Goal: Task Accomplishment & Management: Manage account settings

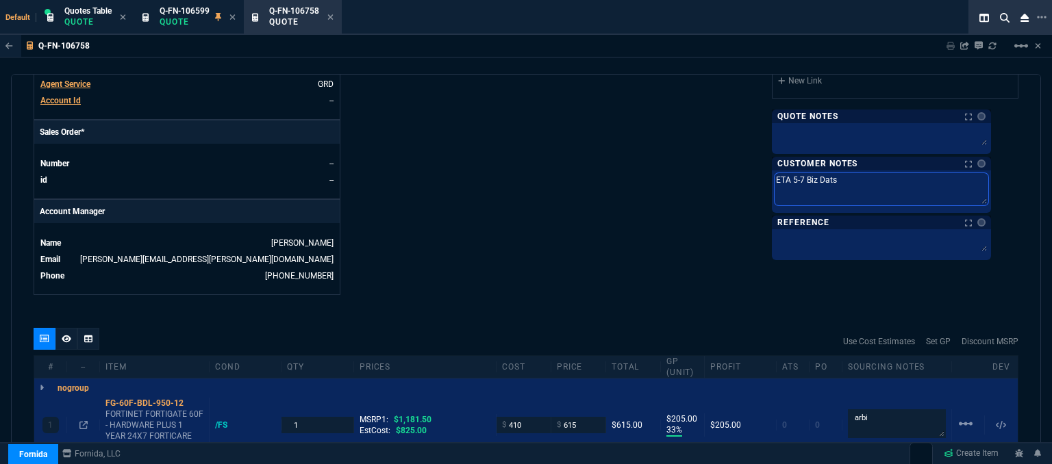
type textarea "ETA 5-7 Biz Dat"
type textarea "ETA 5-7 Biz Da"
type textarea "ETA 5-7 Biz Day"
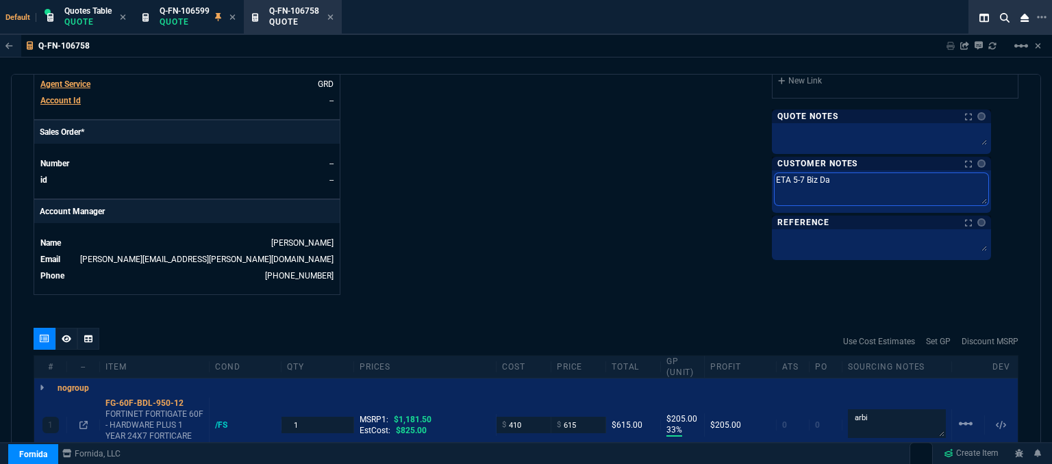
type textarea "ETA 5-7 Biz Day"
type textarea "ETA 5-7 Biz Days"
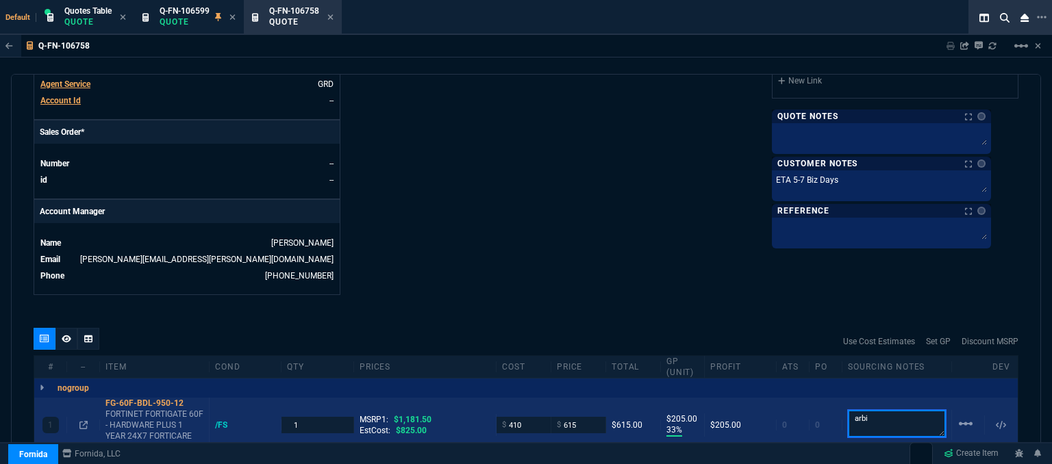
drag, startPoint x: 873, startPoint y: 404, endPoint x: 815, endPoint y: 399, distance: 57.7
click at [815, 399] on div "1 FG-60F-BDL-950-12 FORTINET FORTIGATE 60F - HARDWARE PLUS 1 YEAR 24X7 FORTICAR…" at bounding box center [525, 425] width 983 height 55
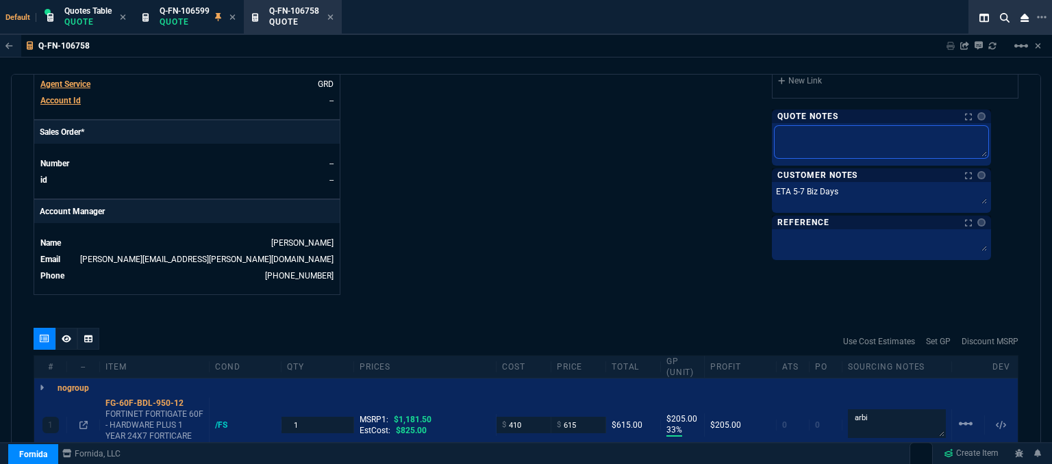
click at [861, 136] on textarea at bounding box center [881, 142] width 214 height 32
paste textarea "arbi"
type textarea "arbi"
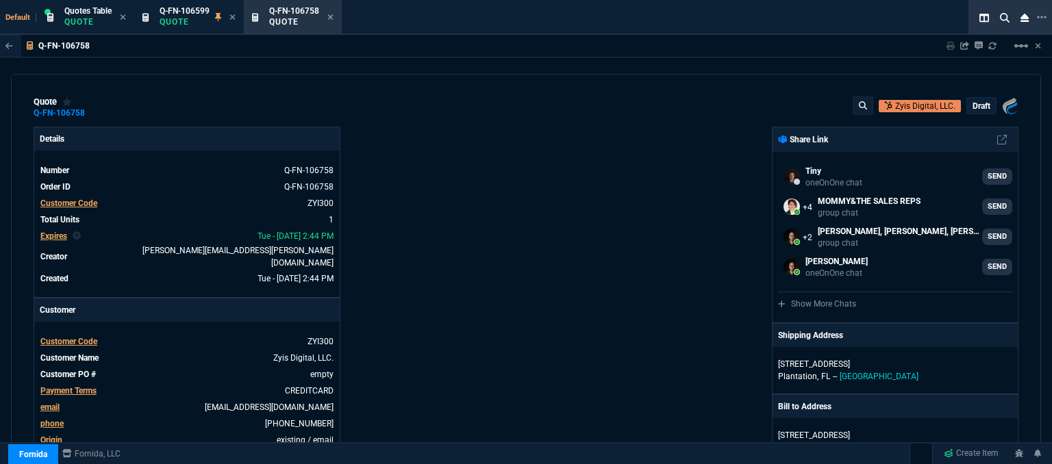
click at [975, 105] on p "draft" at bounding box center [981, 106] width 18 height 11
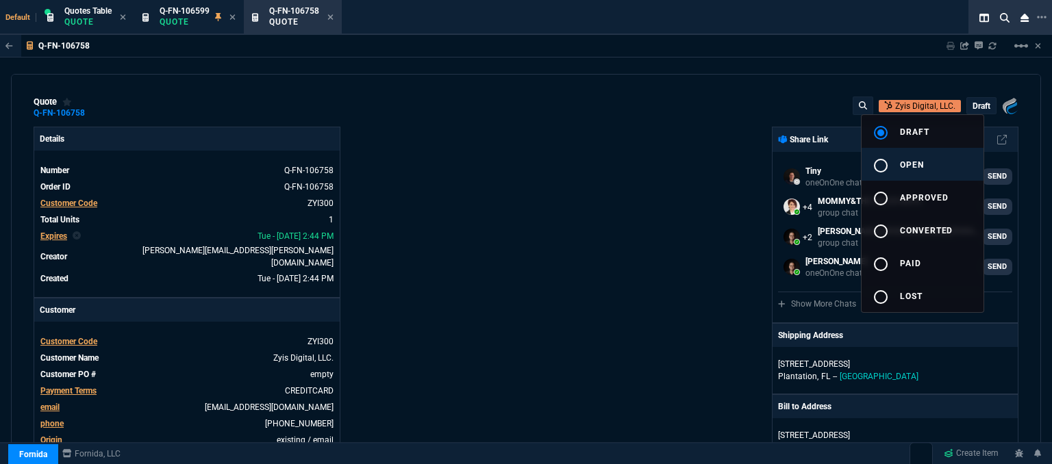
click at [931, 164] on button "radio_button_unchecked open" at bounding box center [922, 164] width 122 height 33
type input "1181.5"
type input "33"
type input "205"
click at [596, 165] on div at bounding box center [526, 232] width 1052 height 464
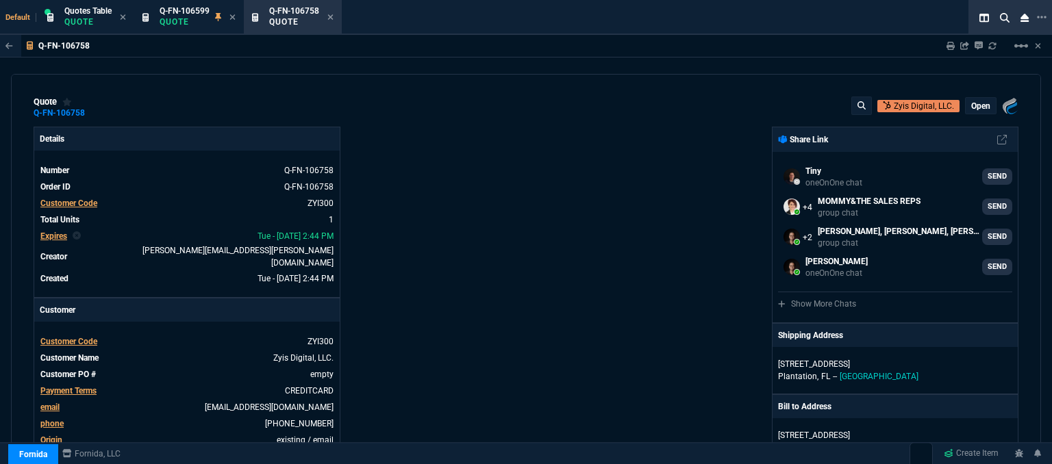
type input "48"
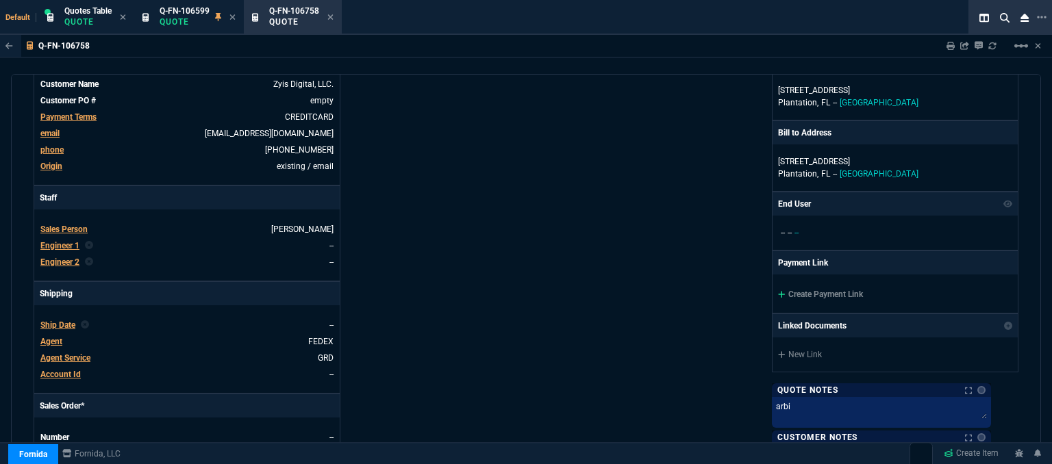
scroll to position [68, 0]
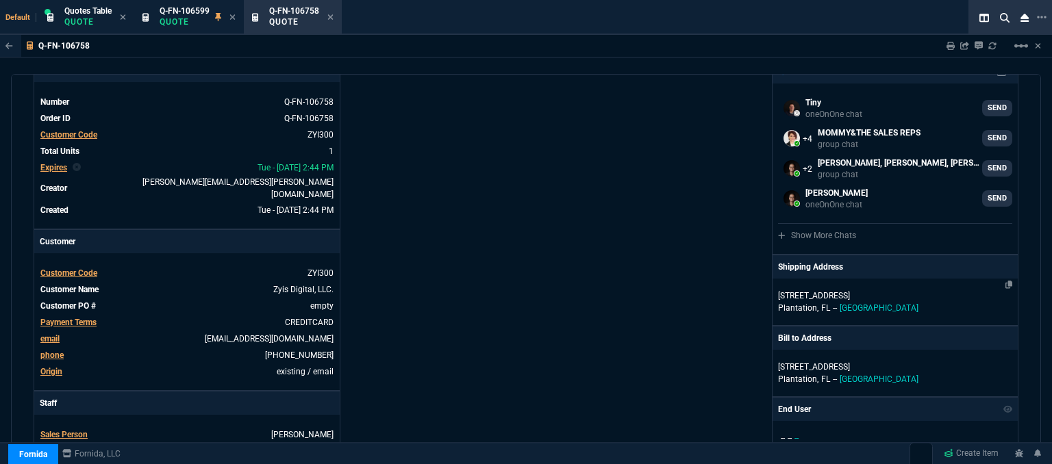
click at [912, 294] on p "5235 W Broward Blvd" at bounding box center [895, 296] width 234 height 12
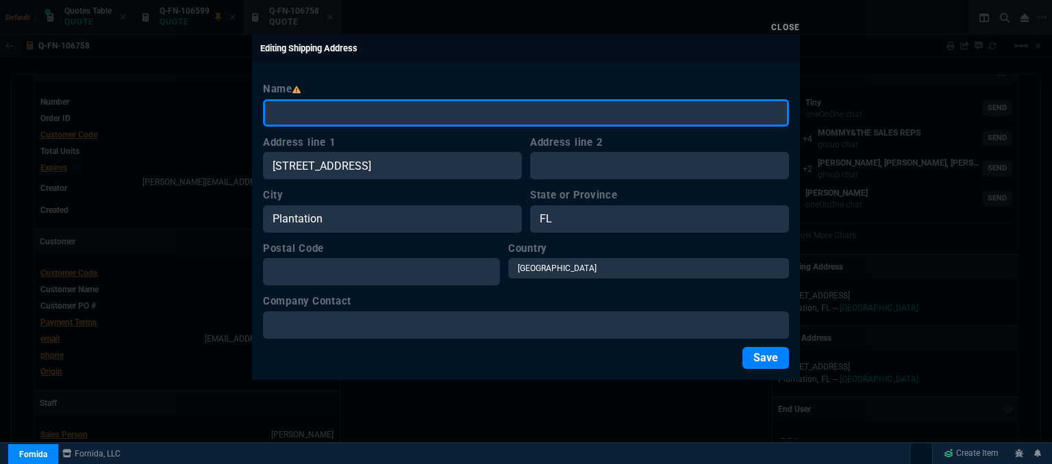
click at [357, 111] on input "Name" at bounding box center [526, 112] width 526 height 27
type input "Noah Shih"
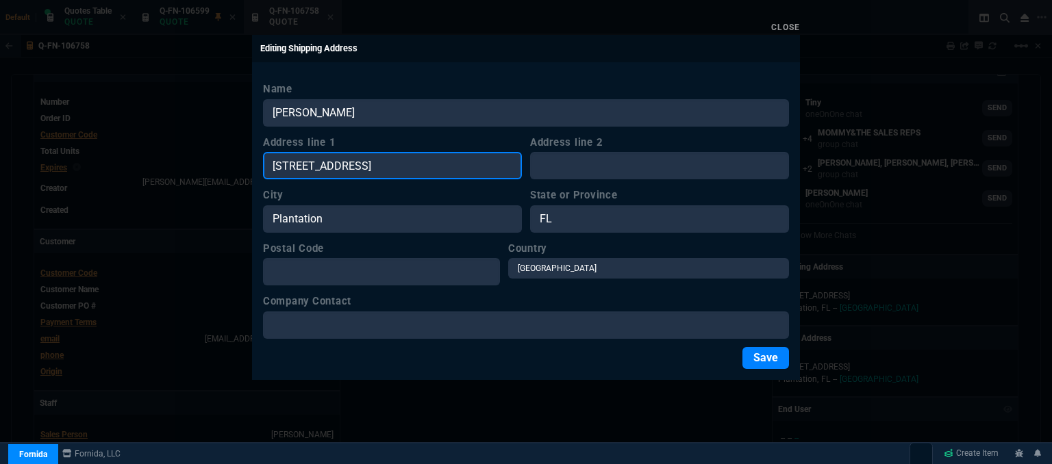
drag, startPoint x: 400, startPoint y: 162, endPoint x: 246, endPoint y: 164, distance: 153.4
click at [246, 164] on div "Close Editing Shipping Address Name Noah Shih Address line 1 5235 W Broward Blv…" at bounding box center [526, 232] width 1052 height 464
paste input "3349 N. University Drive, Suite 6 Hollywood, FL33024"
type input "3349 N. University Drive, Suite 6 Hollywood, FL33024"
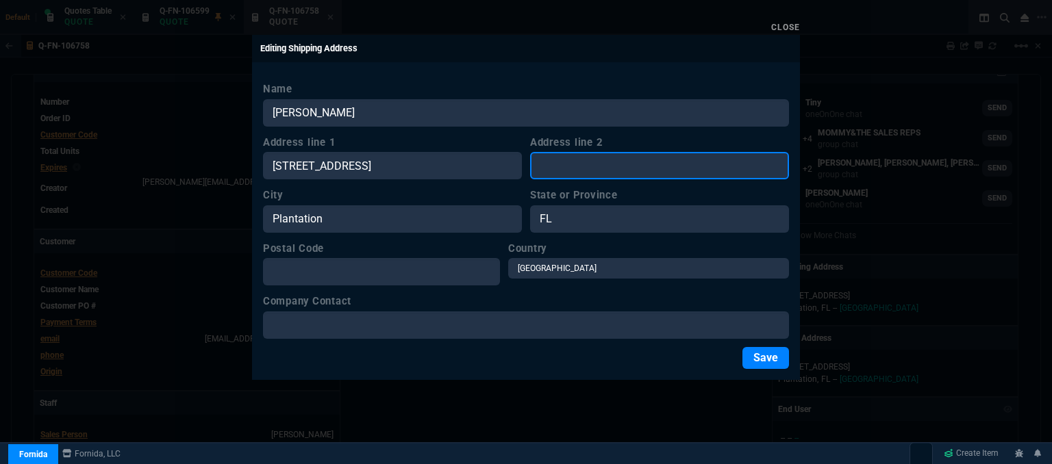
click at [591, 165] on input "Address line 2" at bounding box center [659, 165] width 259 height 27
paste input "3349 N. University Drive, Suite 6 Hollywood, FL33024"
type input "3349 N. University Drive, Suite 6 Hollywood, FL33024"
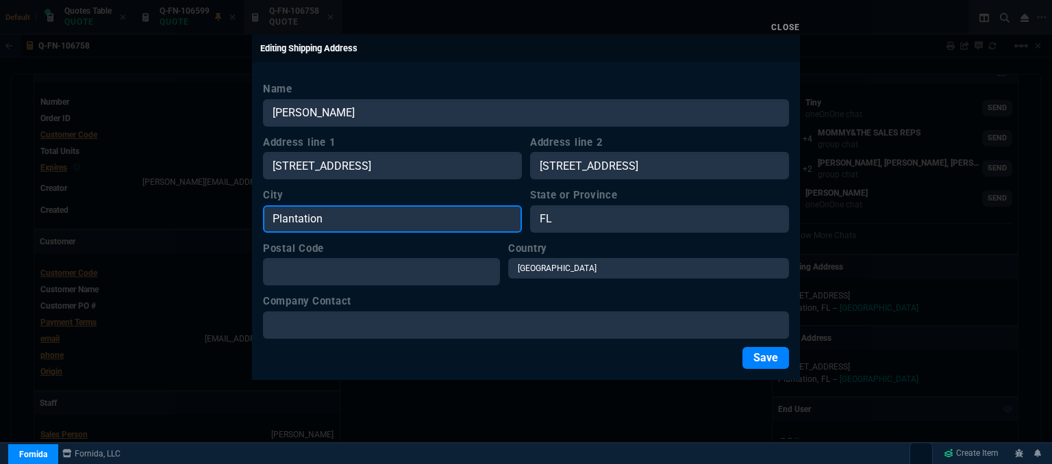
scroll to position [0, 0]
drag, startPoint x: 429, startPoint y: 225, endPoint x: 105, endPoint y: 185, distance: 325.6
click at [105, 185] on div "Close Editing Shipping Address Name Noah Shih Address line 1 3349 N. University…" at bounding box center [526, 232] width 1052 height 464
paste input "3349 N. University Drive, Suite 6 Hollywood, FL33024"
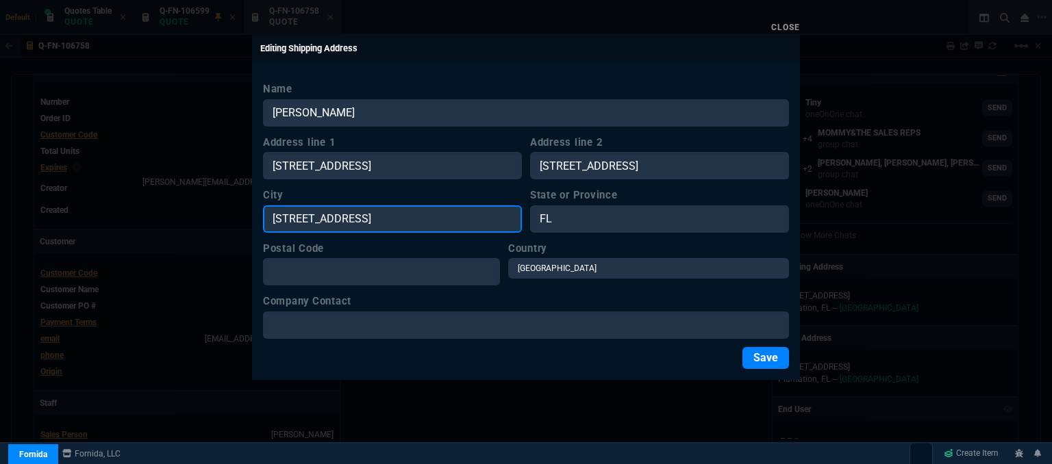
type input "3349 N. University Drive, Suite 6 Hollywood, FL33024"
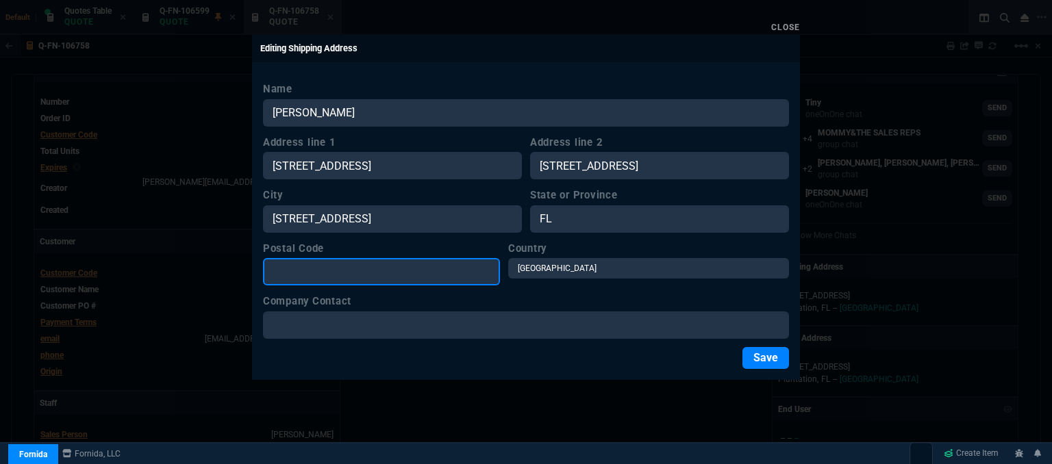
click at [358, 278] on input "Postal Code" at bounding box center [381, 271] width 237 height 27
paste input "3349 N. University Drive, Suite 6 Hollywood, FL33024"
type input "3349 N. University Drive, Suite 6 Hollywood, FL33024"
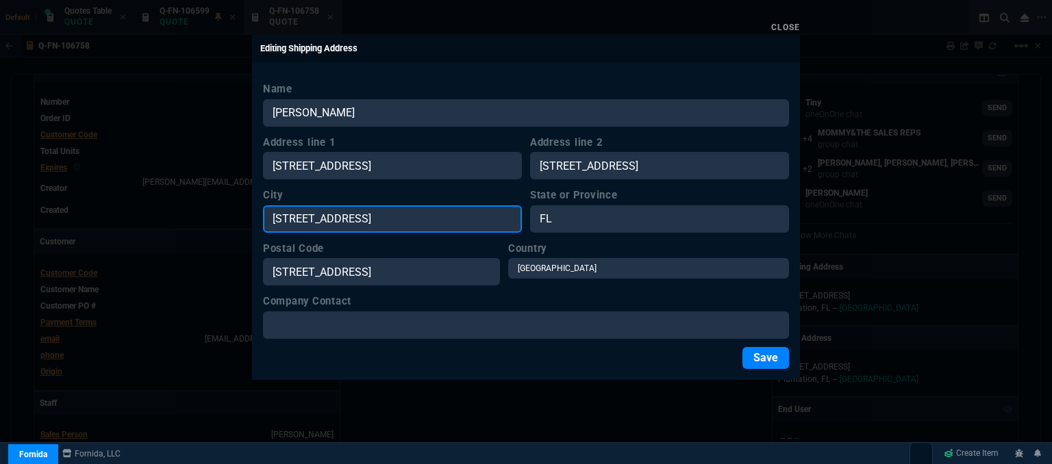
click at [360, 216] on input "3349 N. University Drive, Suite 6 Hollywood, FL33024" at bounding box center [392, 218] width 259 height 27
click at [431, 214] on input "3349 N. University Drive, Suite 6 Hollywood, FL33024" at bounding box center [392, 218] width 259 height 27
click at [411, 225] on input "Hollywood, FL33024" at bounding box center [392, 218] width 259 height 27
type input "Hollywood"
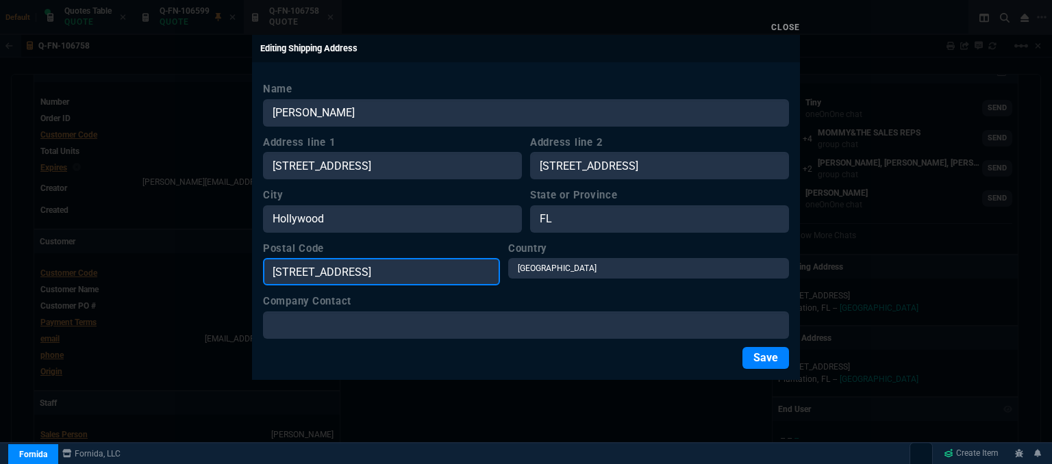
click at [498, 272] on input "3349 N. University Drive, Suite 6 Hollywood, FL33024" at bounding box center [381, 271] width 237 height 27
type input "33024"
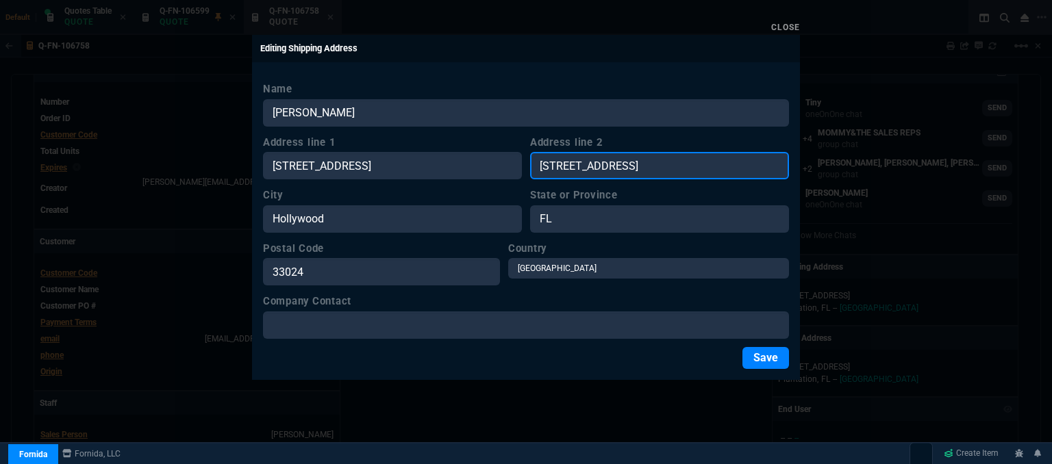
click at [659, 166] on input "3349 N. University Drive, Suite 6 Hollywood, FL33024" at bounding box center [659, 165] width 259 height 27
click at [699, 162] on input "Suite 6 Hollywood, FL33024" at bounding box center [659, 165] width 259 height 27
type input "Suite 6"
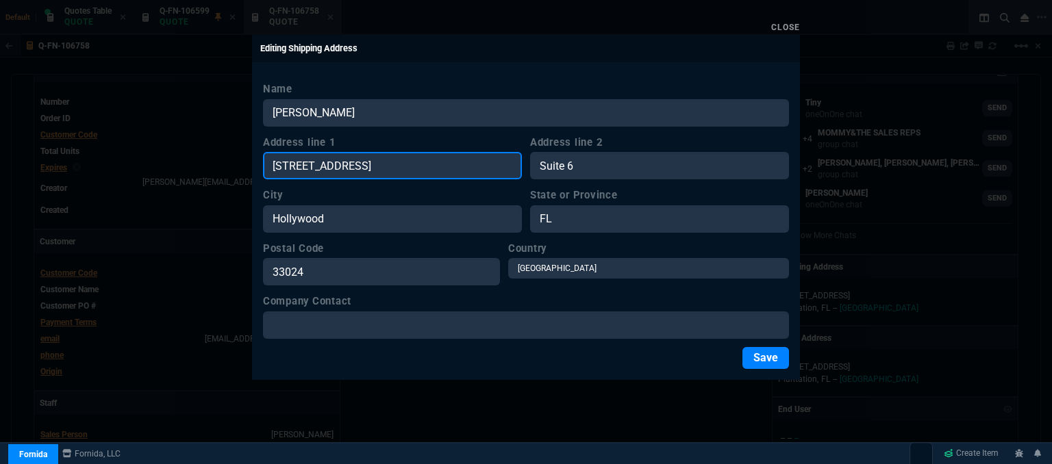
drag, startPoint x: 416, startPoint y: 162, endPoint x: 476, endPoint y: 168, distance: 60.5
click at [476, 168] on input "3349 N. University Drive, Suite 6 Hollywood, FL33024" at bounding box center [392, 165] width 259 height 27
drag, startPoint x: 485, startPoint y: 168, endPoint x: 408, endPoint y: 167, distance: 76.7
click at [408, 167] on input "3349 N. University Drive, Suited, FL33024" at bounding box center [392, 165] width 259 height 27
type input "3349 N. University Drive"
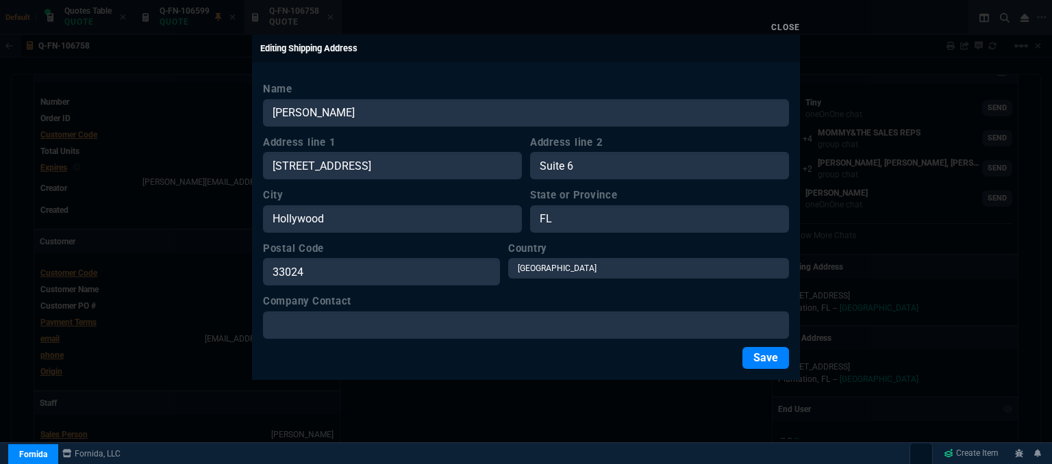
click at [759, 359] on button "Save" at bounding box center [765, 358] width 47 height 22
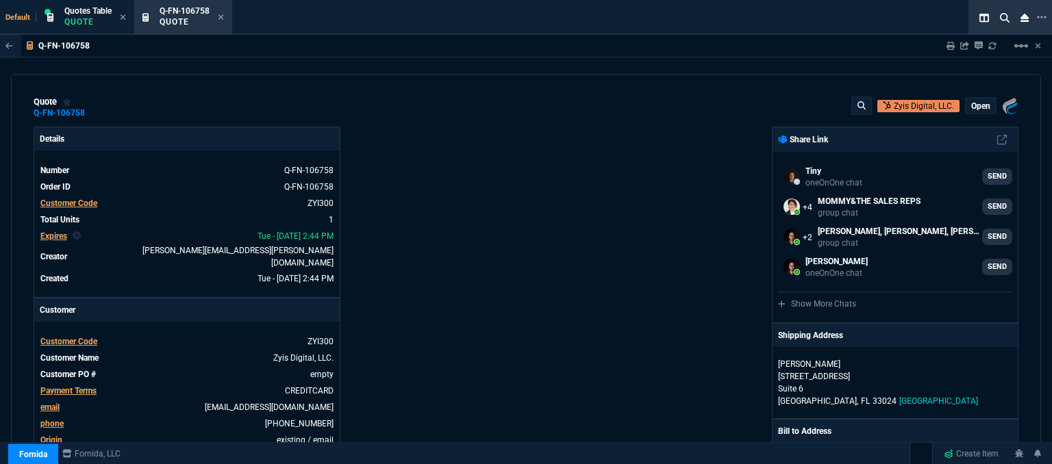
click at [980, 103] on p "open" at bounding box center [980, 106] width 19 height 11
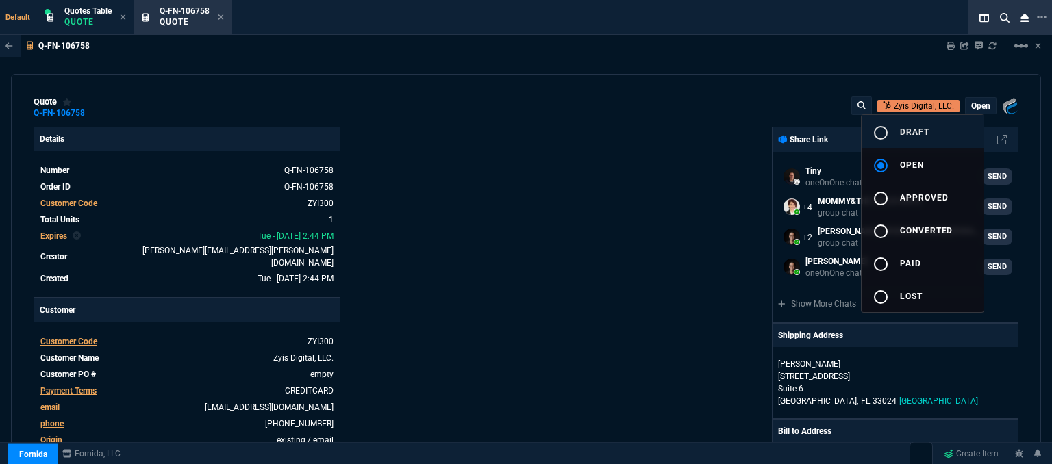
click at [938, 126] on button "radio_button_unchecked draft" at bounding box center [922, 131] width 122 height 33
click at [618, 151] on div at bounding box center [526, 232] width 1052 height 464
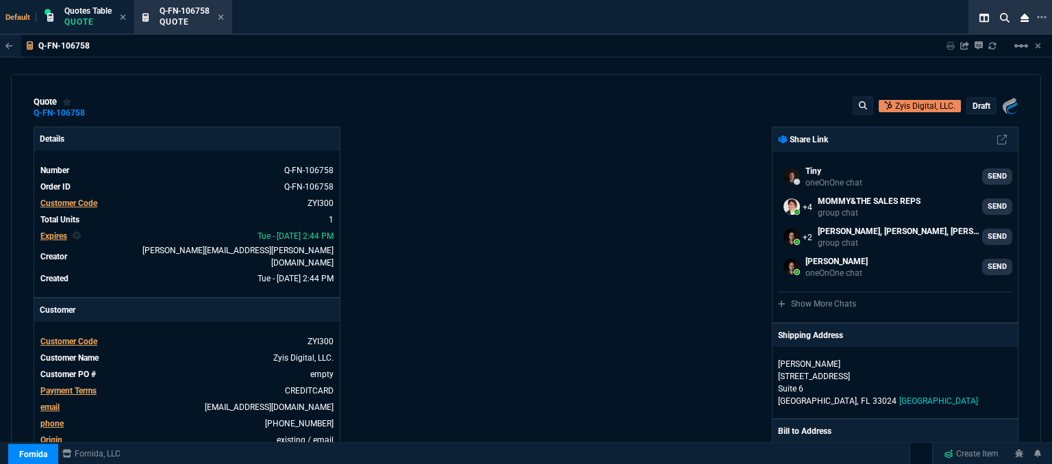
type input "1181.5"
type input "33"
type input "205"
type input "48"
click at [976, 105] on p "draft" at bounding box center [981, 106] width 18 height 11
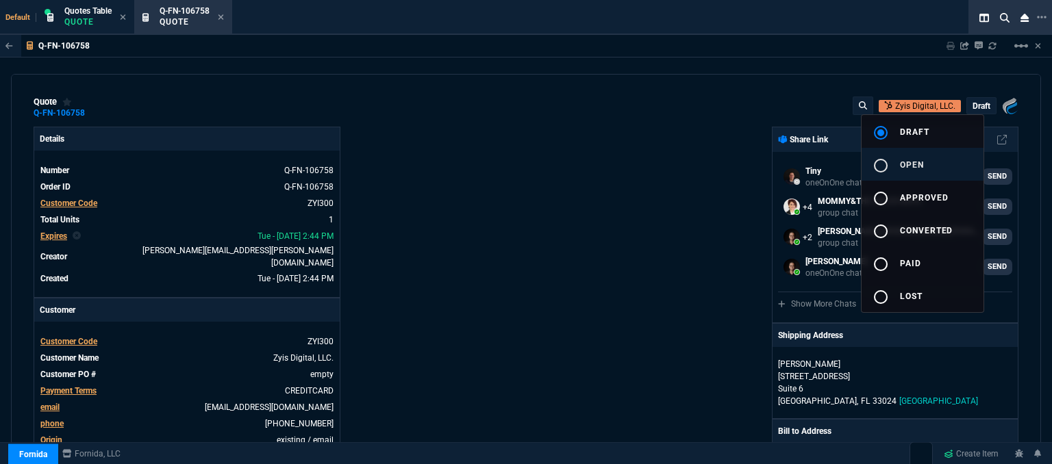
click at [930, 170] on button "radio_button_unchecked open" at bounding box center [922, 164] width 122 height 33
click at [668, 185] on div at bounding box center [526, 232] width 1052 height 464
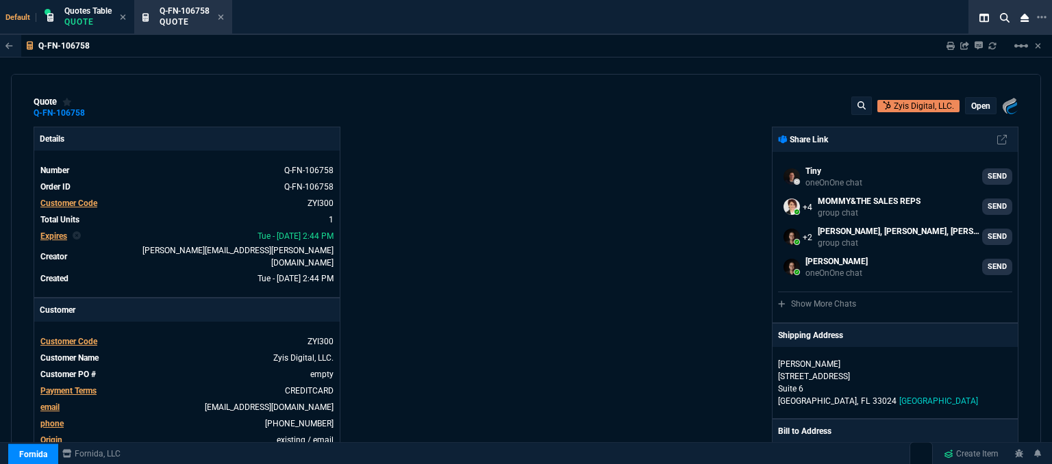
type input "33"
type input "205"
type input "48"
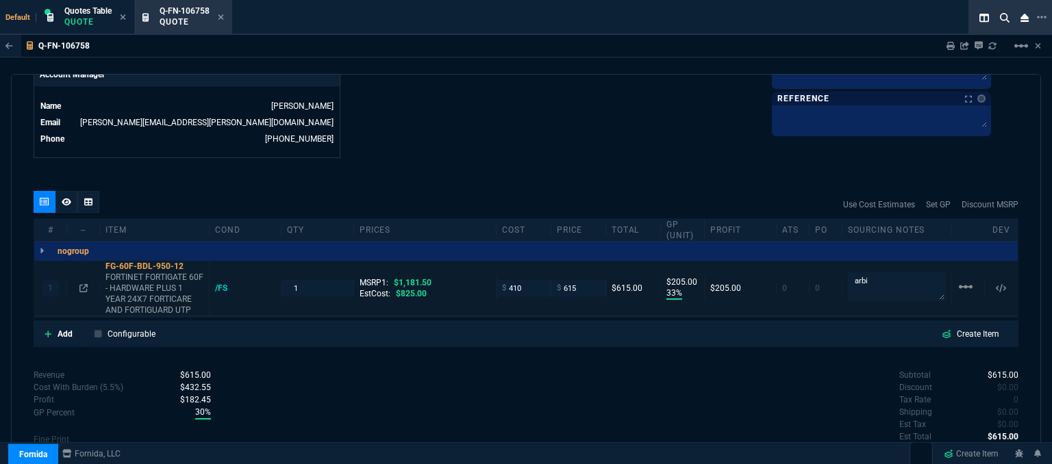
scroll to position [411, 0]
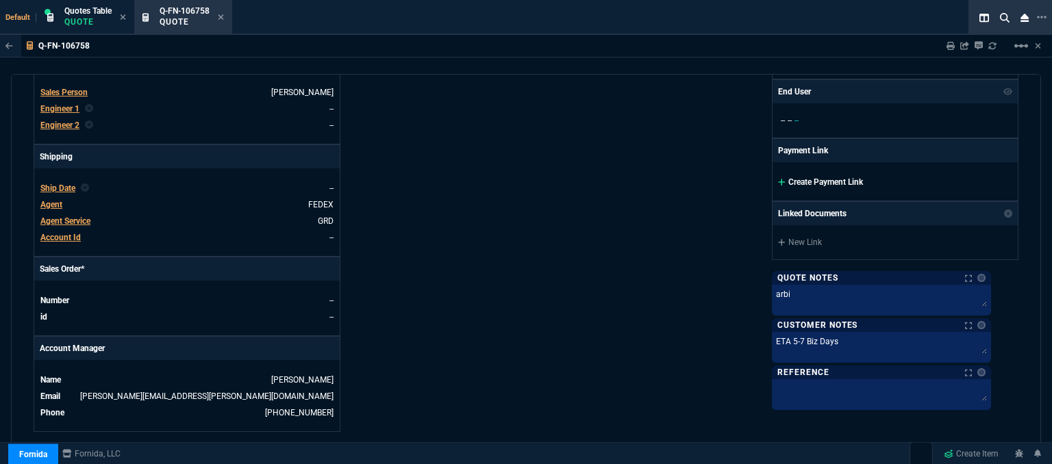
click at [785, 179] on icon at bounding box center [782, 182] width 8 height 8
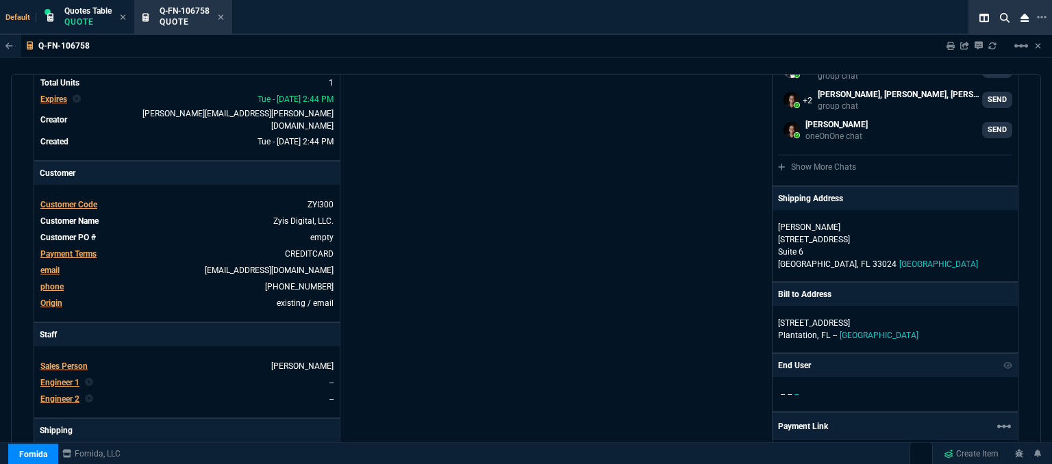
scroll to position [0, 0]
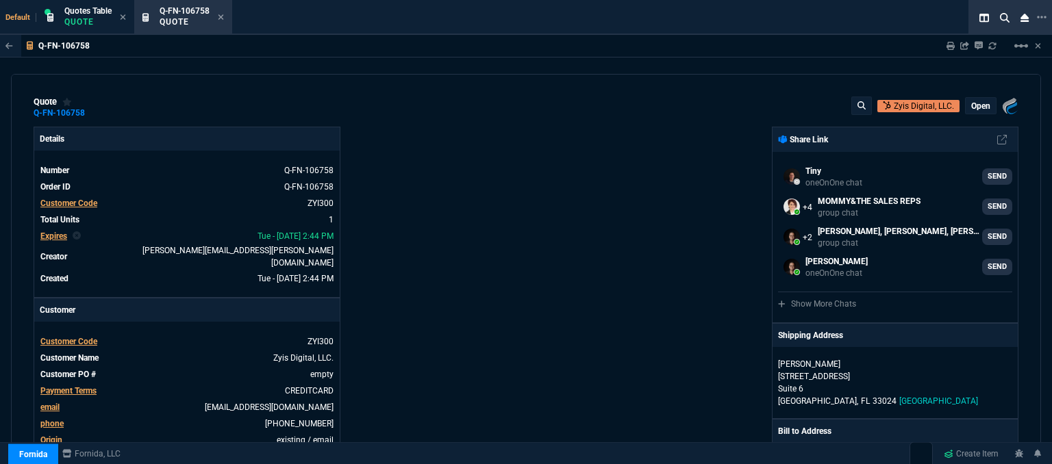
click at [980, 104] on p "open" at bounding box center [980, 106] width 19 height 11
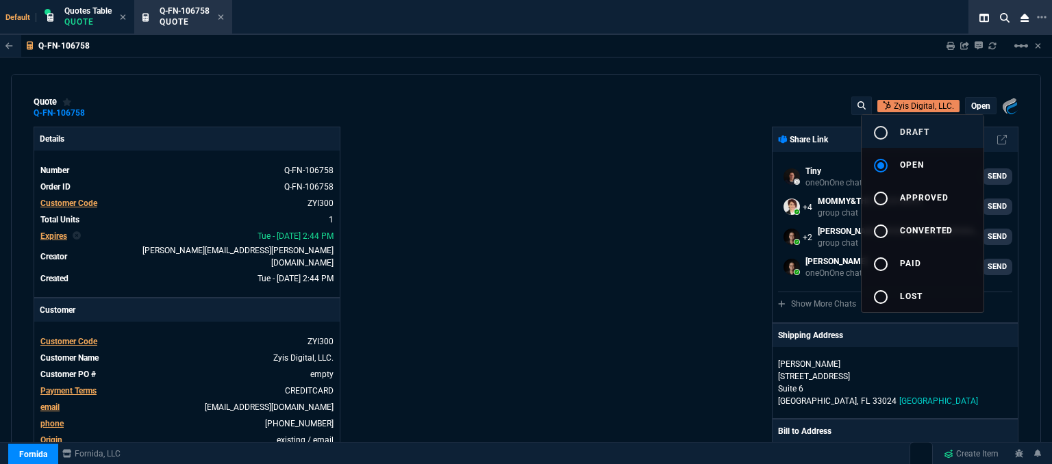
click at [928, 143] on button "radio_button_unchecked draft" at bounding box center [922, 131] width 122 height 33
click at [549, 225] on div at bounding box center [526, 232] width 1052 height 464
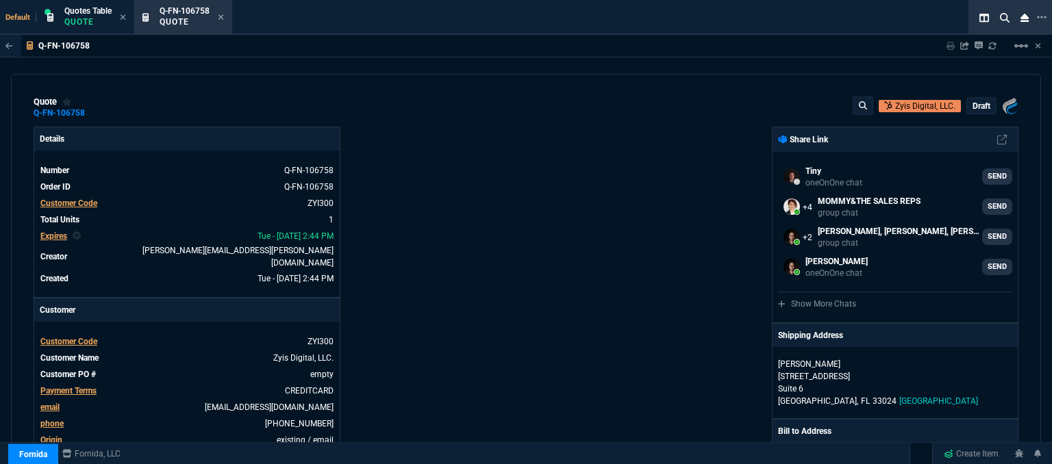
type input "33"
type input "205"
type input "1181.5"
type input "48"
click at [220, 18] on icon at bounding box center [220, 16] width 5 height 5
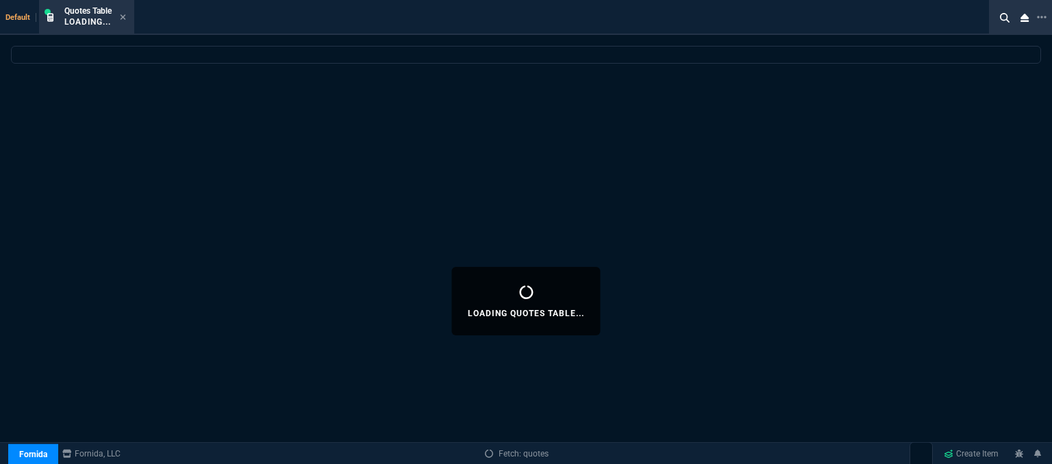
select select
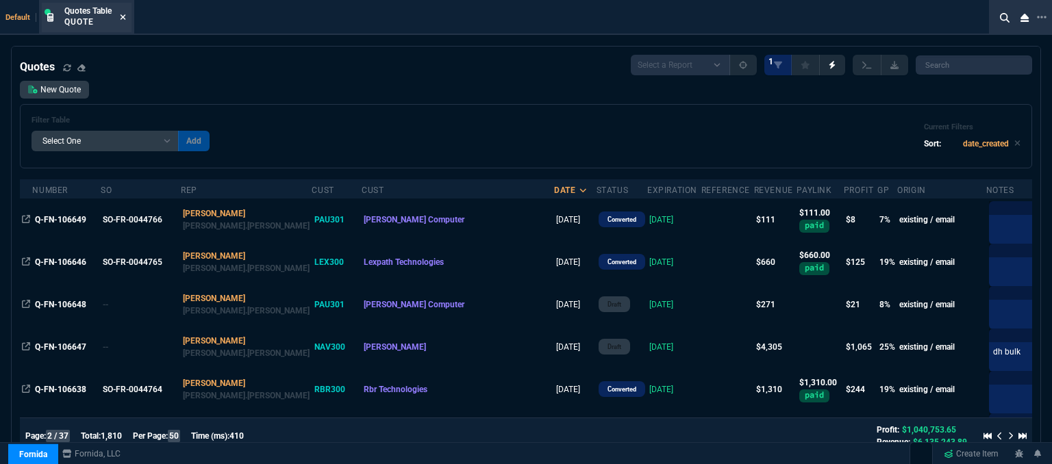
click at [121, 17] on icon at bounding box center [123, 17] width 6 height 8
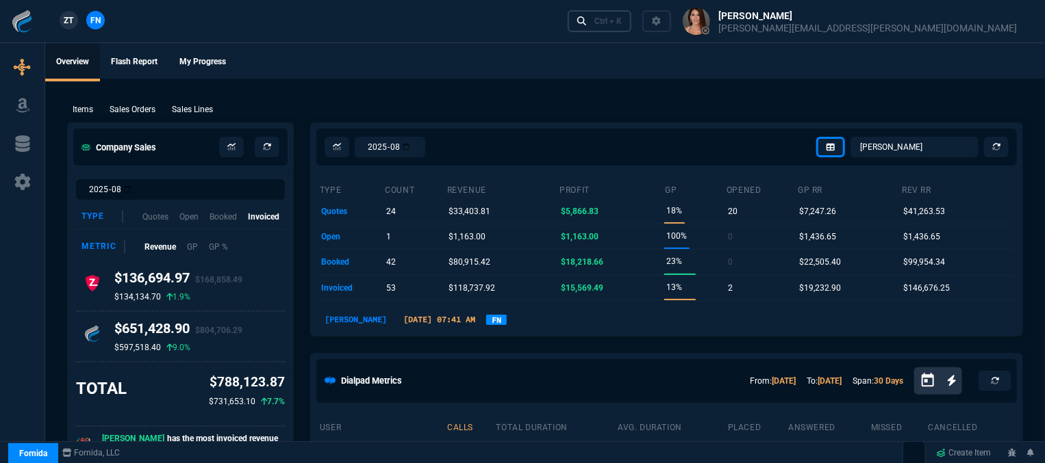
click at [632, 27] on link "Ctrl + K" at bounding box center [600, 20] width 64 height 21
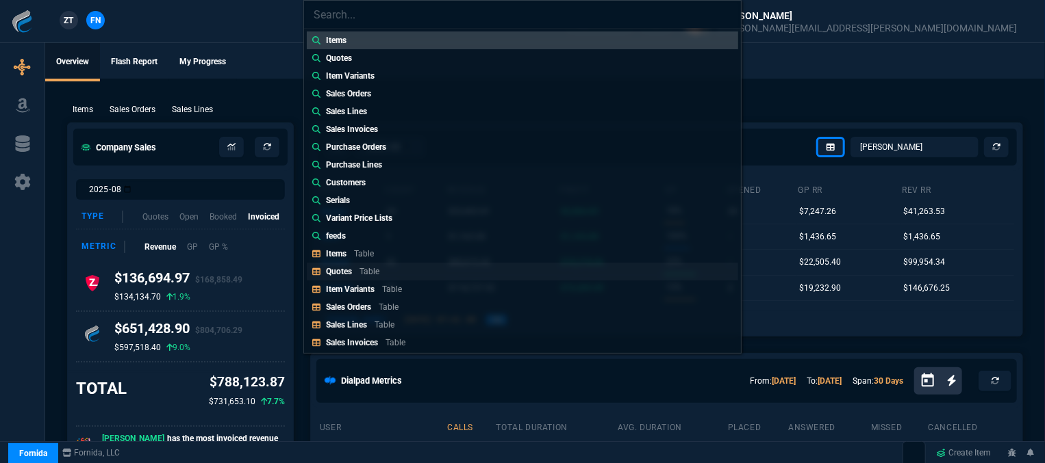
click at [379, 274] on div "Quotes Table" at bounding box center [355, 272] width 59 height 12
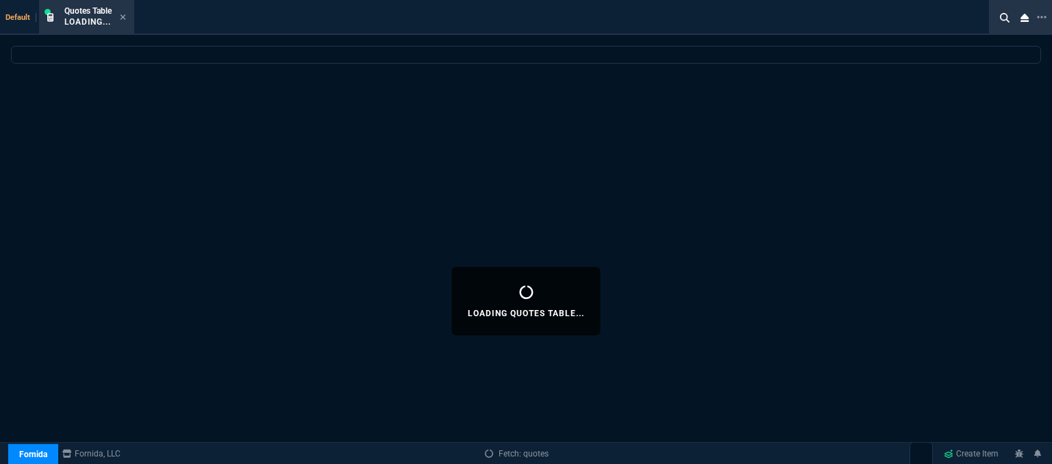
select select
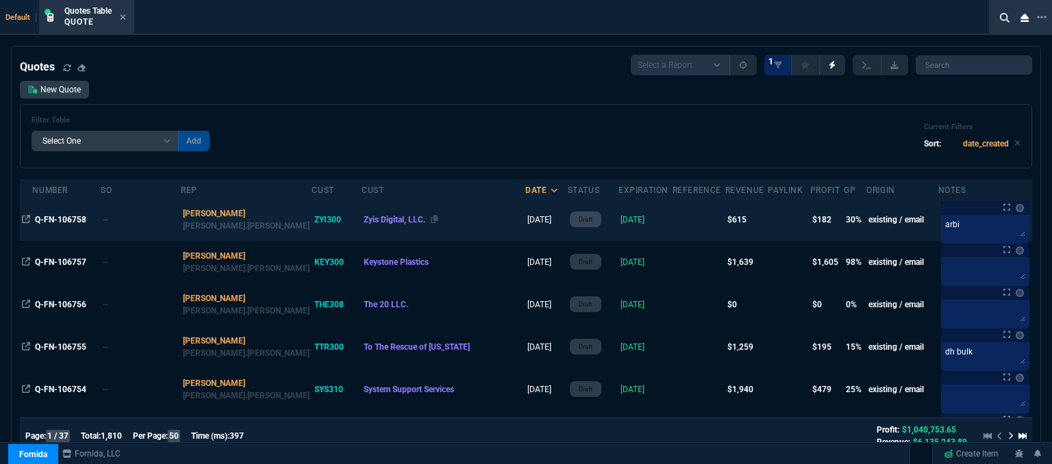
click at [416, 222] on div "Zyis Digital, LLC." at bounding box center [444, 220] width 160 height 12
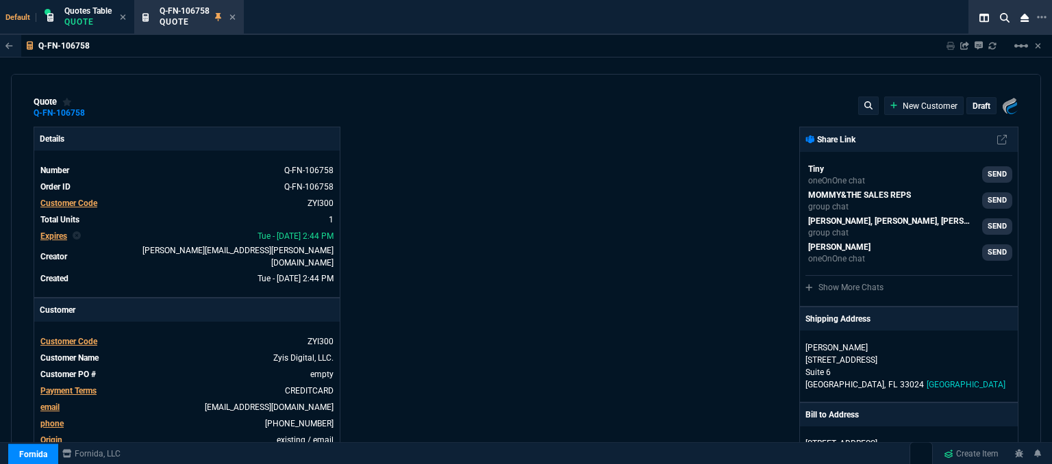
type input "1181.5"
type input "33"
type input "205"
type input "48"
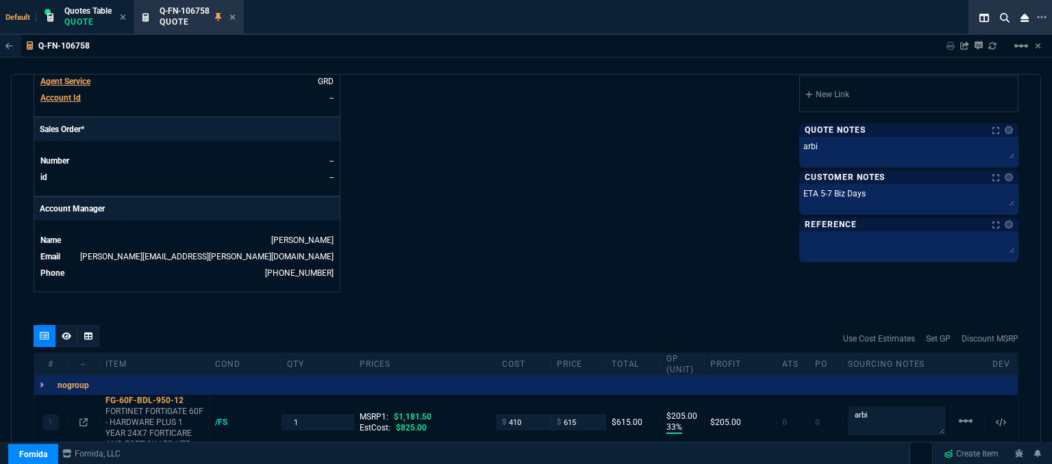
scroll to position [685, 0]
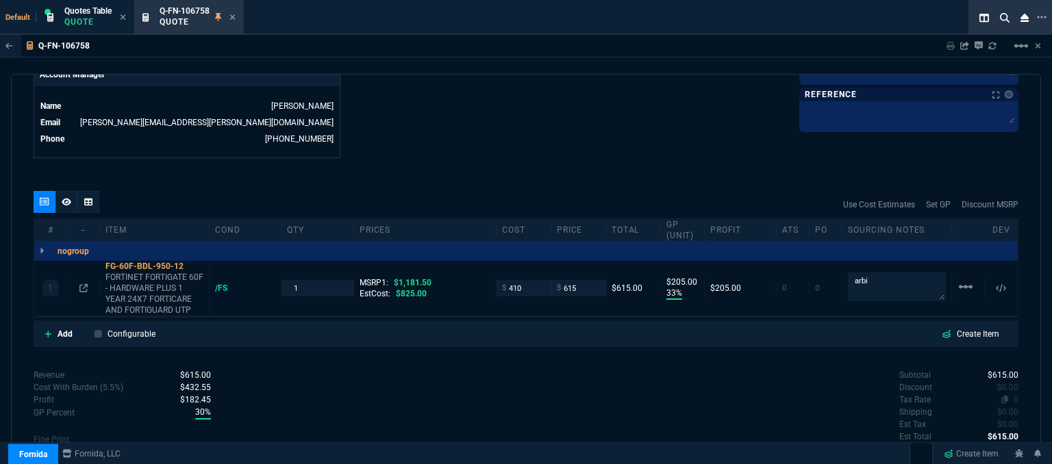
click at [1013, 395] on span "0" at bounding box center [1015, 400] width 5 height 10
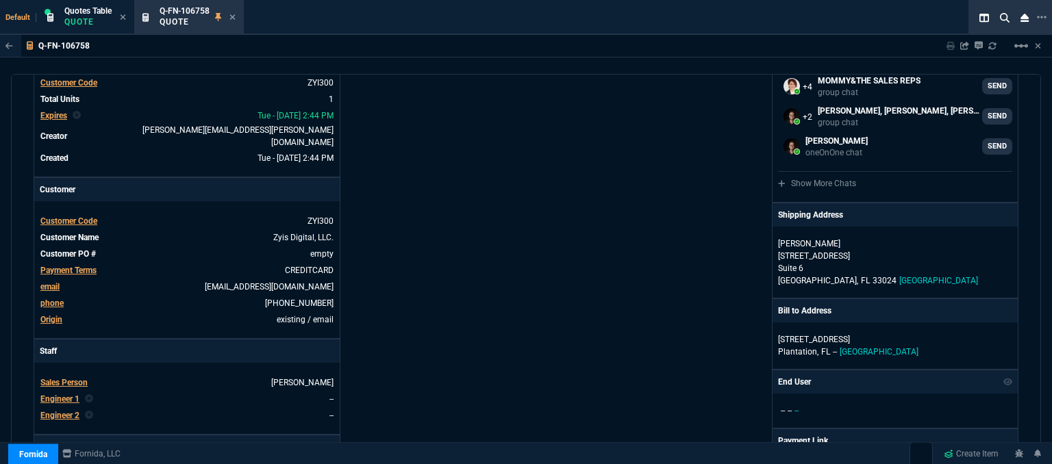
scroll to position [0, 0]
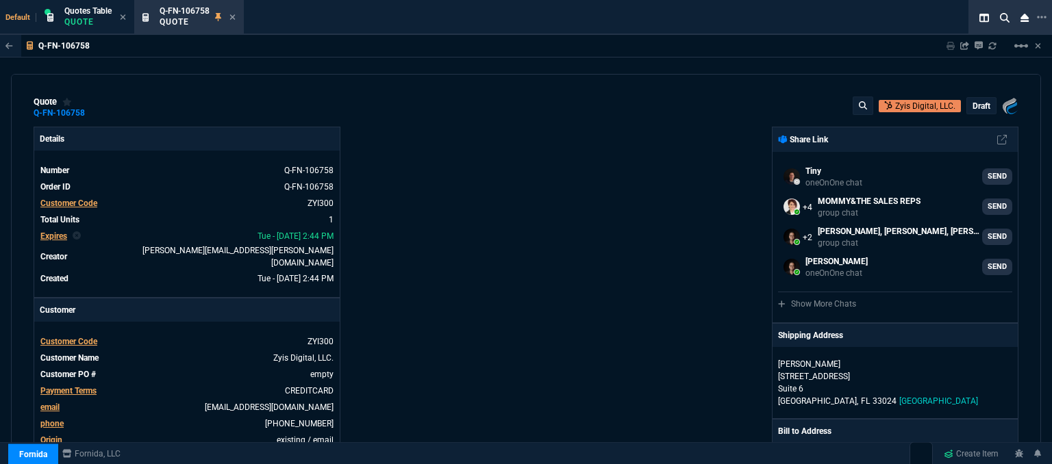
click at [975, 103] on p "draft" at bounding box center [981, 106] width 18 height 11
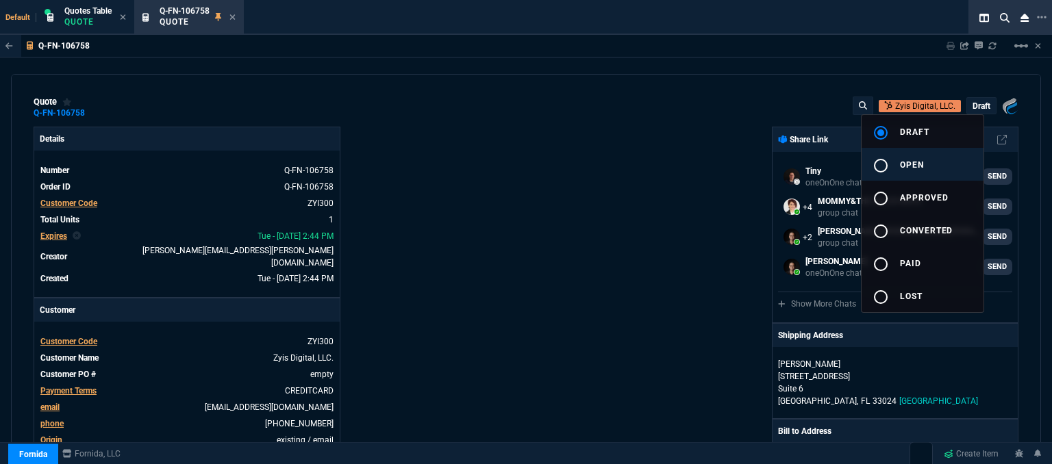
click at [933, 169] on button "radio_button_unchecked open" at bounding box center [922, 164] width 122 height 33
click at [635, 190] on div at bounding box center [526, 232] width 1052 height 464
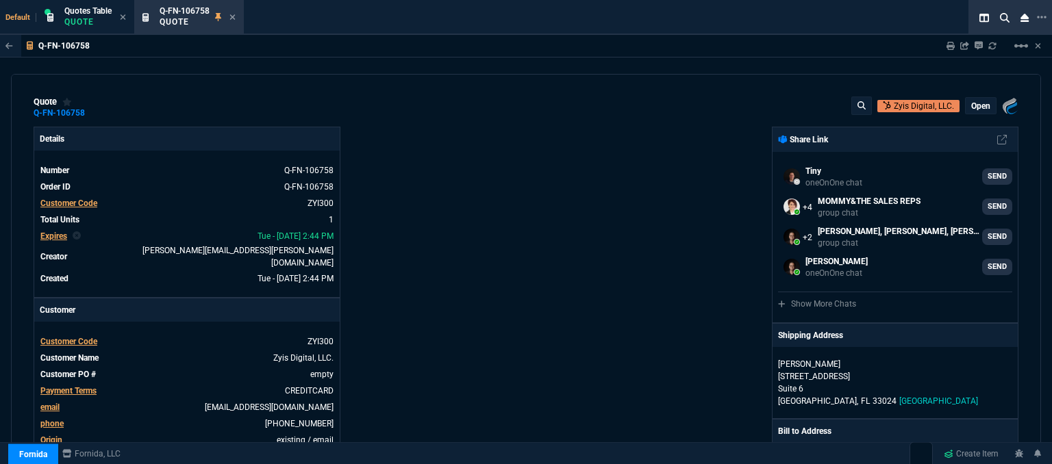
type input "33"
type input "205"
type input "48"
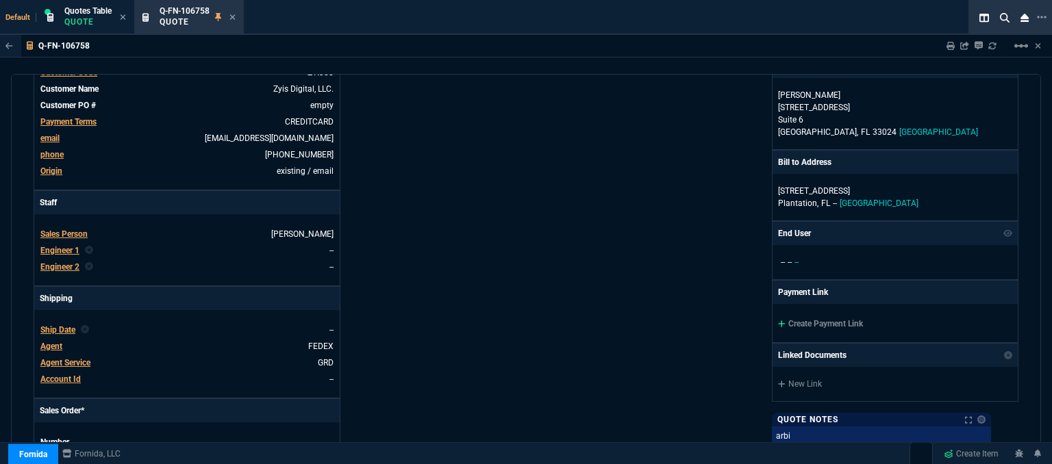
scroll to position [342, 0]
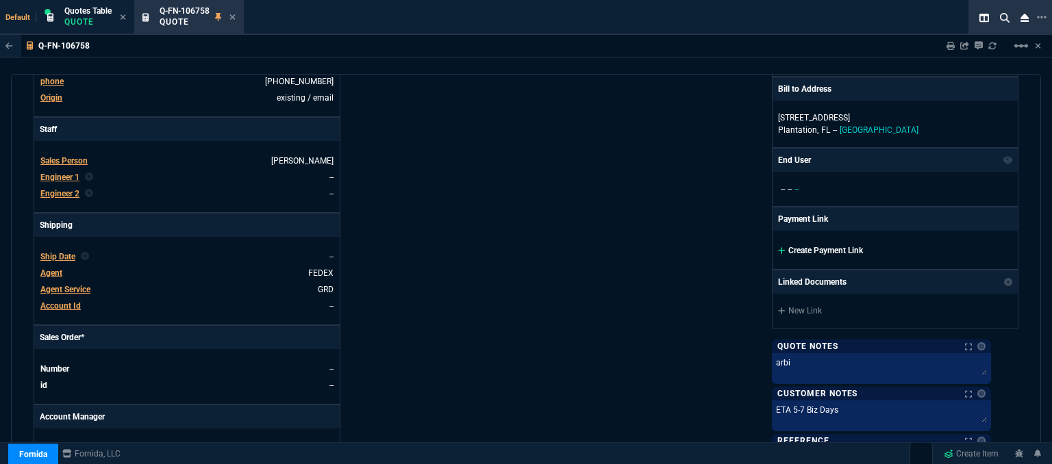
click at [785, 247] on icon at bounding box center [782, 250] width 8 height 8
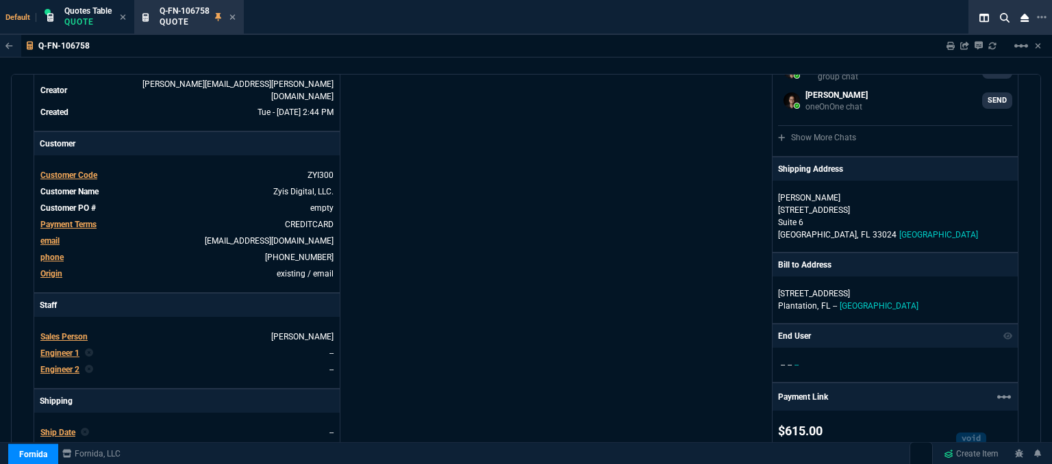
scroll to position [0, 0]
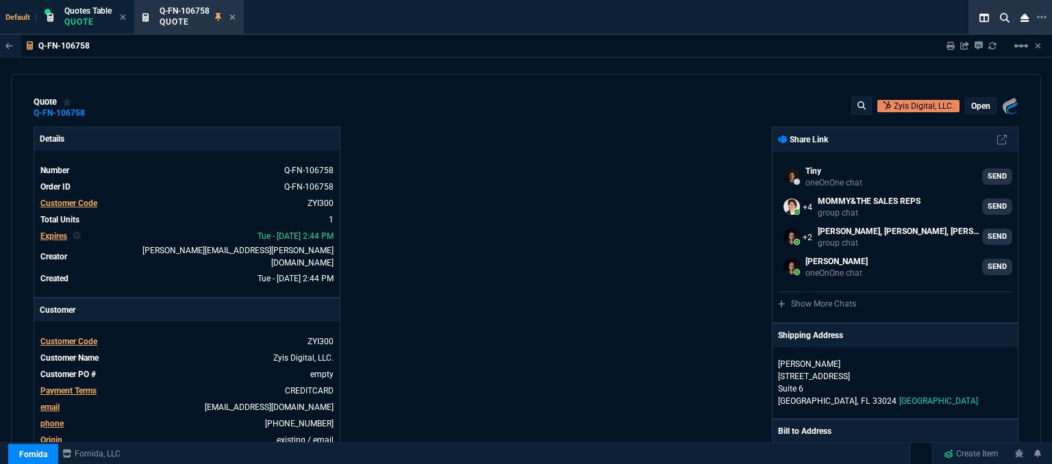
click at [980, 105] on p "open" at bounding box center [980, 106] width 19 height 11
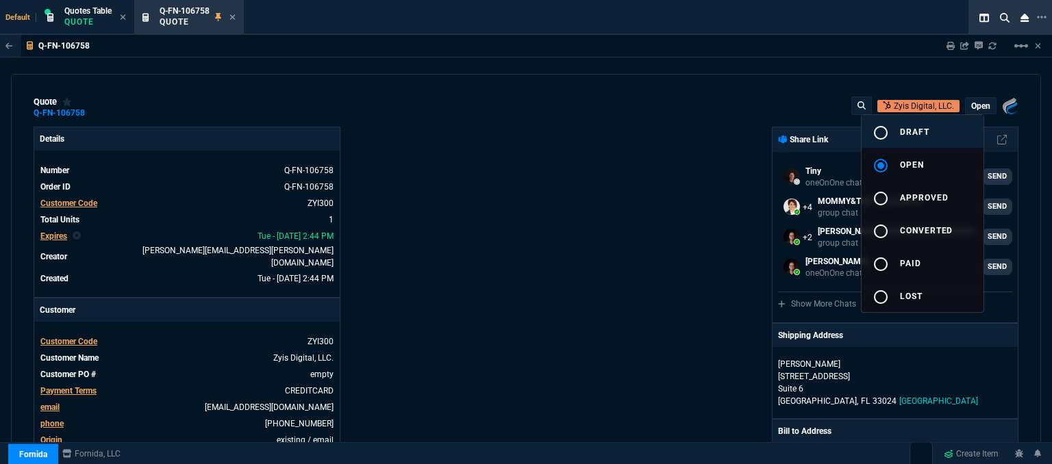
click at [923, 131] on span "draft" at bounding box center [914, 132] width 29 height 10
type input "33"
type input "205"
type input "48"
click at [635, 143] on div at bounding box center [526, 232] width 1052 height 464
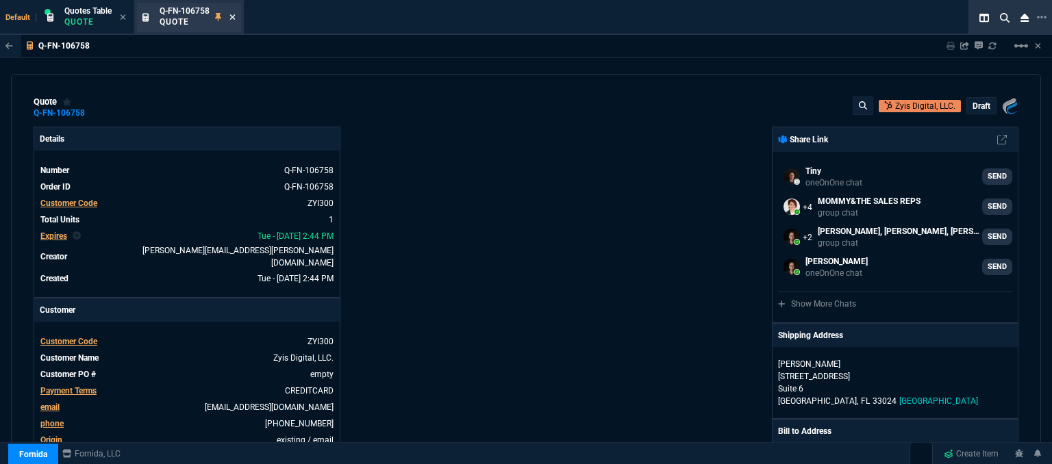
click at [231, 16] on icon at bounding box center [232, 17] width 6 height 8
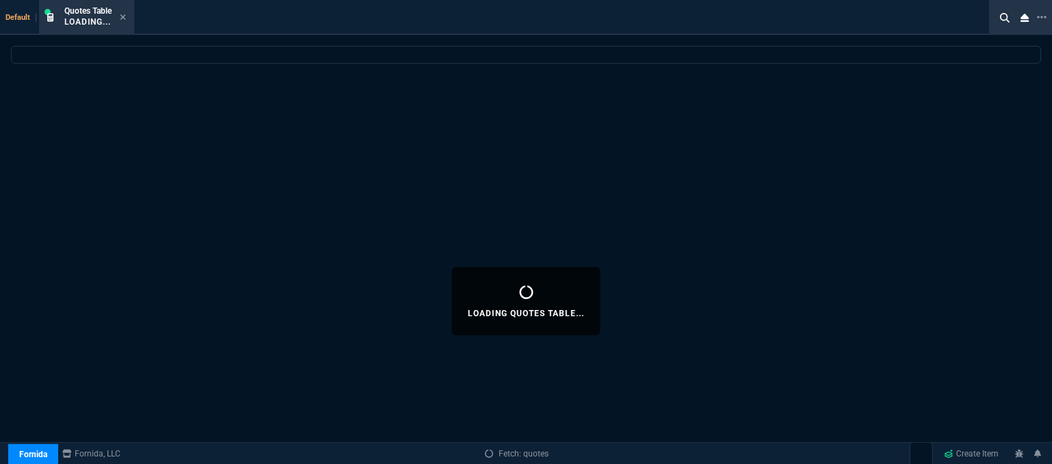
select select
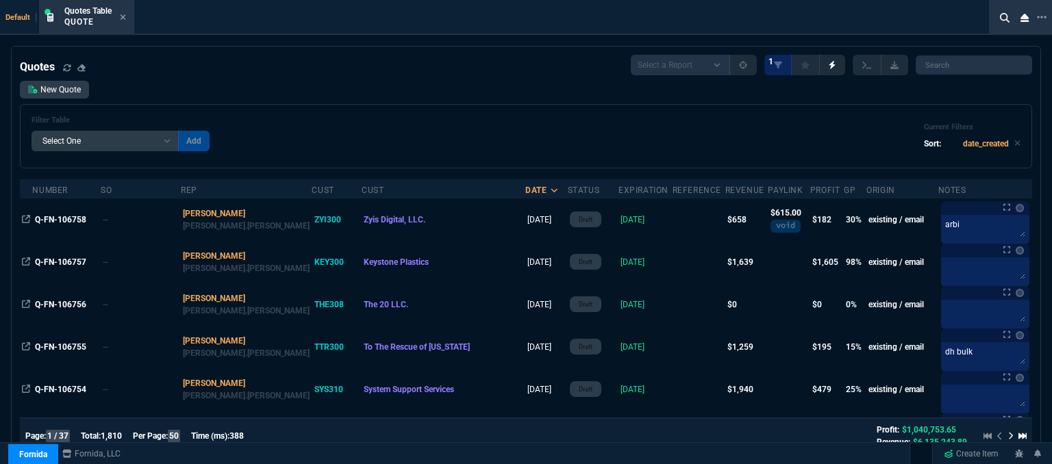
click at [621, 105] on div "Filter Table Select One Add Filter () creator (creator) Cust (headers.customerN…" at bounding box center [526, 136] width 1012 height 64
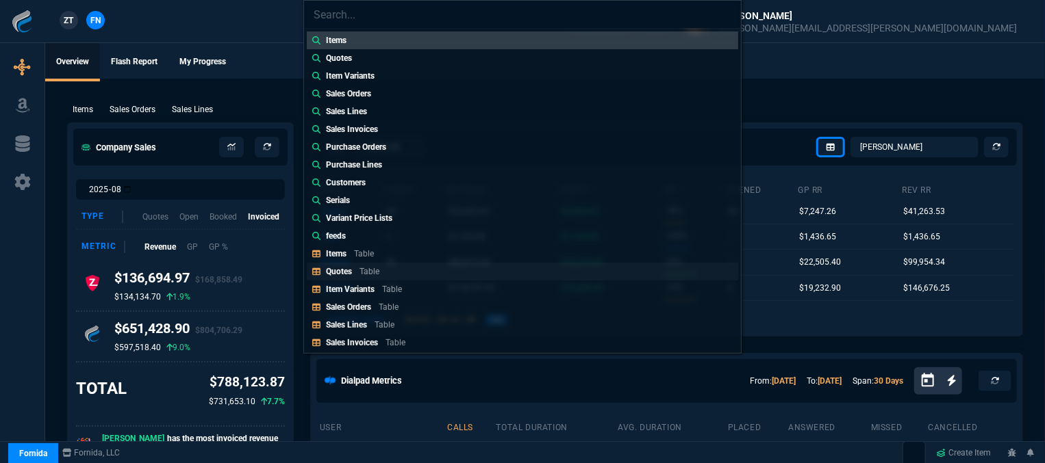
click at [342, 268] on p "Quotes" at bounding box center [339, 272] width 26 height 10
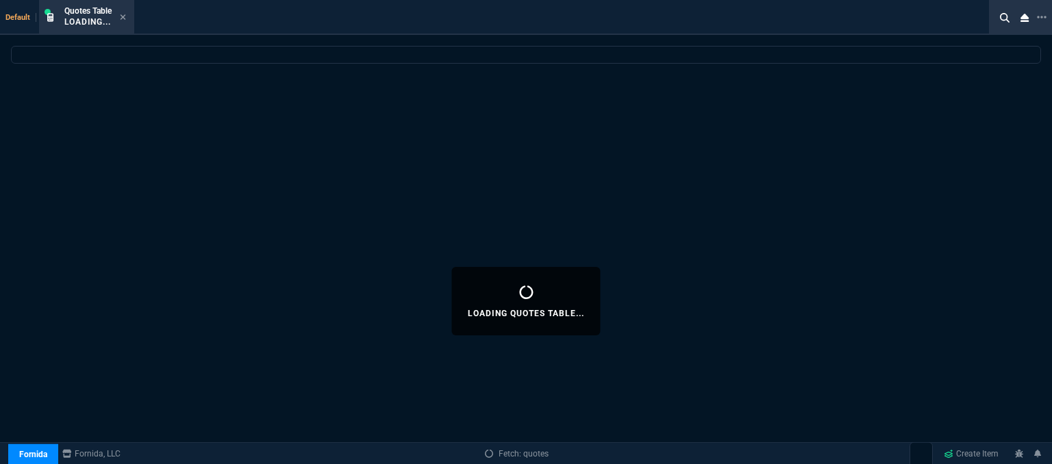
select select
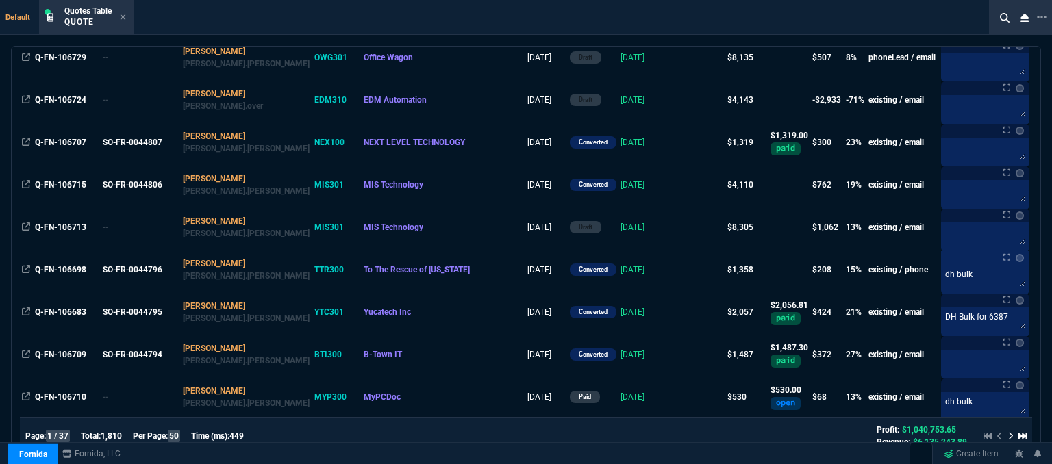
scroll to position [1027, 0]
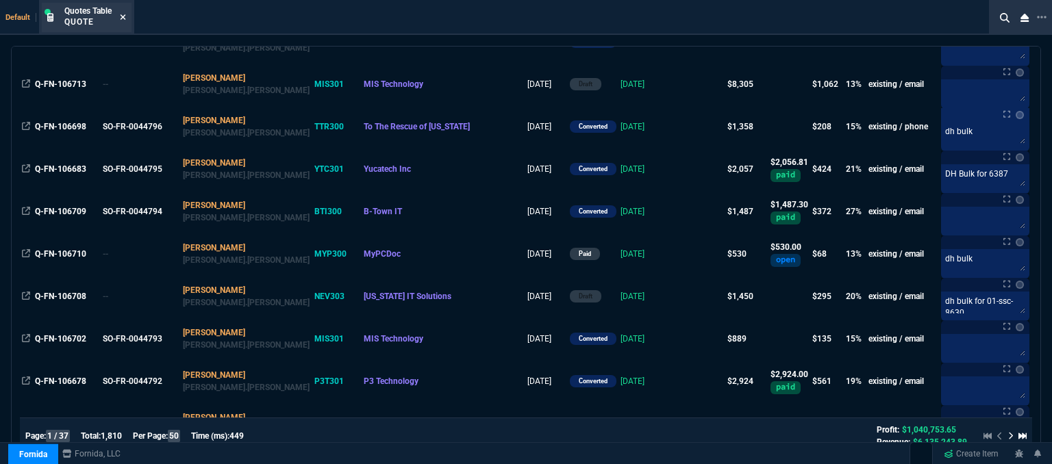
click at [120, 17] on icon at bounding box center [123, 17] width 6 height 8
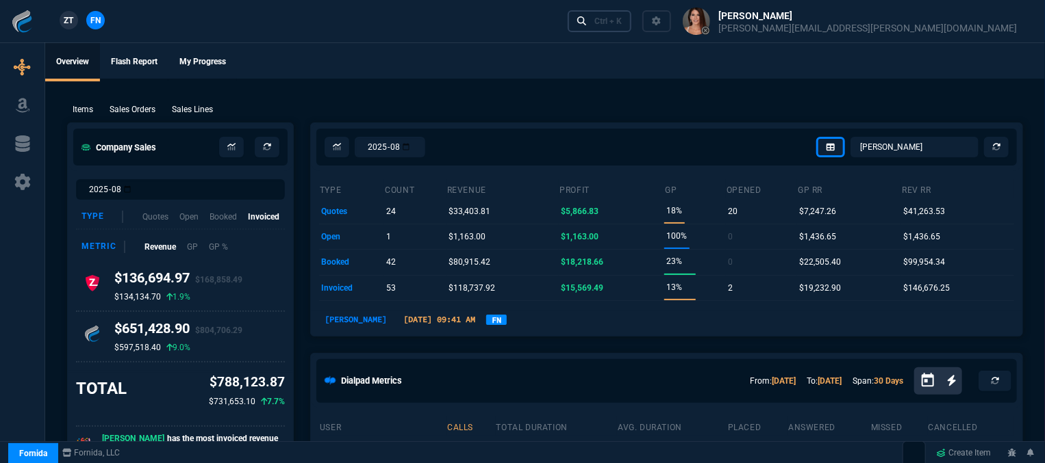
click at [622, 18] on div "Ctrl + K" at bounding box center [607, 21] width 27 height 11
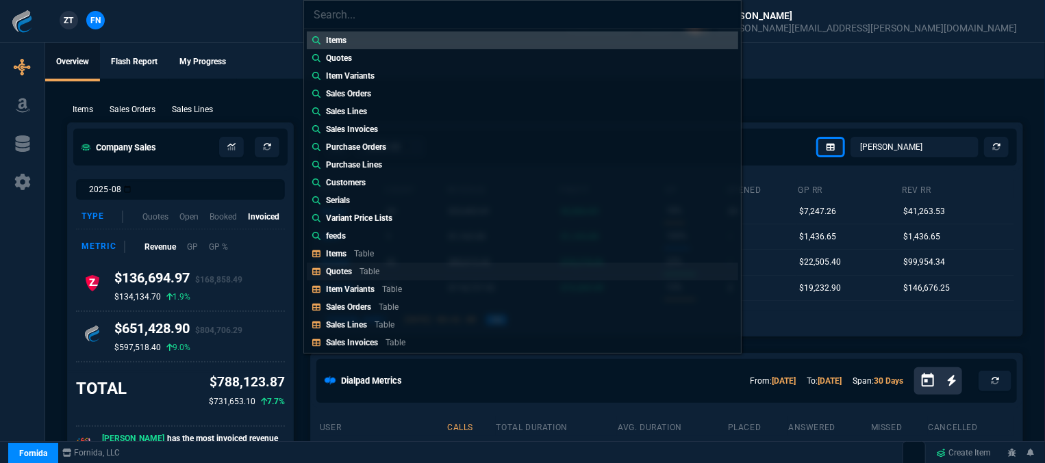
click at [368, 270] on p "Table" at bounding box center [369, 272] width 20 height 10
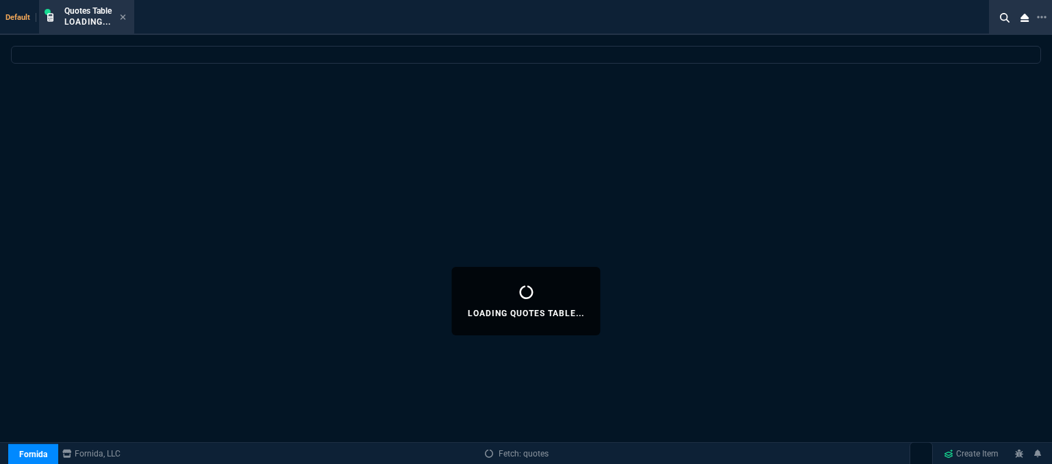
select select
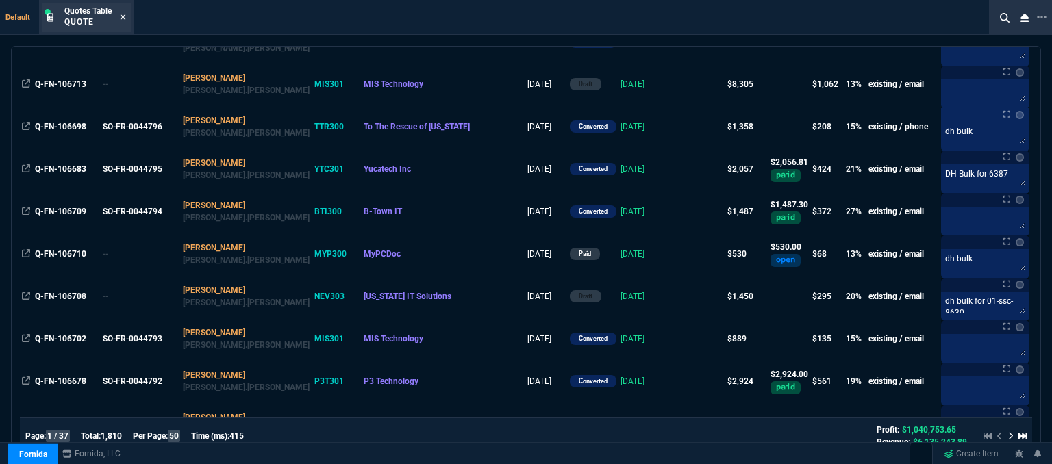
click at [125, 18] on icon at bounding box center [122, 16] width 5 height 5
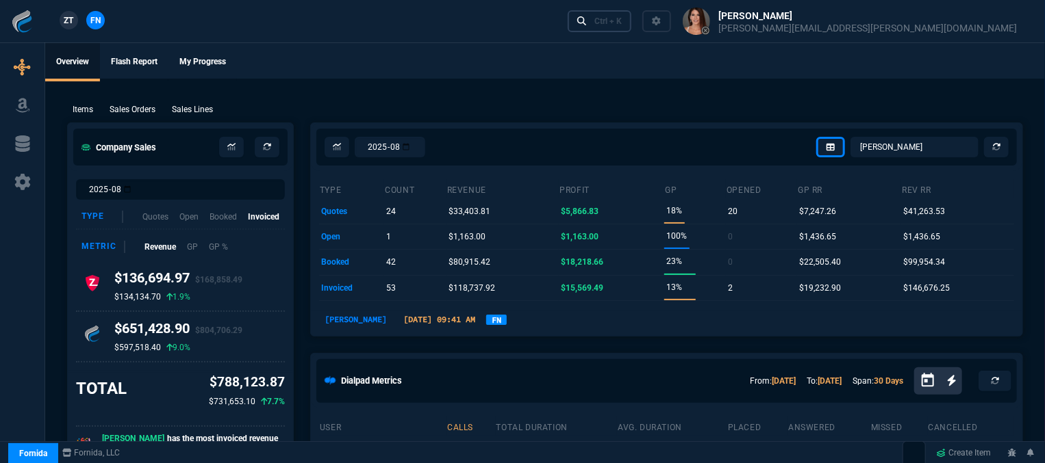
click at [622, 25] on div "Ctrl + K" at bounding box center [607, 21] width 27 height 11
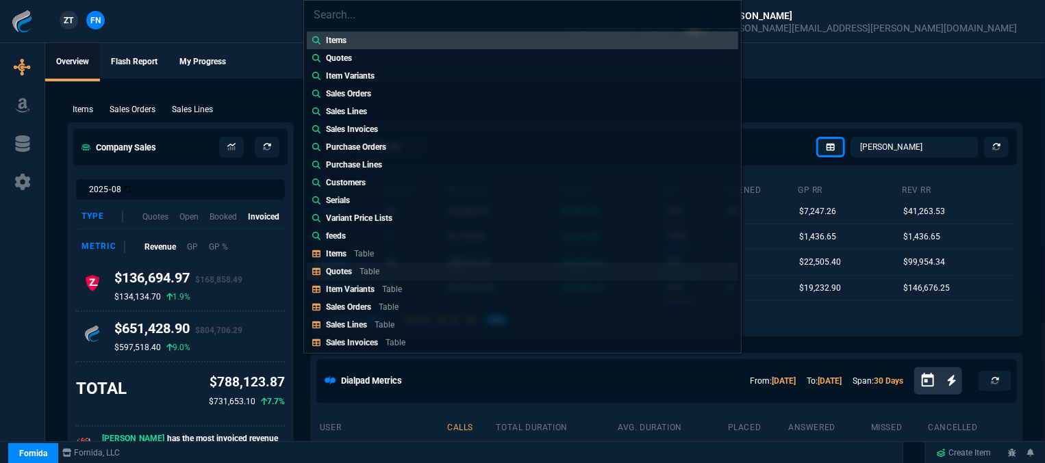
click at [410, 272] on link "Quotes Table" at bounding box center [522, 272] width 431 height 18
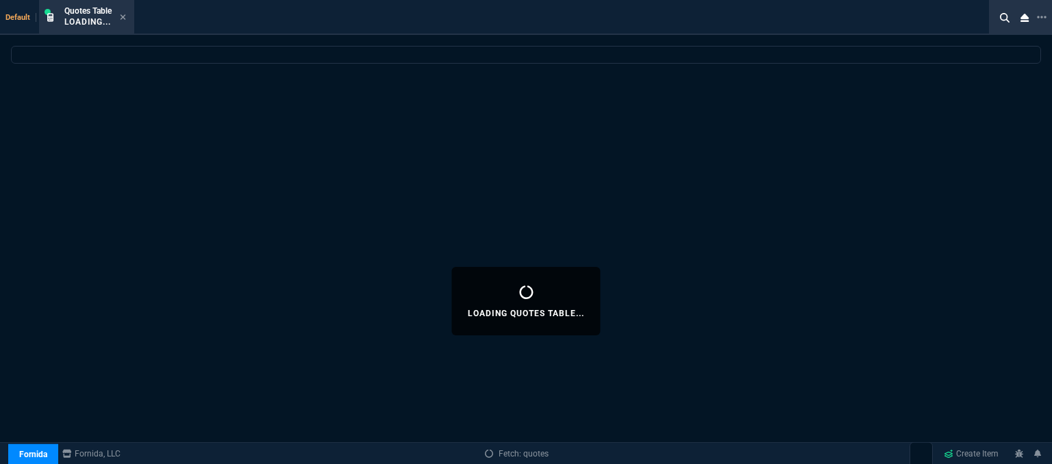
select select
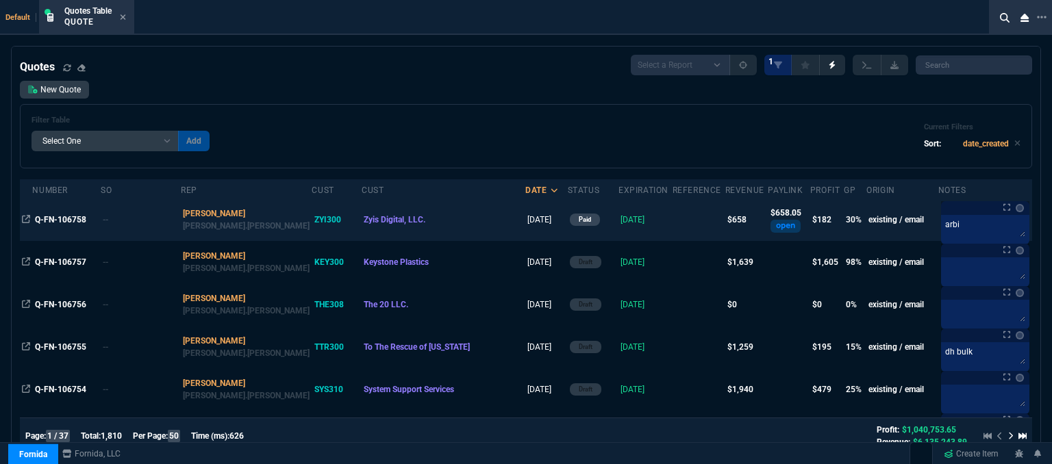
scroll to position [68, 0]
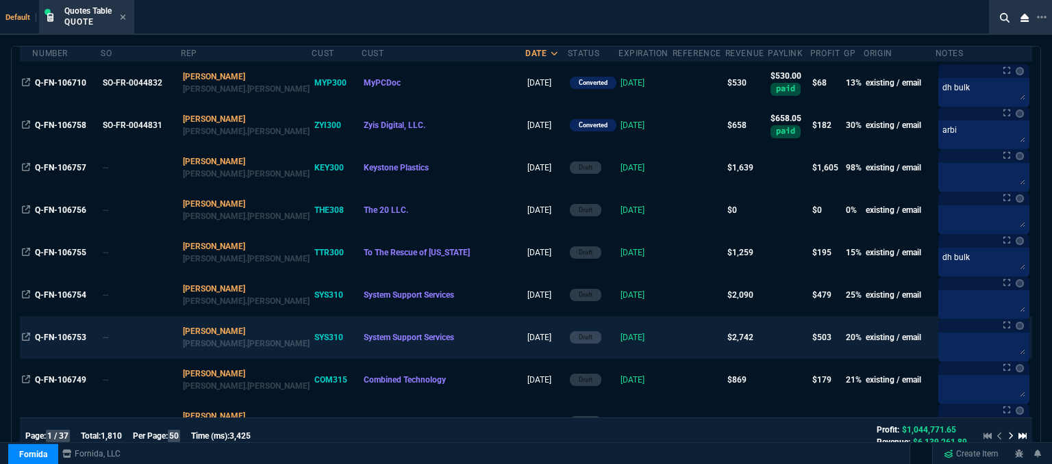
click at [672, 344] on td at bounding box center [698, 337] width 53 height 42
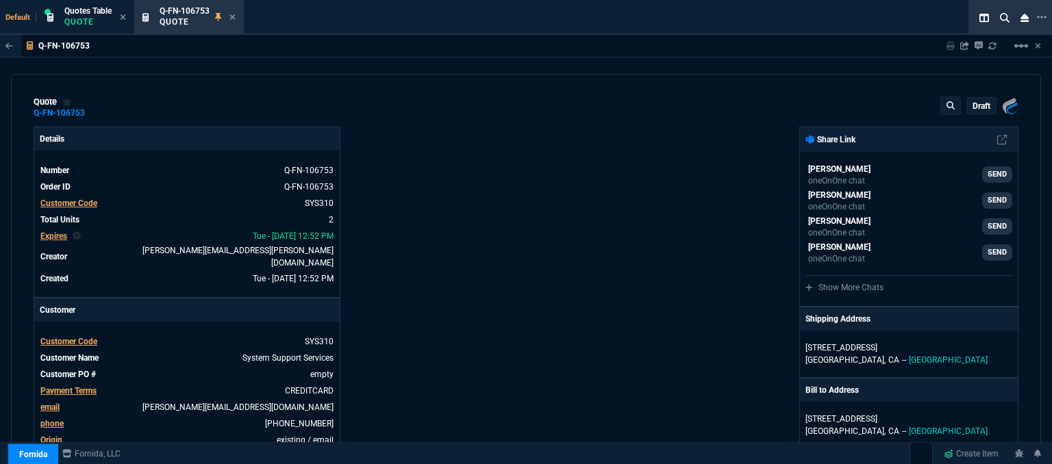
type input "25"
type input "324"
type input "23"
type input "286"
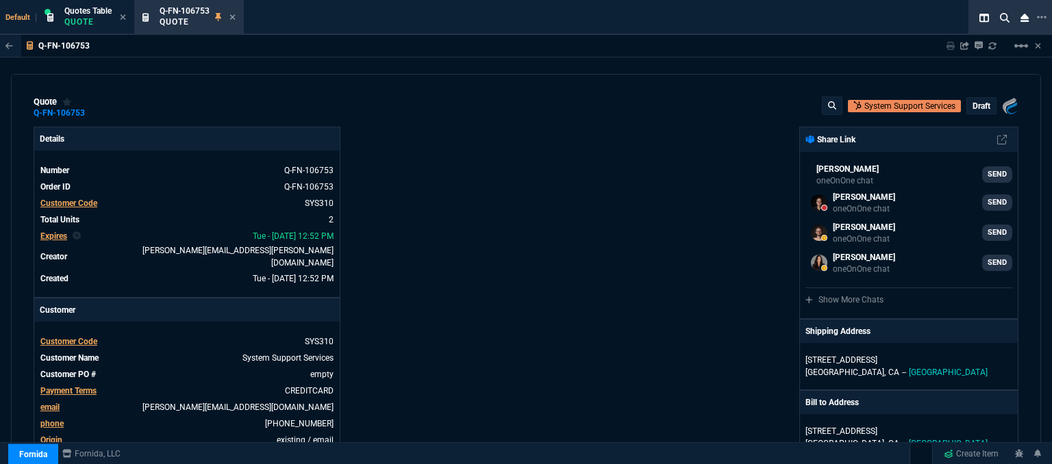
type input "1746.35"
type input "1695"
type input "26"
click at [1023, 44] on mat-icon "linear_scale" at bounding box center [1021, 46] width 16 height 16
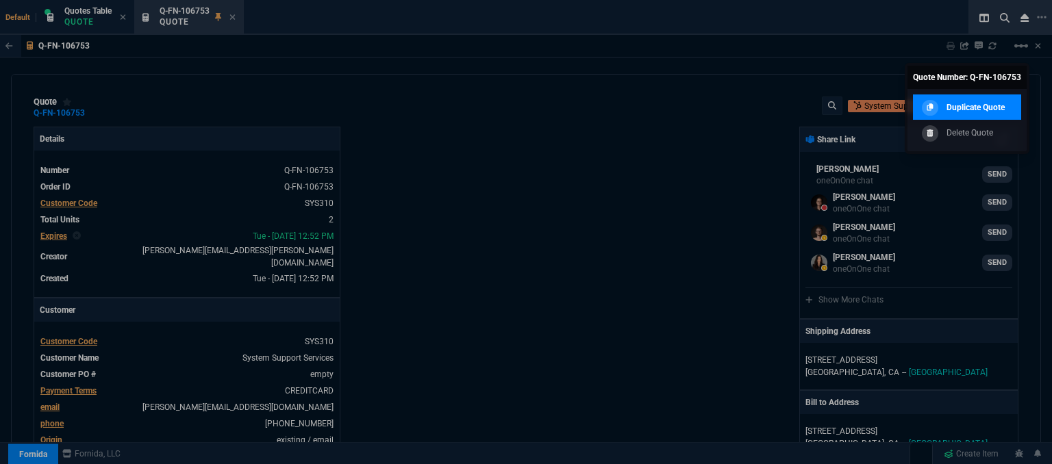
click at [989, 110] on p "Duplicate Quote" at bounding box center [975, 107] width 58 height 12
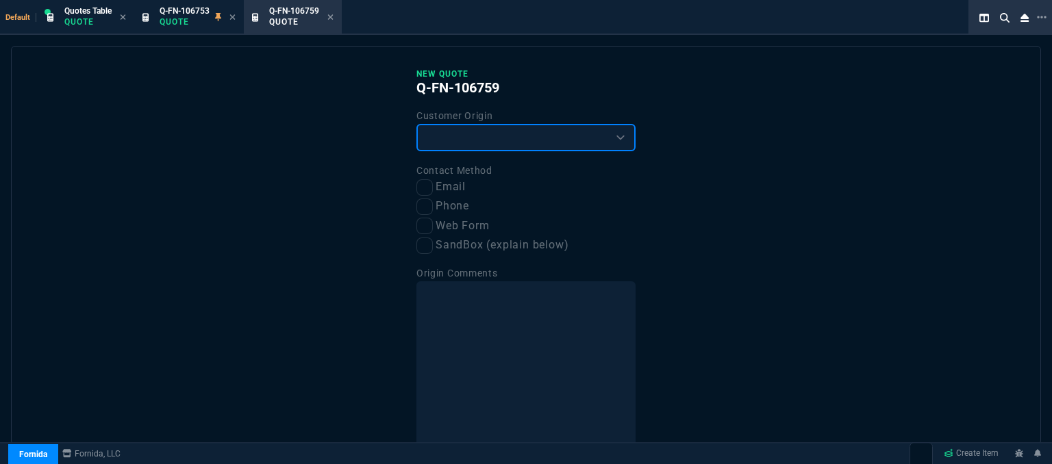
click at [534, 147] on select "Existing Customer Amazon Lead (first order) Website Lead (first order) Called (…" at bounding box center [525, 137] width 219 height 27
select select "existing"
click at [416, 124] on select "Existing Customer Amazon Lead (first order) Website Lead (first order) Called (…" at bounding box center [525, 137] width 219 height 27
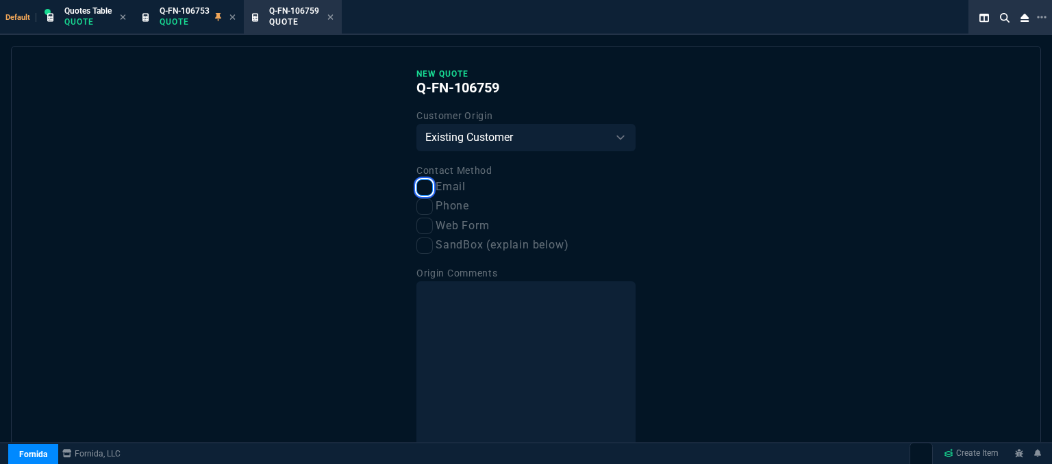
click at [420, 190] on input "Email" at bounding box center [424, 187] width 16 height 16
checkbox input "true"
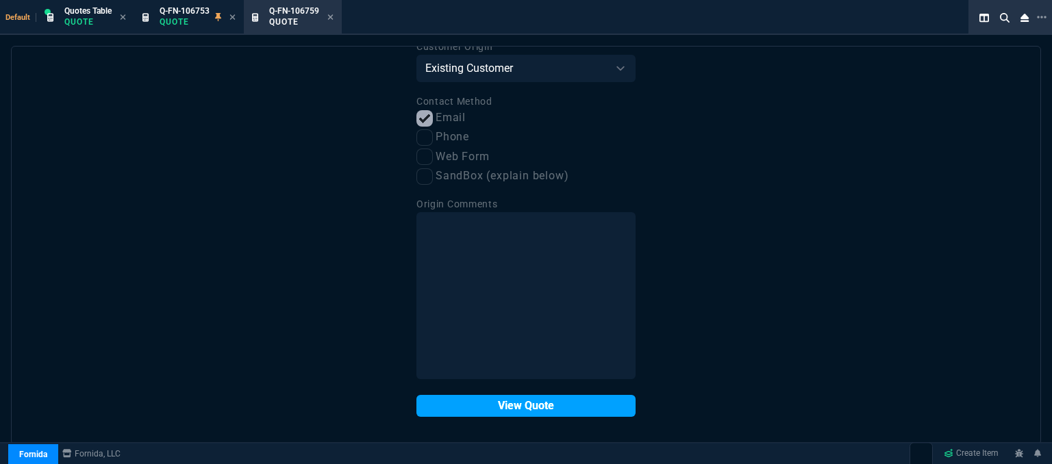
click at [493, 410] on button "View Quote" at bounding box center [525, 406] width 219 height 22
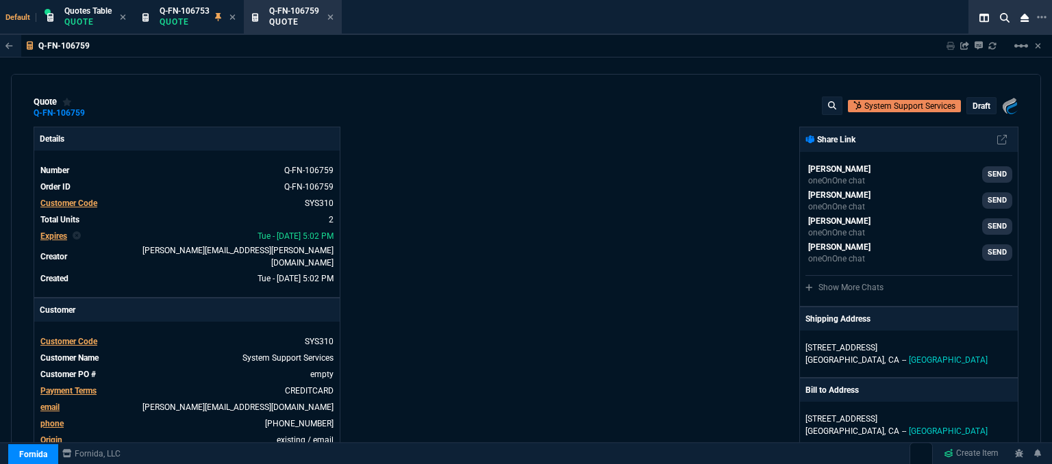
type input "25"
type input "324"
type input "23"
type input "286"
type input "26"
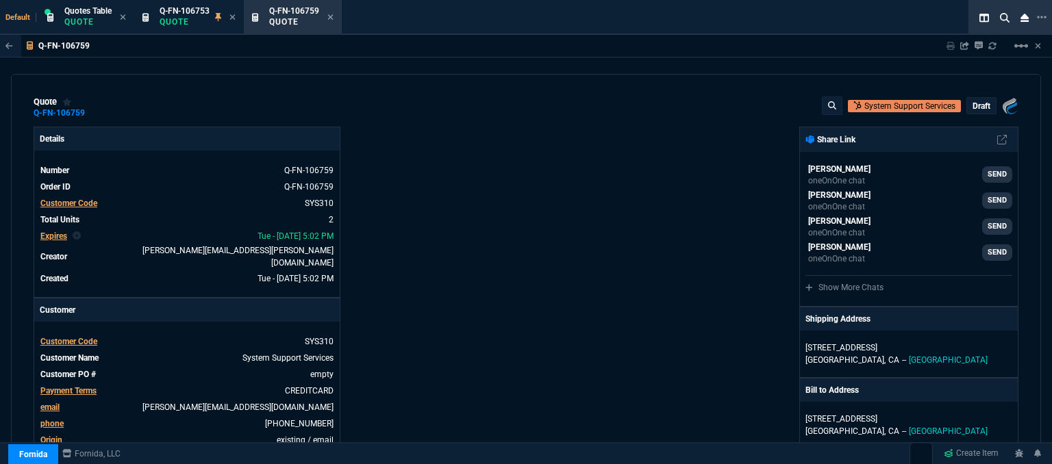
type input "26"
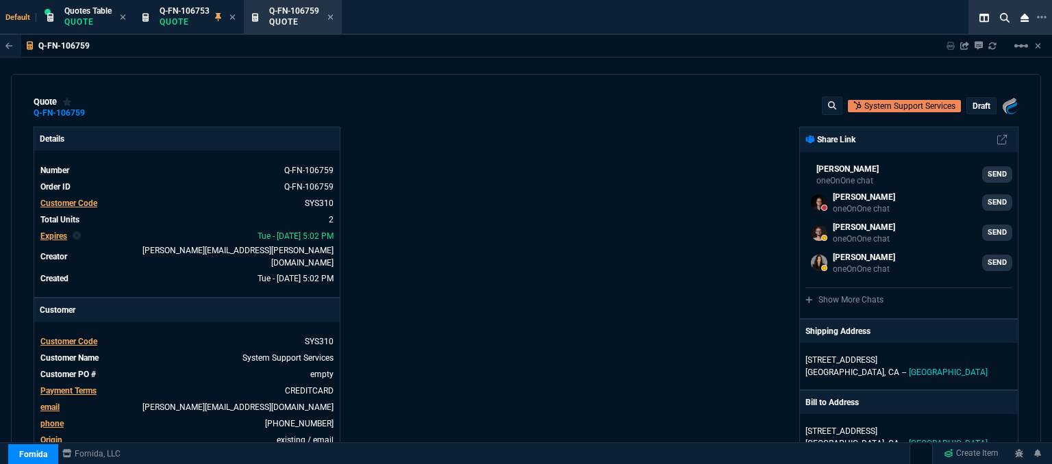
scroll to position [274, 0]
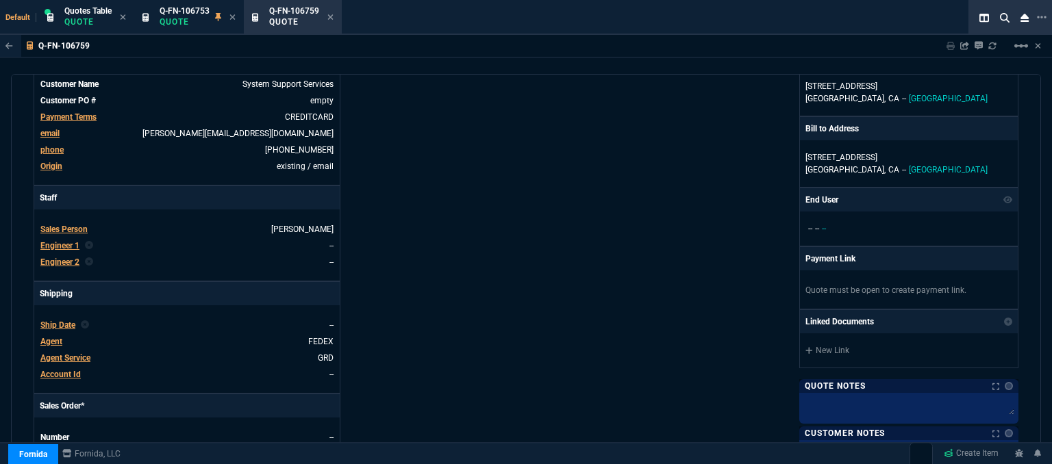
click at [58, 337] on span "Agent" at bounding box center [51, 342] width 22 height 10
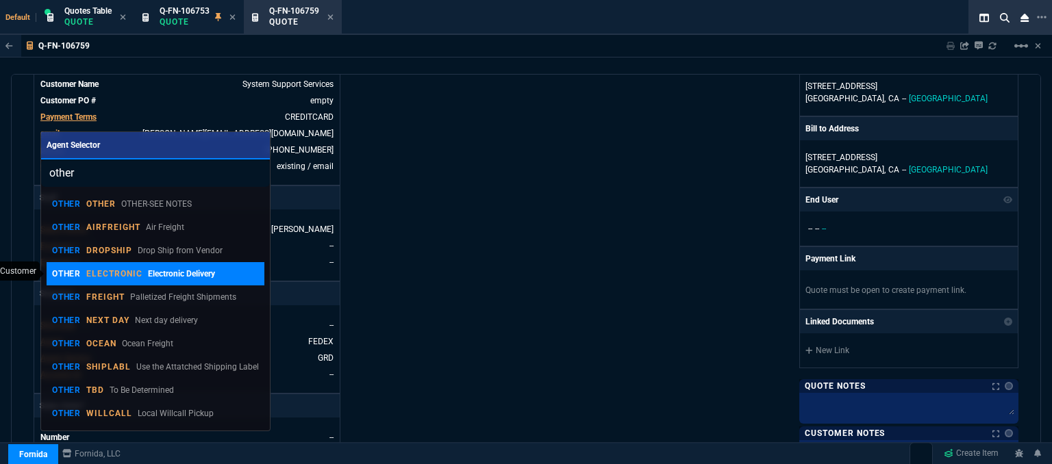
type input "other"
click at [130, 266] on link "OTHER ELECTRONIC Electronic Delivery" at bounding box center [156, 273] width 218 height 23
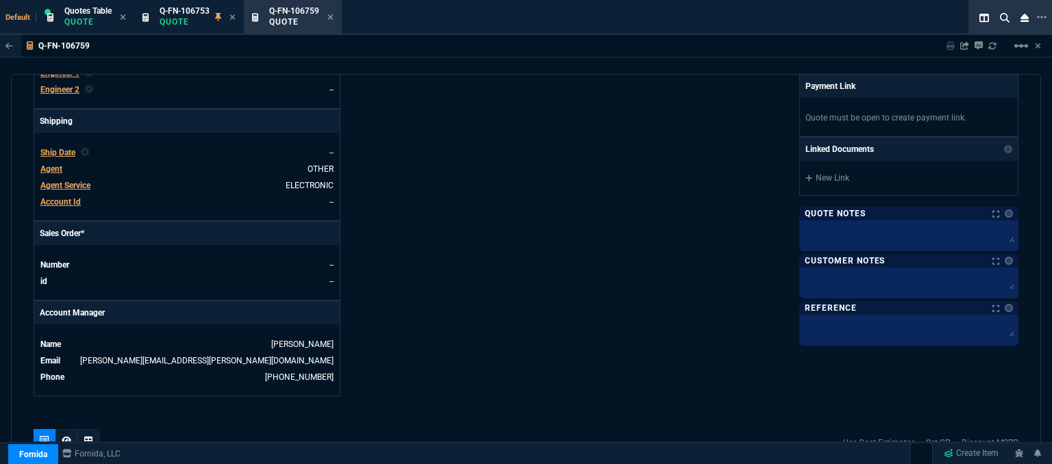
scroll to position [490, 0]
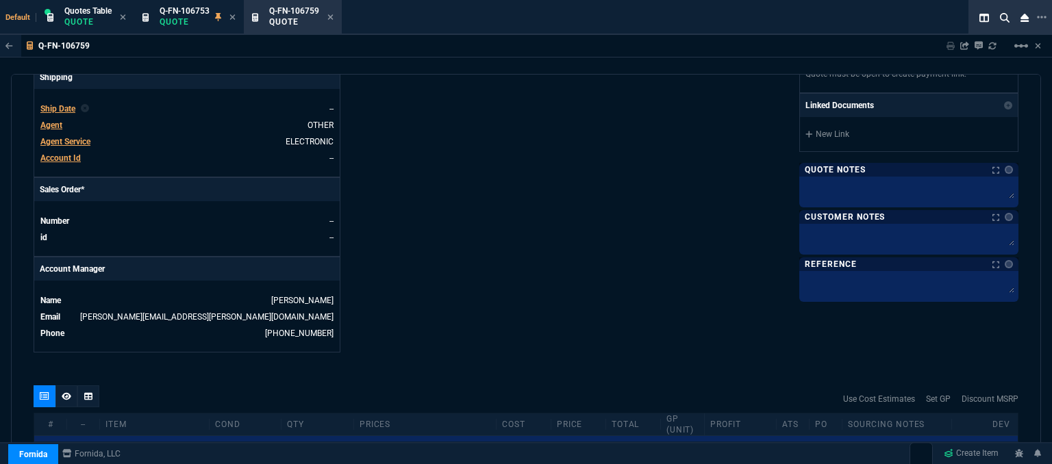
click at [881, 247] on div at bounding box center [908, 239] width 219 height 31
click at [878, 241] on textarea at bounding box center [909, 237] width 214 height 21
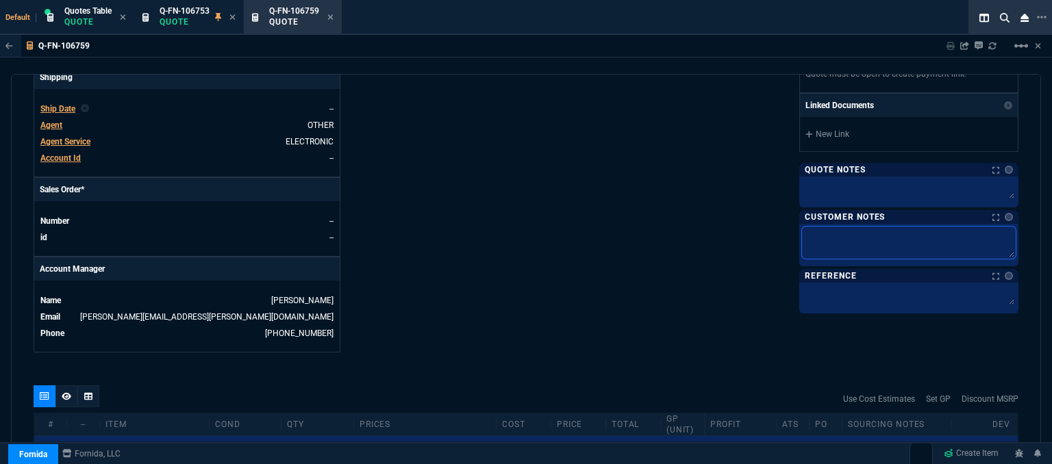
type textarea "E"
type textarea "EL"
type textarea "ELE"
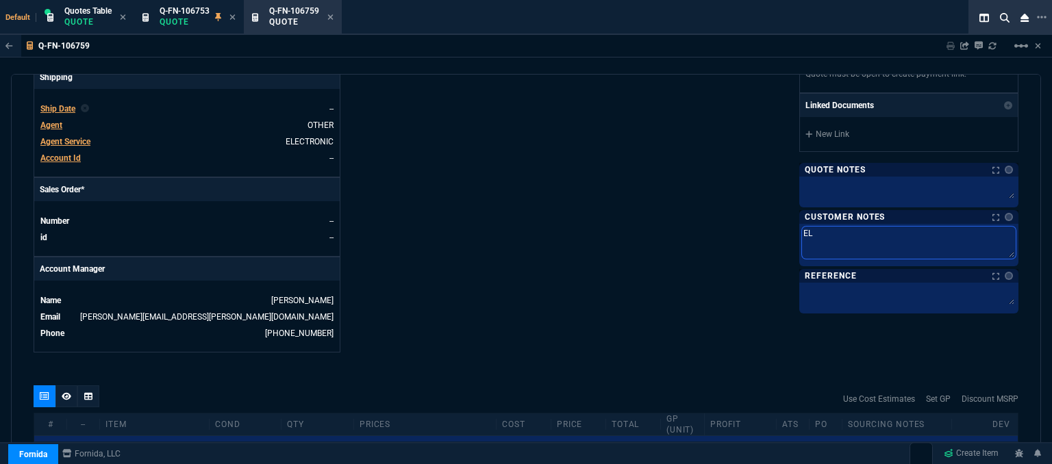
type textarea "ELE"
type textarea "ELEC"
type textarea "ELECT"
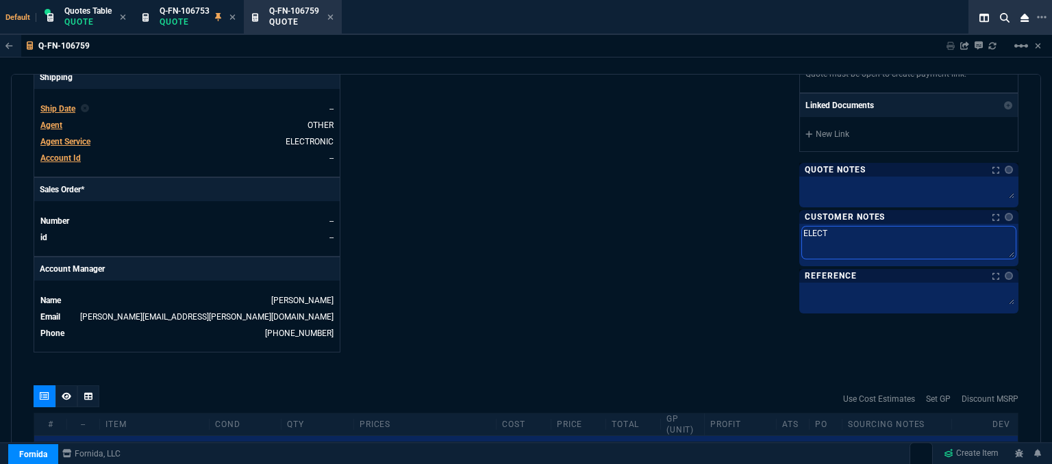
type textarea "ELECTR"
type textarea "ELECTRO"
type textarea "ELECTRON"
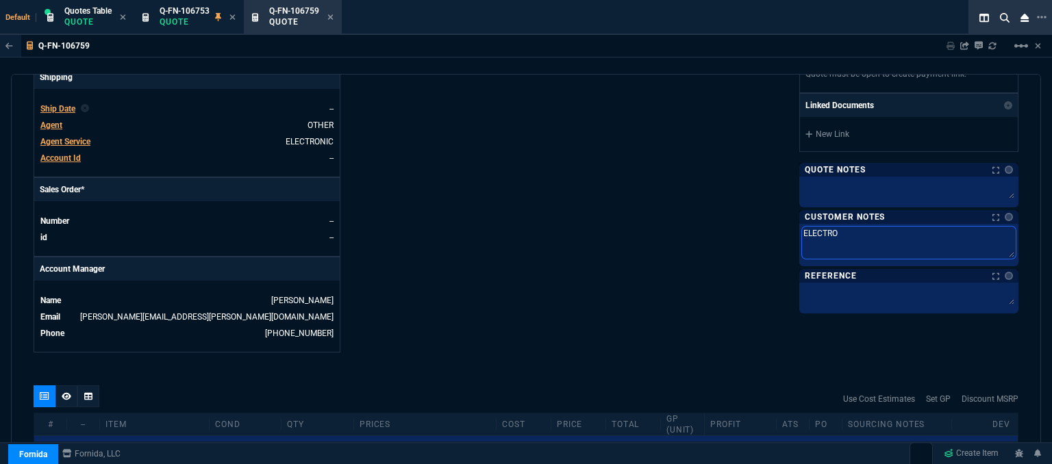
type textarea "ELECTRON"
type textarea "ELECTRONI"
type textarea "ELECTRONIC"
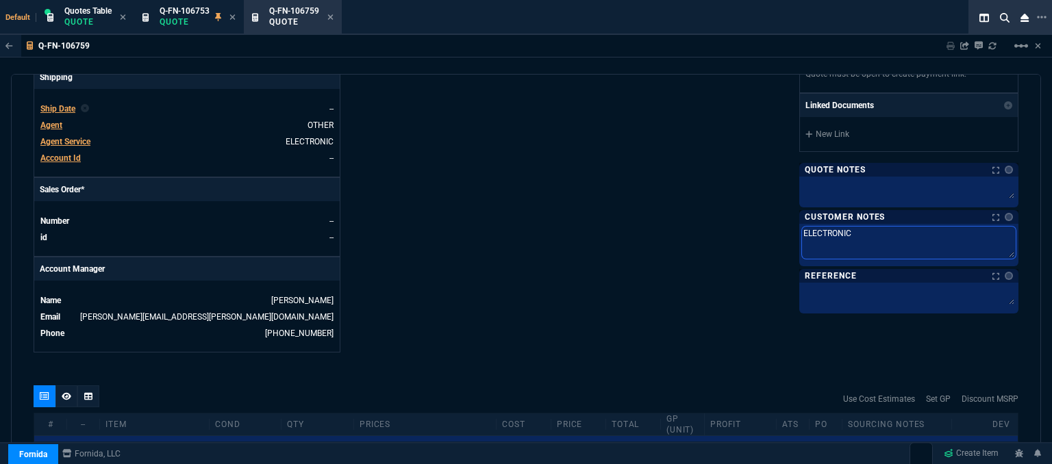
type textarea "ELECTRONIC:"
type textarea "ELECTRONIC: E"
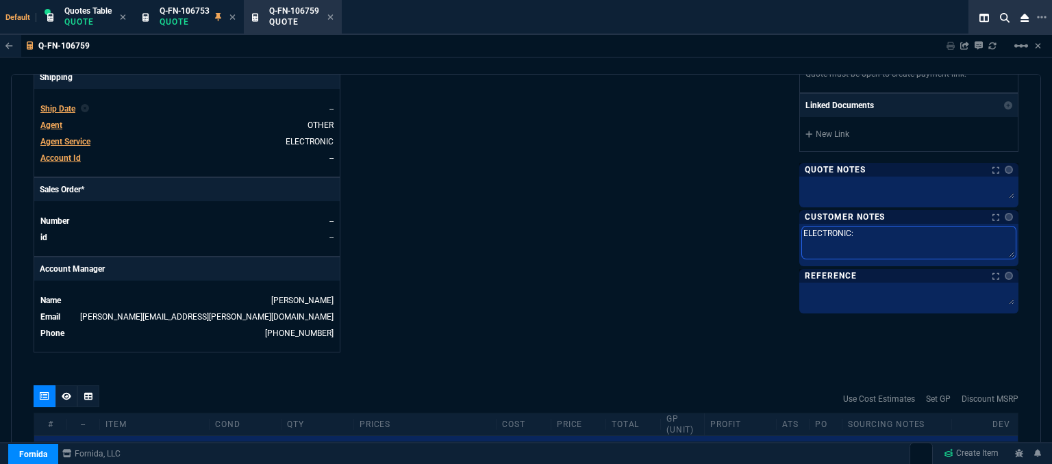
type textarea "ELECTRONIC: E"
type textarea "ELECTRONIC: EM"
type textarea "ELECTRONIC: EMA"
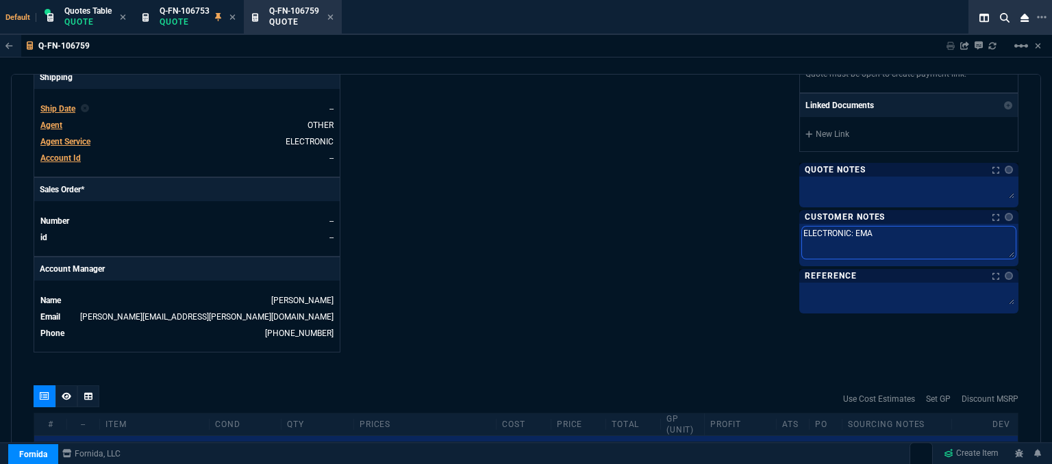
type textarea "ELECTRONIC: EMAI"
type textarea "ELECTRONIC: EMAIL"
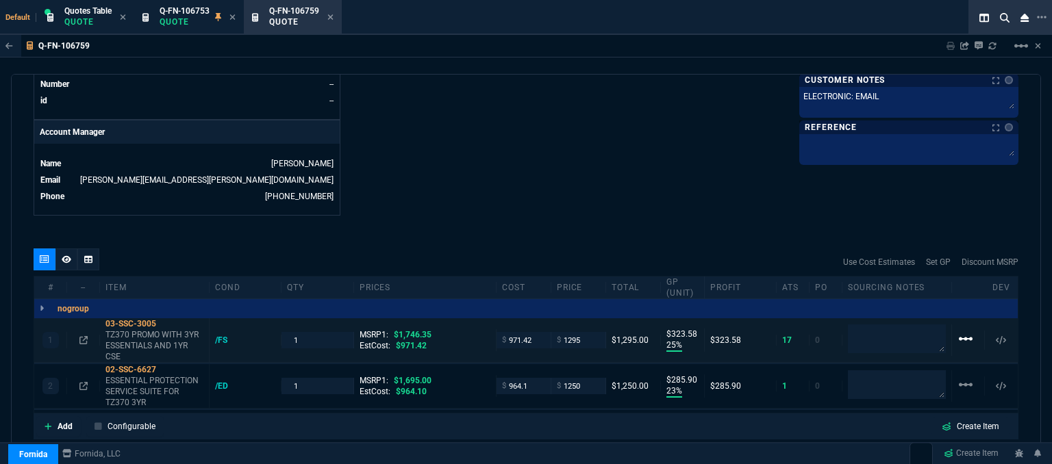
click at [960, 331] on mat-icon "linear_scale" at bounding box center [965, 339] width 16 height 16
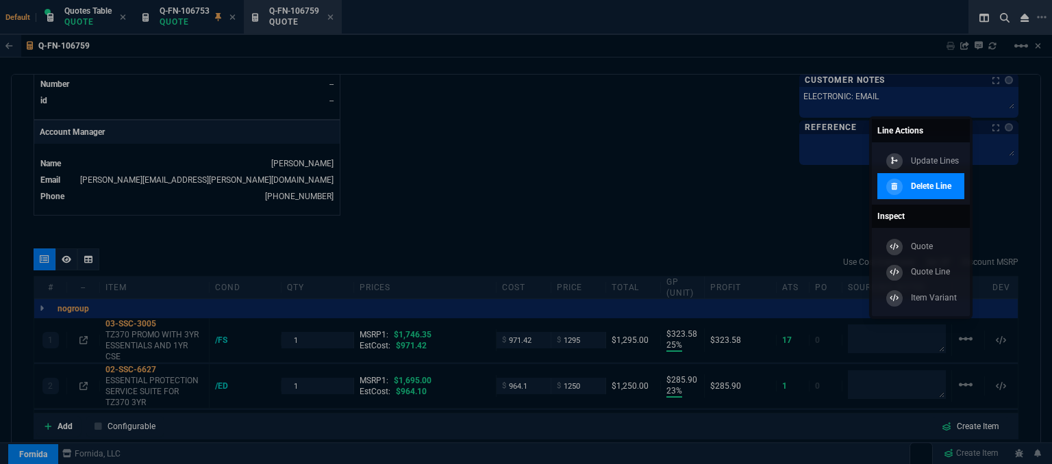
click at [939, 188] on p "Delete Line" at bounding box center [931, 186] width 40 height 12
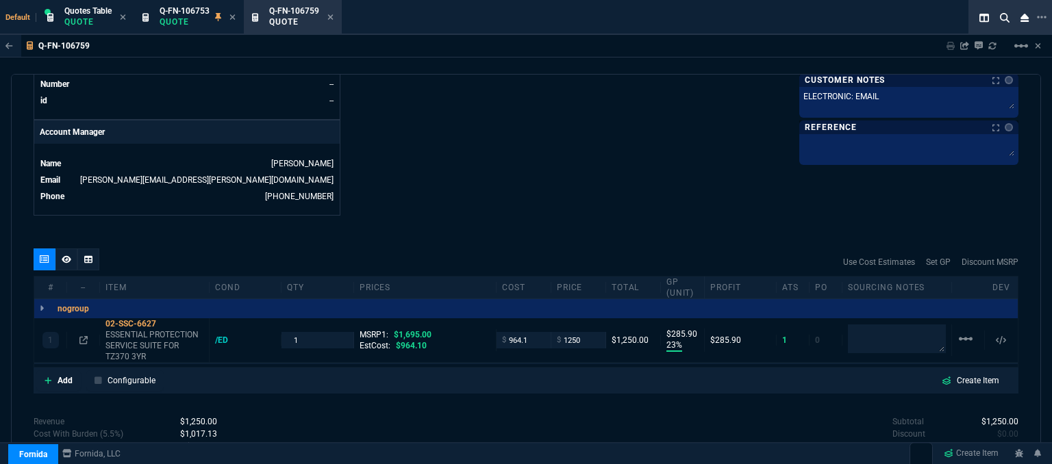
type input "23"
type input "286"
type input "26"
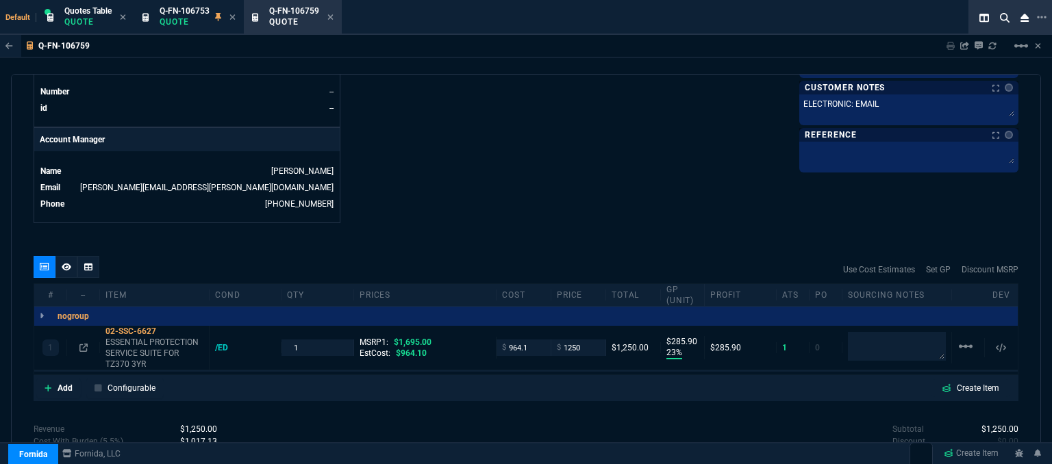
scroll to position [701, 0]
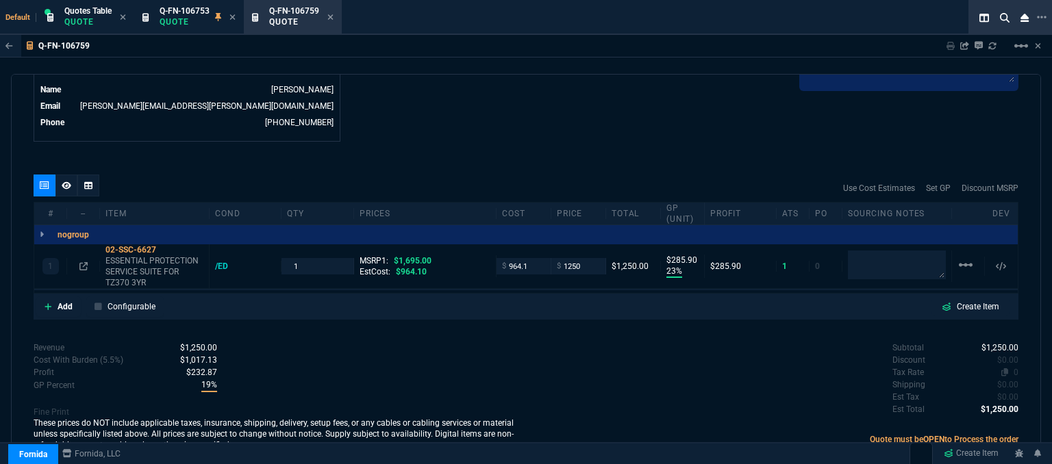
click at [1013, 368] on span "0" at bounding box center [1015, 373] width 5 height 10
click at [619, 147] on div "quote Q-FN-106759 System Support Services draft Fornida, LLC 2609 Technology Dr…" at bounding box center [526, 271] width 1030 height 394
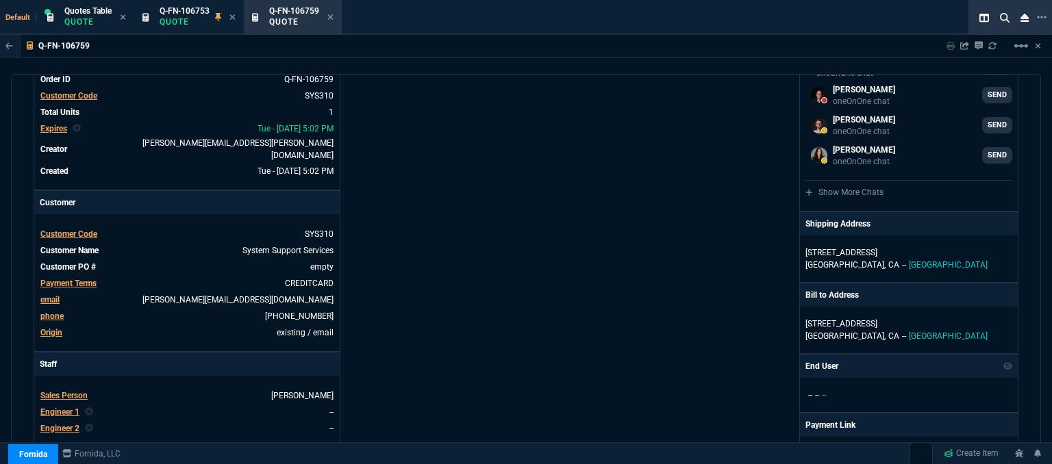
scroll to position [0, 0]
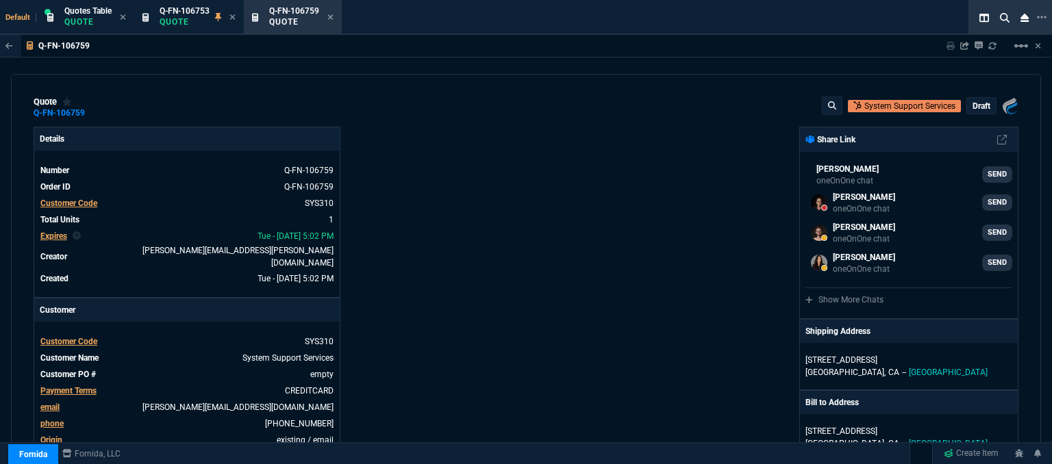
click at [973, 103] on p "draft" at bounding box center [981, 106] width 18 height 11
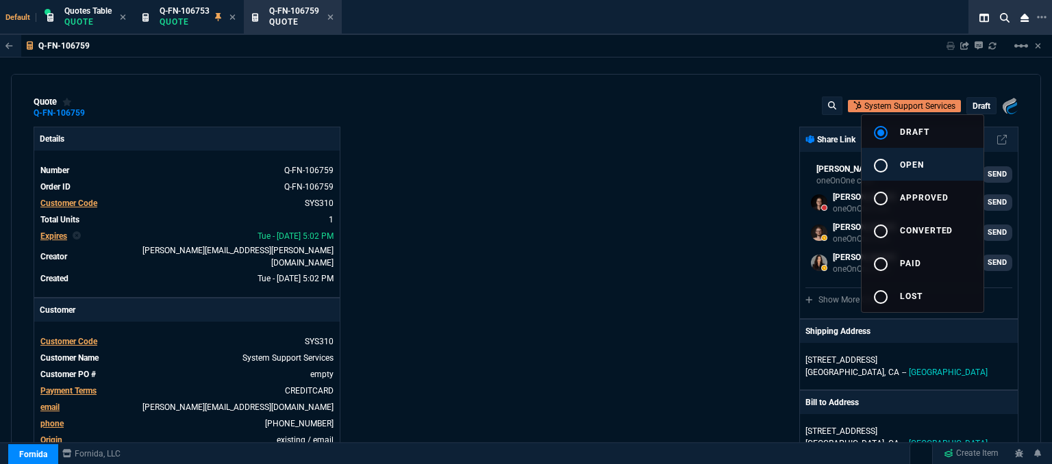
click at [928, 163] on button "radio_button_unchecked open" at bounding box center [922, 164] width 122 height 33
click at [714, 195] on div at bounding box center [526, 232] width 1052 height 464
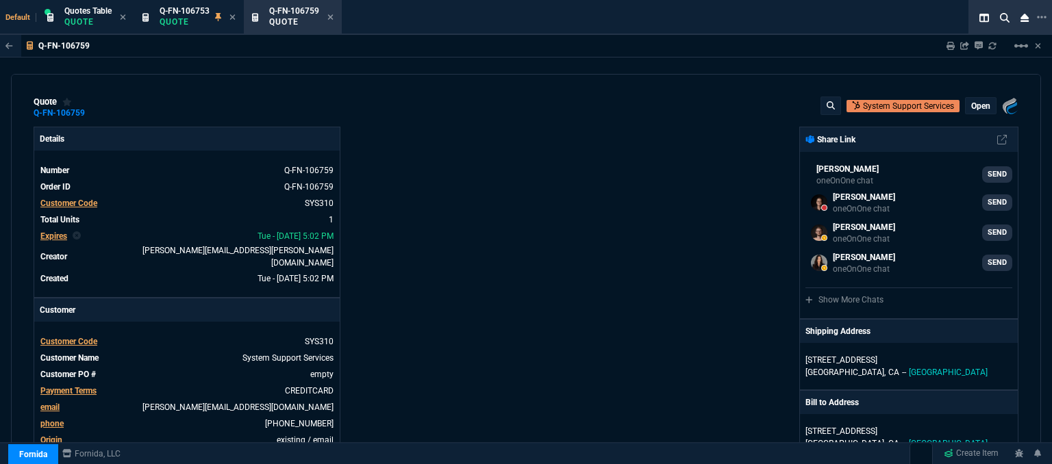
type input "23"
type input "286"
type input "26"
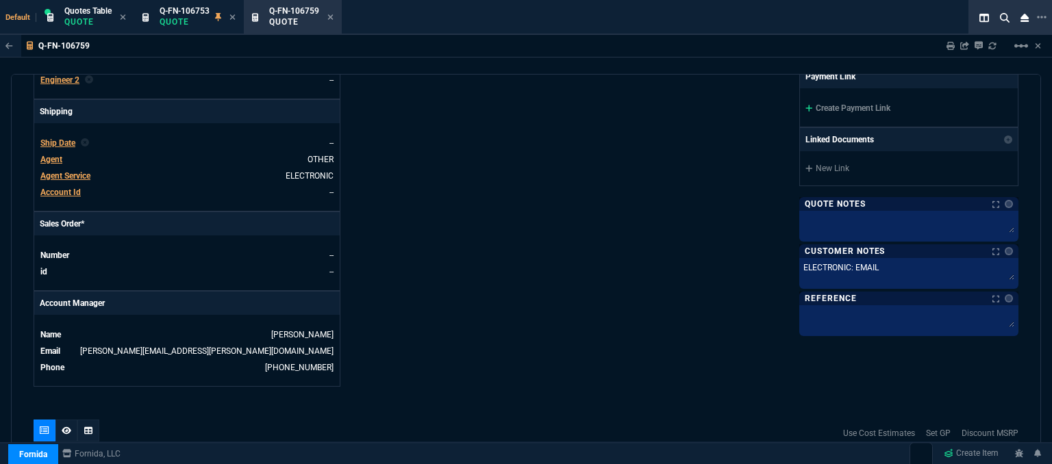
scroll to position [342, 0]
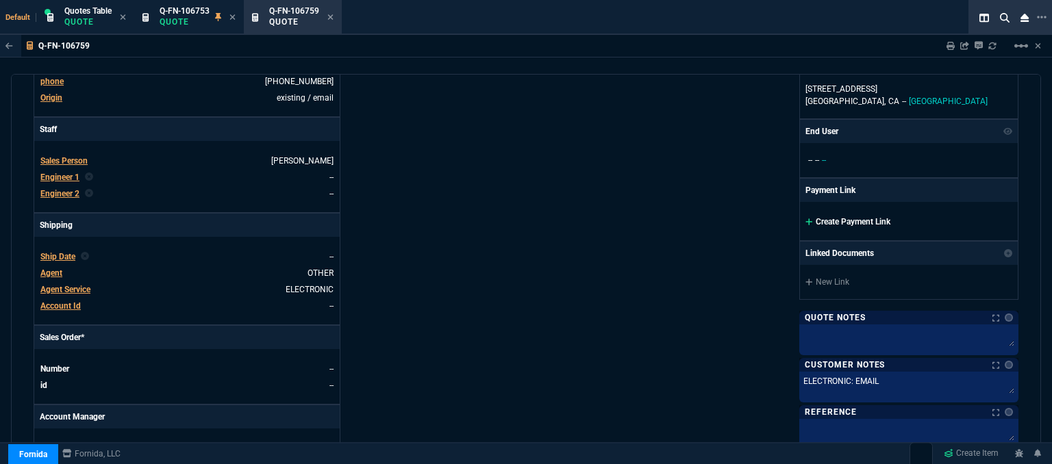
click at [805, 218] on icon at bounding box center [809, 222] width 8 height 8
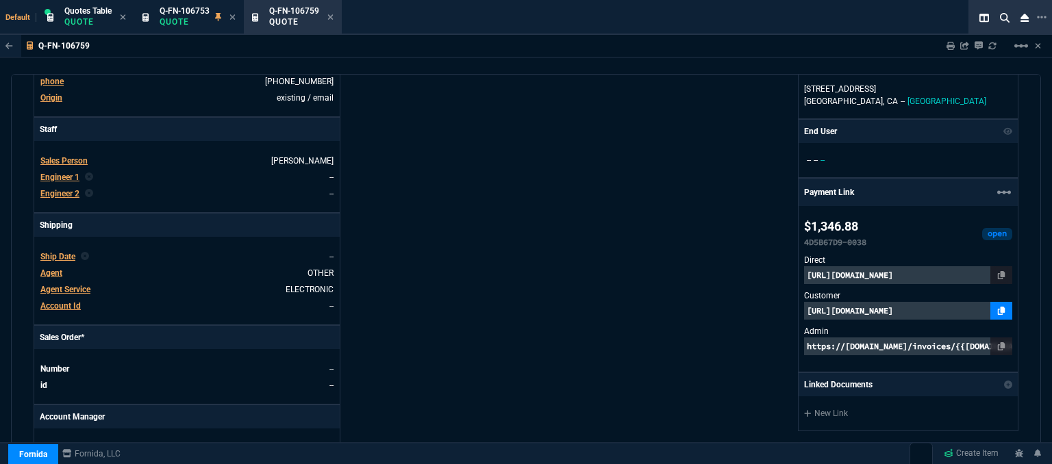
click at [997, 310] on icon at bounding box center [1001, 311] width 8 height 8
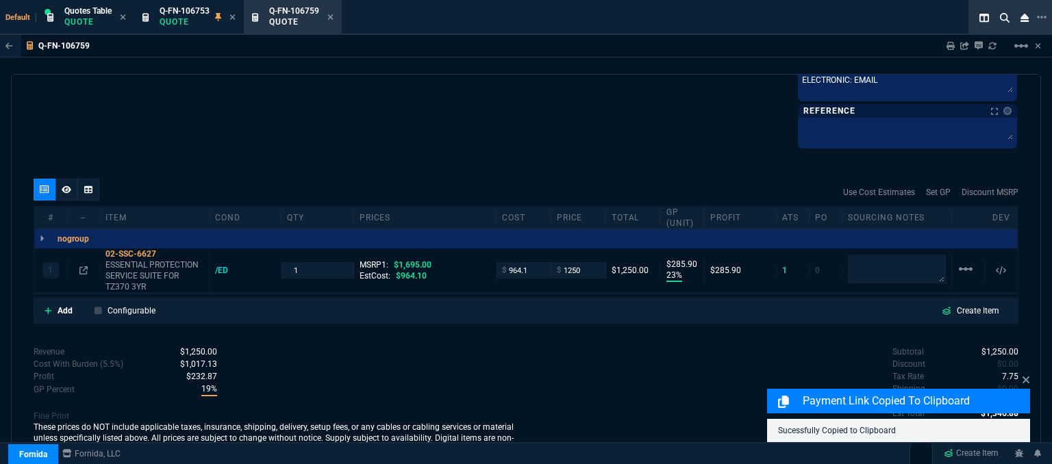
scroll to position [785, 0]
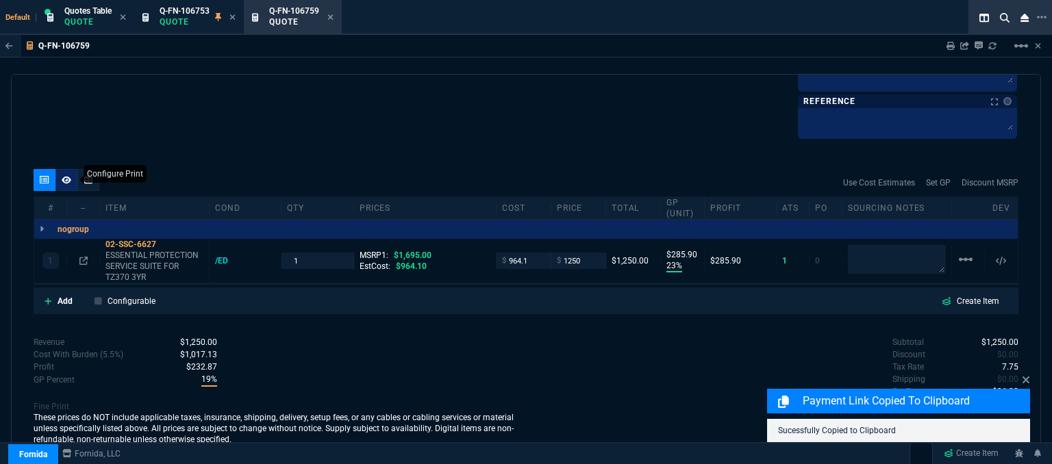
click at [70, 176] on icon at bounding box center [67, 180] width 10 height 8
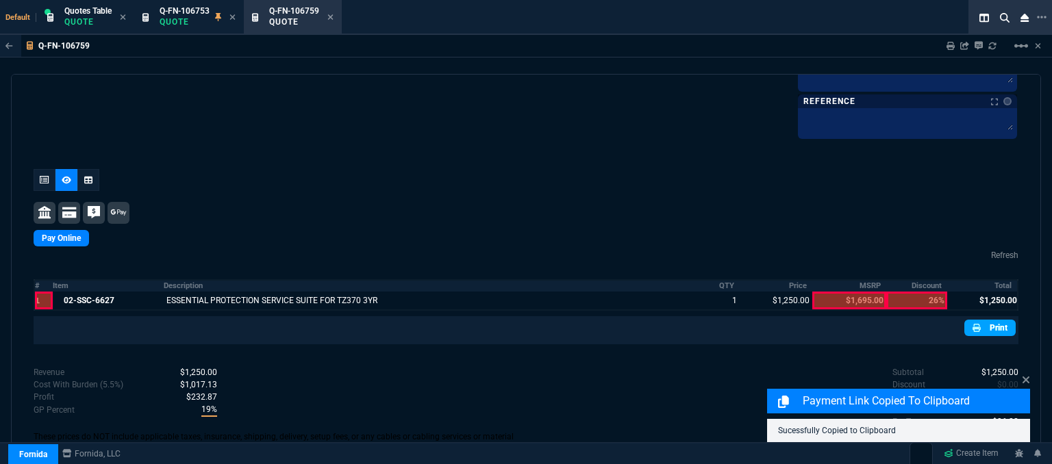
click at [986, 325] on link "Print" at bounding box center [989, 328] width 51 height 16
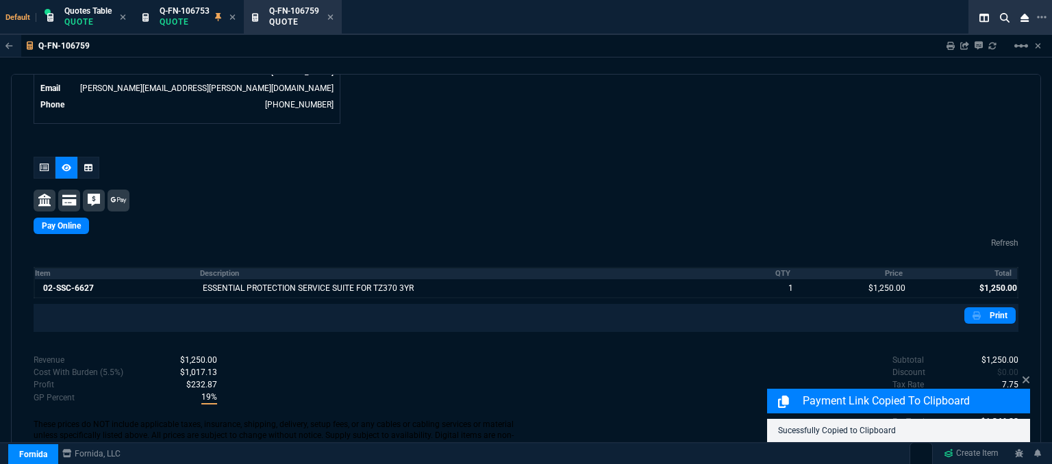
scroll to position [668, 0]
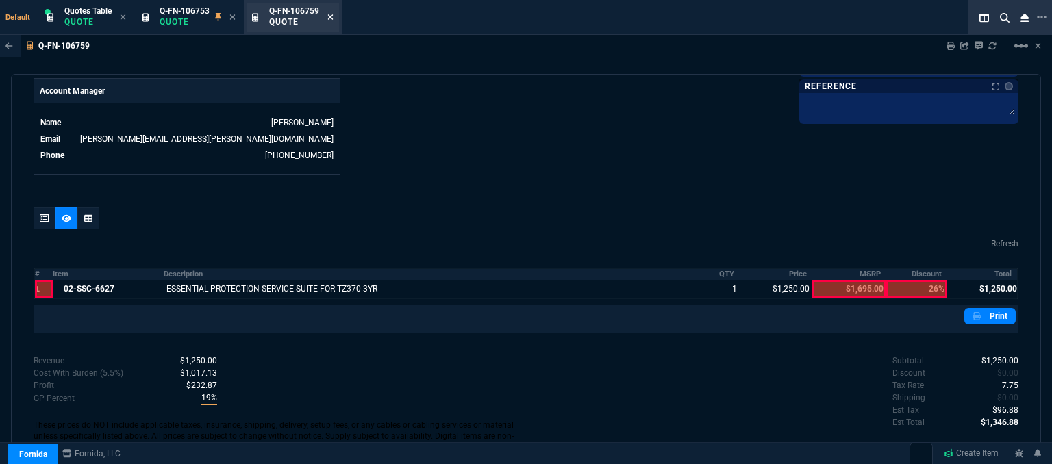
click at [333, 16] on icon at bounding box center [330, 17] width 6 height 8
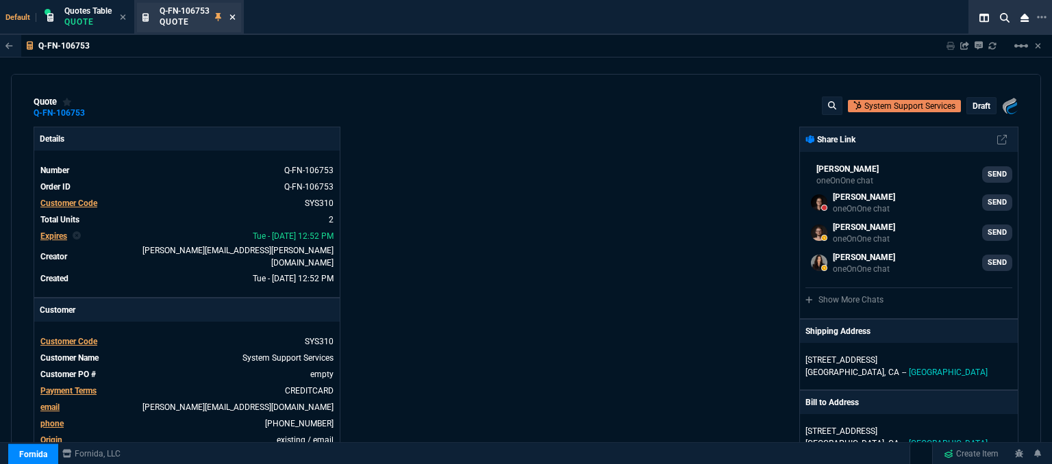
click at [233, 18] on icon at bounding box center [232, 16] width 5 height 5
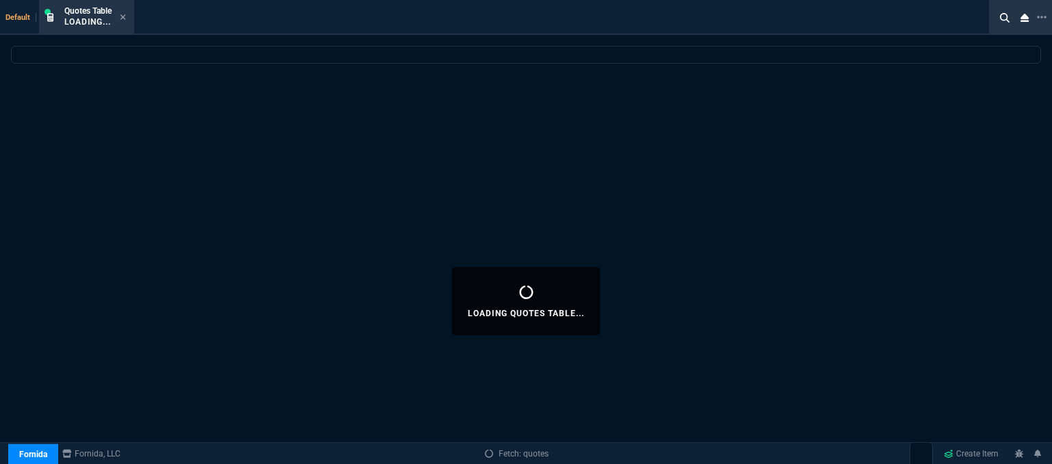
select select
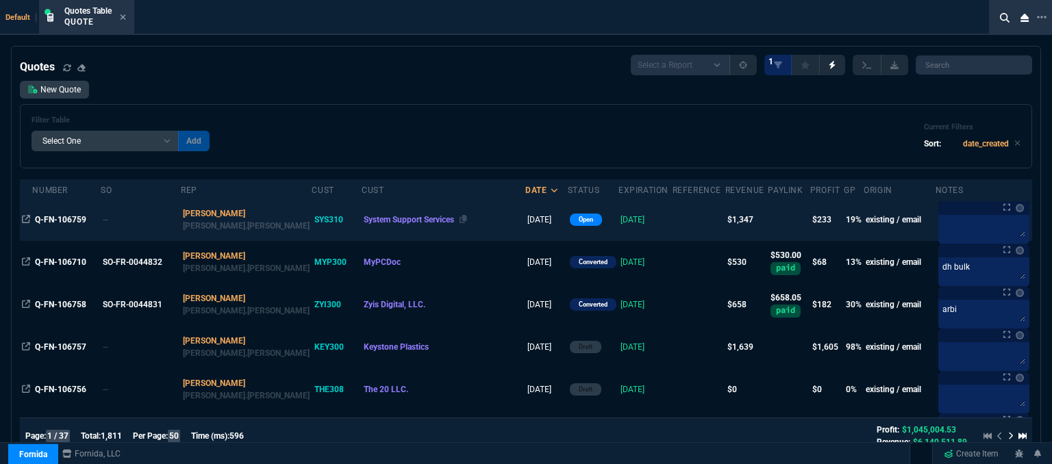
click at [435, 216] on div "System Support Services" at bounding box center [444, 220] width 160 height 12
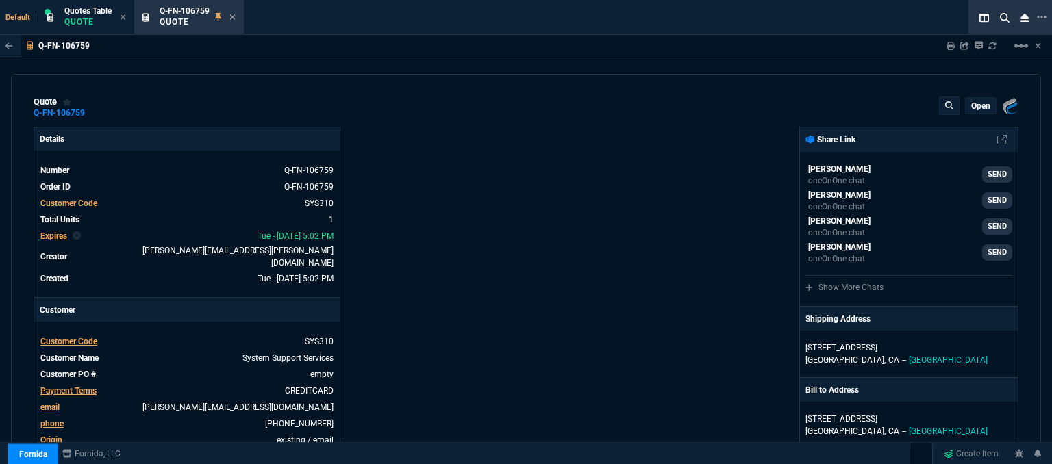
type input "23"
type input "286"
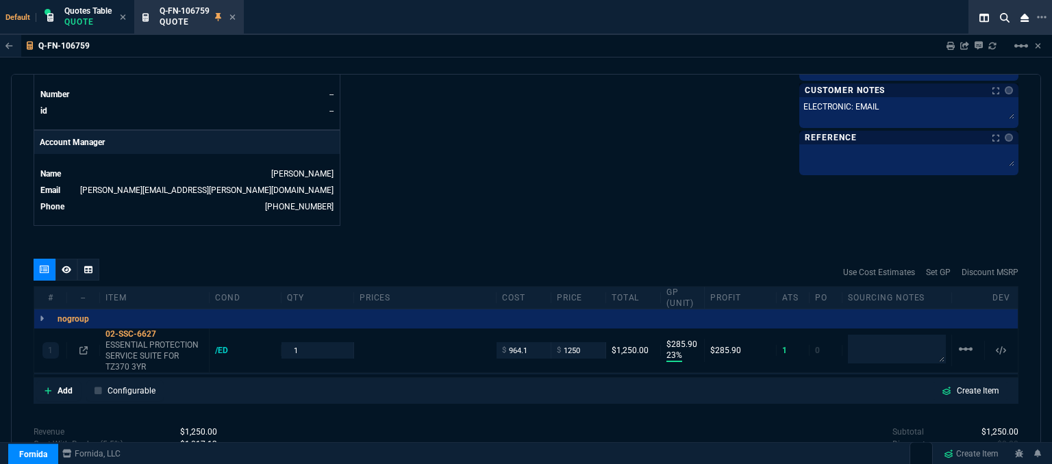
type input "1695"
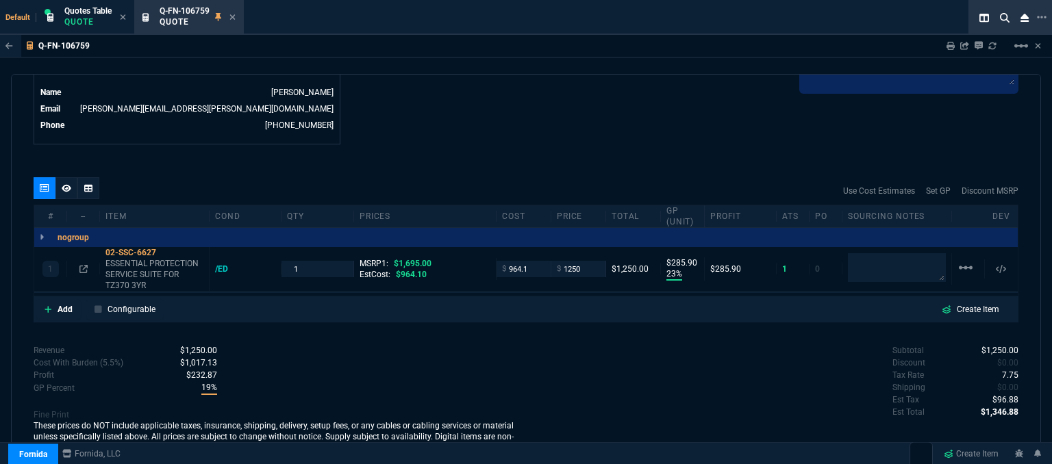
type input "26"
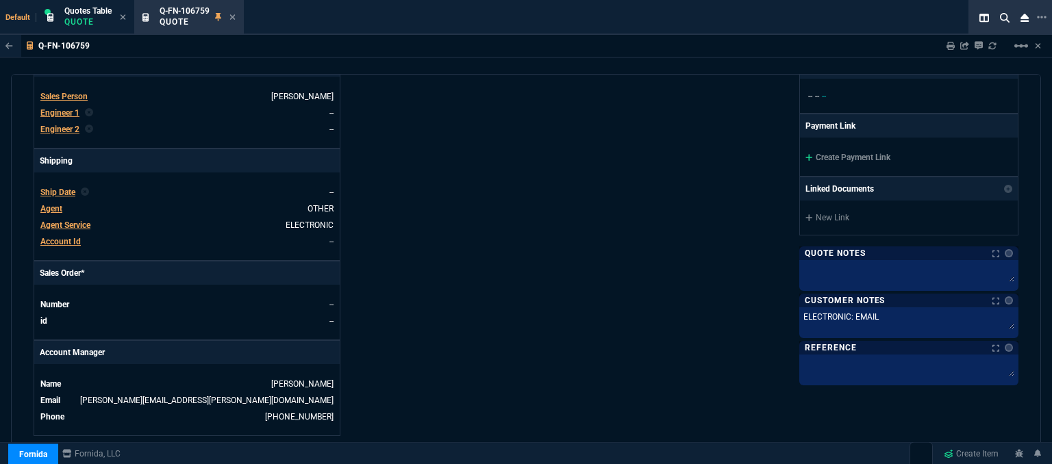
scroll to position [288, 0]
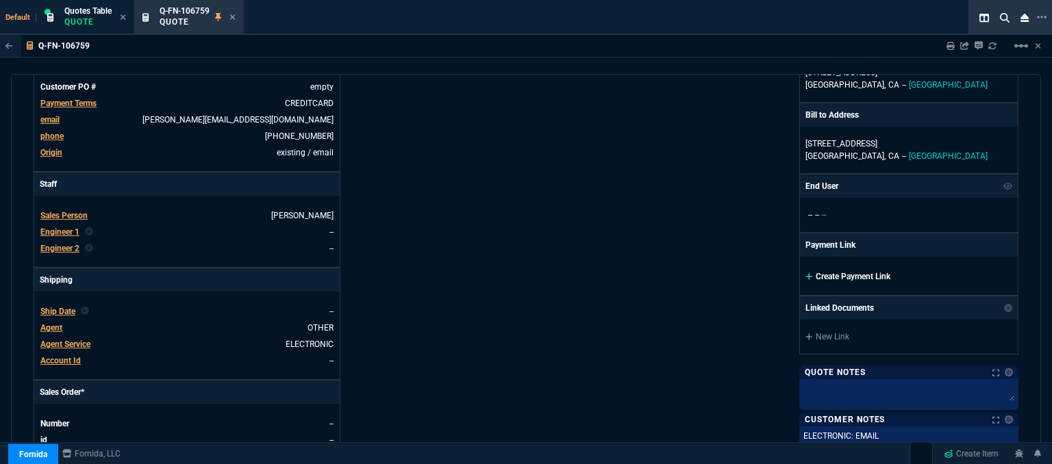
click at [805, 274] on icon at bounding box center [809, 276] width 8 height 8
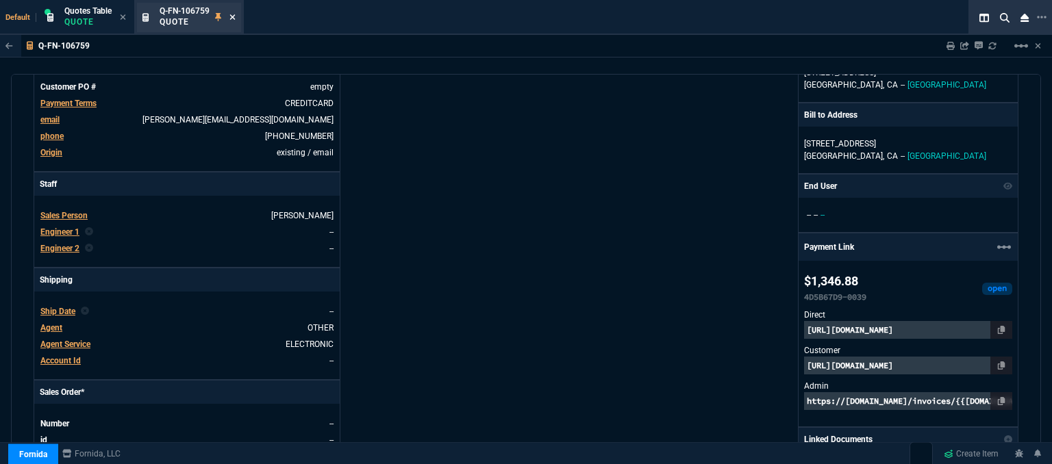
click at [233, 14] on icon at bounding box center [232, 17] width 6 height 8
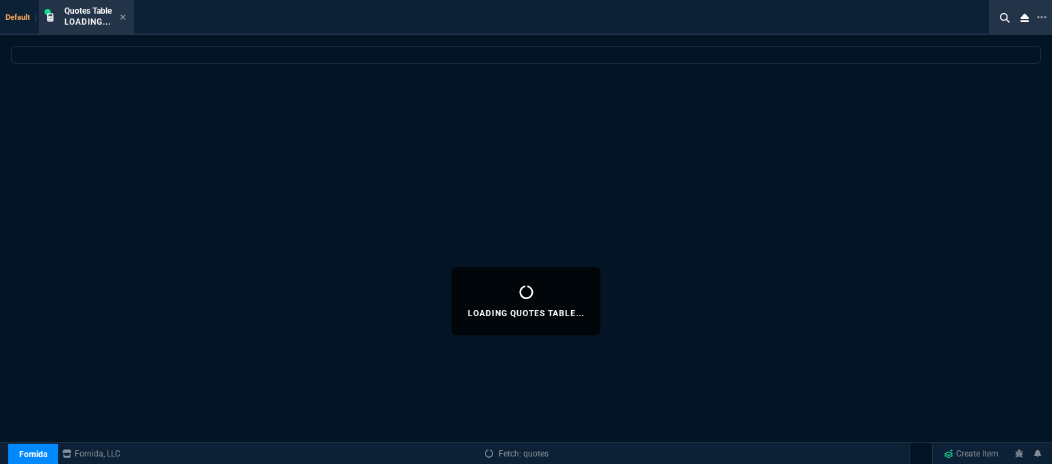
select select
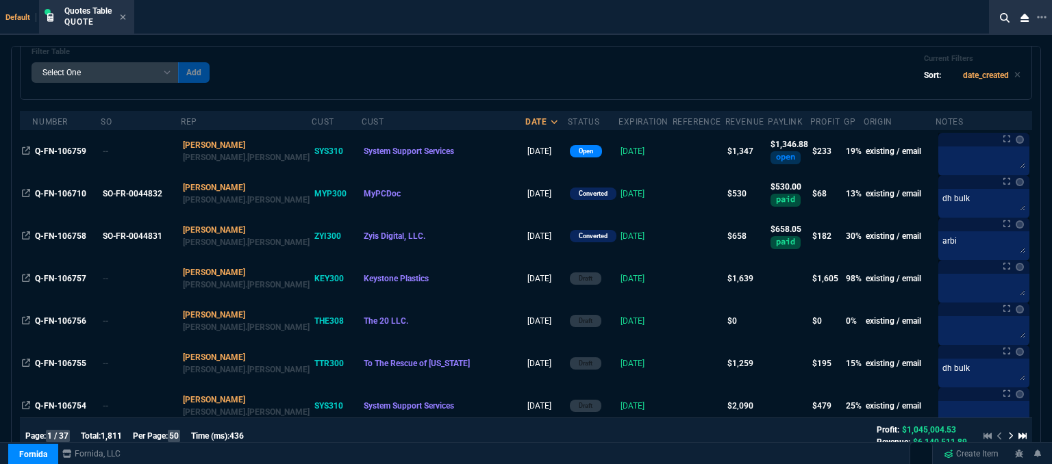
scroll to position [0, 0]
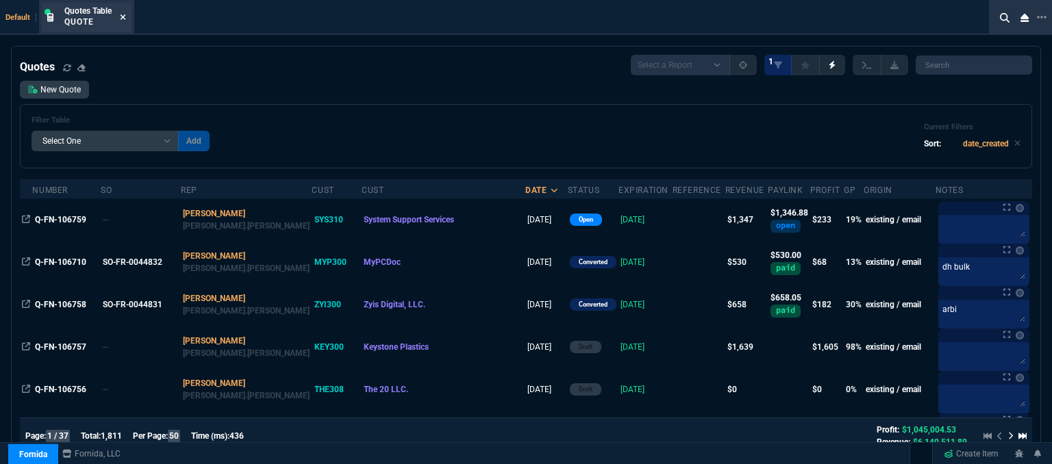
click at [123, 14] on icon at bounding box center [123, 17] width 6 height 8
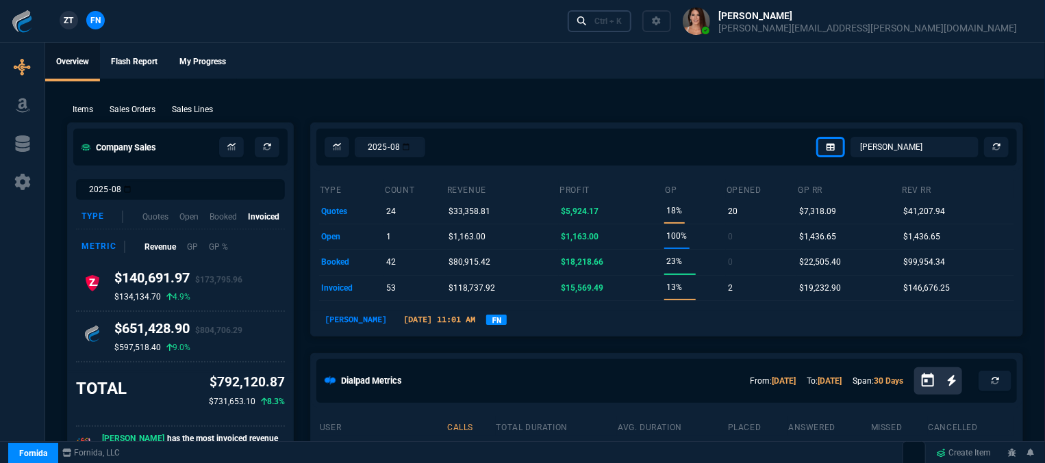
click at [622, 21] on div "Ctrl + K" at bounding box center [607, 21] width 27 height 11
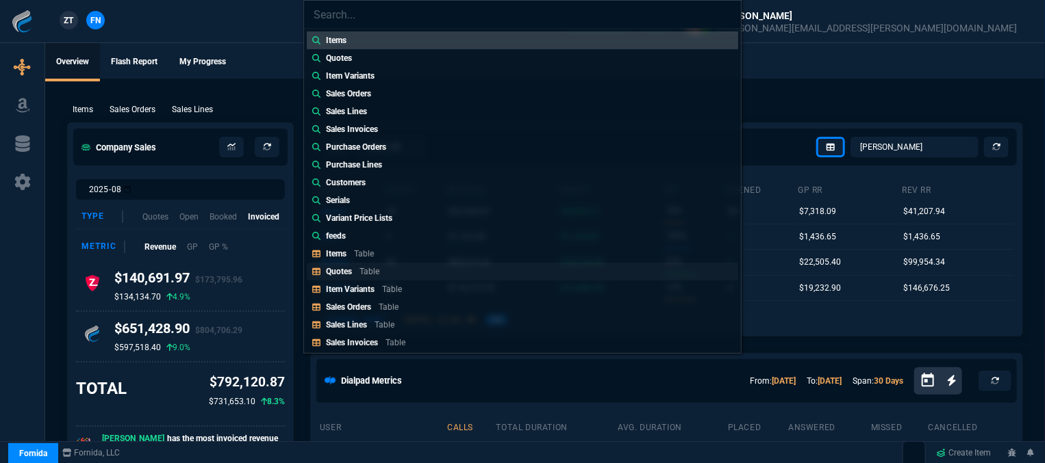
click at [345, 270] on p "Quotes" at bounding box center [339, 272] width 26 height 10
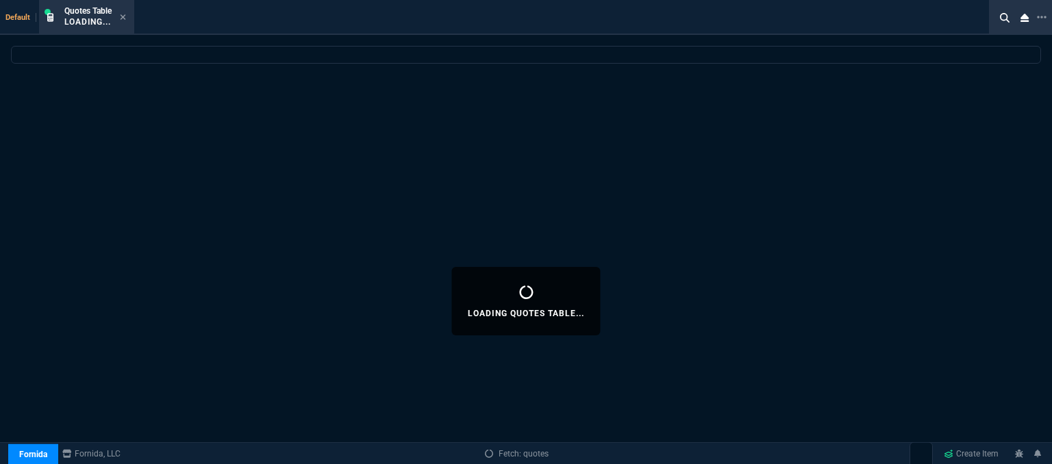
select select
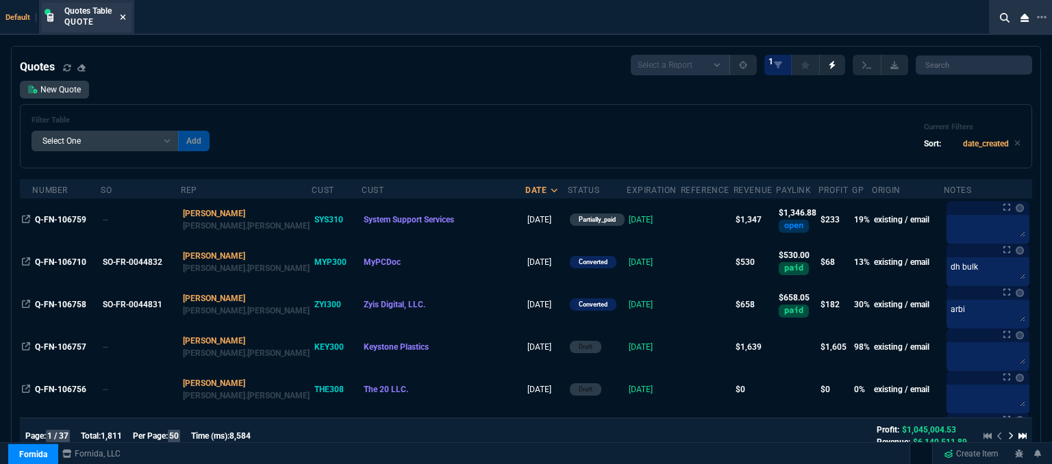
click at [125, 18] on icon at bounding box center [122, 16] width 5 height 5
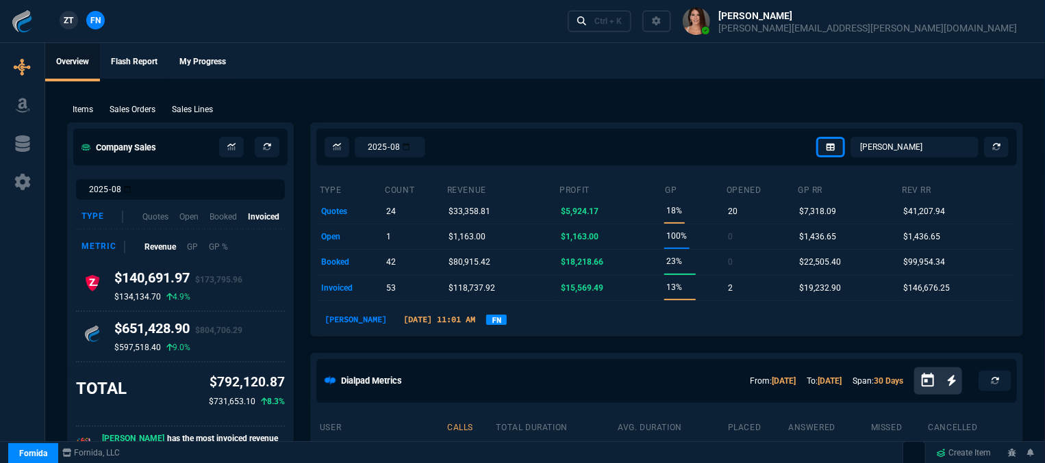
drag, startPoint x: 802, startPoint y: 26, endPoint x: 533, endPoint y: 57, distance: 271.5
click at [533, 57] on ul "Overview Flash Report My Progress" at bounding box center [544, 61] width 999 height 36
click at [622, 18] on div "Ctrl + K" at bounding box center [607, 21] width 27 height 11
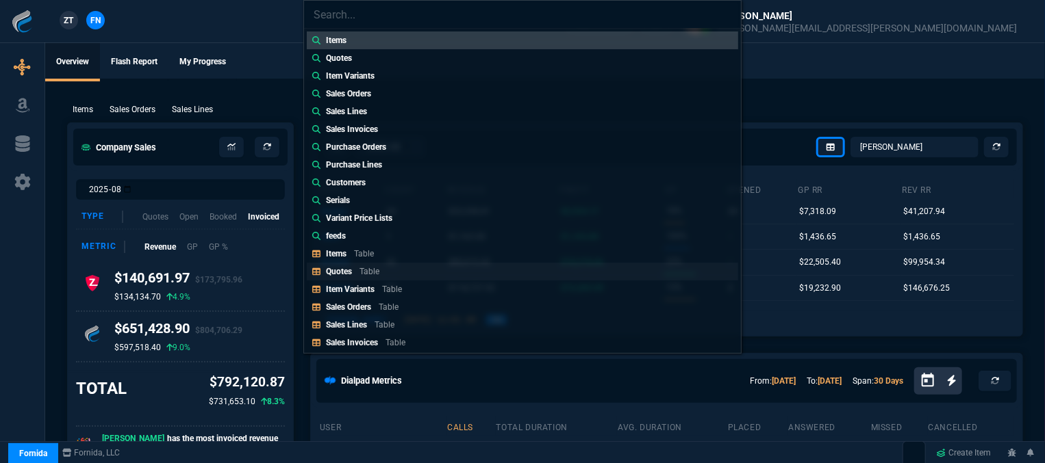
click at [364, 275] on p "Table" at bounding box center [369, 272] width 20 height 10
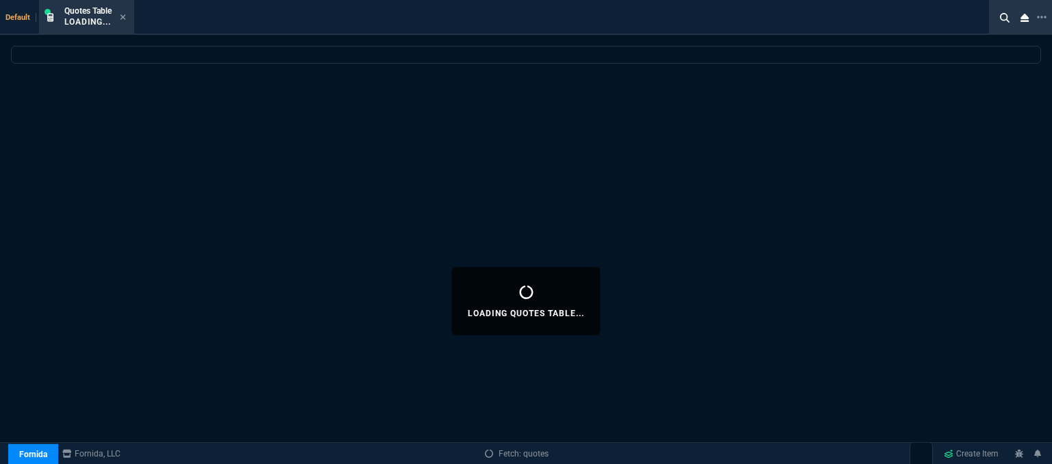
select select
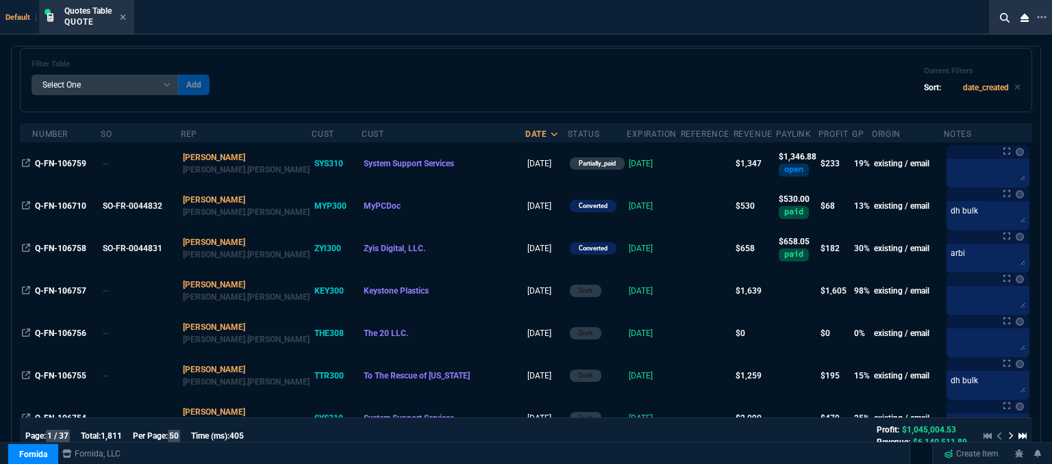
scroll to position [137, 0]
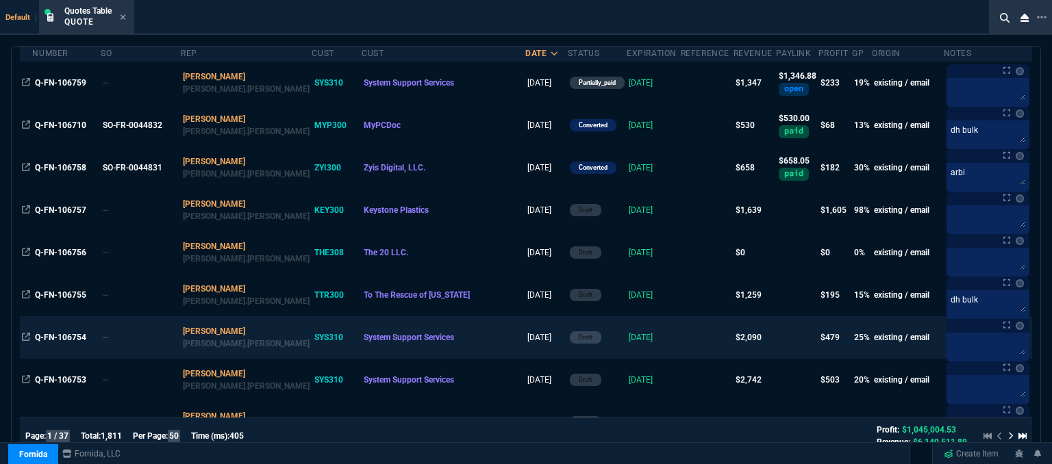
click at [680, 334] on td at bounding box center [706, 337] width 53 height 42
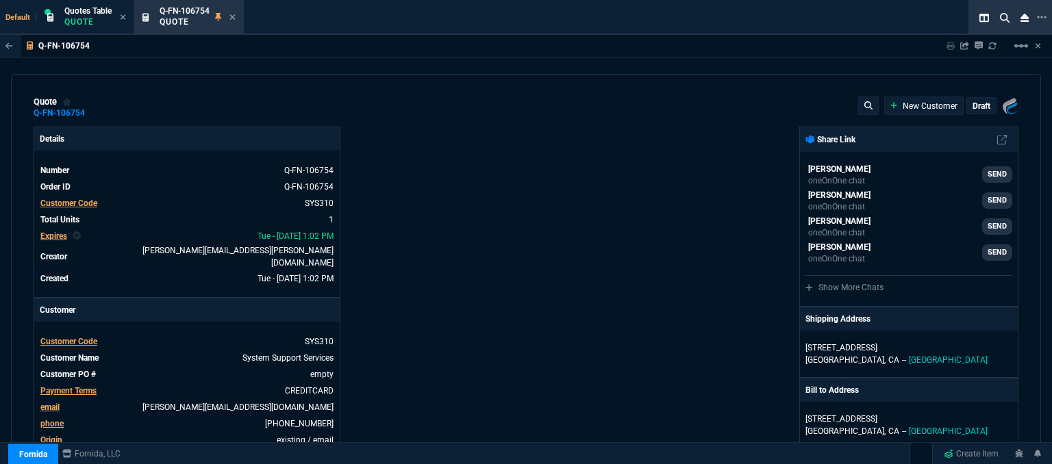
type input "2494.8"
type input "29"
type input "555"
type input "22"
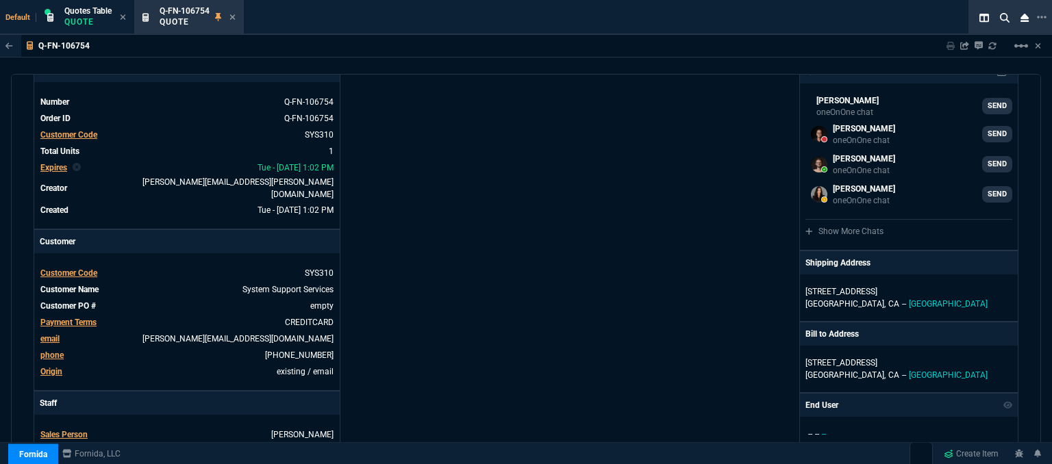
scroll to position [0, 0]
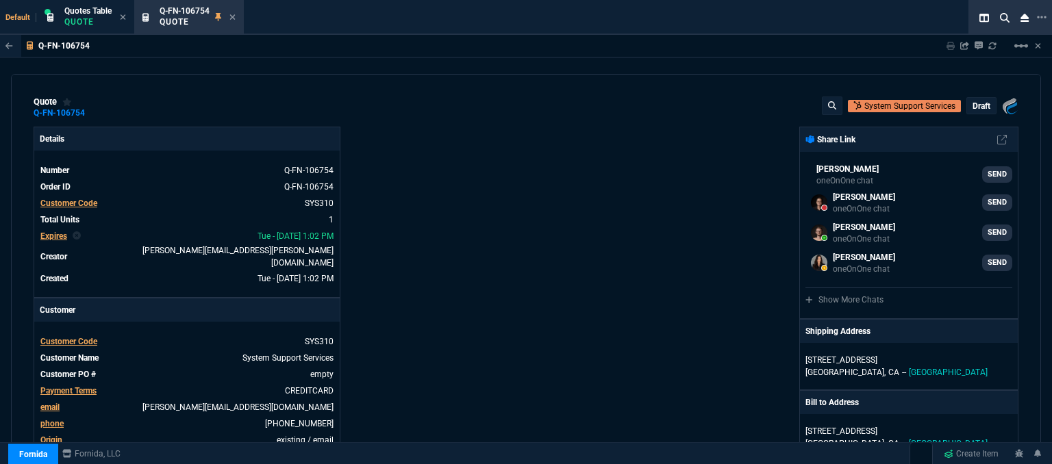
click at [976, 104] on p "draft" at bounding box center [981, 106] width 18 height 11
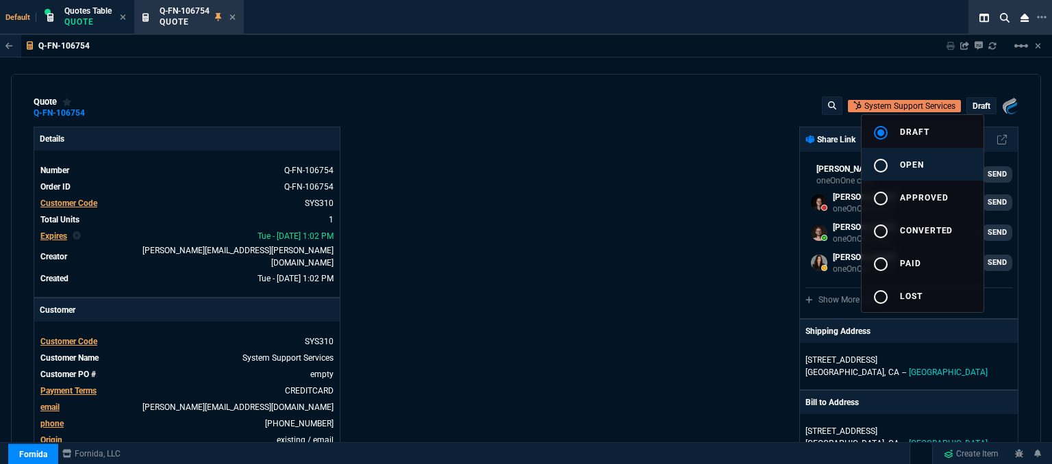
click at [912, 165] on span "open" at bounding box center [912, 165] width 24 height 10
click at [726, 184] on div at bounding box center [526, 232] width 1052 height 464
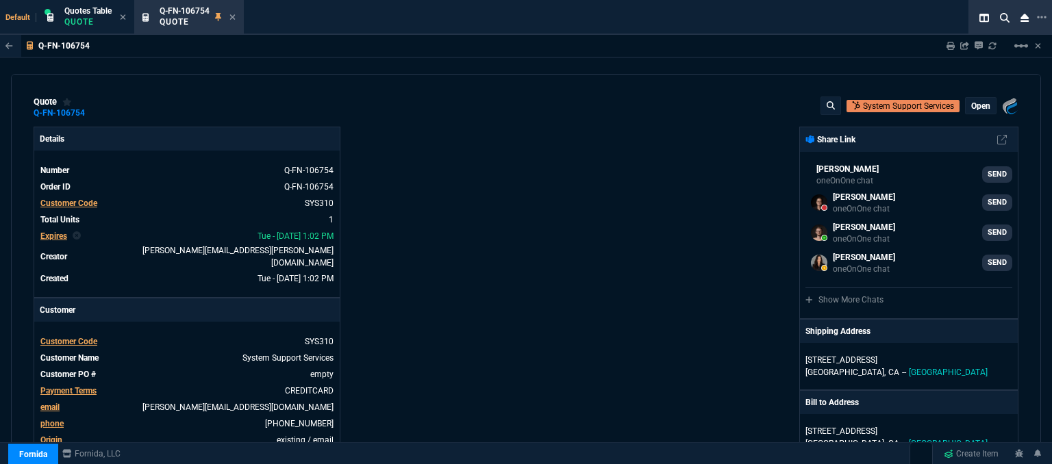
type input "29"
type input "555"
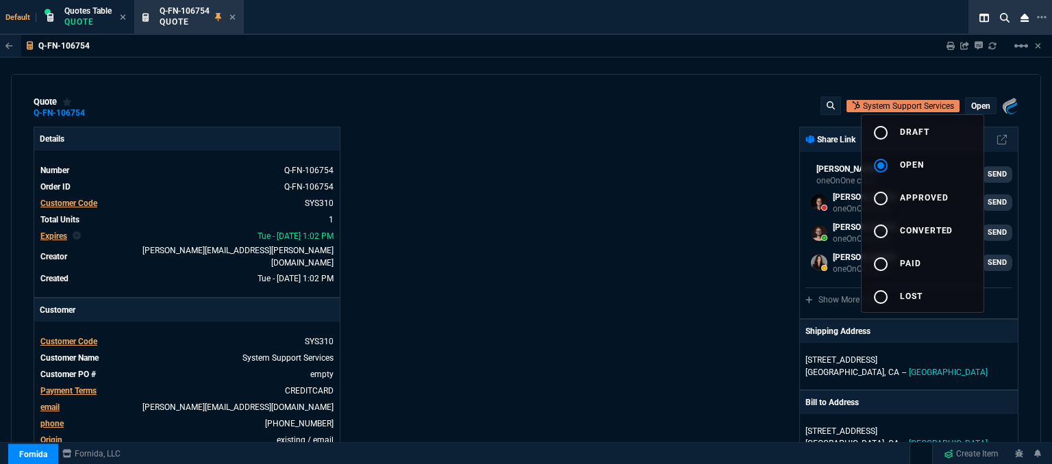
type input "22"
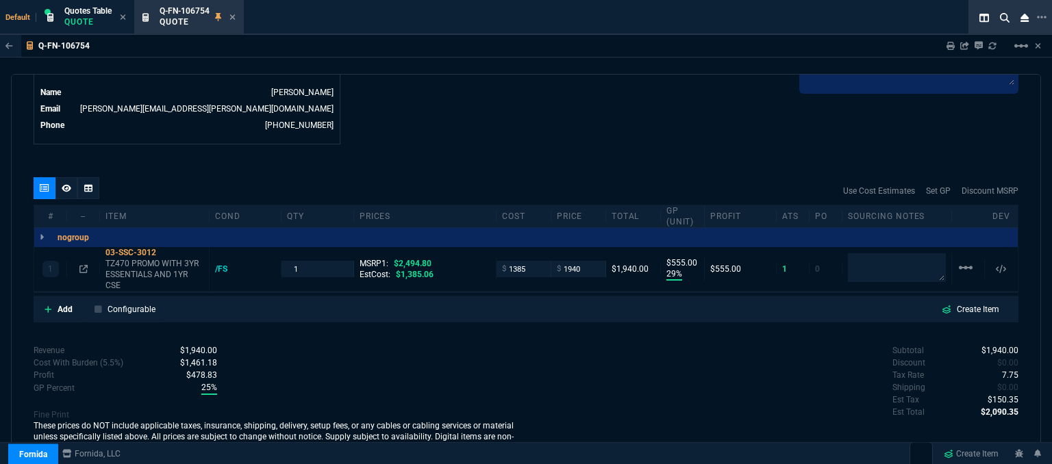
scroll to position [356, 0]
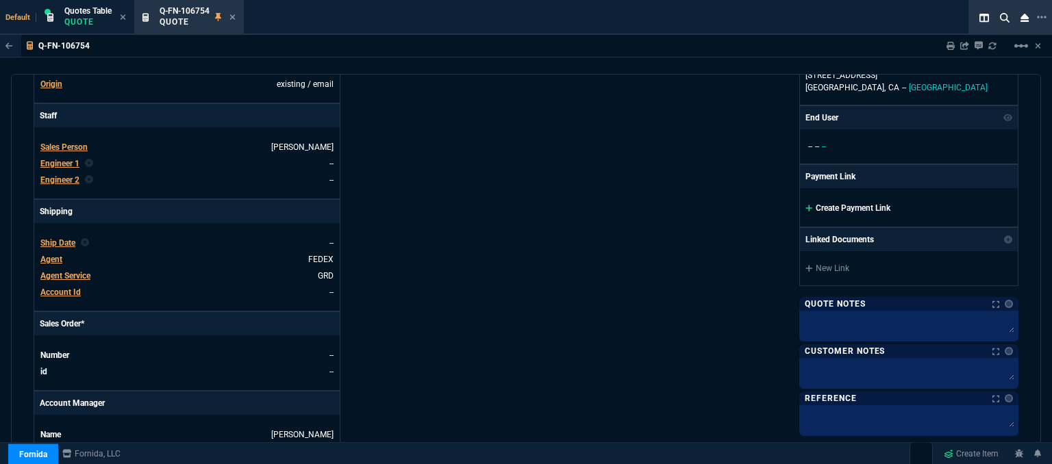
click at [805, 206] on icon at bounding box center [808, 208] width 7 height 7
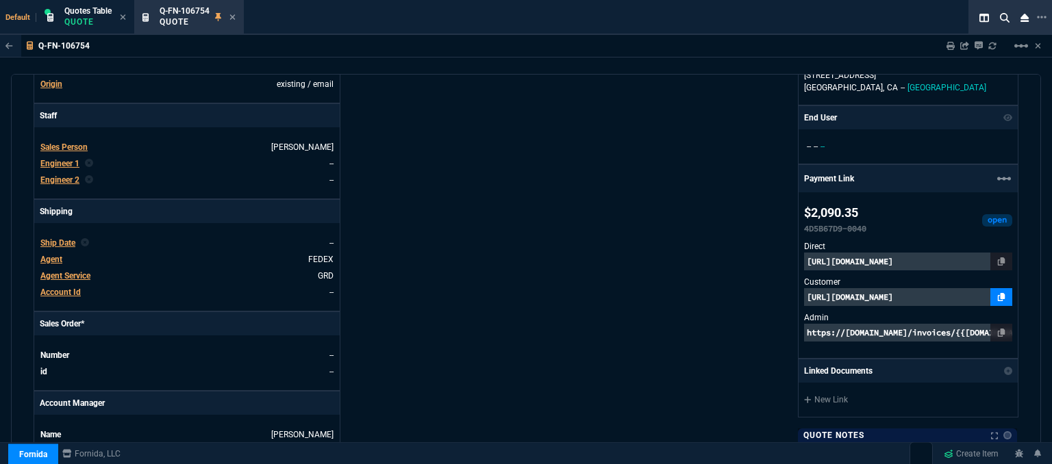
click at [997, 293] on icon at bounding box center [1001, 297] width 8 height 8
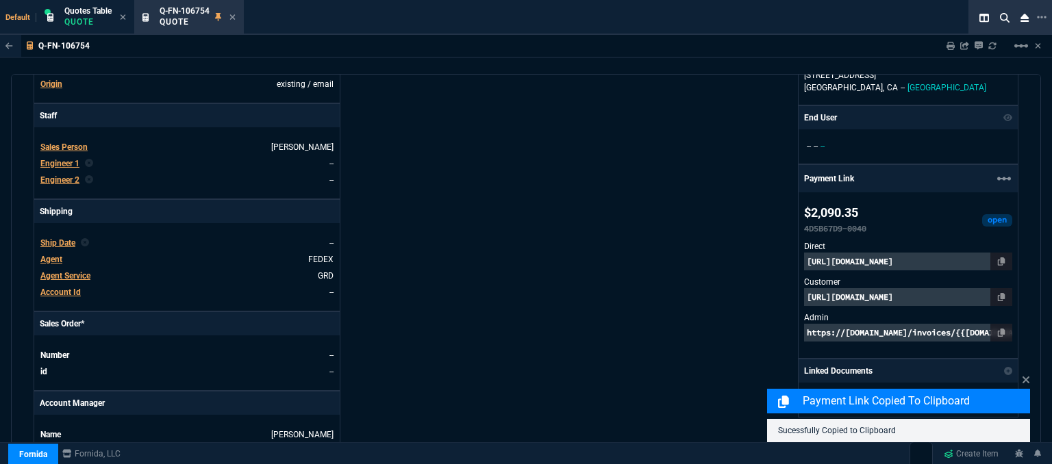
scroll to position [785, 0]
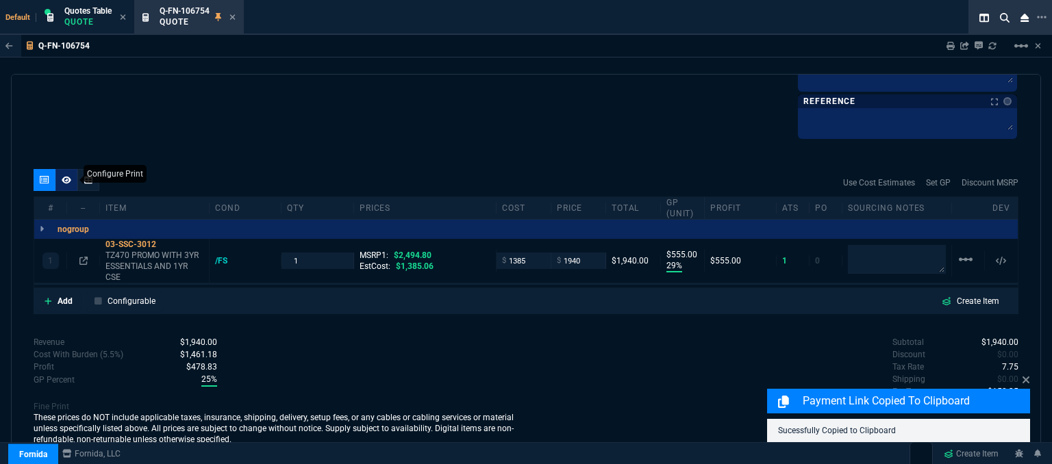
click at [63, 176] on icon at bounding box center [67, 180] width 10 height 8
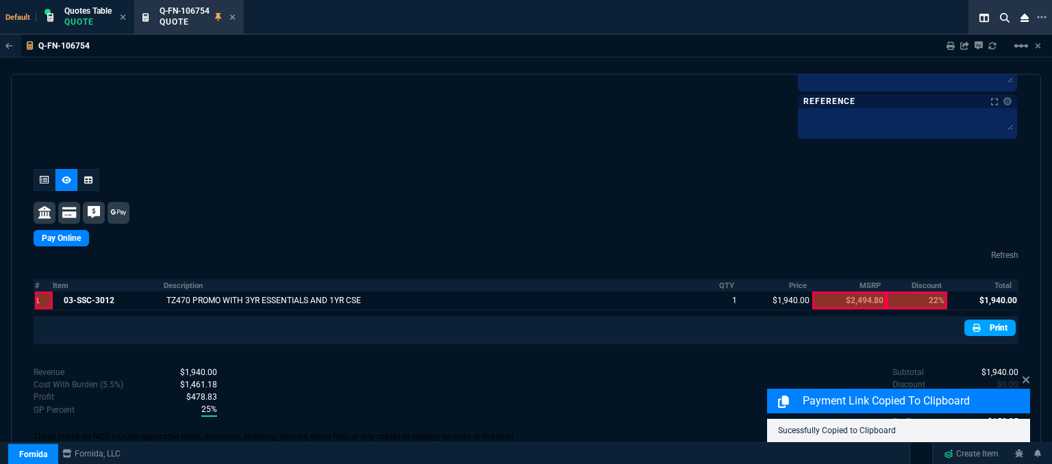
scroll to position [719, 0]
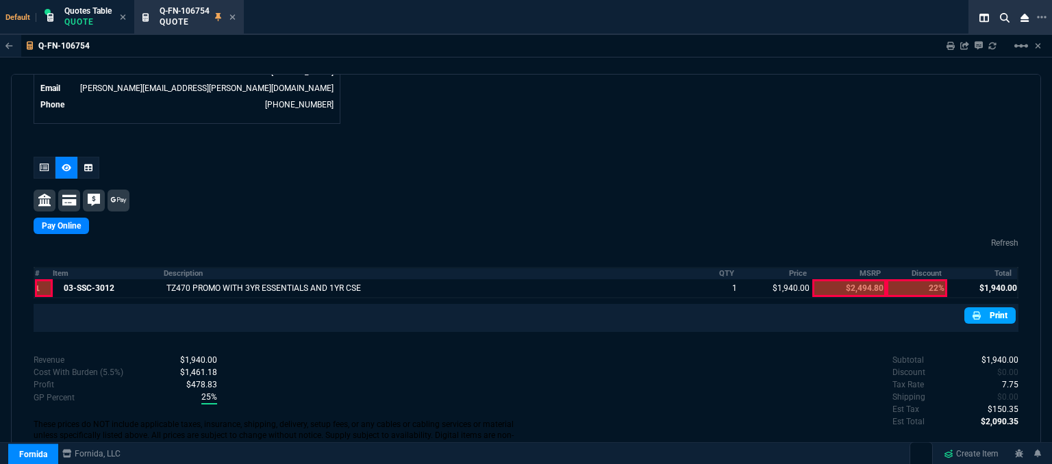
click at [993, 307] on link "Print" at bounding box center [989, 315] width 51 height 16
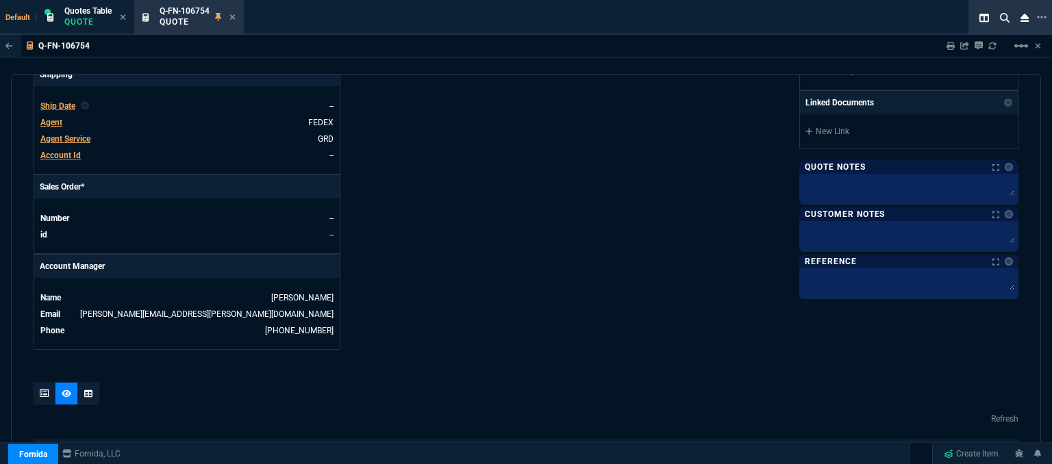
scroll to position [394, 0]
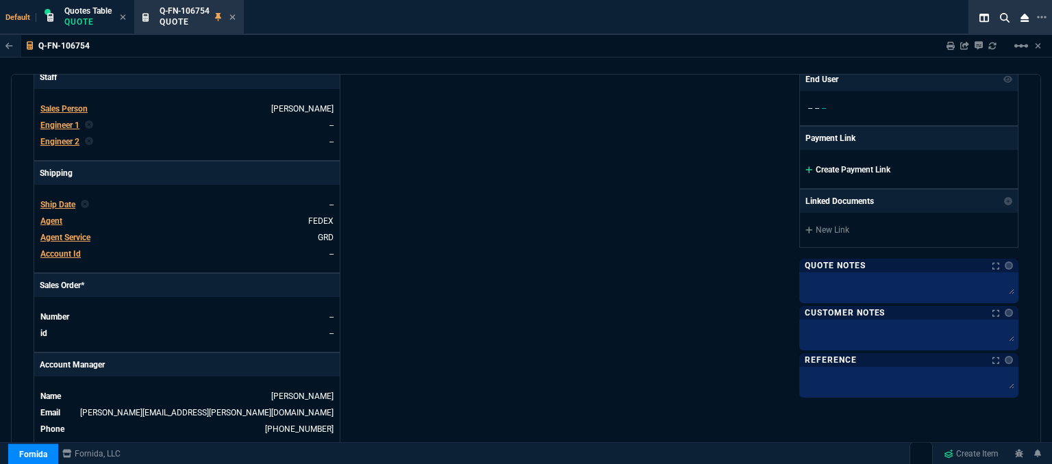
click at [805, 166] on icon at bounding box center [809, 170] width 8 height 8
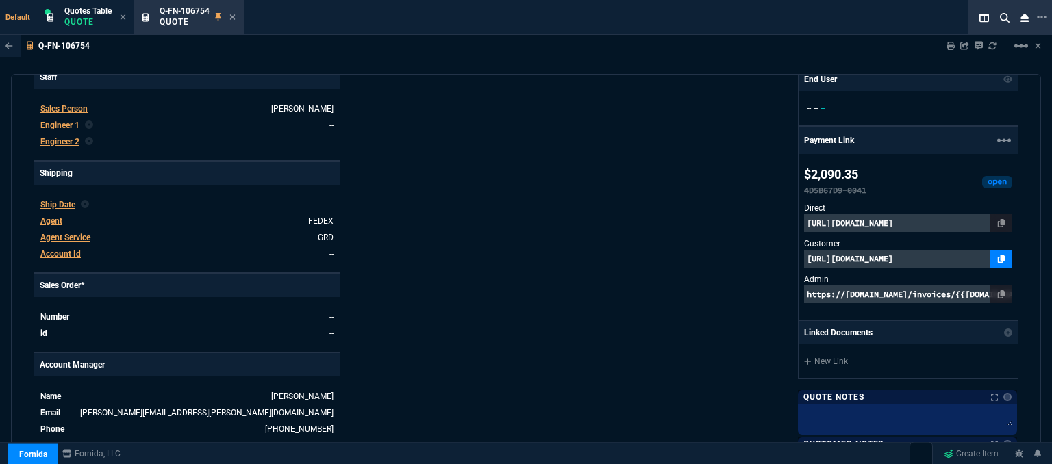
click at [990, 258] on link at bounding box center [1001, 259] width 22 height 18
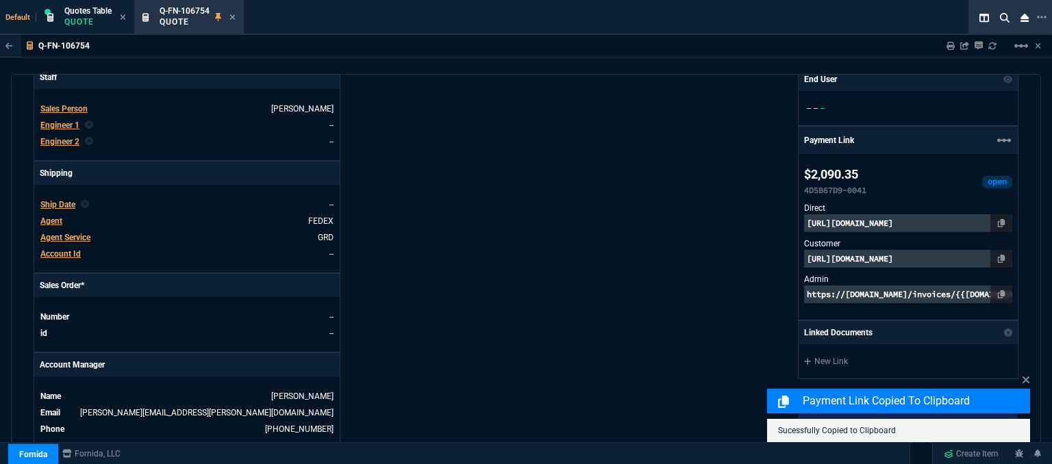
scroll to position [805, 0]
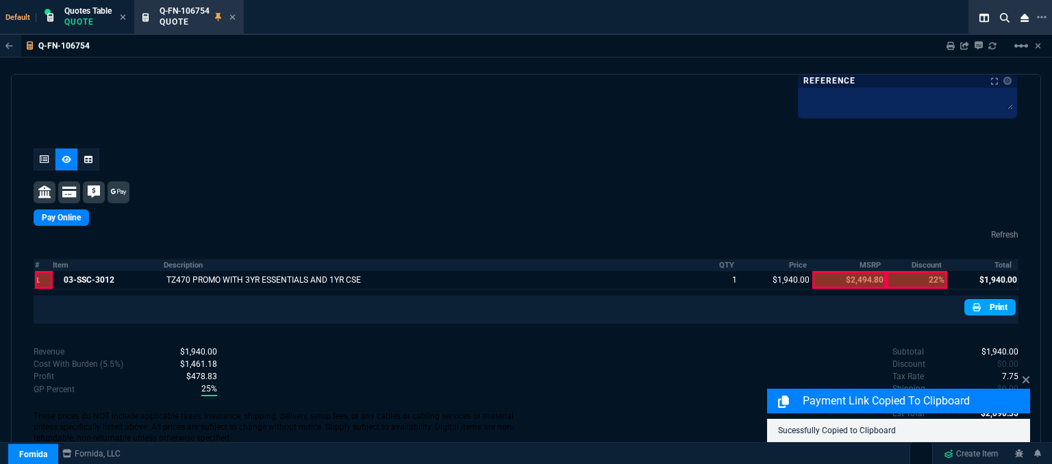
click at [997, 305] on link "Print" at bounding box center [989, 307] width 51 height 16
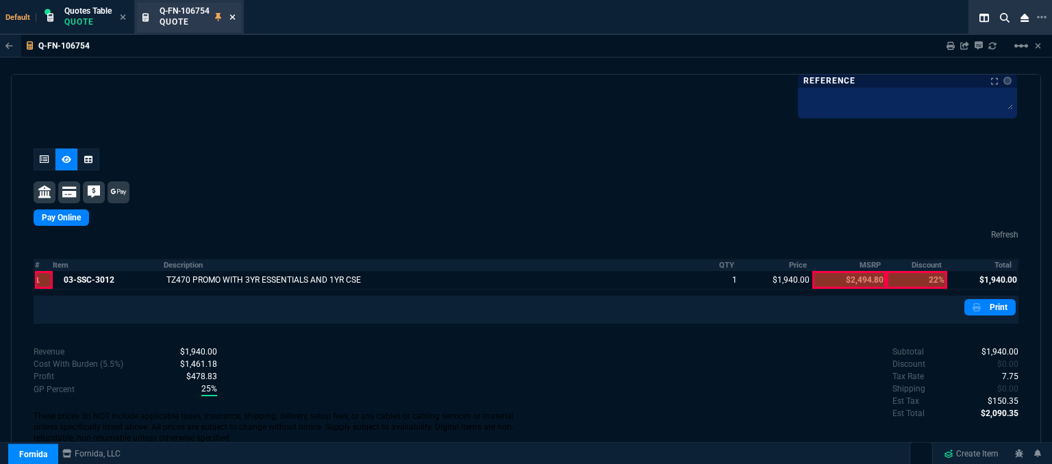
click at [233, 15] on icon at bounding box center [232, 16] width 5 height 5
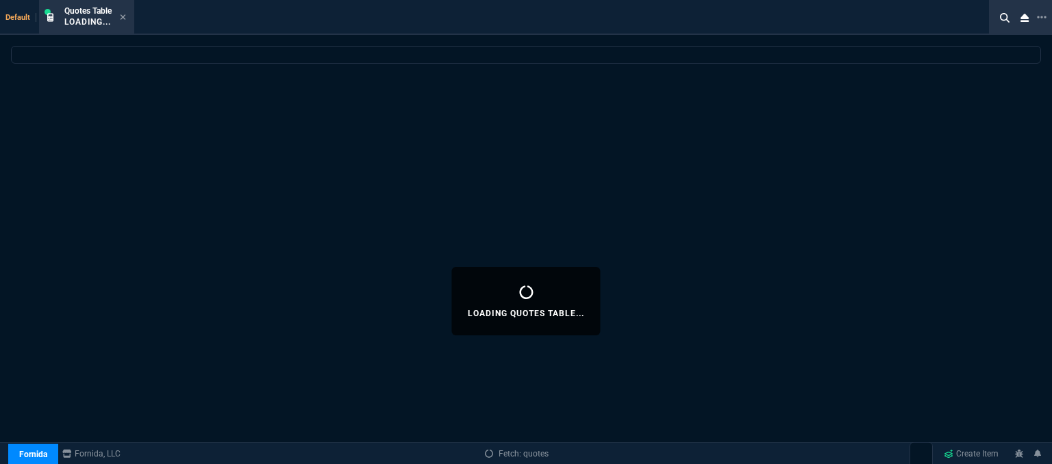
select select
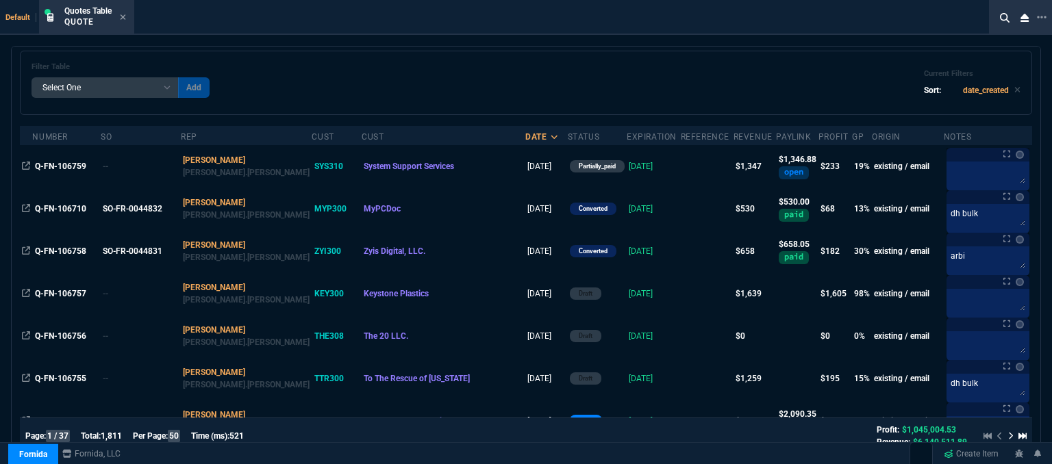
scroll to position [137, 0]
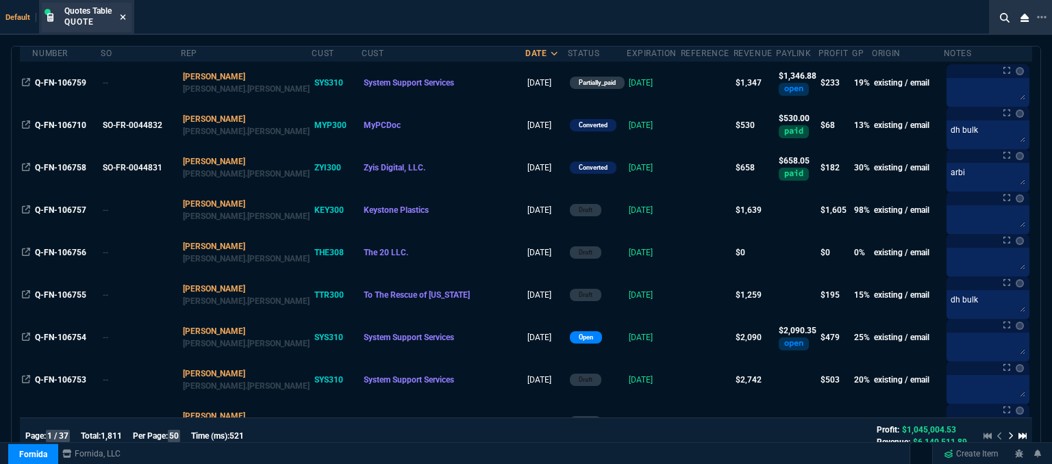
click at [124, 18] on icon at bounding box center [123, 17] width 6 height 8
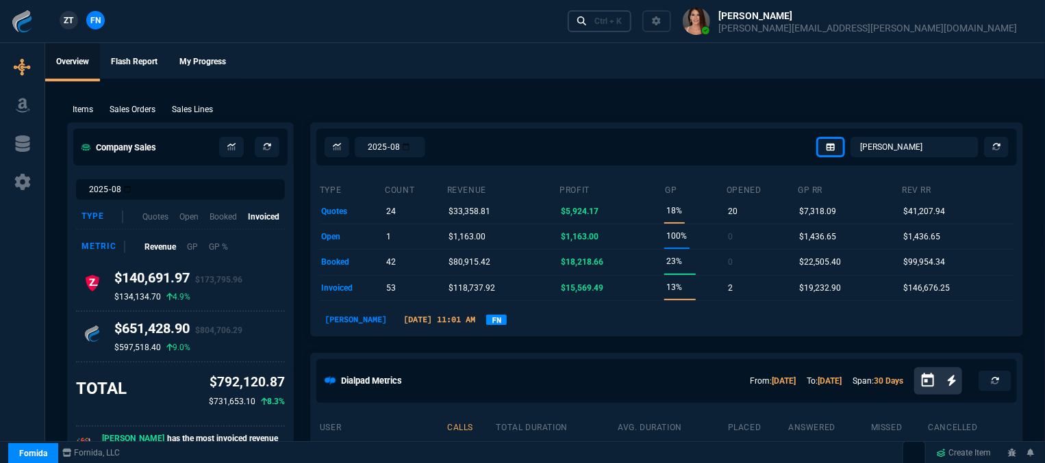
click at [622, 18] on div "Ctrl + K" at bounding box center [607, 21] width 27 height 11
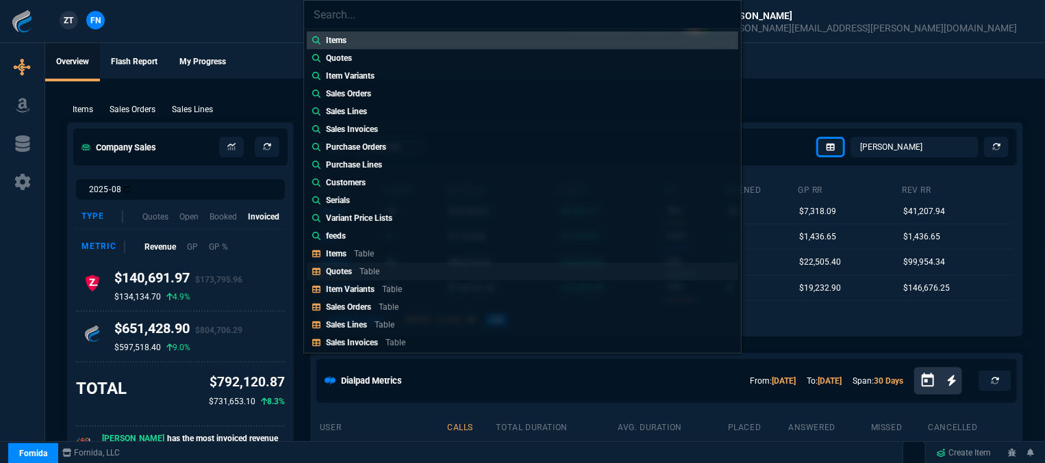
click at [352, 266] on div "Quotes Table" at bounding box center [355, 272] width 59 height 12
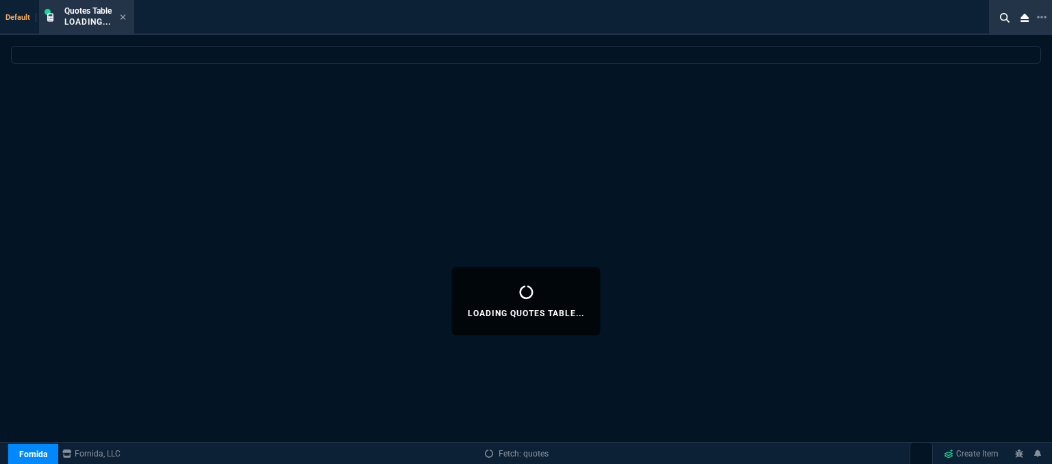
select select
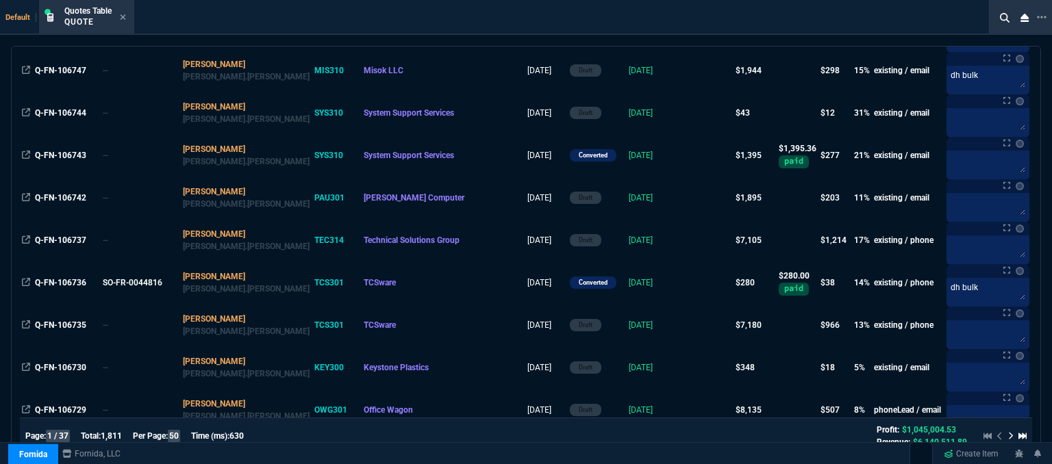
scroll to position [822, 0]
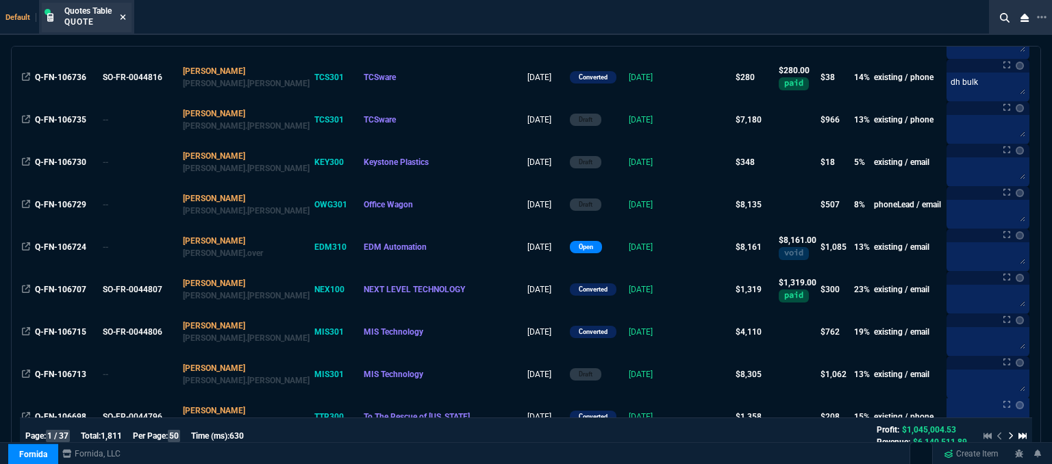
click at [126, 18] on icon at bounding box center [122, 16] width 5 height 5
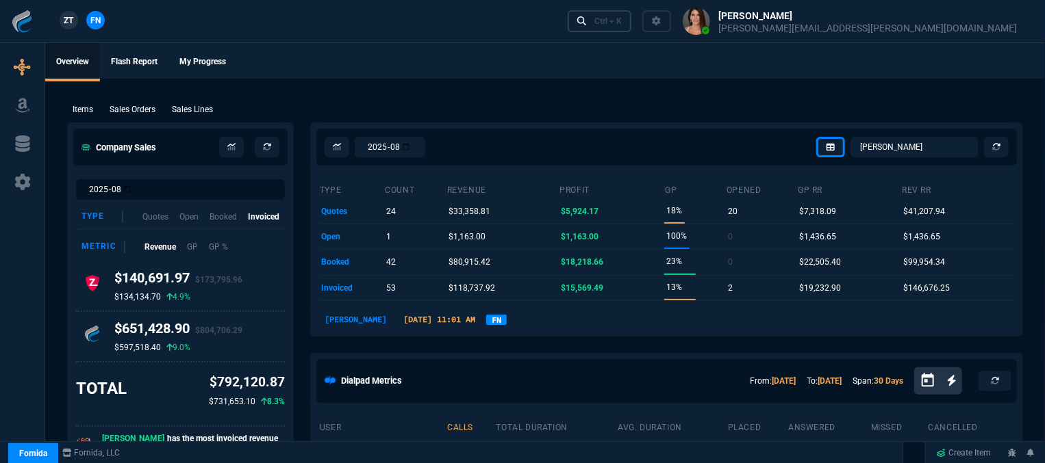
click at [622, 22] on div "Ctrl + K" at bounding box center [607, 21] width 27 height 11
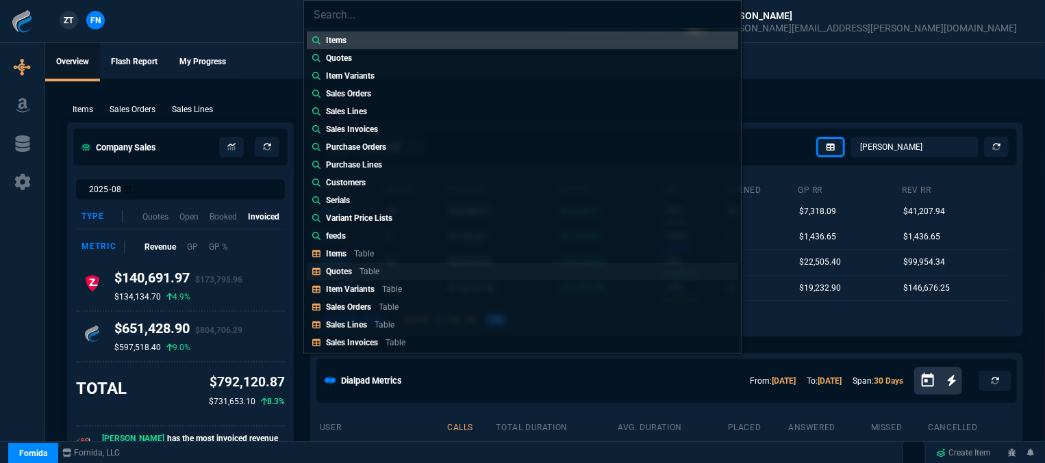
click at [368, 272] on p "Table" at bounding box center [369, 272] width 20 height 10
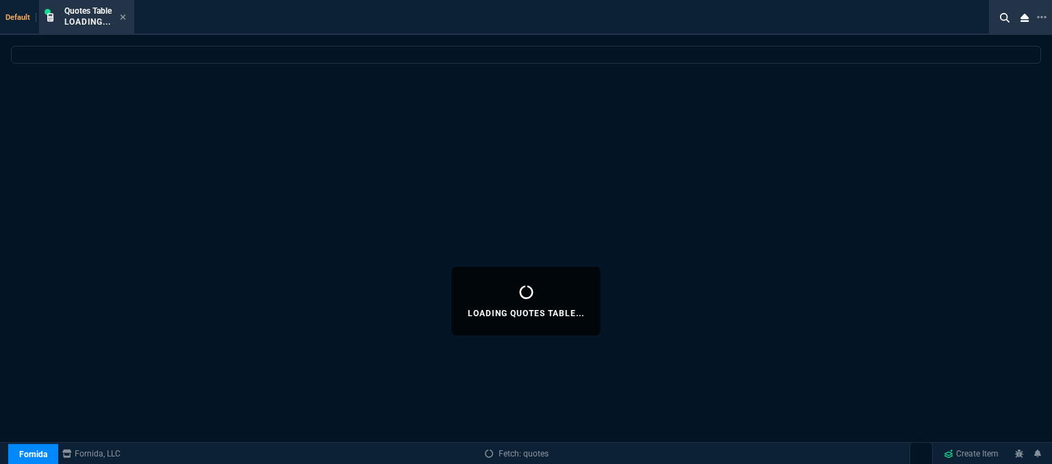
select select
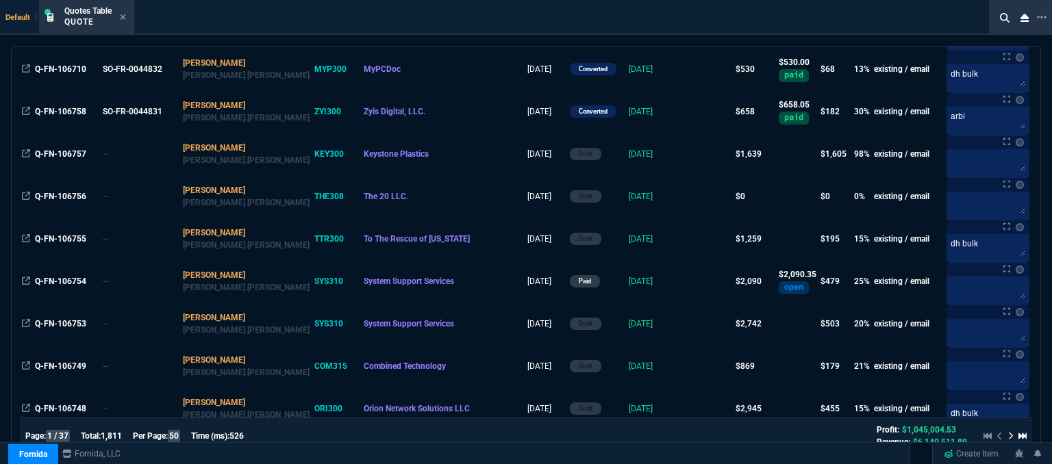
scroll to position [274, 0]
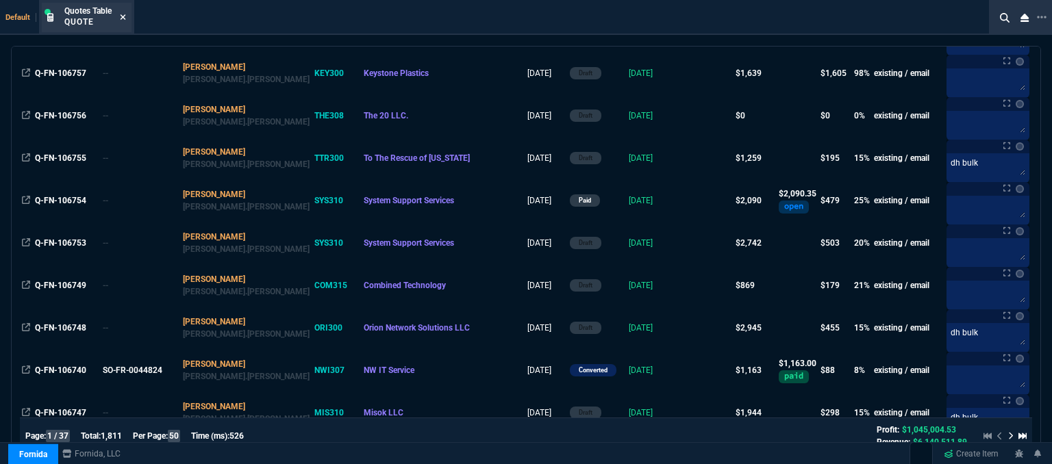
click at [125, 20] on icon at bounding box center [123, 17] width 6 height 8
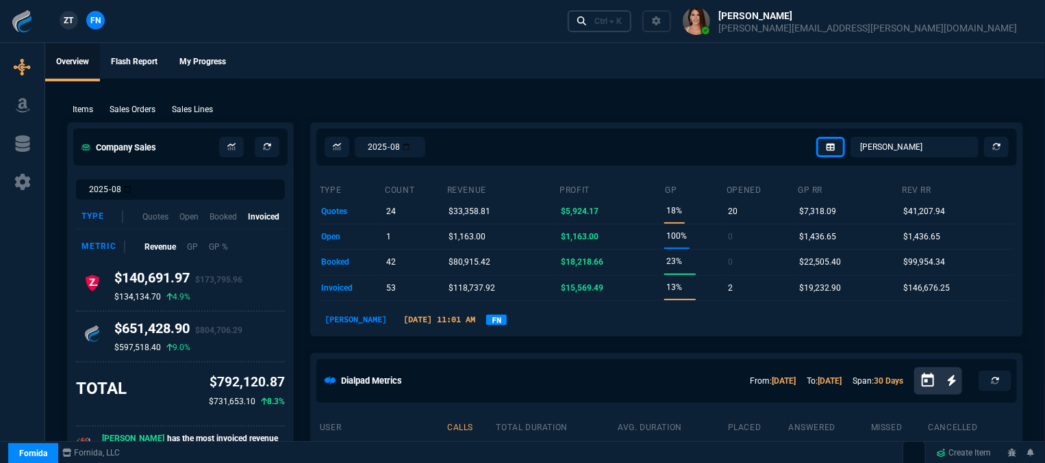
click at [622, 17] on div "Ctrl + K" at bounding box center [607, 21] width 27 height 11
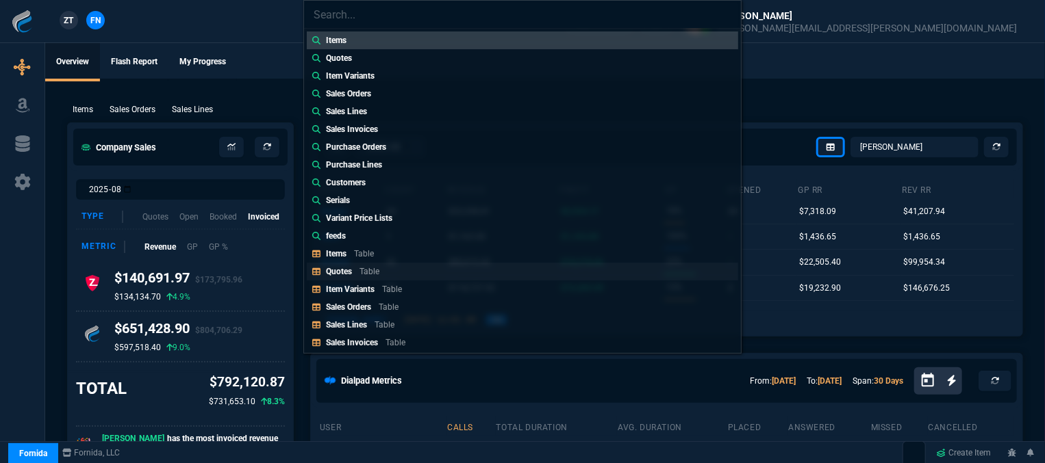
click at [369, 277] on div "Quotes Table" at bounding box center [355, 272] width 59 height 12
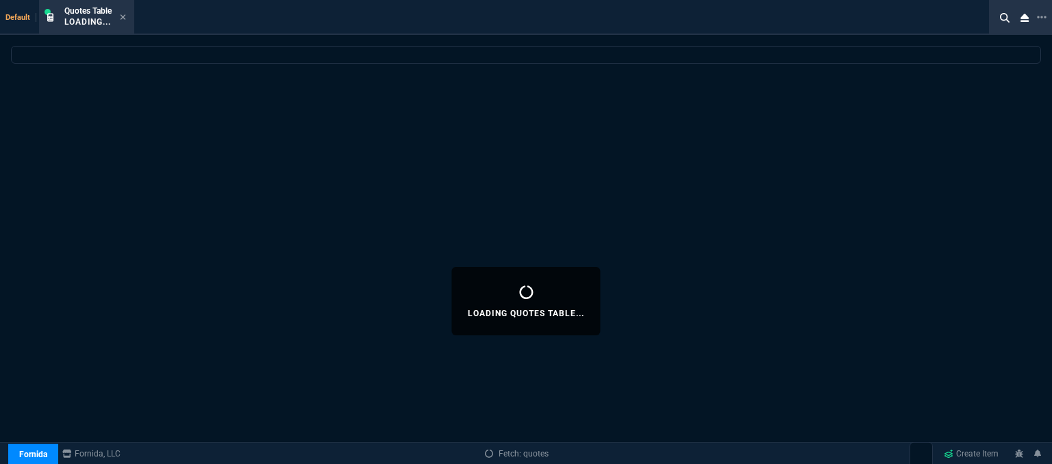
select select
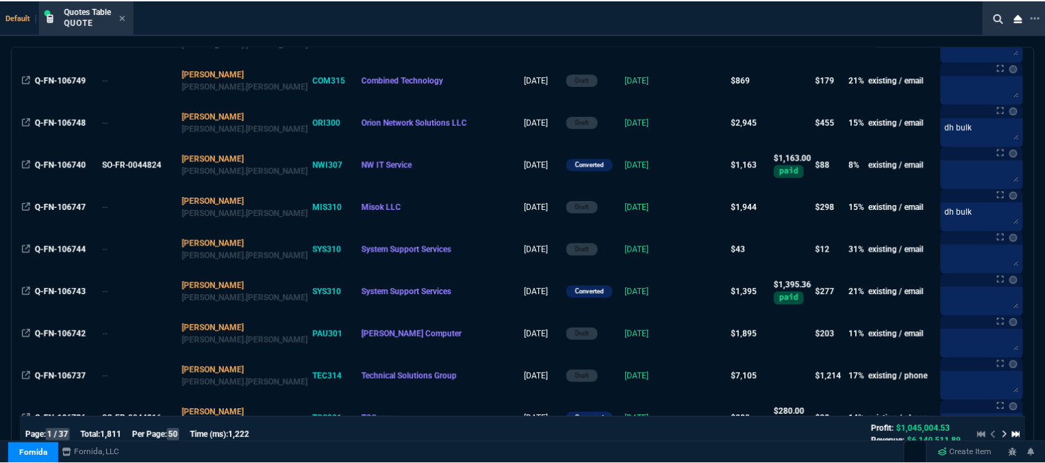
scroll to position [753, 0]
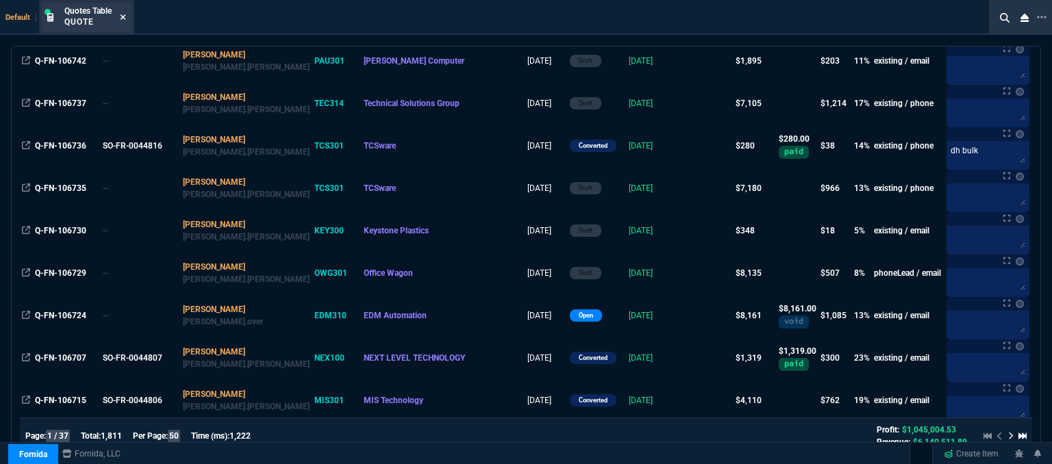
click at [123, 14] on icon at bounding box center [123, 17] width 6 height 8
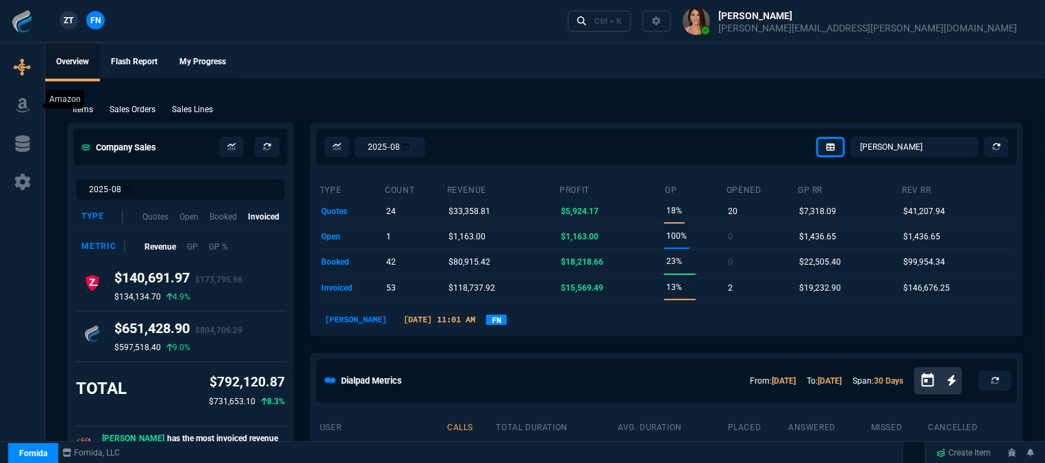
click at [29, 103] on icon at bounding box center [22, 105] width 21 height 16
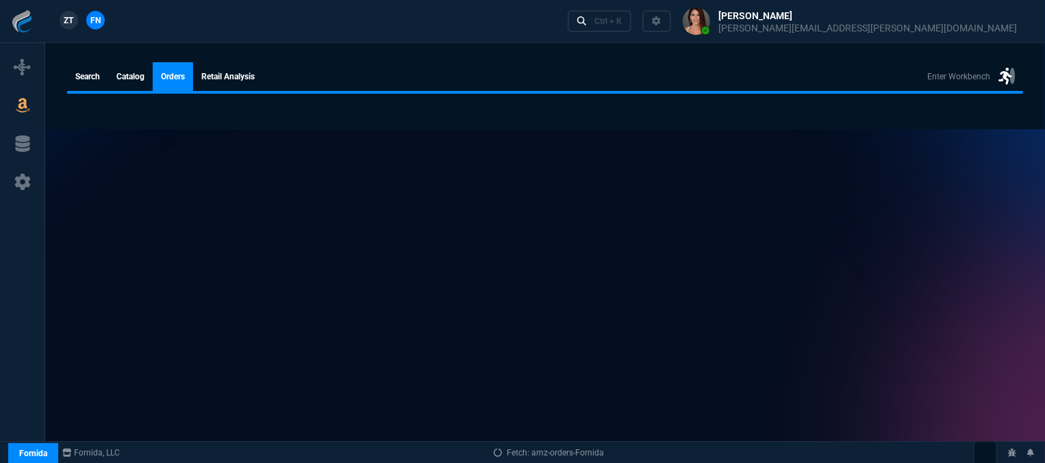
select select
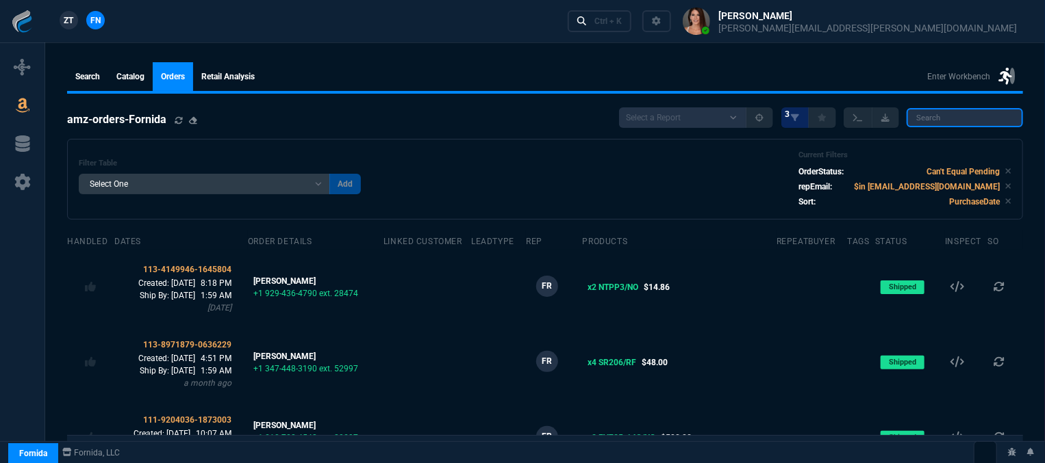
click at [947, 118] on input "search" at bounding box center [964, 117] width 116 height 19
paste input "114-4750014-2831461"
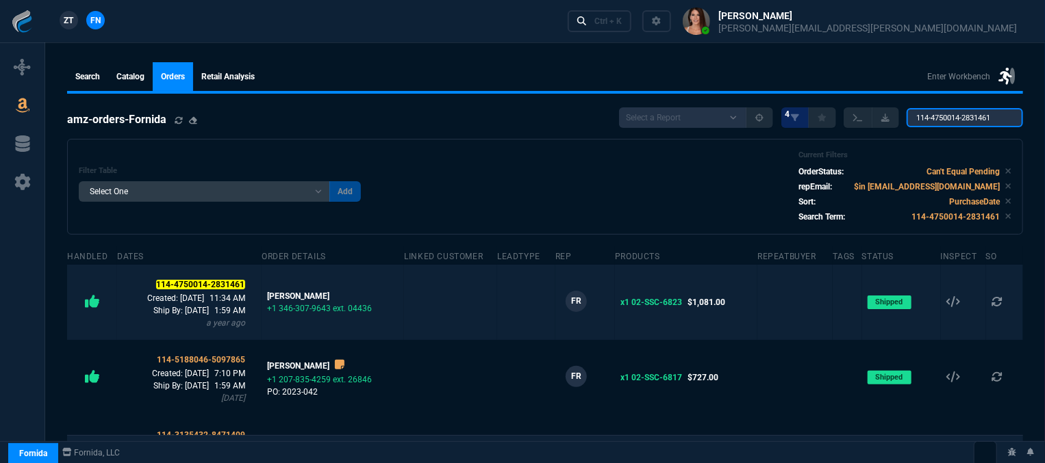
type input "114-4750014-2831461"
click at [451, 293] on td at bounding box center [450, 302] width 93 height 75
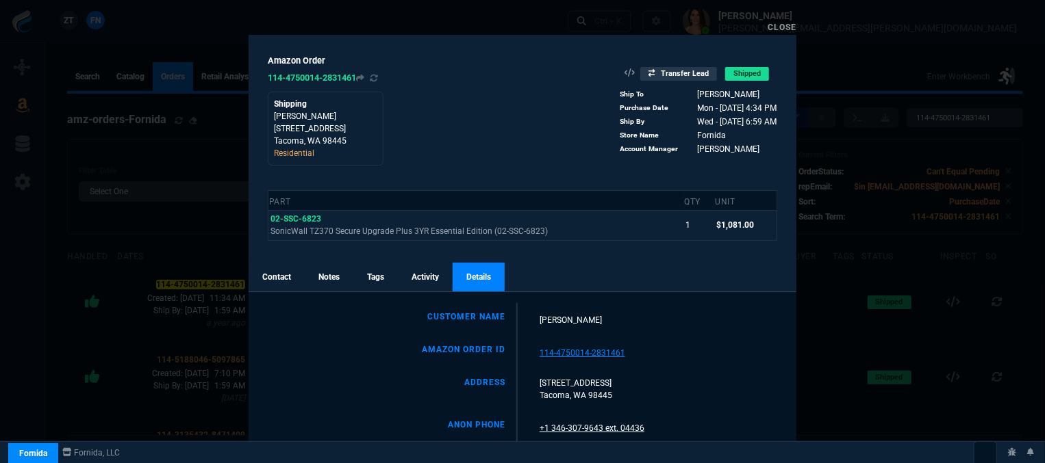
drag, startPoint x: 680, startPoint y: 93, endPoint x: 675, endPoint y: 147, distance: 53.7
click at [685, 93] on icon at bounding box center [689, 94] width 8 height 8
click at [783, 27] on link "Close" at bounding box center [781, 28] width 29 height 10
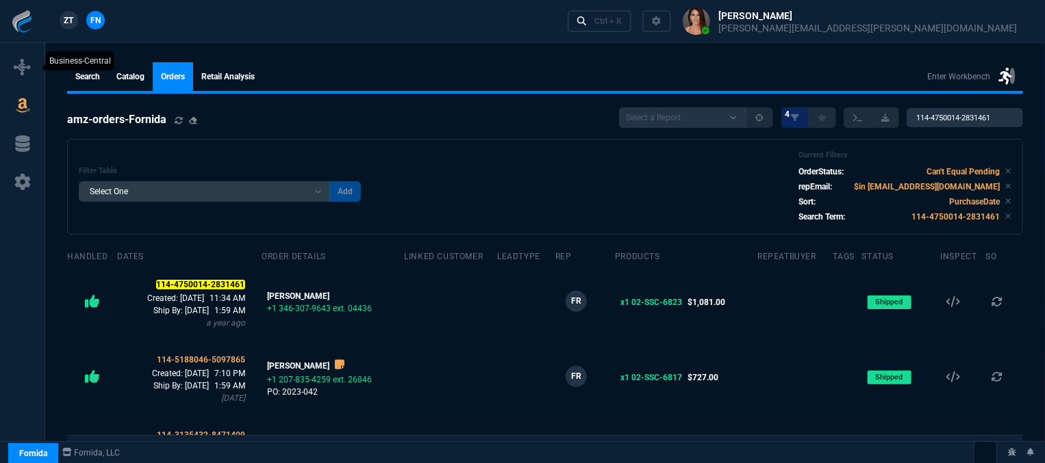
click at [14, 67] on icon at bounding box center [22, 67] width 16 height 16
select select "12: [PERSON_NAME]"
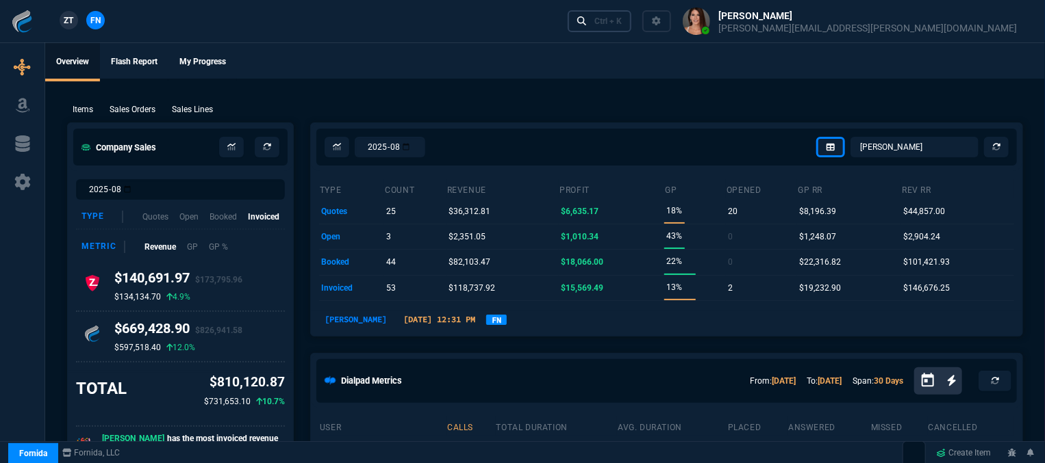
click at [632, 27] on link "Ctrl + K" at bounding box center [600, 20] width 64 height 21
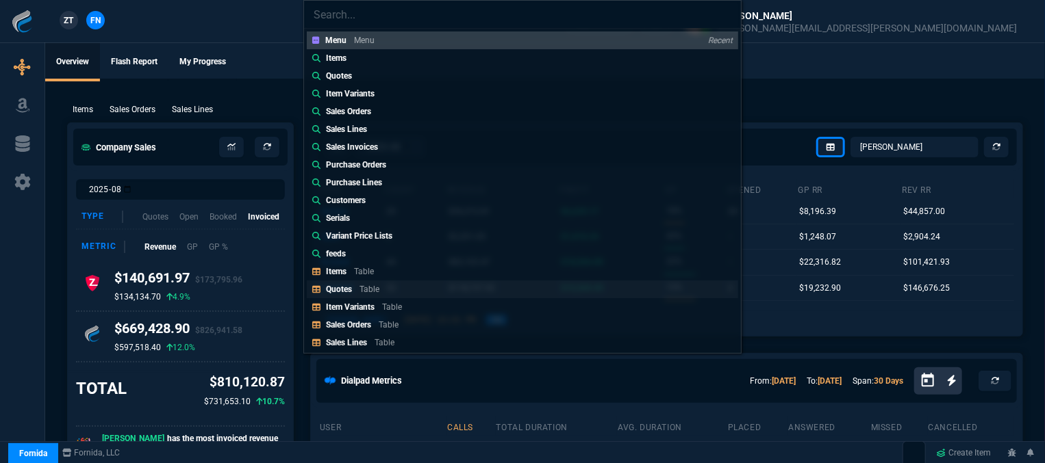
click at [358, 290] on div "Quotes Table" at bounding box center [355, 289] width 59 height 12
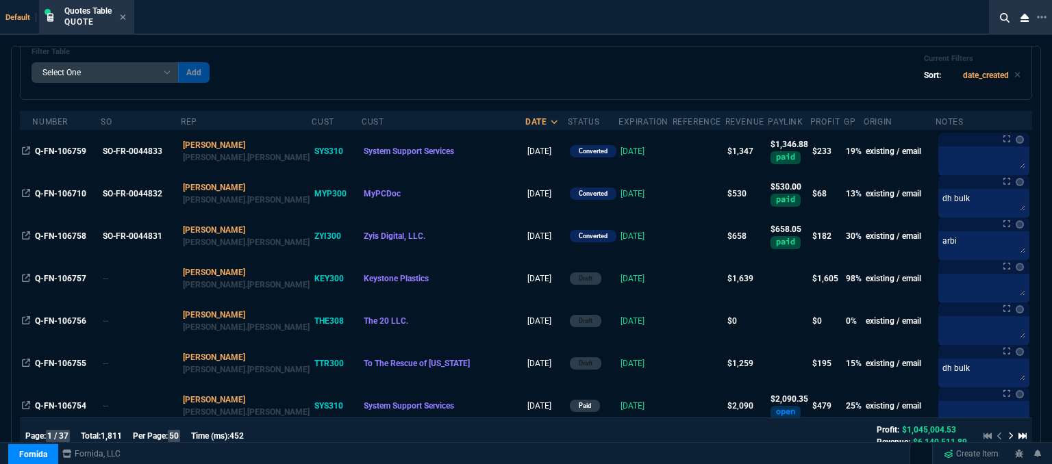
scroll to position [274, 0]
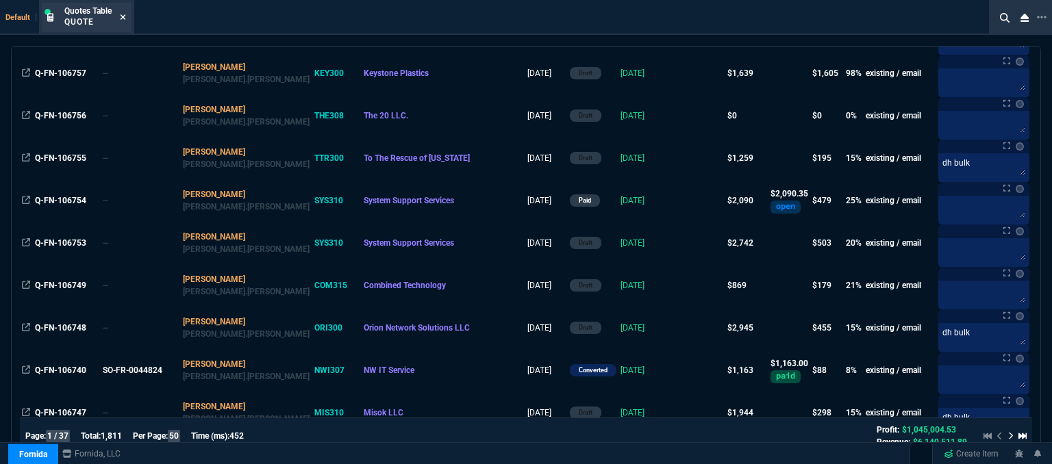
click at [122, 17] on icon at bounding box center [123, 17] width 6 height 8
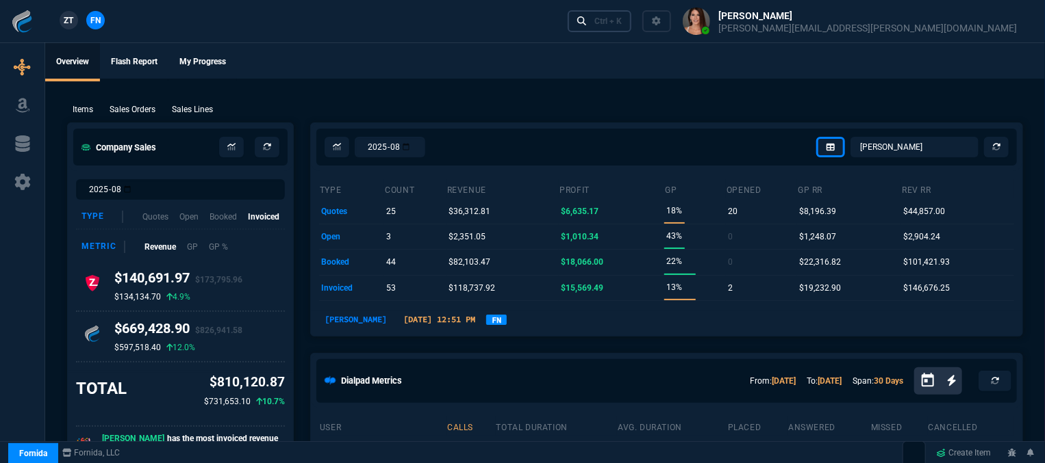
click at [622, 22] on div "Ctrl + K" at bounding box center [607, 21] width 27 height 11
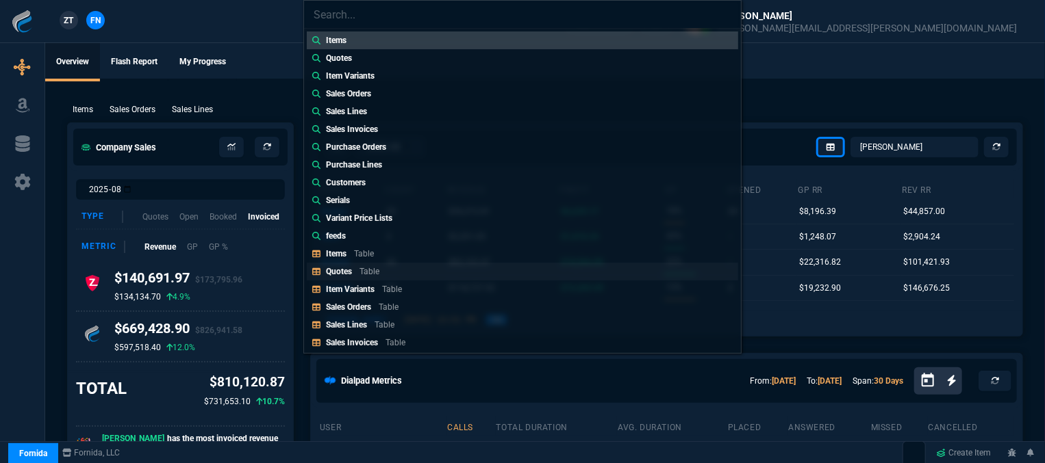
click at [361, 273] on p "Table" at bounding box center [369, 272] width 20 height 10
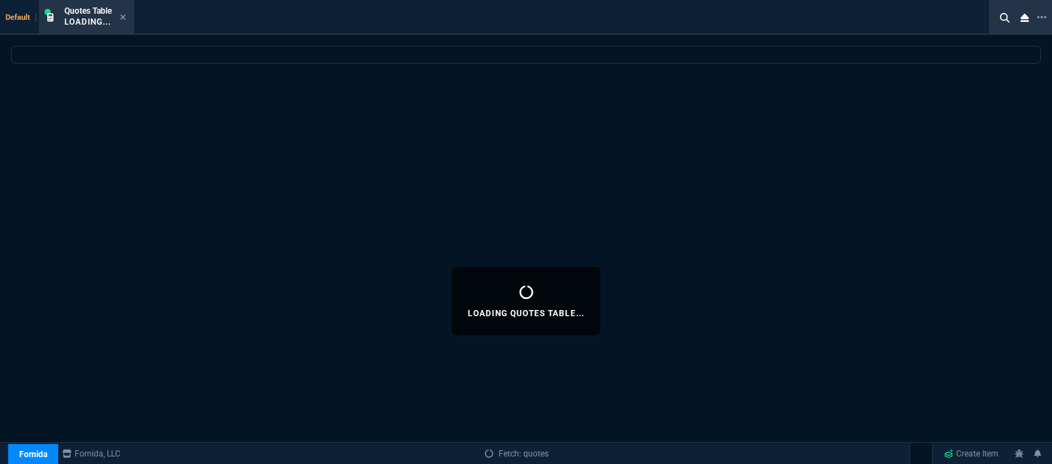
select select
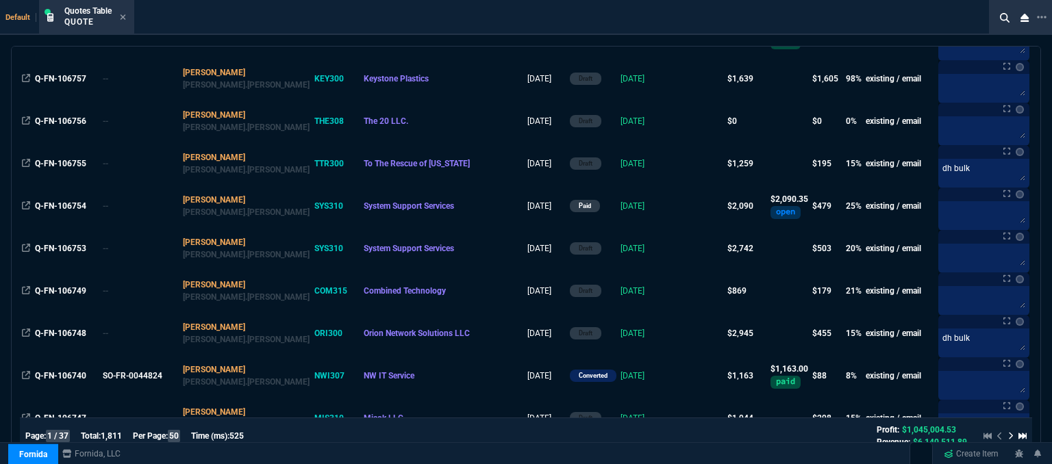
scroll to position [411, 0]
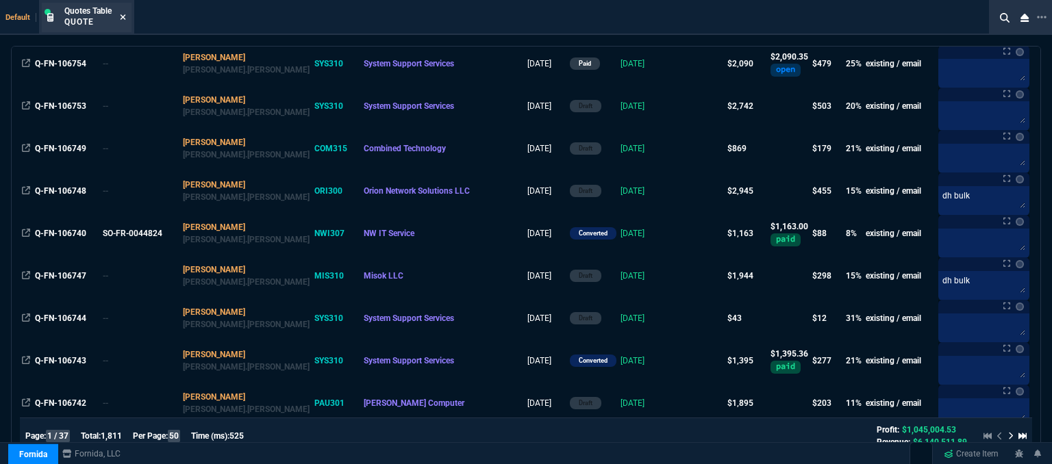
click at [123, 16] on icon at bounding box center [122, 16] width 5 height 5
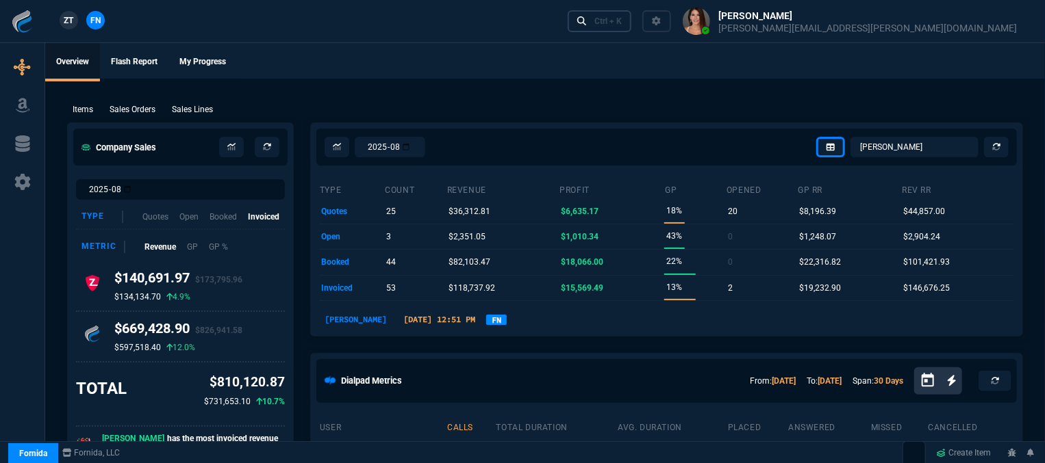
click at [622, 21] on div "Ctrl + K" at bounding box center [607, 21] width 27 height 11
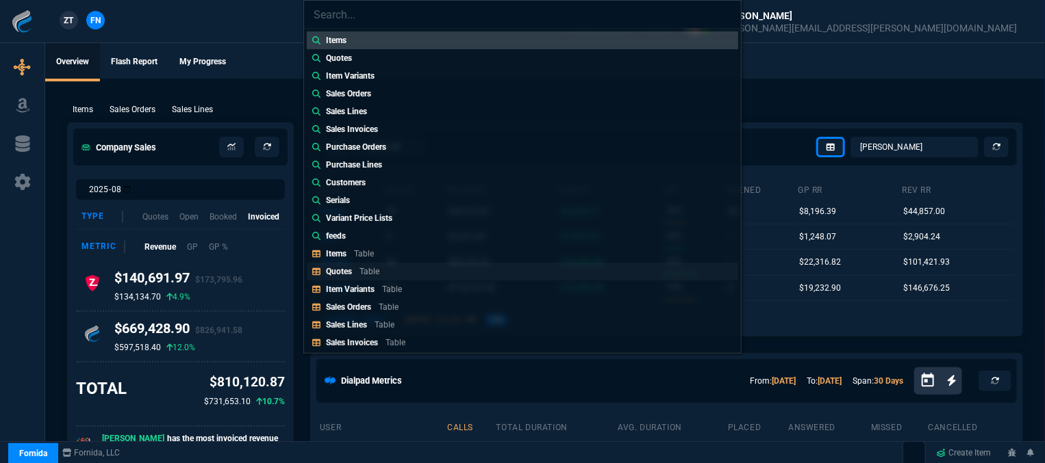
click at [356, 269] on div "Quotes Table" at bounding box center [355, 272] width 59 height 12
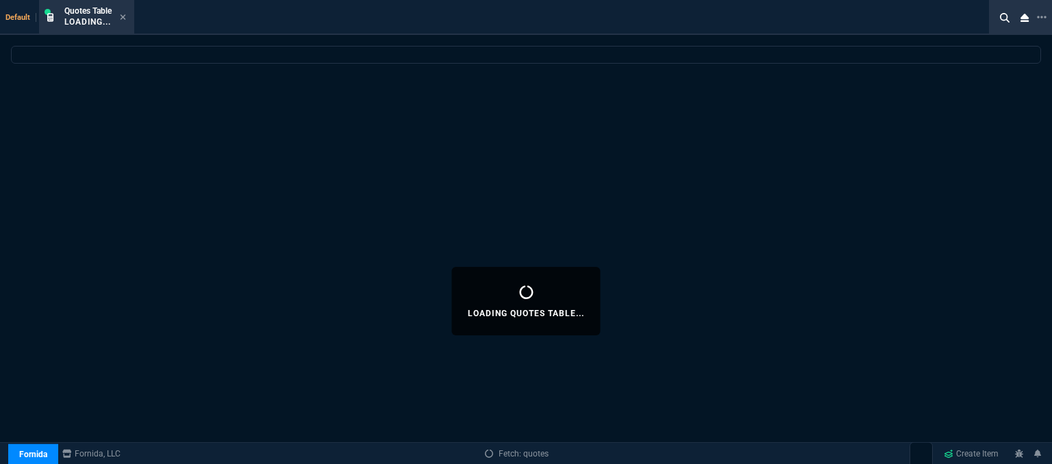
select select
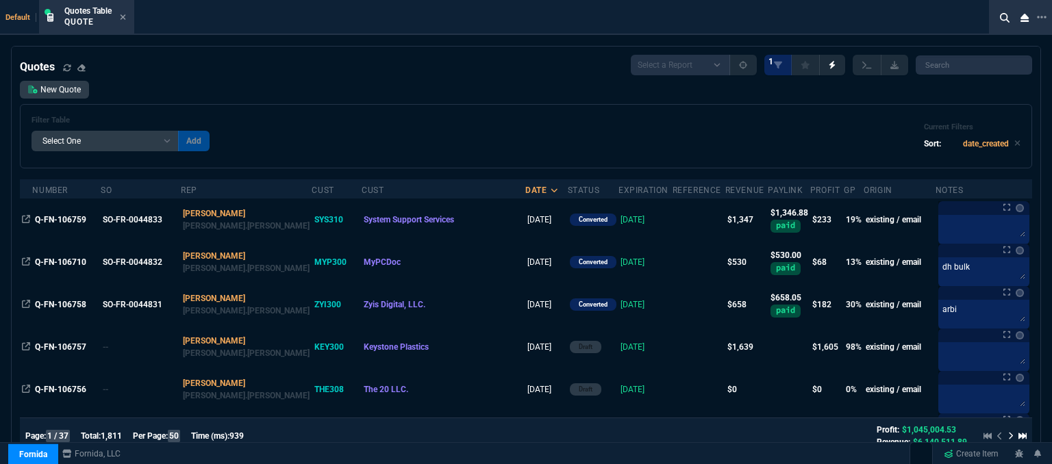
scroll to position [342, 0]
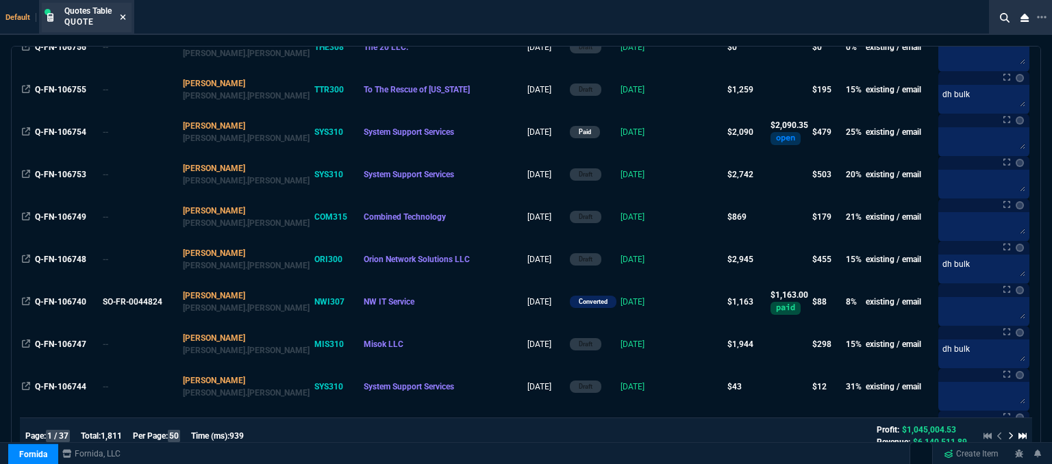
click at [125, 18] on icon at bounding box center [122, 16] width 5 height 5
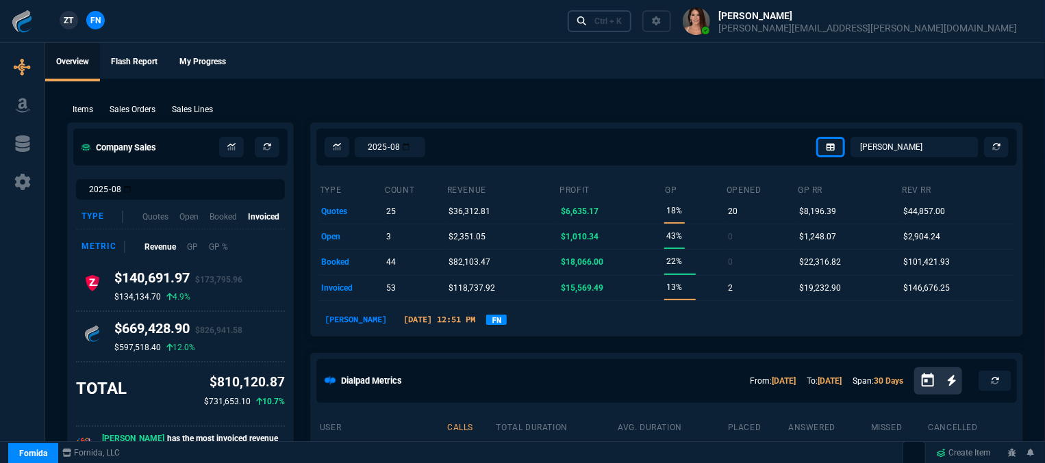
click at [622, 23] on div "Ctrl + K" at bounding box center [607, 21] width 27 height 11
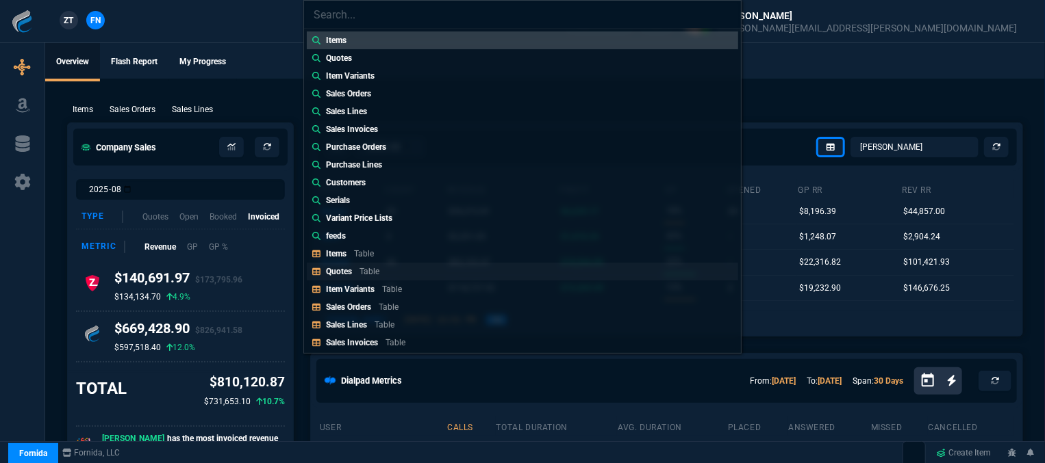
click at [359, 270] on div "Quotes Table" at bounding box center [355, 272] width 59 height 12
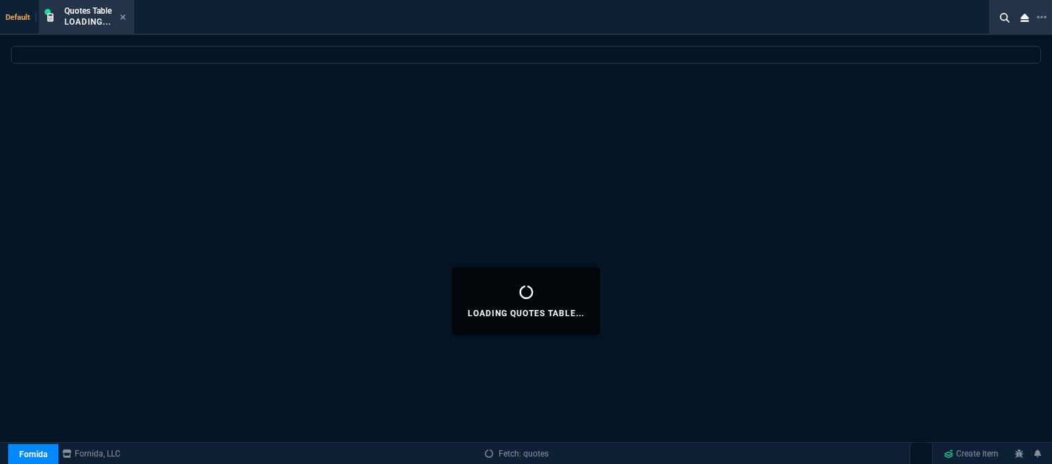
select select
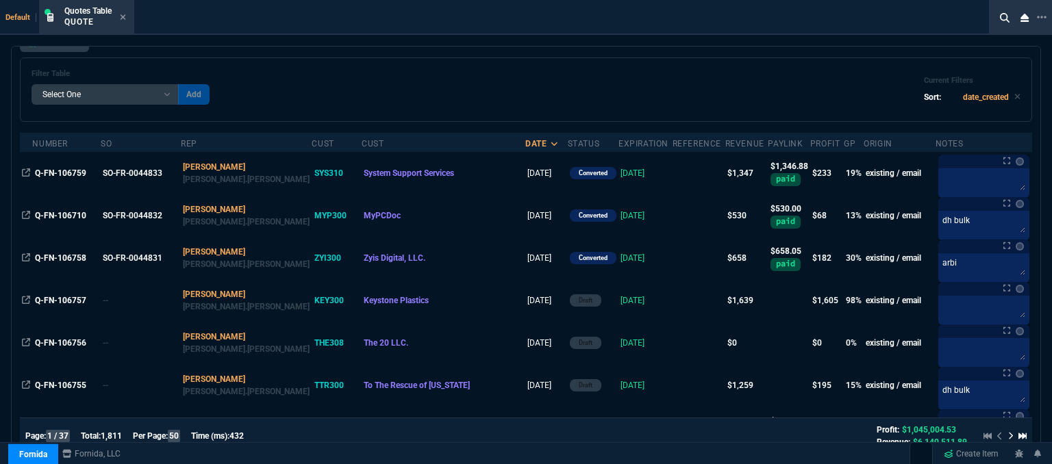
scroll to position [0, 0]
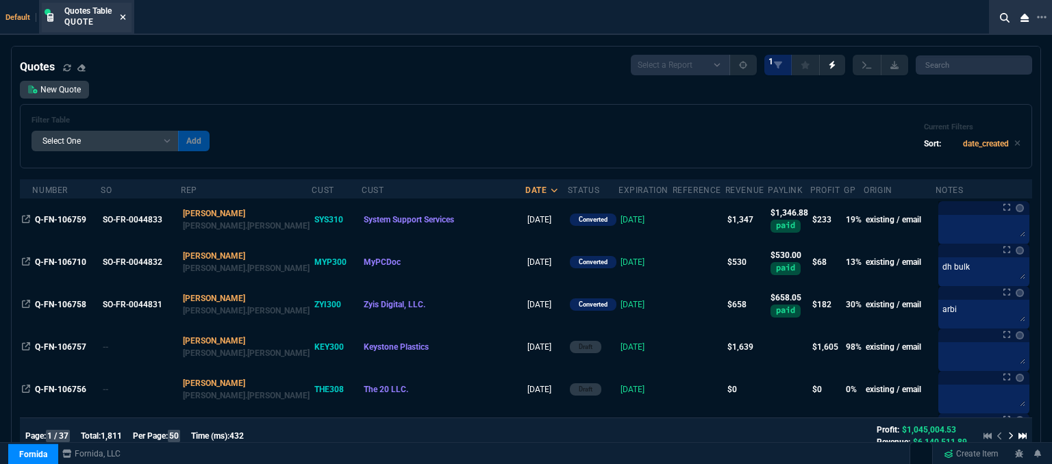
click at [122, 14] on icon at bounding box center [122, 16] width 5 height 5
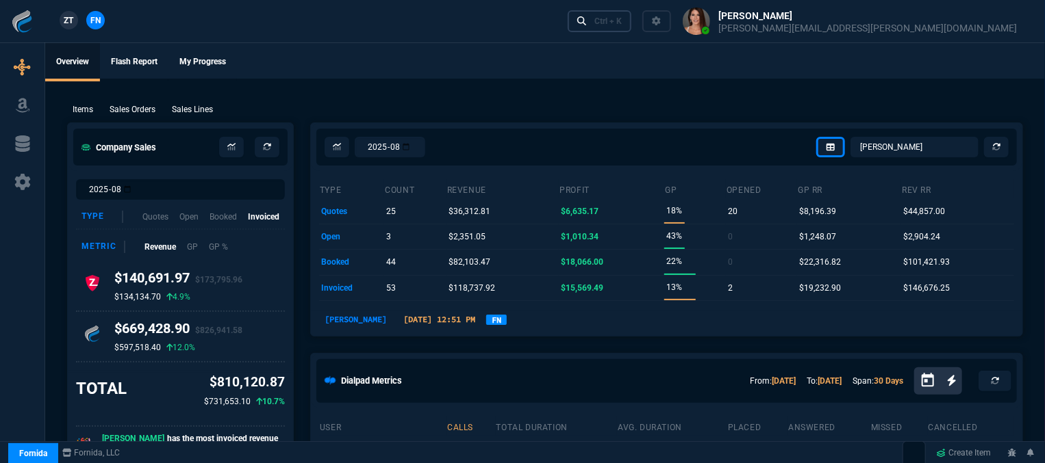
click at [632, 12] on link "Ctrl + K" at bounding box center [600, 20] width 64 height 21
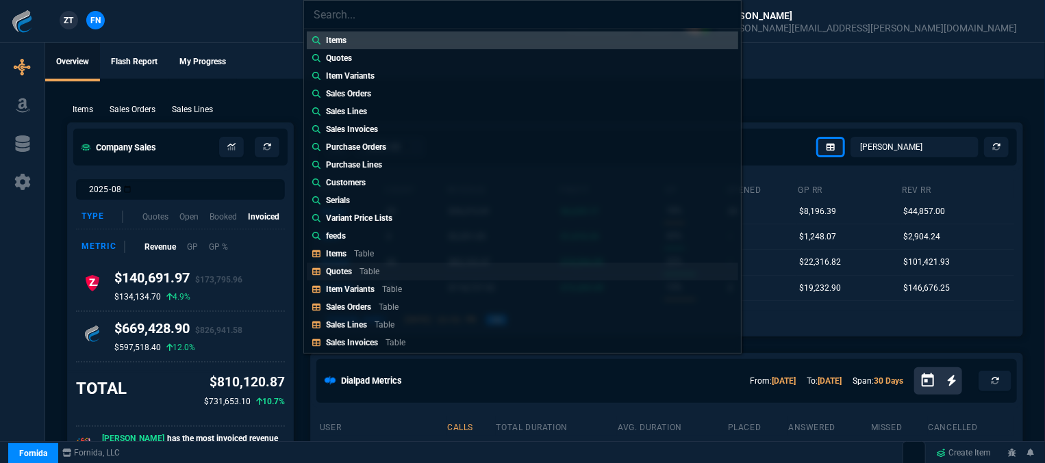
click at [346, 275] on p "Quotes" at bounding box center [339, 272] width 26 height 10
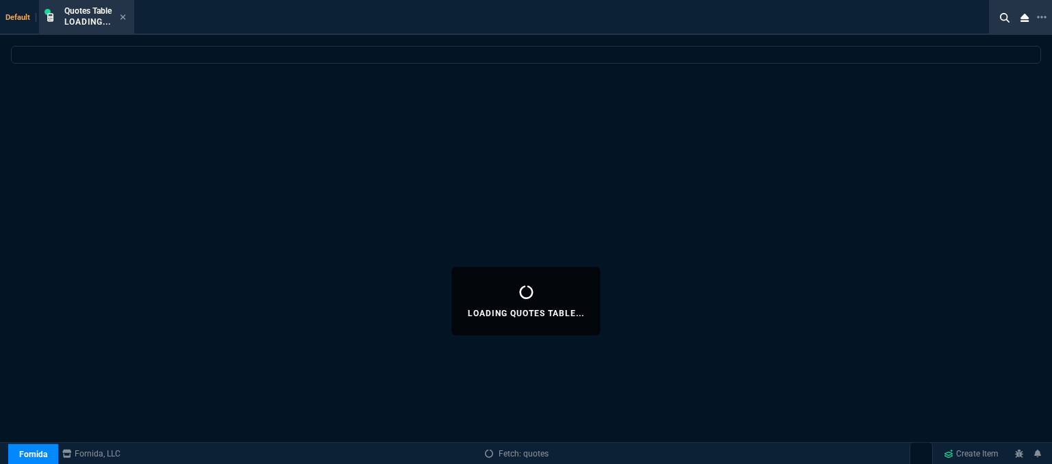
select select
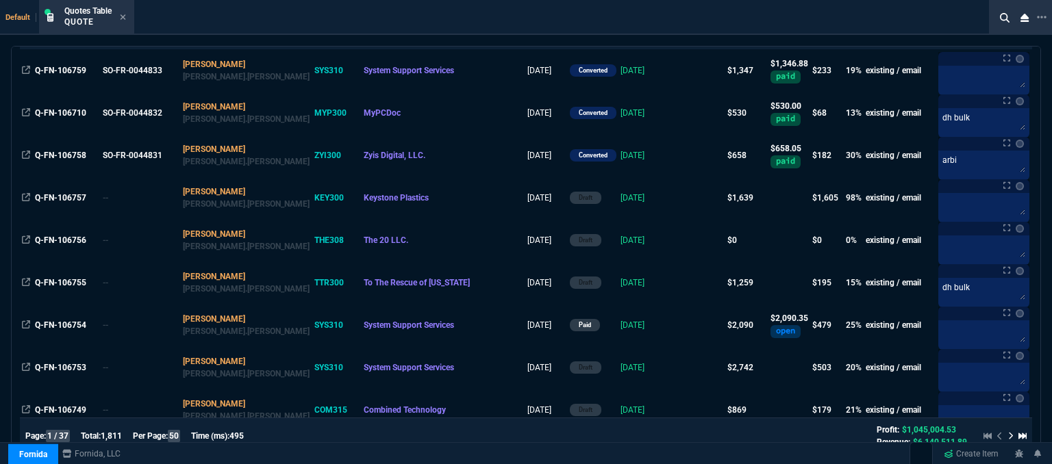
scroll to position [274, 0]
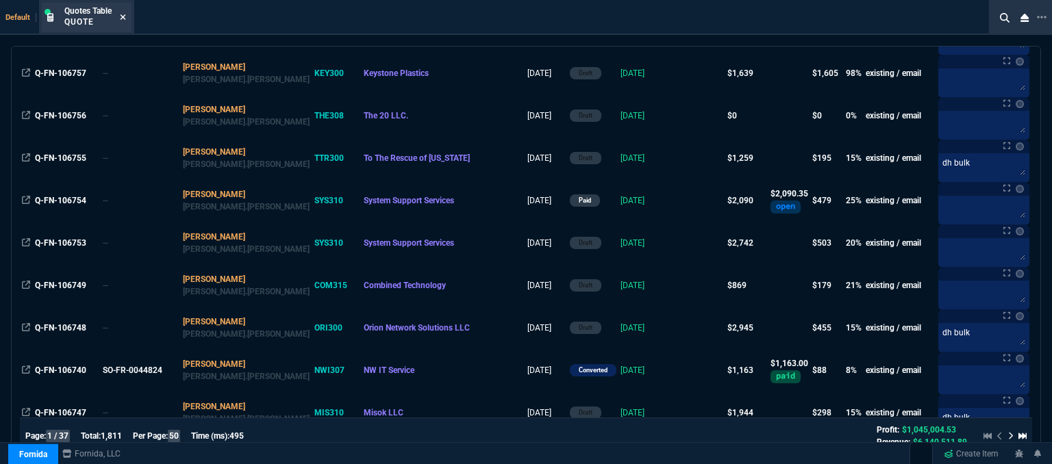
click at [123, 14] on icon at bounding box center [123, 17] width 6 height 8
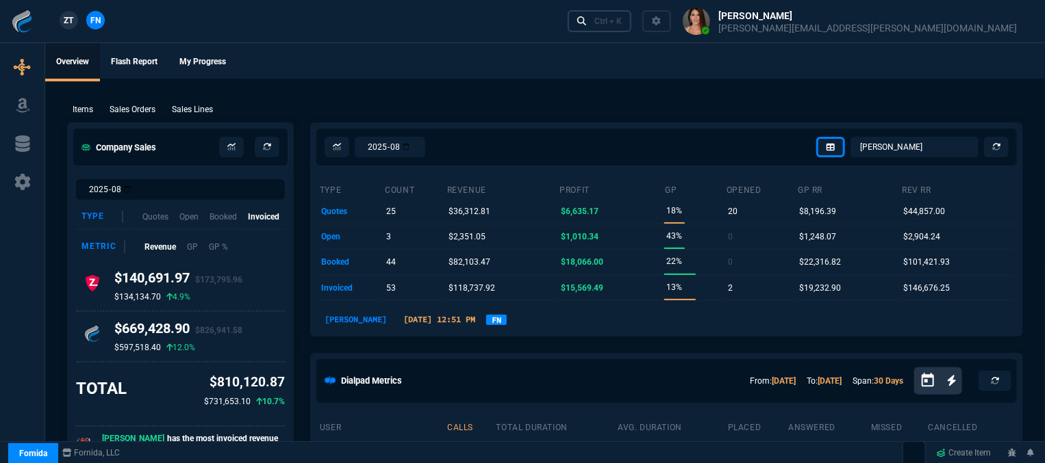
click at [622, 23] on div "Ctrl + K" at bounding box center [607, 21] width 27 height 11
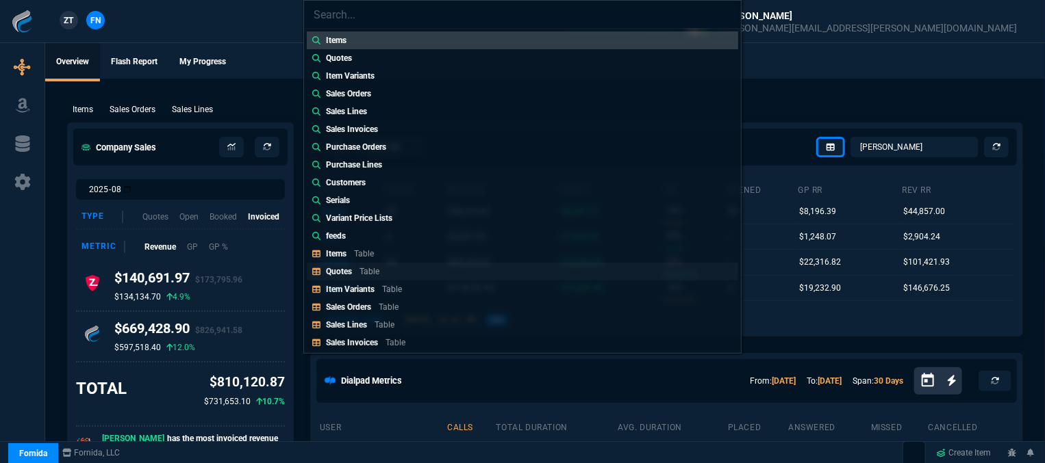
click at [369, 270] on p "Table" at bounding box center [369, 272] width 20 height 10
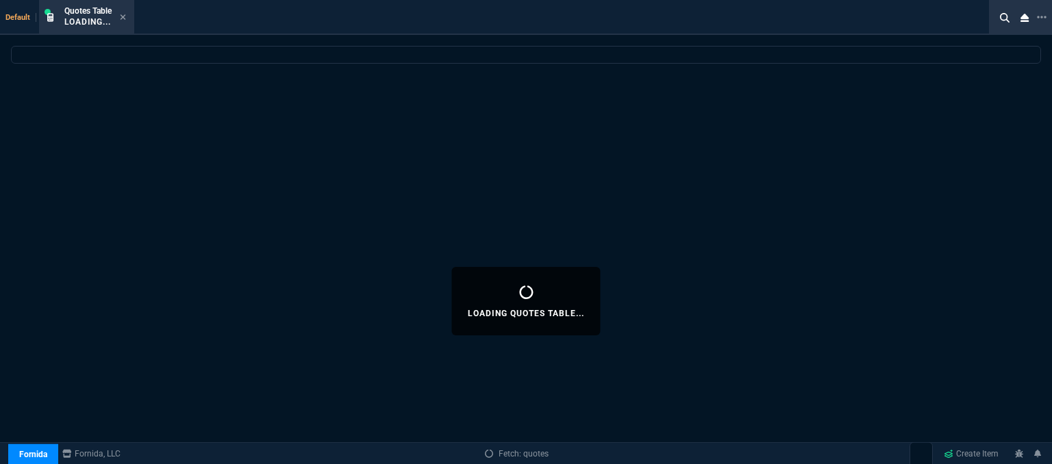
select select
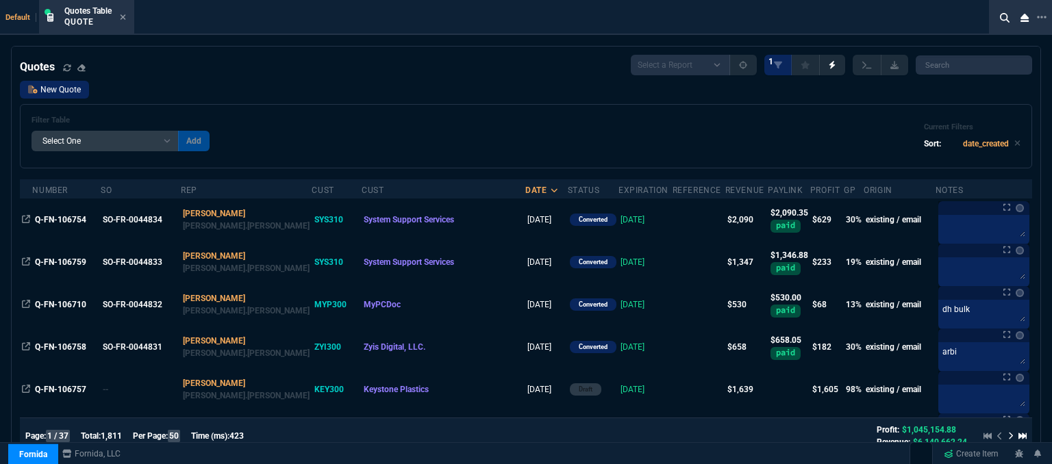
click at [63, 90] on link "New Quote" at bounding box center [54, 90] width 69 height 18
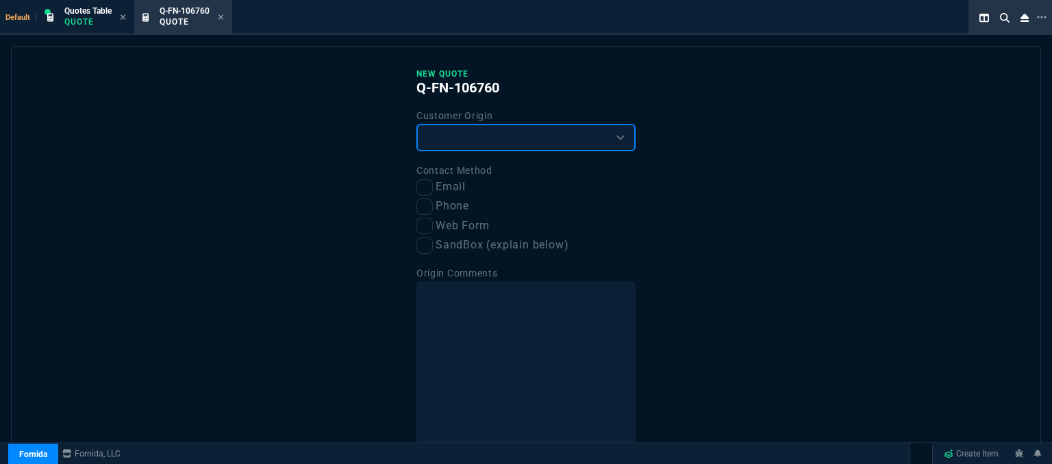
click at [505, 143] on select "Existing Customer Amazon Lead (first order) Website Lead (first order) Called (…" at bounding box center [525, 137] width 219 height 27
select select "existing"
click at [416, 124] on select "Existing Customer Amazon Lead (first order) Website Lead (first order) Called (…" at bounding box center [525, 137] width 219 height 27
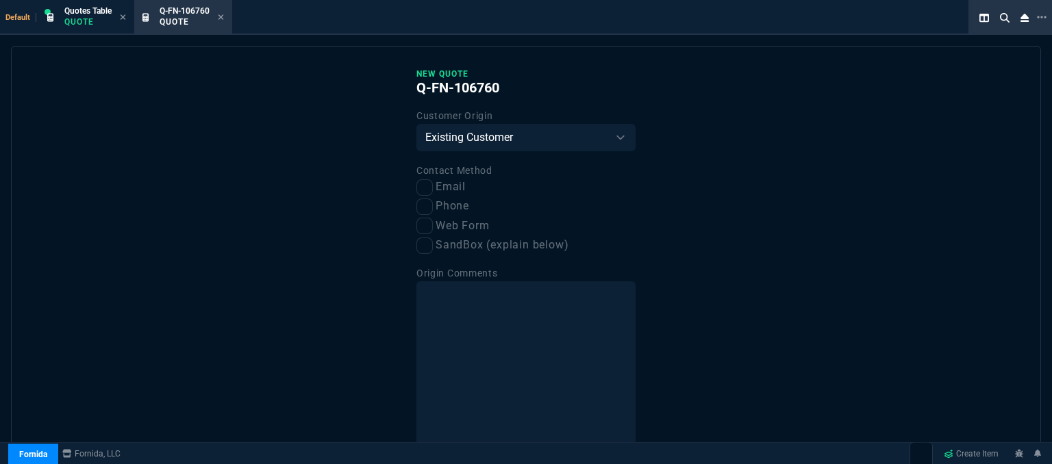
click at [431, 192] on label "Email" at bounding box center [525, 187] width 219 height 17
click at [431, 192] on input "Email" at bounding box center [424, 187] width 16 height 16
checkbox input "true"
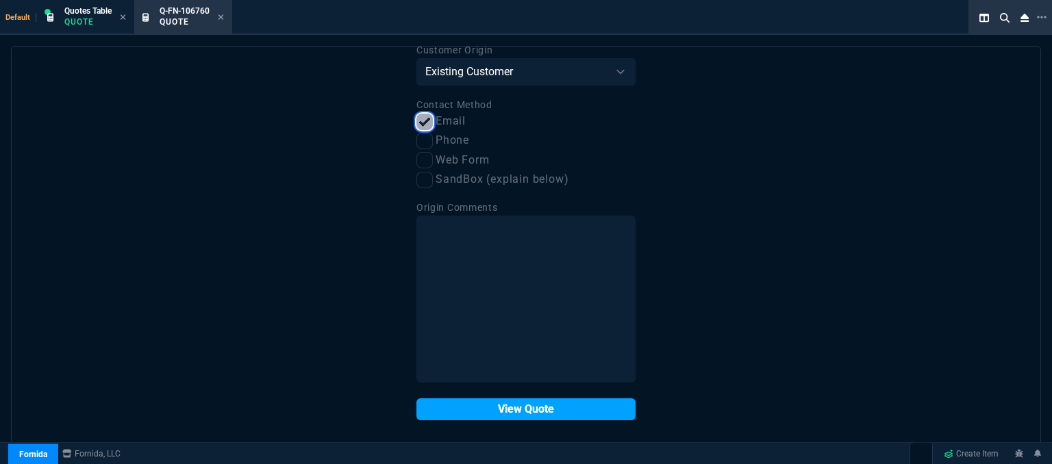
scroll to position [69, 0]
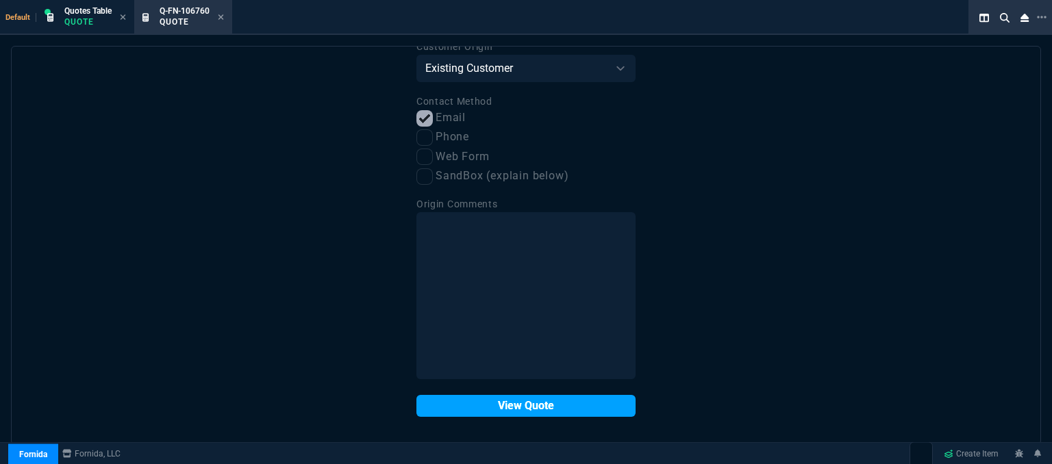
click at [507, 402] on button "View Quote" at bounding box center [525, 406] width 219 height 22
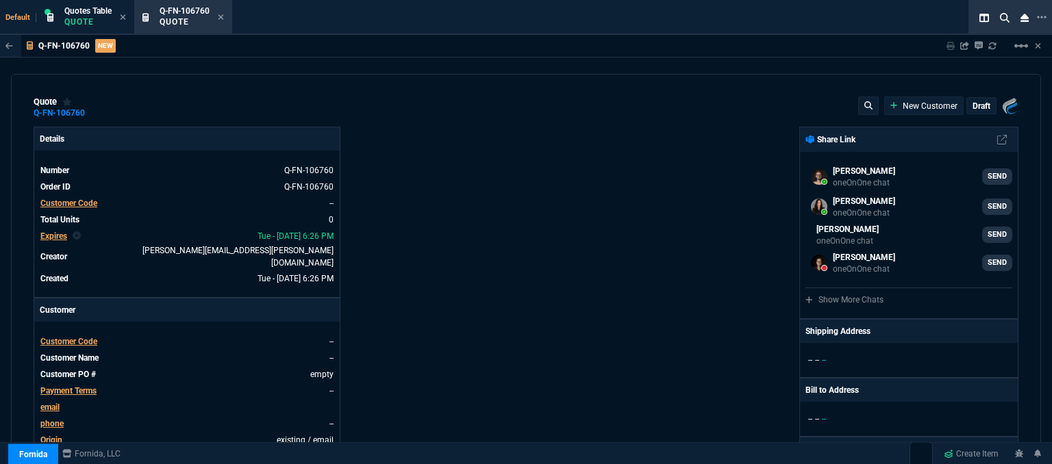
click at [66, 337] on span "Customer Code" at bounding box center [68, 342] width 57 height 10
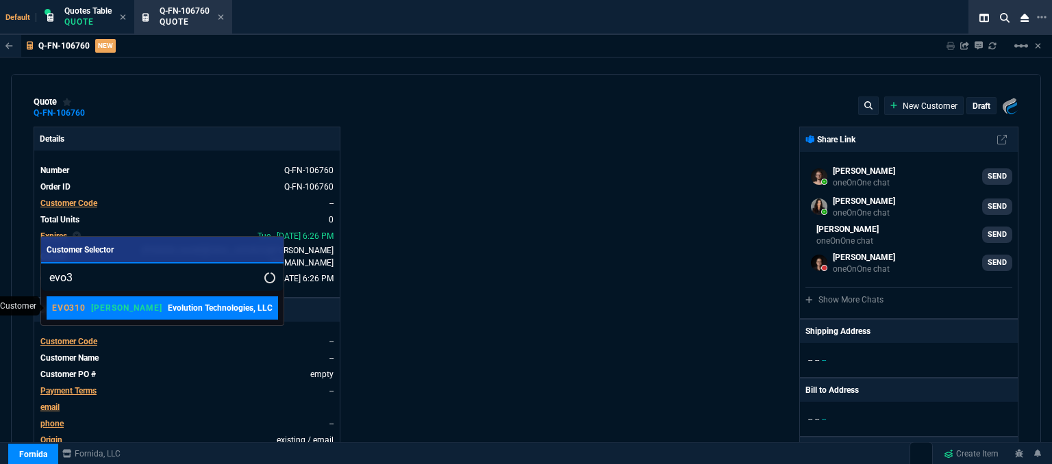
type input "evo3"
click at [112, 303] on p "[PERSON_NAME]" at bounding box center [126, 308] width 71 height 11
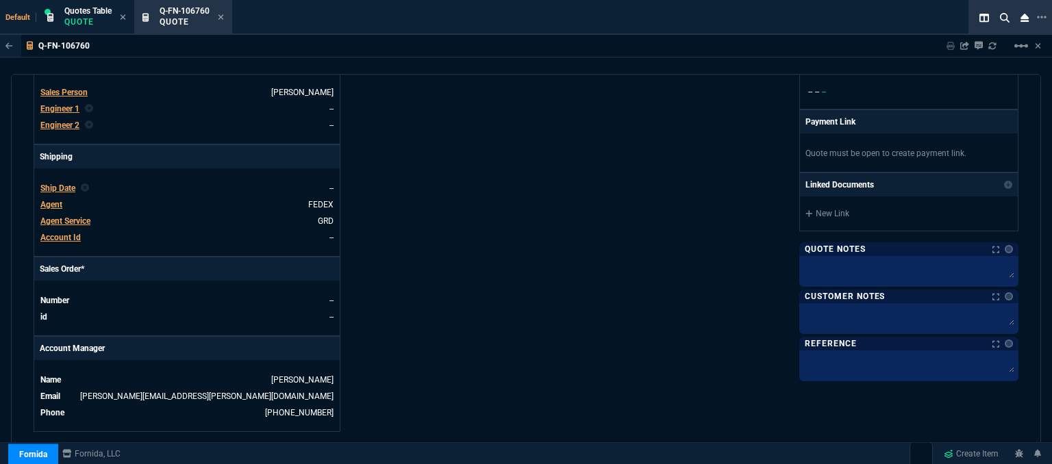
scroll to position [656, 0]
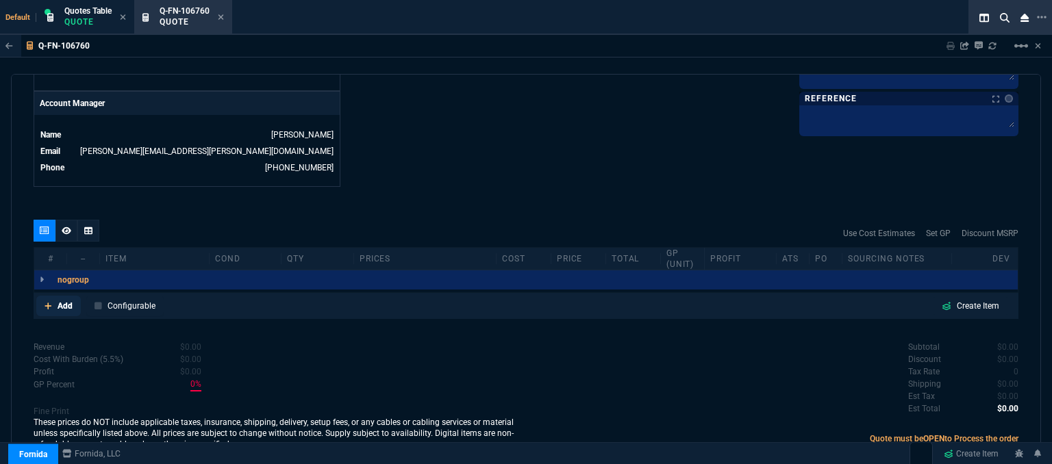
click at [45, 302] on icon at bounding box center [48, 306] width 8 height 8
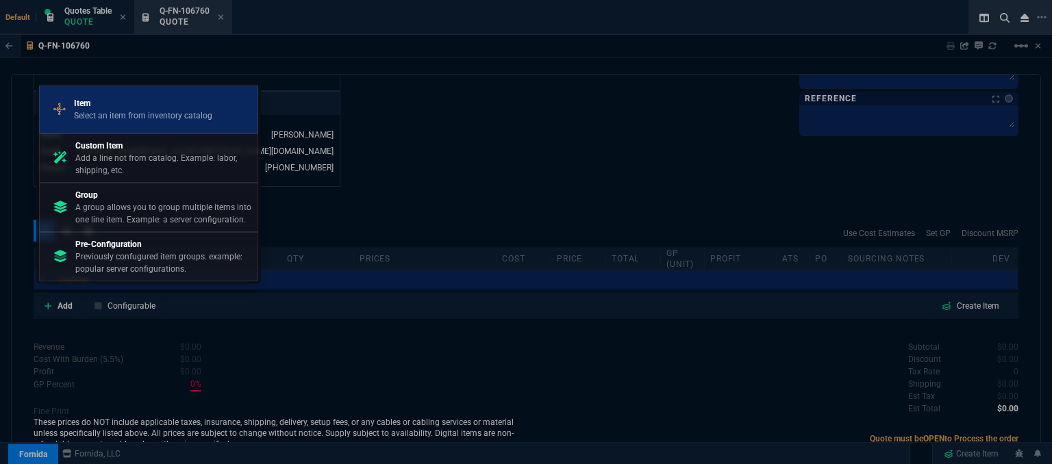
click at [111, 110] on p "Select an item from inventory catalog" at bounding box center [143, 116] width 138 height 12
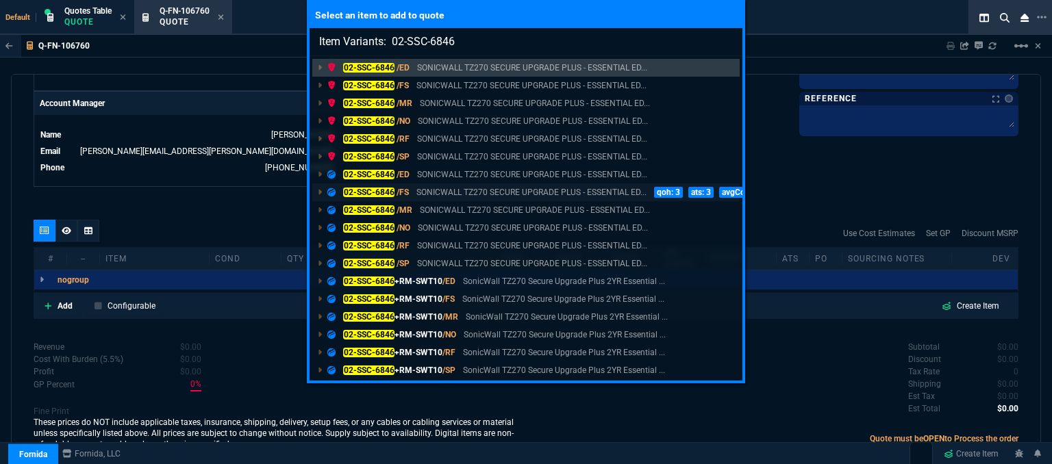
type input "Item Variants: 02-SSC-6846"
click at [435, 192] on p "SONICWALL TZ270 SECURE UPGRADE PLUS - ESSENTIAL ED..." at bounding box center [531, 192] width 230 height 12
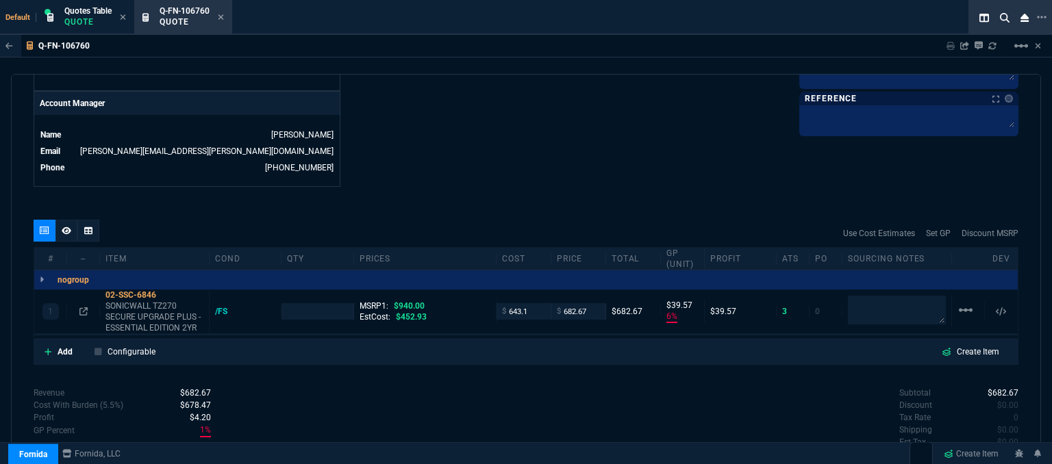
type input "6"
type input "40"
type input "27"
click at [85, 307] on icon at bounding box center [83, 311] width 8 height 8
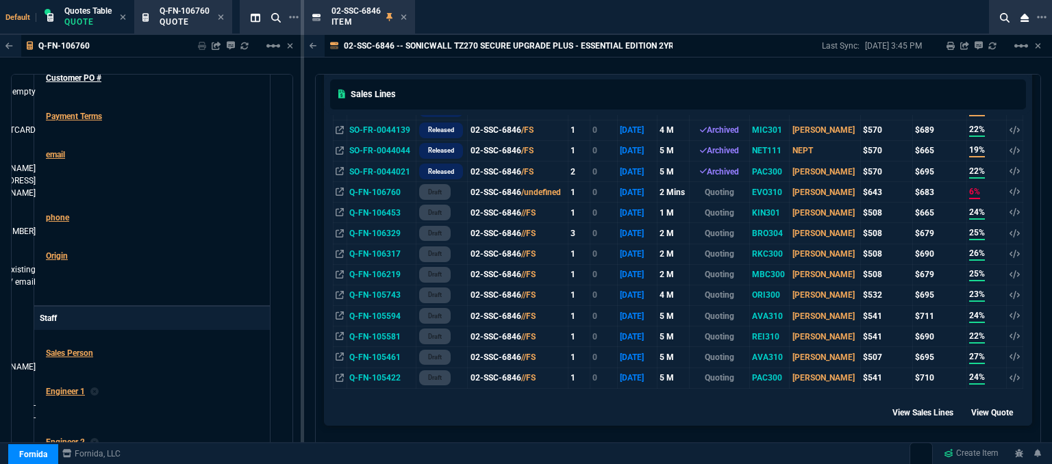
scroll to position [616, 0]
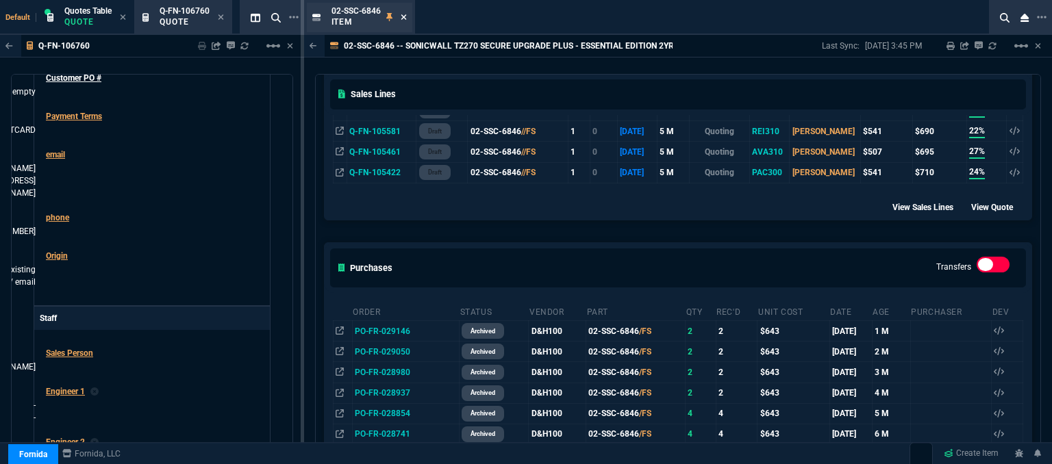
click at [403, 17] on icon at bounding box center [403, 17] width 6 height 8
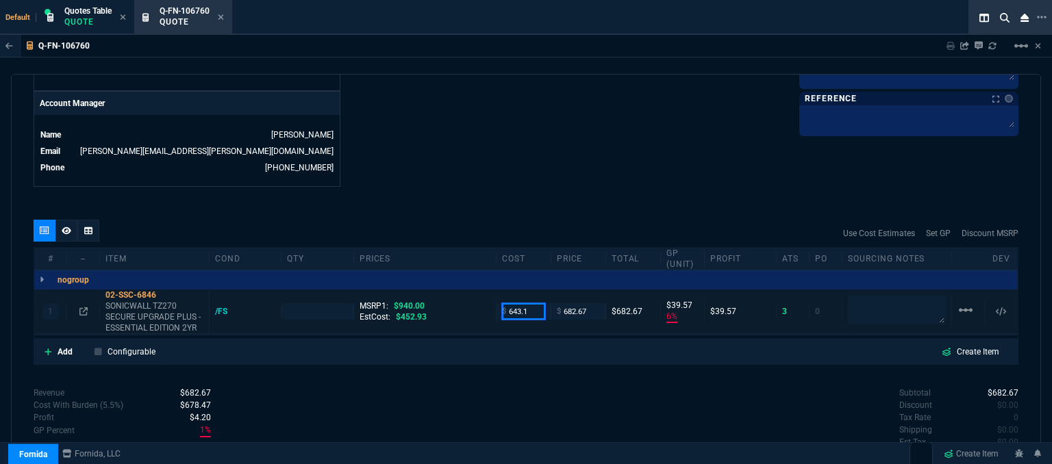
click at [529, 303] on input "643.1" at bounding box center [523, 311] width 43 height 16
drag, startPoint x: 518, startPoint y: 301, endPoint x: 496, endPoint y: 298, distance: 22.0
click at [496, 303] on div "$ 546" at bounding box center [523, 311] width 55 height 16
click at [510, 303] on input "45.93" at bounding box center [523, 311] width 43 height 16
click at [513, 303] on input "45.93" at bounding box center [523, 311] width 43 height 16
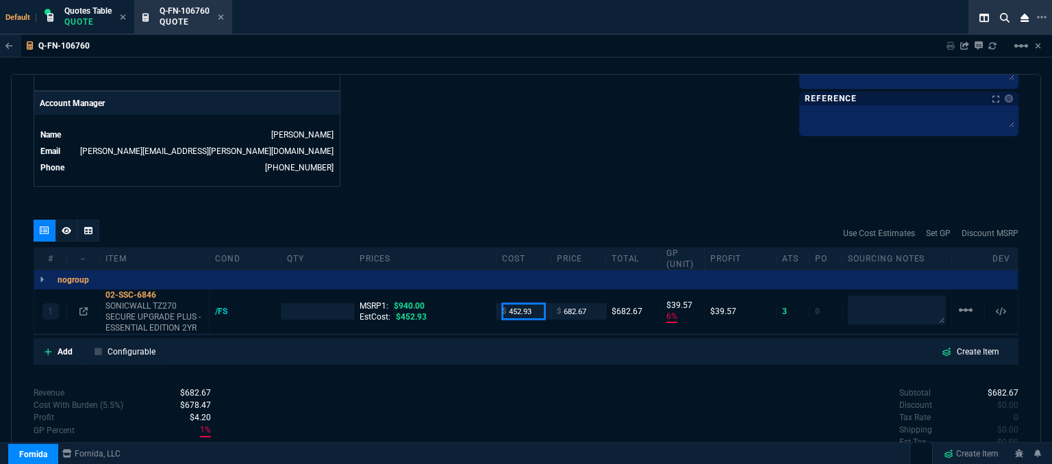
type input "452.93"
type input "1"
type input "452.93"
type input "34"
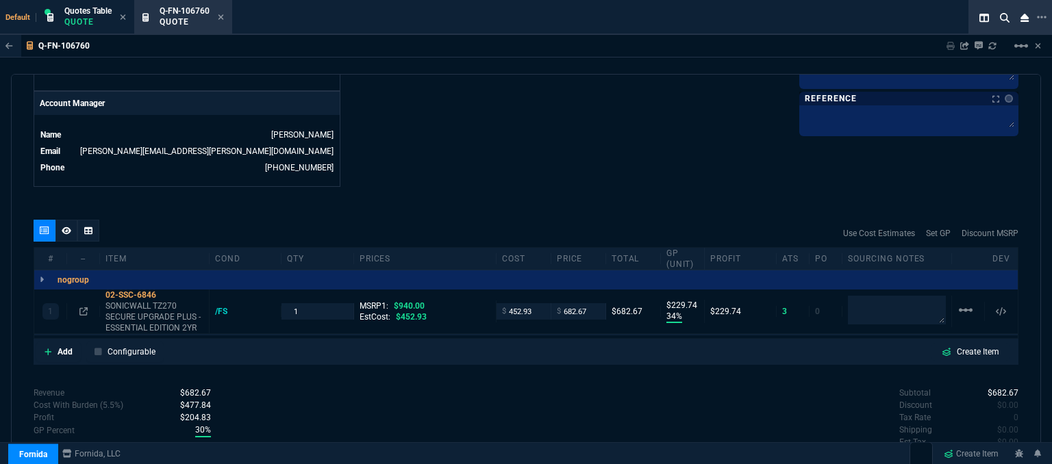
type input "230"
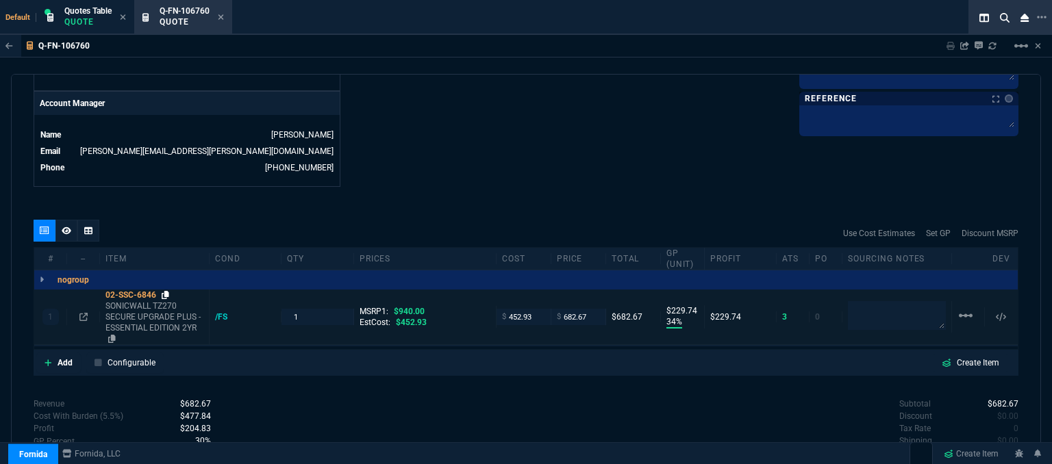
click at [166, 291] on icon at bounding box center [166, 295] width 8 height 8
click at [168, 291] on icon at bounding box center [166, 295] width 8 height 8
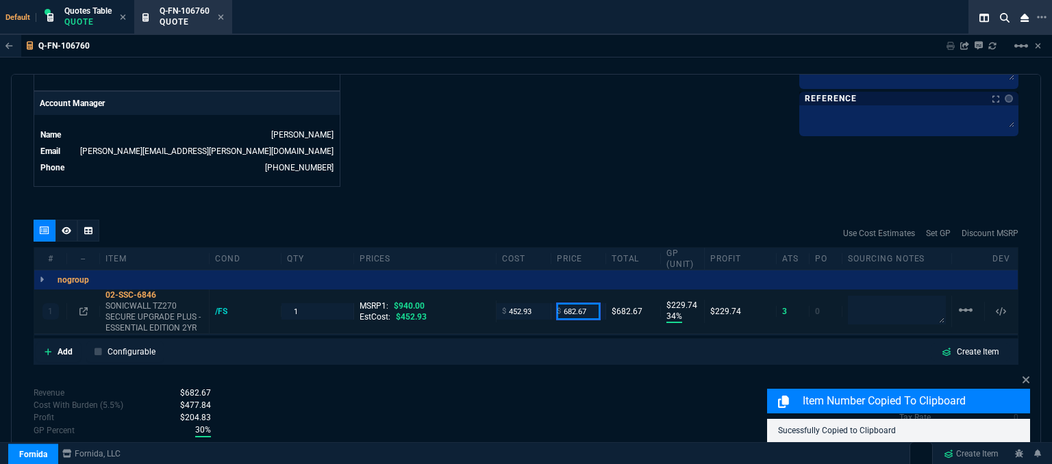
click at [589, 303] on input "682.67" at bounding box center [578, 311] width 43 height 16
type input "749"
type input "40"
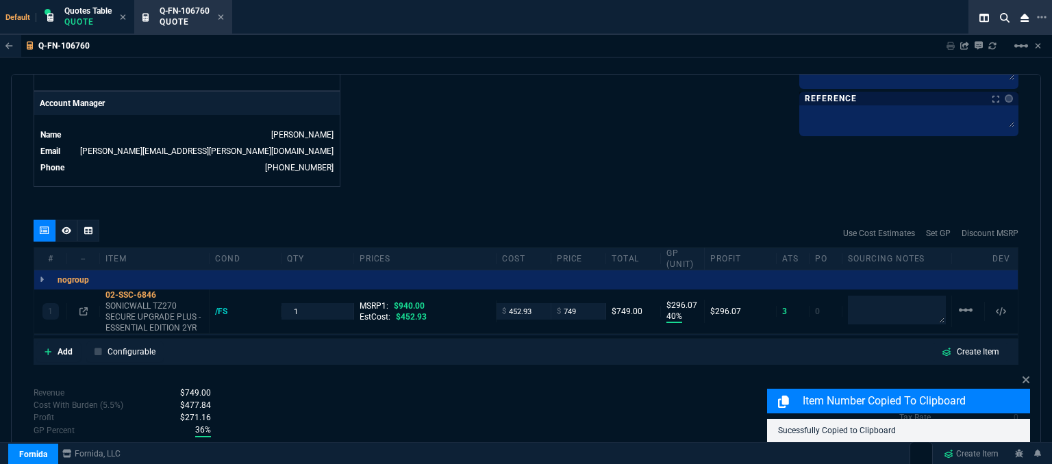
type input "296"
type input "20"
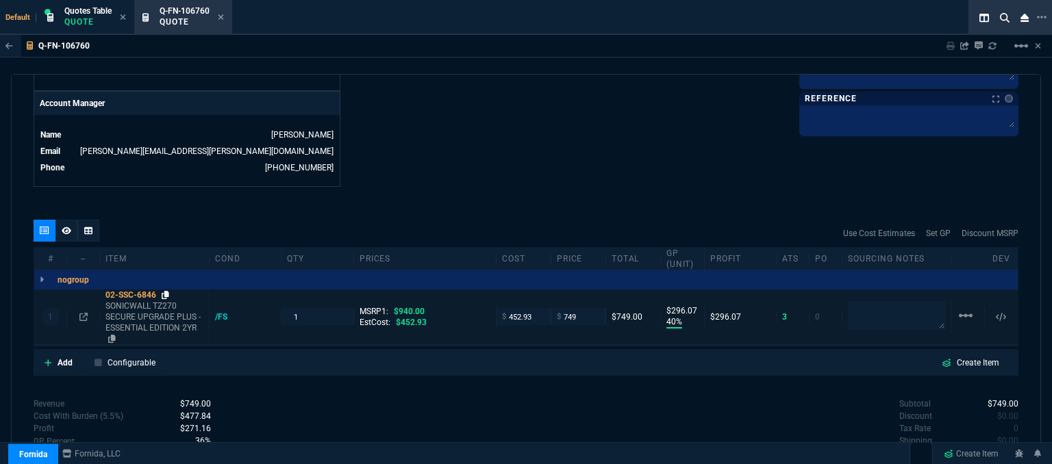
click at [164, 291] on icon at bounding box center [166, 295] width 8 height 8
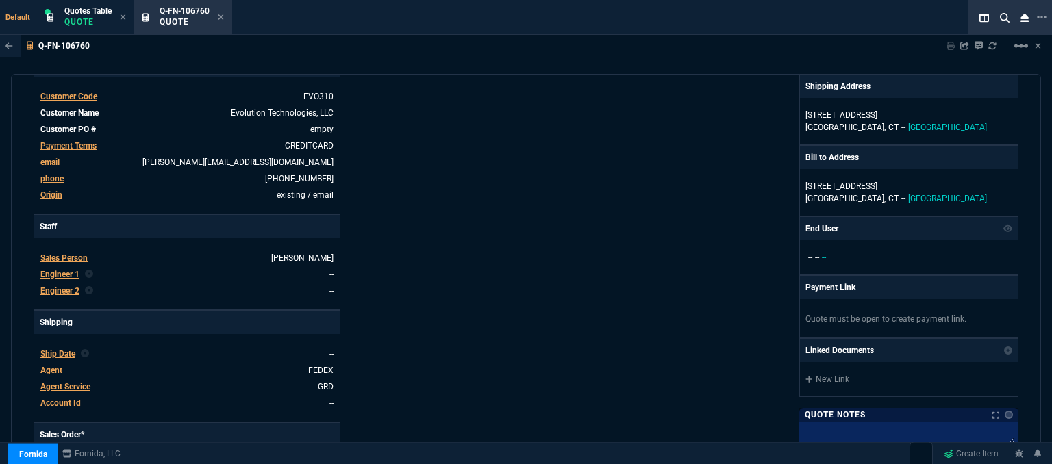
scroll to position [0, 0]
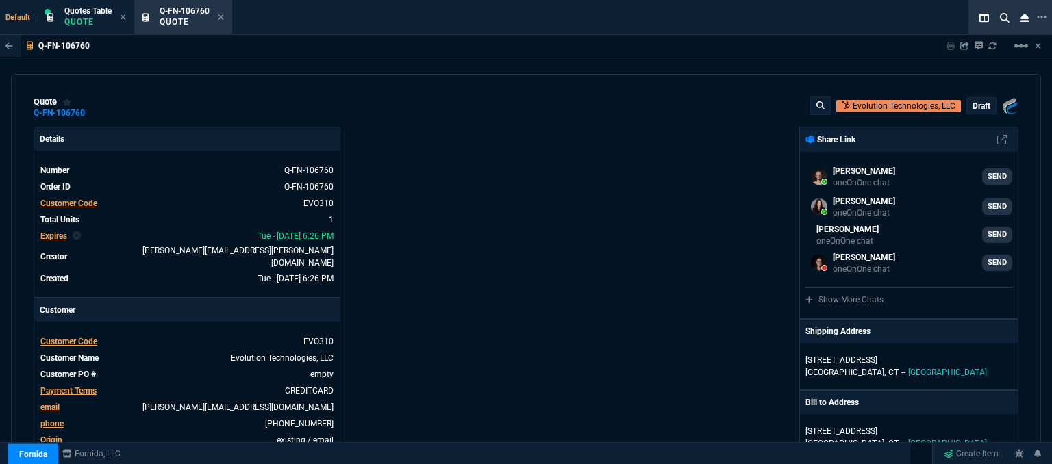
click at [972, 105] on p "draft" at bounding box center [981, 106] width 18 height 11
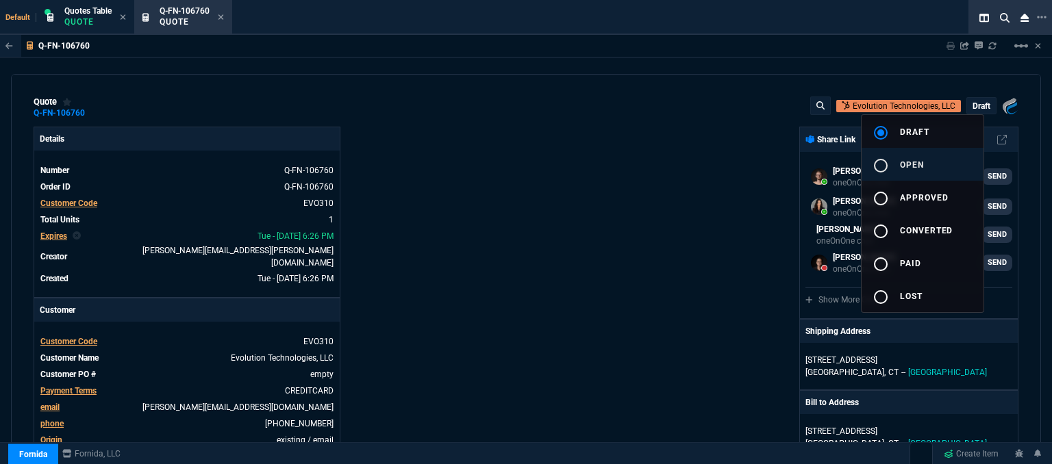
click at [921, 166] on span "open" at bounding box center [912, 165] width 24 height 10
click at [698, 200] on div at bounding box center [526, 232] width 1052 height 464
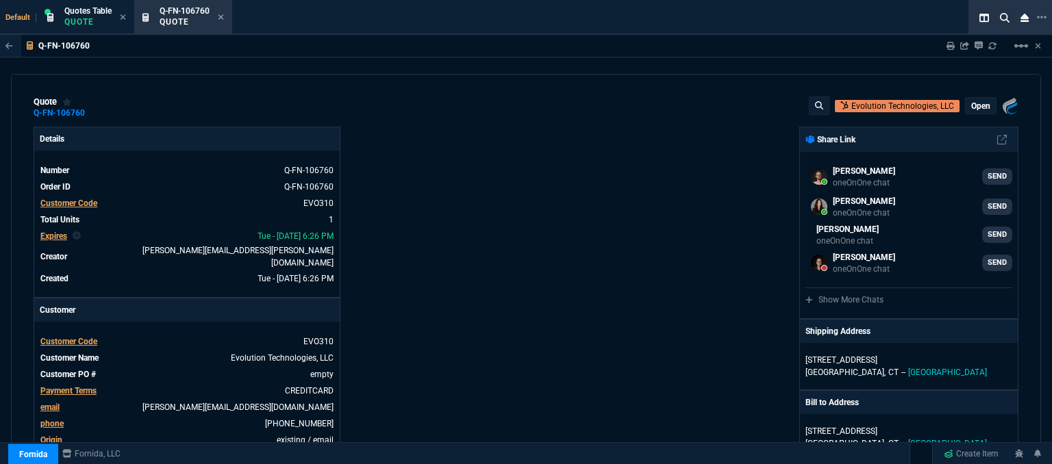
type input "40"
type input "296"
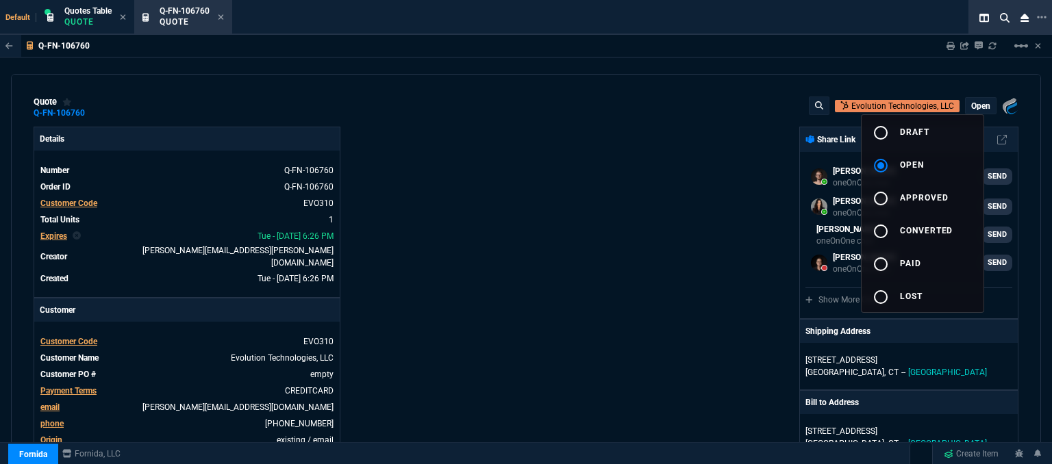
type input "20"
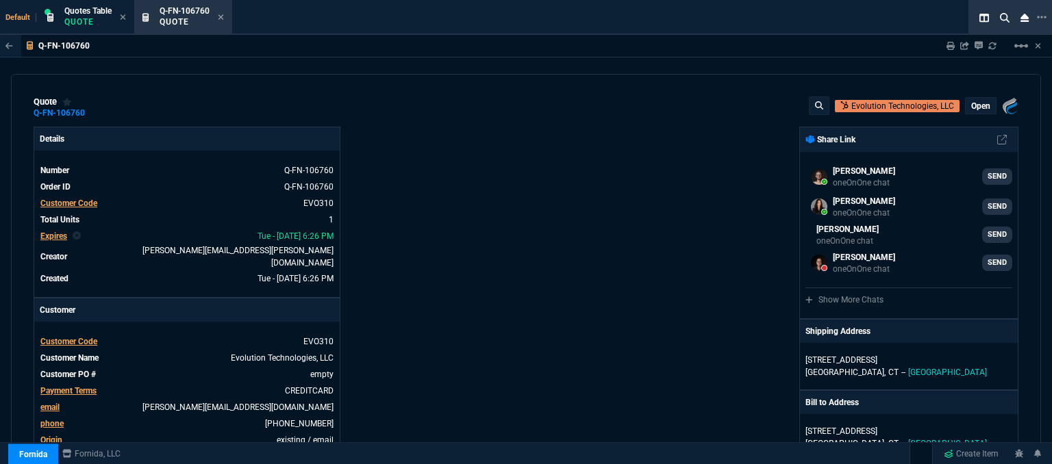
scroll to position [205, 0]
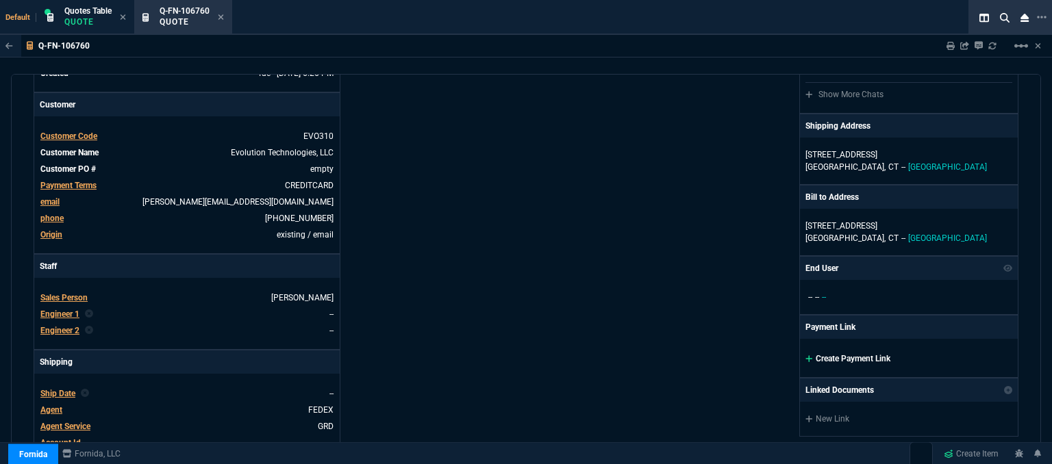
click at [805, 355] on icon at bounding box center [809, 359] width 8 height 8
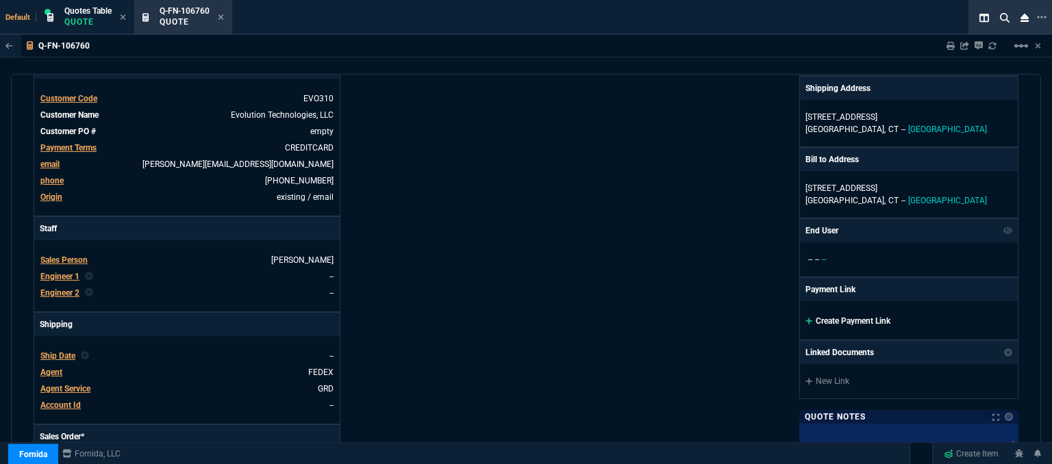
scroll to position [274, 0]
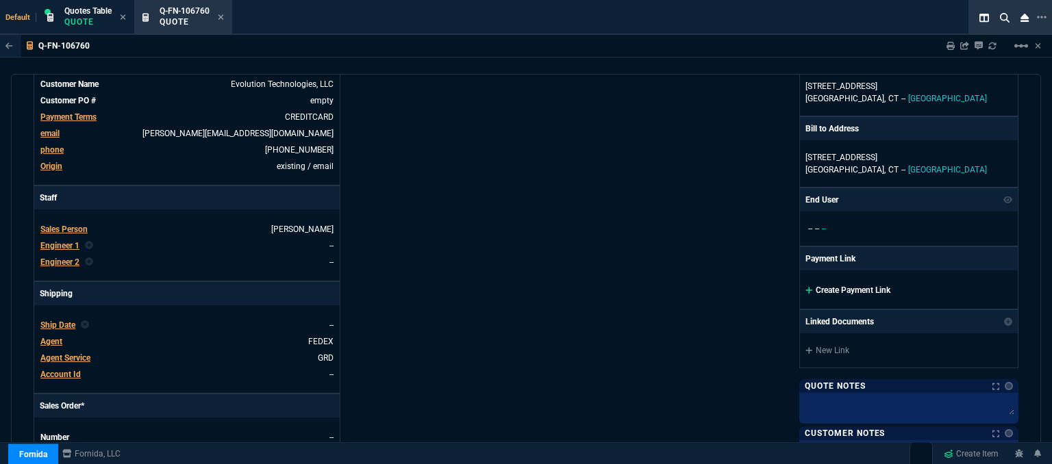
click at [805, 288] on icon at bounding box center [808, 290] width 7 height 7
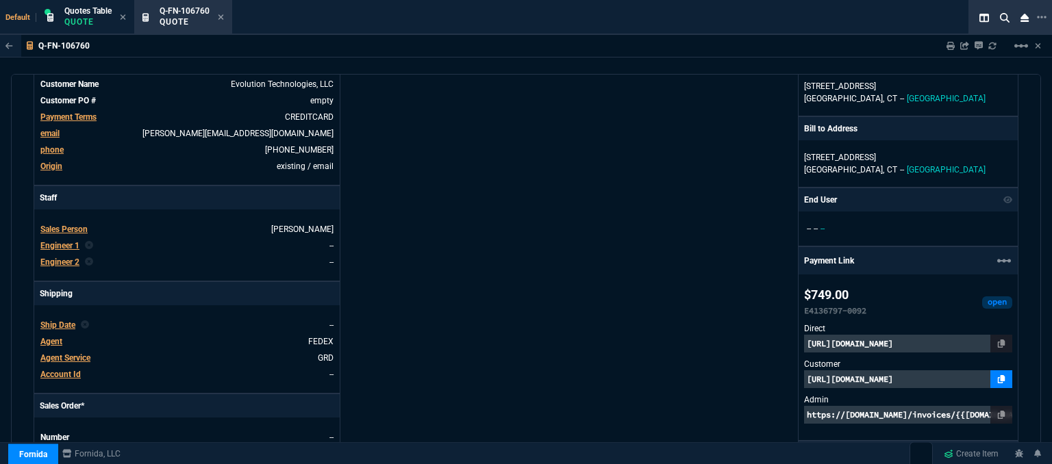
click at [997, 376] on icon at bounding box center [1001, 379] width 8 height 8
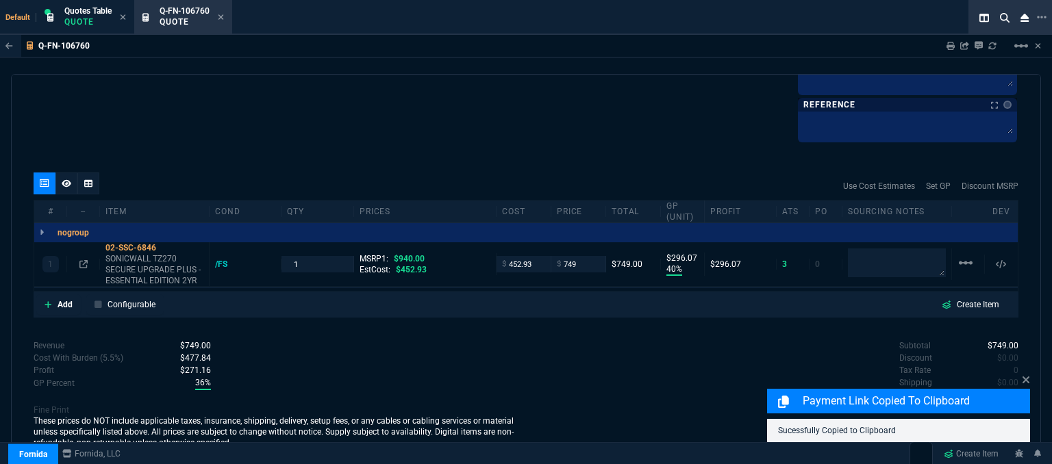
scroll to position [785, 0]
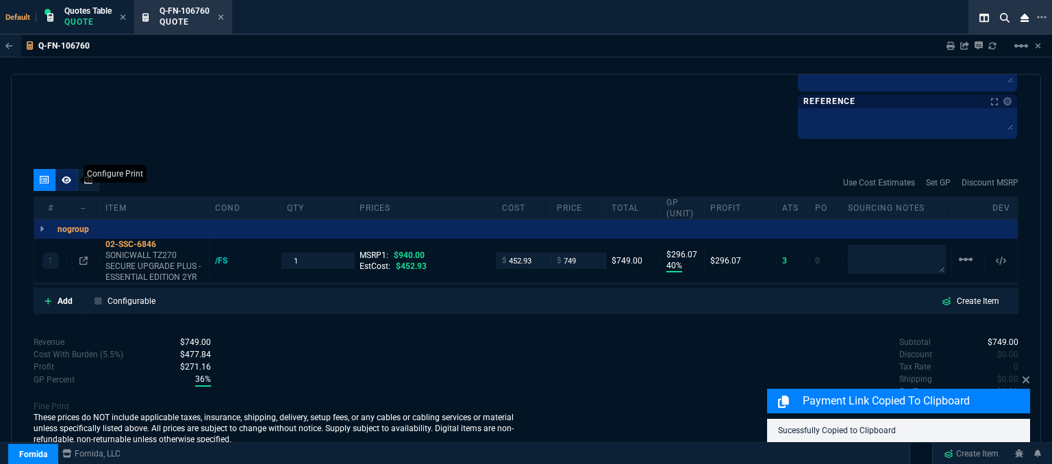
click at [68, 176] on icon at bounding box center [67, 180] width 10 height 8
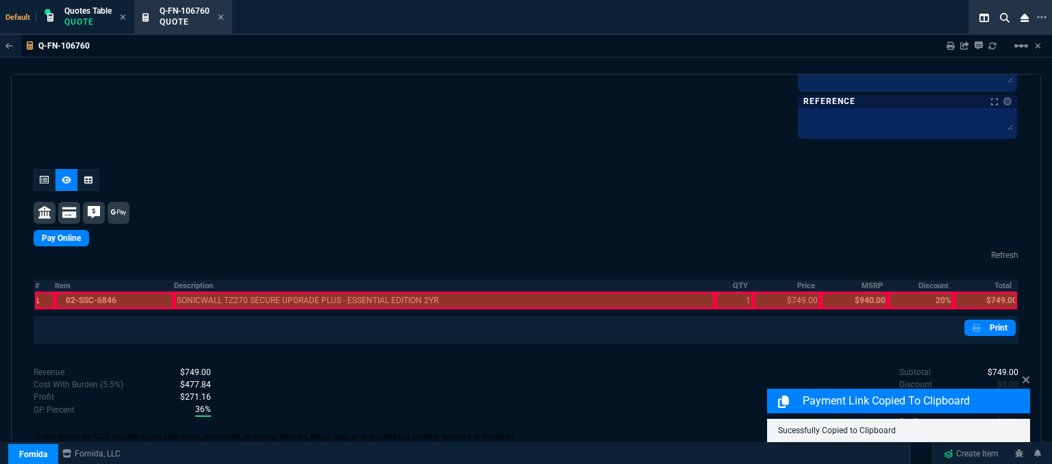
click at [138, 296] on div at bounding box center [115, 301] width 120 height 18
click at [292, 299] on div at bounding box center [444, 301] width 541 height 18
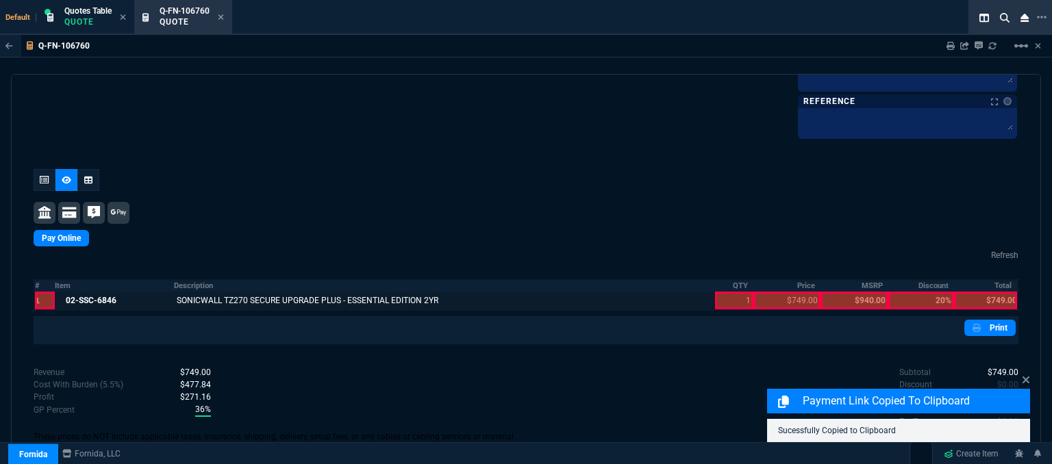
click at [717, 300] on div at bounding box center [734, 301] width 38 height 18
click at [774, 294] on div at bounding box center [786, 301] width 67 height 18
click at [973, 300] on div "Pay Online Refresh # Item Description QTY Price MSRP Discount Total 1 02-SSC-68…" at bounding box center [526, 256] width 984 height 175
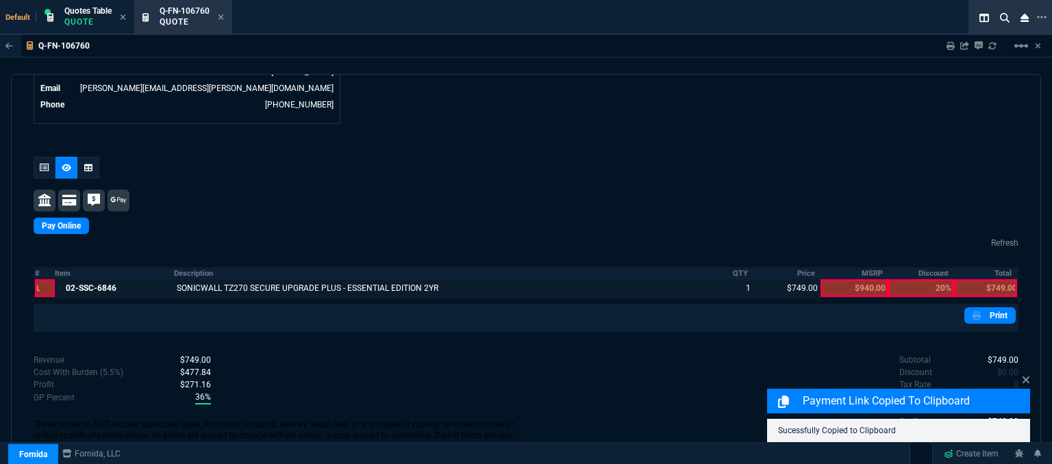
click at [973, 279] on div at bounding box center [985, 288] width 63 height 18
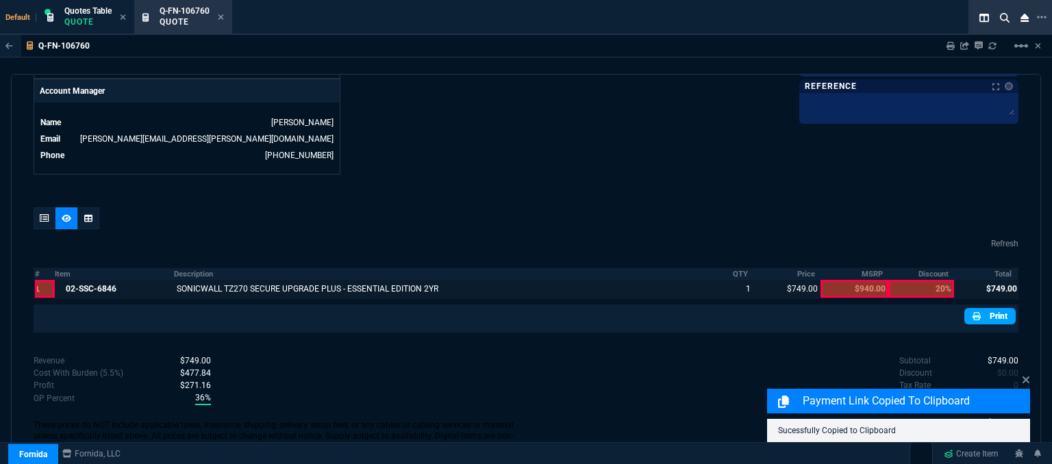
click at [984, 308] on link "Print" at bounding box center [989, 316] width 51 height 16
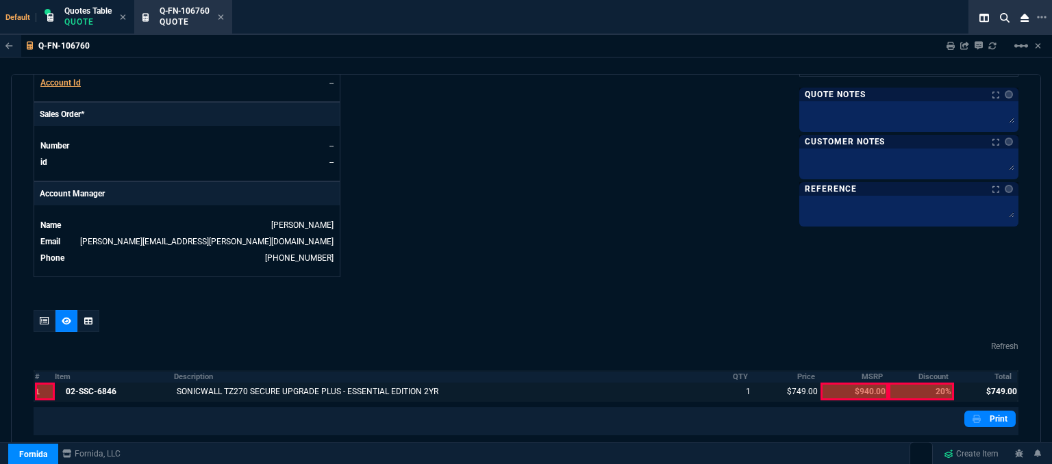
scroll to position [394, 0]
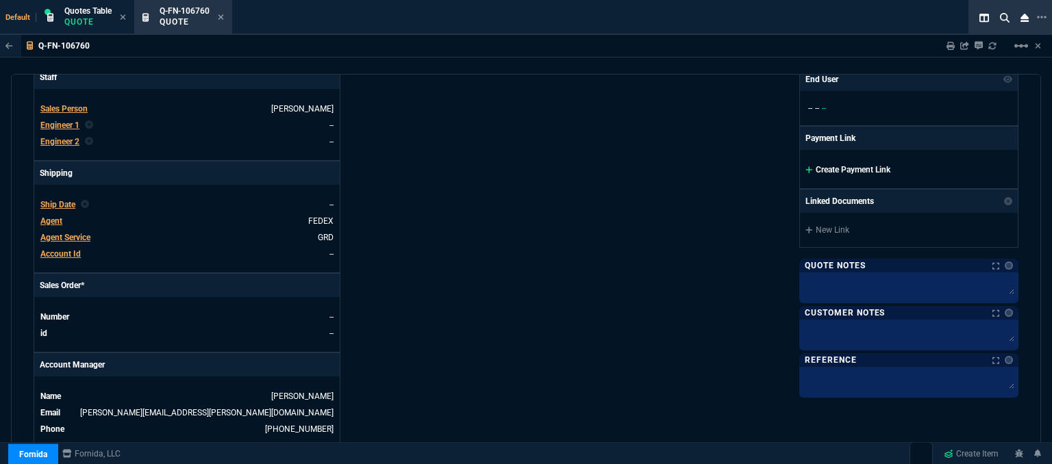
click at [805, 166] on icon at bounding box center [808, 169] width 7 height 7
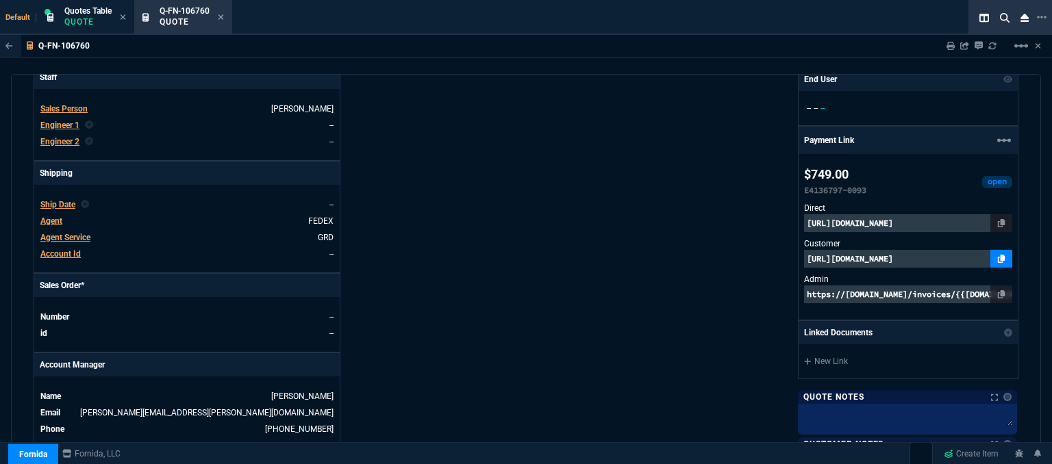
click at [999, 255] on link at bounding box center [1001, 259] width 22 height 18
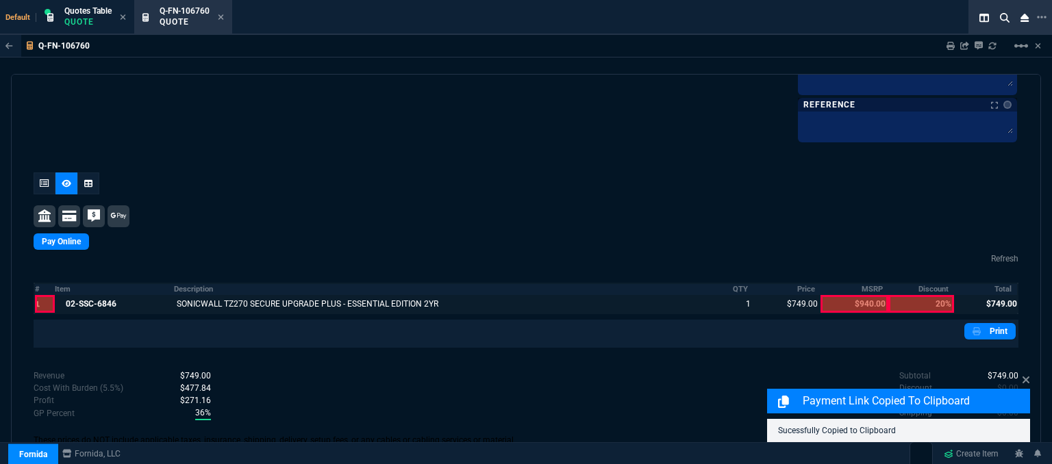
scroll to position [805, 0]
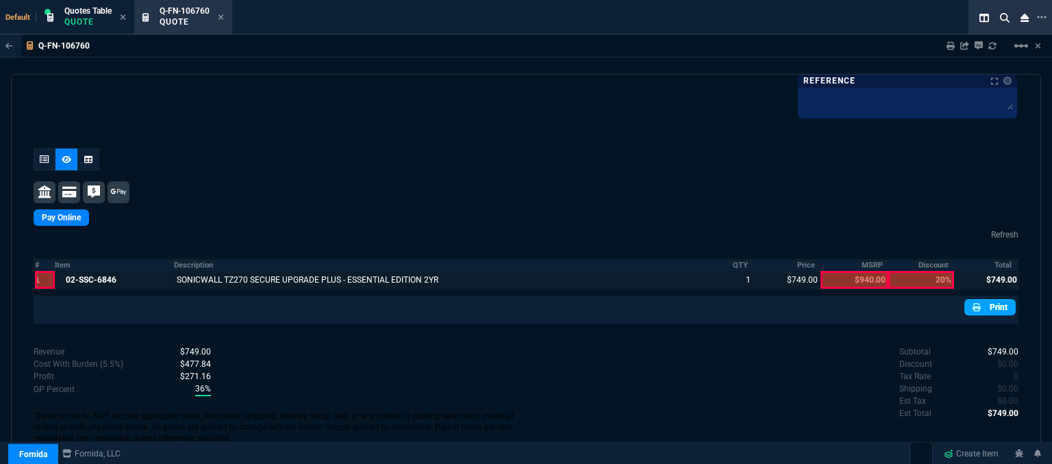
click at [991, 302] on link "Print" at bounding box center [989, 307] width 51 height 16
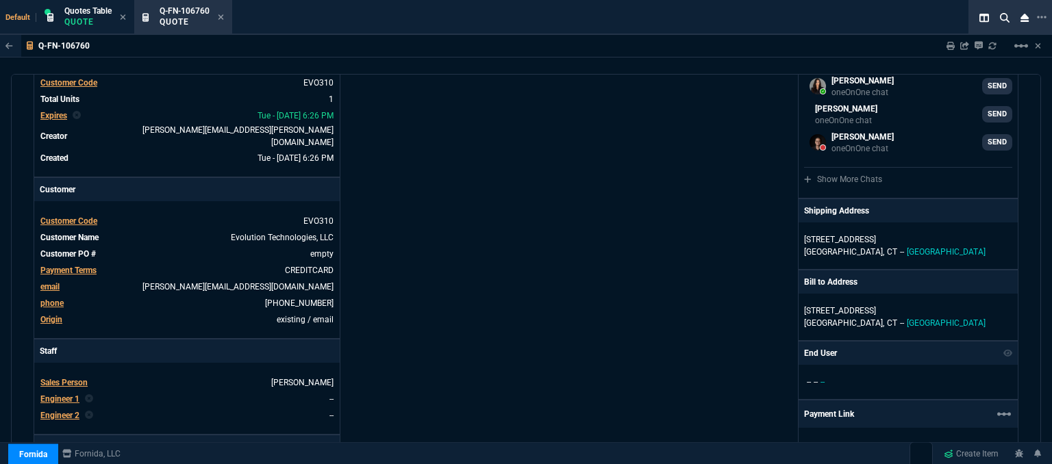
scroll to position [0, 0]
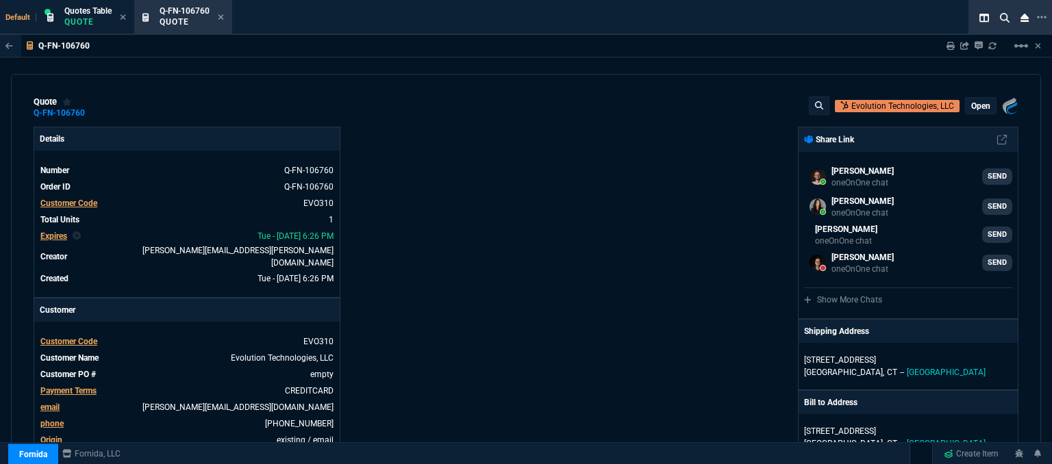
click at [983, 99] on div "open" at bounding box center [980, 106] width 30 height 16
click at [980, 105] on p "open" at bounding box center [980, 106] width 19 height 11
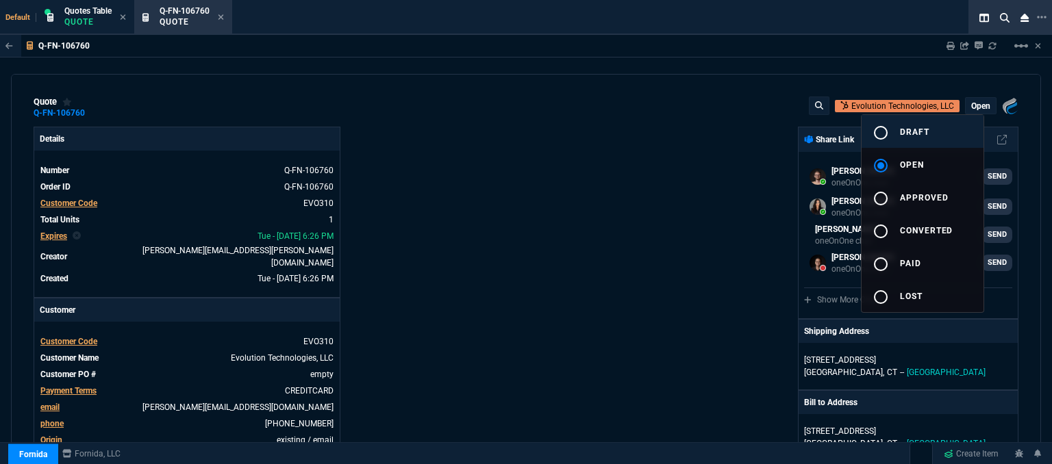
click at [932, 129] on button "radio_button_unchecked draft" at bounding box center [922, 131] width 122 height 33
type input "40"
type input "296"
type input "940"
type input "20"
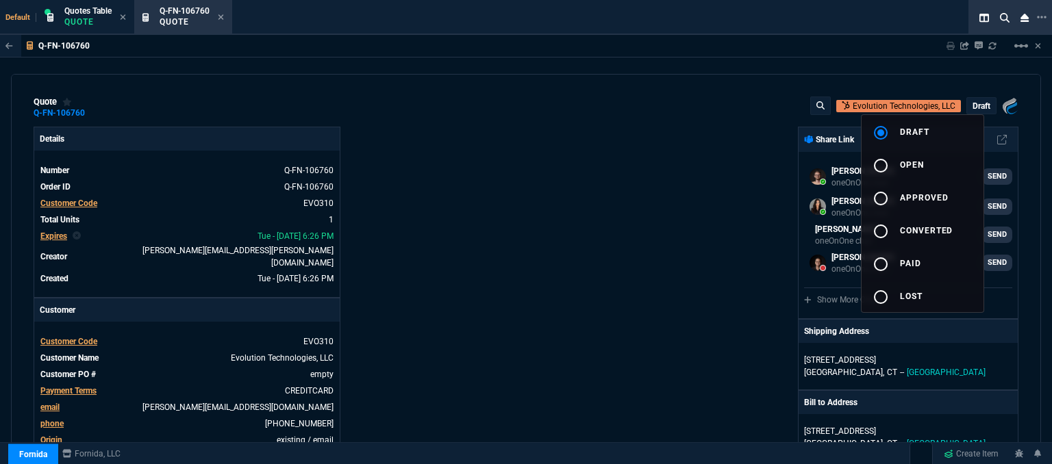
click at [224, 18] on div at bounding box center [526, 232] width 1052 height 464
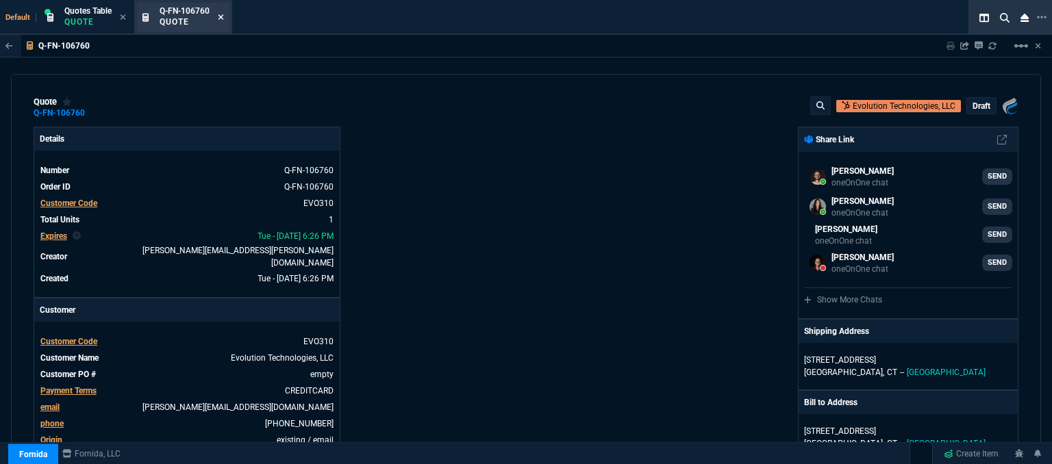
click at [224, 16] on icon at bounding box center [221, 17] width 6 height 8
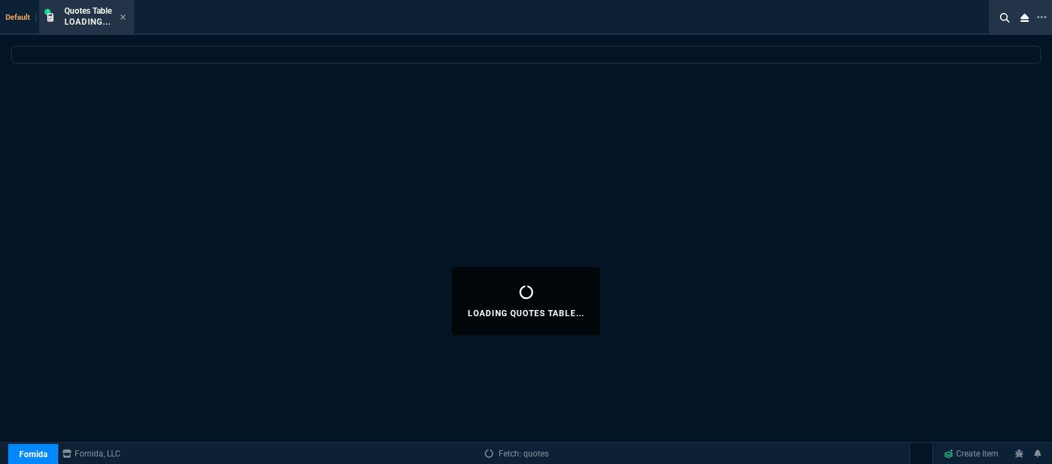
select select
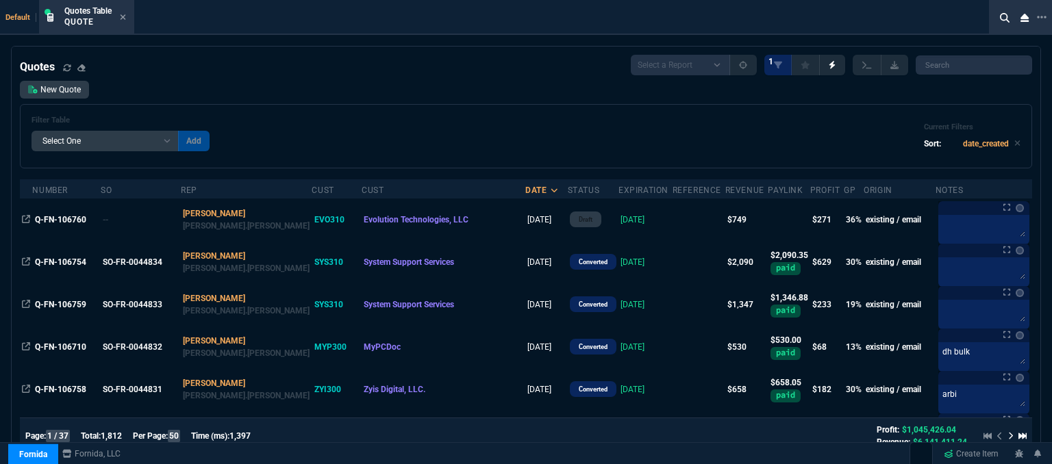
click at [385, 110] on div "Filter Table Select One Add Filter () creator (creator) Cust (headers.customerN…" at bounding box center [526, 136] width 1012 height 64
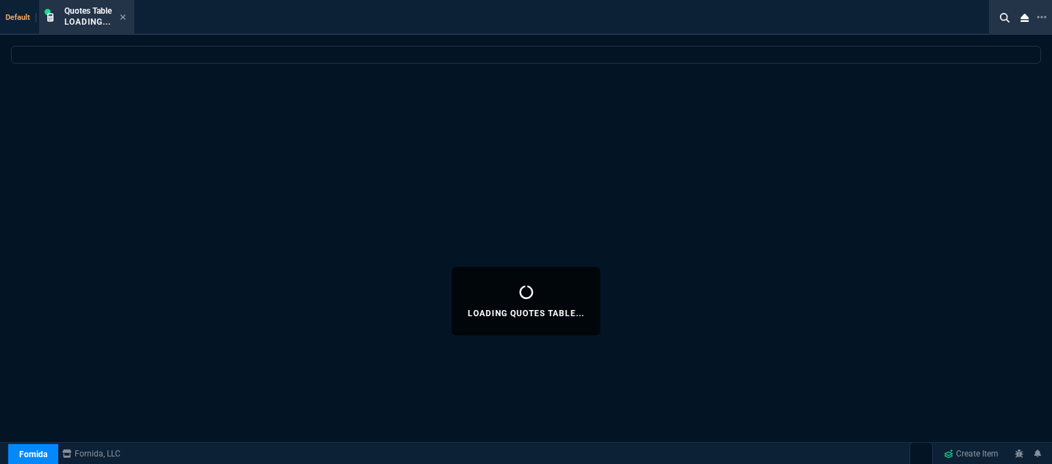
select select "12: [PERSON_NAME]"
select select
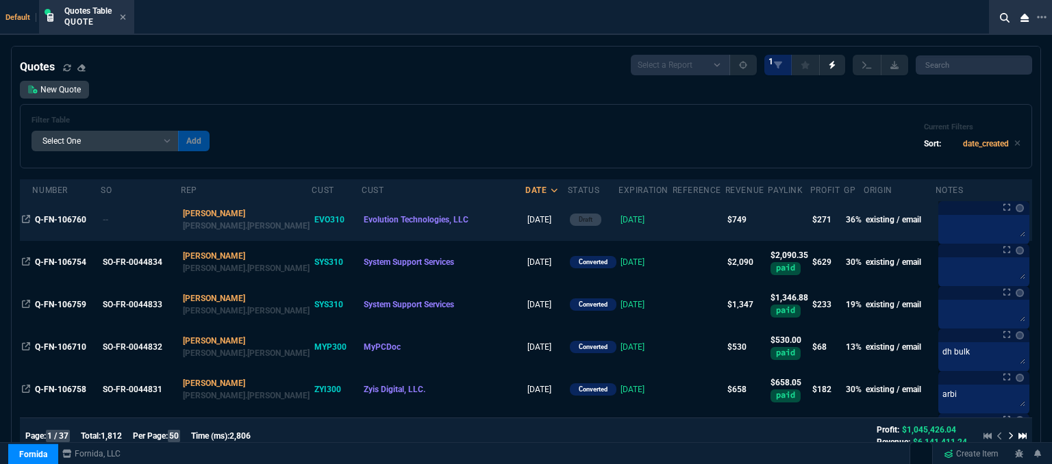
click at [672, 227] on td at bounding box center [698, 220] width 53 height 42
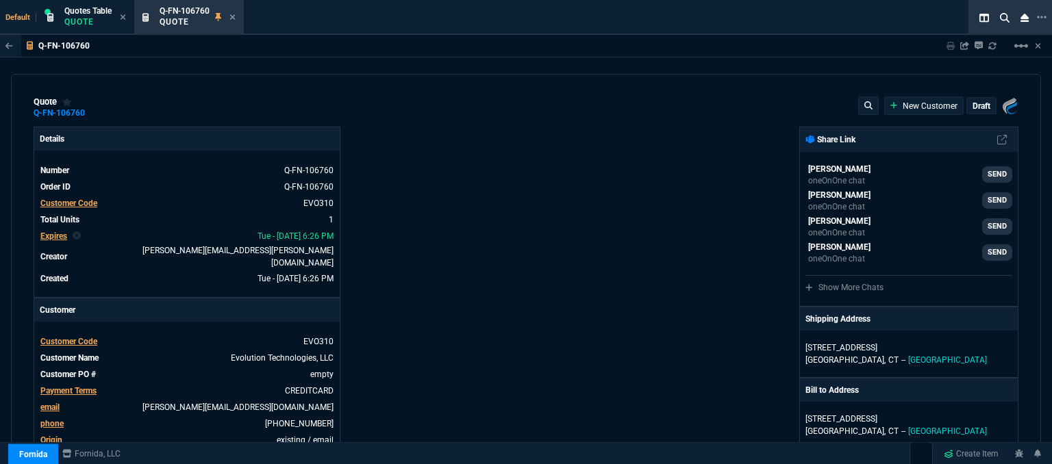
type input "40"
type input "296"
type input "940"
type input "20"
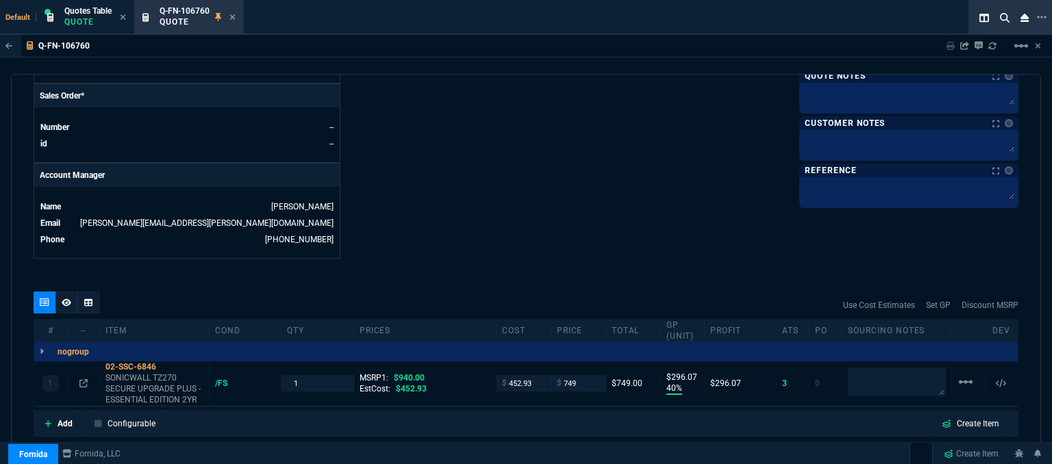
scroll to position [616, 0]
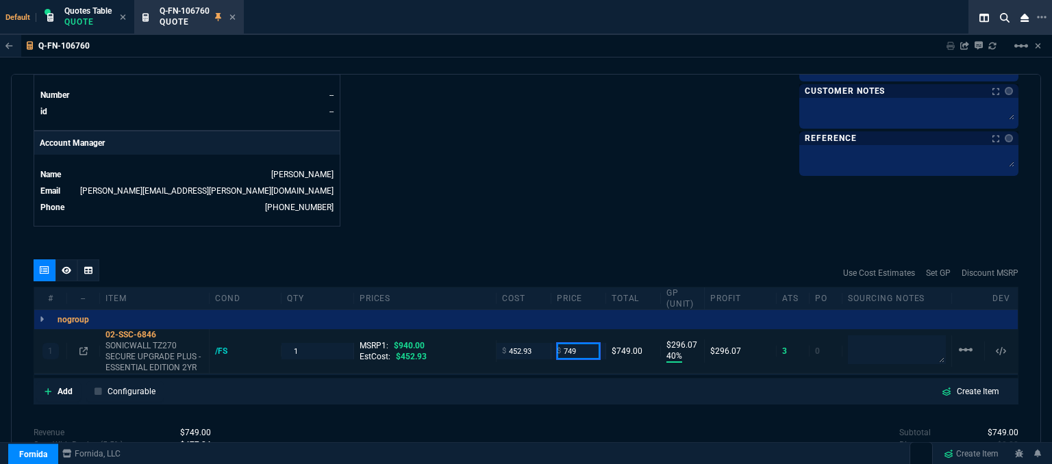
click at [585, 343] on input "749" at bounding box center [578, 351] width 43 height 16
type input "710"
type input "36"
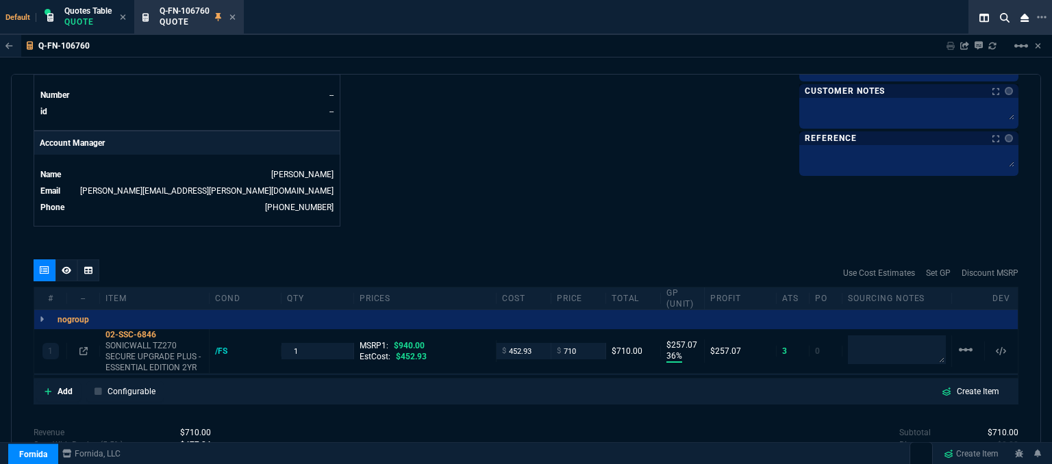
type input "257"
type input "24"
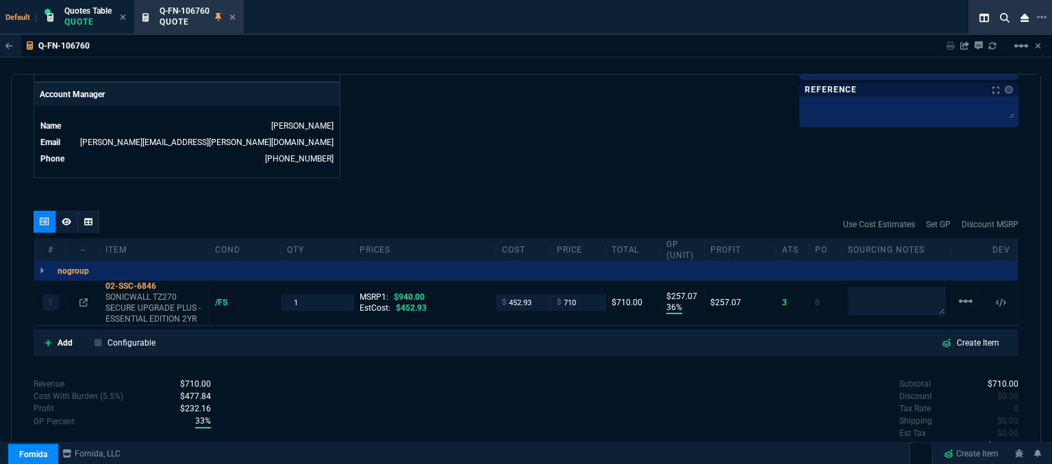
scroll to position [685, 0]
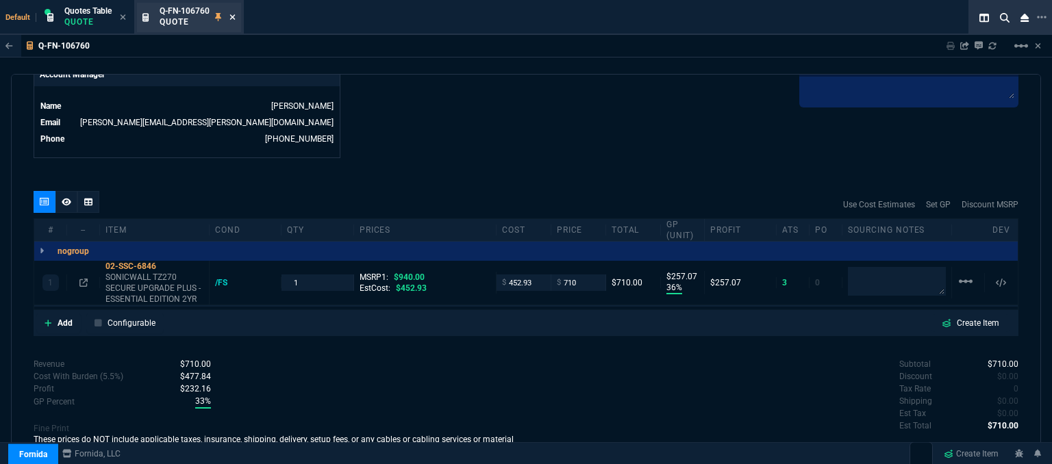
click at [230, 17] on icon at bounding box center [232, 17] width 6 height 8
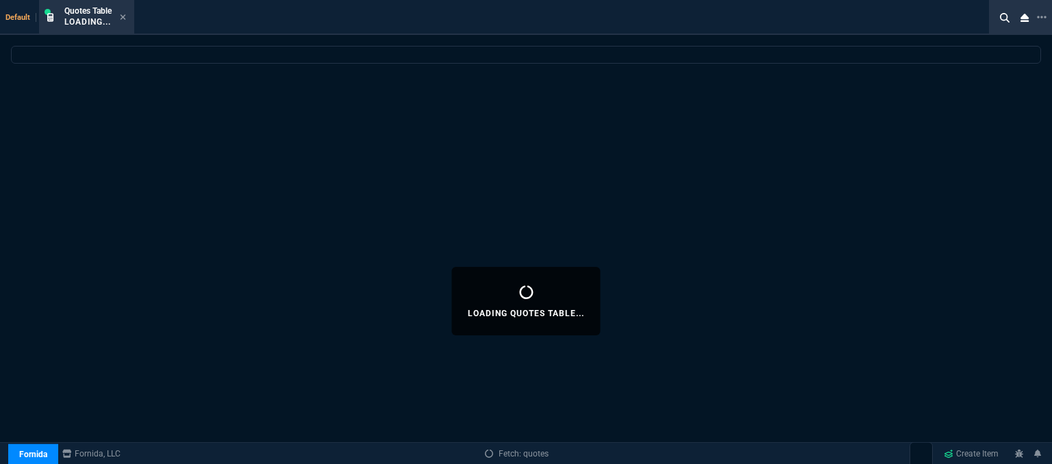
select select
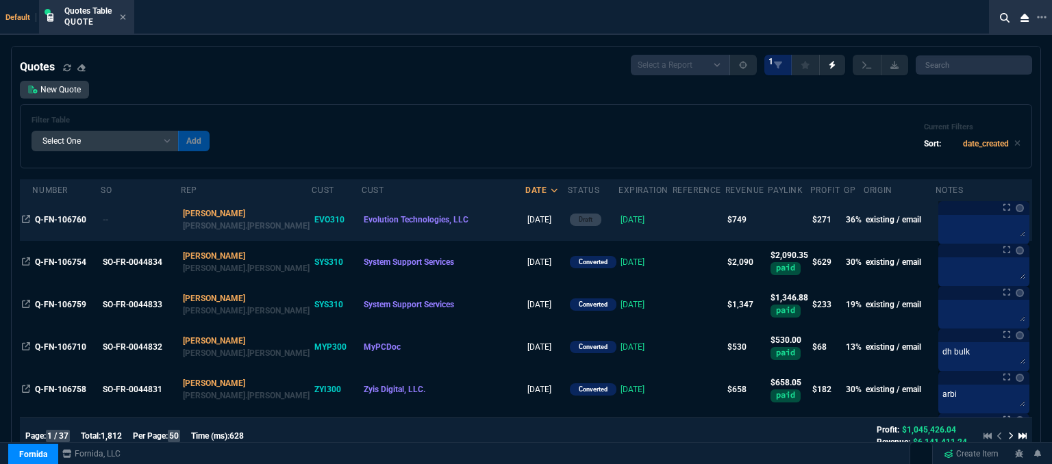
click at [672, 218] on td at bounding box center [698, 220] width 53 height 42
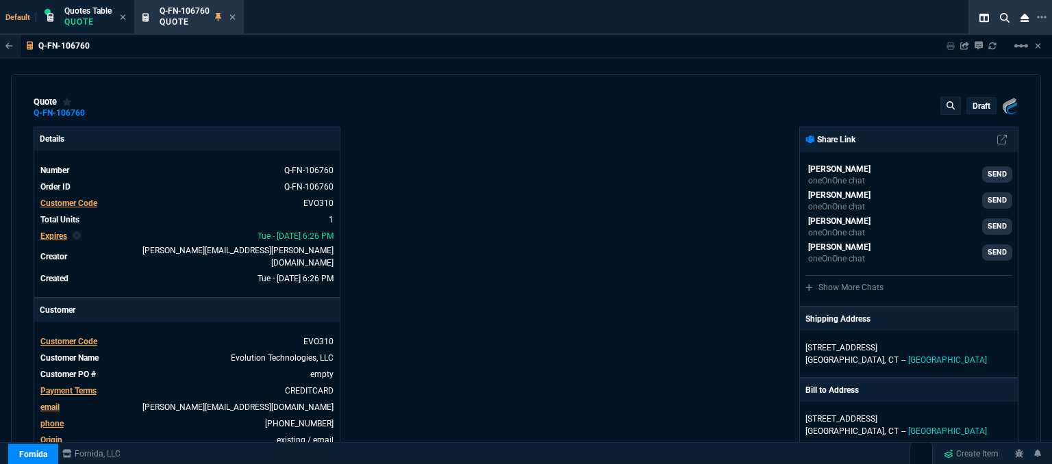
type input "36"
type input "257"
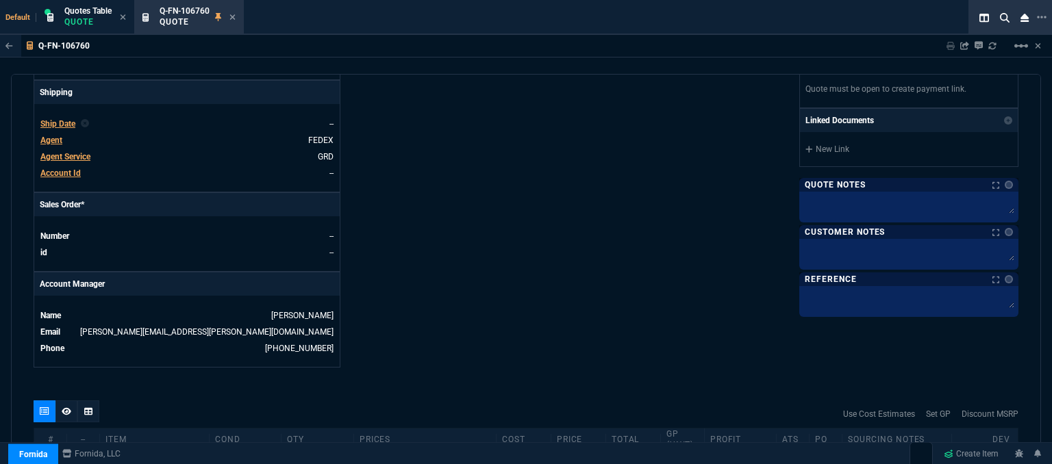
type input "940"
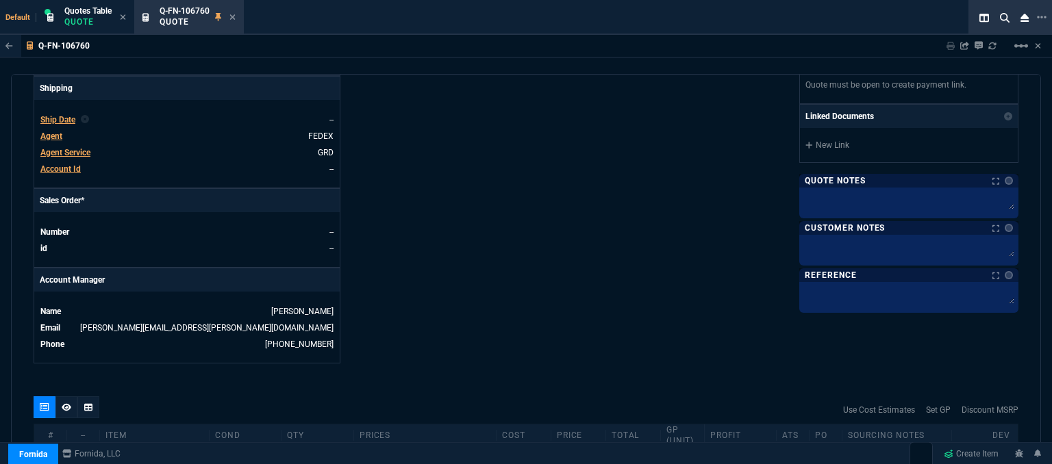
type input "24"
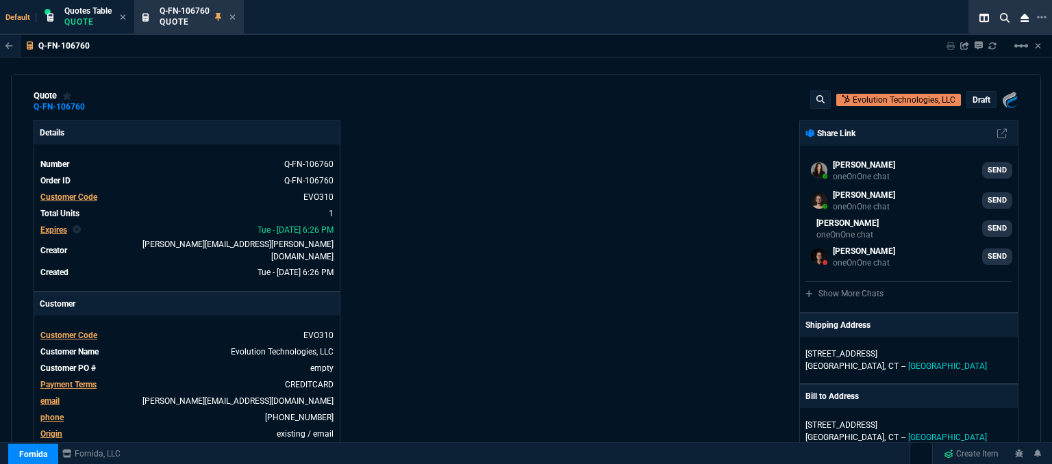
scroll to position [0, 0]
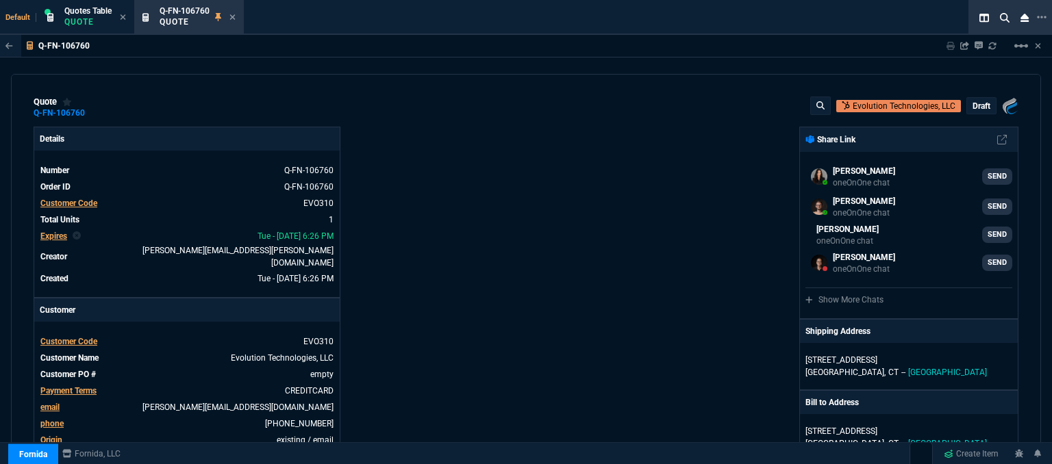
click at [972, 102] on p "draft" at bounding box center [981, 106] width 18 height 11
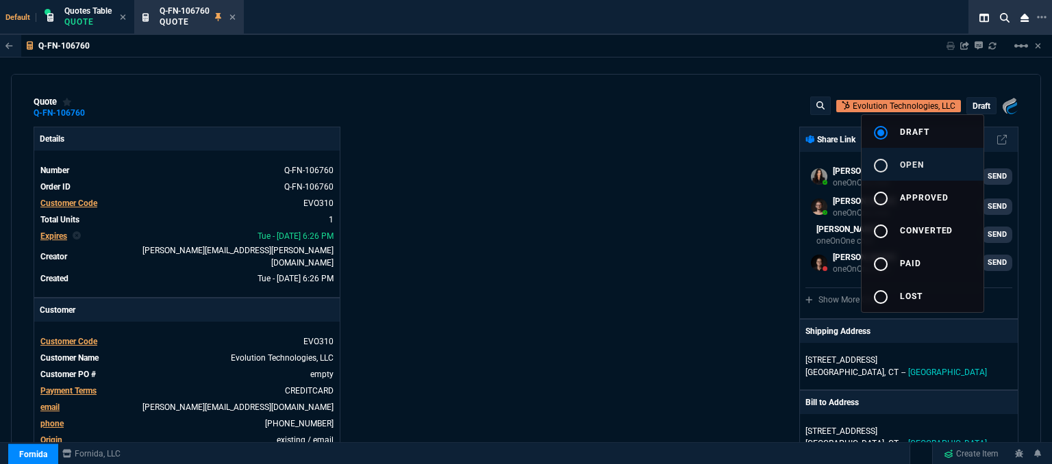
click at [924, 157] on button "radio_button_unchecked open" at bounding box center [922, 164] width 122 height 33
click at [715, 159] on div at bounding box center [526, 232] width 1052 height 464
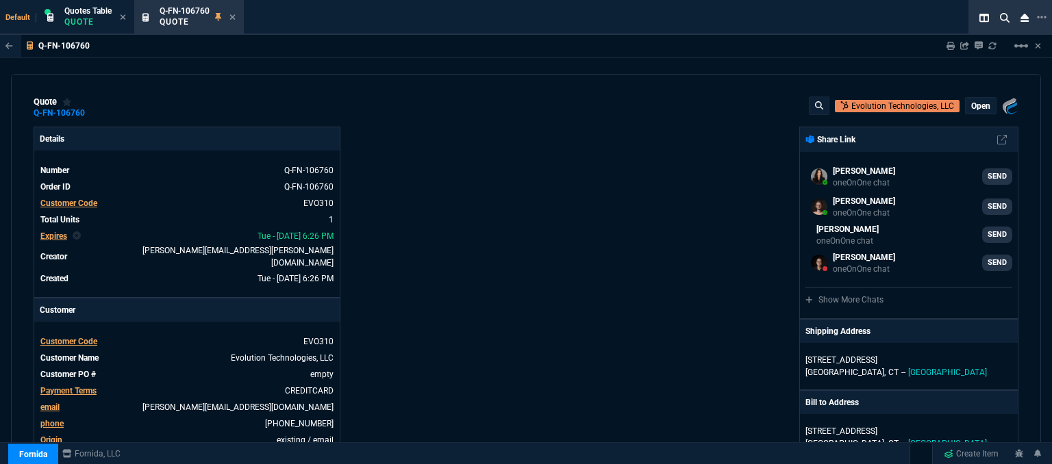
type input "36"
type input "257"
type input "24"
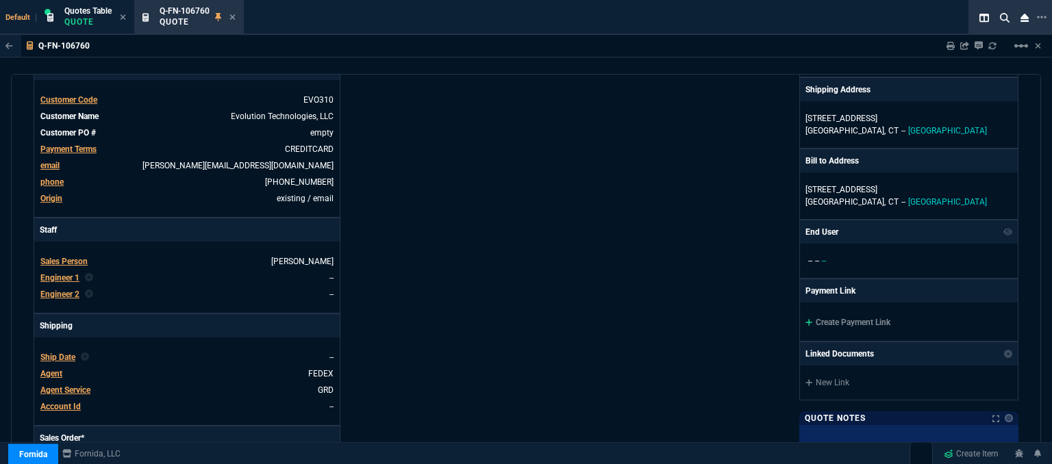
scroll to position [274, 0]
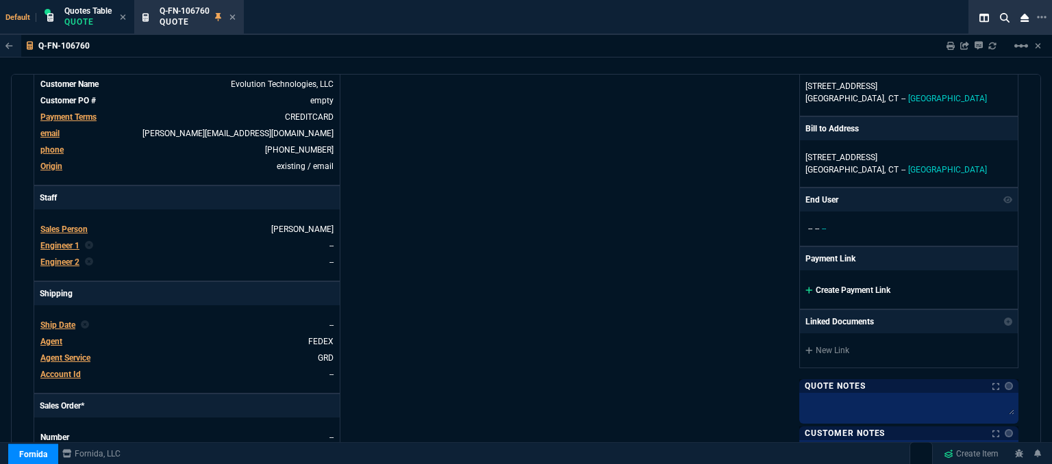
click at [805, 287] on icon at bounding box center [808, 290] width 7 height 7
click at [805, 288] on icon at bounding box center [809, 290] width 8 height 8
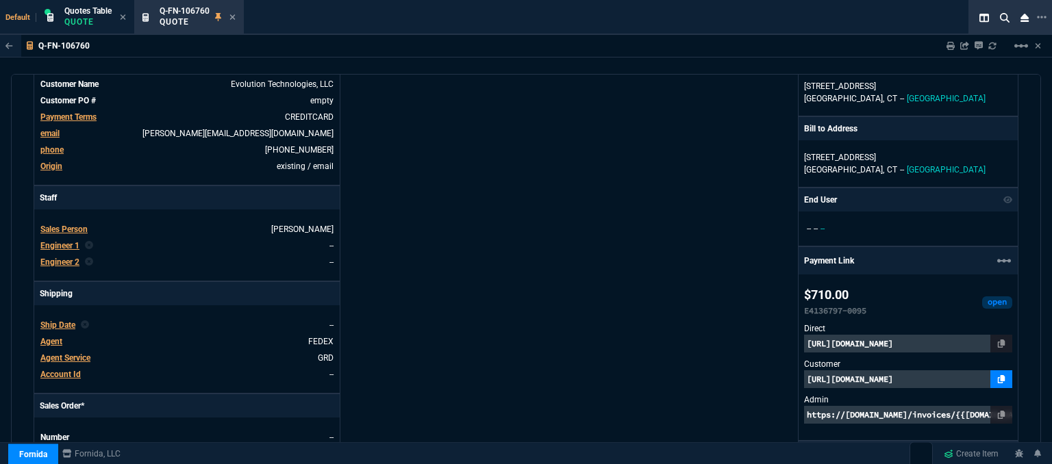
click at [997, 379] on icon at bounding box center [1001, 379] width 8 height 8
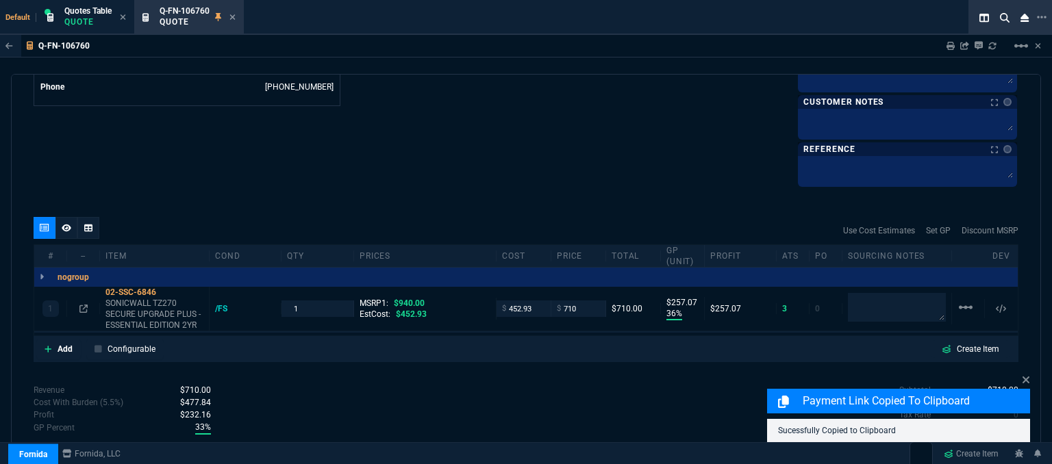
scroll to position [785, 0]
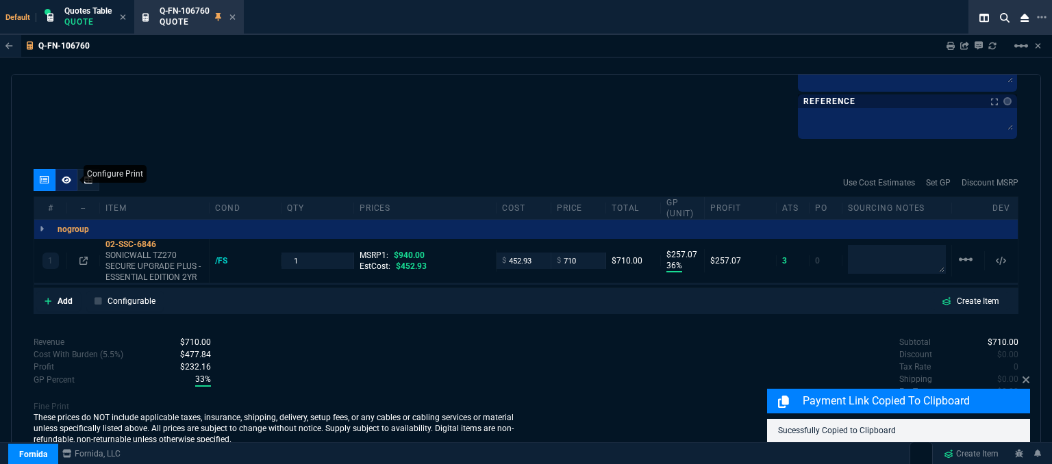
click at [62, 178] on icon at bounding box center [67, 180] width 10 height 8
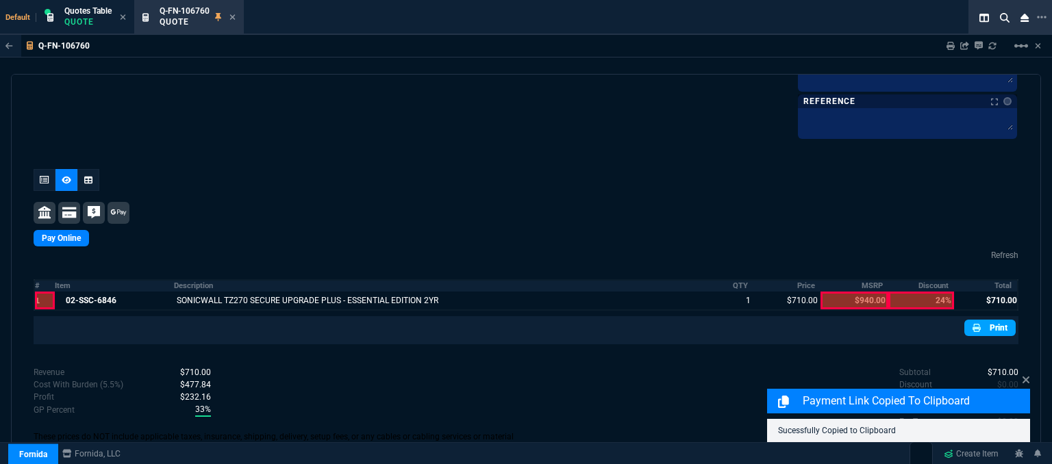
click at [978, 326] on link "Print" at bounding box center [989, 328] width 51 height 16
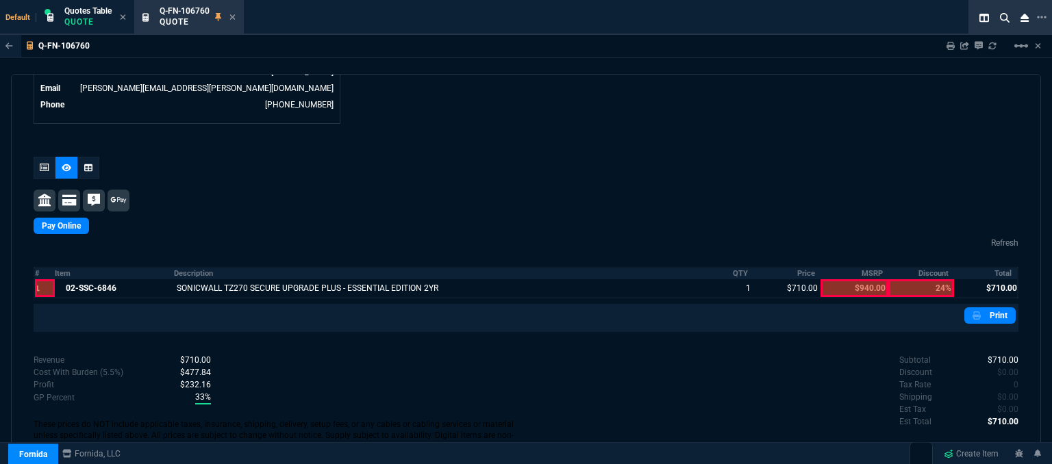
scroll to position [445, 0]
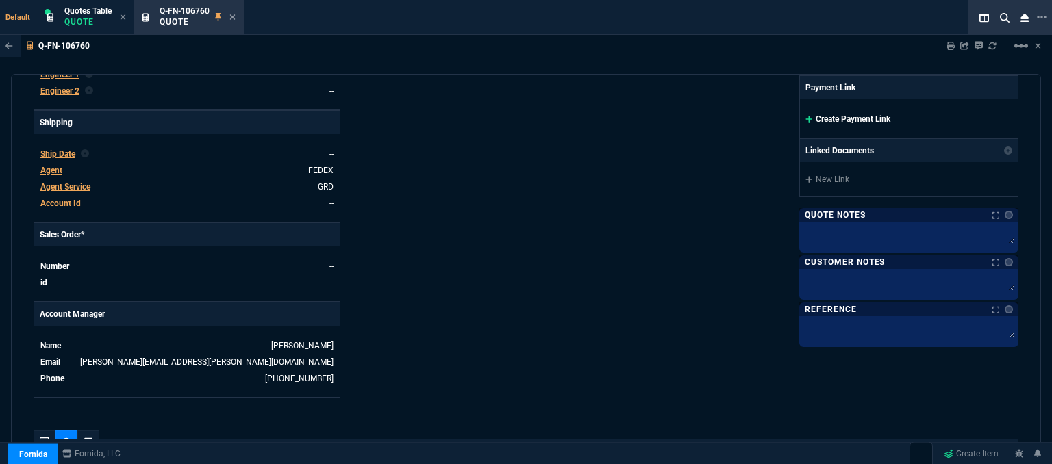
click at [805, 116] on icon at bounding box center [808, 119] width 7 height 7
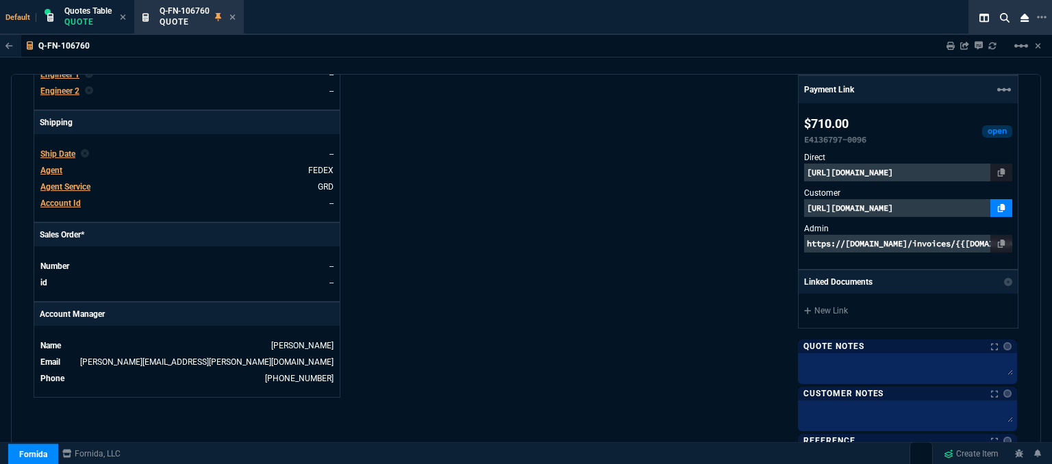
click at [997, 204] on icon at bounding box center [1001, 208] width 8 height 8
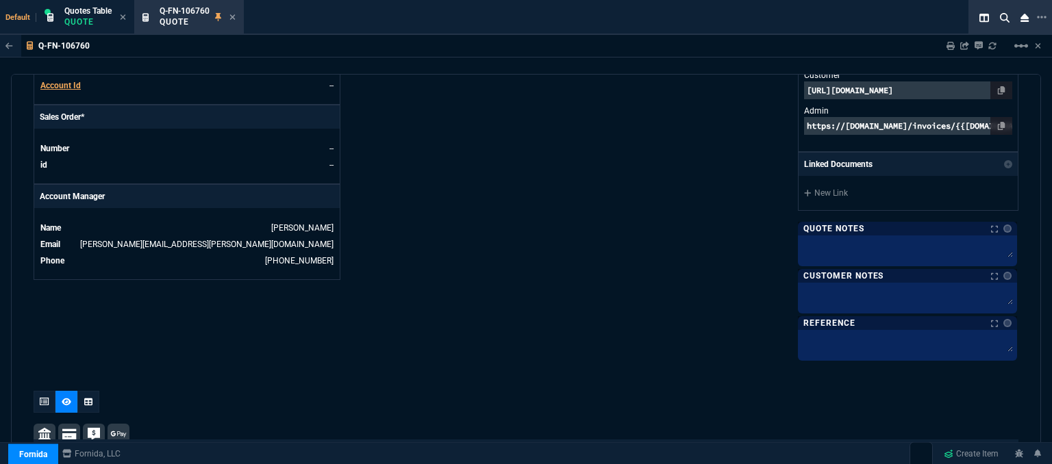
scroll to position [805, 0]
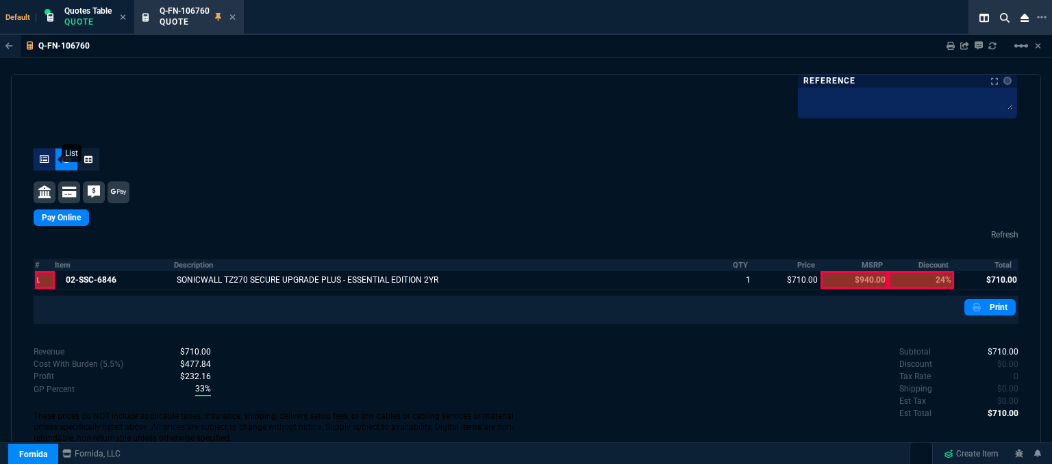
click at [43, 155] on icon at bounding box center [45, 159] width 10 height 8
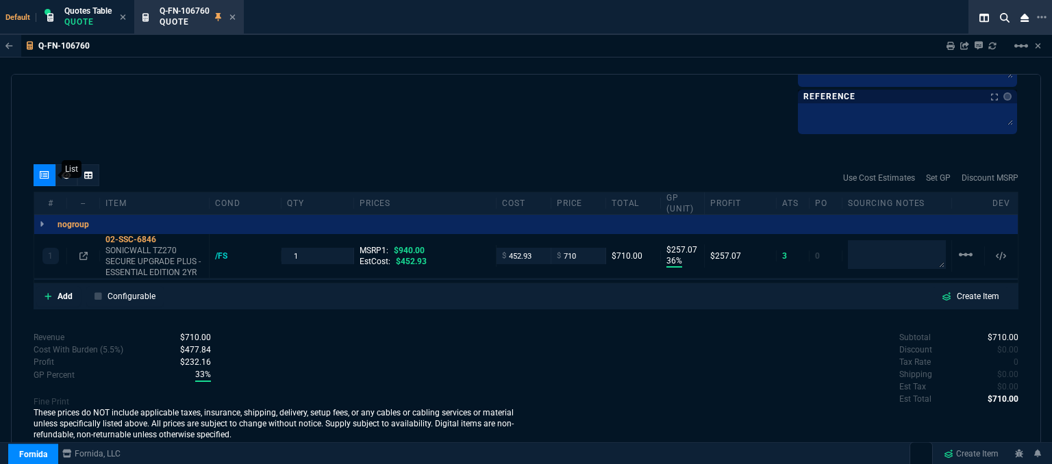
scroll to position [785, 0]
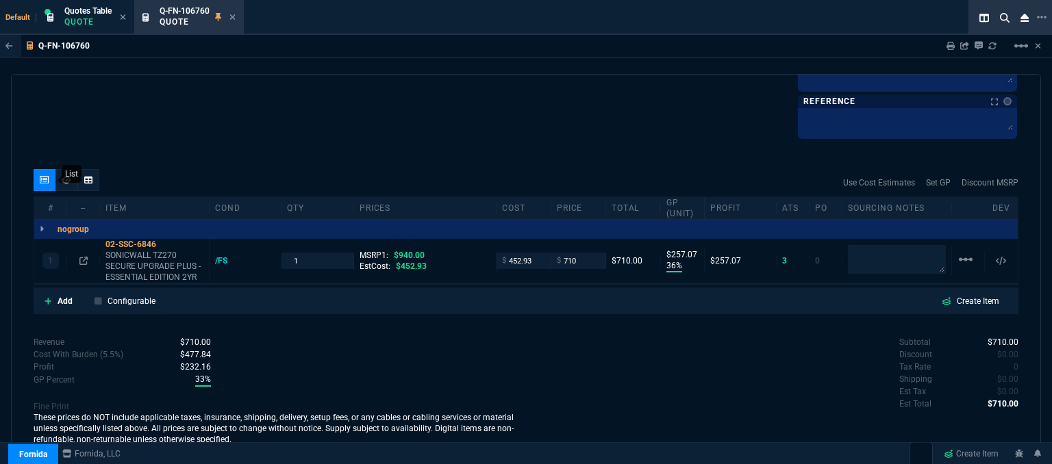
type input "36"
type input "257"
type input "24"
click at [235, 15] on icon at bounding box center [232, 16] width 5 height 5
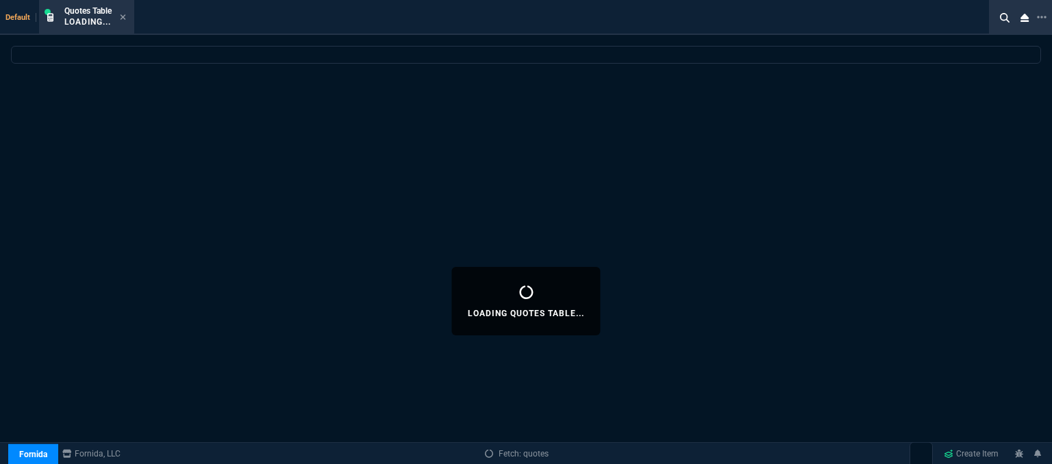
select select
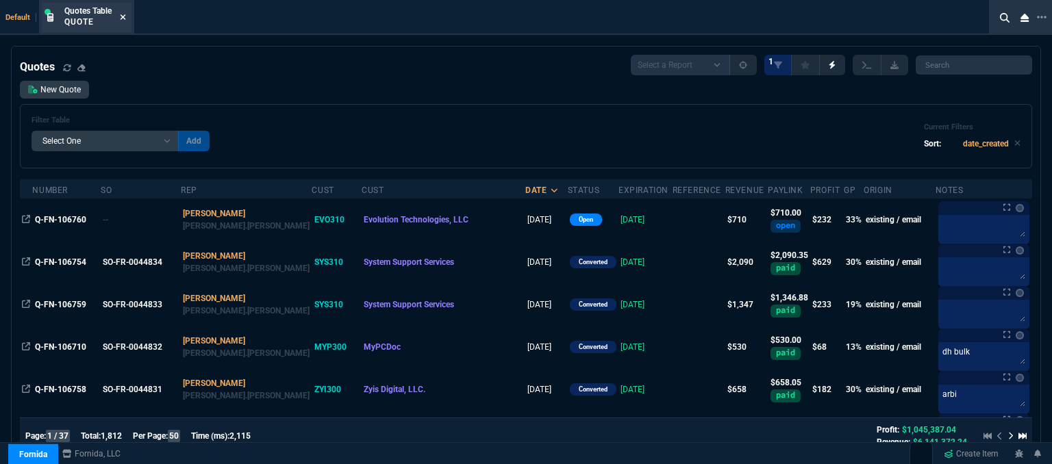
click at [124, 17] on icon at bounding box center [122, 16] width 5 height 5
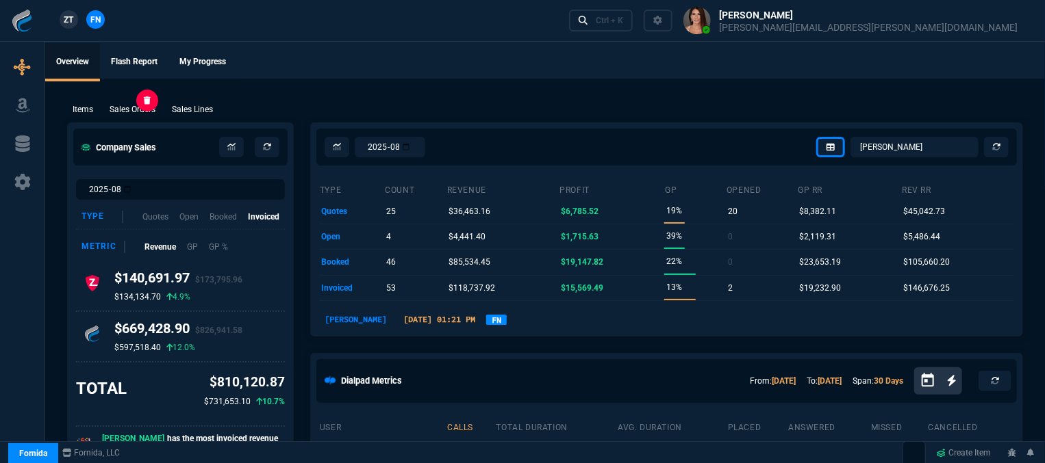
click at [140, 110] on p "Sales Orders" at bounding box center [133, 109] width 46 height 12
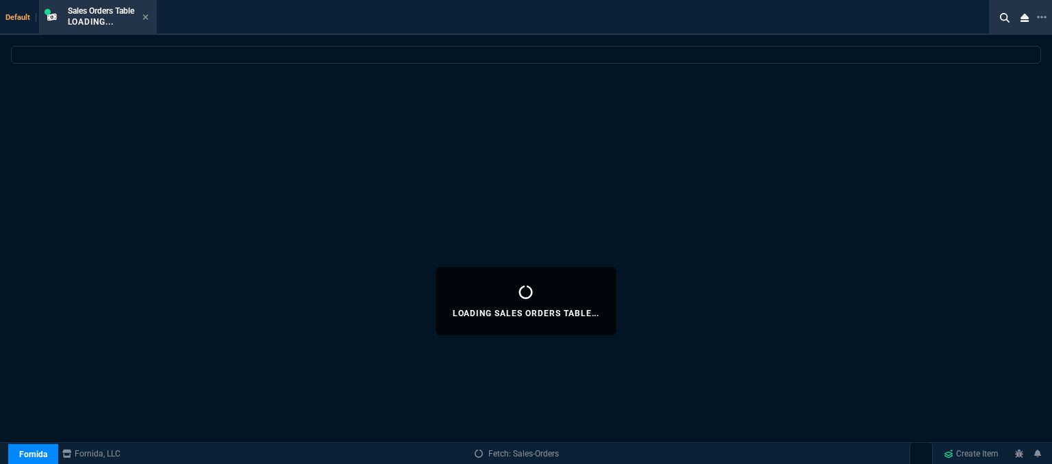
select select
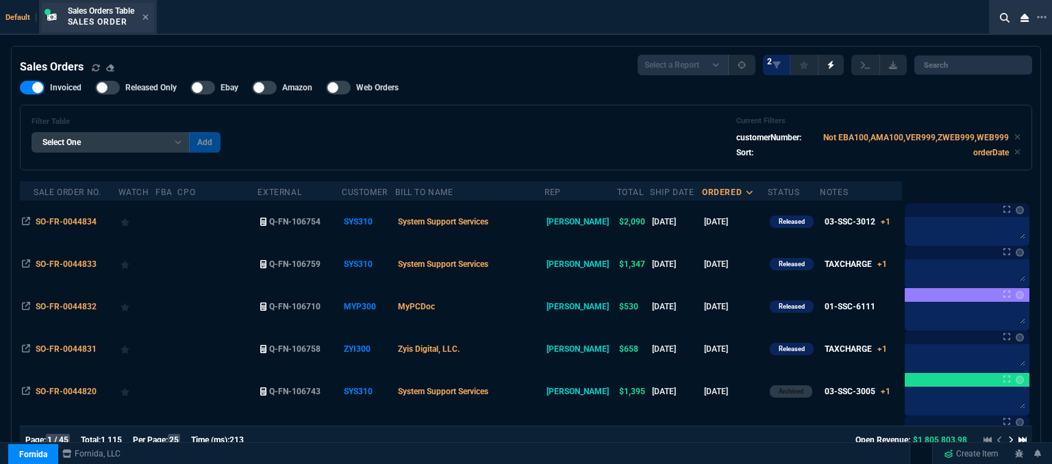
click at [151, 14] on div "Sales Orders Table Sales Order" at bounding box center [98, 17] width 112 height 29
click at [145, 16] on icon at bounding box center [145, 17] width 6 height 8
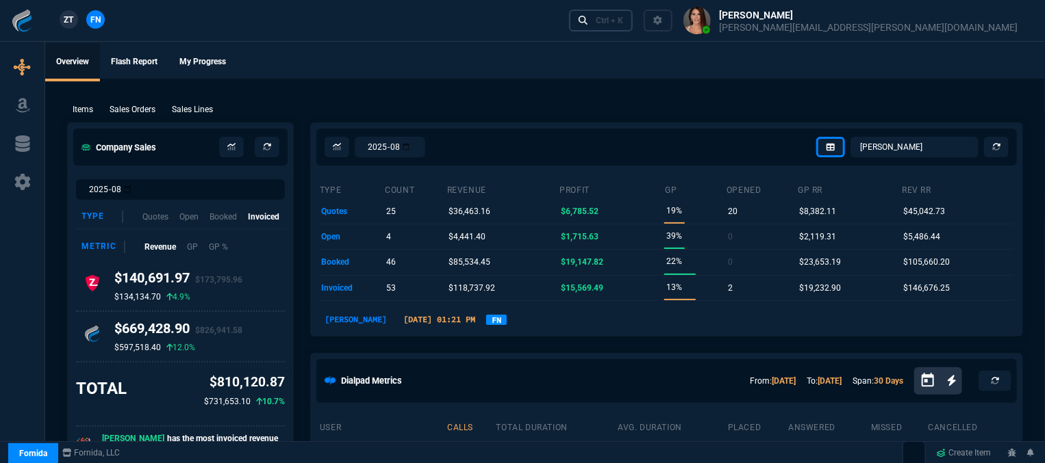
click at [623, 24] on div "Ctrl + K" at bounding box center [609, 20] width 27 height 11
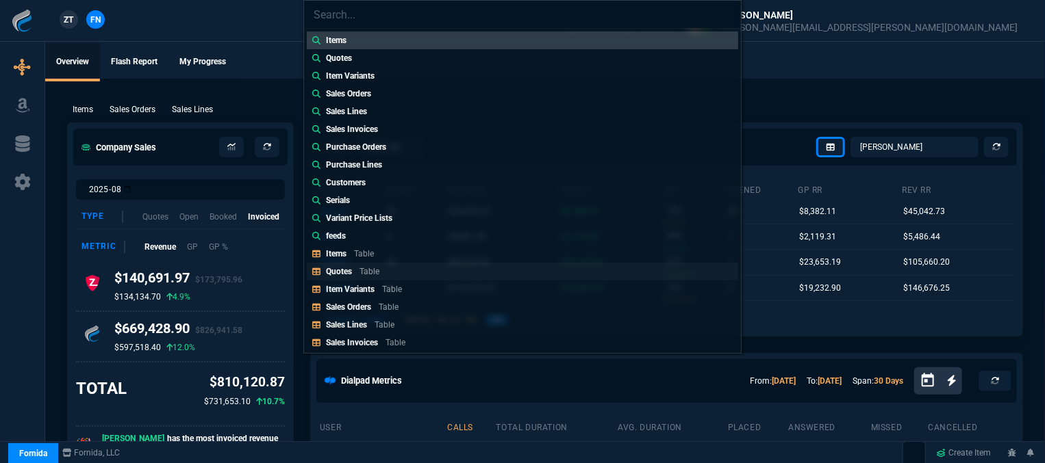
click at [405, 275] on link "Quotes Table" at bounding box center [522, 272] width 431 height 18
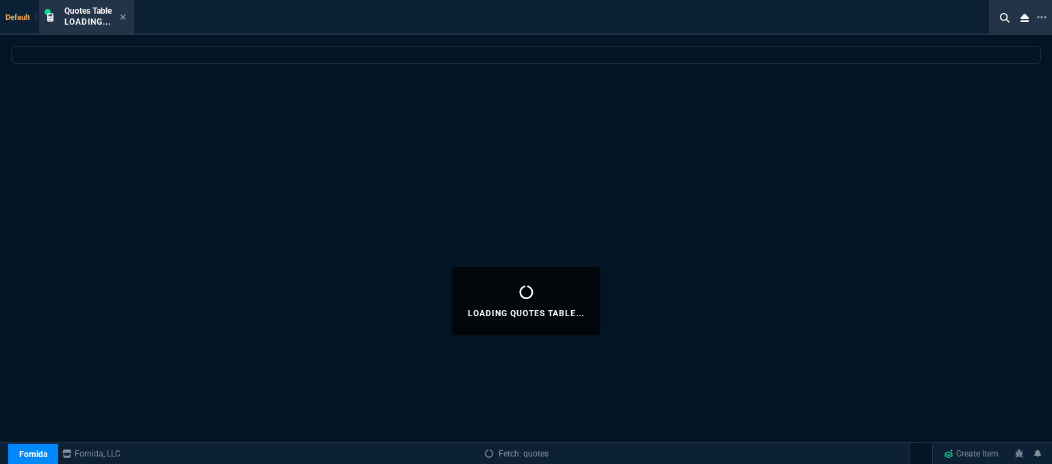
select select
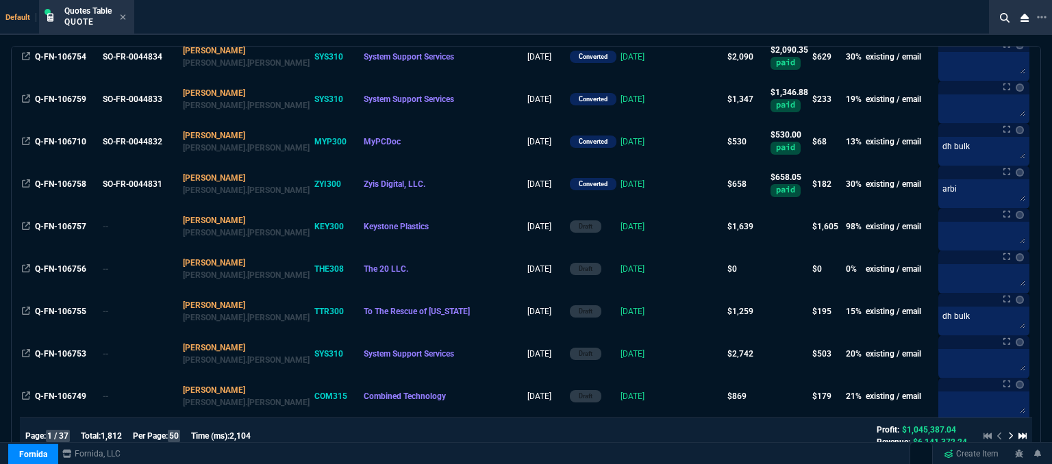
scroll to position [274, 0]
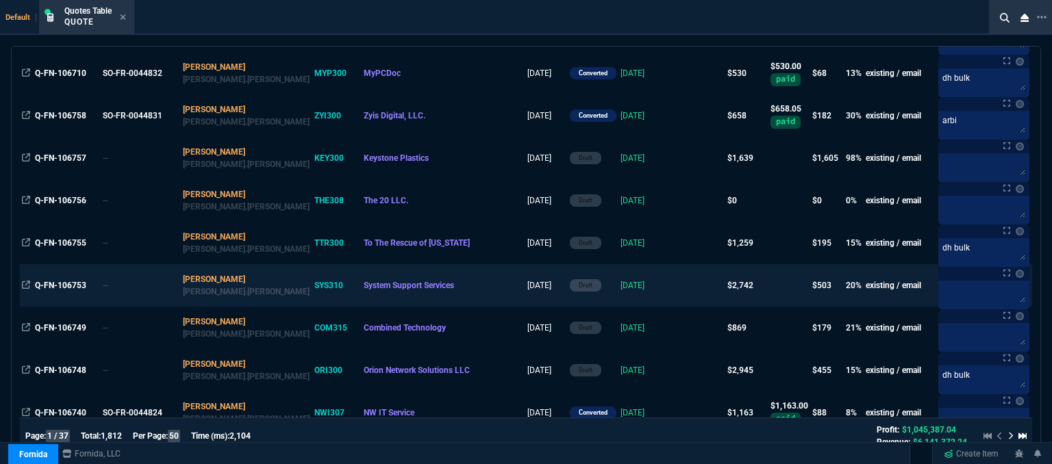
click at [672, 286] on td at bounding box center [698, 285] width 53 height 42
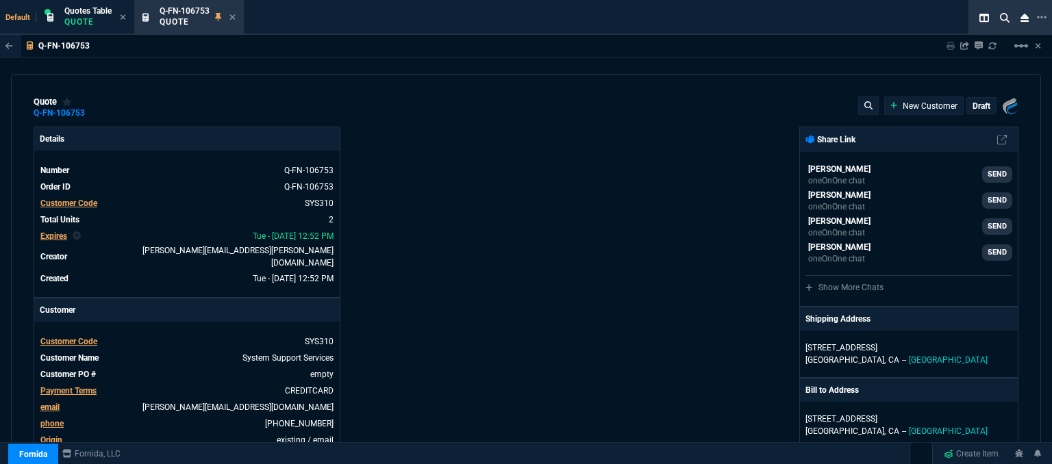
type input "25"
type input "324"
type input "1746.35"
type input "23"
type input "286"
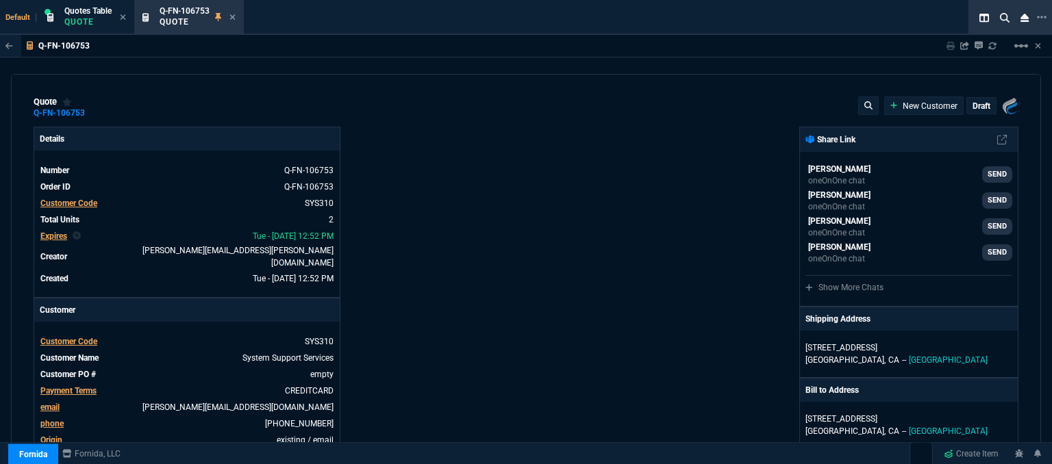
type input "1695"
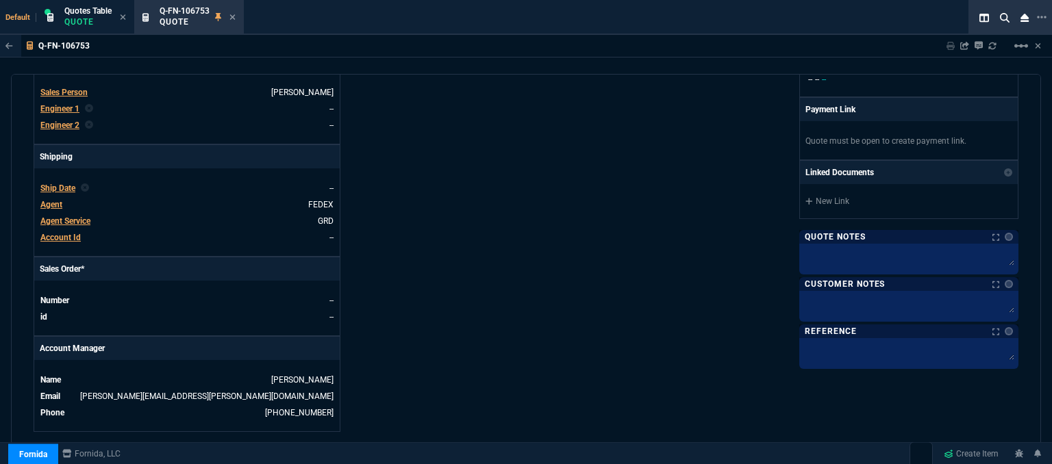
type input "26"
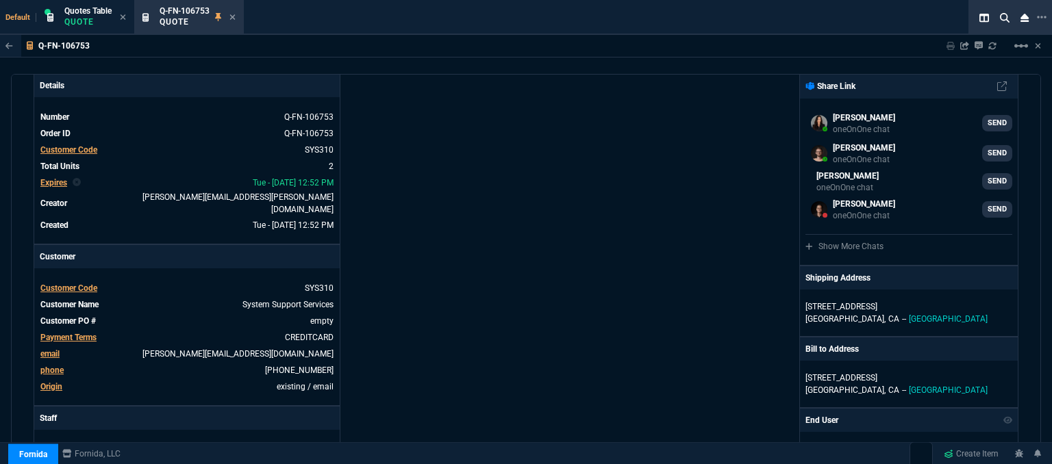
scroll to position [0, 0]
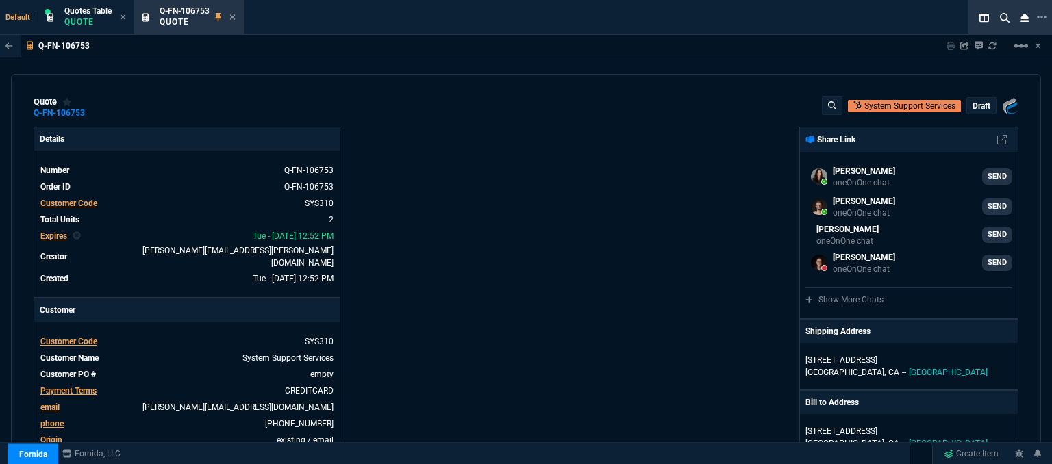
select select "12: [PERSON_NAME]"
click at [1021, 47] on mat-icon "linear_scale" at bounding box center [1021, 46] width 16 height 16
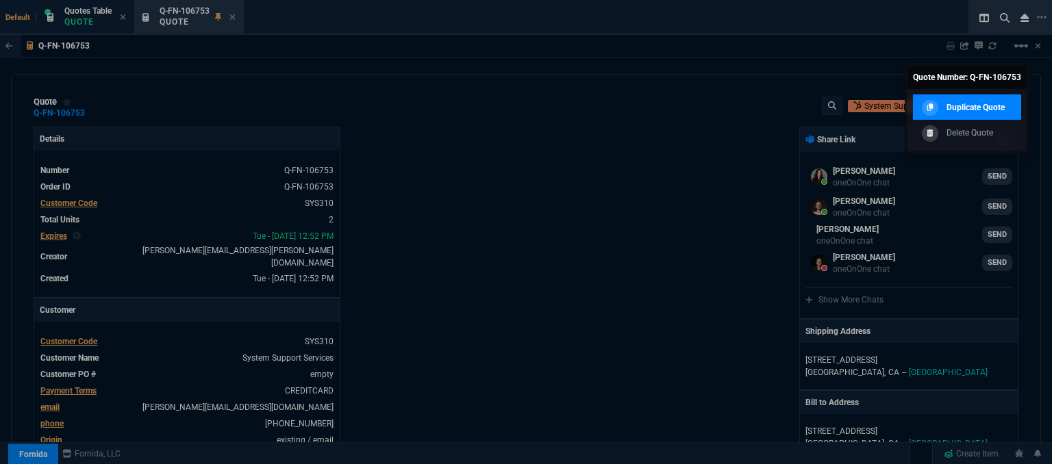
click at [972, 116] on link "Duplicate Quote" at bounding box center [967, 107] width 108 height 26
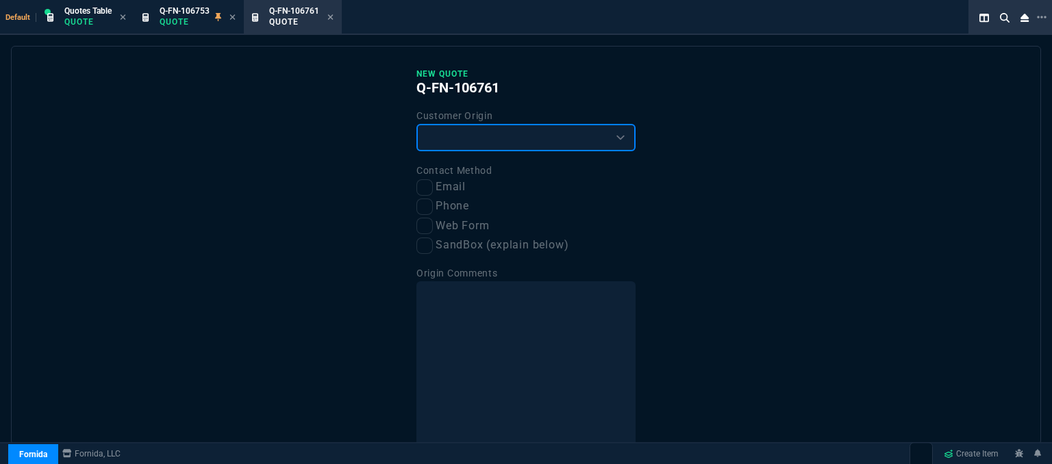
click at [501, 149] on select "Existing Customer Amazon Lead (first order) Website Lead (first order) Called (…" at bounding box center [525, 137] width 219 height 27
select select "existing"
click at [416, 124] on select "Existing Customer Amazon Lead (first order) Website Lead (first order) Called (…" at bounding box center [525, 137] width 219 height 27
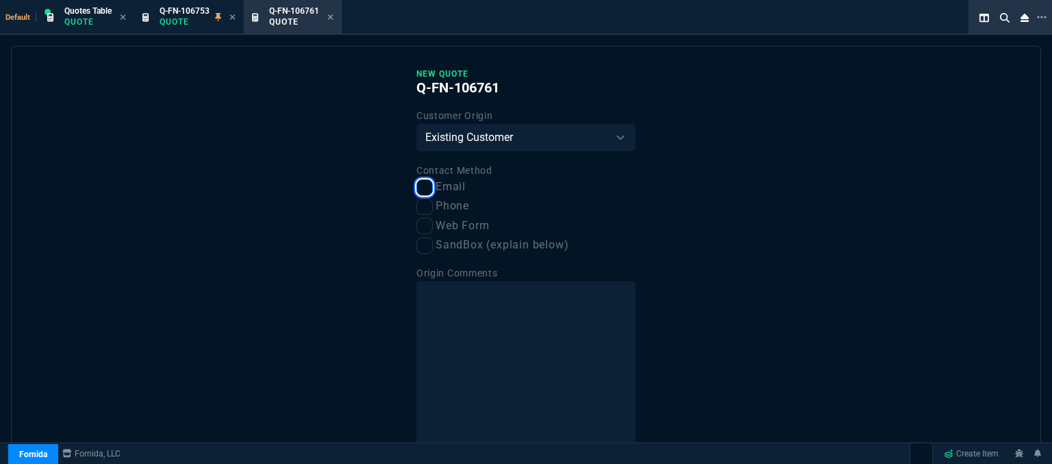
click at [416, 192] on input "Email" at bounding box center [424, 187] width 16 height 16
checkbox input "true"
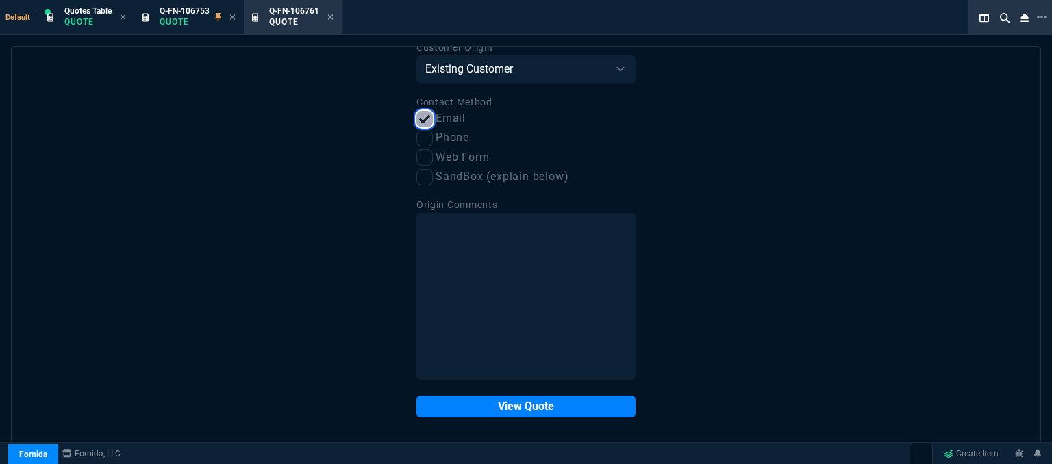
scroll to position [69, 0]
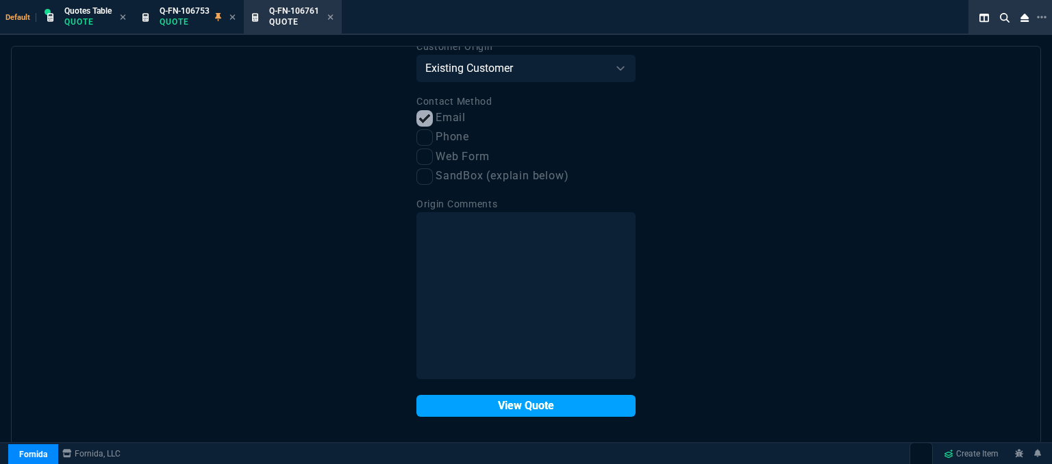
click at [495, 406] on button "View Quote" at bounding box center [525, 406] width 219 height 22
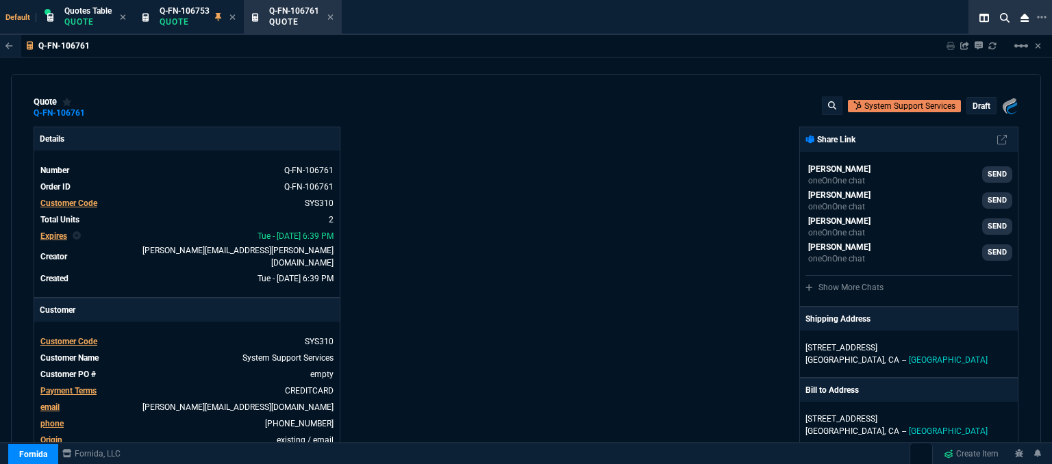
type input "25"
type input "324"
type input "23"
type input "286"
type input "26"
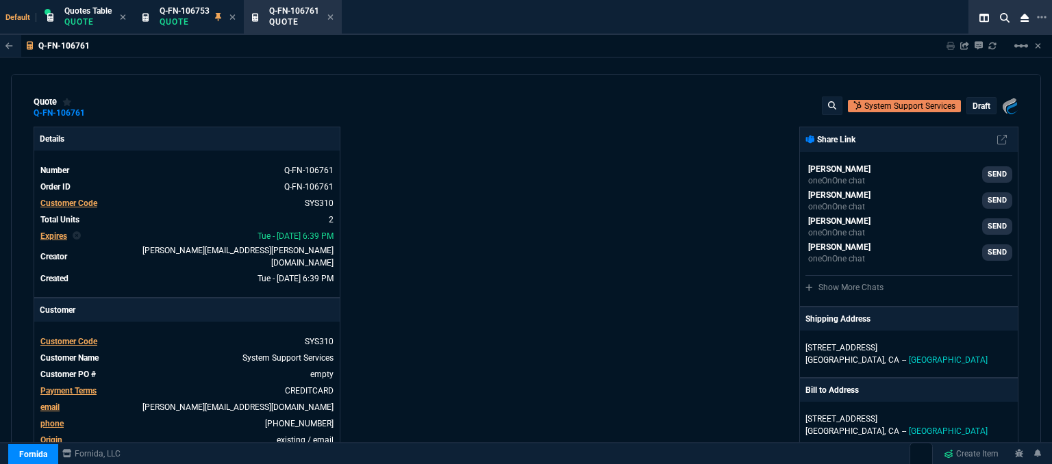
type input "26"
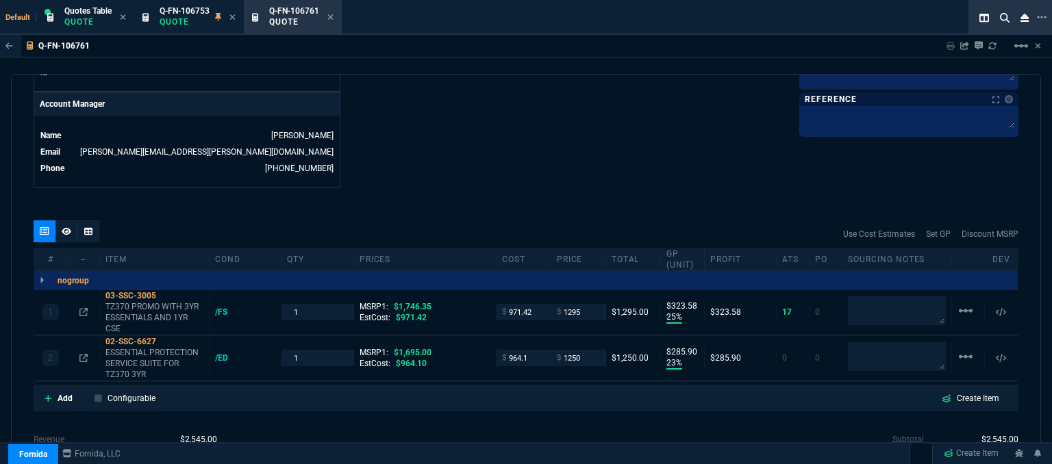
scroll to position [747, 0]
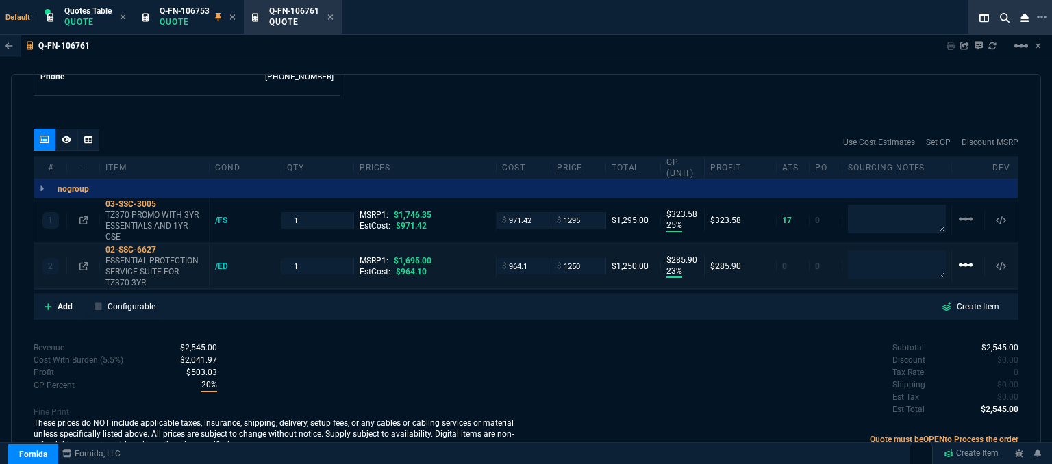
click at [957, 257] on mat-icon "linear_scale" at bounding box center [965, 265] width 16 height 16
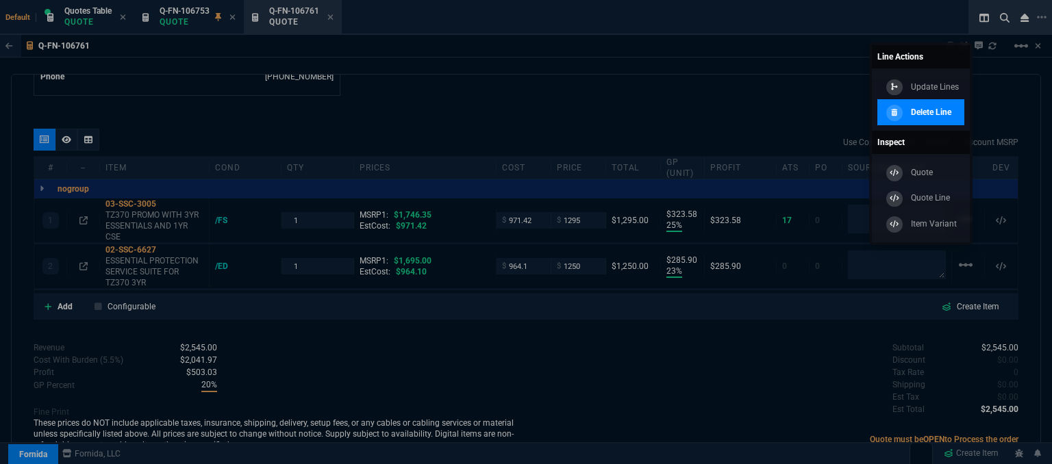
click at [941, 105] on div "Delete Line" at bounding box center [916, 112] width 68 height 15
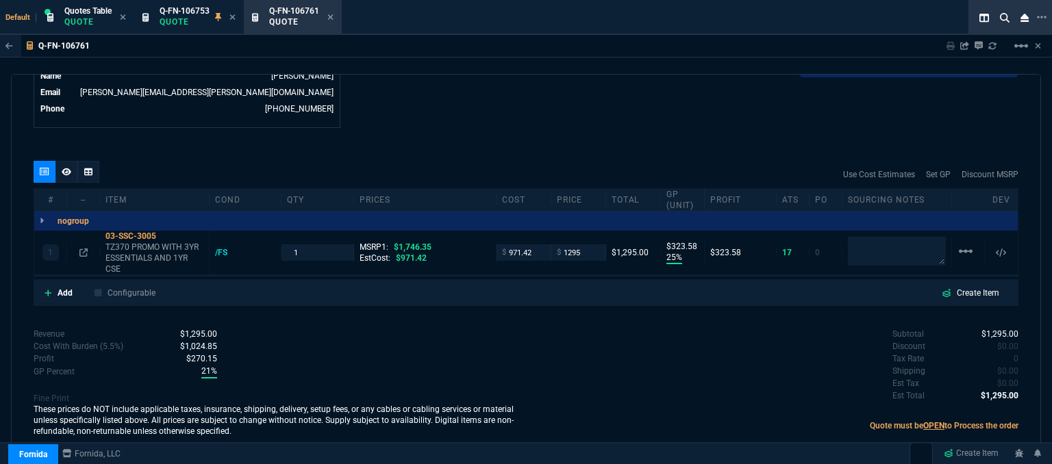
scroll to position [702, 0]
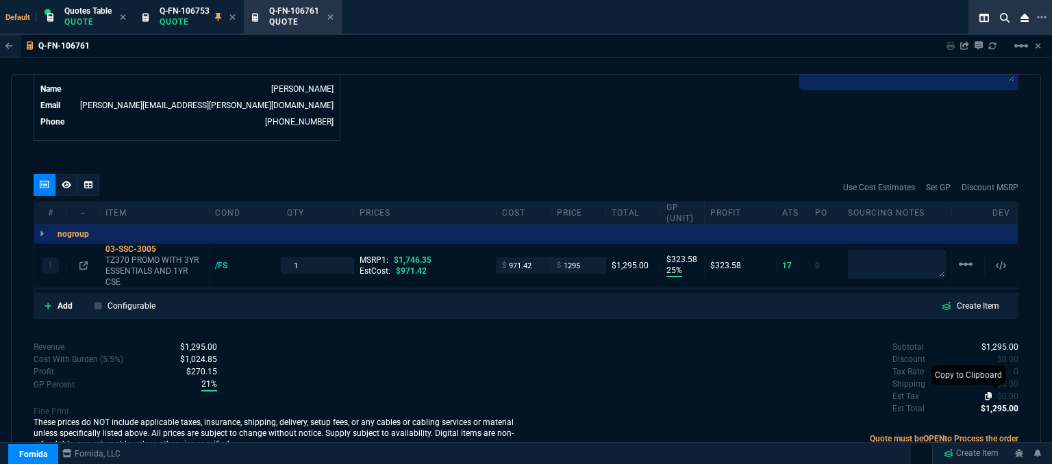
type input "25"
type input "324"
type input "26"
click at [1013, 367] on span "0" at bounding box center [1015, 372] width 5 height 10
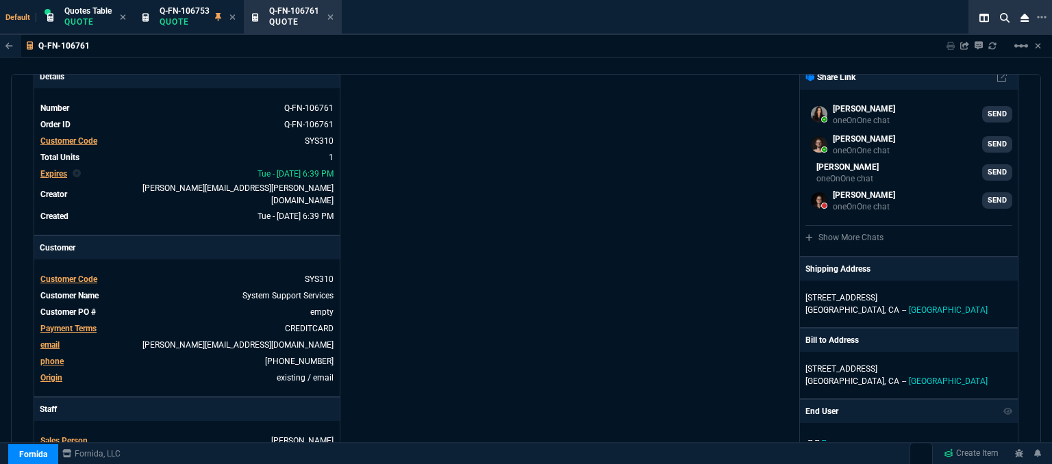
scroll to position [0, 0]
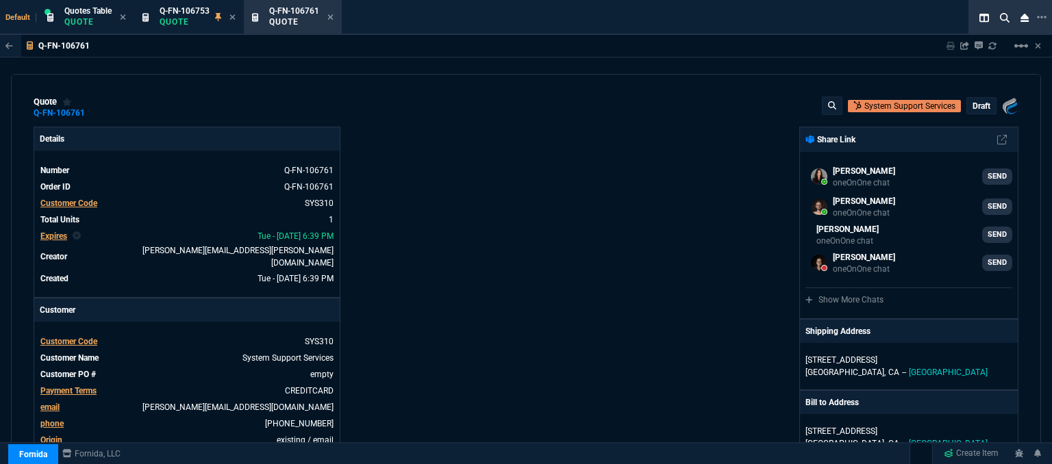
click at [973, 105] on p "draft" at bounding box center [981, 106] width 18 height 11
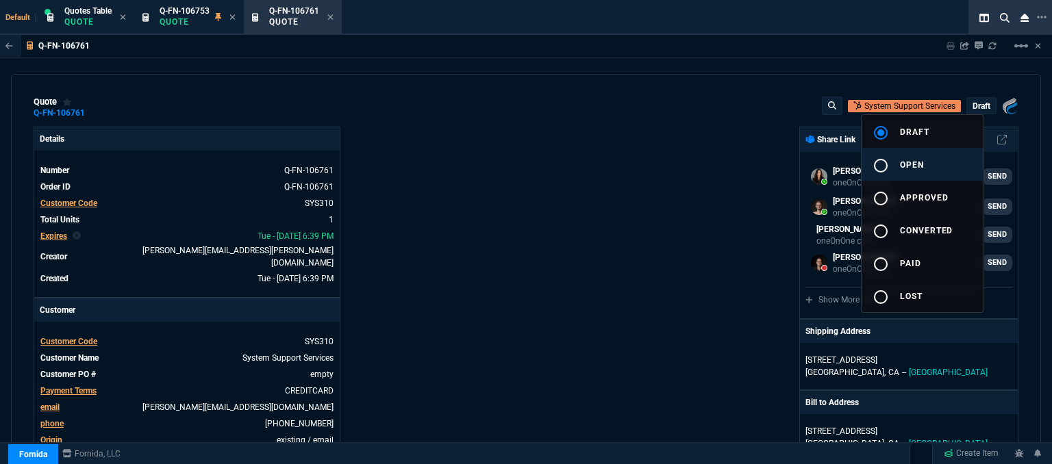
click at [945, 161] on button "radio_button_unchecked open" at bounding box center [922, 164] width 122 height 33
click at [708, 181] on div at bounding box center [526, 232] width 1052 height 464
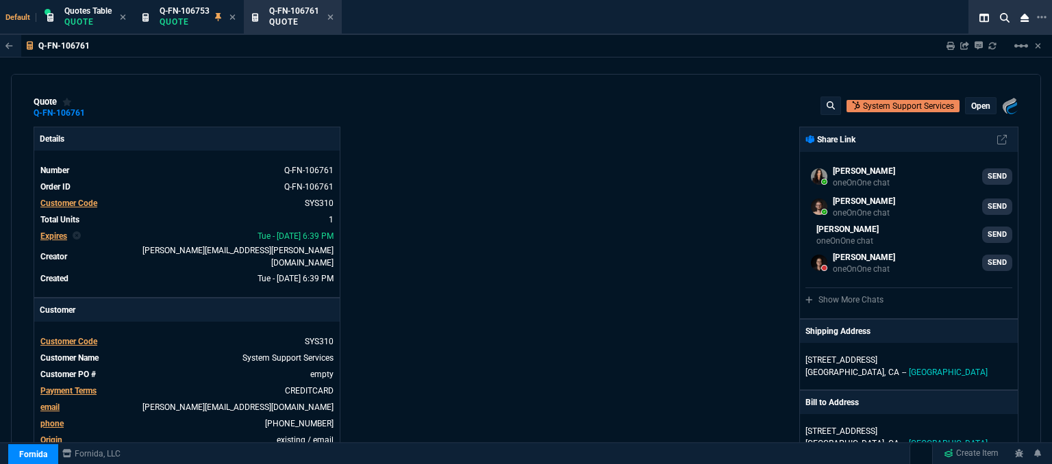
type input "25"
type input "324"
type input "1746.35"
type input "26"
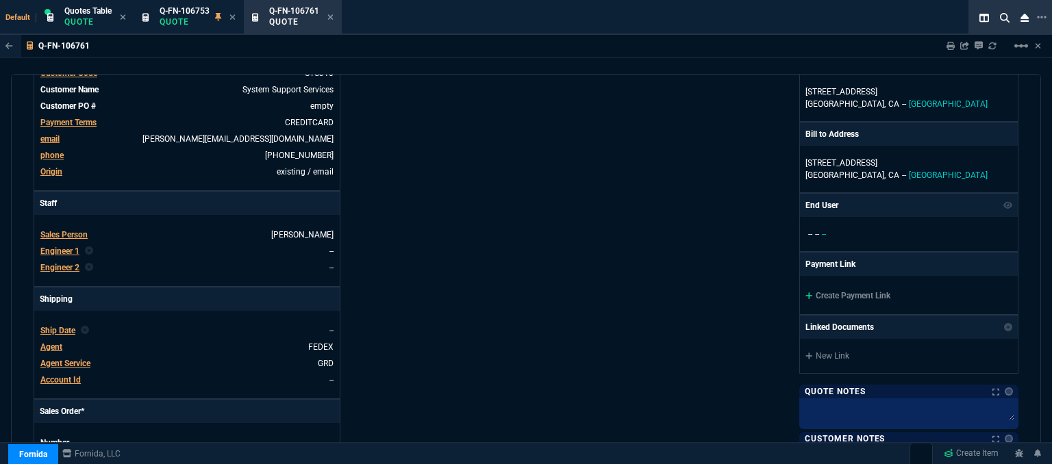
scroll to position [274, 0]
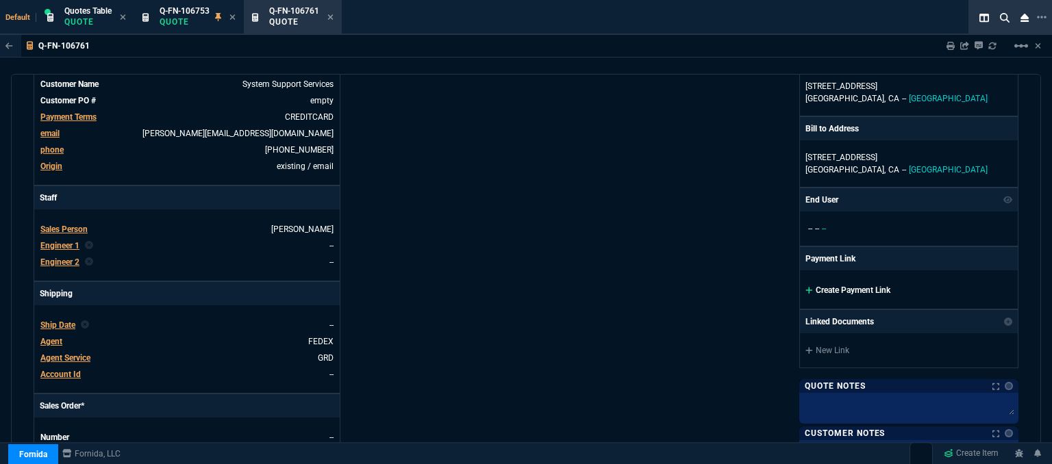
click at [805, 287] on icon at bounding box center [808, 290] width 7 height 7
drag, startPoint x: 1034, startPoint y: 236, endPoint x: 1034, endPoint y: 247, distance: 11.0
click at [1034, 247] on div "quote Q-FN-106761 System Support Services open Fornida, LLC 2609 Technology Dr …" at bounding box center [526, 271] width 1030 height 394
click at [805, 288] on icon at bounding box center [809, 290] width 8 height 8
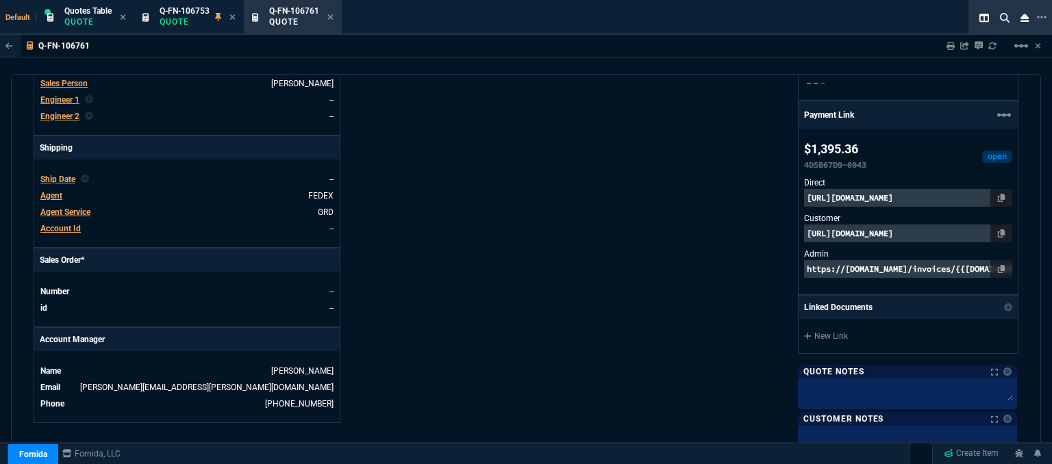
scroll to position [469, 0]
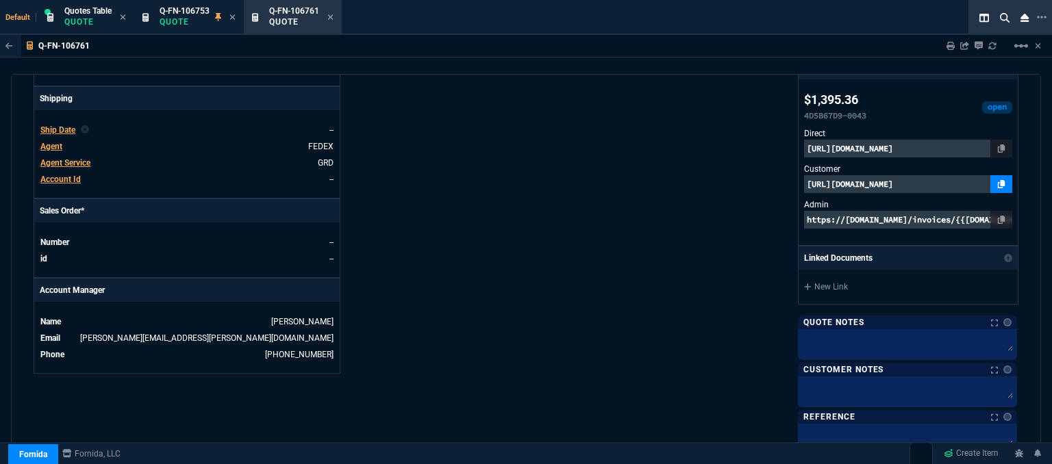
click at [997, 184] on icon at bounding box center [1001, 184] width 8 height 8
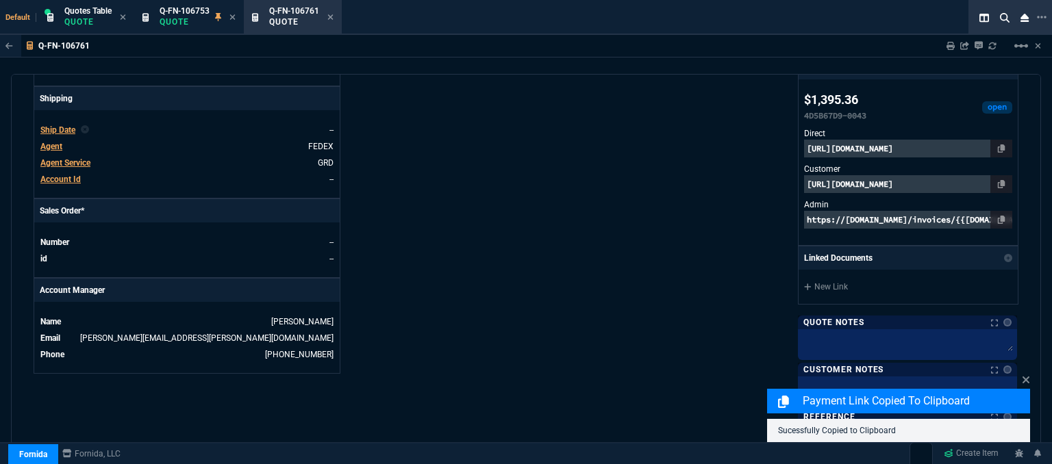
scroll to position [785, 0]
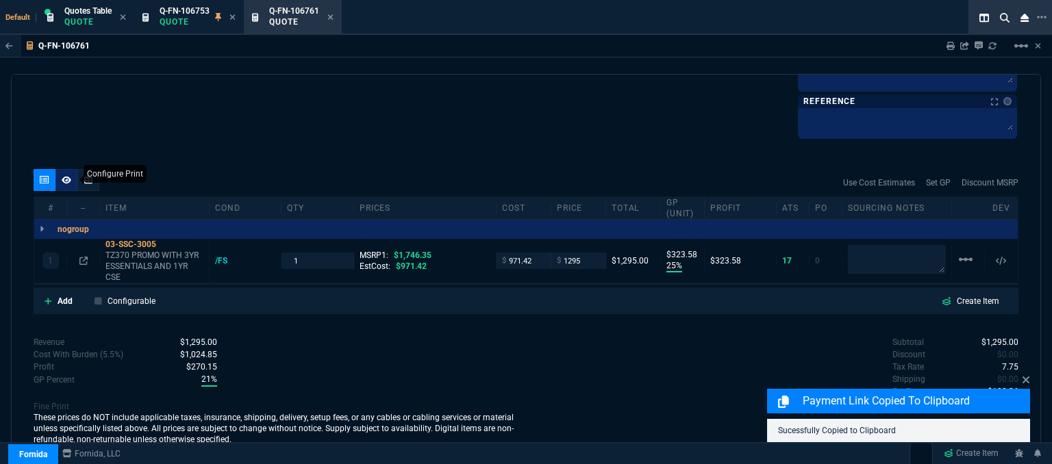
click at [68, 175] on nx-icon at bounding box center [67, 180] width 10 height 11
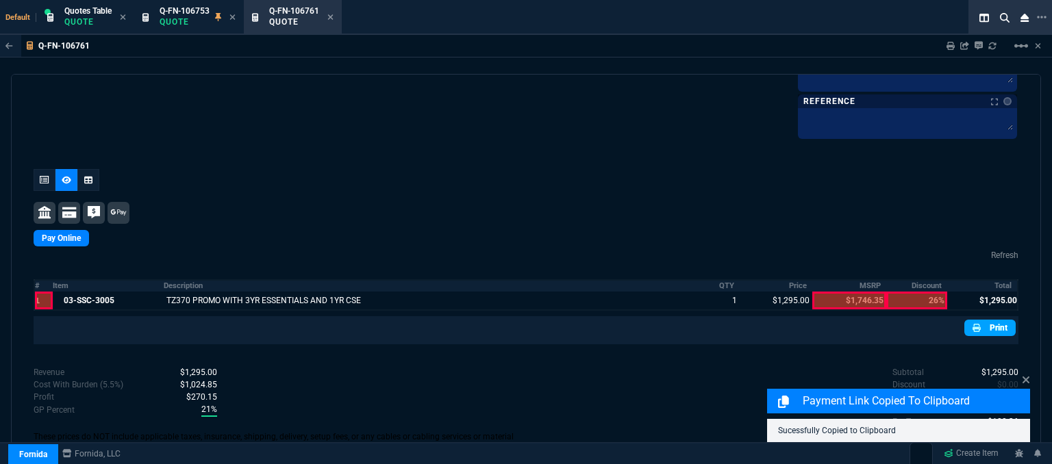
click at [991, 327] on link "Print" at bounding box center [989, 328] width 51 height 16
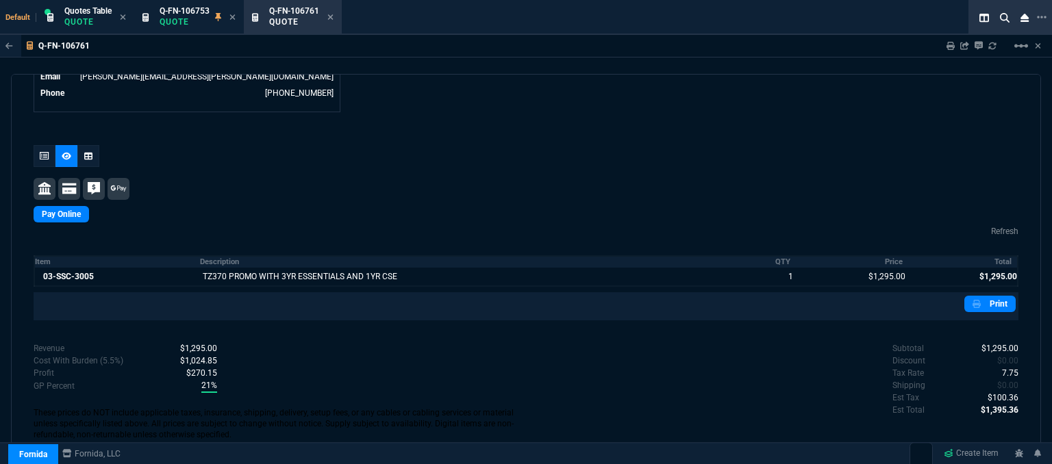
scroll to position [719, 0]
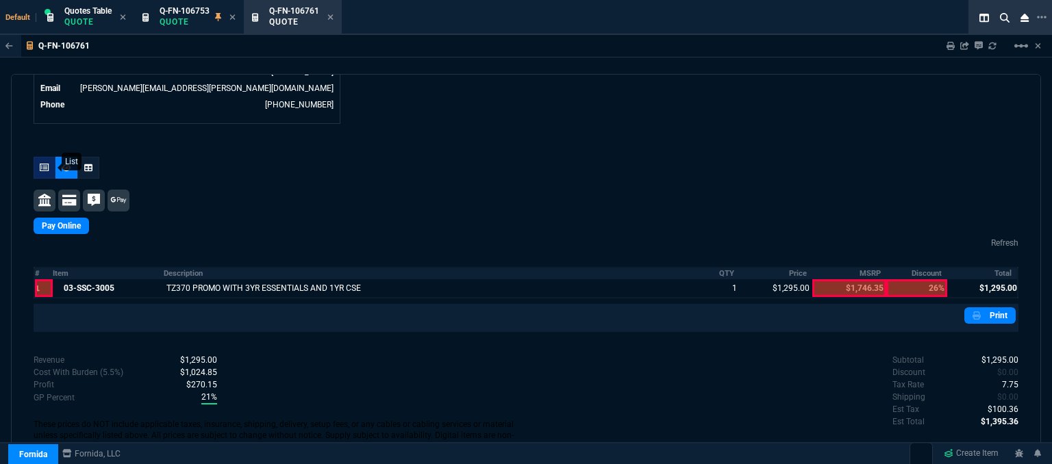
click at [44, 164] on icon at bounding box center [45, 168] width 10 height 8
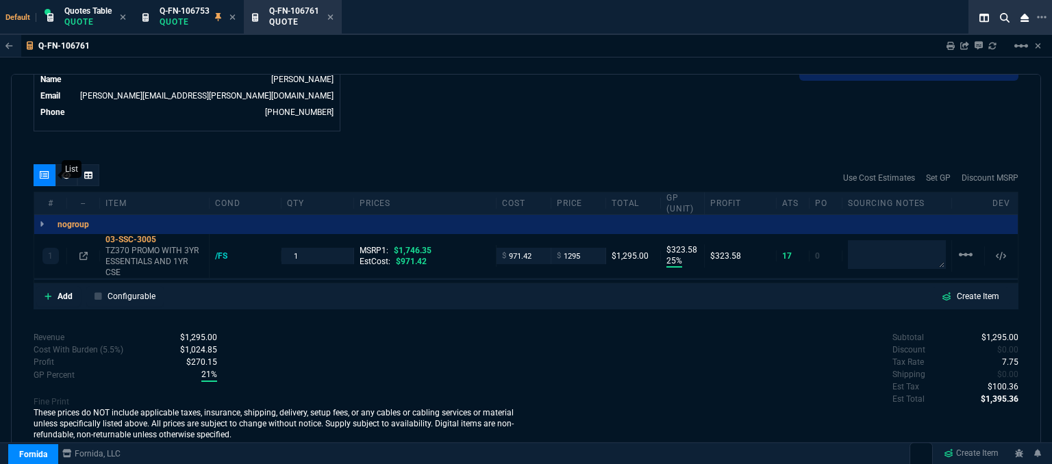
scroll to position [698, 0]
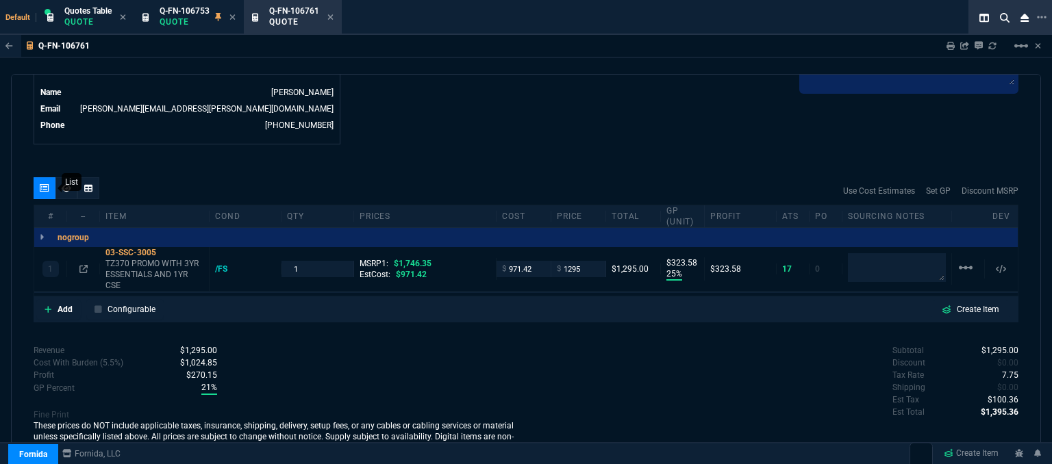
type input "25"
type input "324"
type input "26"
click at [331, 14] on icon at bounding box center [330, 17] width 6 height 8
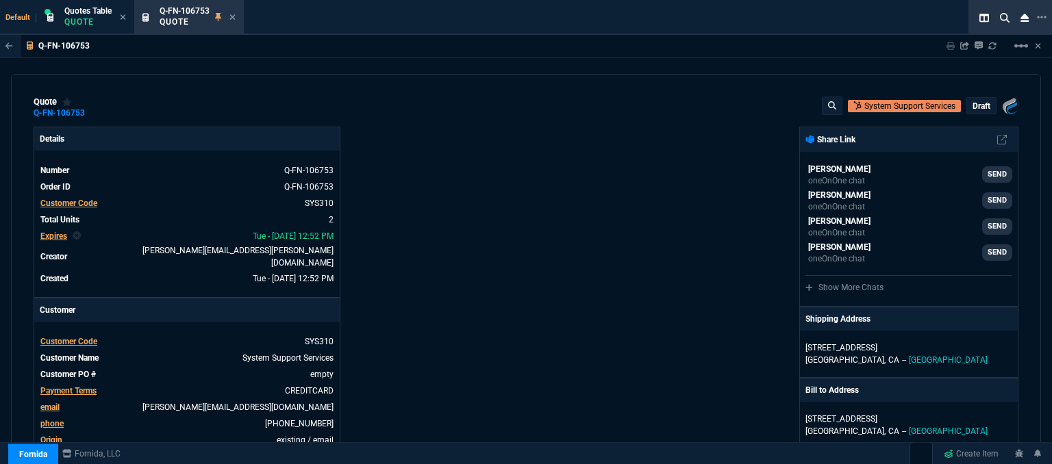
type input "25"
type input "324"
type input "1746.35"
type input "23"
type input "286"
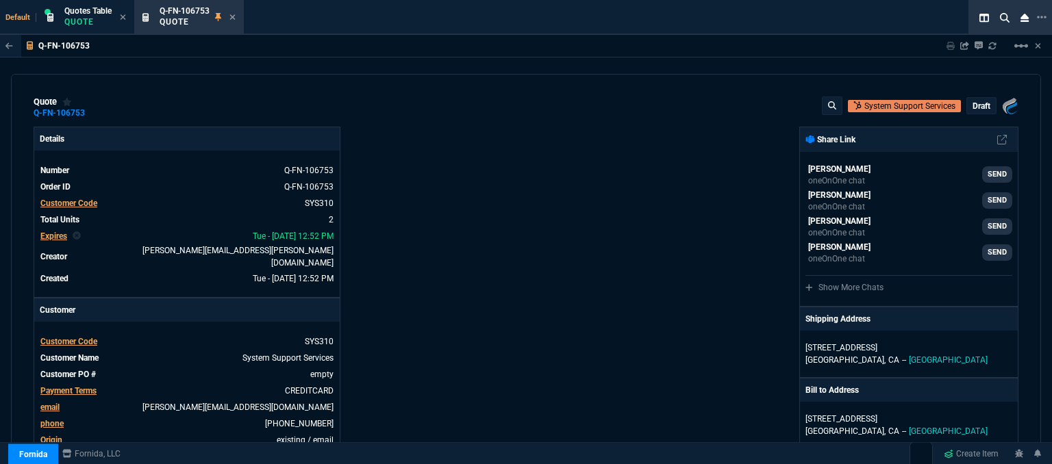
type input "1695"
type input "26"
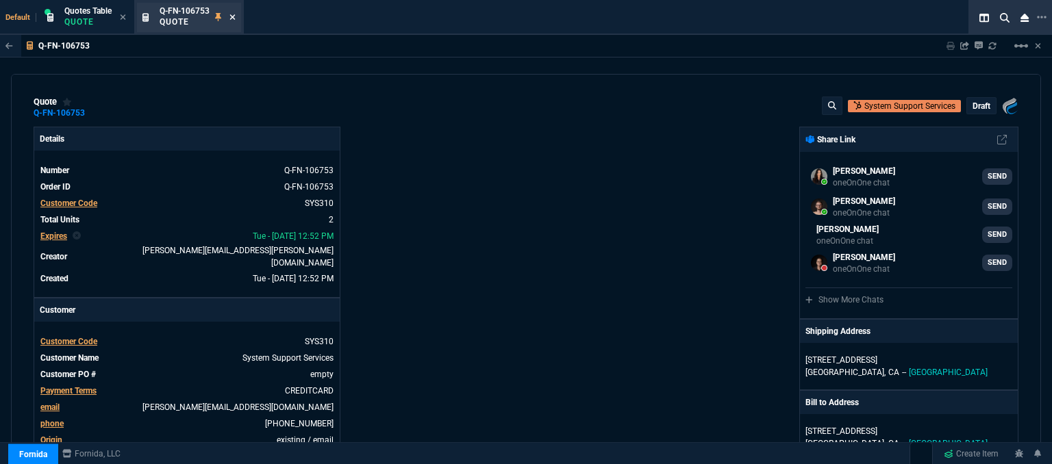
click at [235, 18] on icon at bounding box center [232, 16] width 5 height 5
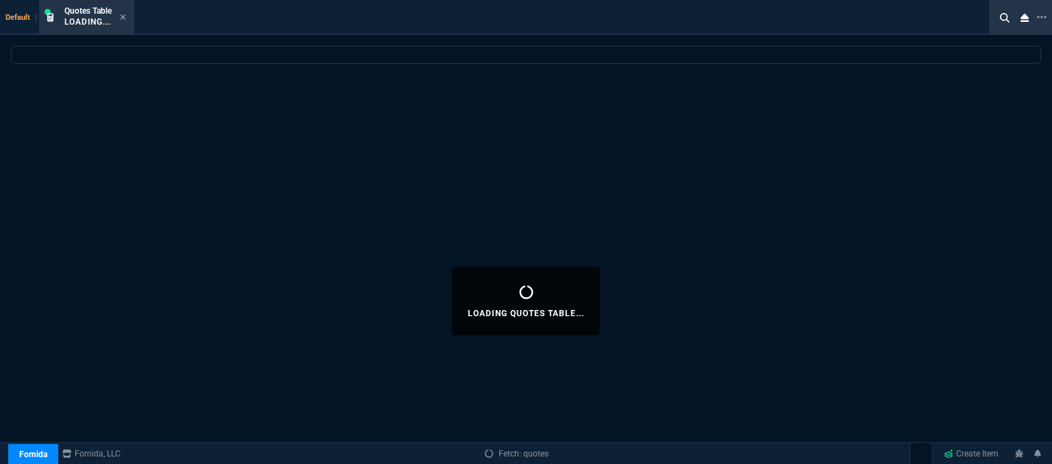
select select
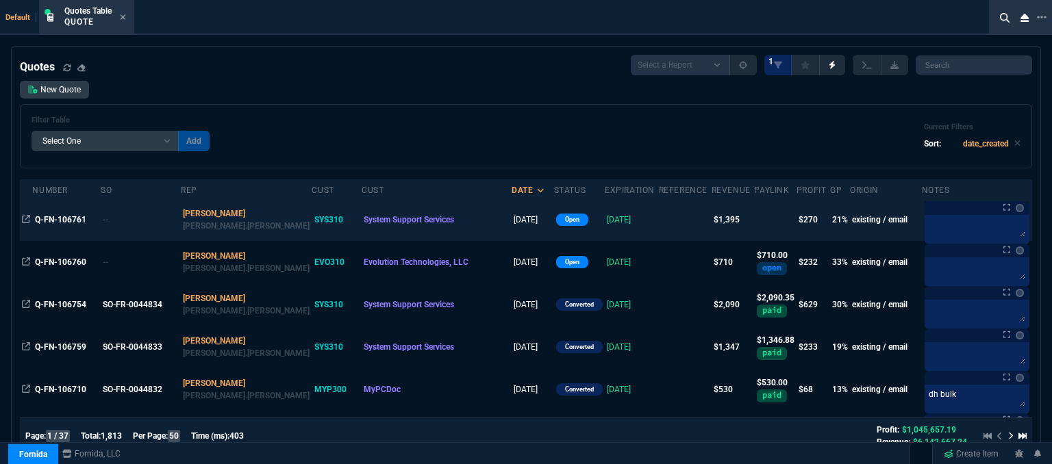
click at [659, 221] on td at bounding box center [685, 220] width 53 height 42
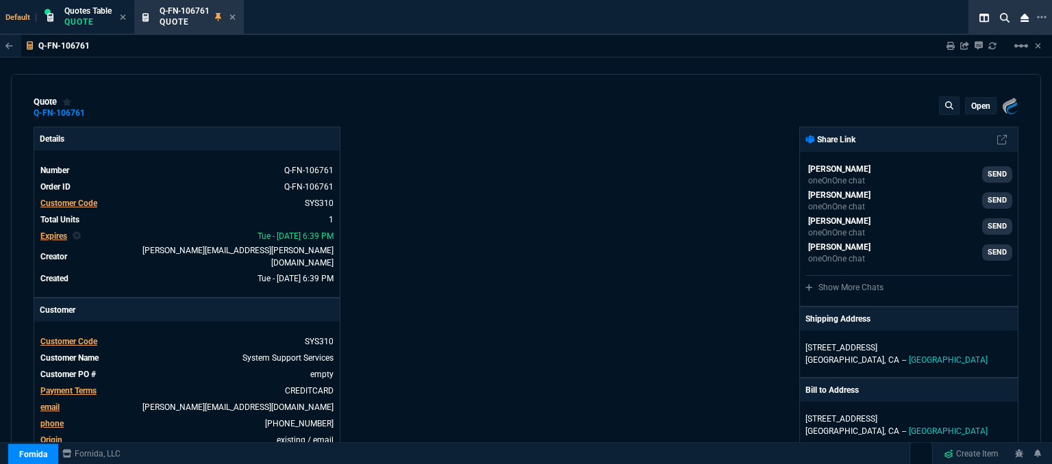
type input "25"
type input "324"
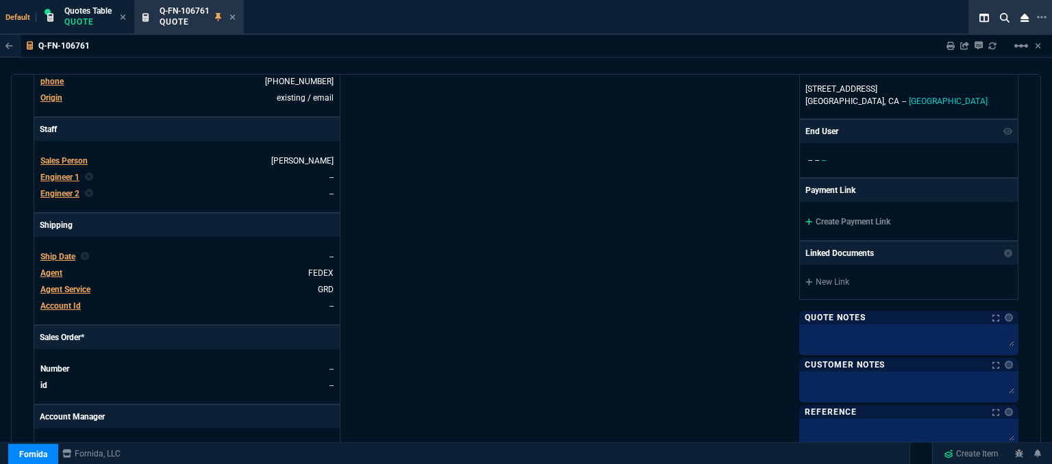
type input "1746.35"
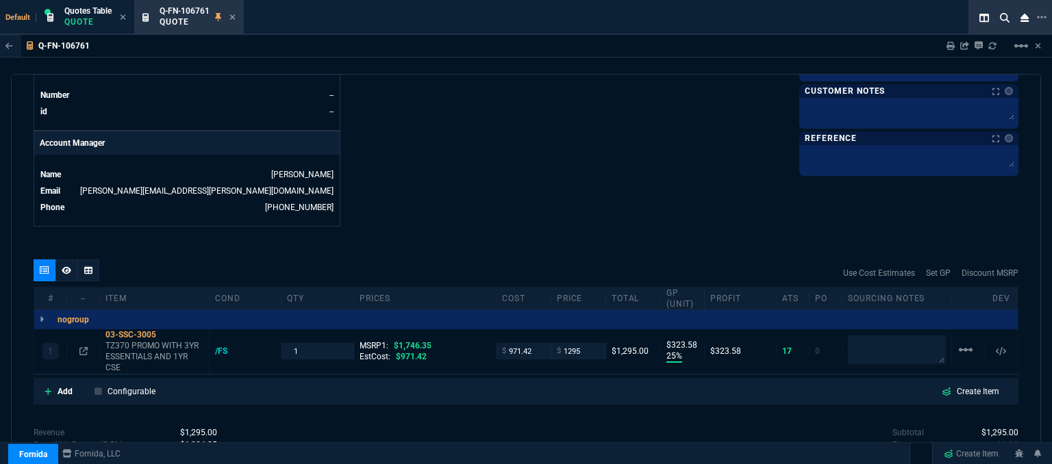
type input "26"
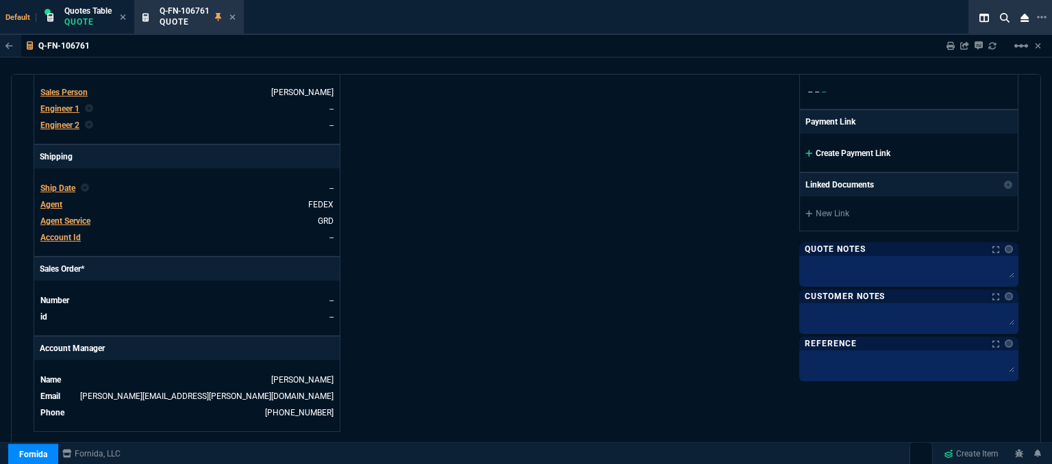
click at [805, 149] on icon at bounding box center [809, 153] width 8 height 8
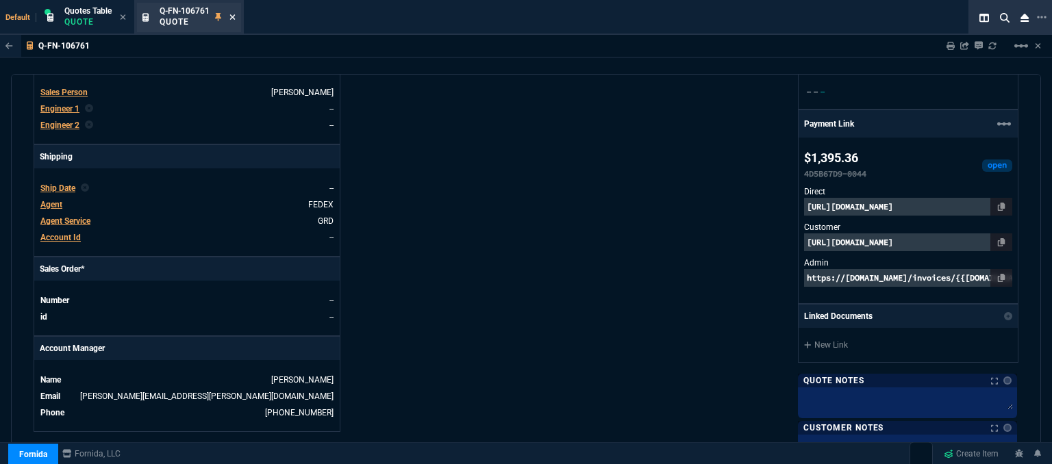
click at [233, 14] on icon at bounding box center [232, 17] width 6 height 8
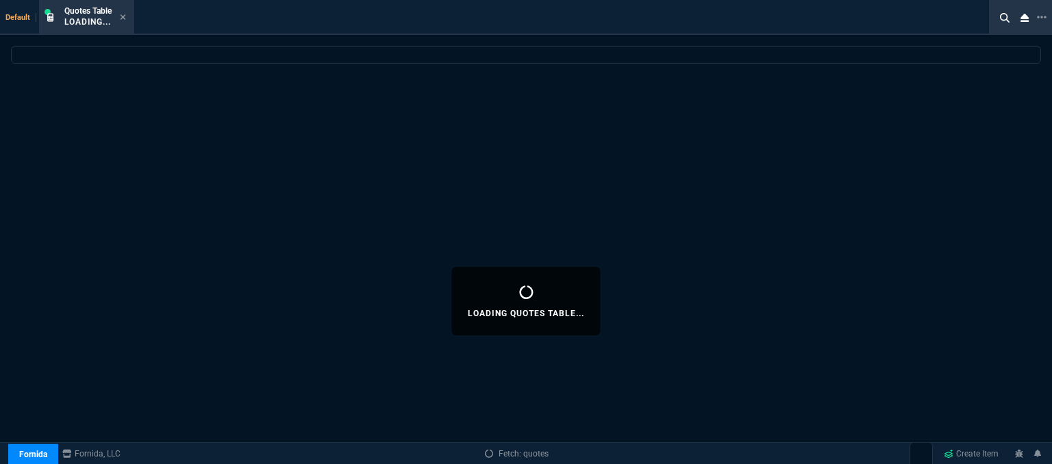
select select
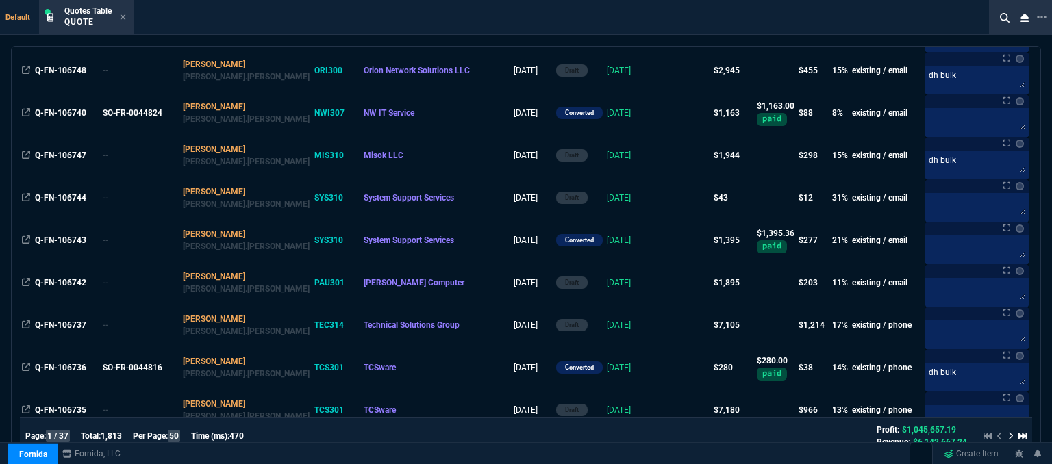
scroll to position [822, 0]
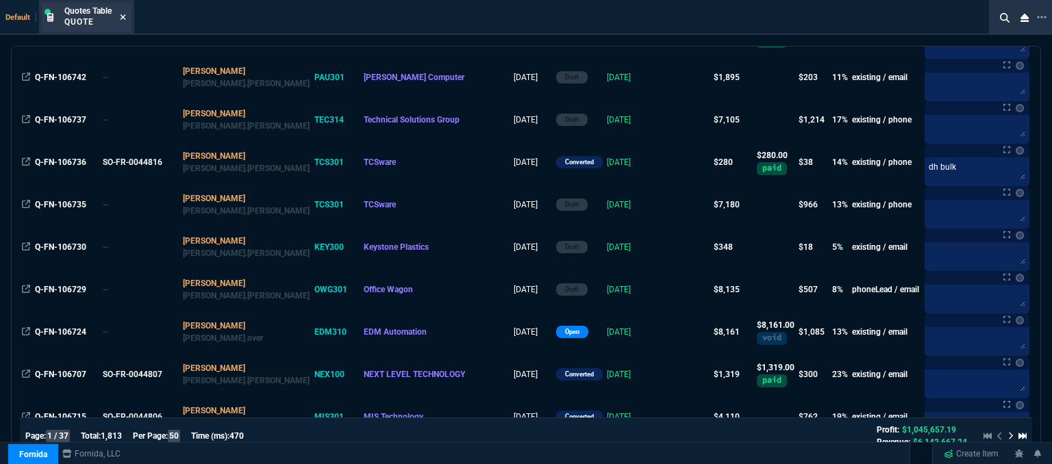
click at [123, 15] on icon at bounding box center [122, 16] width 5 height 5
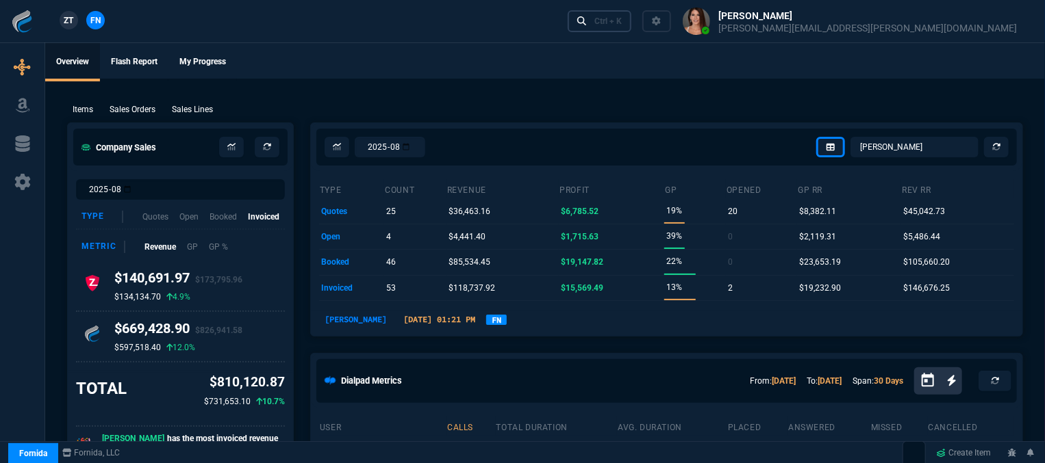
click at [632, 29] on link "Ctrl + K" at bounding box center [600, 20] width 64 height 21
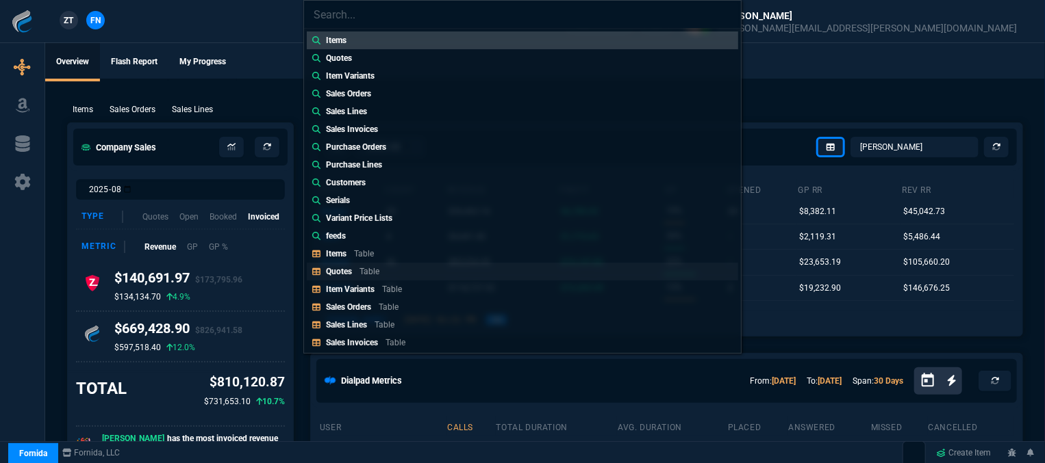
click at [337, 270] on p "Quotes" at bounding box center [339, 272] width 26 height 10
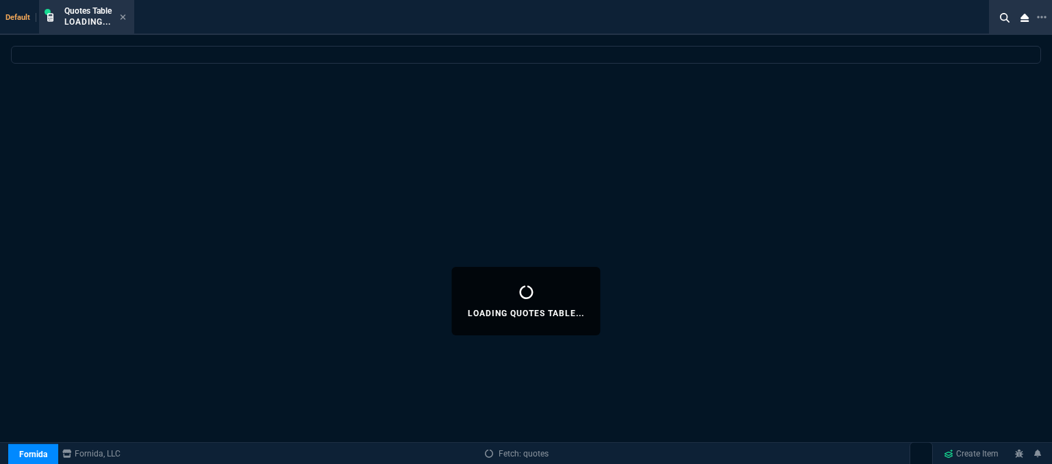
select select
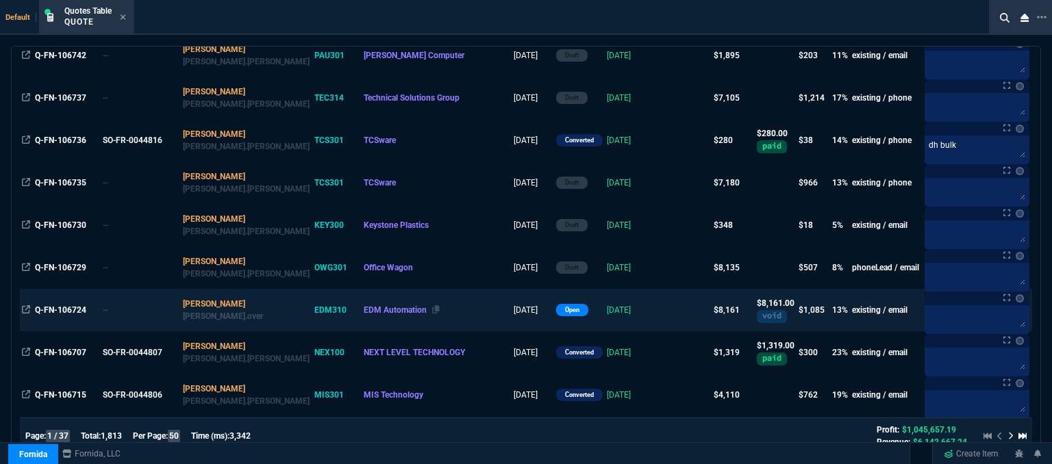
scroll to position [890, 0]
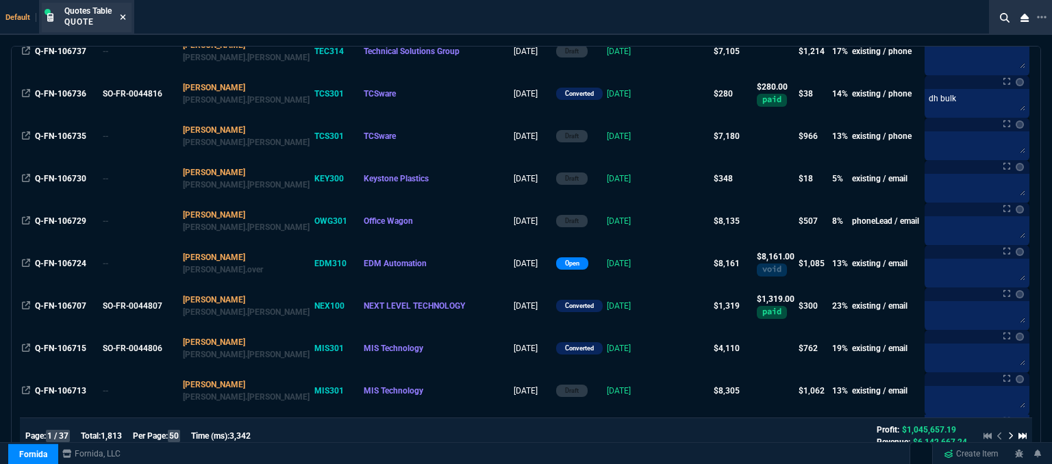
click at [123, 17] on icon at bounding box center [122, 16] width 5 height 5
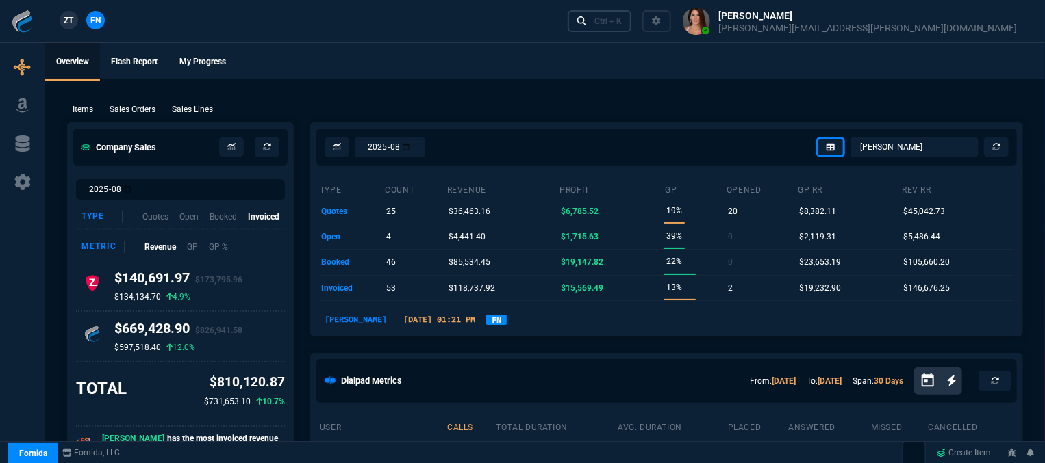
click at [622, 17] on div "Ctrl + K" at bounding box center [607, 21] width 27 height 11
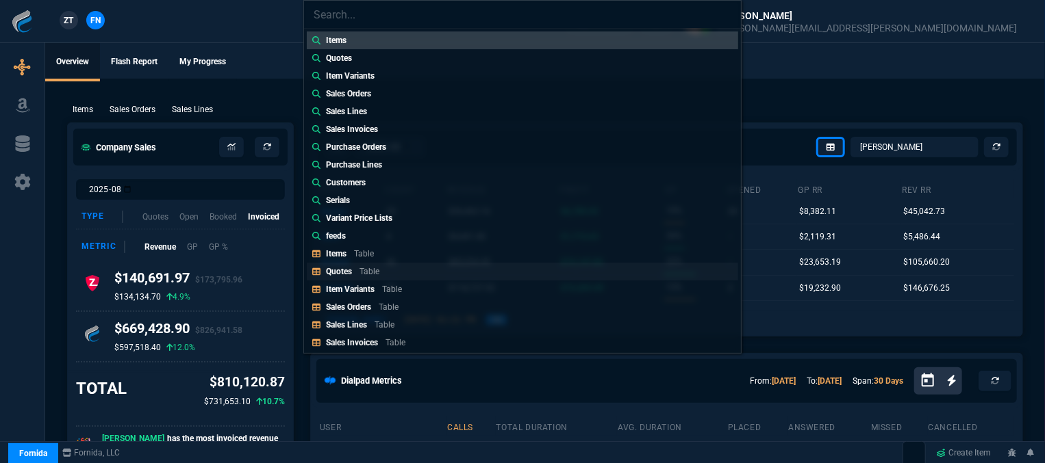
click at [366, 275] on p "Table" at bounding box center [369, 272] width 20 height 10
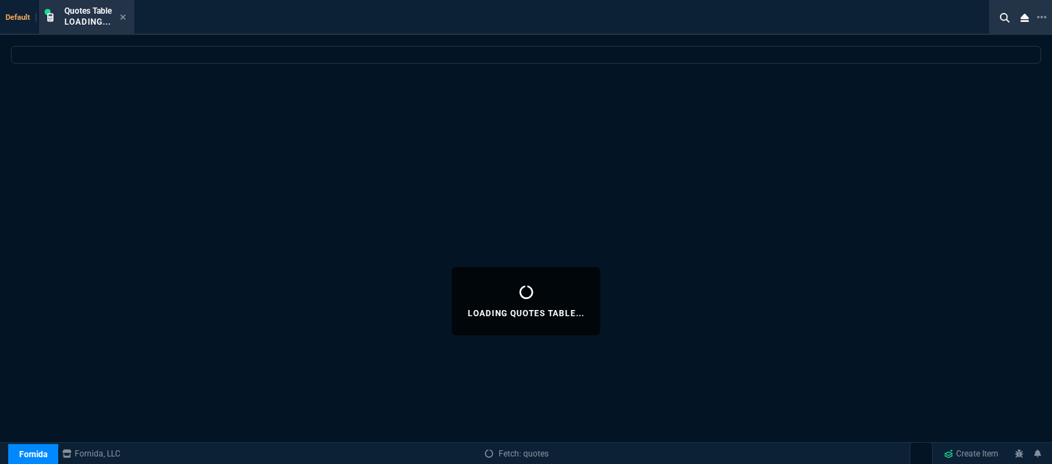
select select
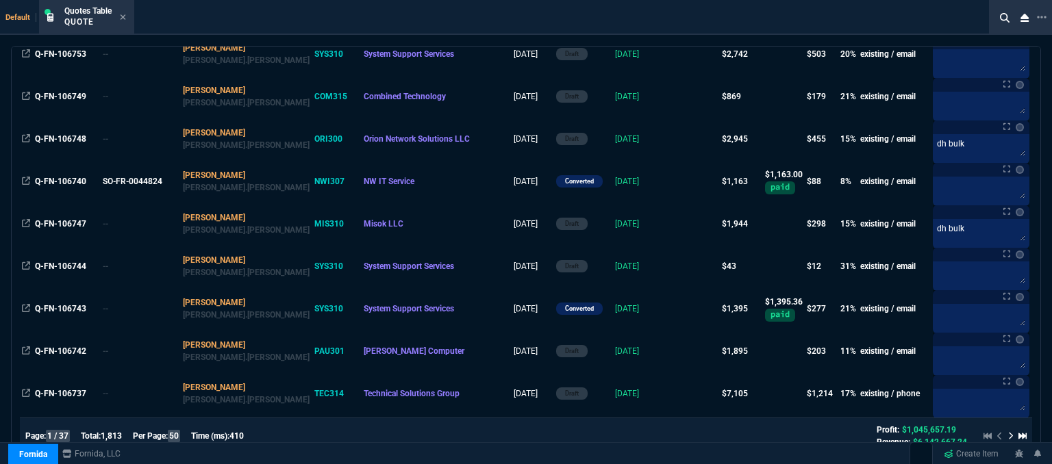
scroll to position [753, 0]
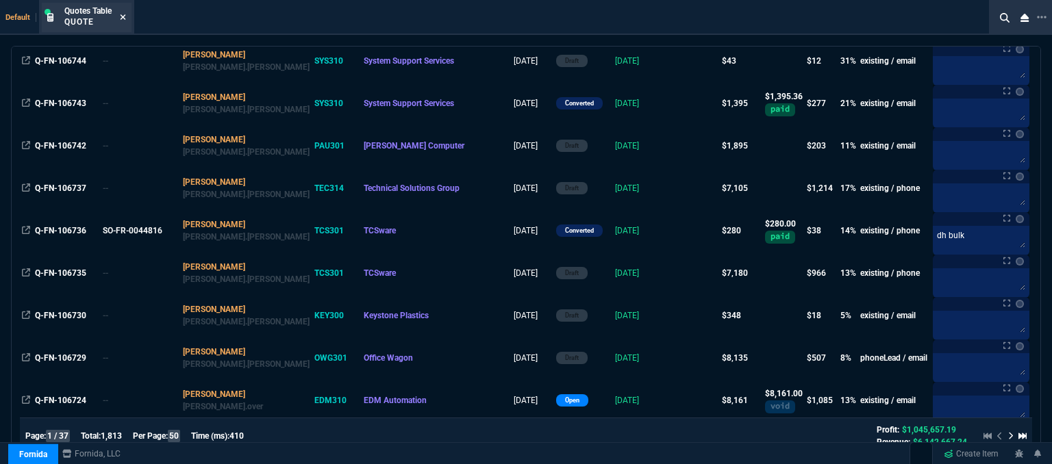
click at [123, 14] on icon at bounding box center [123, 17] width 6 height 8
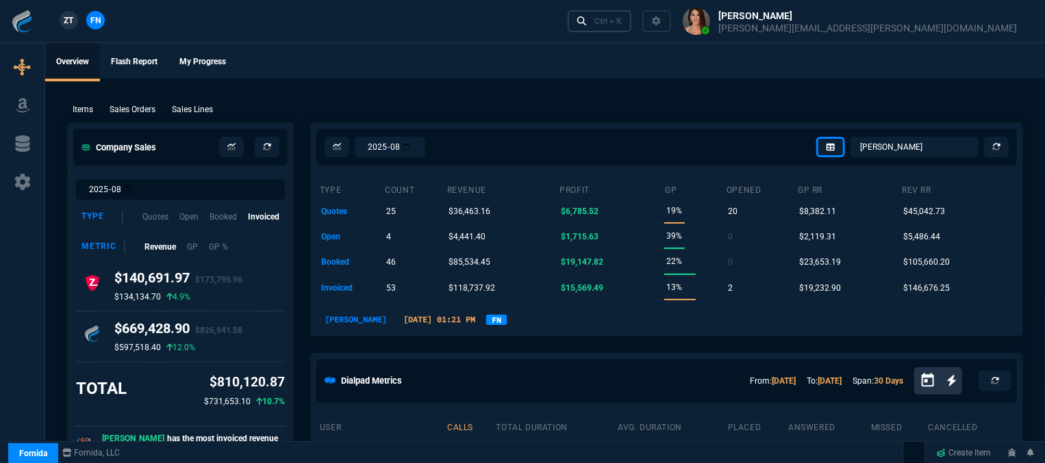
click at [622, 21] on div "Ctrl + K" at bounding box center [607, 21] width 27 height 11
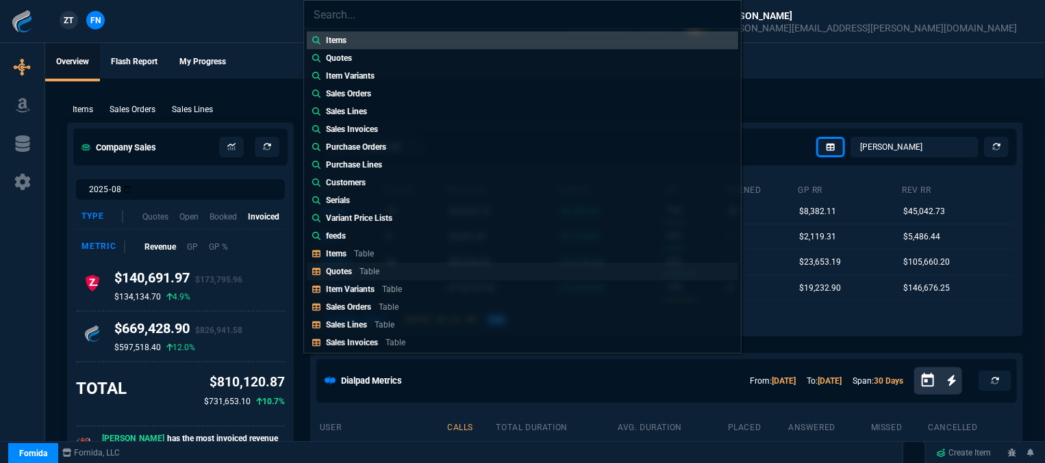
click at [375, 273] on p "Table" at bounding box center [369, 272] width 20 height 10
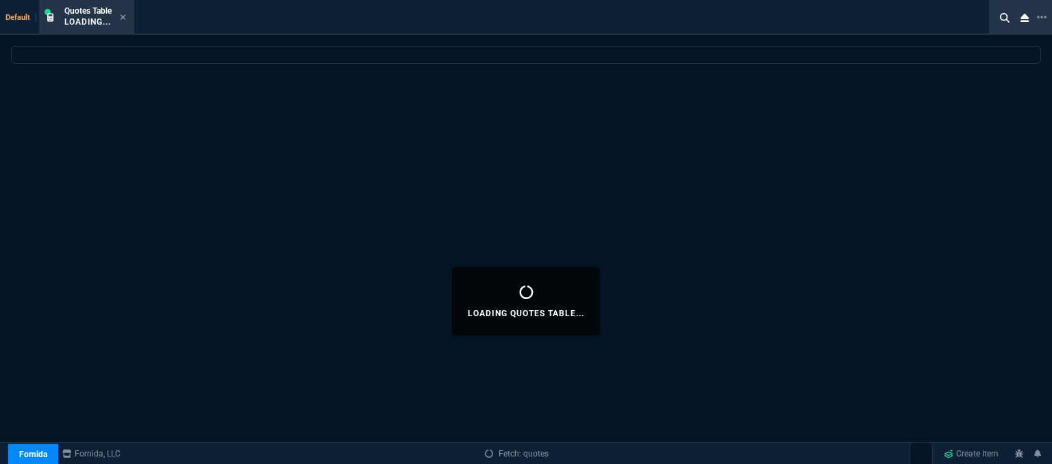
select select
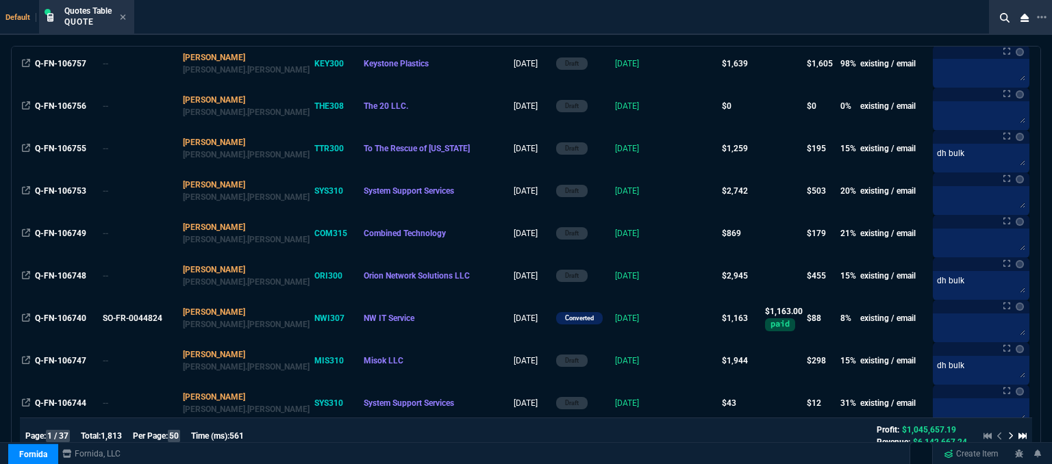
scroll to position [890, 0]
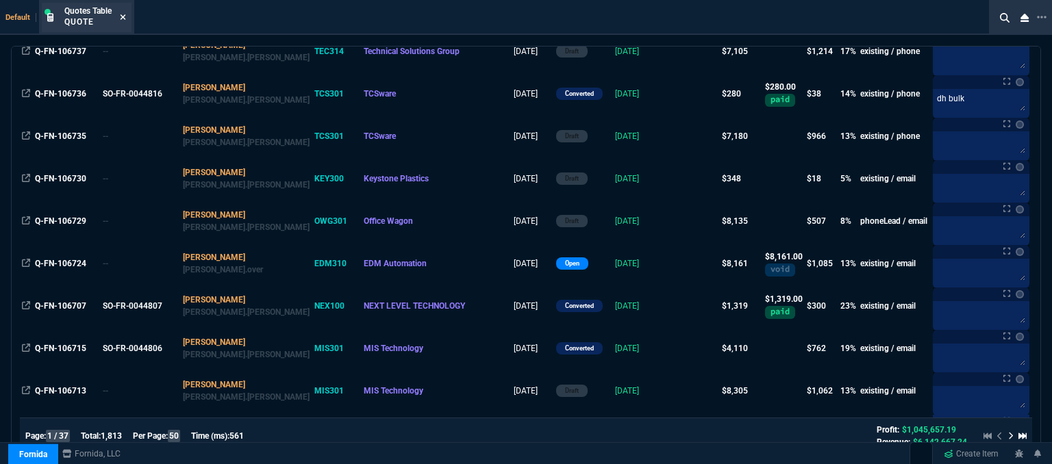
click at [120, 17] on icon at bounding box center [123, 17] width 6 height 8
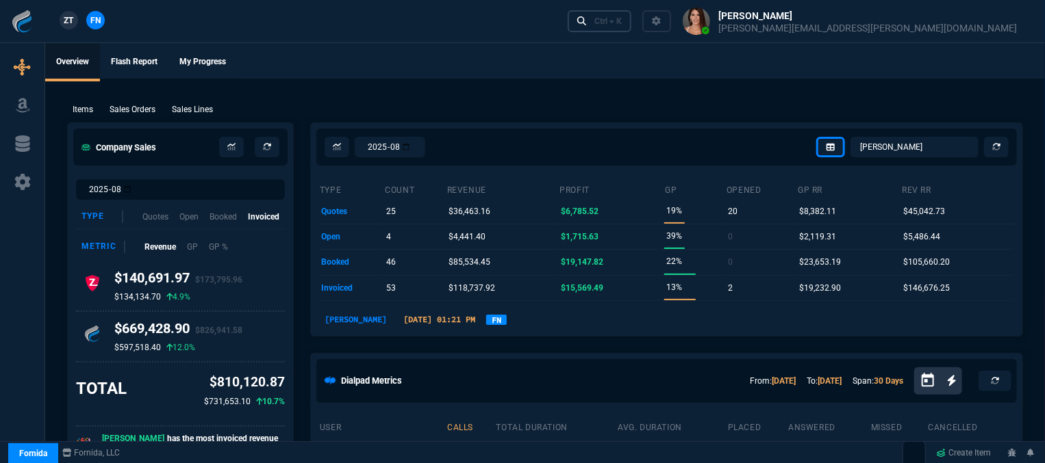
click at [622, 23] on div "Ctrl + K" at bounding box center [607, 21] width 27 height 11
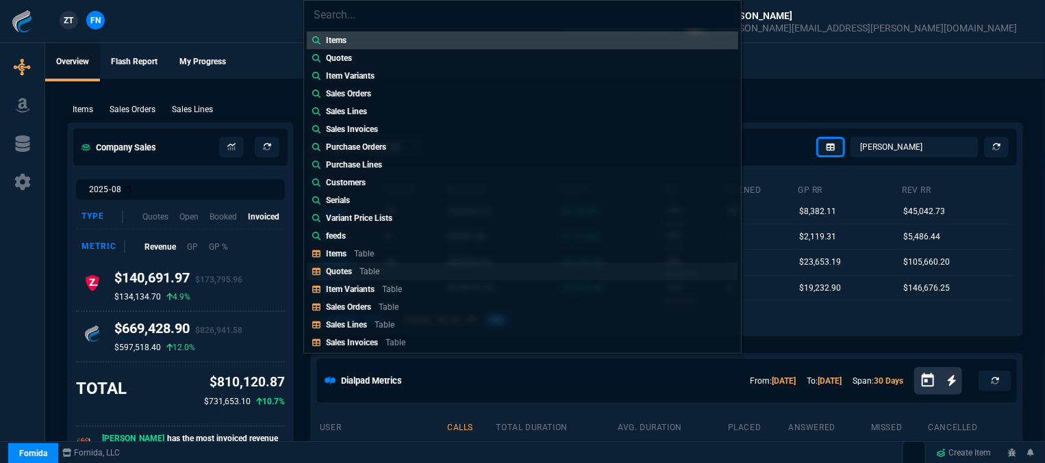
click at [351, 270] on p "Quotes" at bounding box center [339, 272] width 26 height 10
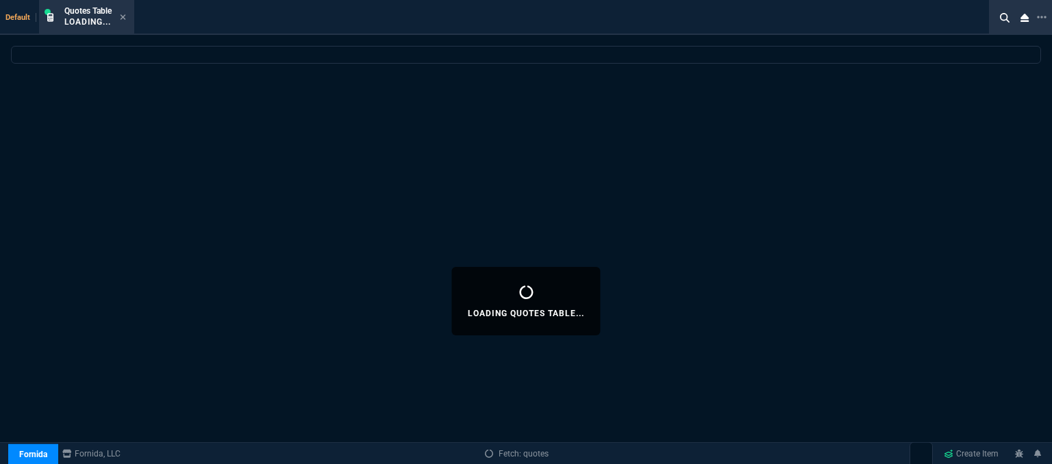
select select
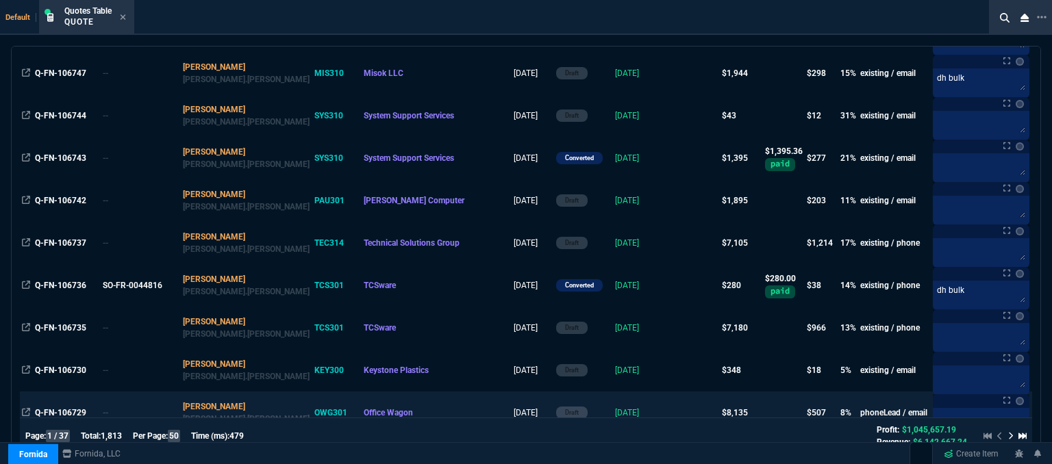
scroll to position [822, 0]
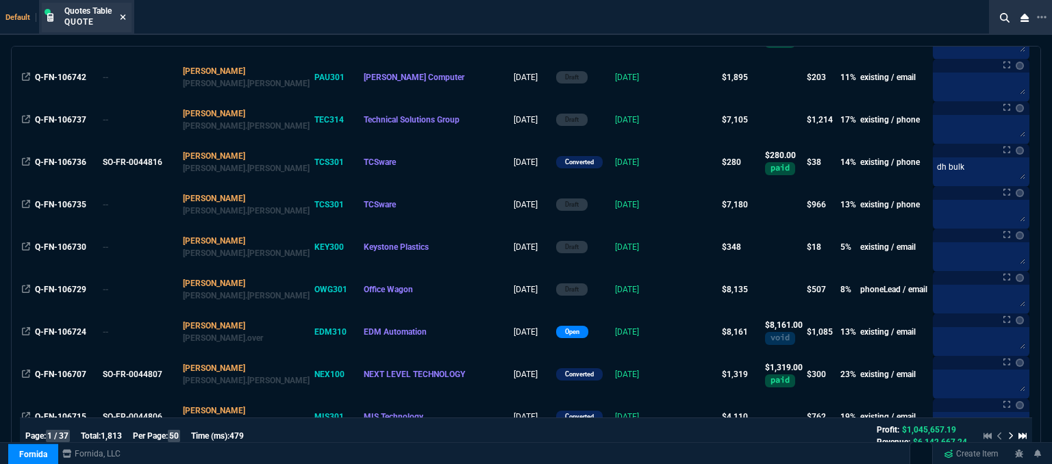
click at [124, 17] on icon at bounding box center [122, 16] width 5 height 5
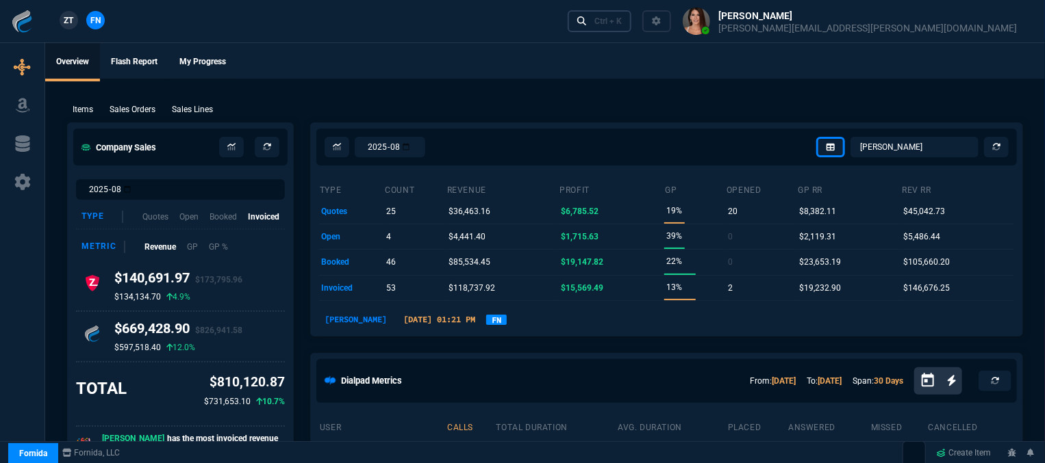
click at [622, 18] on div "Ctrl + K" at bounding box center [607, 21] width 27 height 11
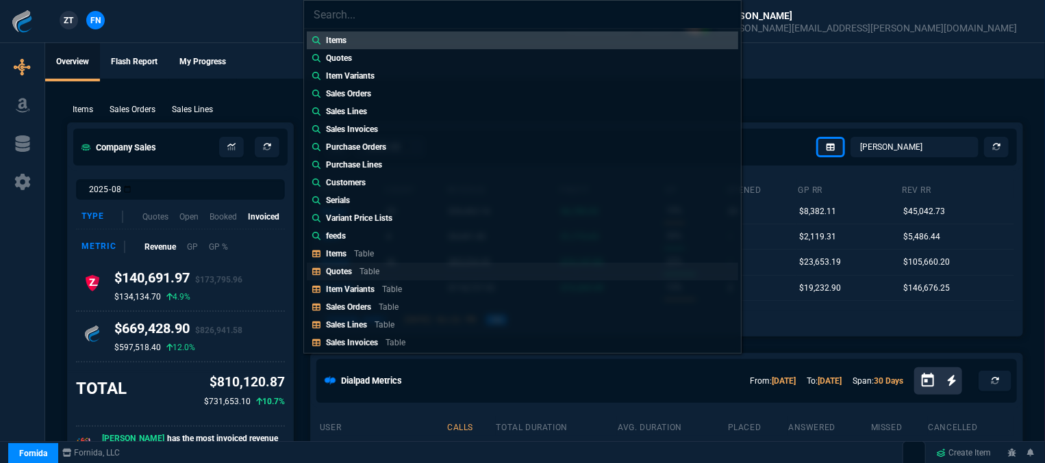
click at [441, 271] on link "Quotes Table" at bounding box center [522, 272] width 431 height 18
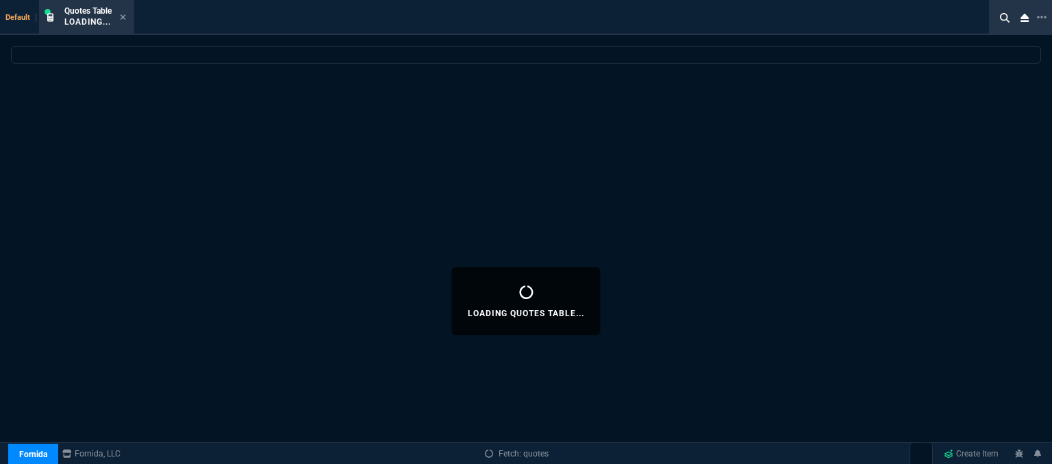
select select
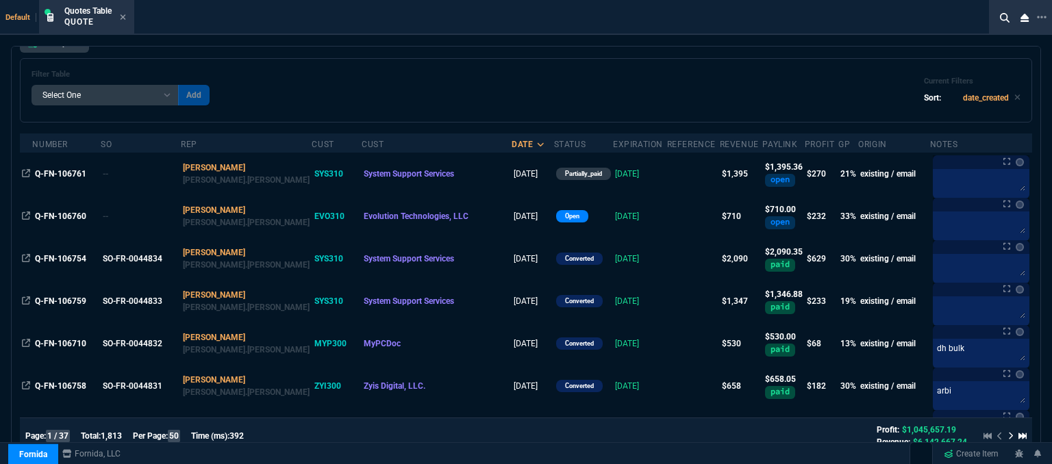
scroll to position [137, 0]
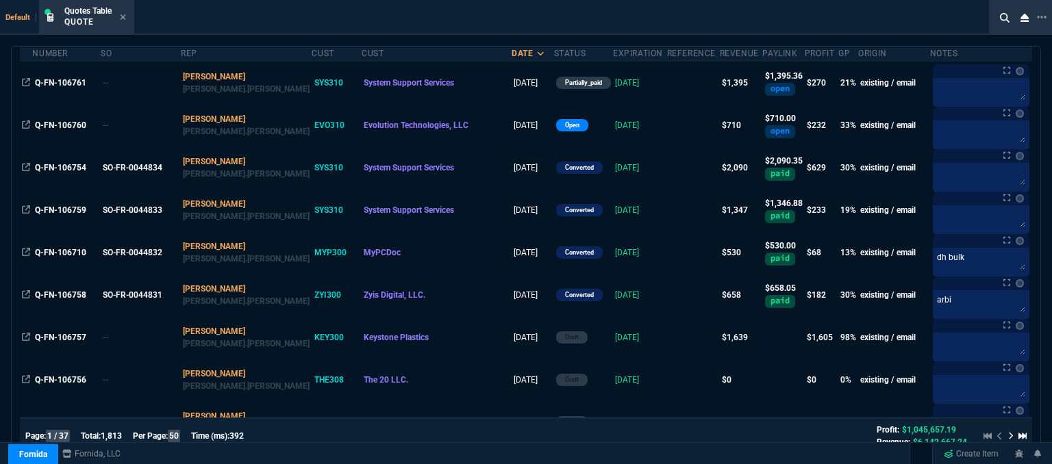
click at [667, 390] on td at bounding box center [693, 380] width 53 height 42
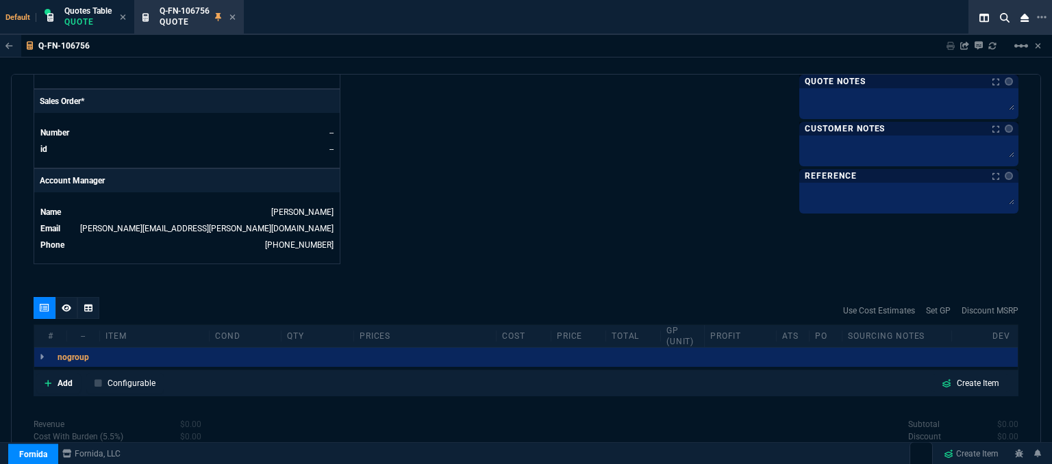
scroll to position [450, 0]
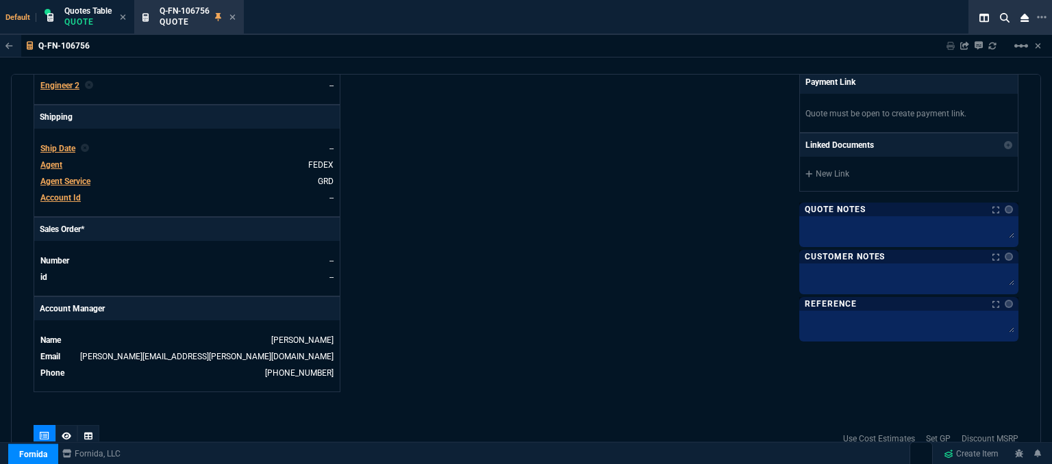
click at [55, 160] on span "Agent" at bounding box center [51, 165] width 22 height 10
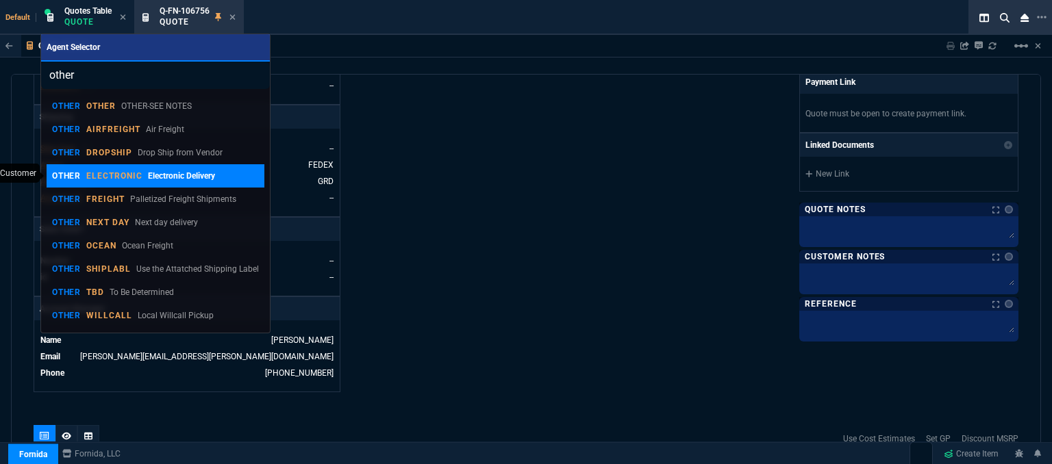
type input "other"
click at [137, 180] on p "ELECTRONIC" at bounding box center [114, 175] width 56 height 11
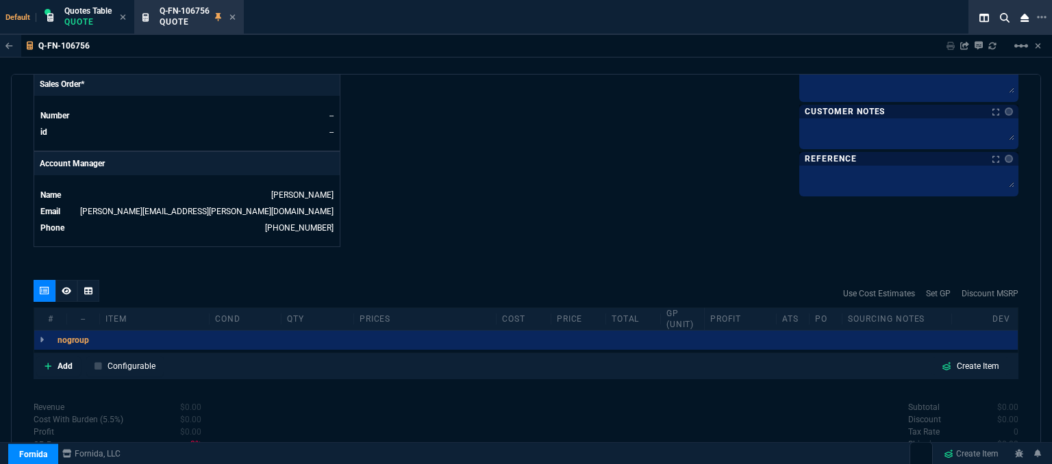
scroll to position [607, 0]
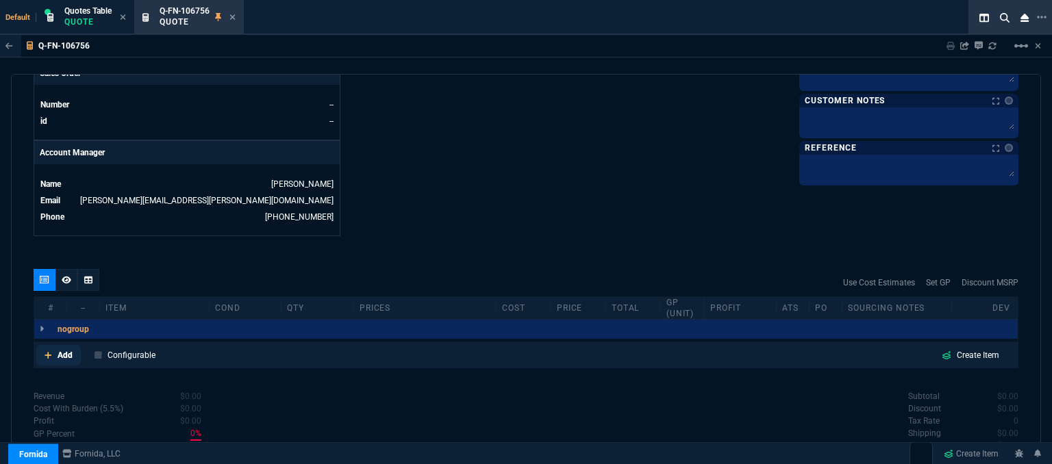
click at [44, 351] on icon at bounding box center [48, 355] width 8 height 8
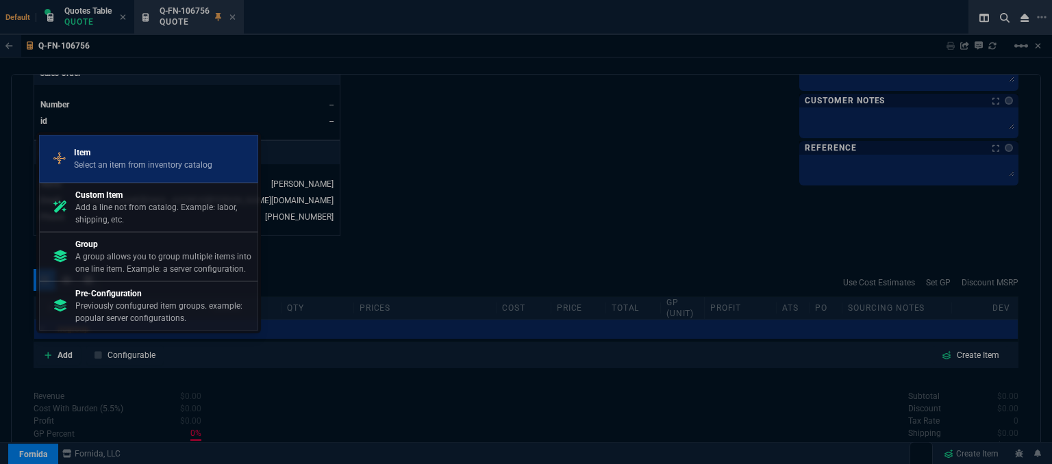
click at [138, 167] on p "Select an item from inventory catalog" at bounding box center [143, 165] width 138 height 12
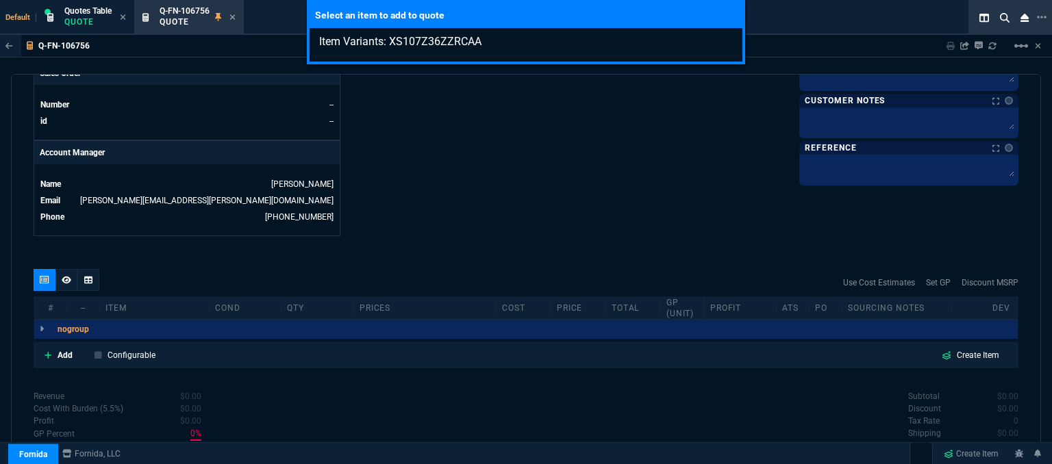
type input "Item Variants: XS107Z36ZZRCAA"
click at [486, 196] on div "Select an item to add to quote Item Variants: XS107Z36ZZRCAA" at bounding box center [526, 232] width 1052 height 464
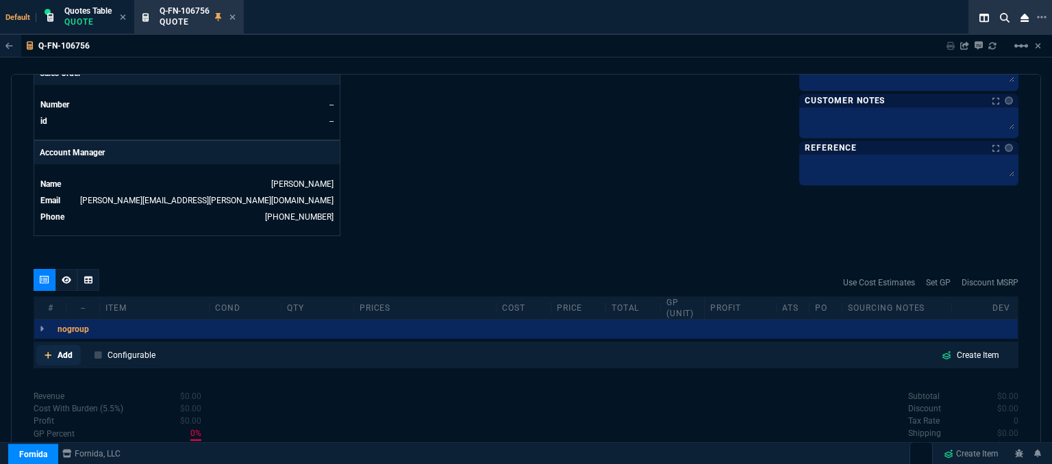
click at [45, 351] on icon at bounding box center [48, 355] width 8 height 8
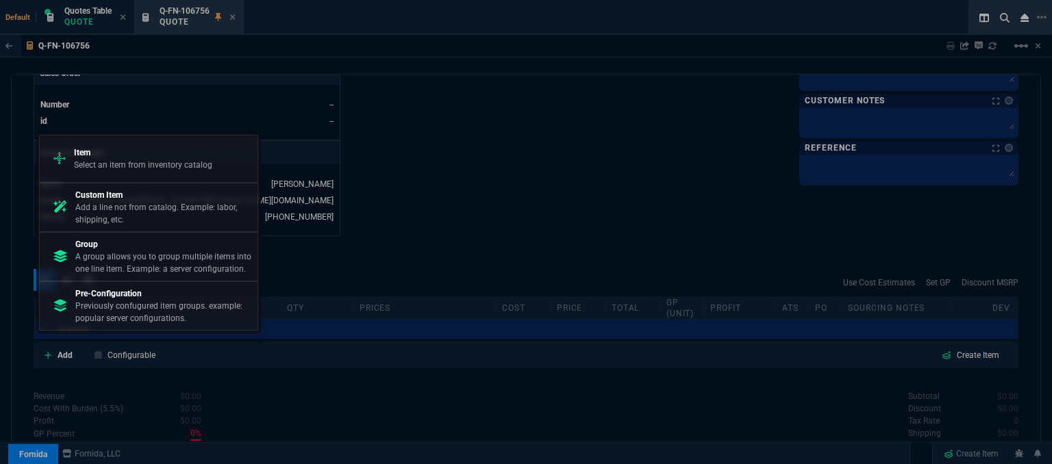
drag, startPoint x: 113, startPoint y: 216, endPoint x: 585, endPoint y: 77, distance: 492.6
click at [114, 216] on p "Add a line not from catalog. Example: labor, shipping, etc." at bounding box center [163, 213] width 177 height 25
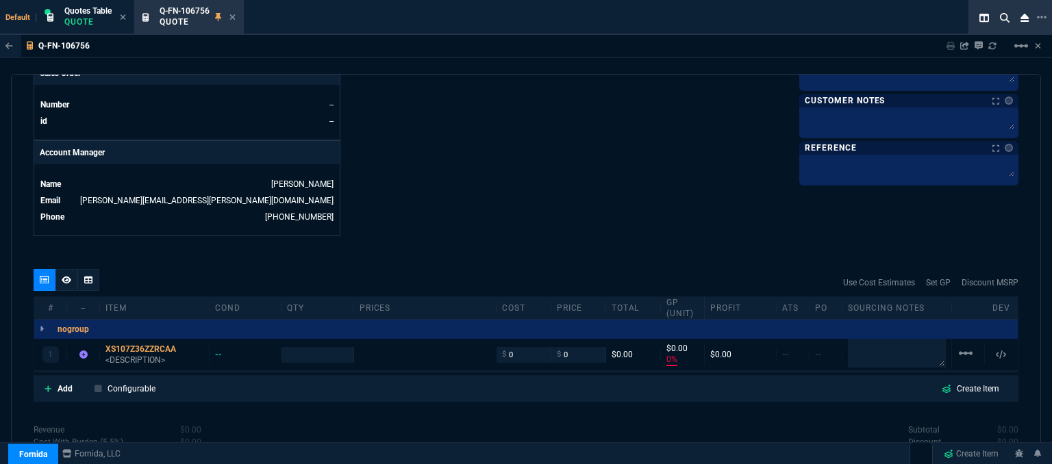
type input "0"
click at [873, 122] on textarea at bounding box center [909, 120] width 214 height 21
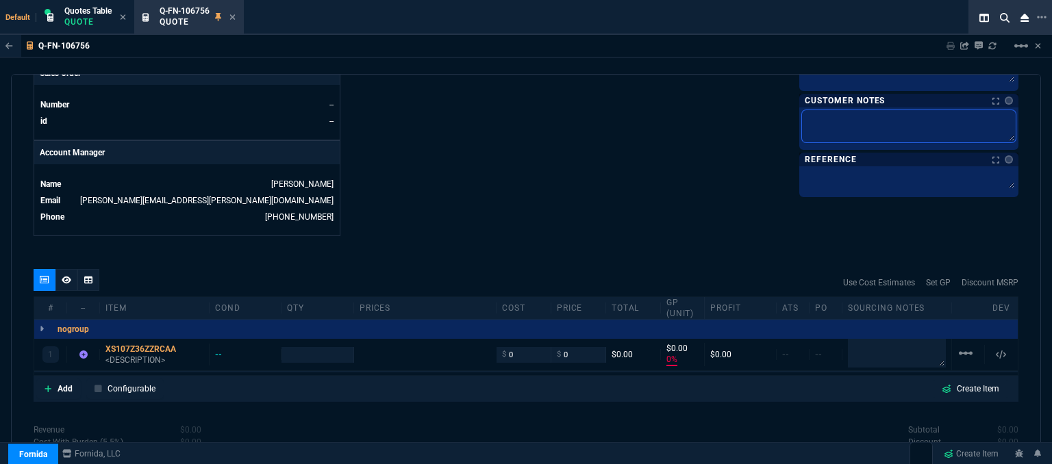
type textarea "E"
type textarea "EL"
type textarea "ELE"
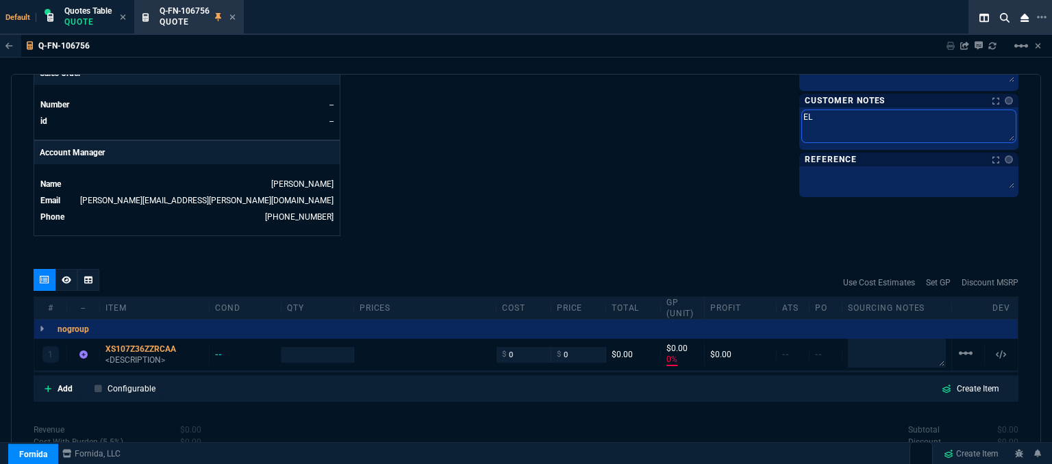
type textarea "ELE"
type textarea "ELEC"
type textarea "ELECT"
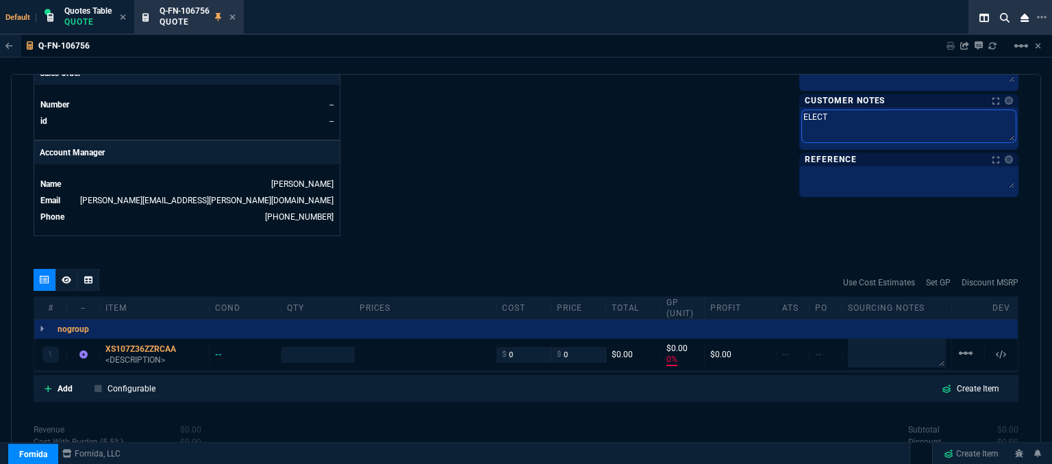
type textarea "ELECTR"
type textarea "ELECTRO"
type textarea "ELECTRON"
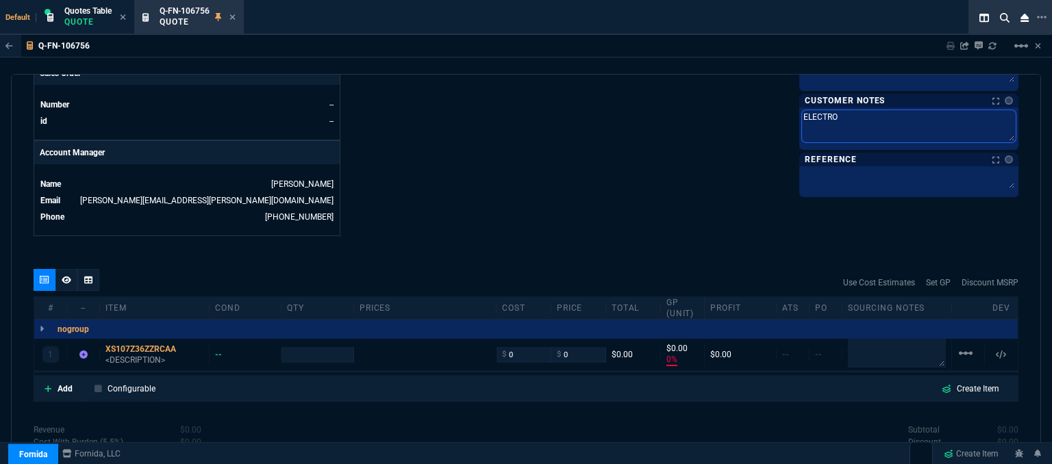
type textarea "ELECTRON"
type textarea "ELECTRONI"
type textarea "ELECTRONIC"
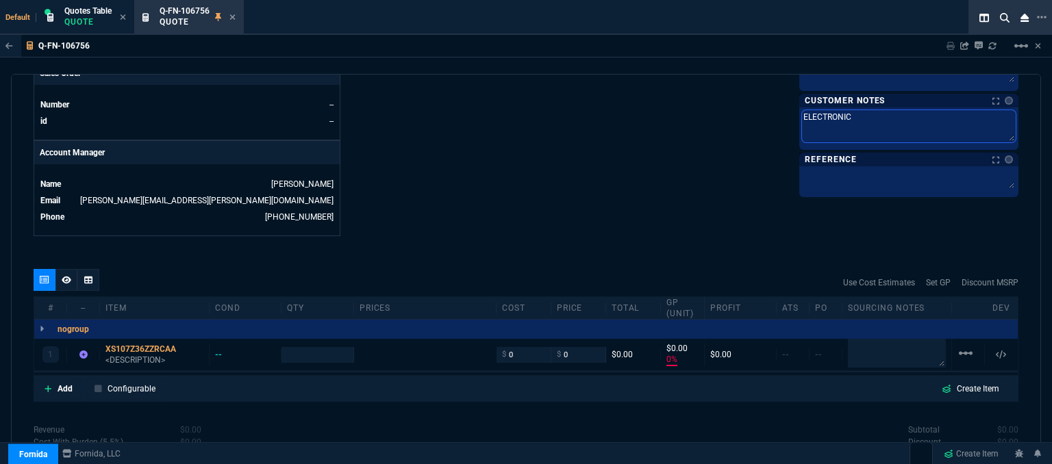
type textarea "ELECTRONIC:"
type textarea "ELECTRONIC: E"
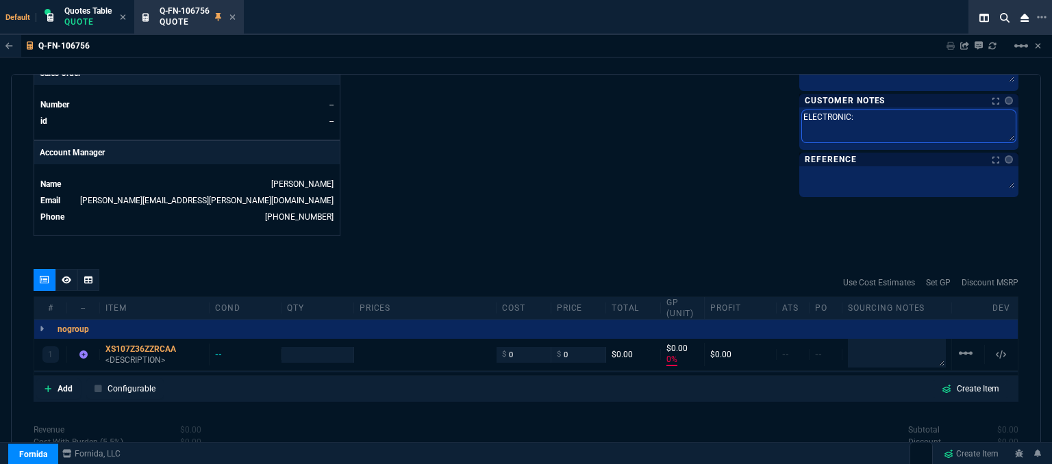
type textarea "ELECTRONIC: E"
type textarea "ELECTRONIC: EM"
type textarea "ELECTRONIC: EMA"
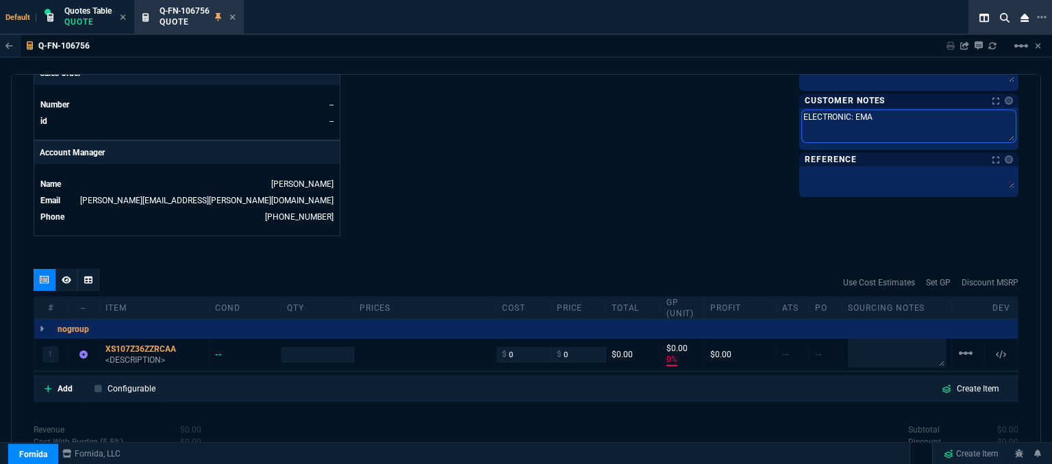
type textarea "ELECTRONIC: EMAI"
type textarea "ELECTRONIC: EMAIL"
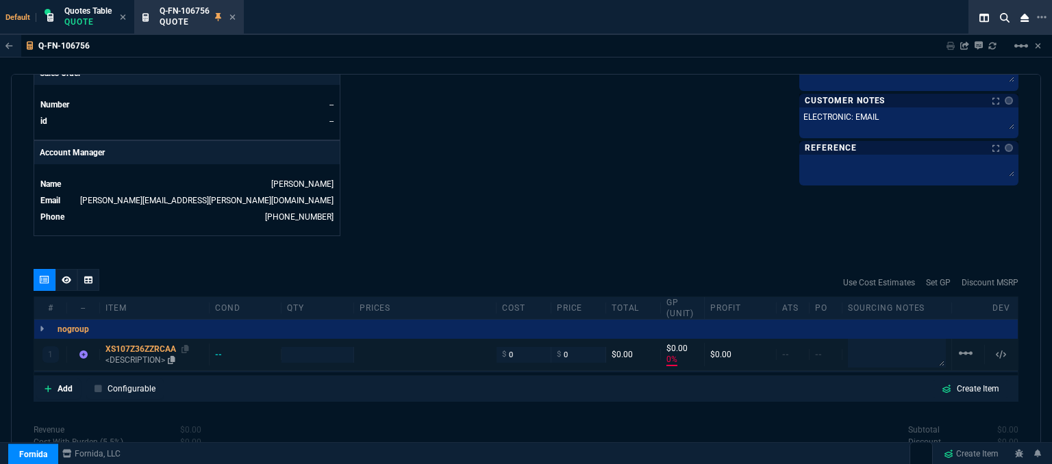
click at [140, 355] on p "<DESCRIPTION>" at bounding box center [154, 360] width 98 height 11
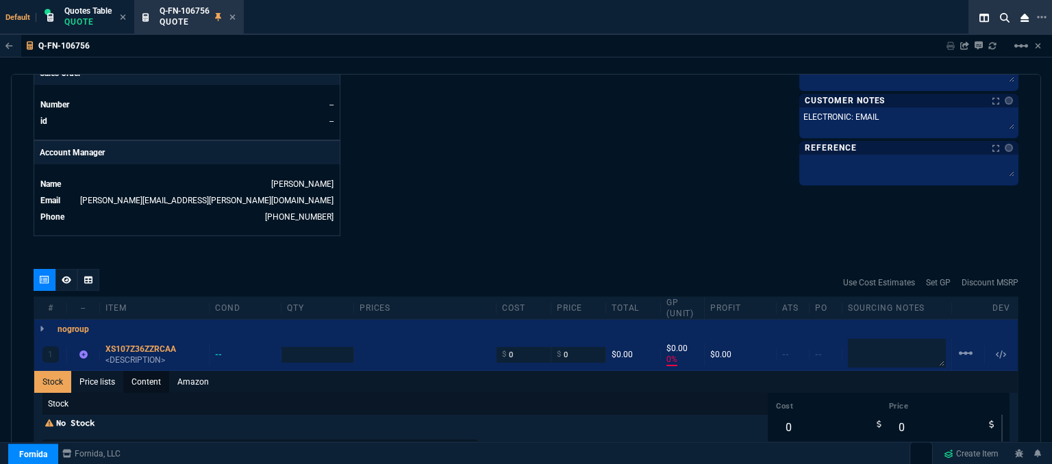
click at [142, 371] on link "Content" at bounding box center [146, 382] width 46 height 22
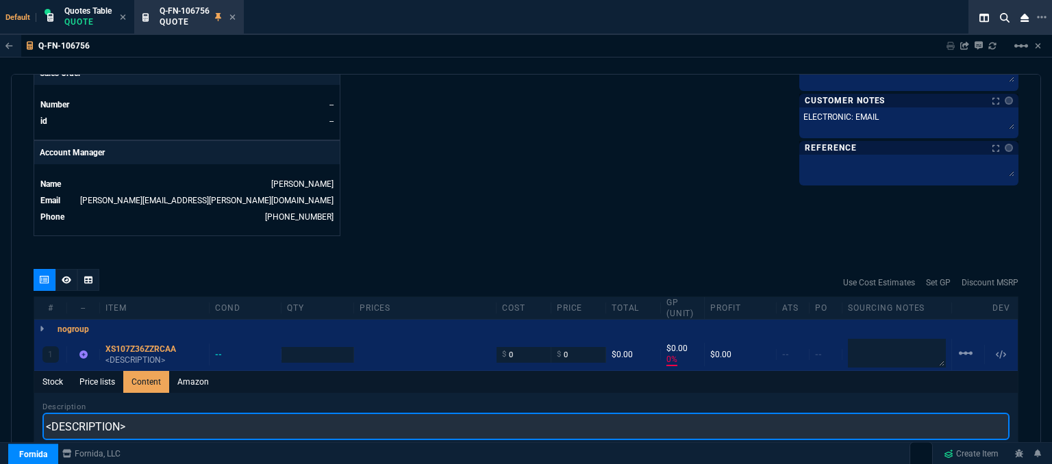
drag, startPoint x: 153, startPoint y: 420, endPoint x: 0, endPoint y: 421, distance: 153.4
click at [0, 421] on div "Q-FN-106756 Sharing Q-FN-106756 Link Dev Link Share on Teams linear_scale quote…" at bounding box center [526, 284] width 1052 height 499
paste input "XGS 107 Xstream Protection - 36 MOS - Renewal"
type input "XGS 107 Xstream Protection - 36 MOS - Renewal"
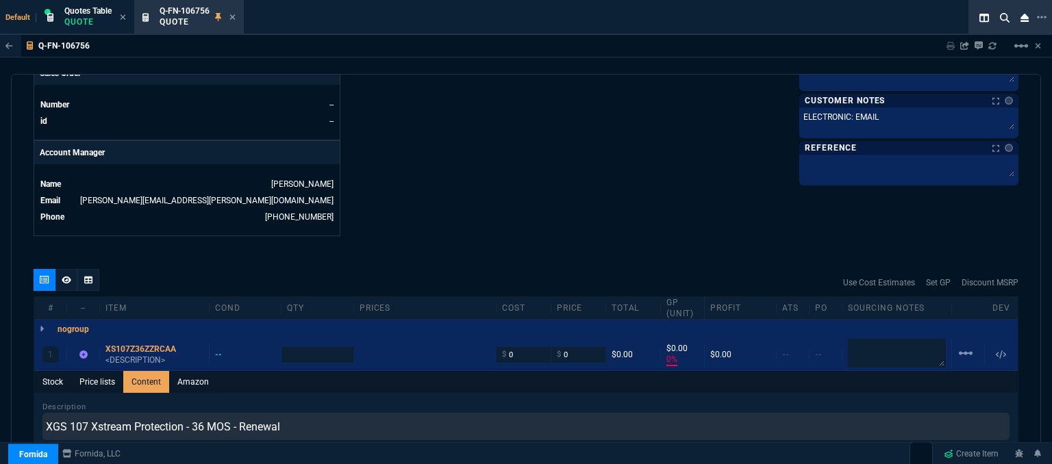
type input "1"
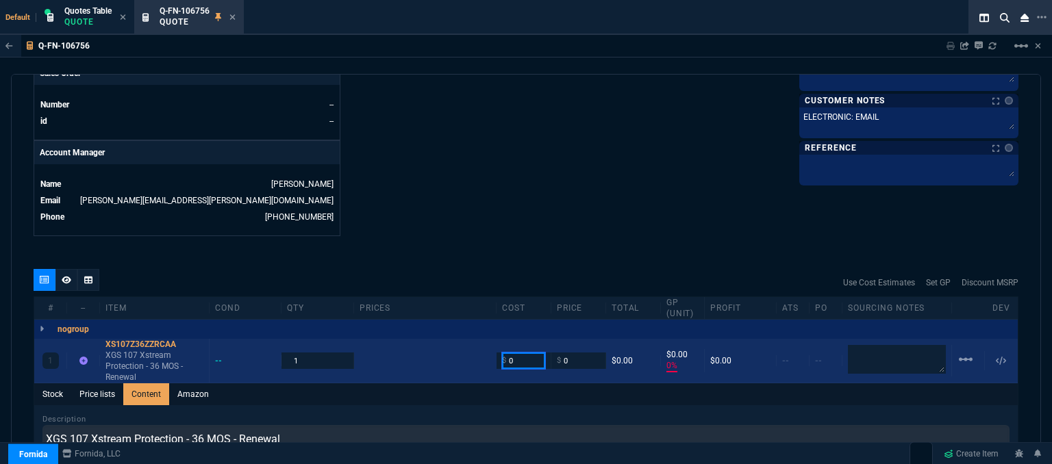
drag, startPoint x: 533, startPoint y: 350, endPoint x: 453, endPoint y: 351, distance: 79.4
click at [453, 351] on div "1 XS107Z36ZZRCAA XGS 107 Xstream Protection - 36 MOS - Renewal -- 1 $ 0 $ 0 $0.…" at bounding box center [525, 361] width 983 height 44
type input "931.28"
click at [872, 350] on textarea at bounding box center [897, 359] width 98 height 29
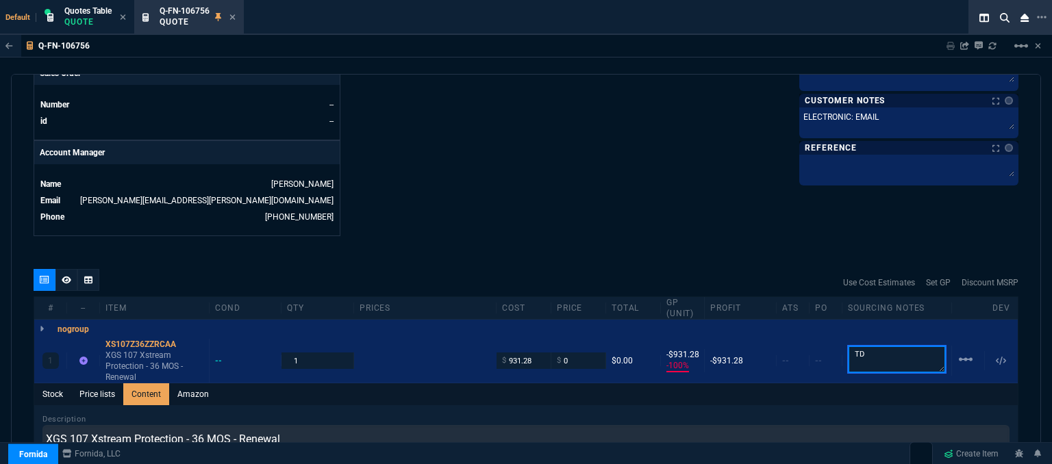
type textarea "TD"
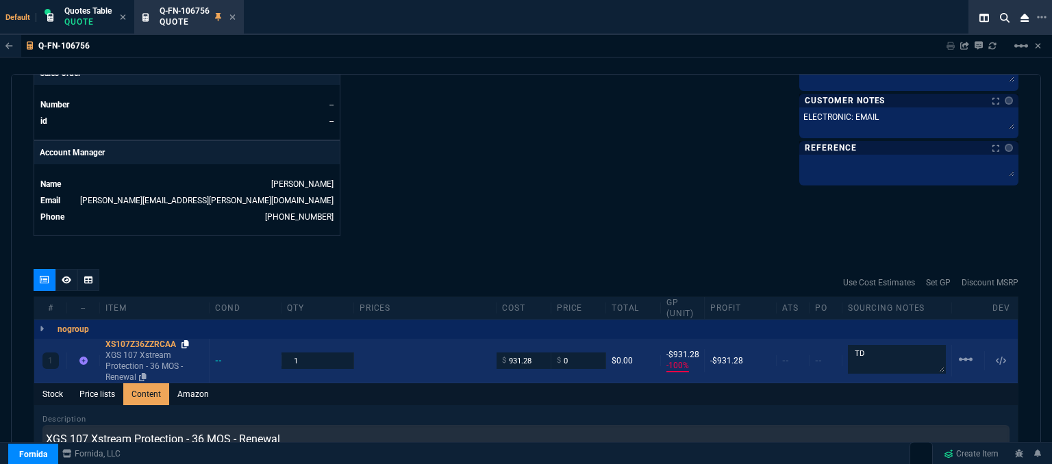
click at [187, 340] on icon at bounding box center [185, 344] width 8 height 8
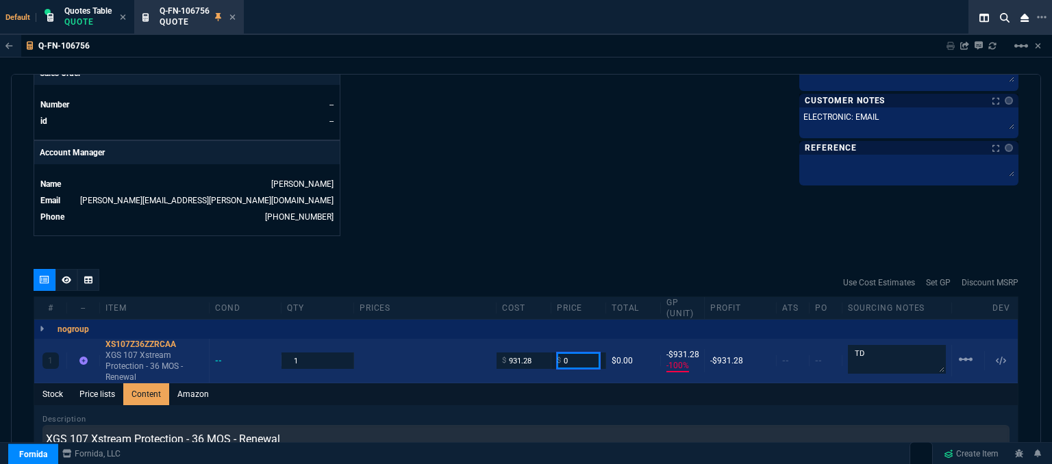
drag, startPoint x: 574, startPoint y: 348, endPoint x: 534, endPoint y: 335, distance: 41.8
click at [534, 339] on div "1 XS107Z36ZZRCAA XGS 107 Xstream Protection - 36 MOS - Renewal -- 1 $ 931.28 $ …" at bounding box center [525, 361] width 983 height 44
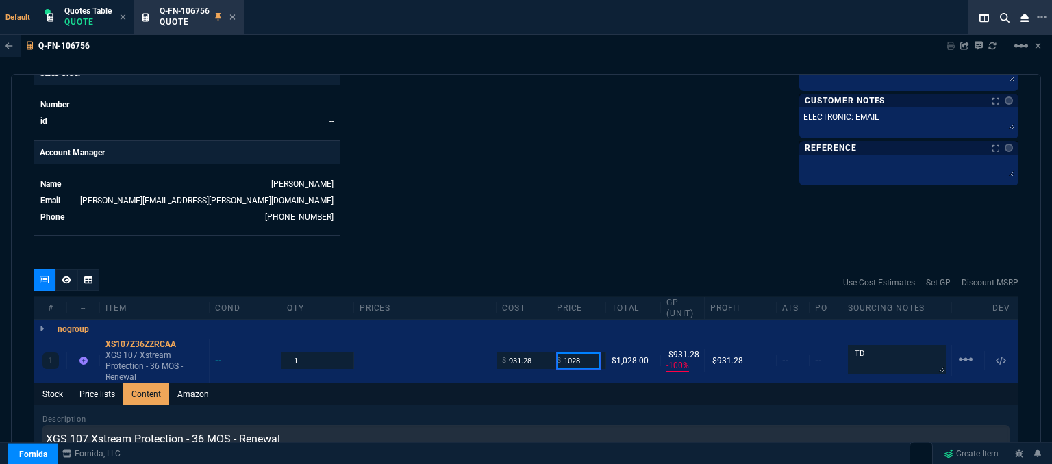
type input "1028"
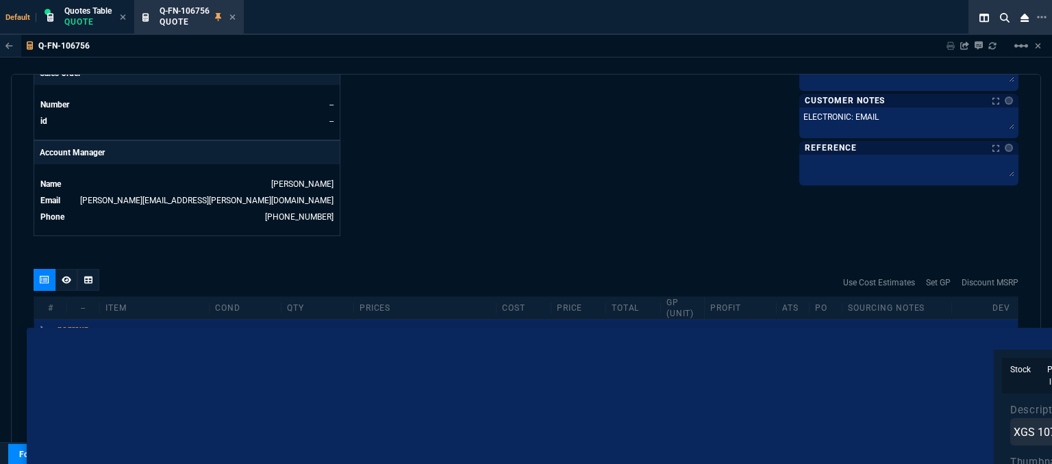
drag, startPoint x: 583, startPoint y: 357, endPoint x: 575, endPoint y: 357, distance: 8.2
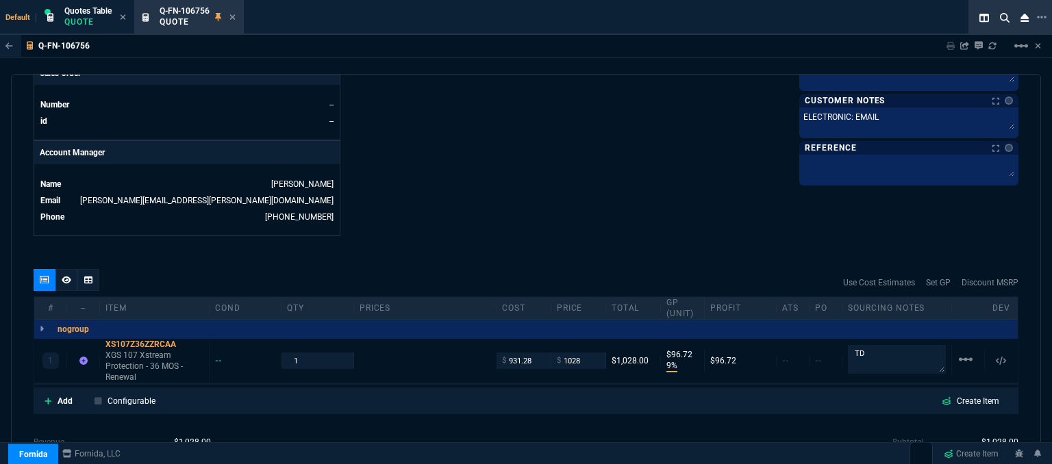
type input "9"
type input "97"
drag, startPoint x: 583, startPoint y: 350, endPoint x: 550, endPoint y: 347, distance: 32.3
click at [551, 353] on div "$ 1028" at bounding box center [578, 361] width 55 height 16
type input "995"
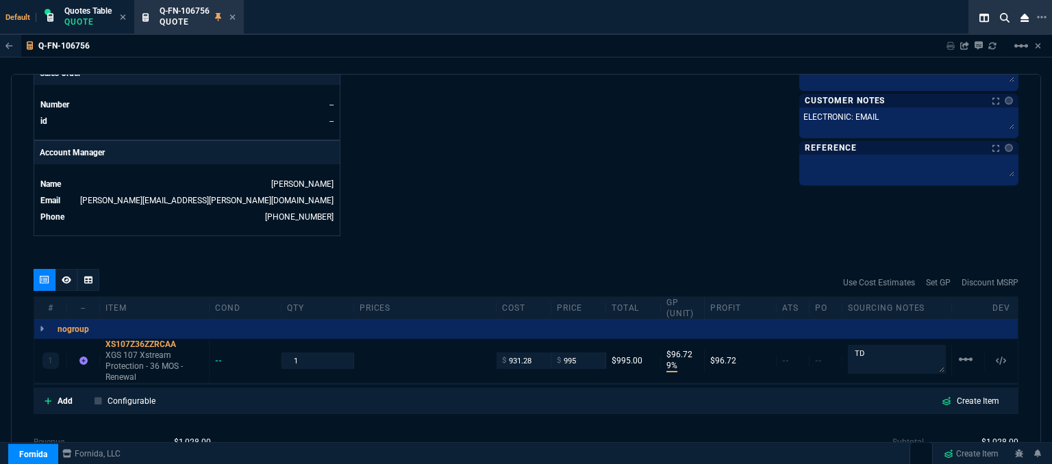
type input "995"
type input "6"
type input "64"
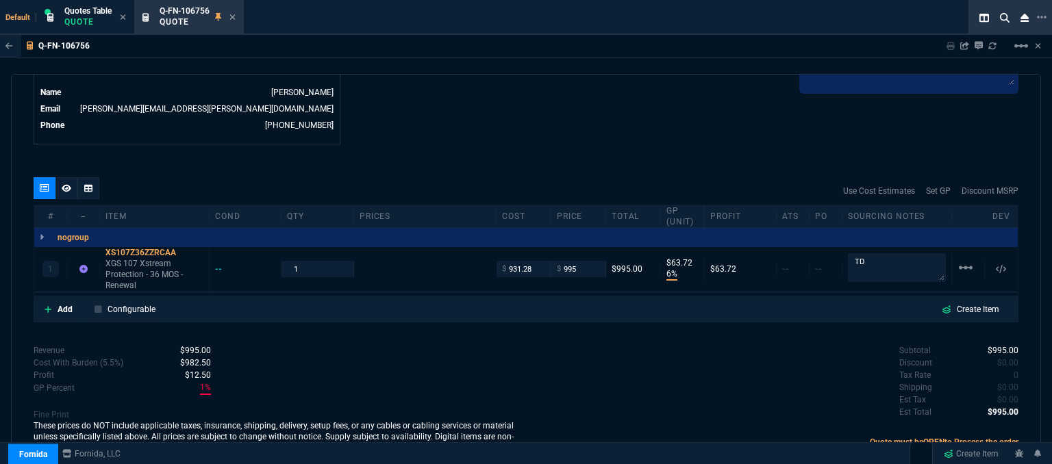
scroll to position [701, 0]
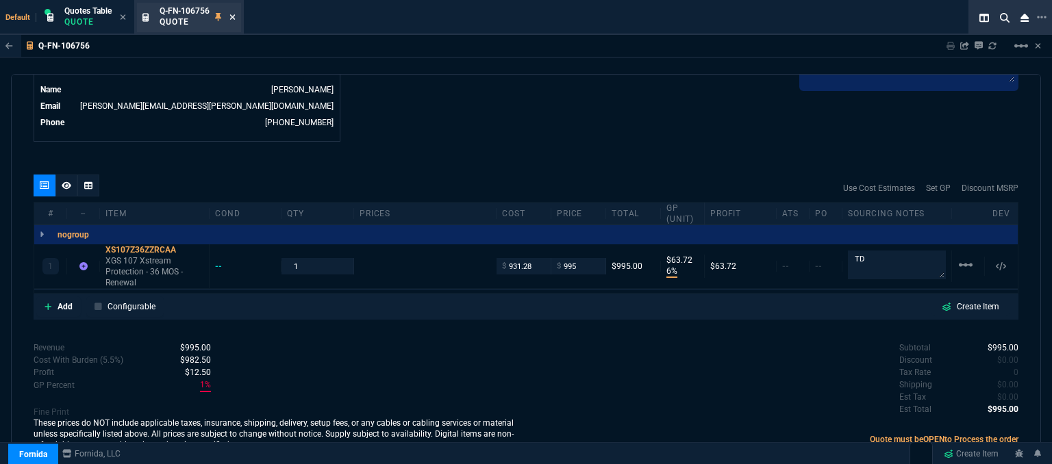
click at [233, 16] on icon at bounding box center [232, 16] width 5 height 5
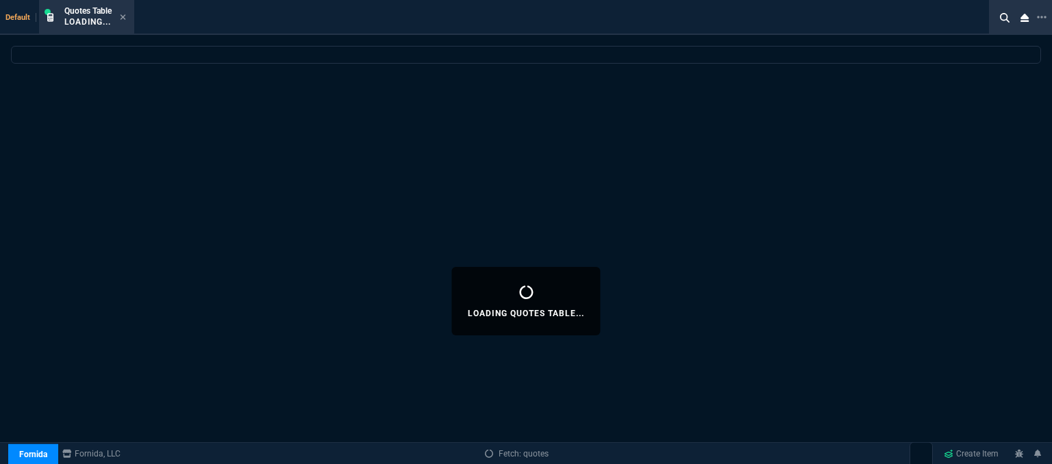
select select
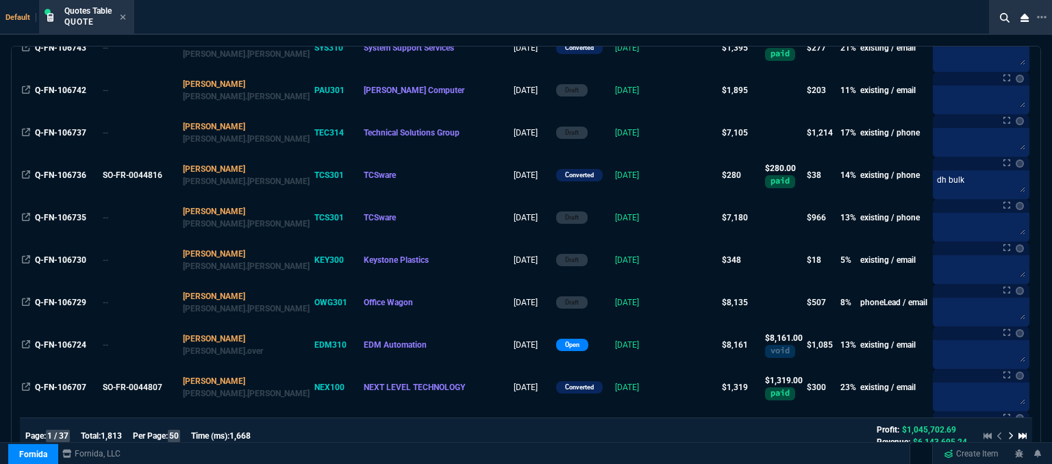
scroll to position [890, 0]
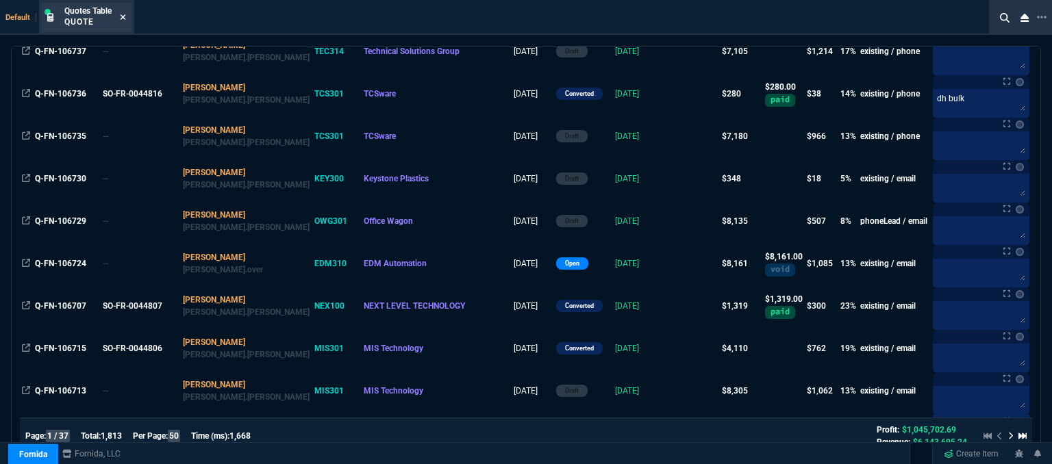
click at [125, 17] on icon at bounding box center [122, 16] width 5 height 5
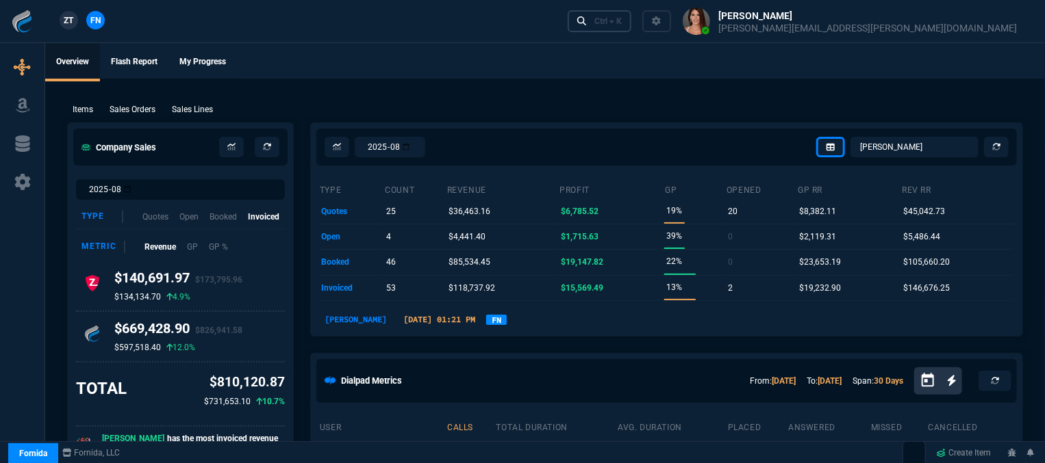
click at [622, 18] on div "Ctrl + K" at bounding box center [607, 21] width 27 height 11
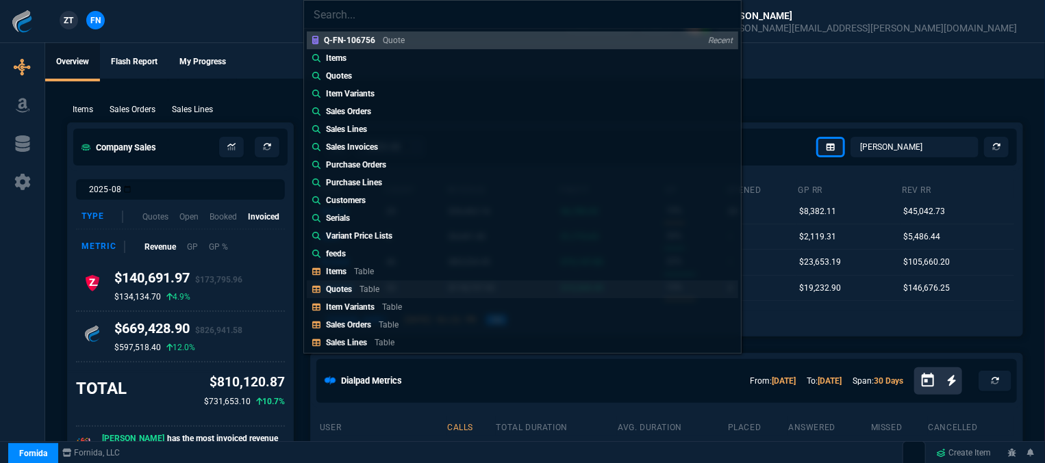
click at [367, 285] on p "Table" at bounding box center [369, 290] width 20 height 10
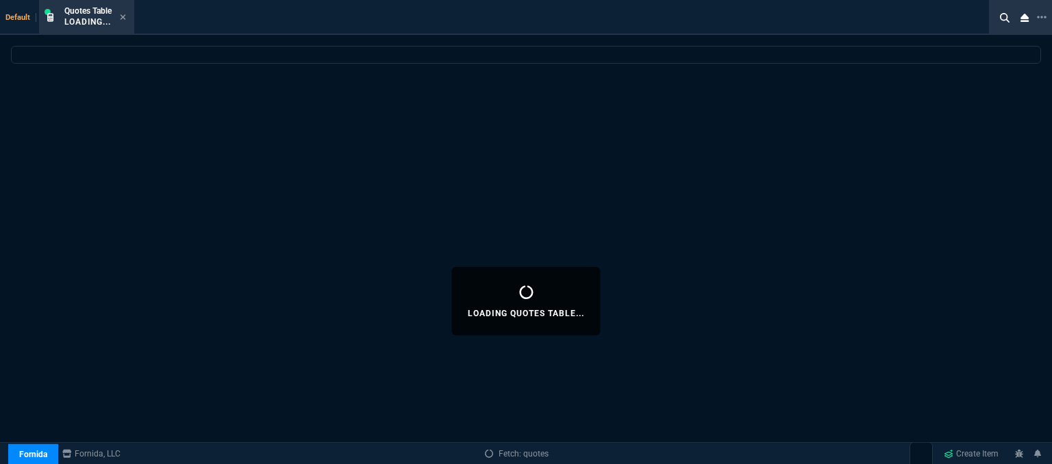
select select
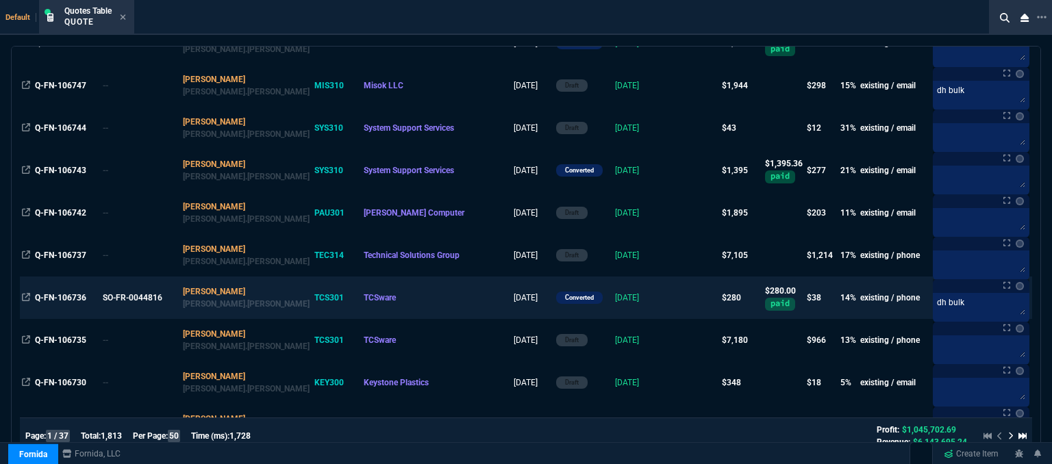
scroll to position [822, 0]
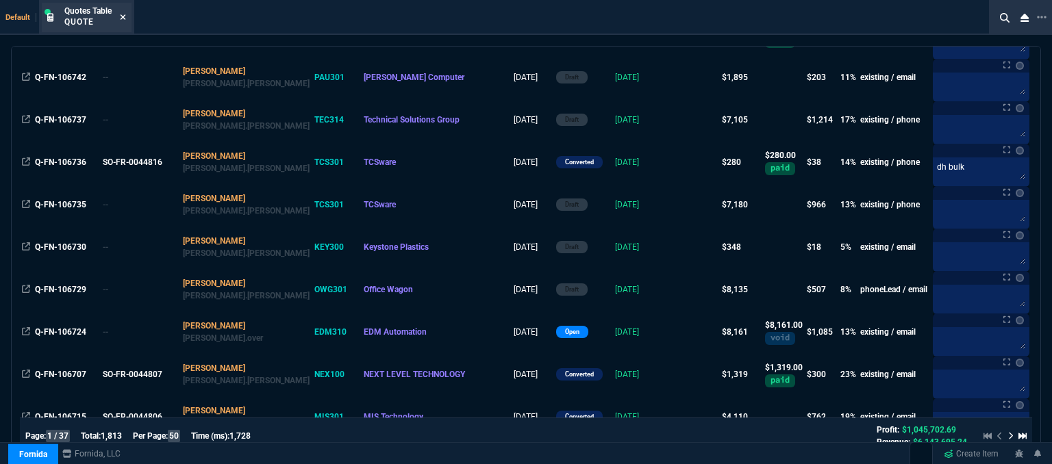
click at [121, 16] on icon at bounding box center [123, 17] width 6 height 8
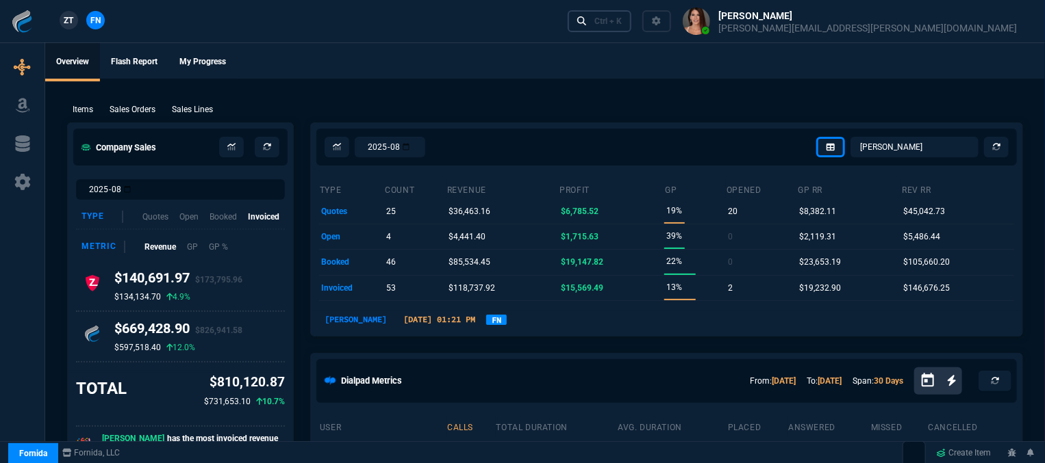
click at [622, 22] on div "Ctrl + K" at bounding box center [607, 21] width 27 height 11
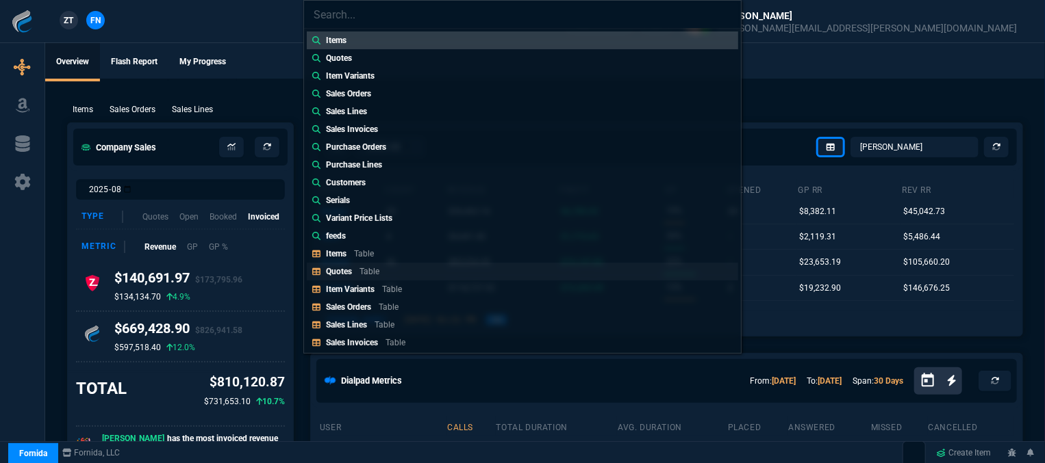
click at [422, 274] on link "Quotes Table" at bounding box center [522, 272] width 431 height 18
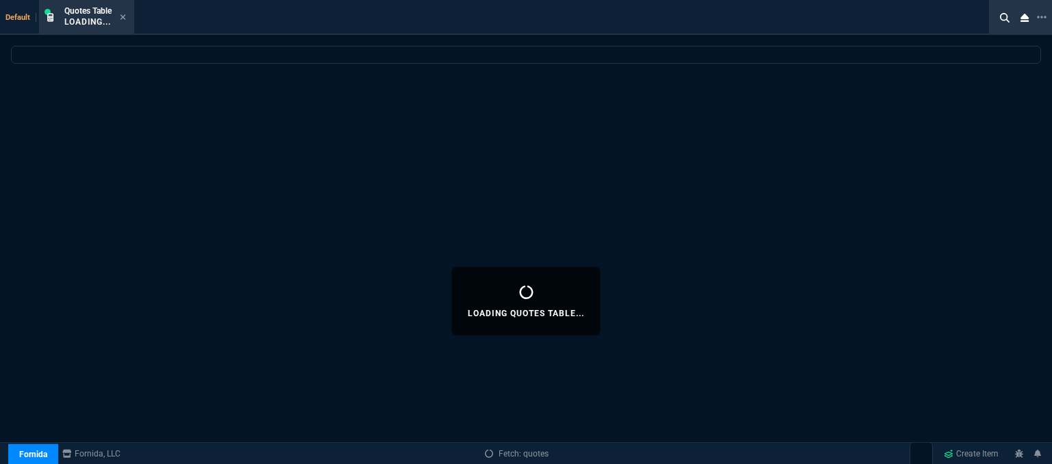
select select
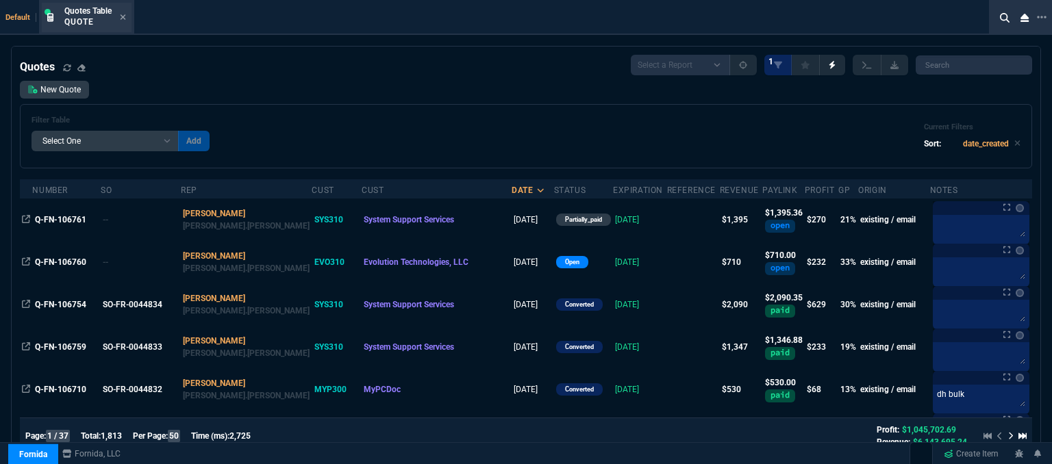
click at [129, 17] on div "Quotes Table Quote" at bounding box center [87, 17] width 90 height 29
click at [125, 14] on icon at bounding box center [123, 17] width 6 height 8
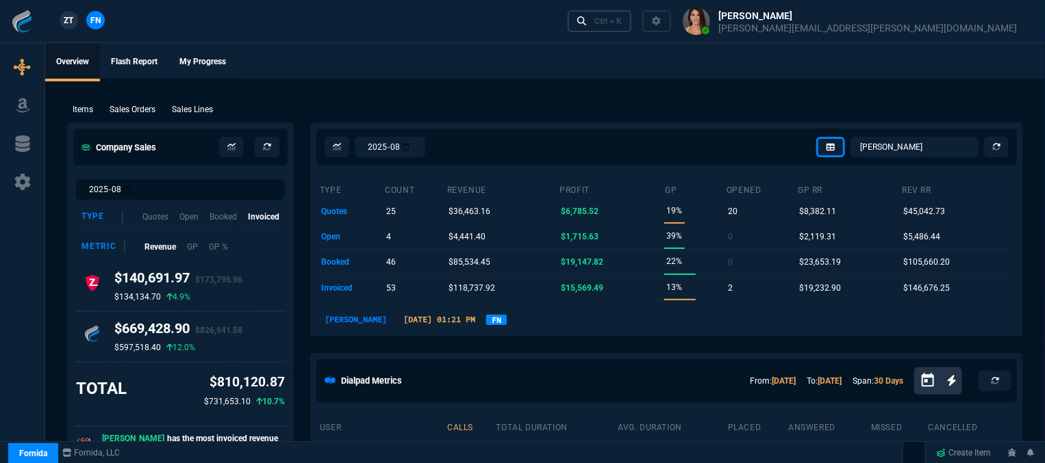
click at [622, 21] on div "Ctrl + K" at bounding box center [607, 21] width 27 height 11
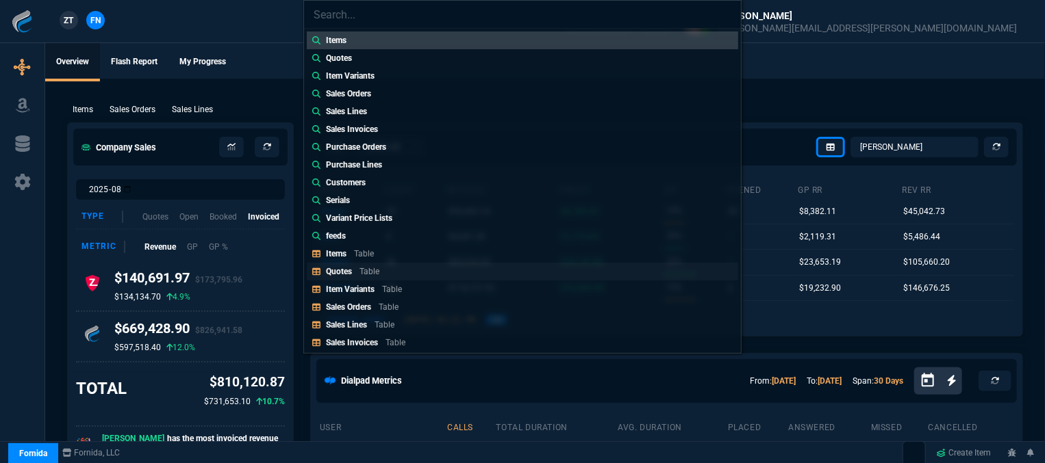
click at [411, 279] on link "Quotes Table" at bounding box center [522, 272] width 431 height 18
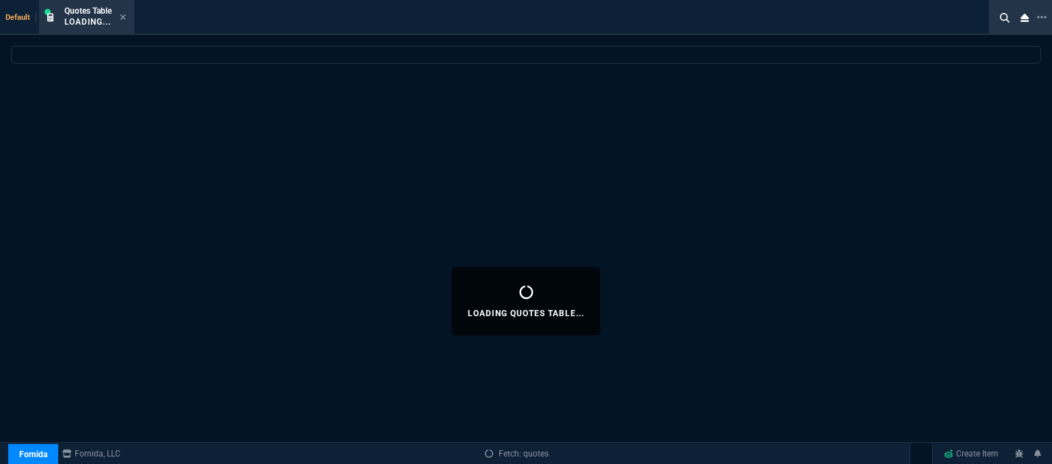
select select
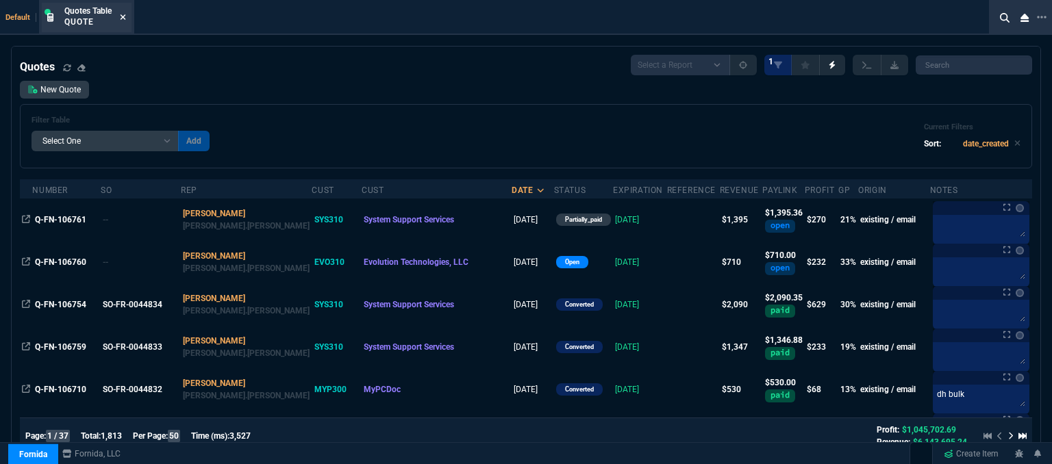
click at [123, 13] on icon at bounding box center [123, 17] width 6 height 8
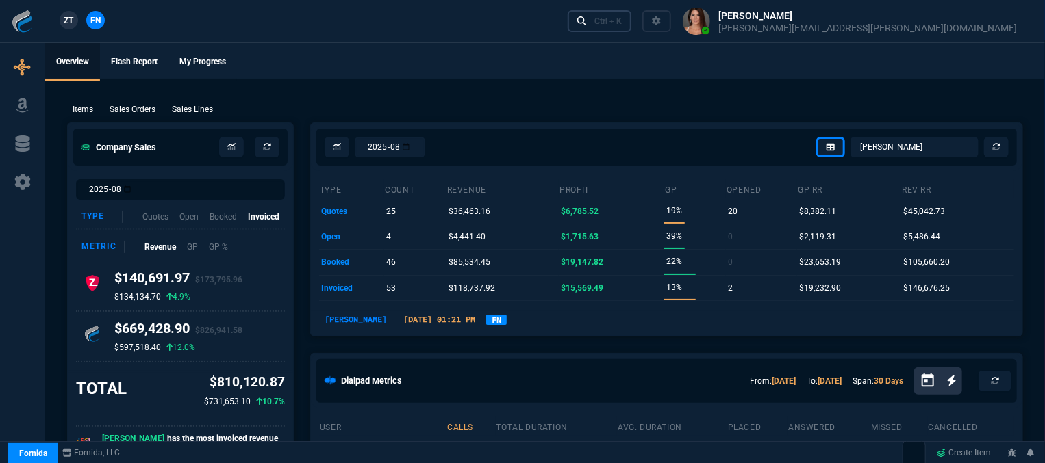
click at [622, 18] on div "Ctrl + K" at bounding box center [607, 21] width 27 height 11
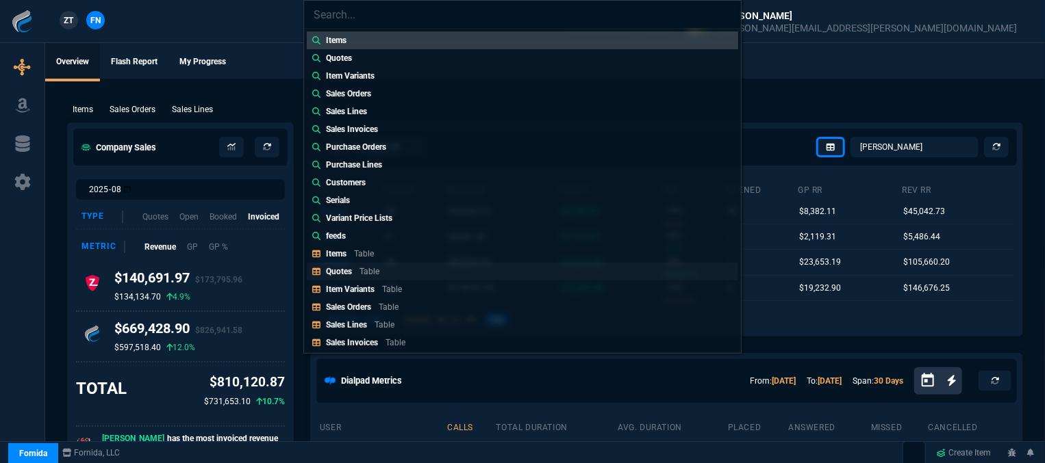
click at [358, 269] on div "Quotes Table" at bounding box center [355, 272] width 59 height 12
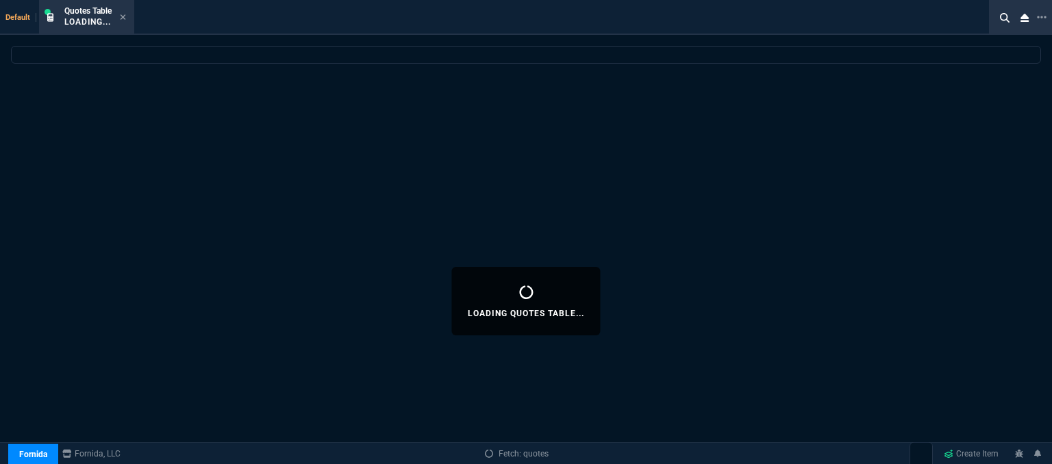
select select
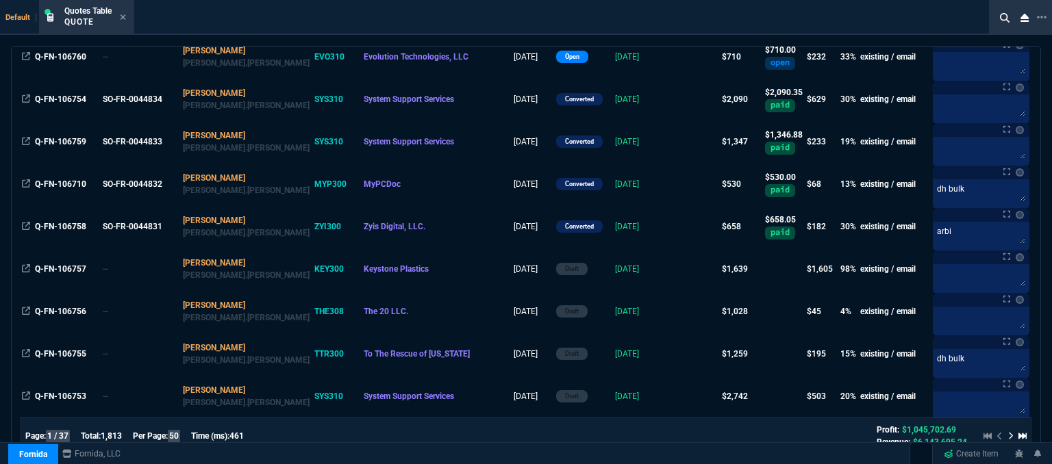
scroll to position [205, 0]
click at [123, 16] on icon at bounding box center [122, 16] width 5 height 5
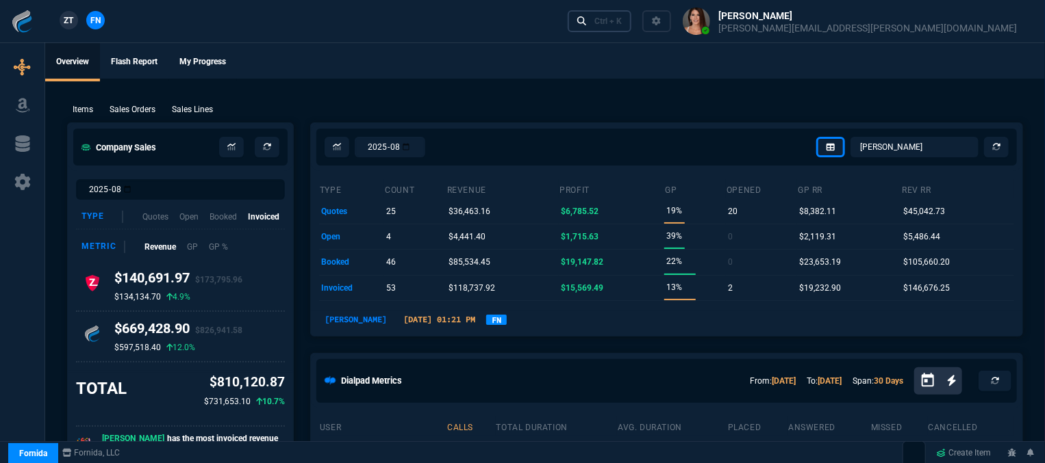
click at [622, 19] on div "Ctrl + K" at bounding box center [607, 21] width 27 height 11
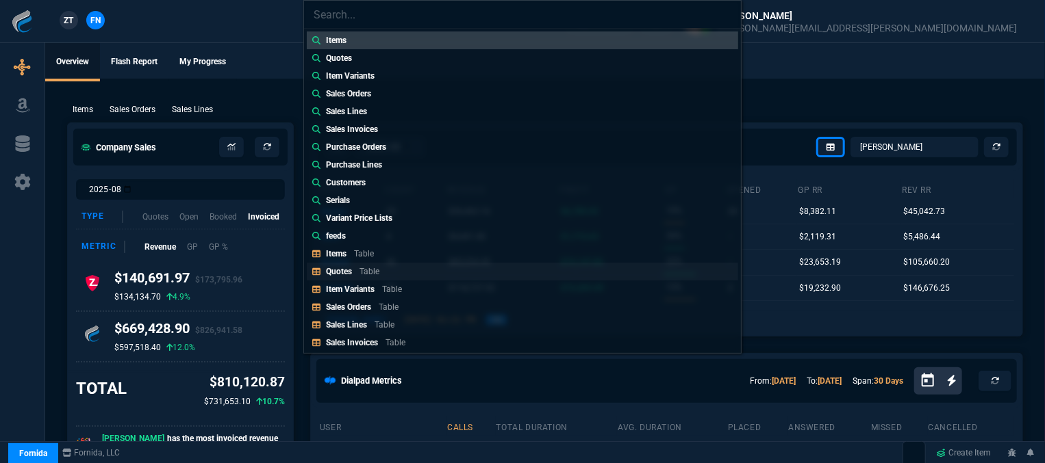
click at [370, 269] on p "Table" at bounding box center [369, 272] width 20 height 10
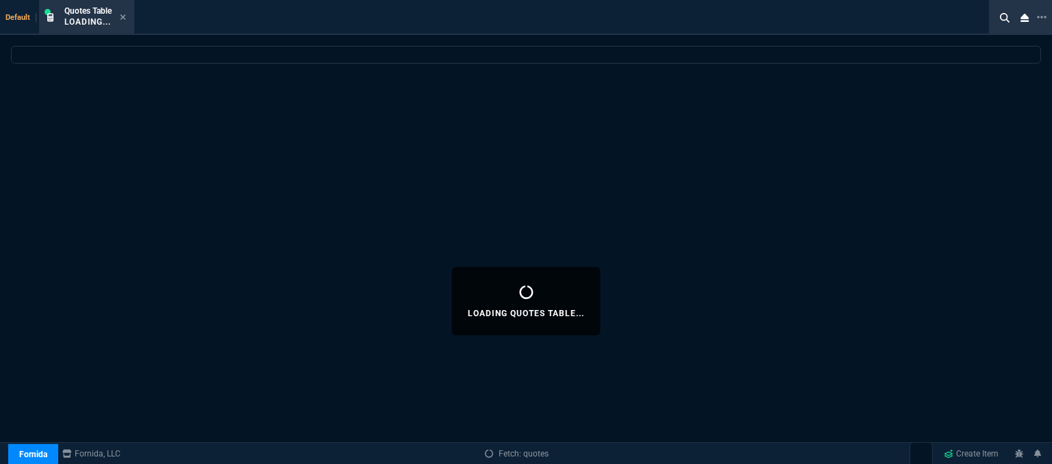
select select
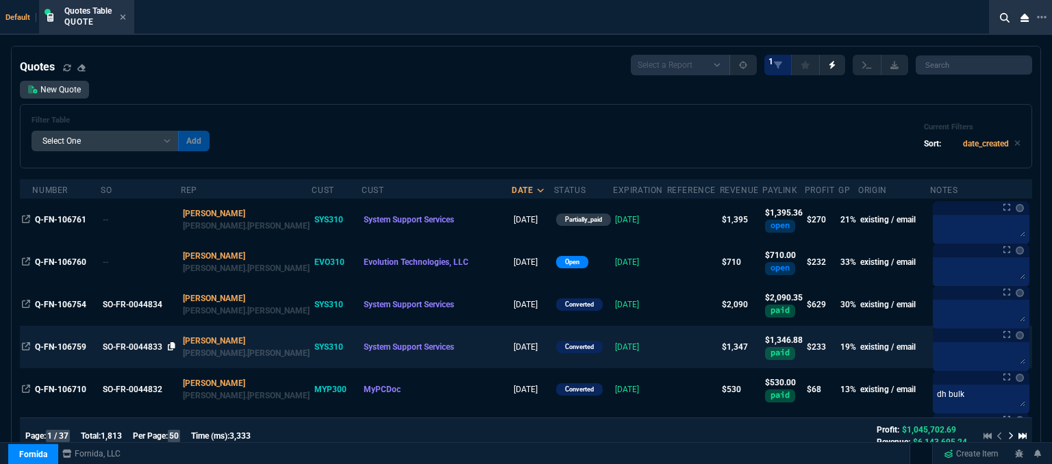
click at [175, 348] on icon at bounding box center [172, 346] width 8 height 8
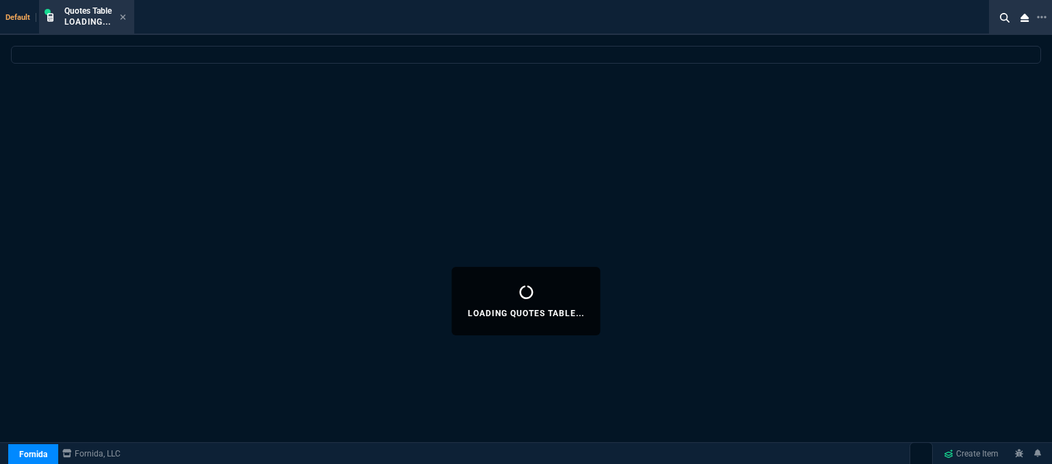
select select "12: [PERSON_NAME]"
select select
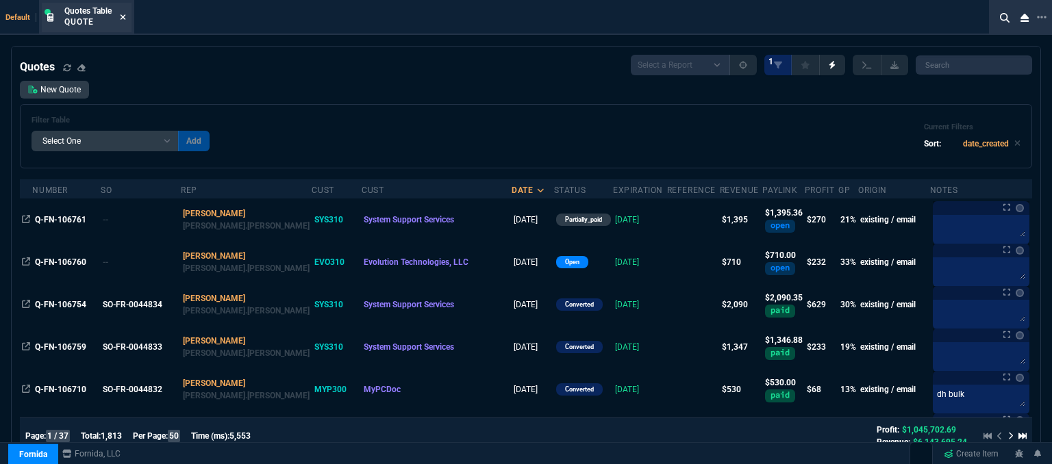
click at [125, 16] on icon at bounding box center [122, 16] width 5 height 5
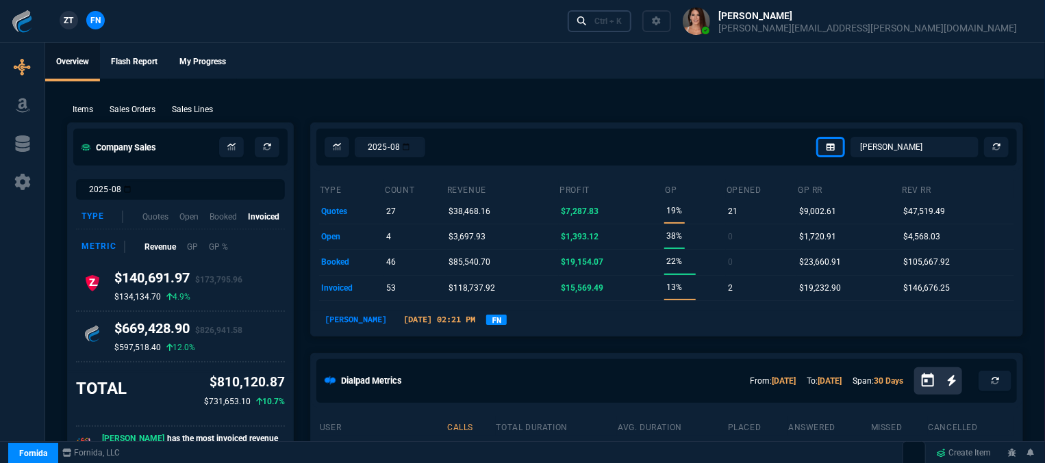
click at [622, 20] on div "Ctrl + K" at bounding box center [607, 21] width 27 height 11
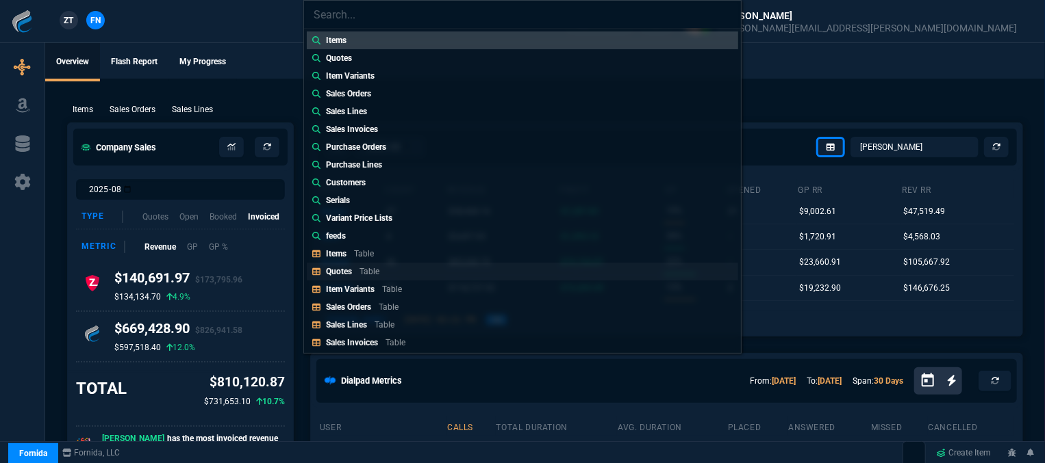
click at [339, 276] on p "Quotes" at bounding box center [339, 272] width 26 height 10
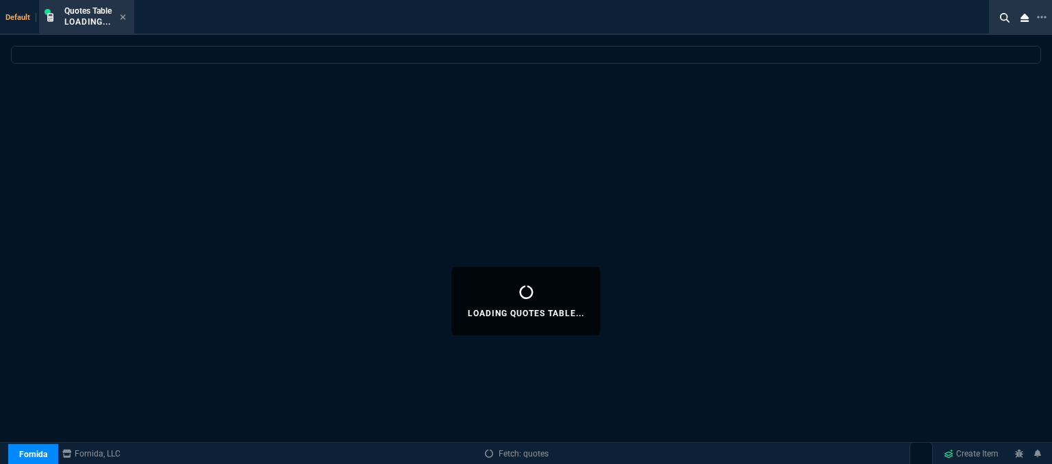
select select
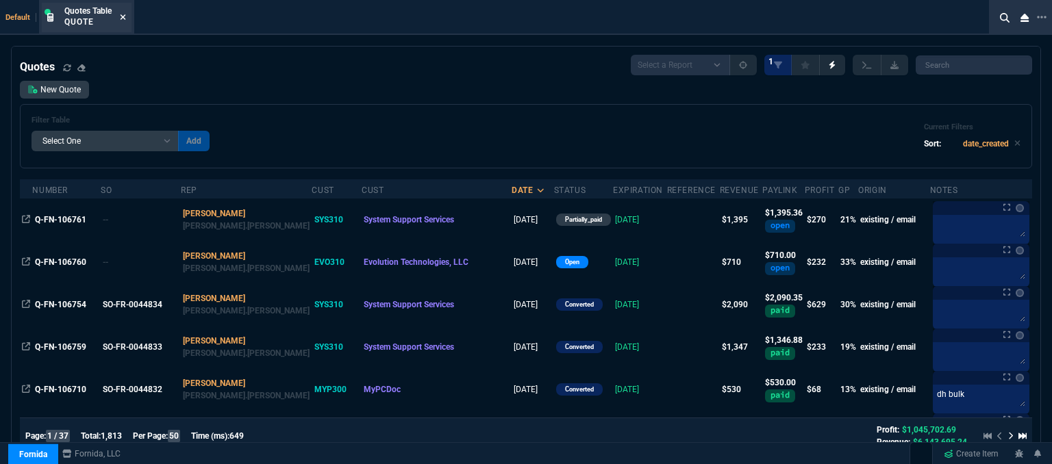
click at [126, 18] on icon at bounding box center [123, 17] width 6 height 8
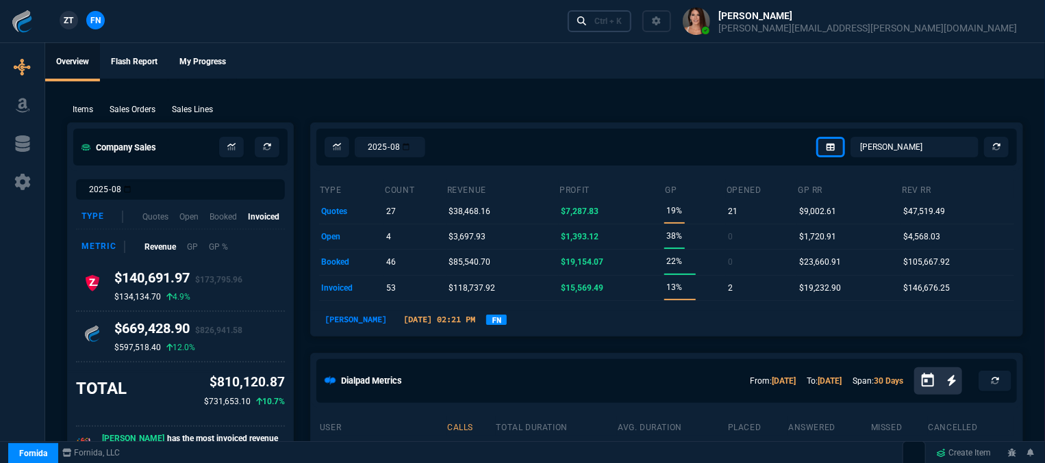
click at [622, 21] on div "Ctrl + K" at bounding box center [607, 21] width 27 height 11
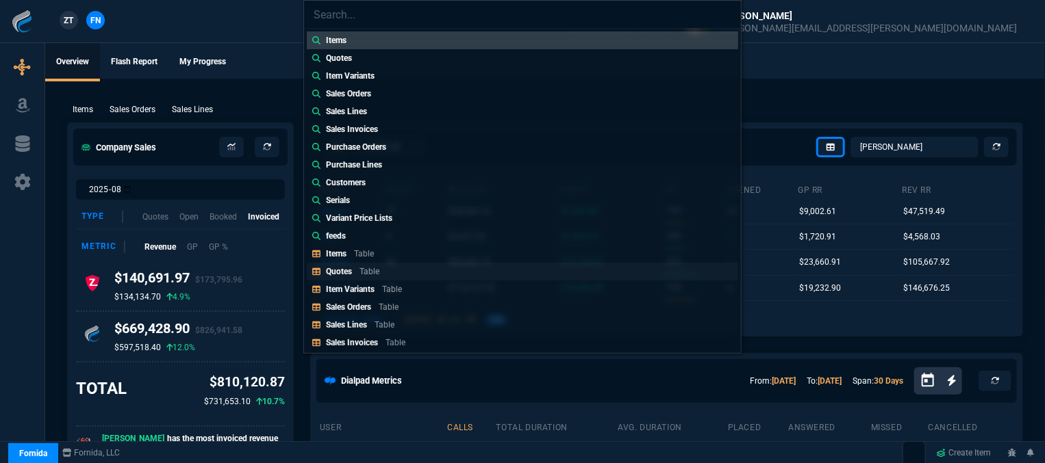
click at [334, 268] on p "Quotes" at bounding box center [339, 272] width 26 height 10
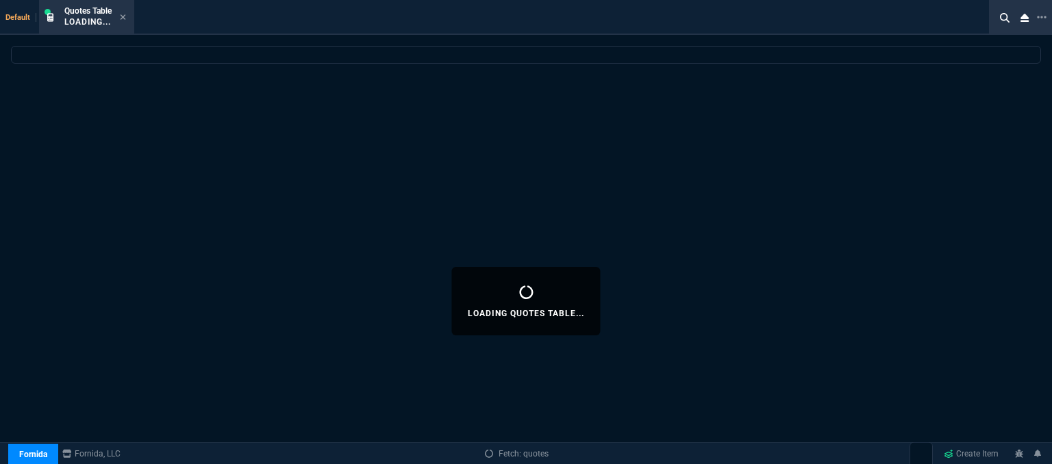
select select
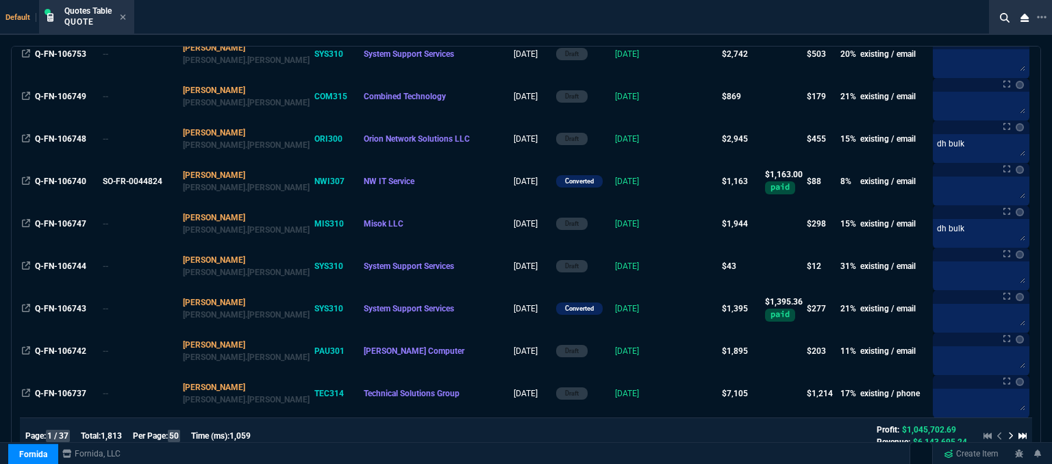
scroll to position [822, 0]
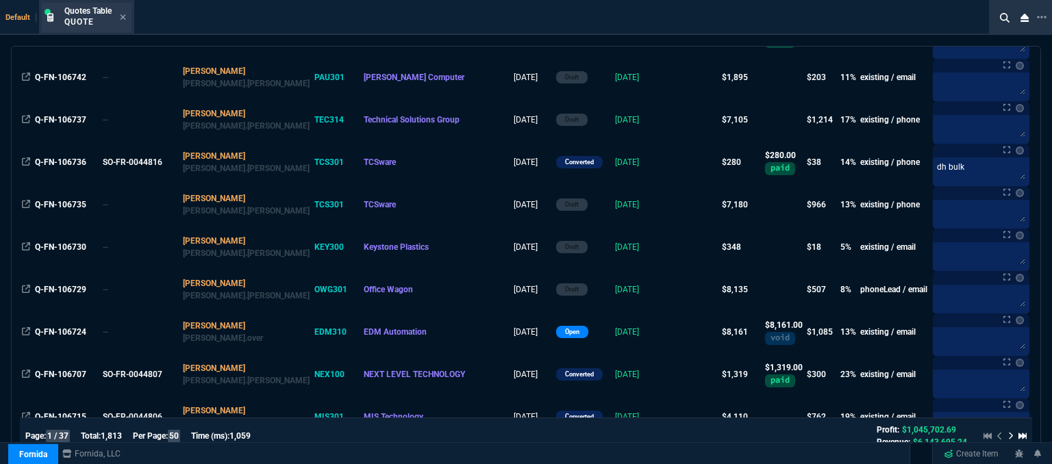
click at [127, 14] on div "Quotes Table Quote" at bounding box center [87, 17] width 90 height 29
click at [122, 14] on icon at bounding box center [123, 17] width 6 height 8
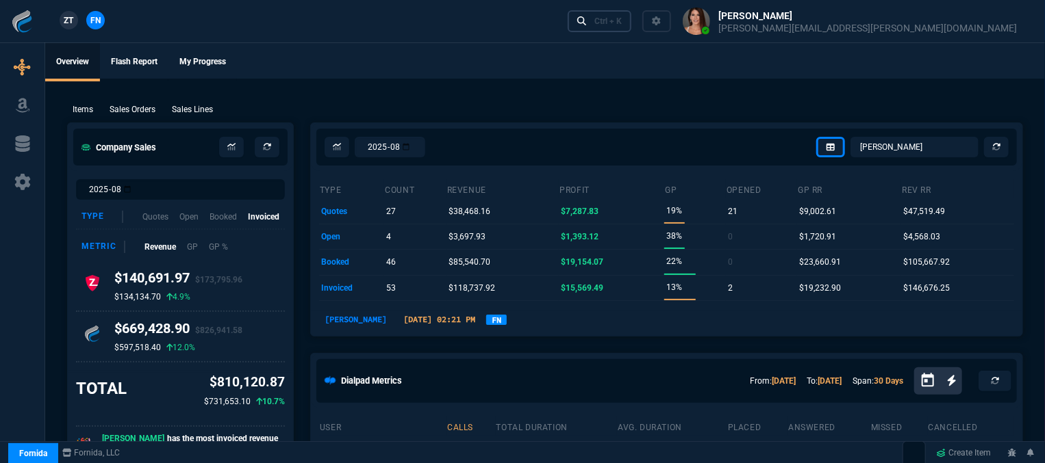
click at [622, 21] on div "Ctrl + K" at bounding box center [607, 21] width 27 height 11
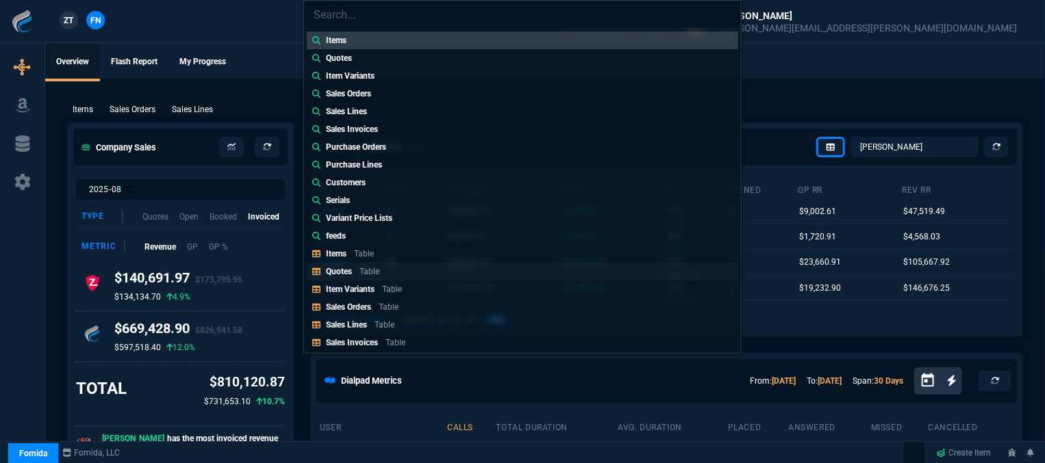
click at [372, 268] on p "Table" at bounding box center [369, 272] width 20 height 10
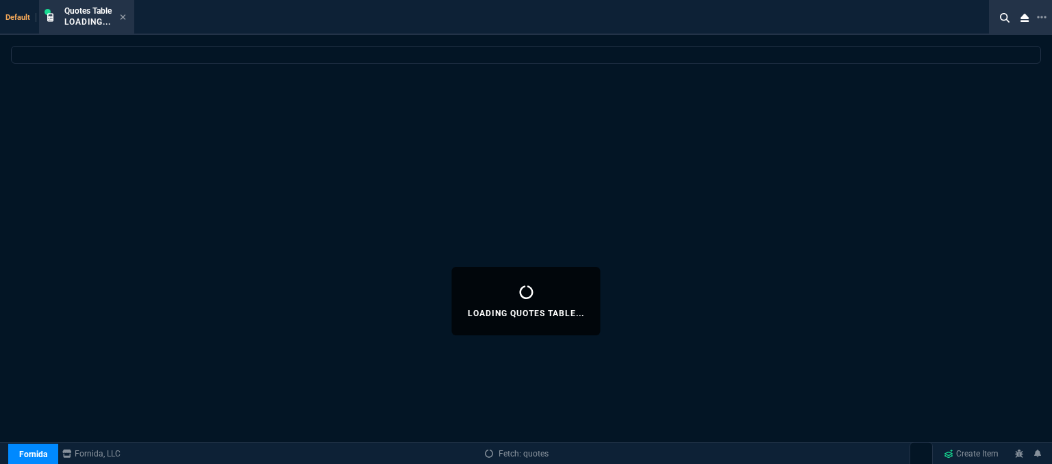
select select
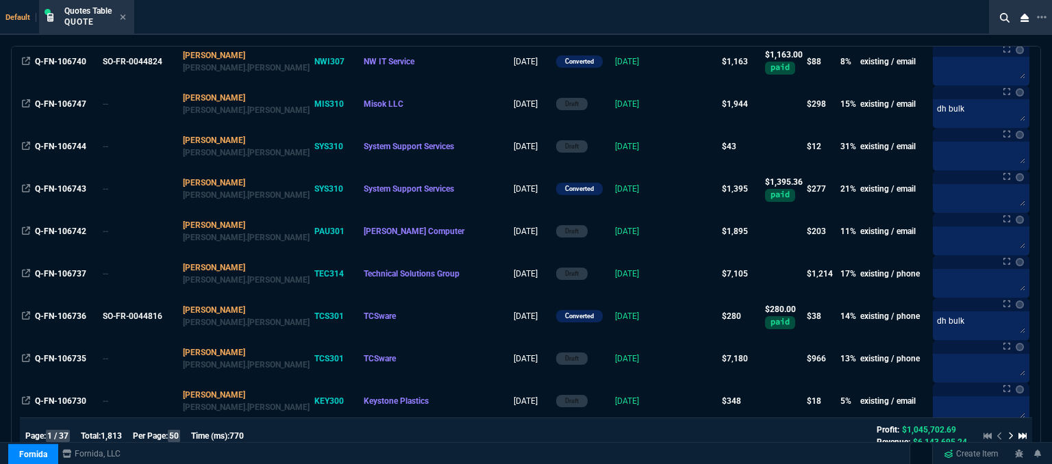
scroll to position [753, 0]
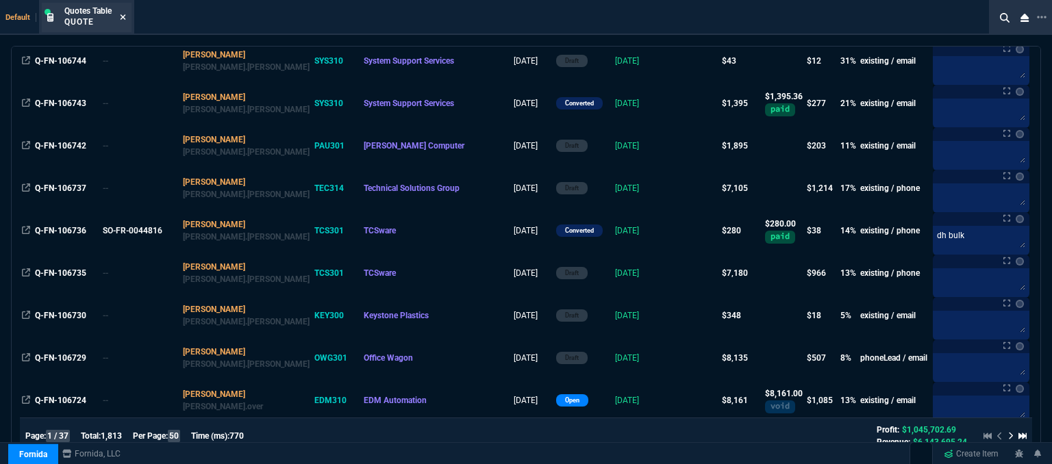
click at [126, 14] on icon at bounding box center [123, 17] width 6 height 8
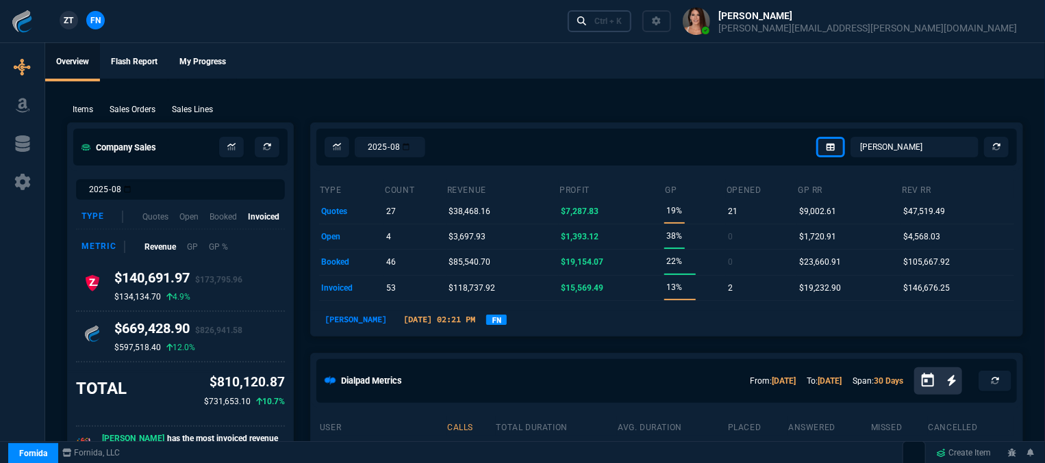
click at [622, 21] on div "Ctrl + K" at bounding box center [607, 21] width 27 height 11
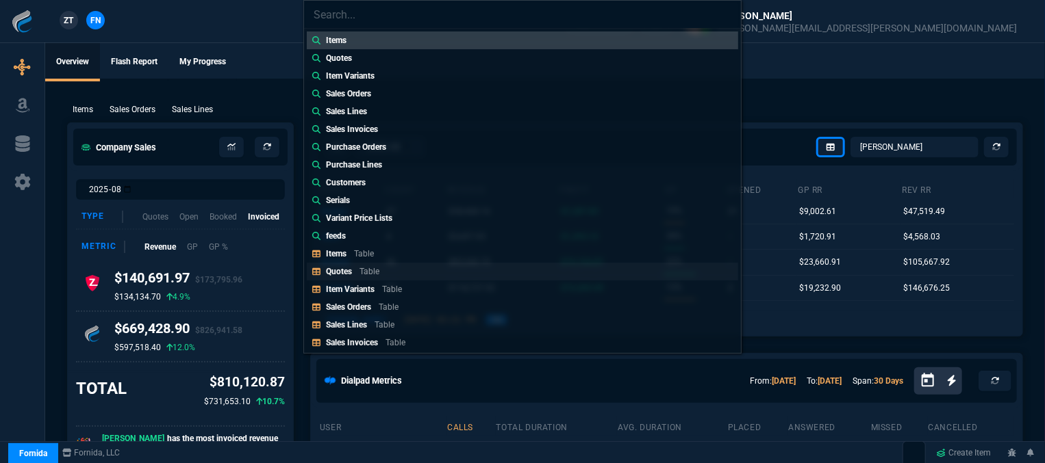
click at [423, 269] on link "Quotes Table" at bounding box center [522, 272] width 431 height 18
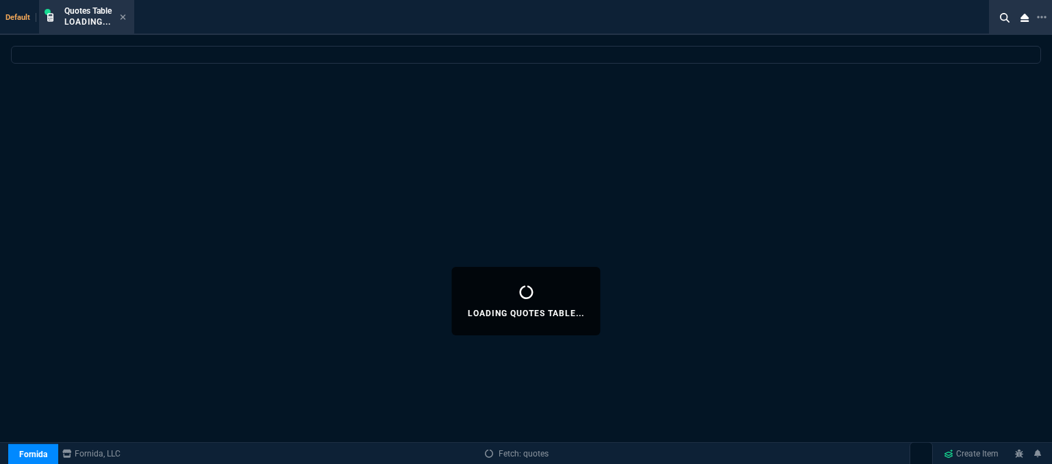
select select
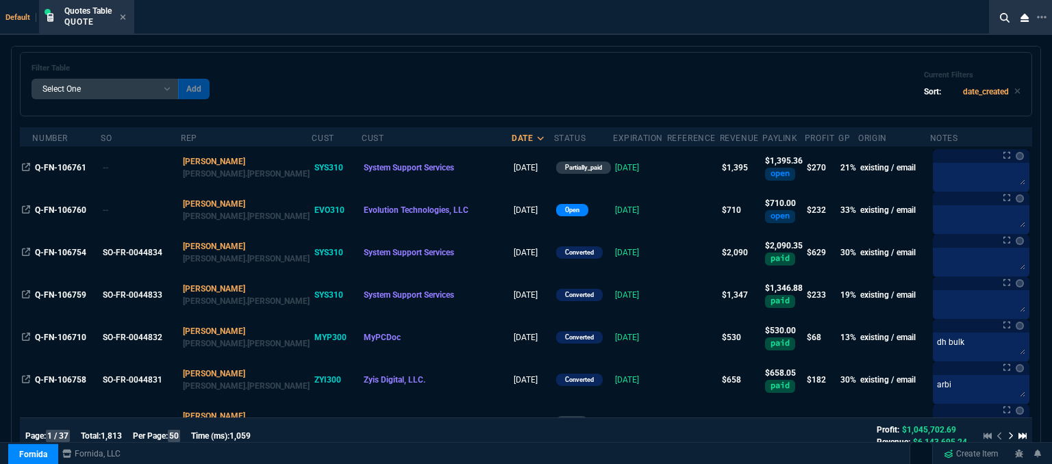
scroll to position [0, 0]
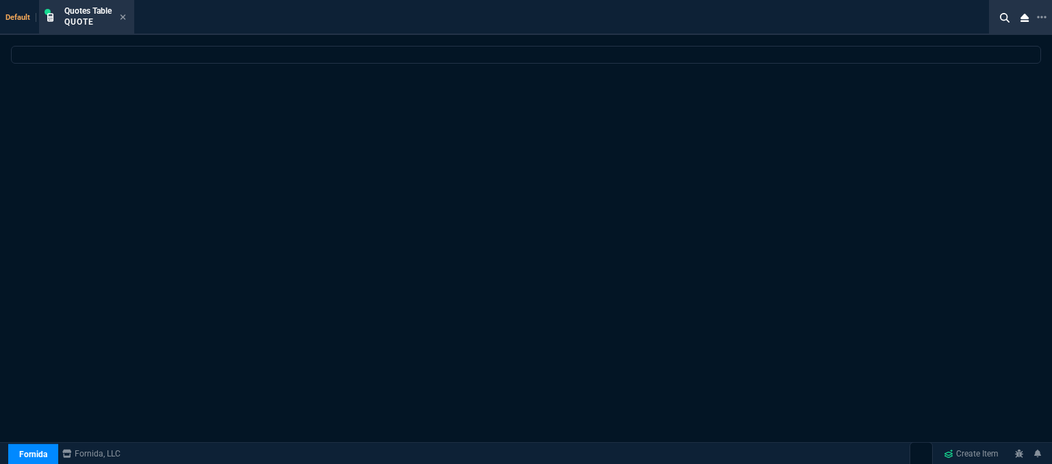
select select "12: [PERSON_NAME]"
select select
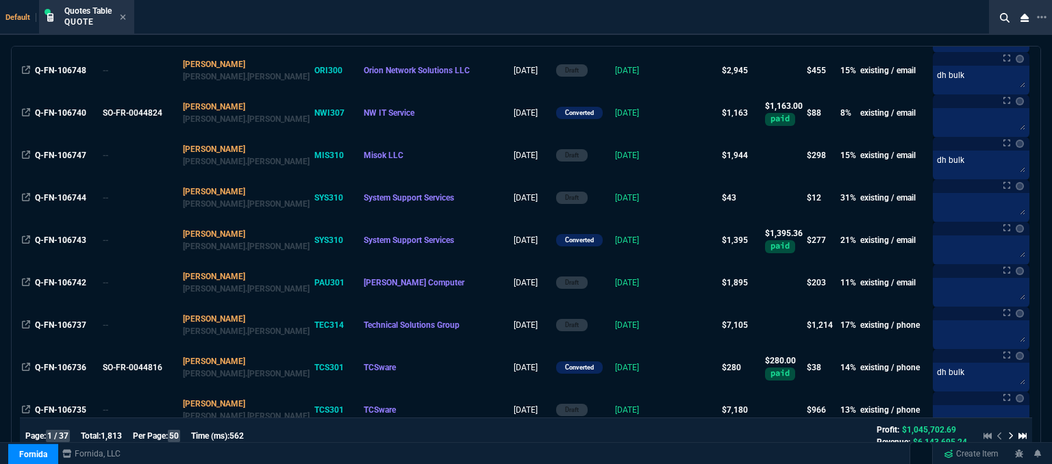
scroll to position [958, 0]
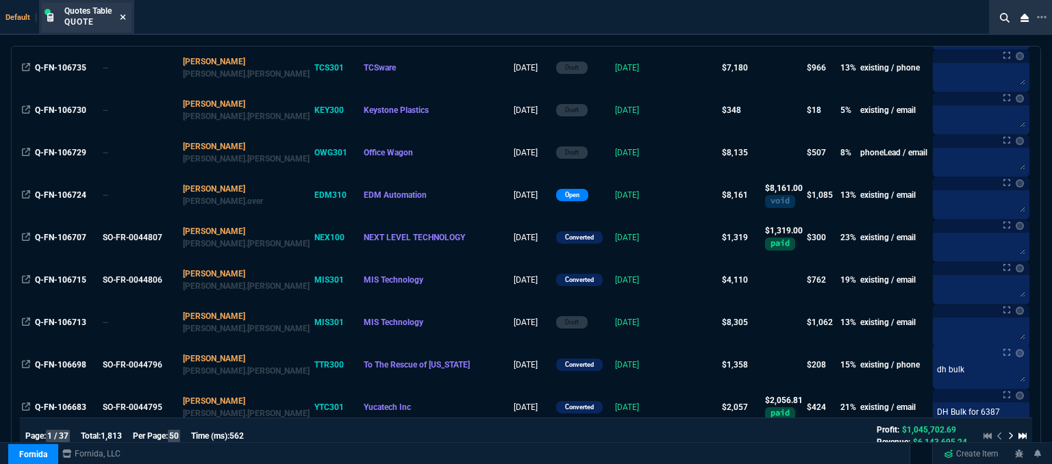
click at [125, 17] on icon at bounding box center [123, 17] width 6 height 8
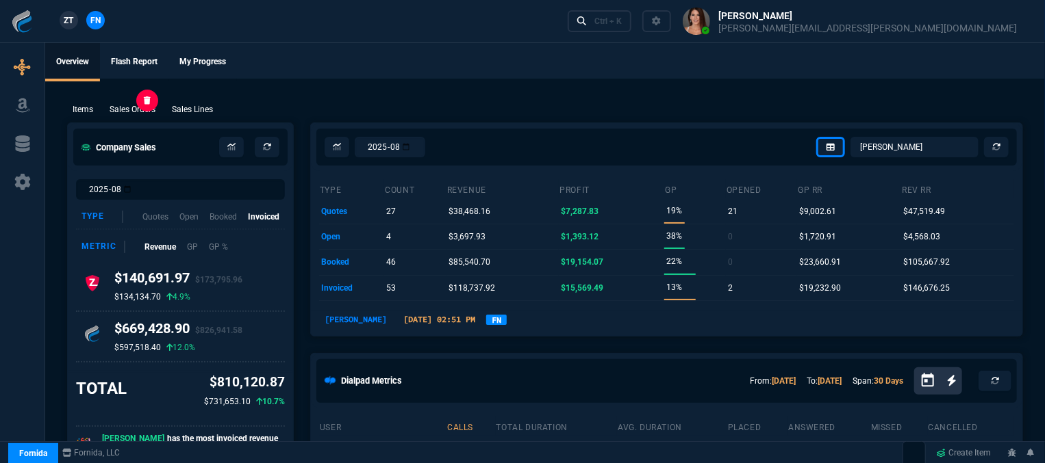
click at [144, 105] on p "Sales Orders" at bounding box center [133, 109] width 46 height 12
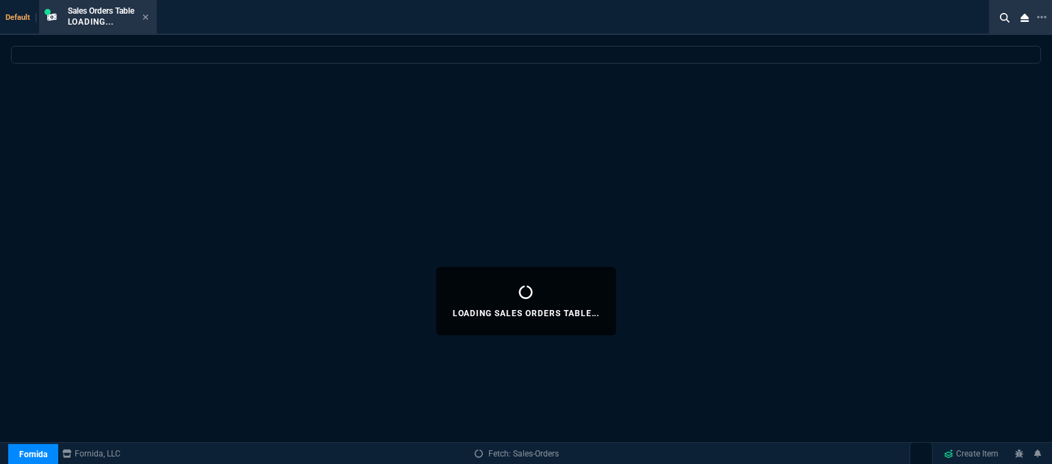
select select
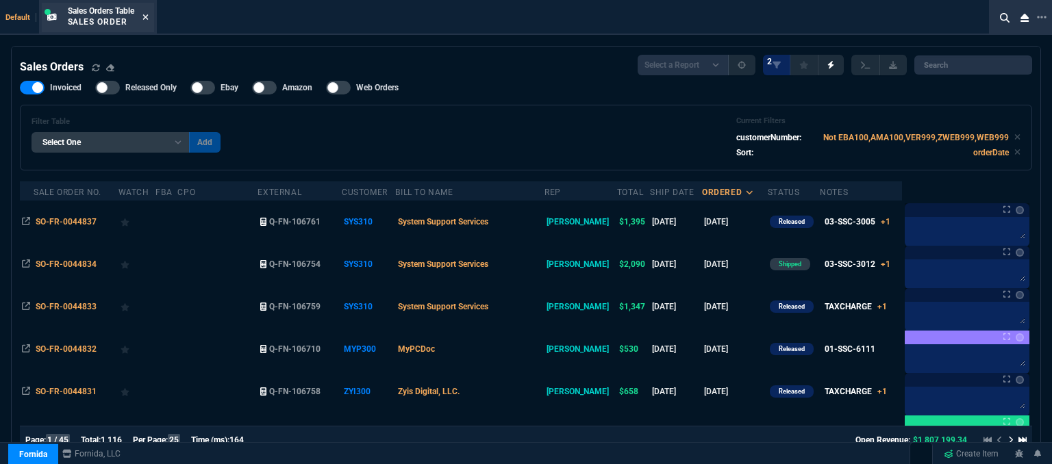
click at [147, 16] on icon at bounding box center [144, 16] width 5 height 5
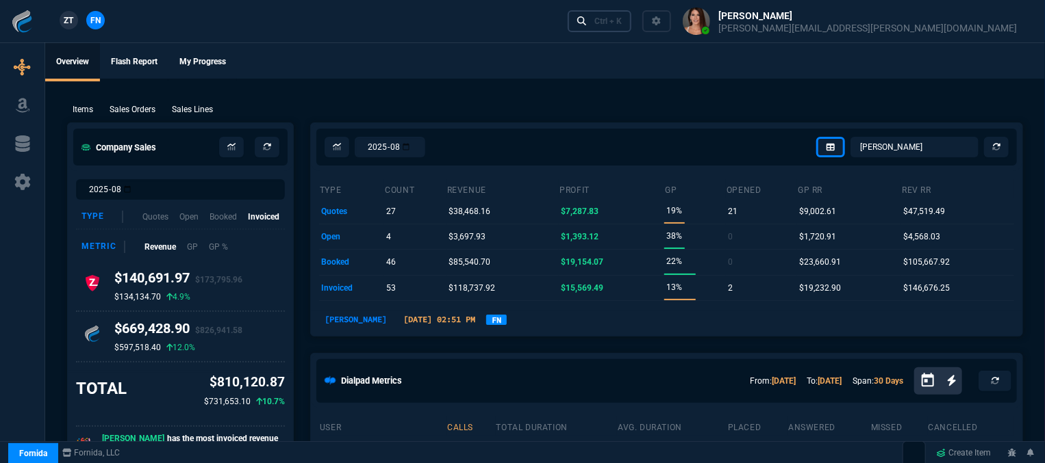
click at [622, 25] on div "Ctrl + K" at bounding box center [607, 21] width 27 height 11
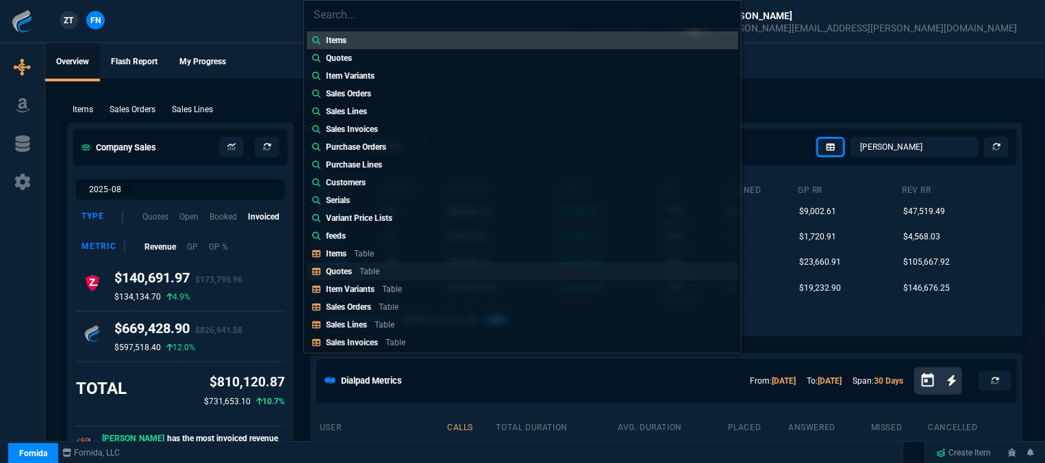
click at [359, 269] on p "Table" at bounding box center [369, 272] width 20 height 10
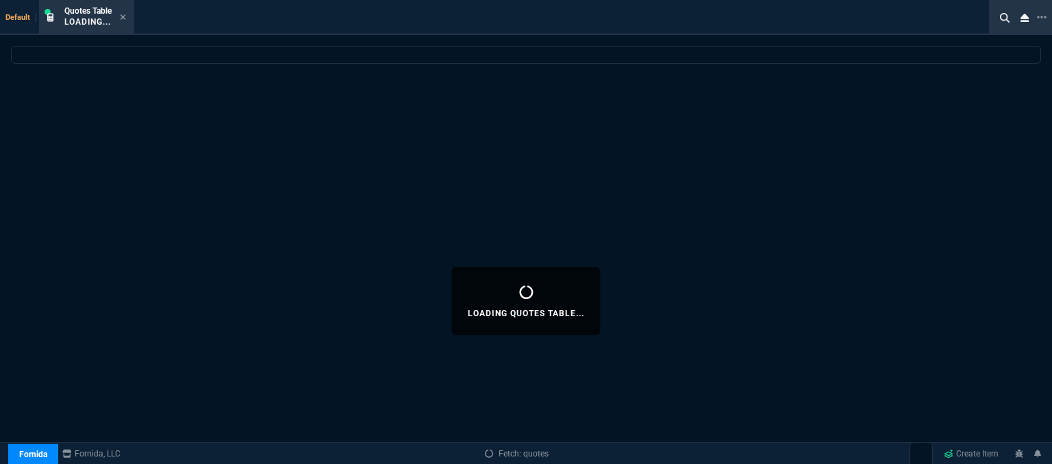
select select
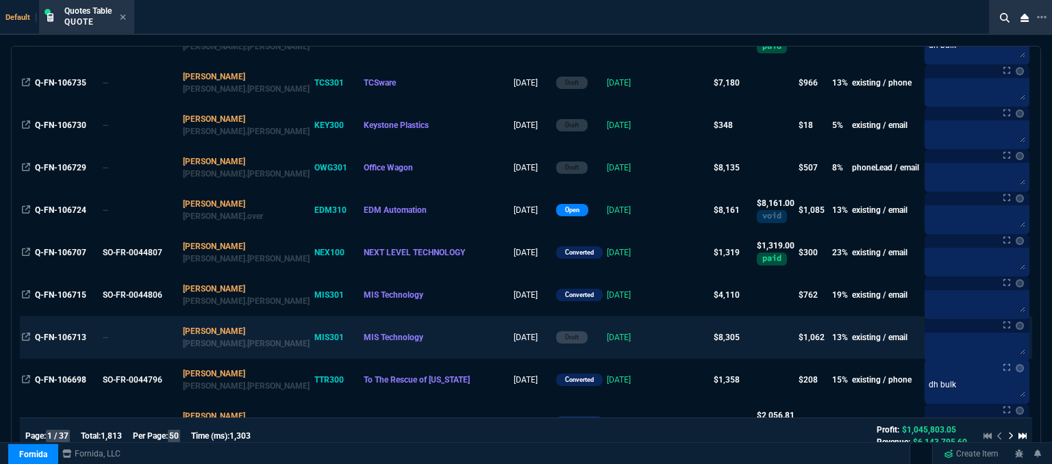
scroll to position [1027, 0]
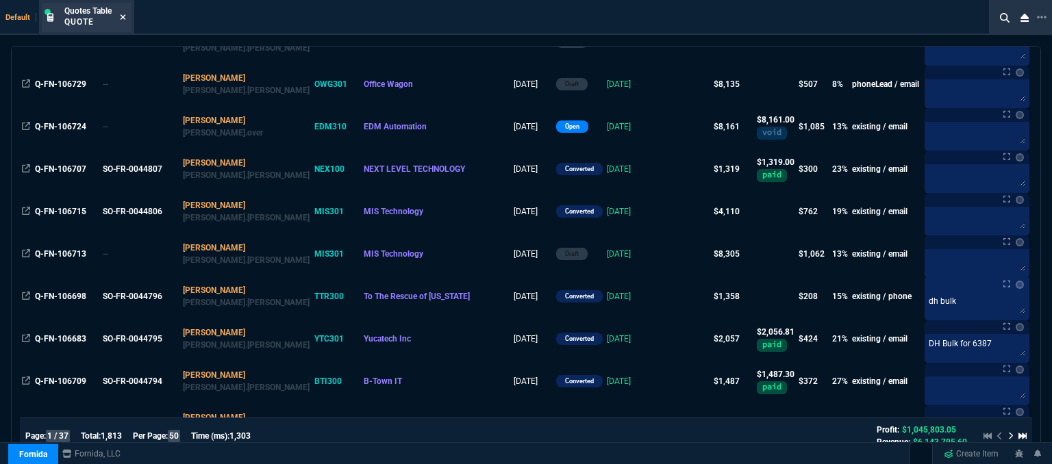
click at [123, 13] on icon at bounding box center [123, 17] width 6 height 8
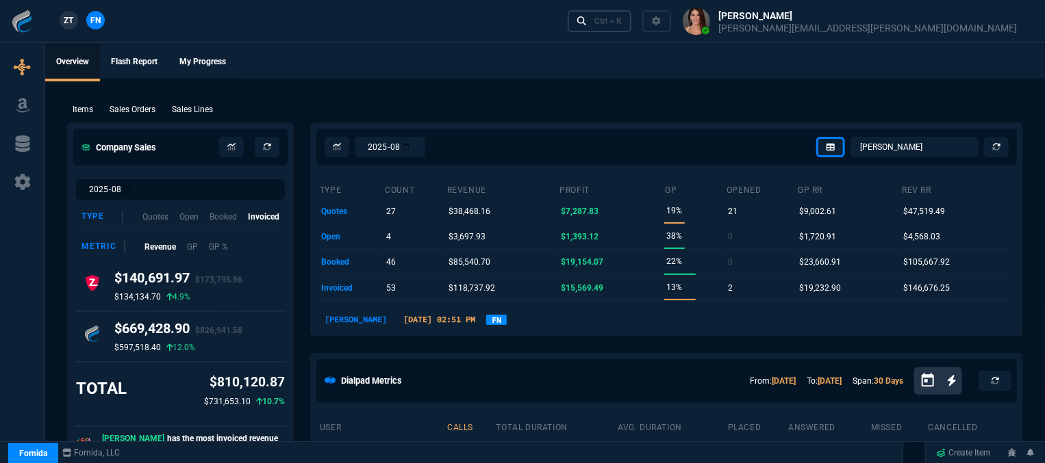
click at [632, 28] on link "Ctrl + K" at bounding box center [600, 20] width 64 height 21
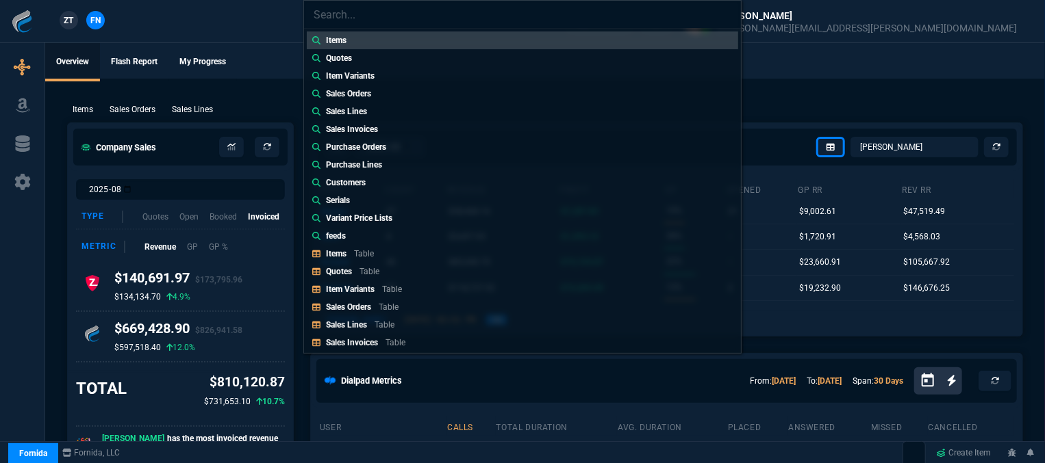
click at [384, 271] on div "Quotes Table" at bounding box center [355, 272] width 59 height 12
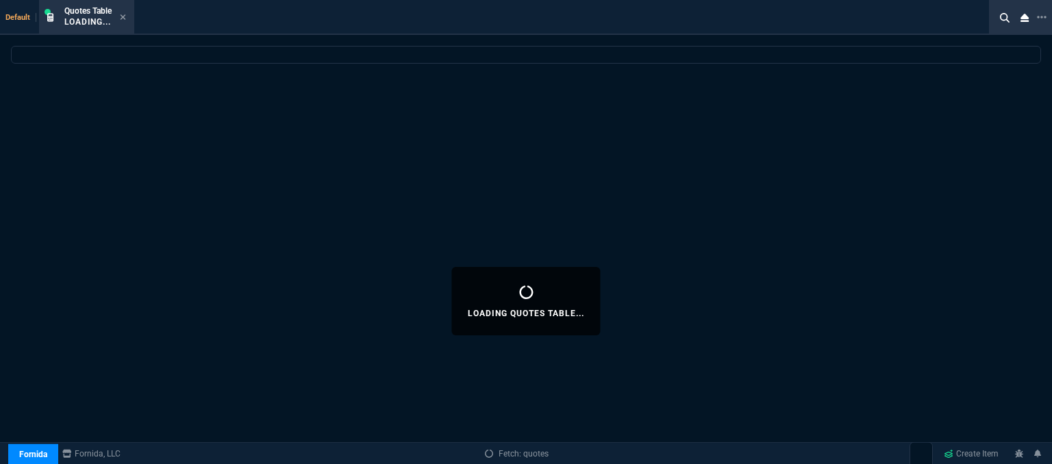
select select
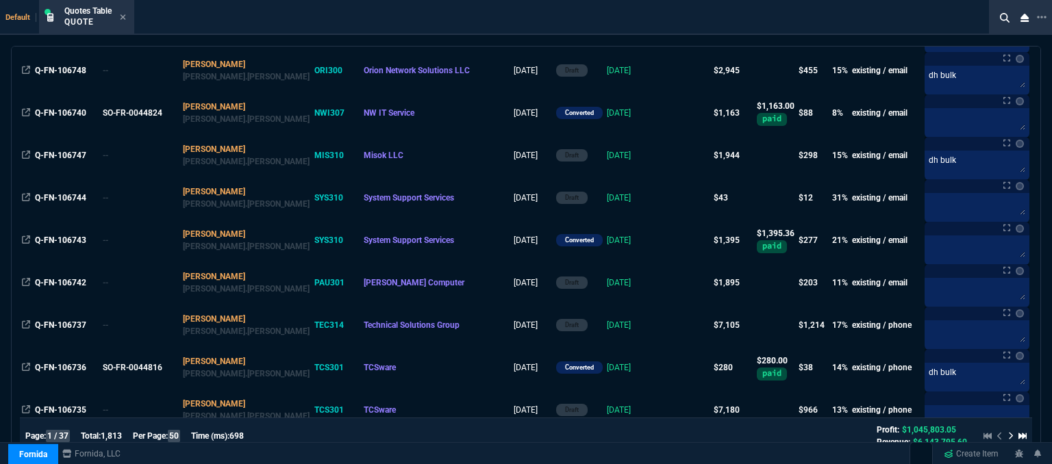
scroll to position [890, 0]
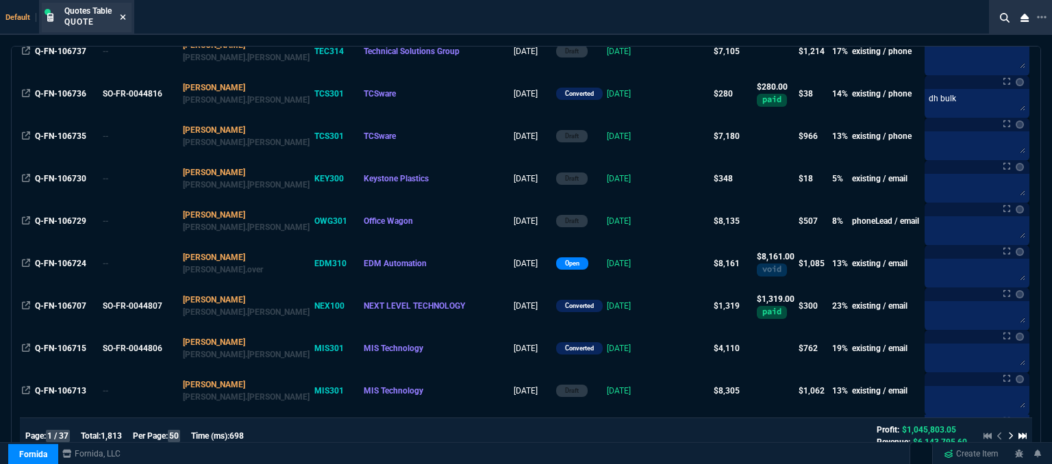
click at [125, 18] on icon at bounding box center [123, 17] width 6 height 8
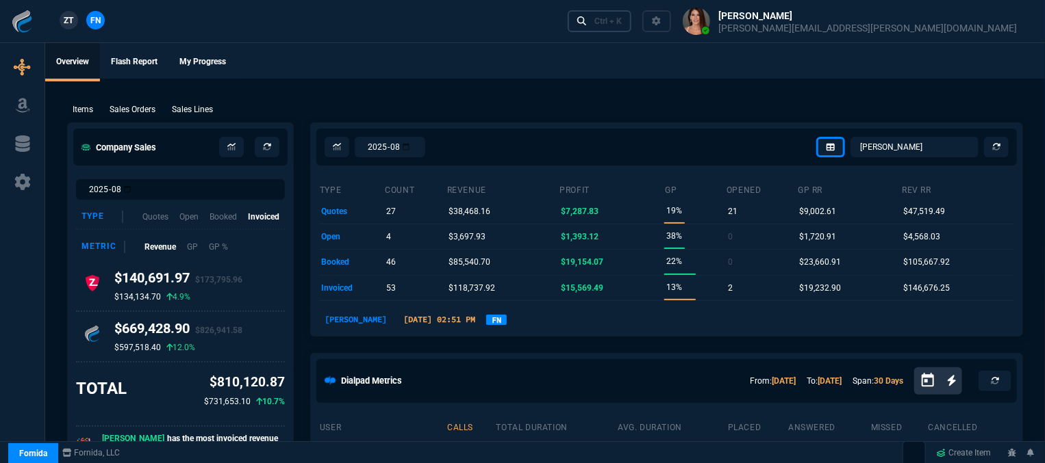
click at [622, 22] on div "Ctrl + K" at bounding box center [607, 21] width 27 height 11
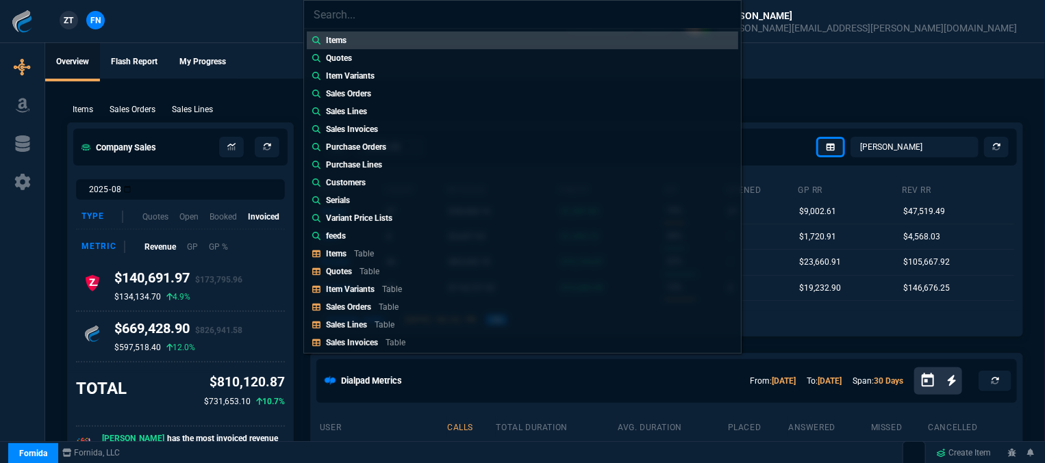
click at [804, 99] on div "Items Quotes Item Variants Sales Orders Sales Lines Sales Invoices Purchase Ord…" at bounding box center [522, 231] width 1045 height 463
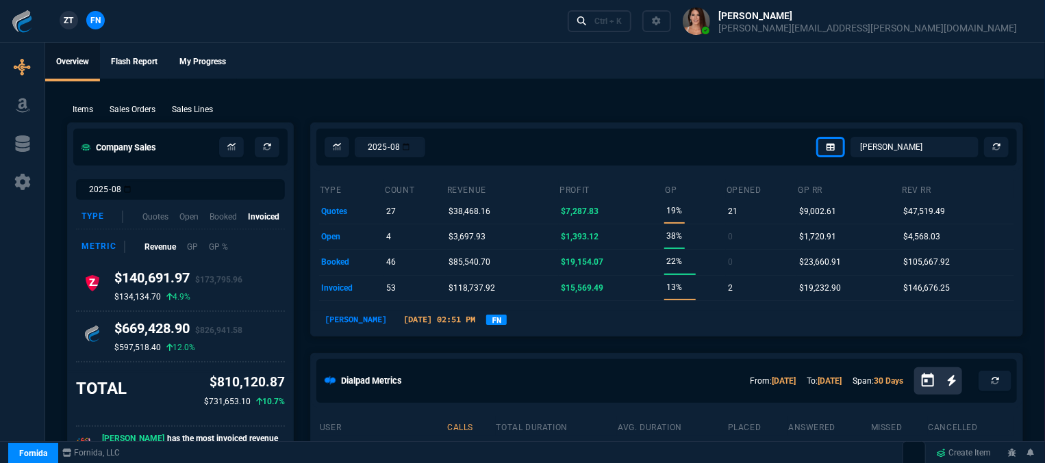
click at [794, 34] on div "Ctrl + K" at bounding box center [798, 21] width 472 height 42
click at [622, 25] on div "Ctrl + K" at bounding box center [607, 21] width 27 height 11
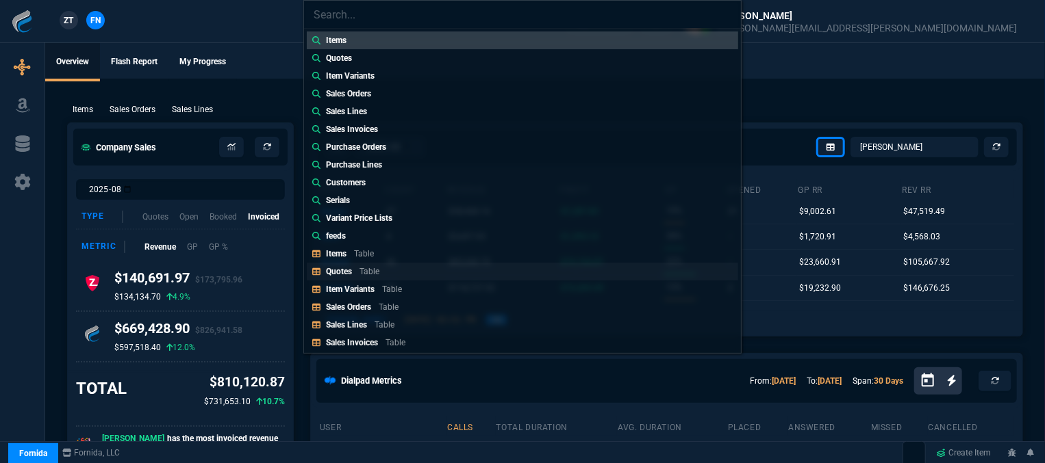
click at [398, 272] on link "Quotes Table" at bounding box center [522, 272] width 431 height 18
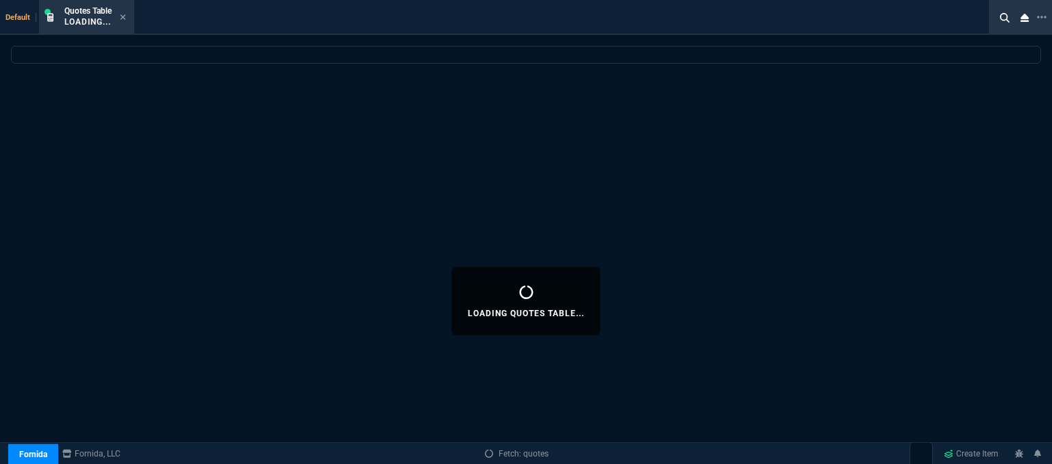
select select
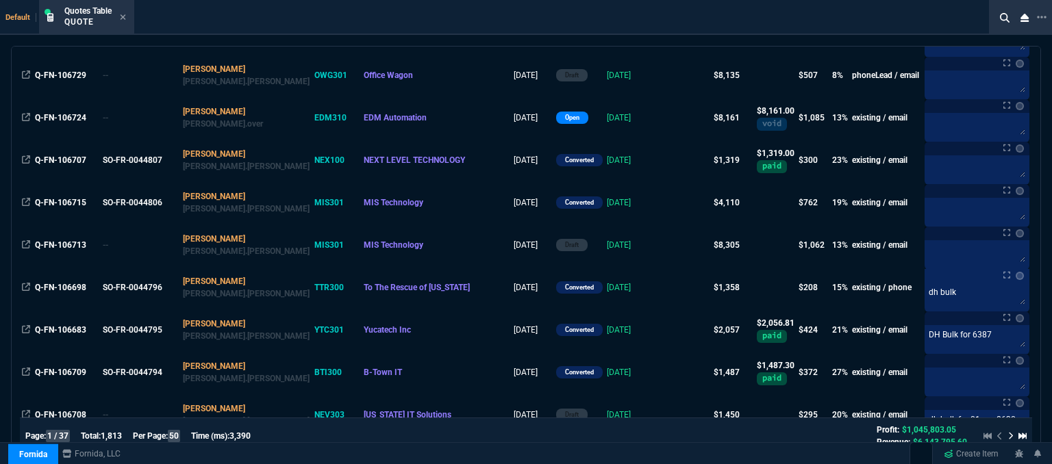
scroll to position [1164, 0]
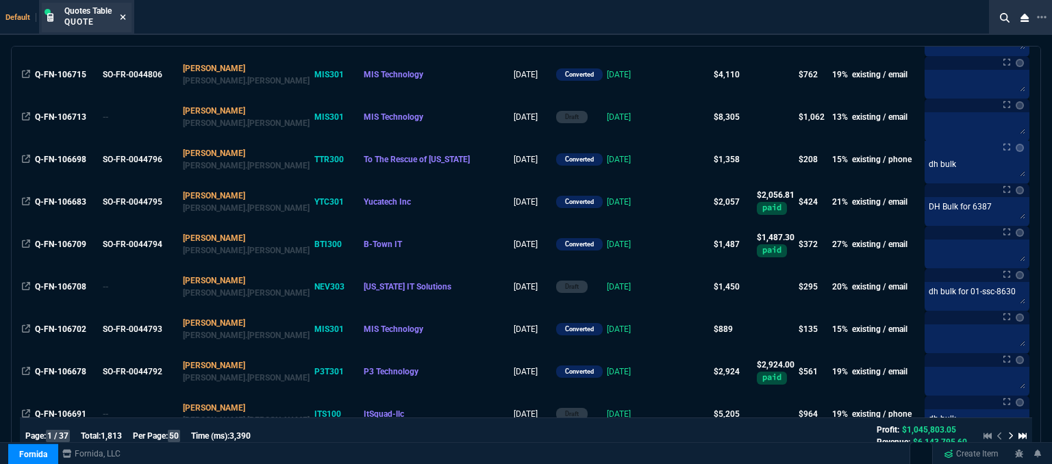
click at [123, 13] on icon at bounding box center [123, 17] width 6 height 8
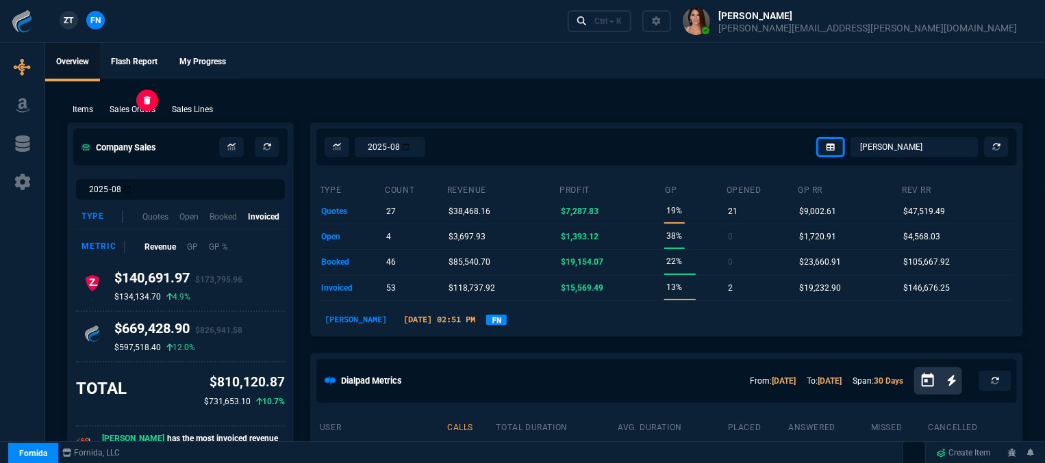
click at [148, 112] on p "Sales Orders" at bounding box center [133, 109] width 46 height 12
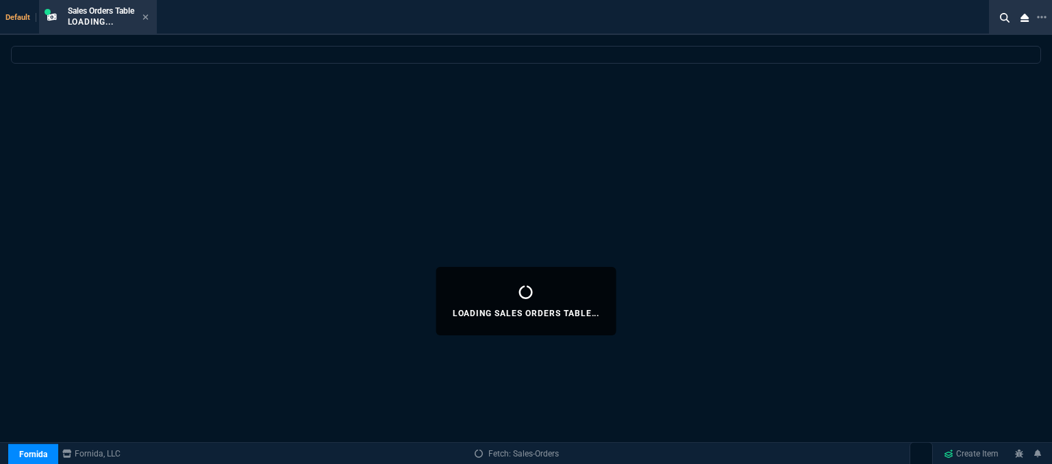
select select
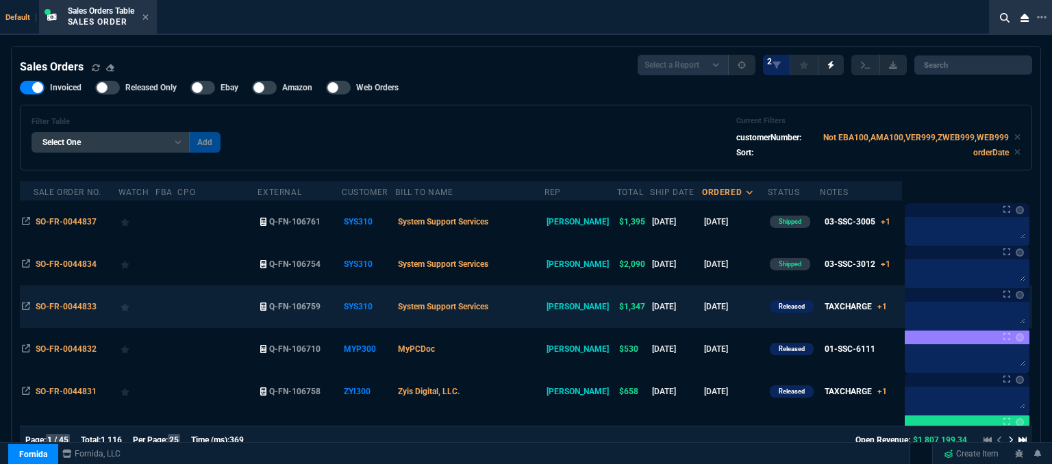
click at [538, 311] on td "System Support Services" at bounding box center [469, 306] width 149 height 42
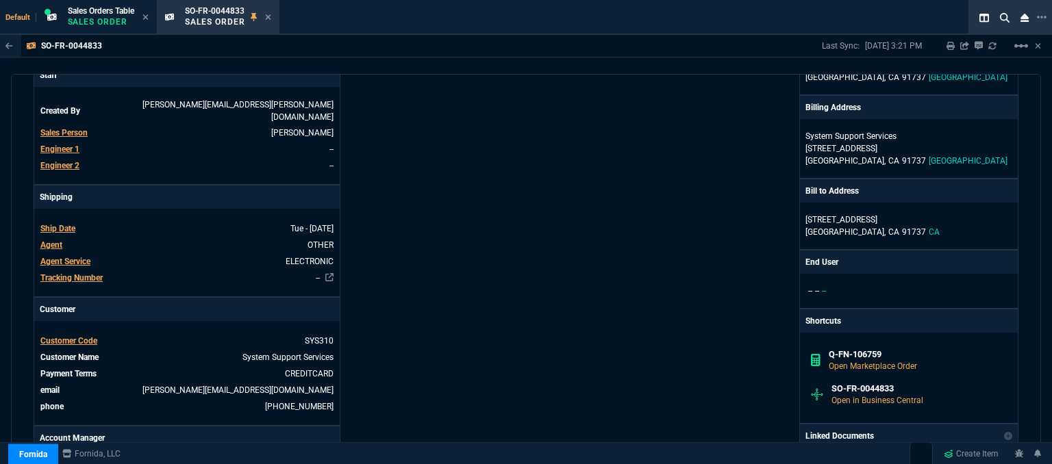
scroll to position [0, 0]
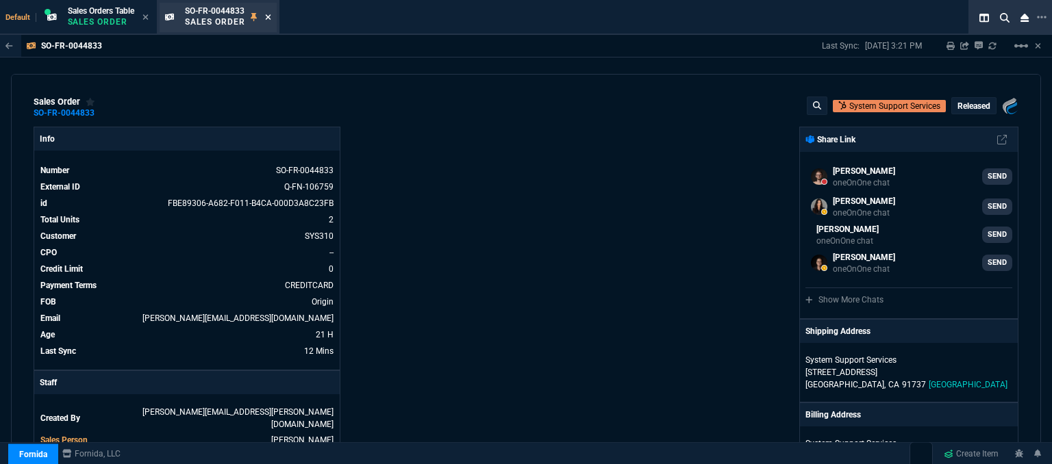
click at [270, 15] on icon at bounding box center [268, 17] width 6 height 8
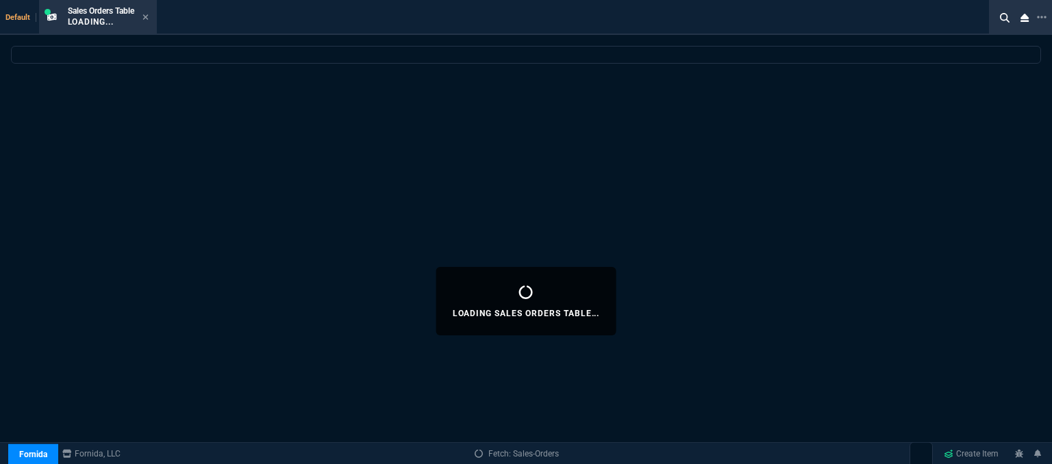
select select
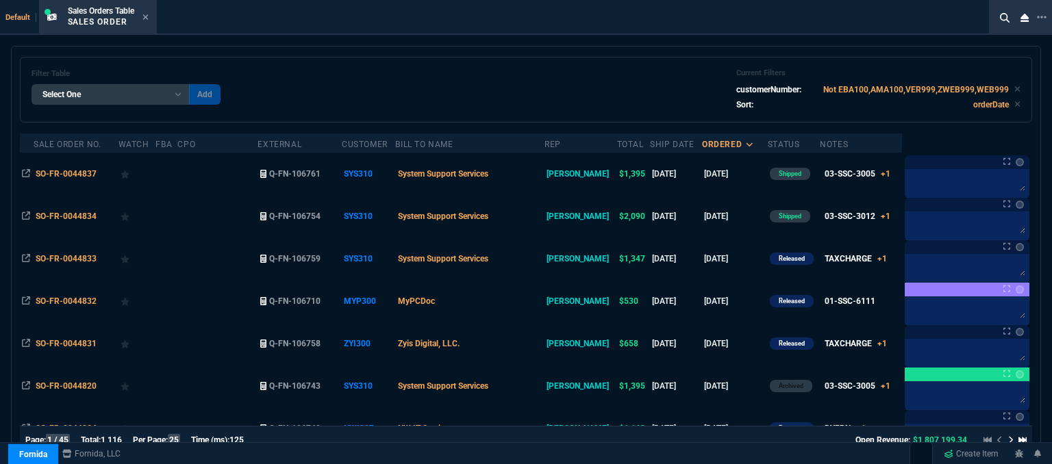
scroll to position [68, 0]
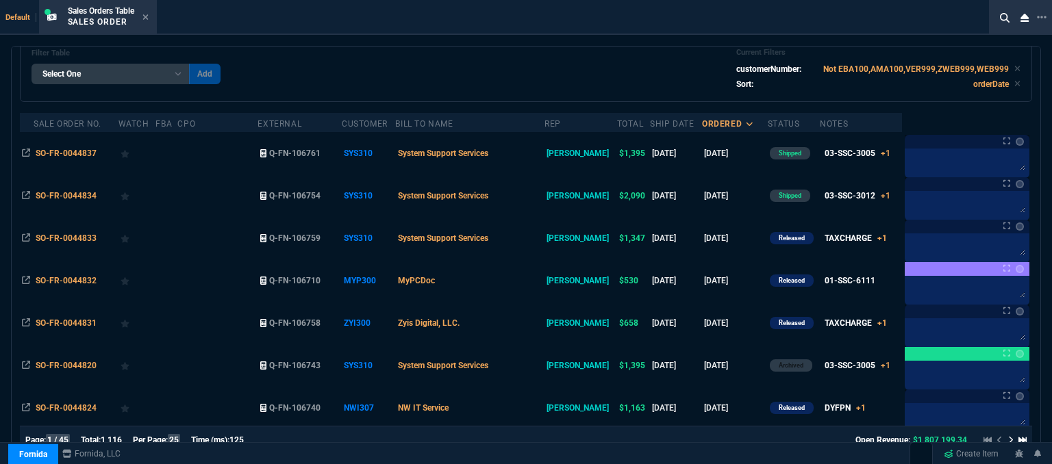
click at [534, 67] on div "Filter Table Select One Add Filter () Bill To Name (billToName) CPO (yourRefere…" at bounding box center [525, 69] width 989 height 42
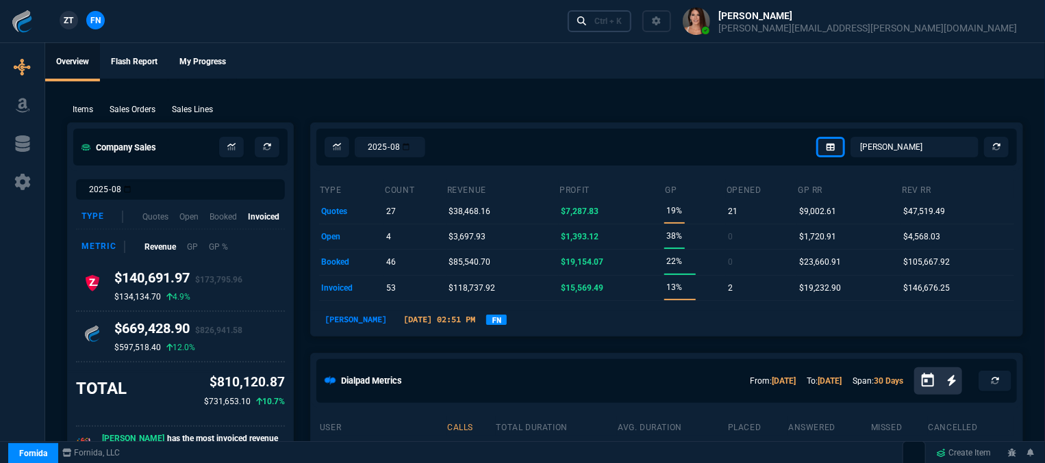
click at [622, 22] on div "Ctrl + K" at bounding box center [607, 21] width 27 height 11
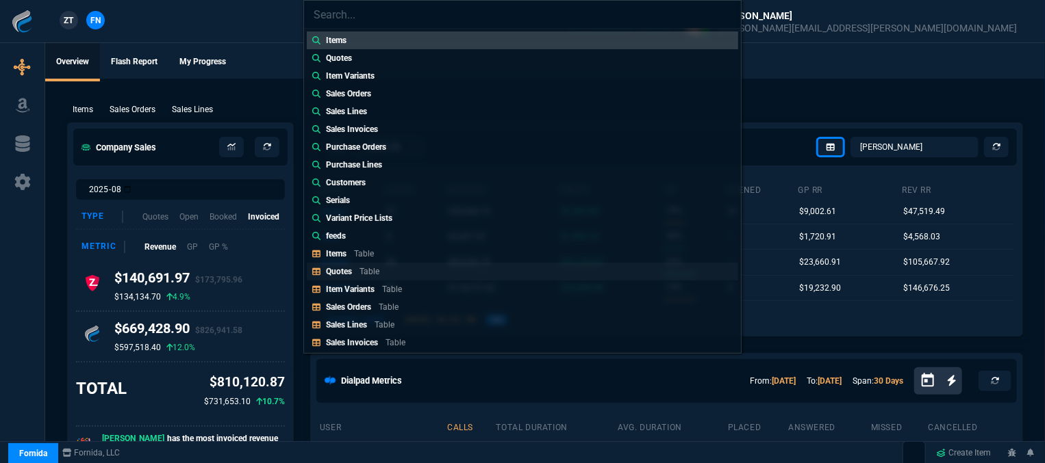
click at [360, 271] on p "Table" at bounding box center [369, 272] width 20 height 10
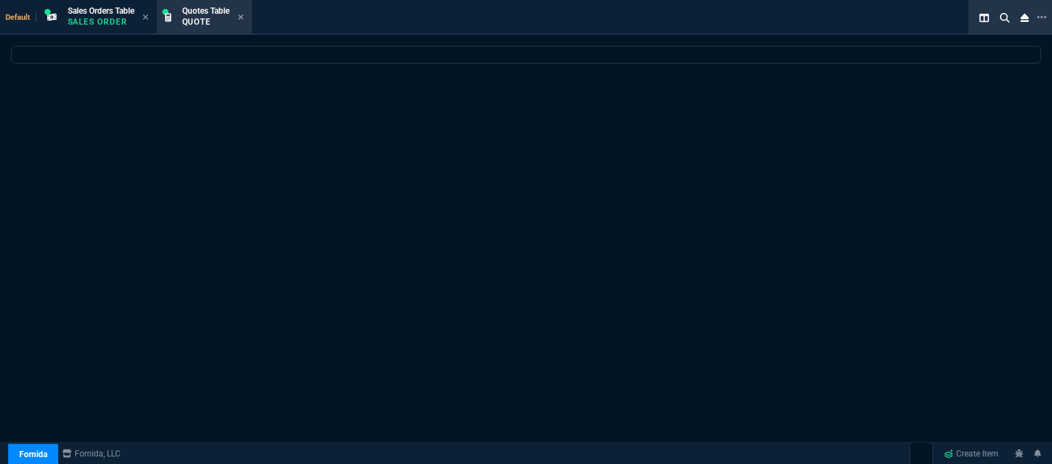
scroll to position [0, 0]
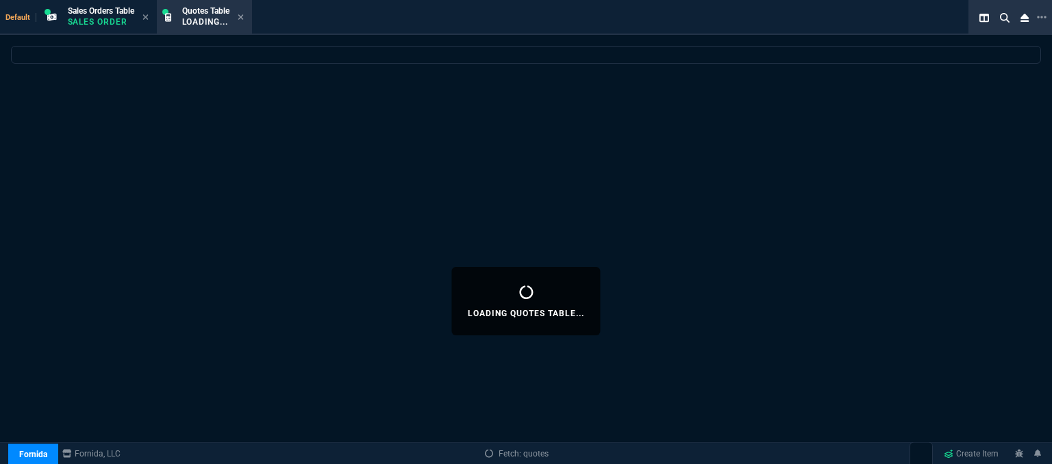
select select
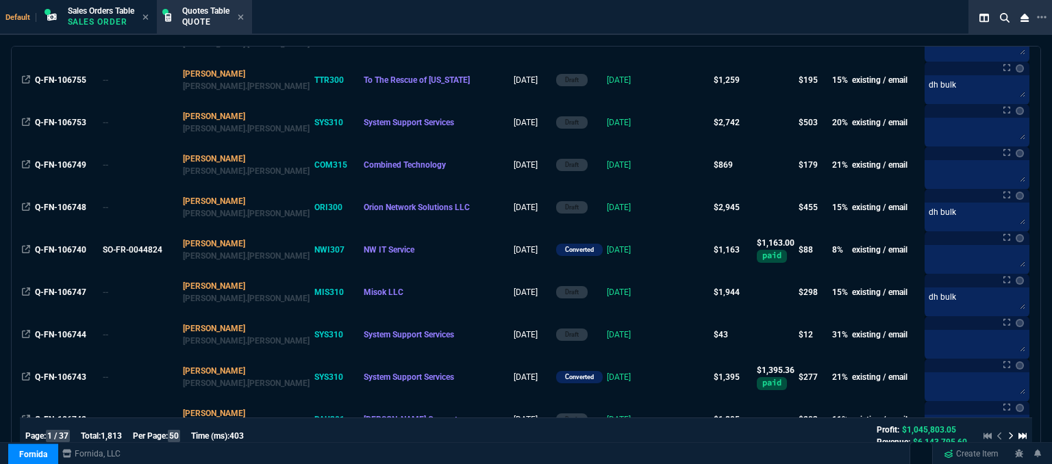
scroll to position [890, 0]
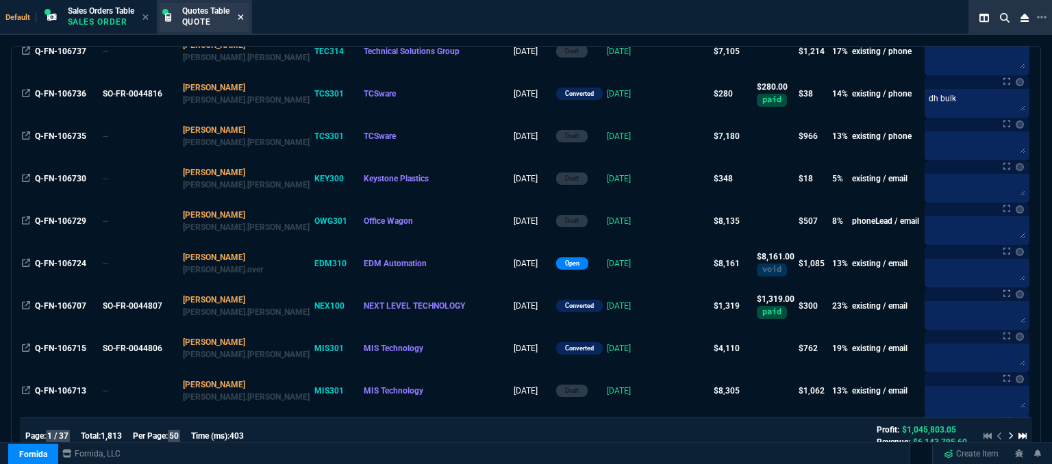
click at [243, 20] on icon at bounding box center [241, 17] width 6 height 8
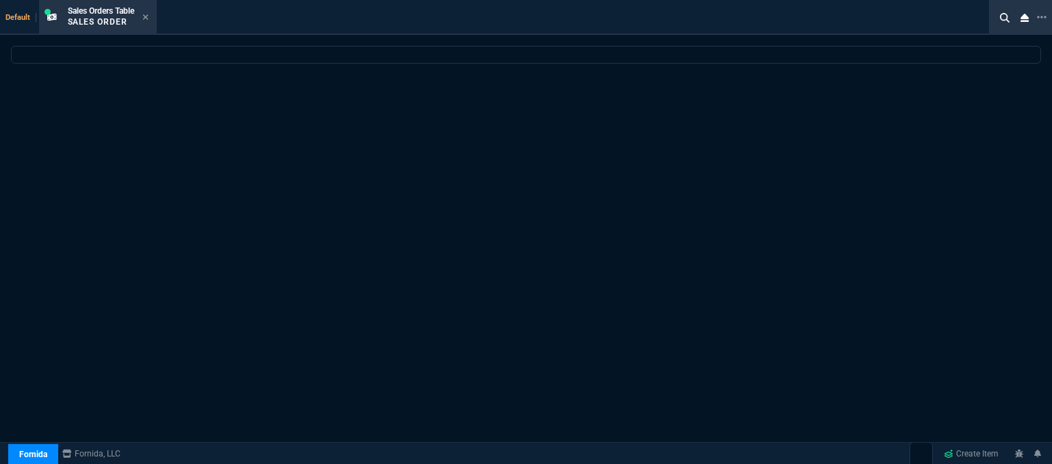
scroll to position [0, 0]
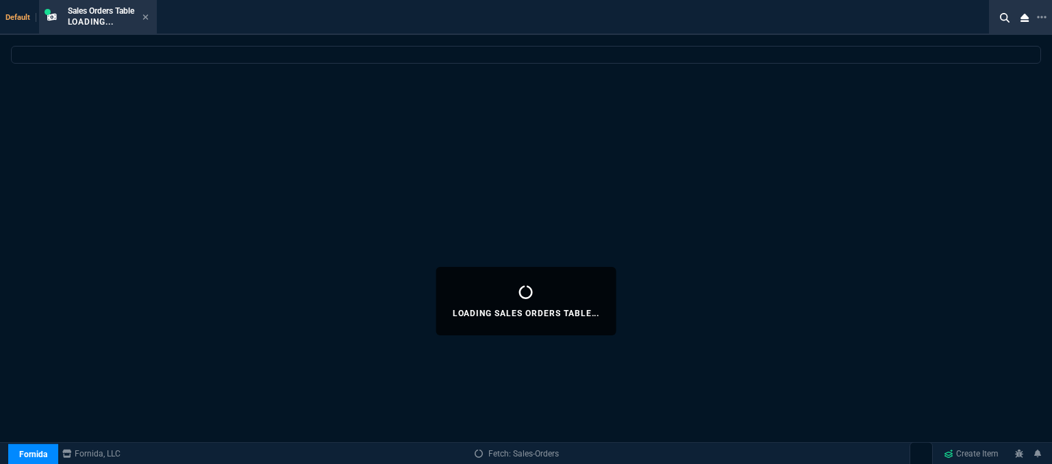
select select
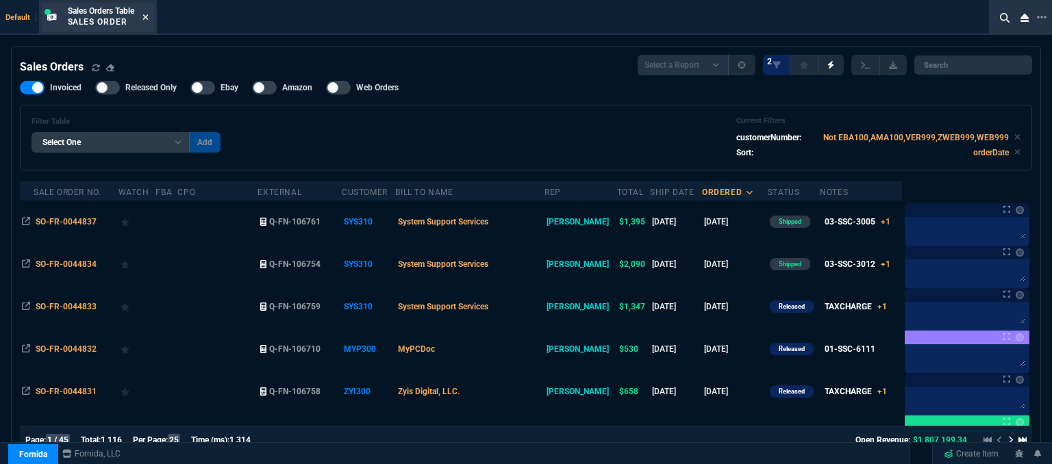
click at [145, 17] on icon at bounding box center [145, 17] width 6 height 8
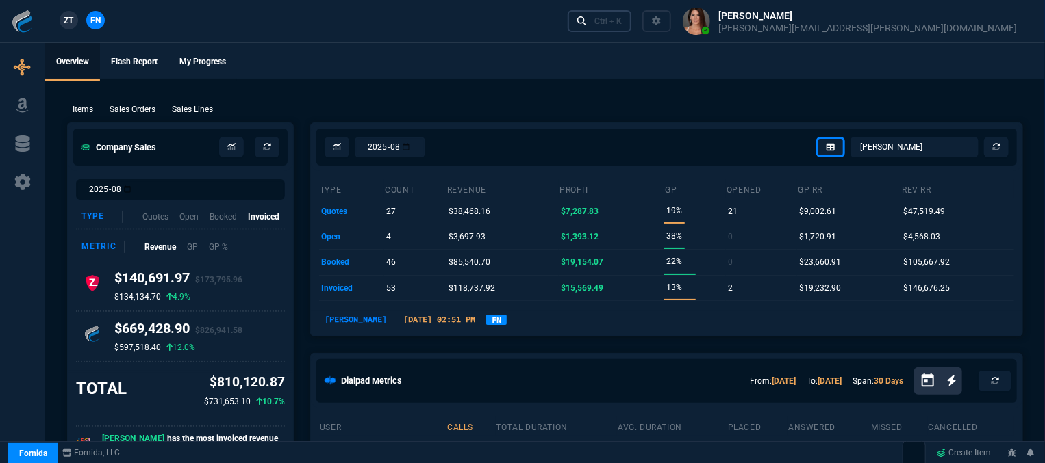
click at [622, 18] on div "Ctrl + K" at bounding box center [607, 21] width 27 height 11
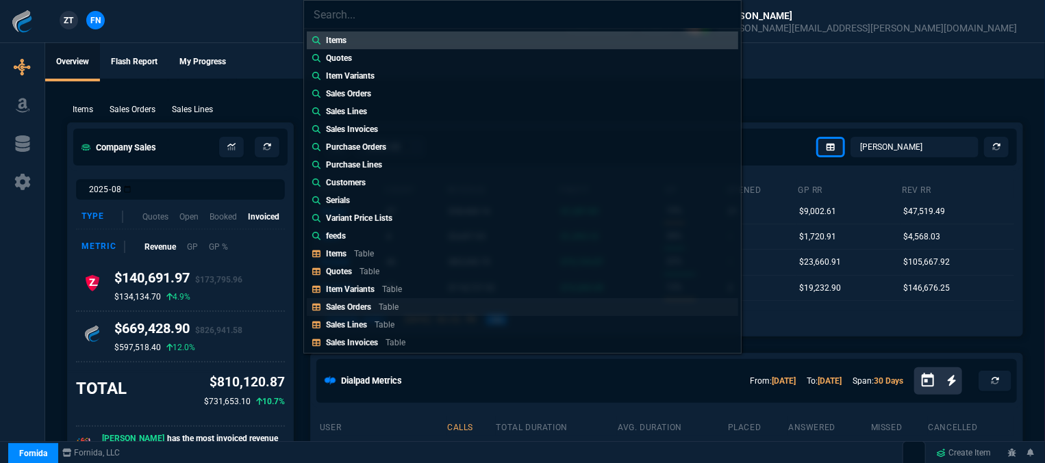
click at [372, 301] on div "Sales Orders Table" at bounding box center [365, 307] width 78 height 12
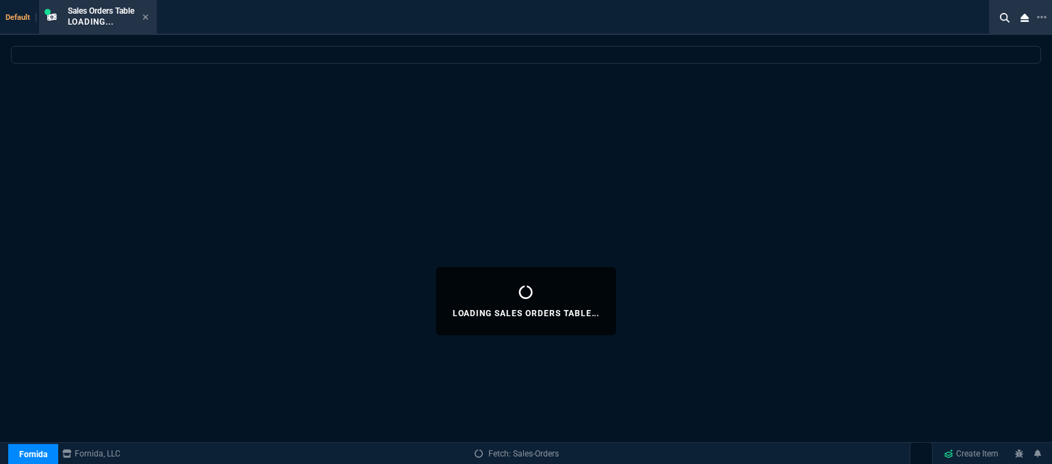
select select
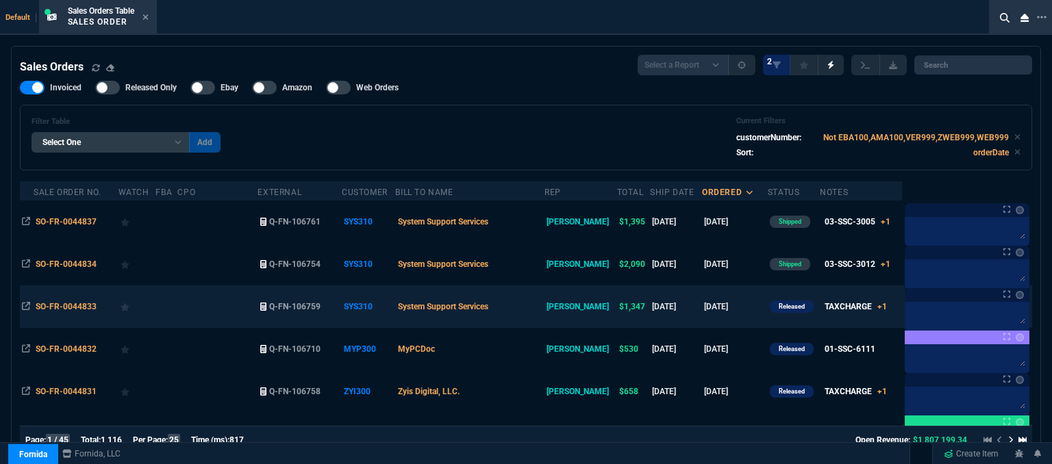
click at [724, 302] on td "[DATE]" at bounding box center [735, 306] width 66 height 42
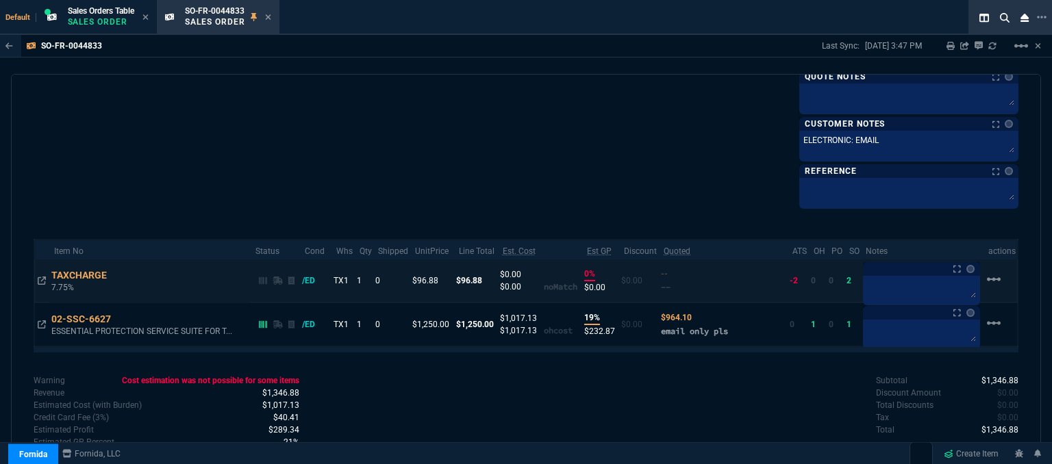
scroll to position [778, 0]
click at [123, 316] on icon at bounding box center [120, 320] width 8 height 8
click at [267, 13] on fa-icon at bounding box center [268, 18] width 6 height 10
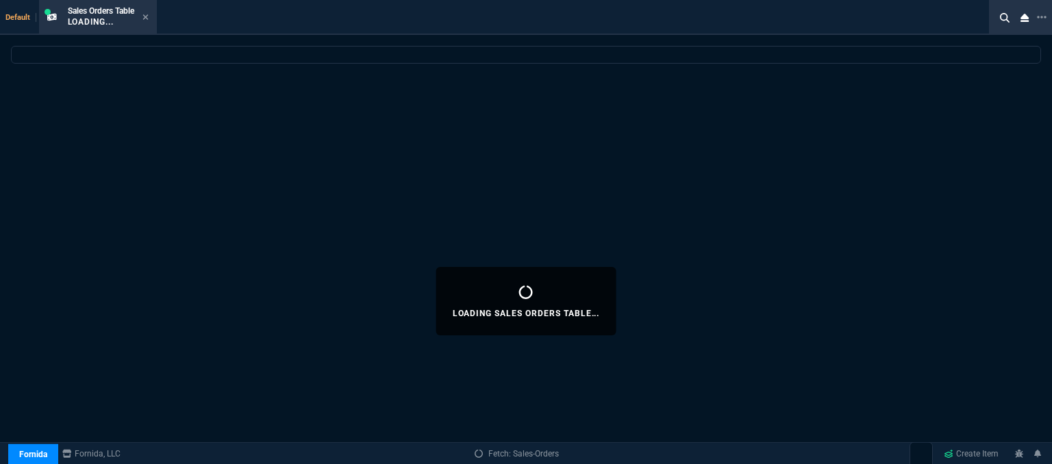
select select
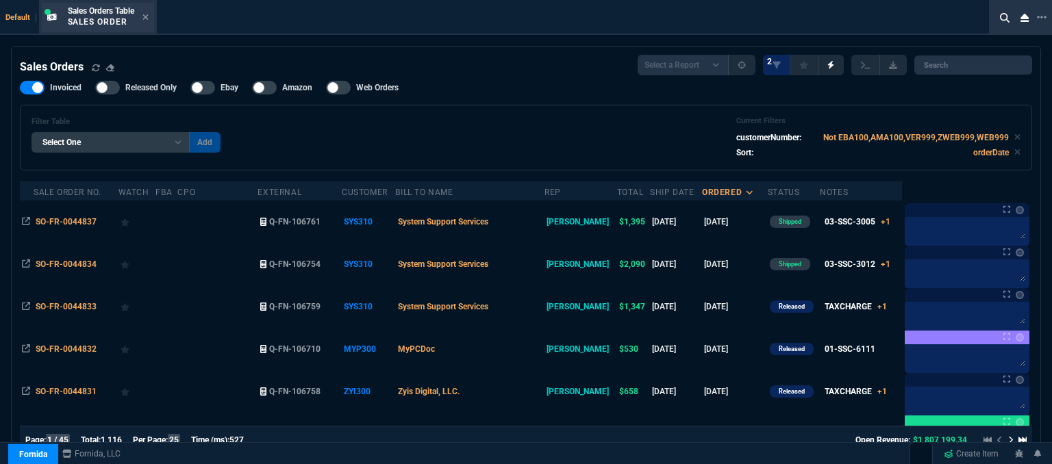
click at [151, 16] on div "Sales Orders Table Sales Order" at bounding box center [98, 17] width 112 height 29
click at [147, 15] on icon at bounding box center [145, 17] width 6 height 8
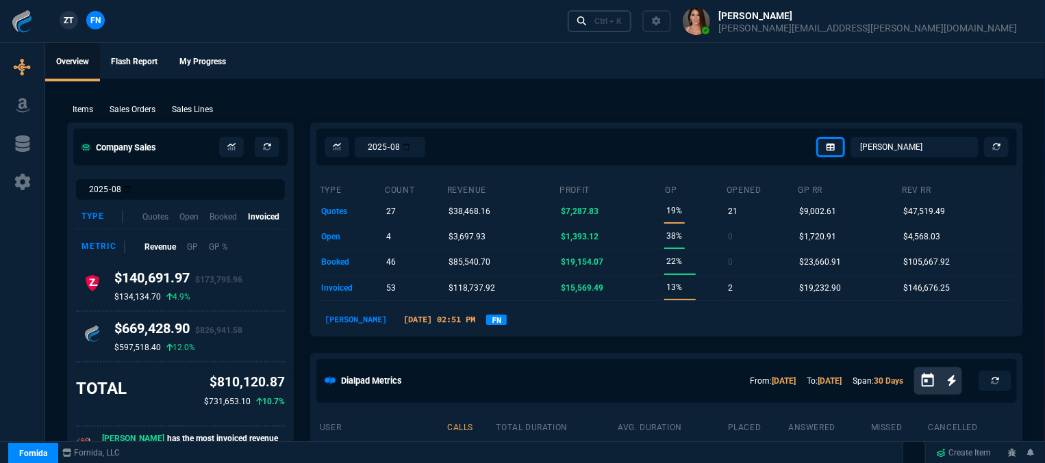
click at [632, 21] on link "Ctrl + K" at bounding box center [600, 20] width 64 height 21
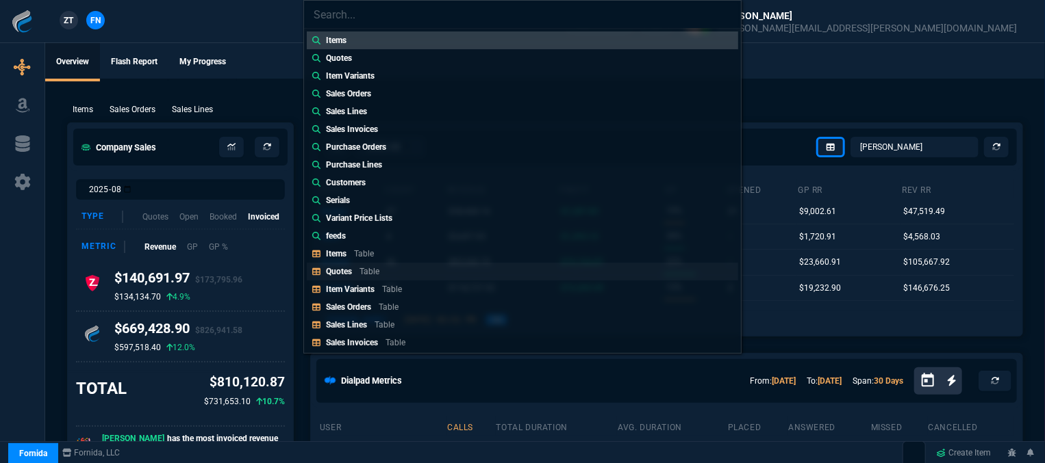
click at [368, 273] on p "Table" at bounding box center [369, 272] width 20 height 10
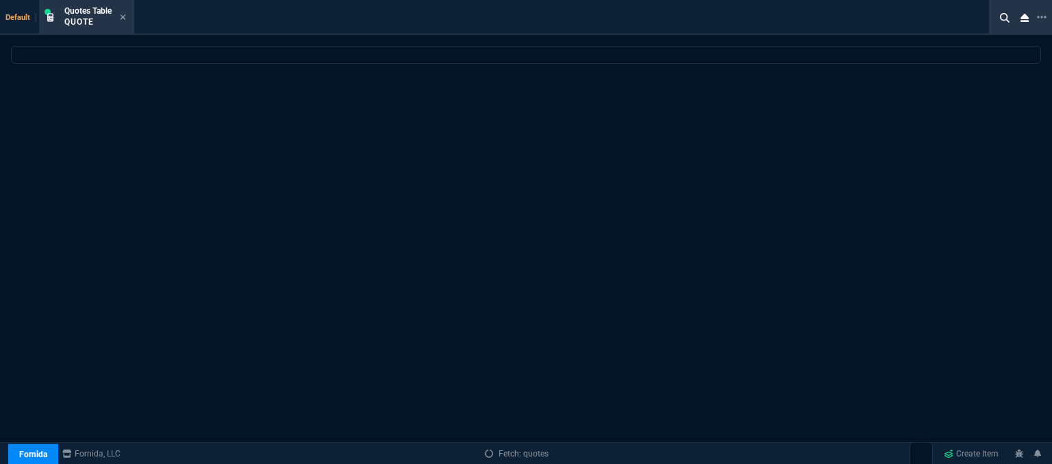
select select
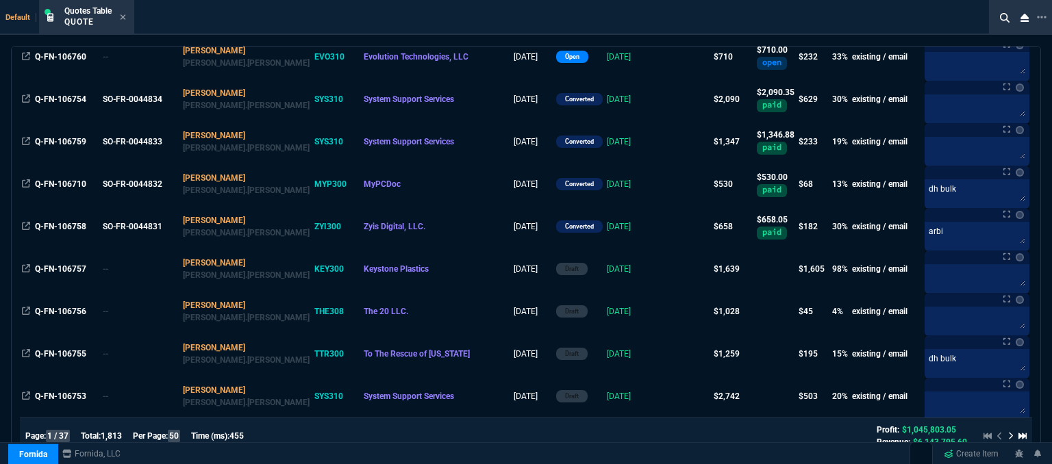
scroll to position [0, 0]
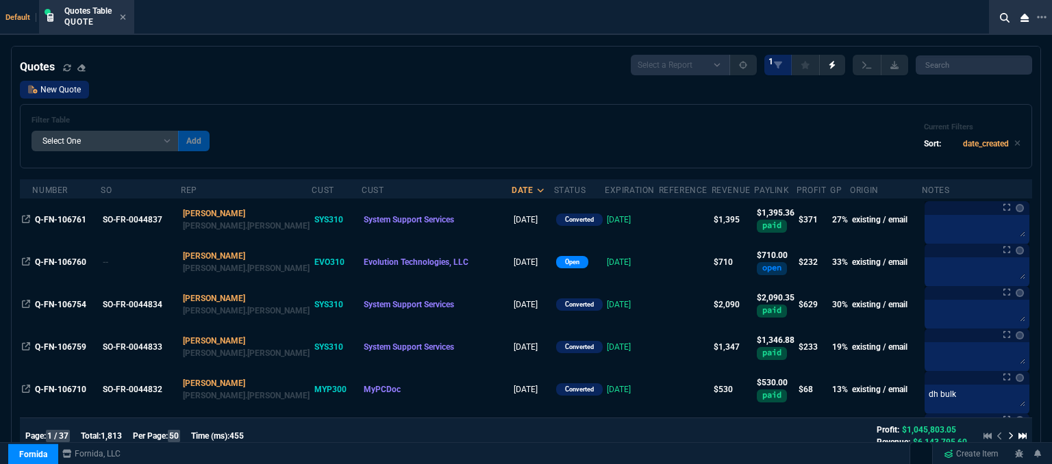
click at [71, 84] on link "New Quote" at bounding box center [54, 90] width 69 height 18
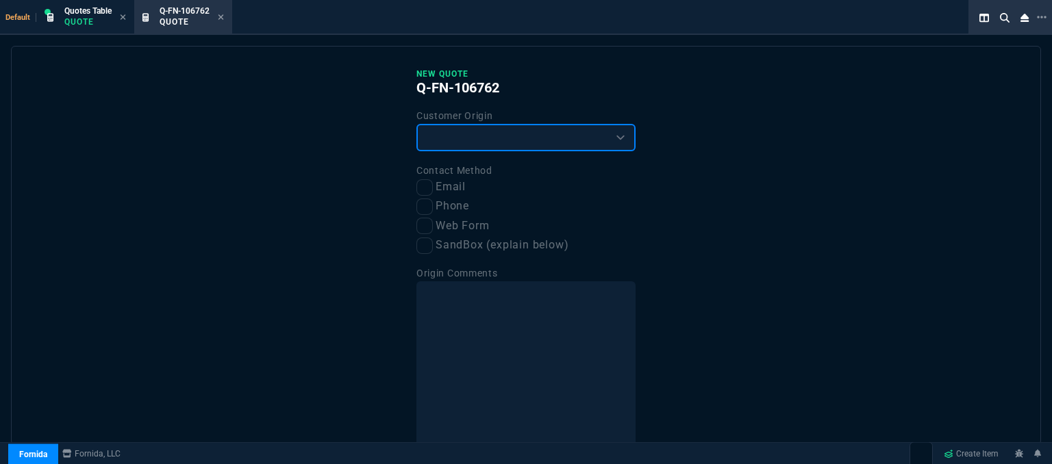
click at [494, 134] on select "Existing Customer Amazon Lead (first order) Website Lead (first order) Called (…" at bounding box center [525, 137] width 219 height 27
click at [494, 137] on select "Existing Customer Amazon Lead (first order) Website Lead (first order) Called (…" at bounding box center [525, 137] width 219 height 27
select select "phoneLead"
click at [416, 124] on select "Existing Customer Amazon Lead (first order) Website Lead (first order) Called (…" at bounding box center [525, 137] width 219 height 27
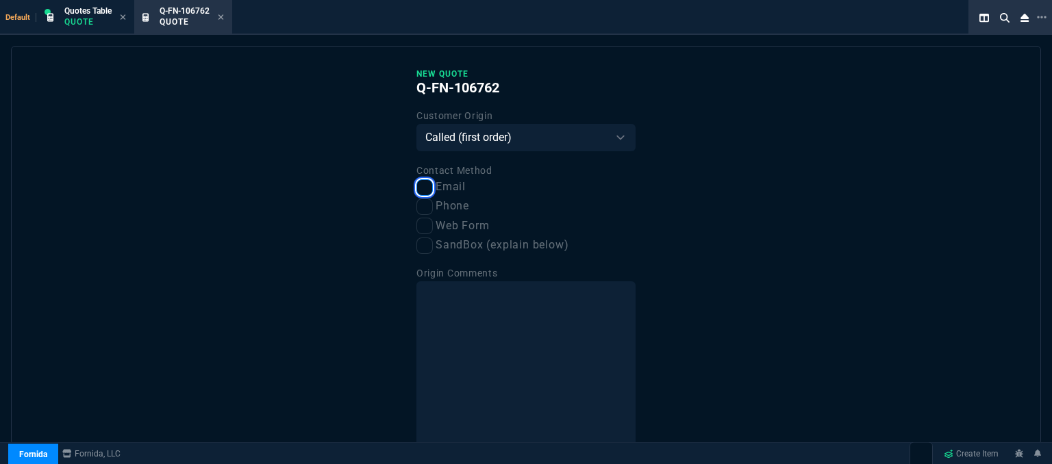
click at [422, 188] on input "Email" at bounding box center [424, 187] width 16 height 16
checkbox input "true"
click at [423, 206] on input "Phone" at bounding box center [424, 207] width 16 height 16
checkbox input "true"
click at [424, 190] on input "Email" at bounding box center [424, 187] width 16 height 16
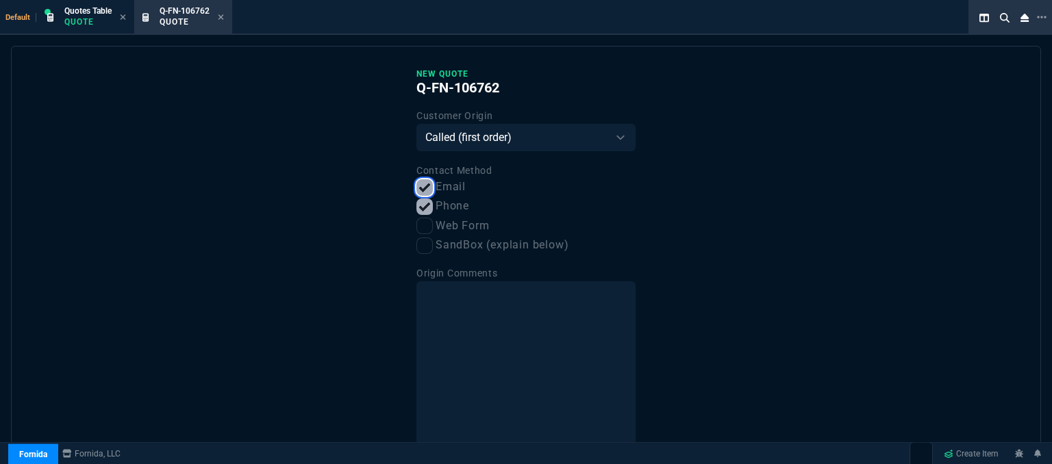
checkbox input "false"
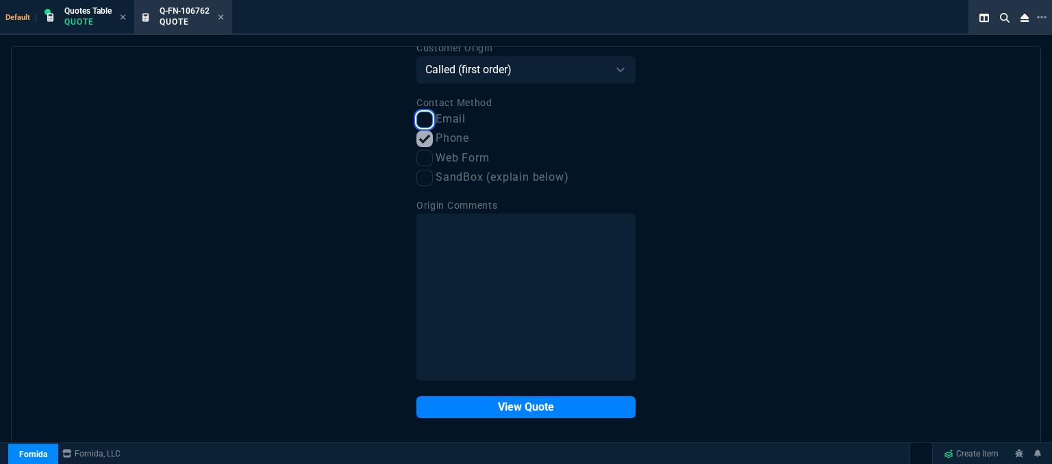
scroll to position [69, 0]
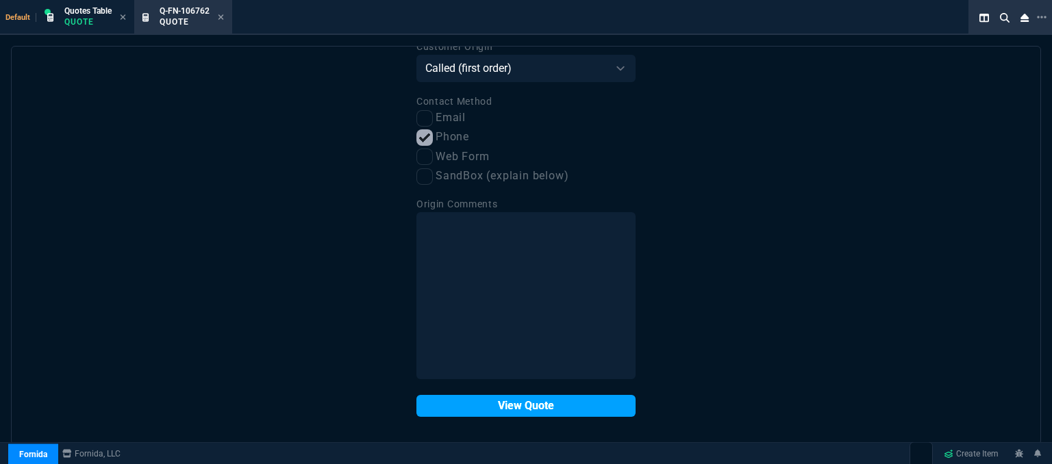
click at [550, 408] on button "View Quote" at bounding box center [525, 406] width 219 height 22
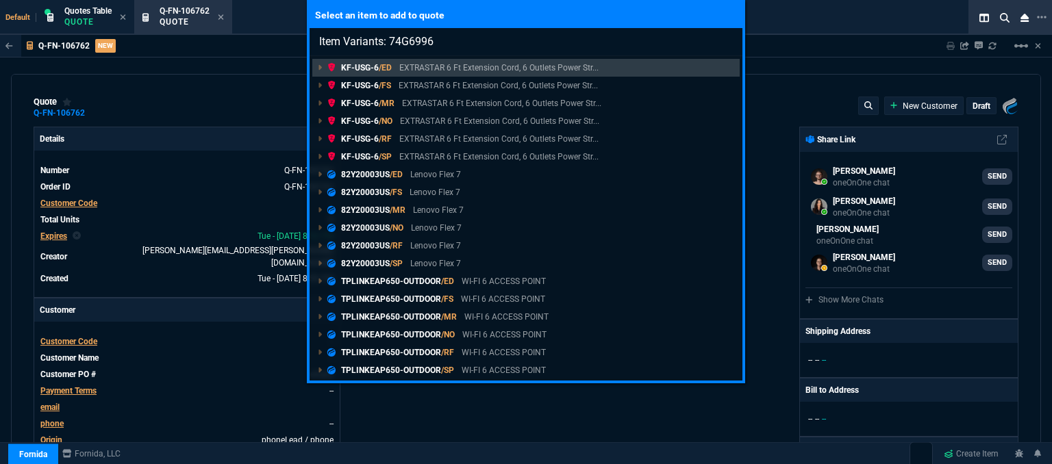
select select "12: [PERSON_NAME]"
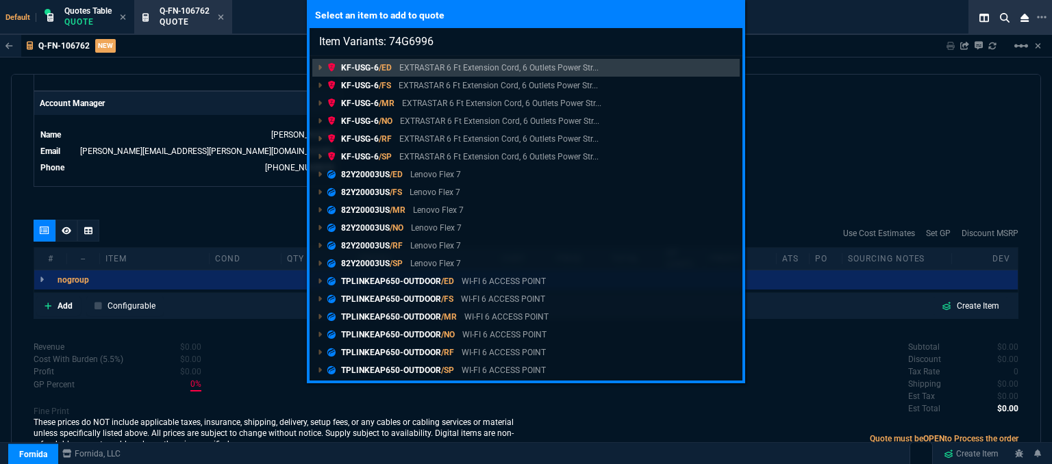
click at [845, 177] on div "Select an item to add to quote Item Variants: 74G6996 KF-USG-6 /ED EXTRASTAR 6 …" at bounding box center [526, 232] width 1052 height 464
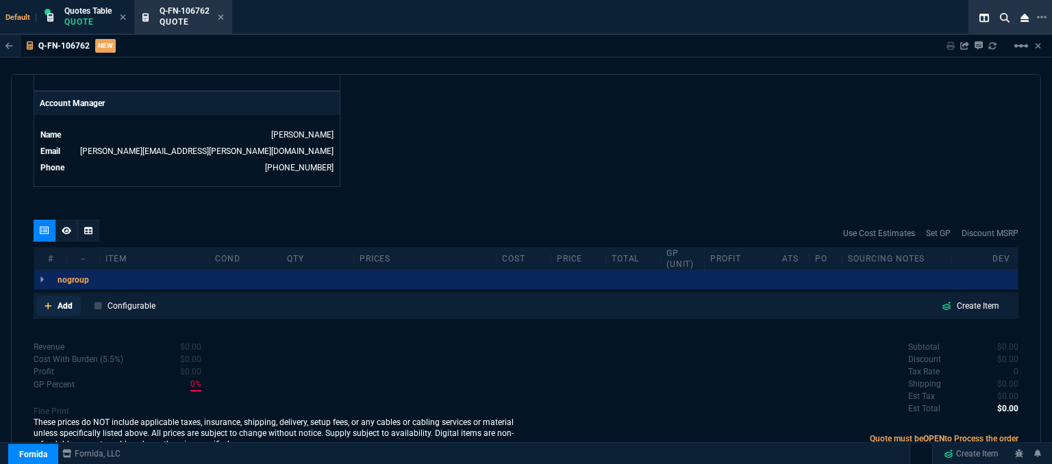
click at [48, 303] on icon at bounding box center [47, 306] width 7 height 7
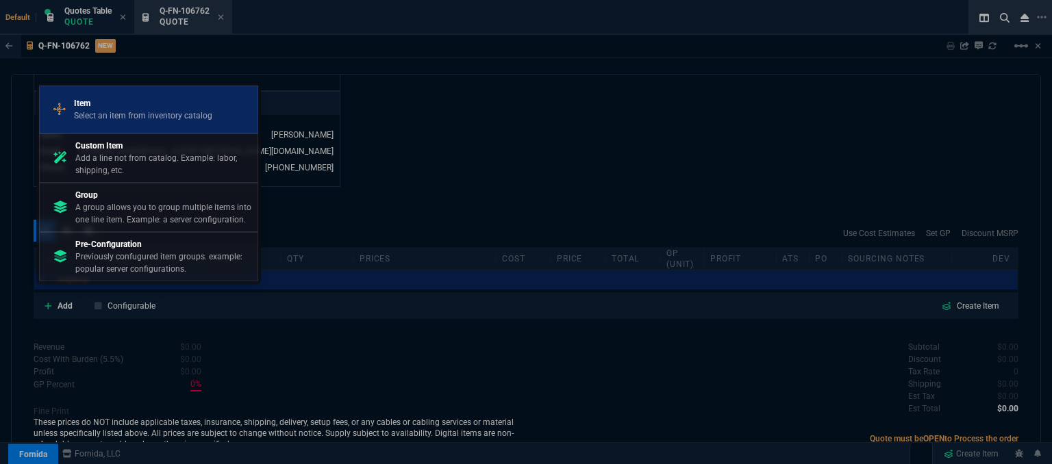
click at [136, 120] on p "Select an item from inventory catalog" at bounding box center [143, 116] width 138 height 12
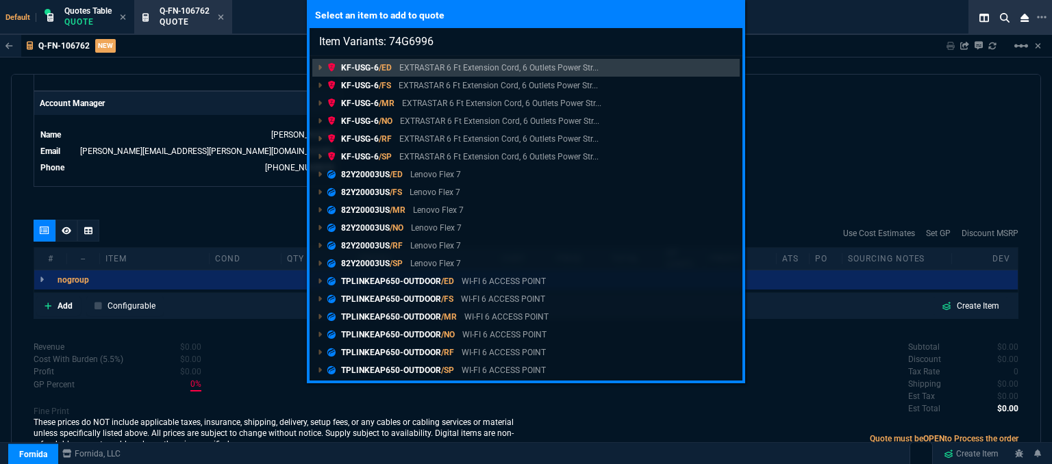
type input "Item Variants: 74G6996"
click at [146, 211] on div "Select an item to add to quote Item Variants: 74G6996 KF-USG-6 /ED EXTRASTAR 6 …" at bounding box center [526, 232] width 1052 height 464
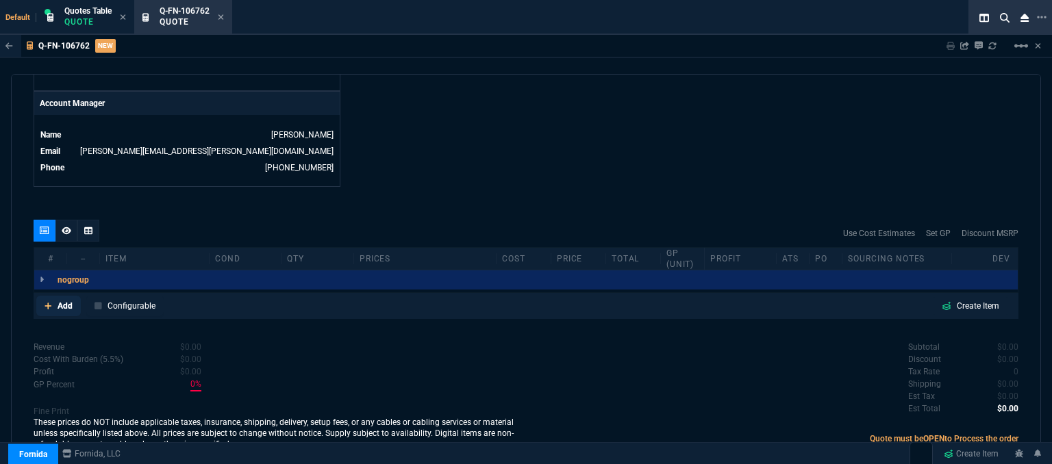
click at [44, 296] on link "Add" at bounding box center [58, 306] width 44 height 21
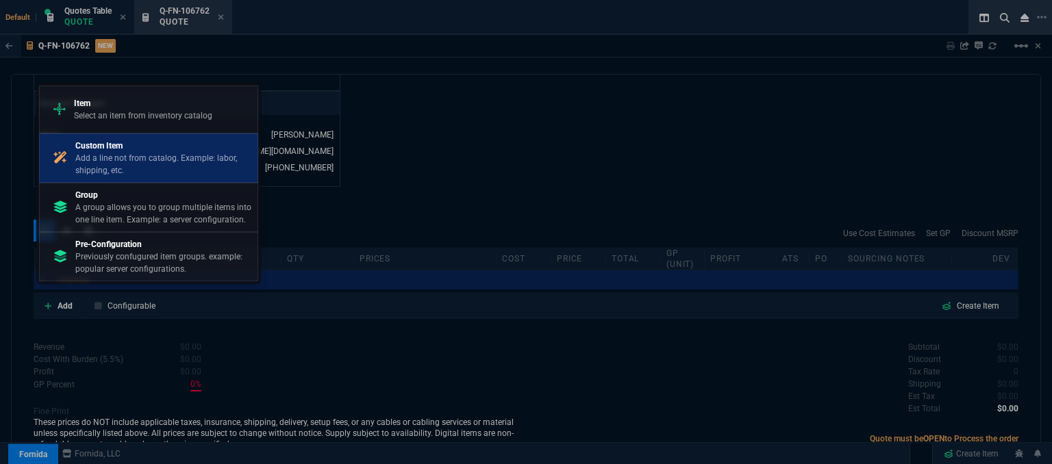
click at [149, 155] on p "Add a line not from catalog. Example: labor, shipping, etc." at bounding box center [163, 164] width 177 height 25
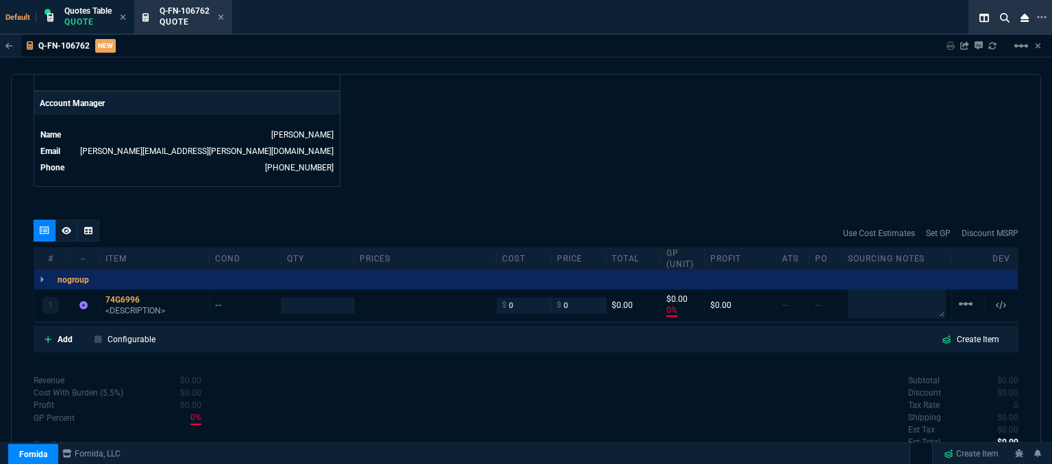
type input "0"
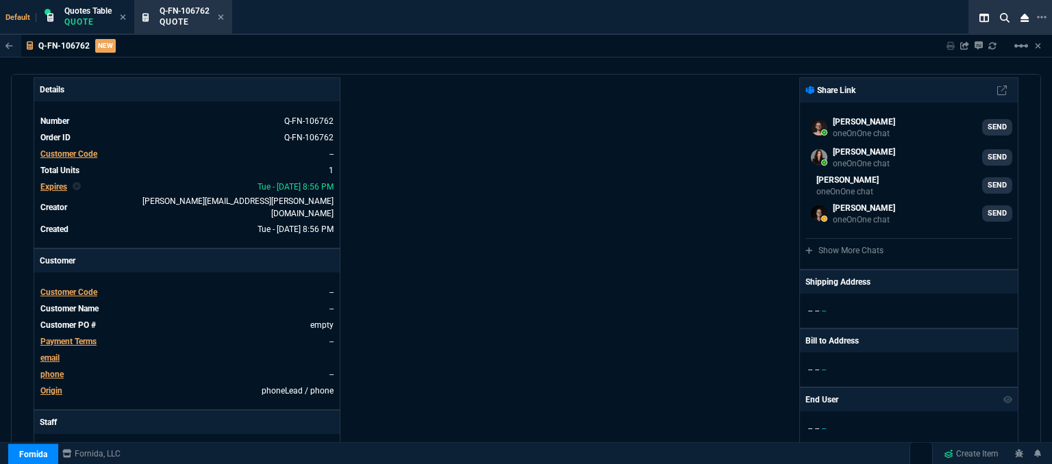
scroll to position [0, 0]
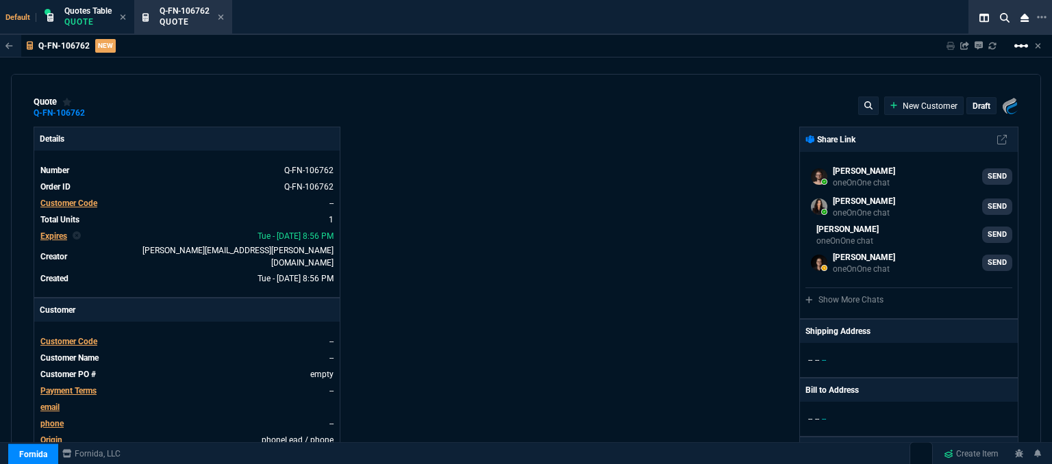
click at [1017, 44] on mat-icon "linear_scale" at bounding box center [1021, 46] width 16 height 16
select select "32: [PERSON_NAME]"
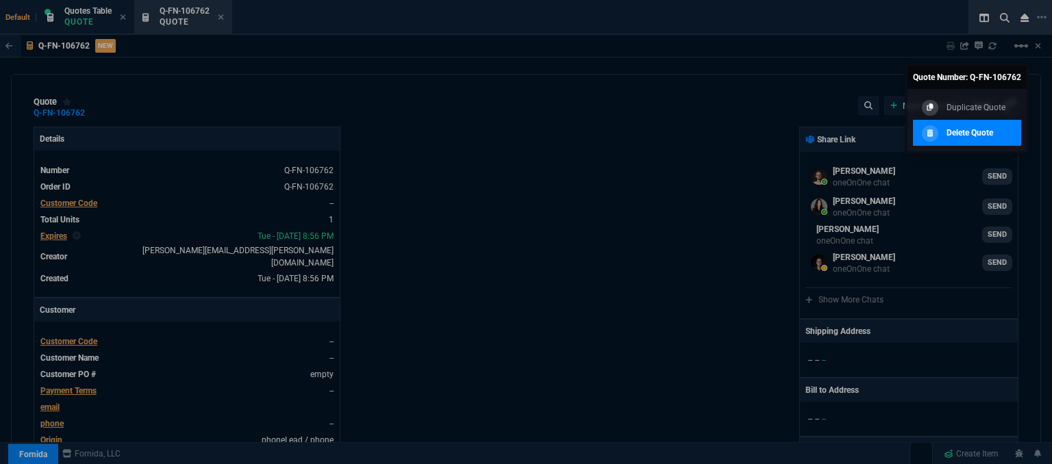
click at [973, 130] on p "Delete Quote" at bounding box center [969, 133] width 47 height 12
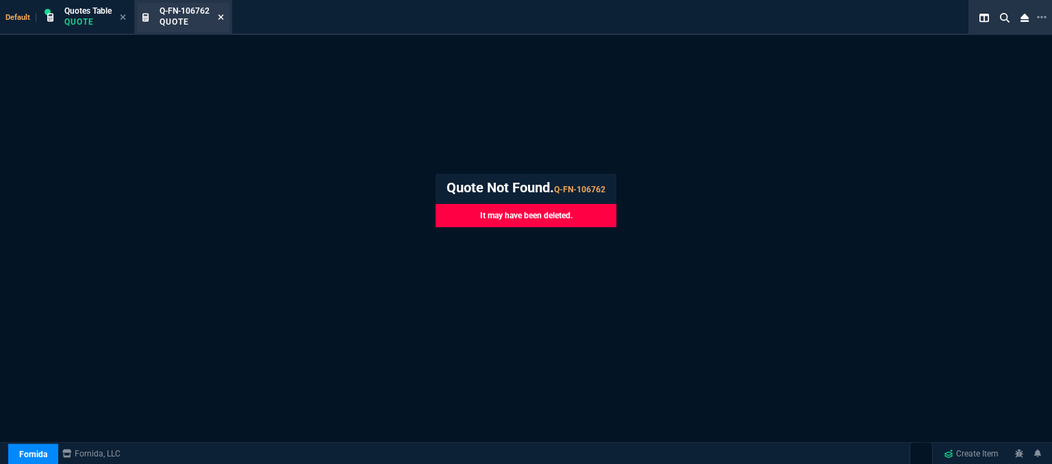
click at [224, 18] on icon at bounding box center [221, 17] width 6 height 8
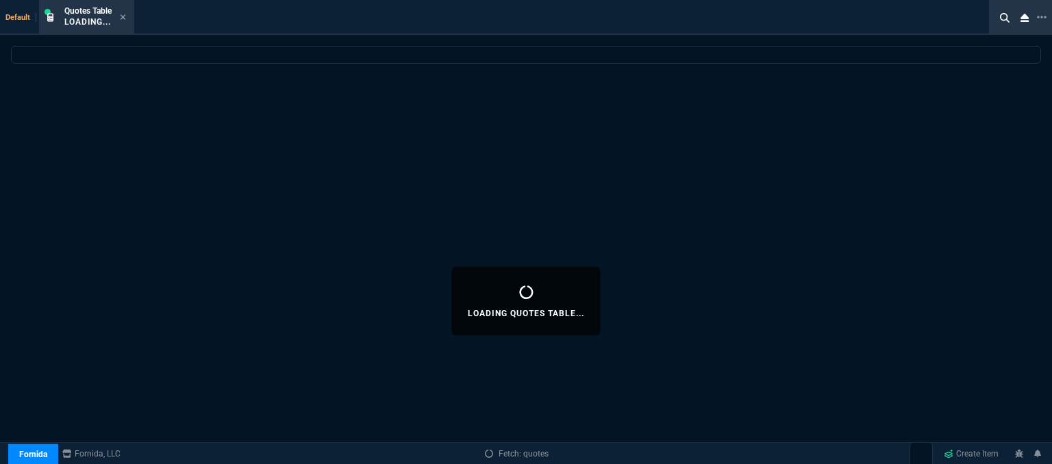
select select
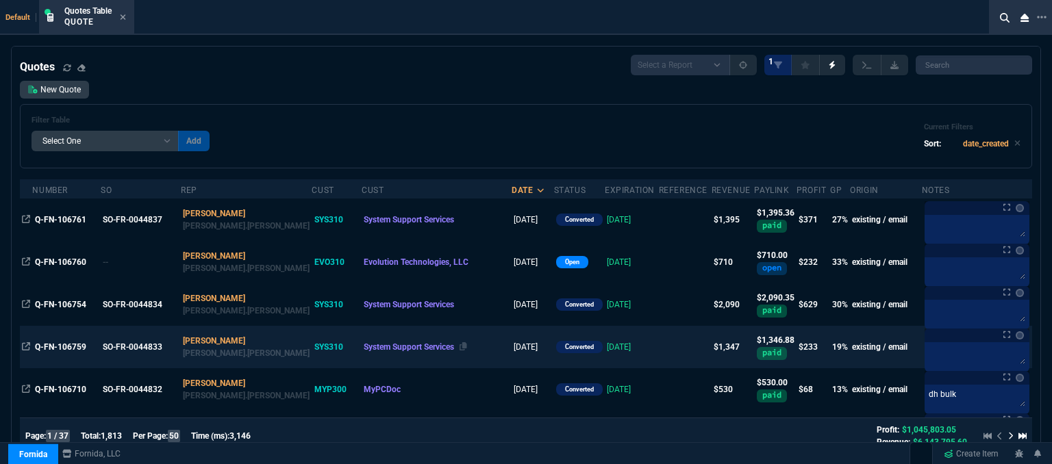
click at [447, 346] on div "System Support Services" at bounding box center [437, 347] width 146 height 12
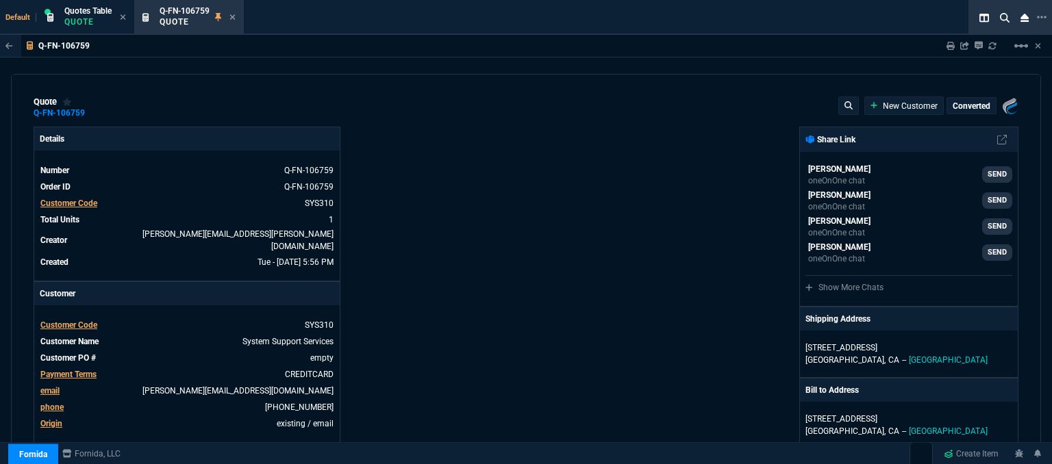
type input "23"
type input "286"
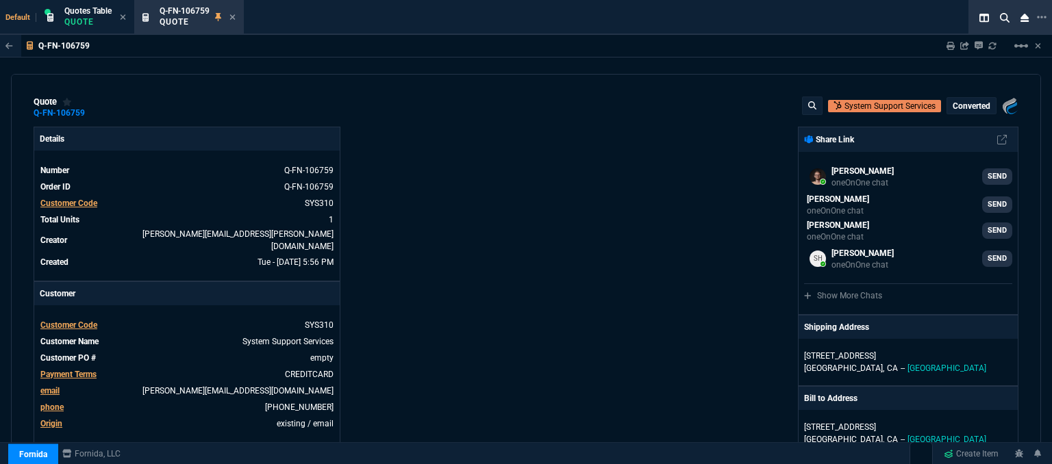
type input "1695"
type input "26"
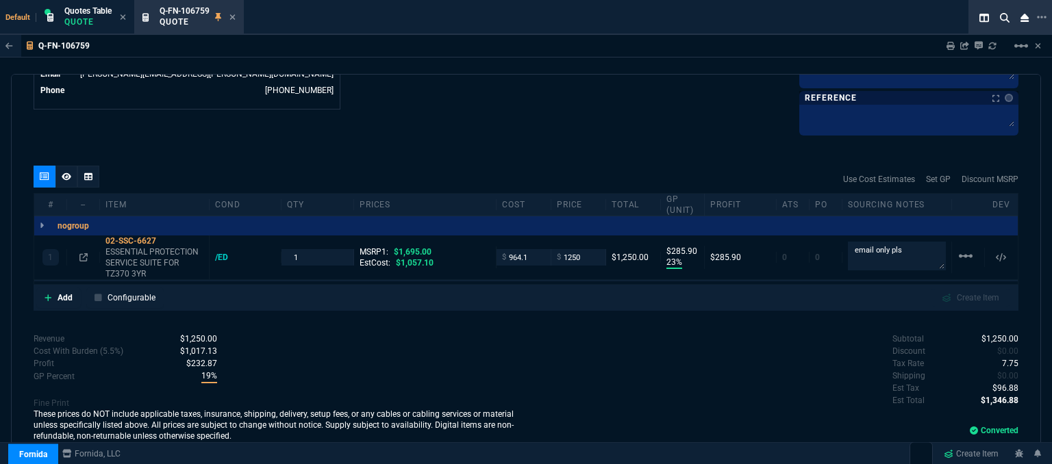
scroll to position [822, 0]
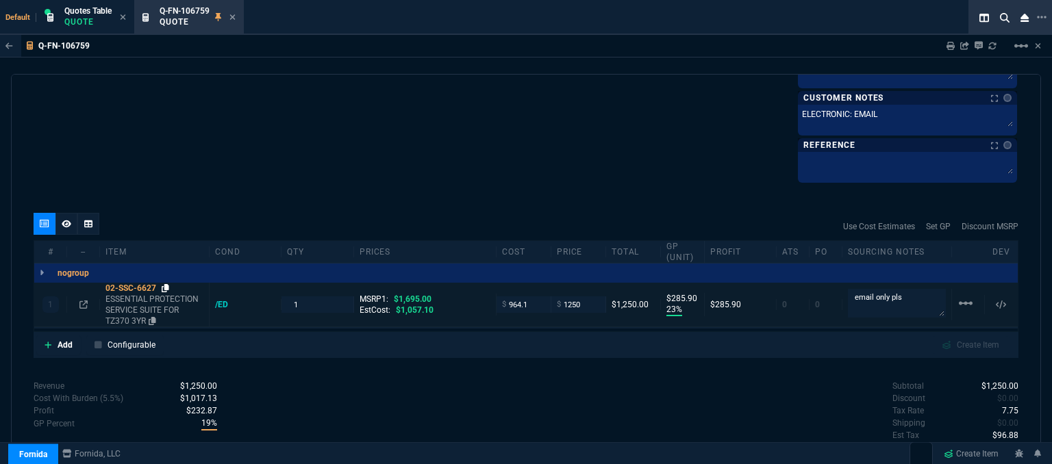
click at [162, 284] on icon at bounding box center [166, 288] width 8 height 8
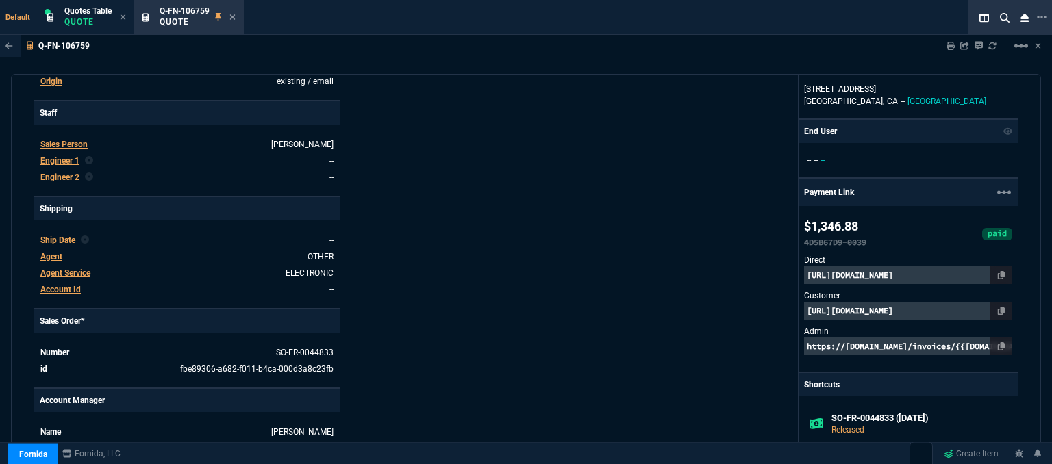
scroll to position [0, 0]
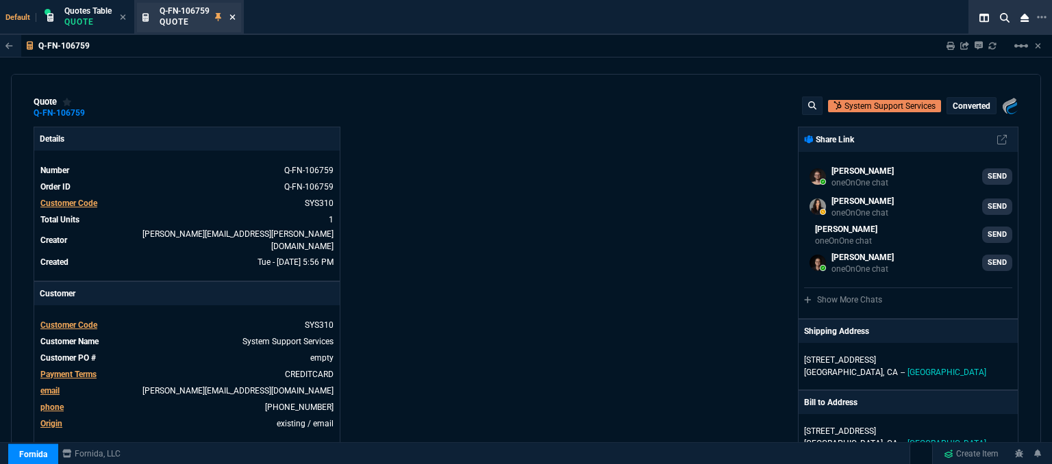
click at [233, 13] on icon at bounding box center [232, 17] width 6 height 8
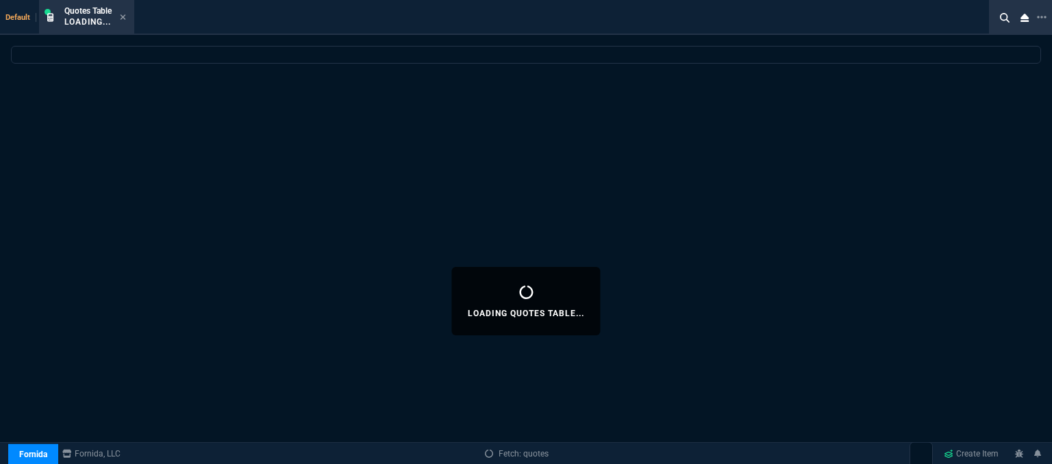
select select
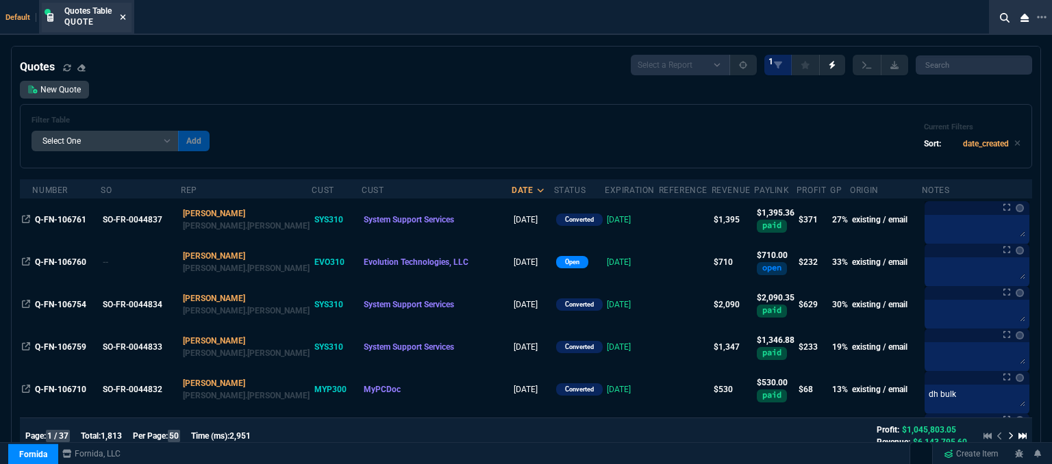
click at [124, 16] on icon at bounding box center [123, 17] width 6 height 8
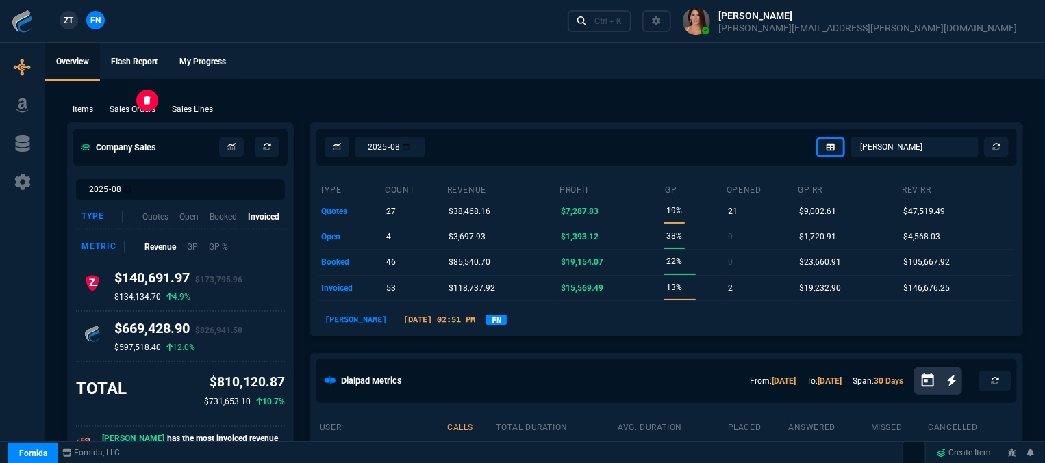
click at [151, 107] on p "Sales Orders" at bounding box center [133, 109] width 46 height 12
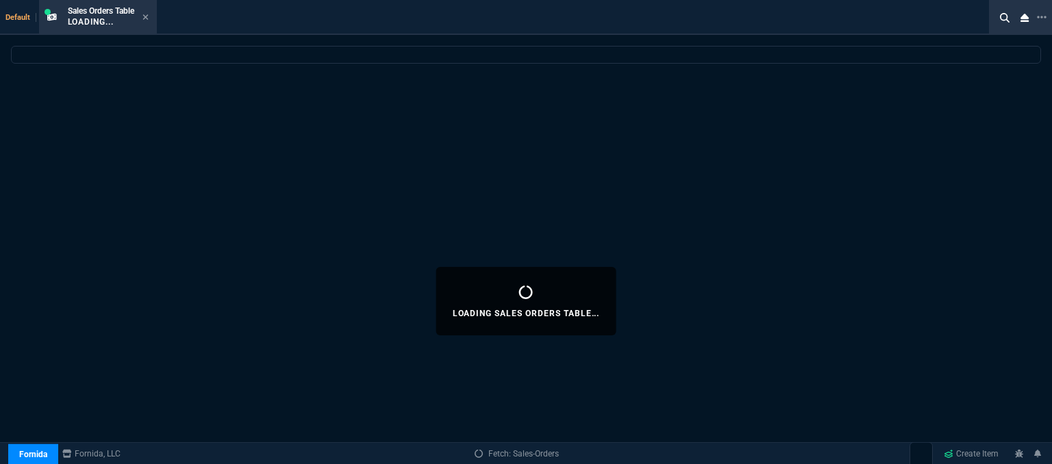
select select
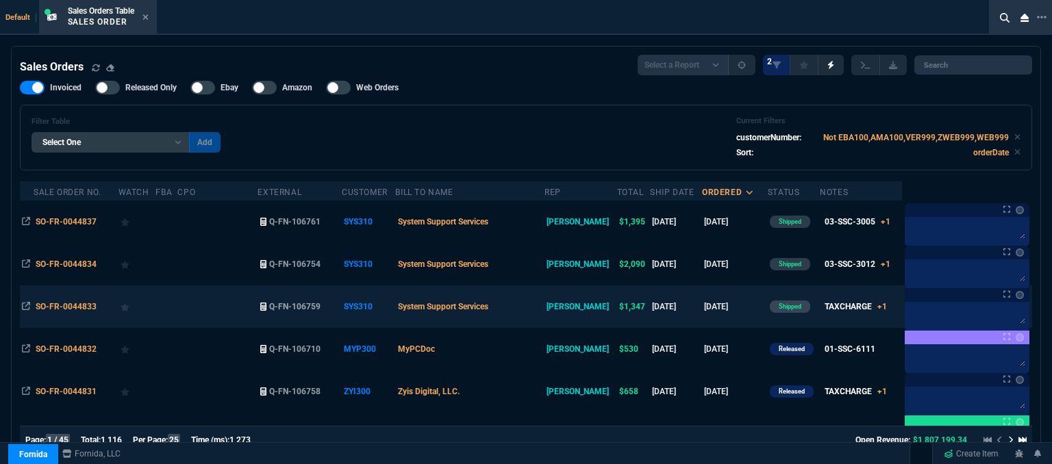
click at [536, 311] on td "System Support Services" at bounding box center [469, 306] width 149 height 42
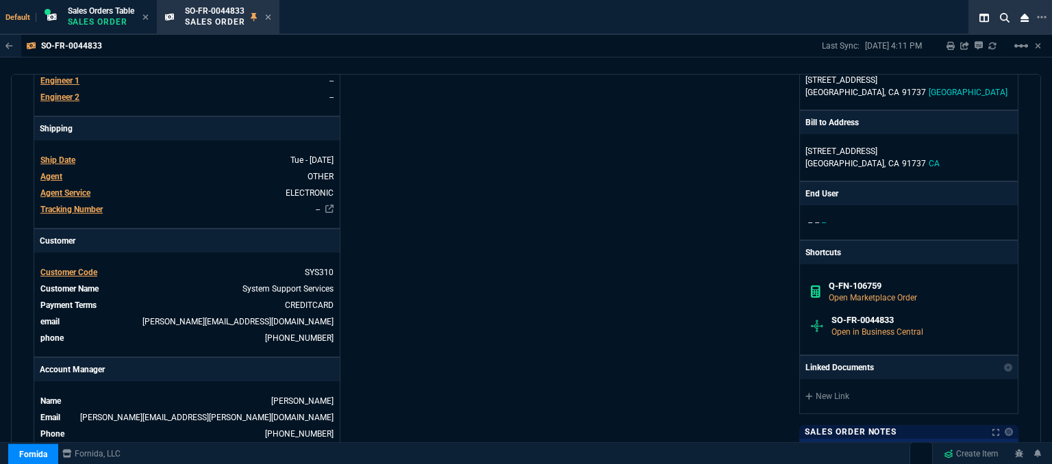
scroll to position [34, 0]
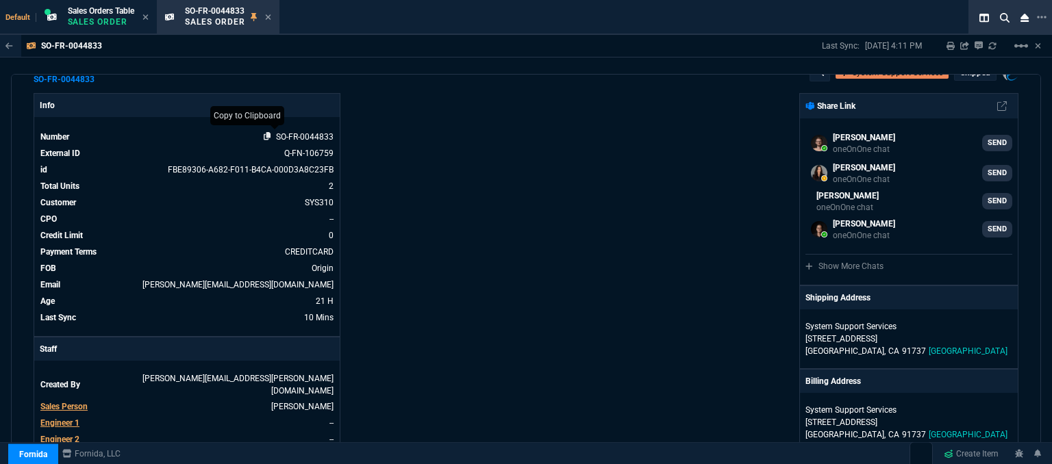
click at [264, 136] on icon at bounding box center [268, 136] width 8 height 8
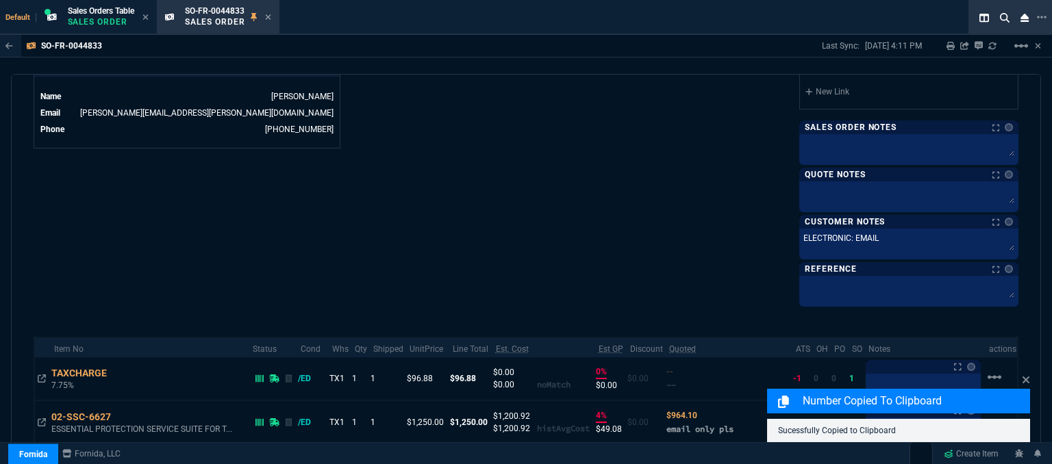
scroll to position [787, 0]
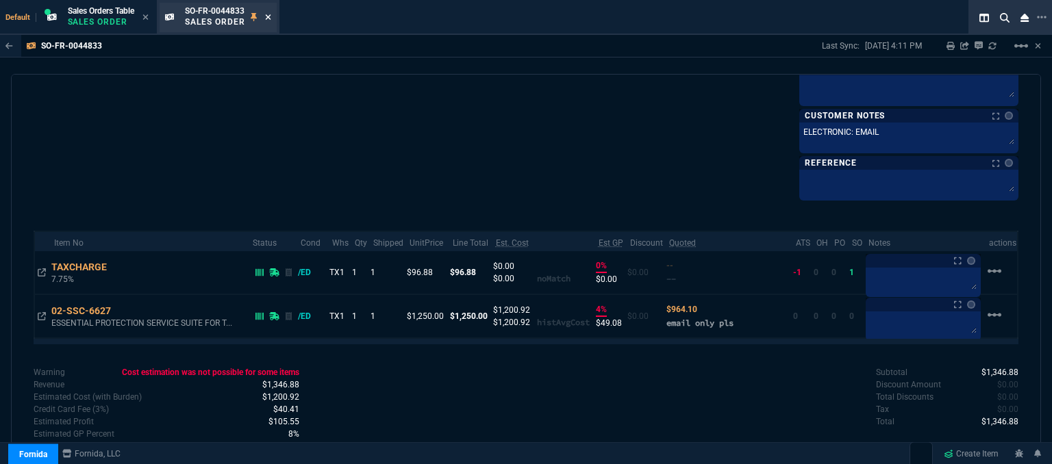
click at [268, 14] on icon at bounding box center [268, 17] width 6 height 8
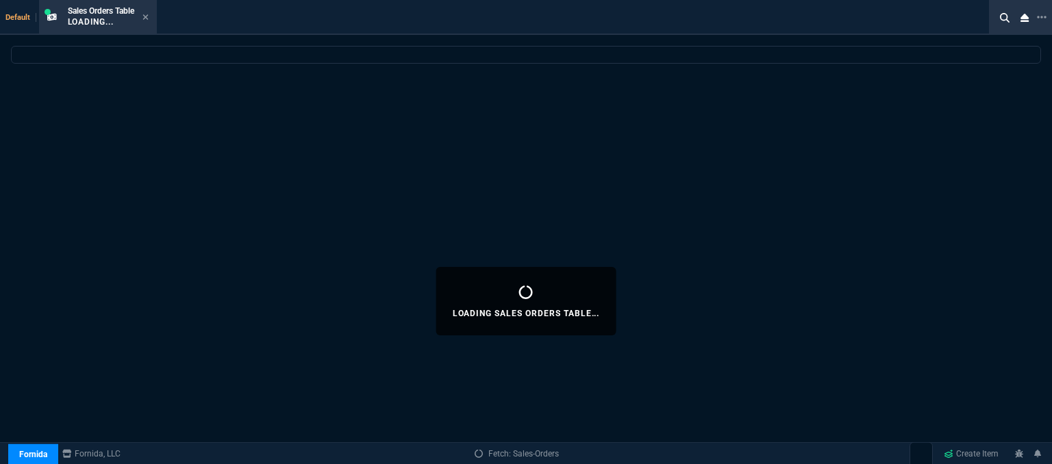
select select
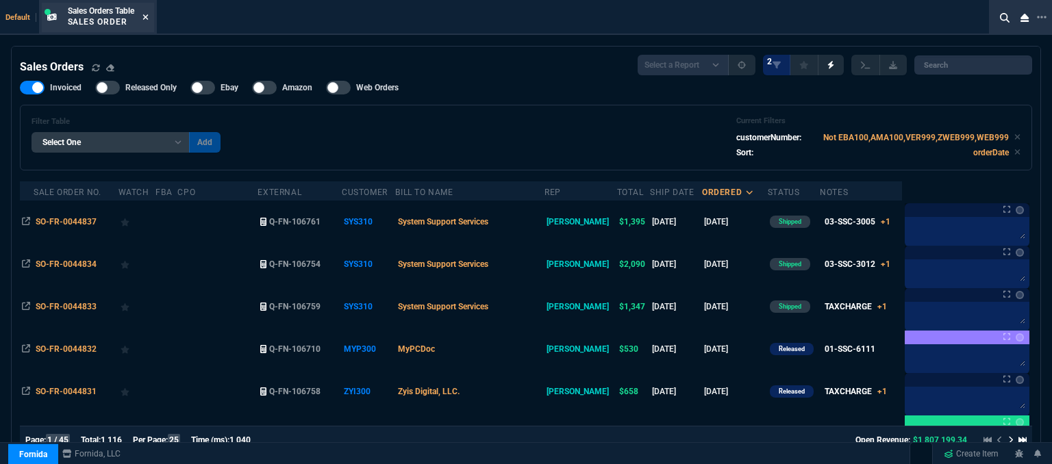
click at [148, 20] on icon at bounding box center [145, 17] width 6 height 8
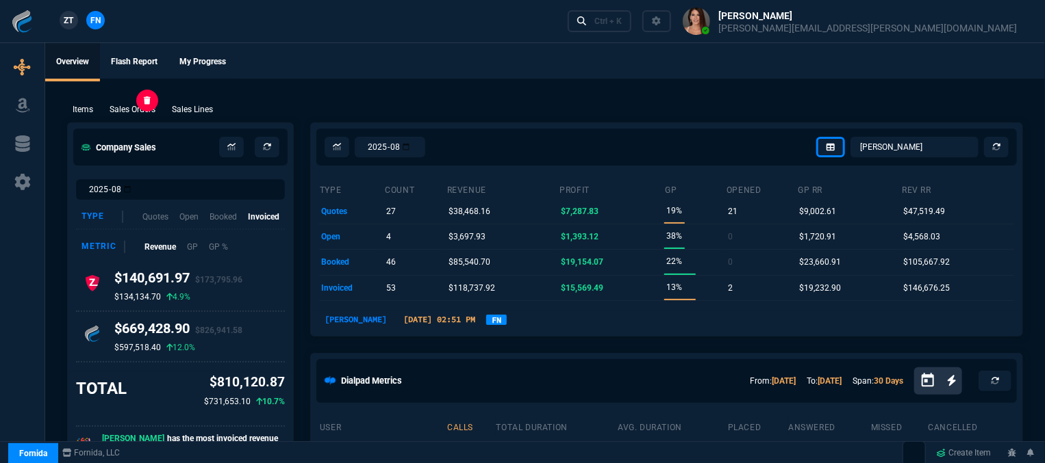
click at [135, 112] on p "Sales Orders" at bounding box center [133, 109] width 46 height 12
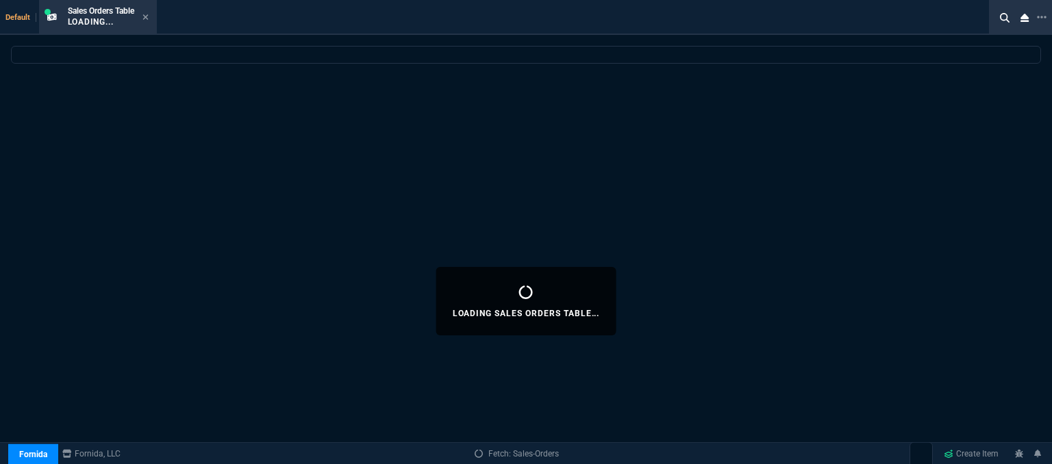
select select
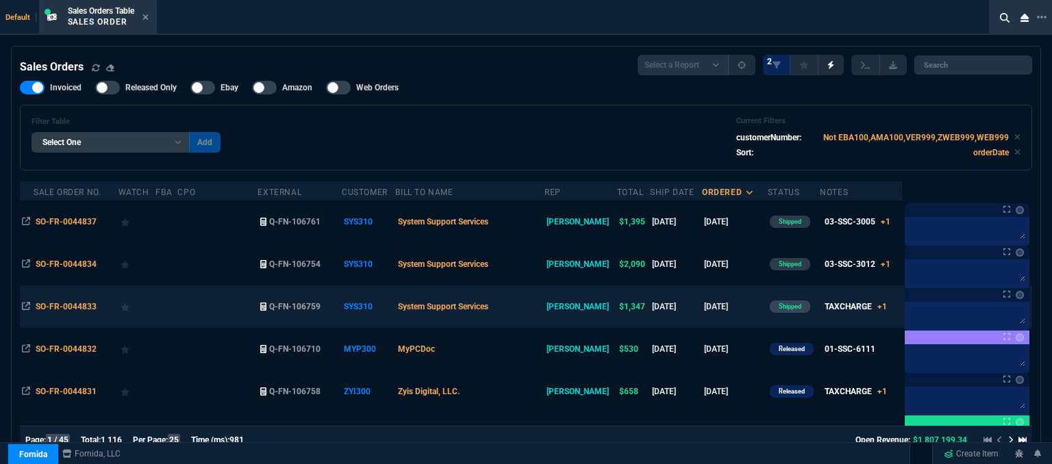
click at [529, 316] on td "System Support Services" at bounding box center [469, 306] width 149 height 42
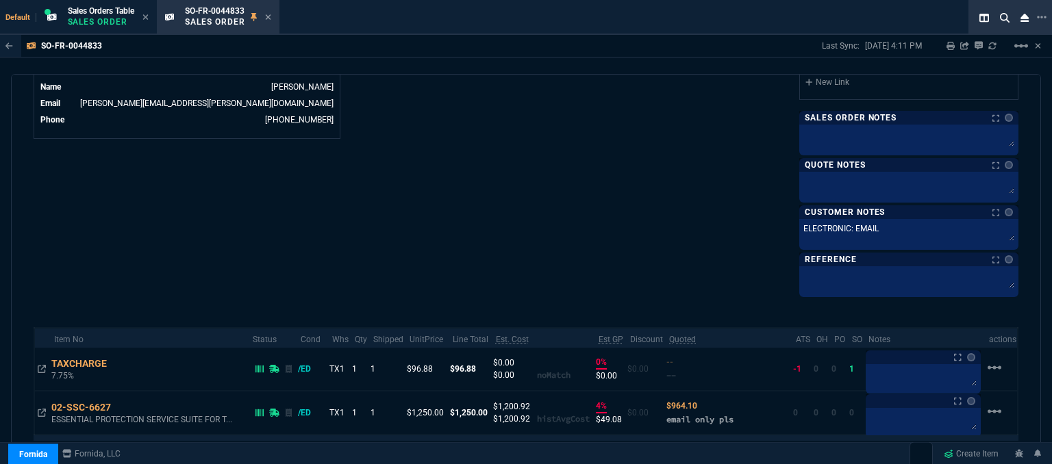
scroll to position [753, 0]
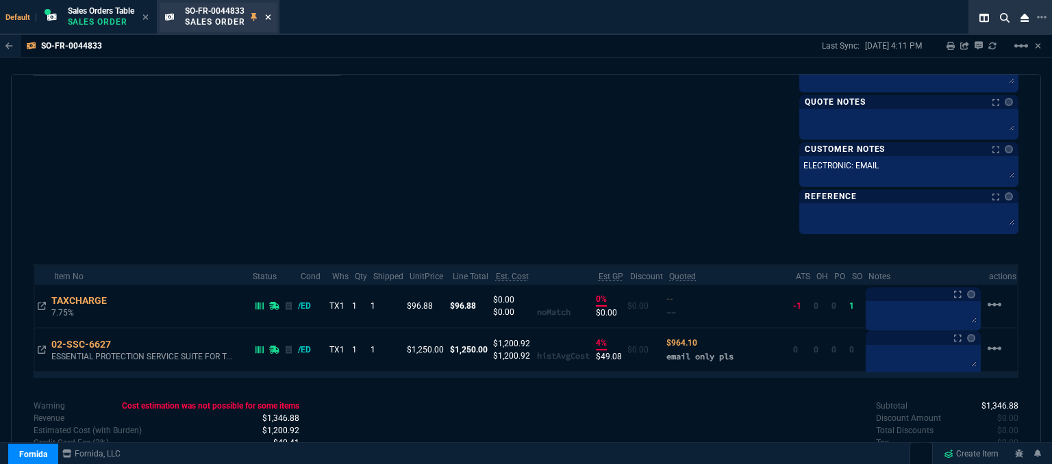
click at [271, 16] on icon at bounding box center [268, 17] width 6 height 8
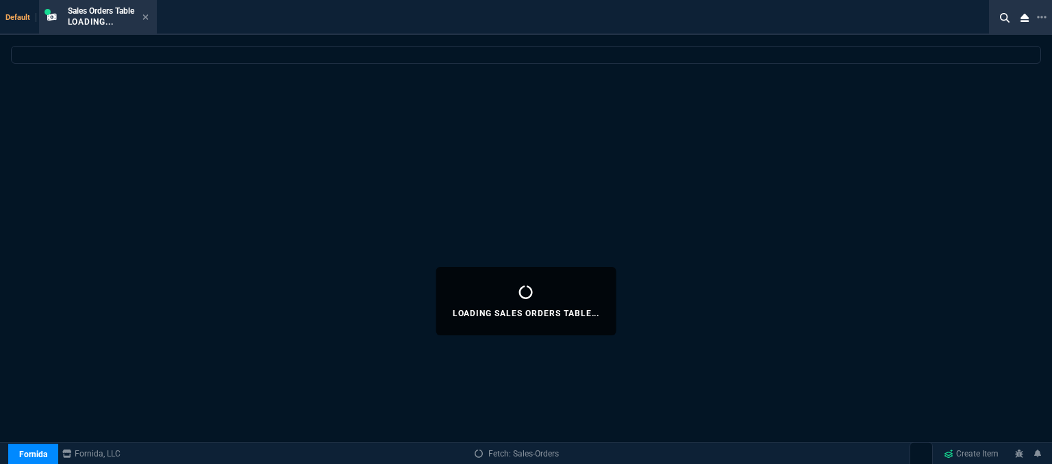
select select
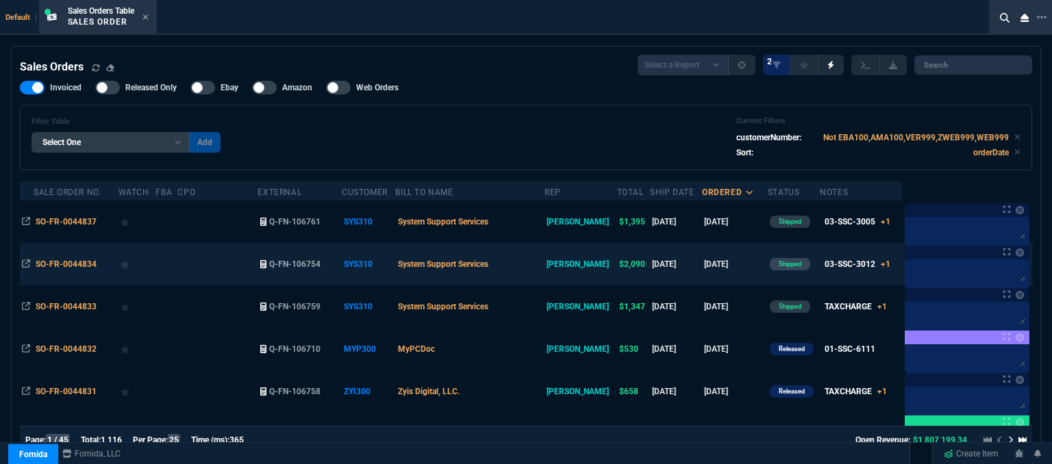
click at [534, 265] on td "System Support Services" at bounding box center [469, 264] width 149 height 42
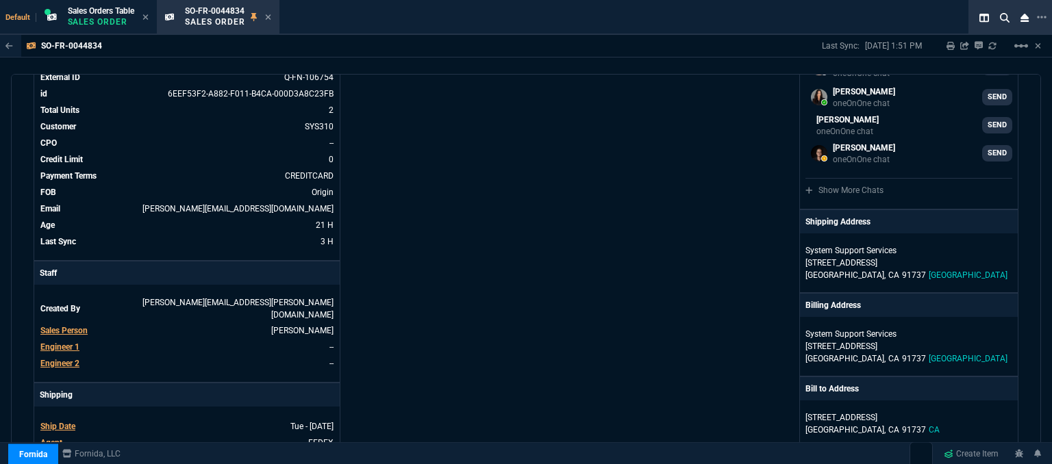
scroll to position [342, 0]
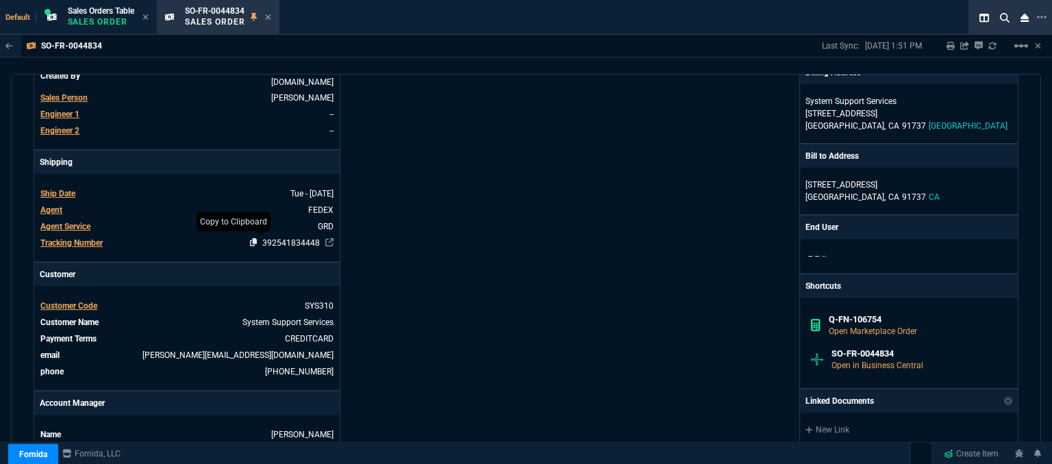
click at [250, 238] on icon at bounding box center [254, 242] width 8 height 8
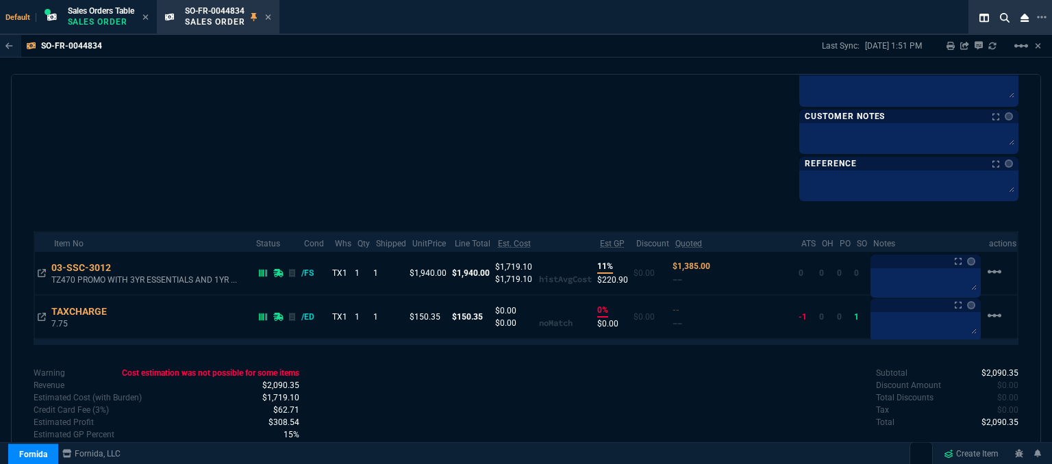
scroll to position [787, 0]
click at [269, 16] on icon at bounding box center [267, 16] width 5 height 5
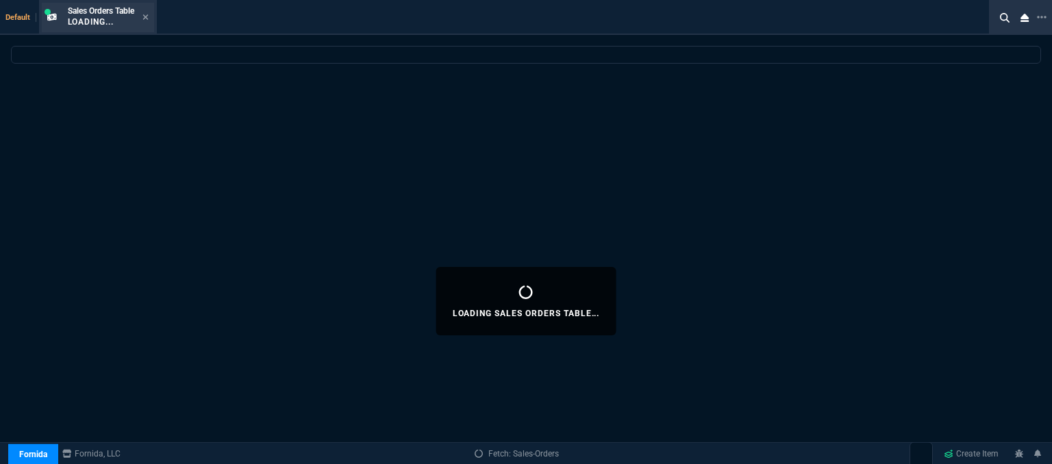
click at [147, 11] on div "Sales Orders Table Loading..." at bounding box center [108, 17] width 81 height 24
select select
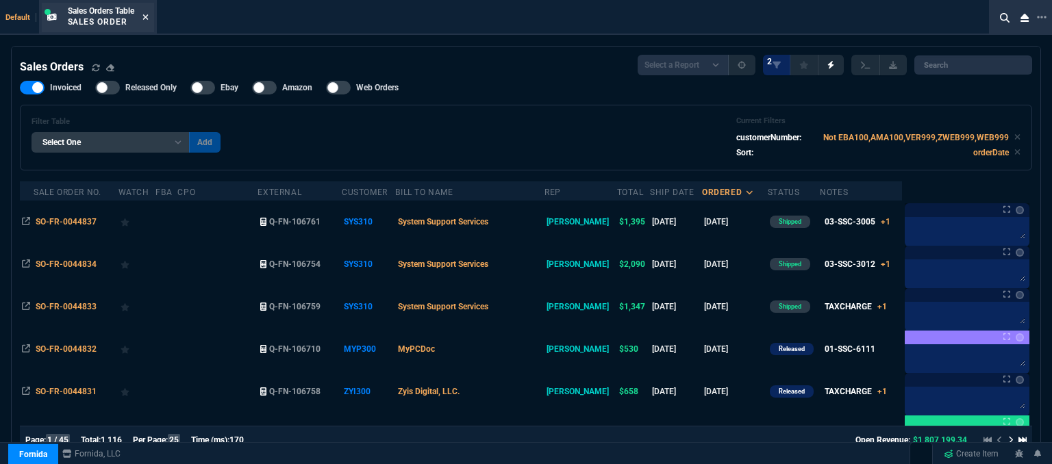
click at [147, 18] on icon at bounding box center [144, 16] width 5 height 5
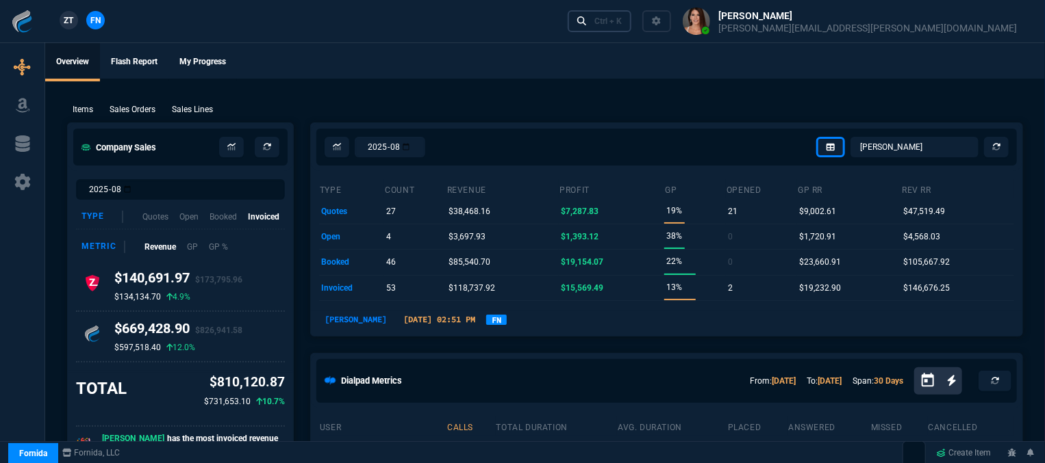
click at [622, 23] on div "Ctrl + K" at bounding box center [607, 21] width 27 height 11
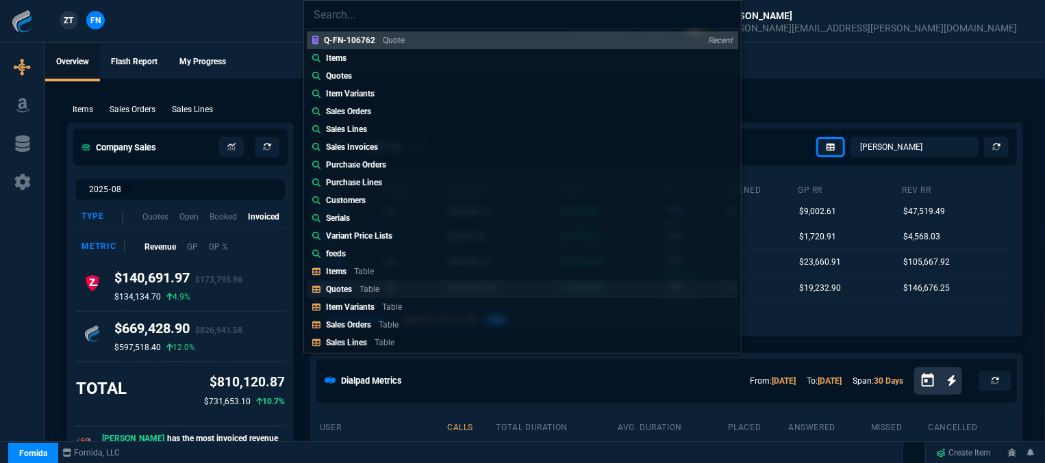
click at [353, 284] on div "Quotes Table" at bounding box center [355, 289] width 59 height 12
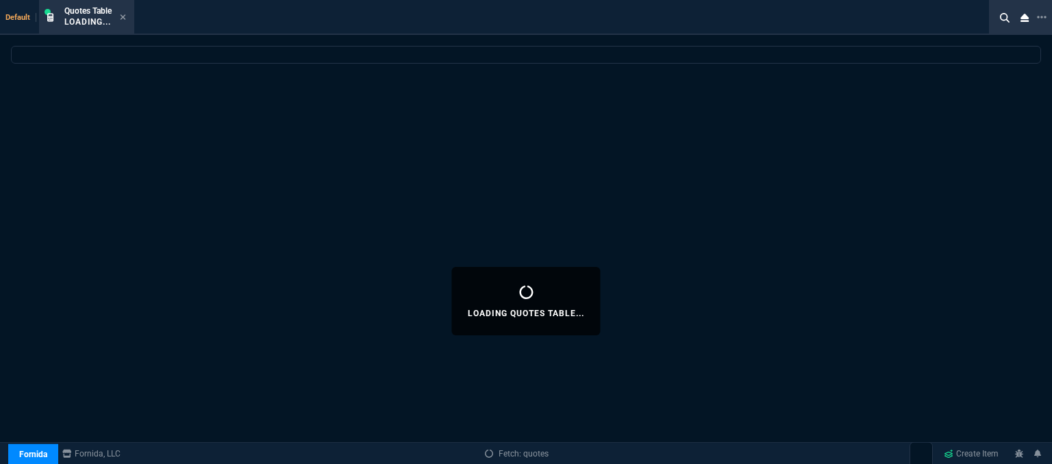
select select
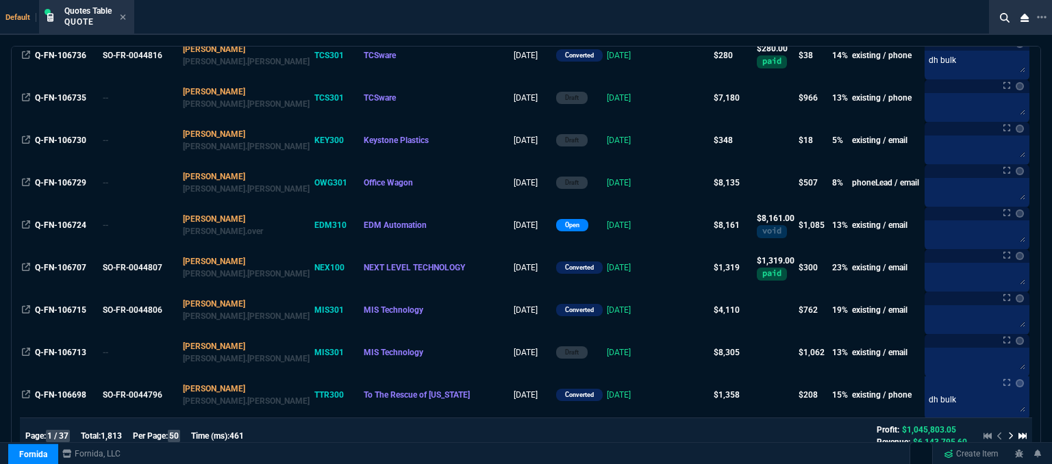
scroll to position [1027, 0]
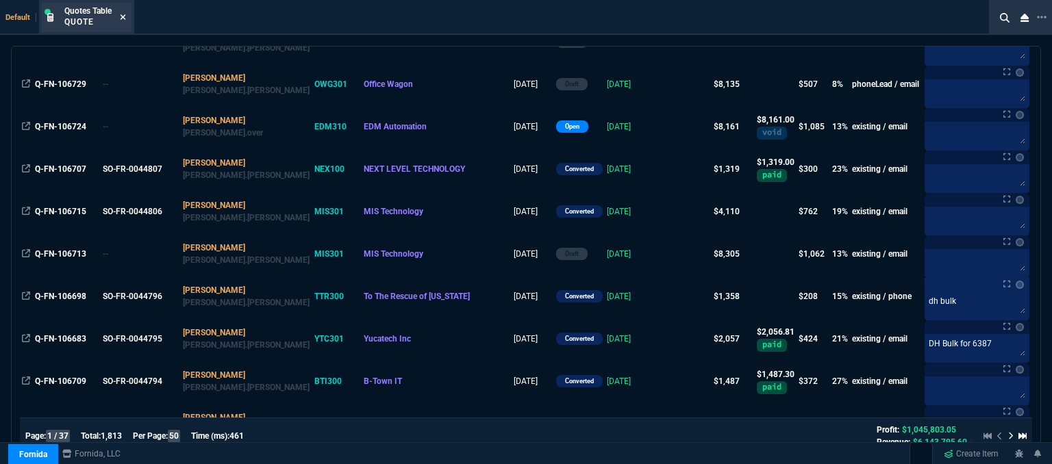
click at [122, 15] on icon at bounding box center [122, 16] width 5 height 5
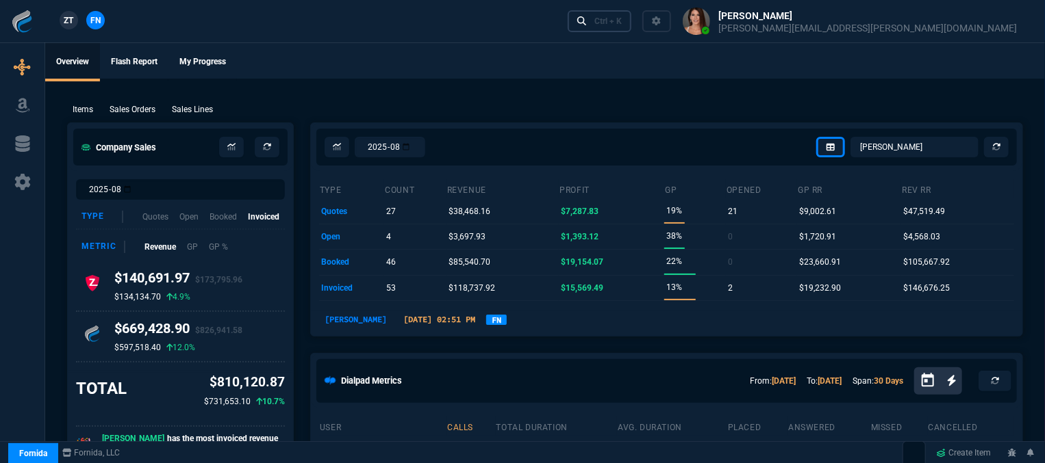
click at [622, 21] on div "Ctrl + K" at bounding box center [607, 21] width 27 height 11
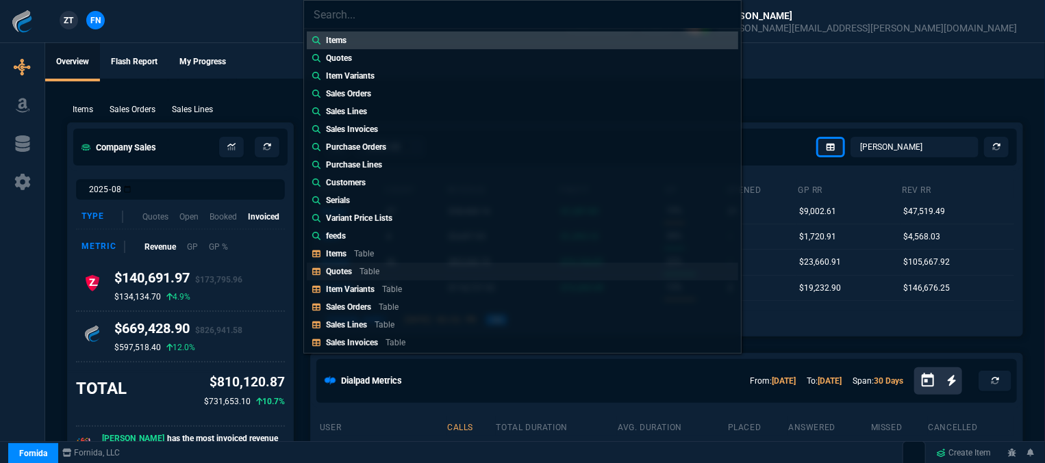
click at [366, 267] on p "Table" at bounding box center [369, 272] width 20 height 10
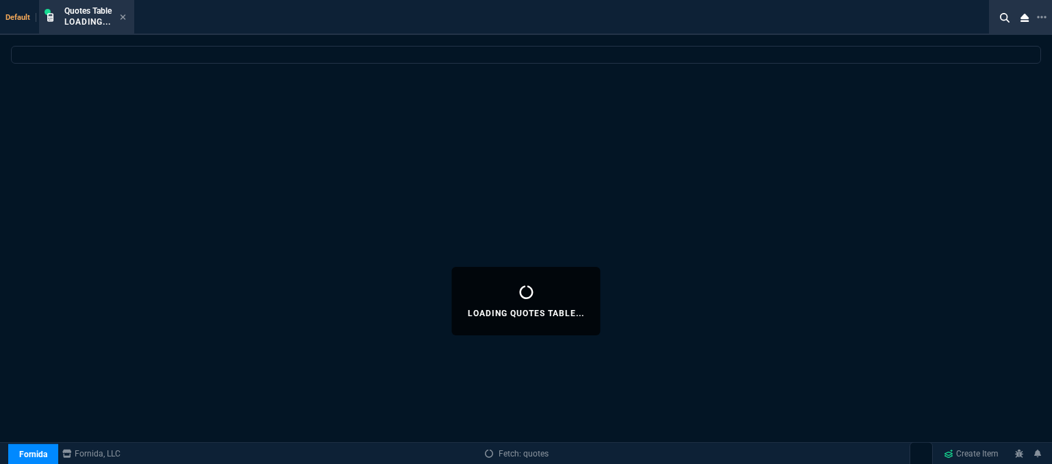
select select
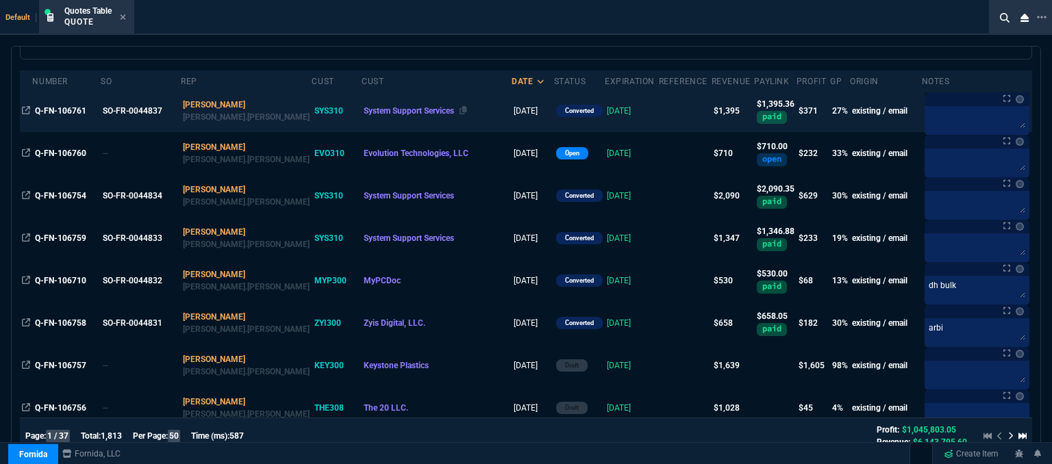
scroll to position [137, 0]
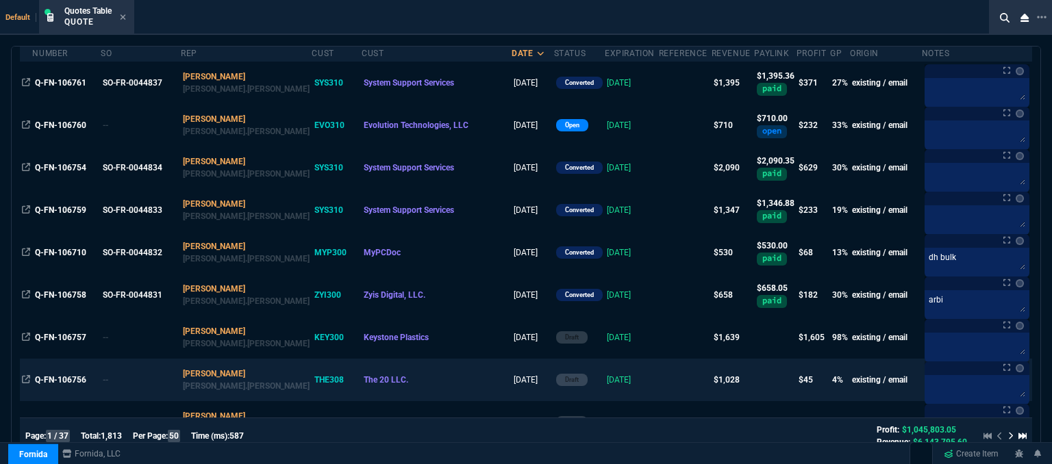
click at [659, 383] on td at bounding box center [685, 380] width 53 height 42
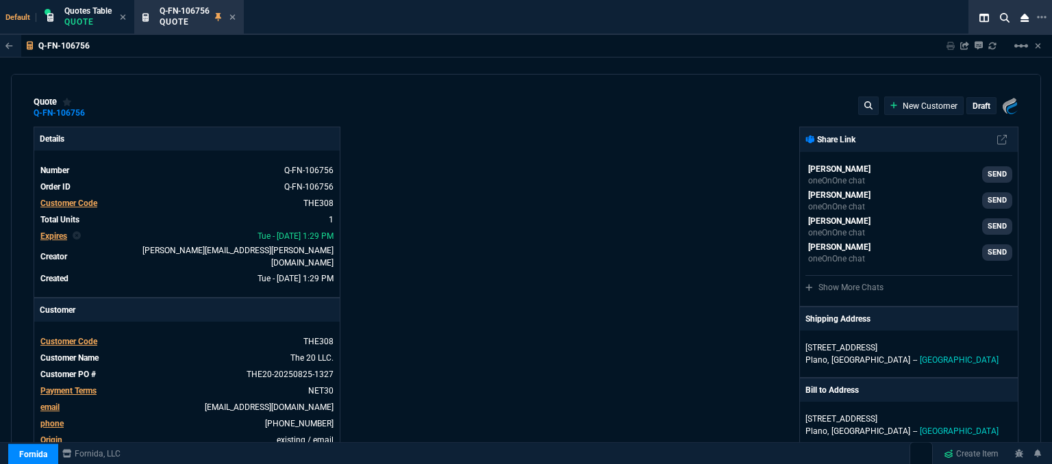
type input "6"
type input "64"
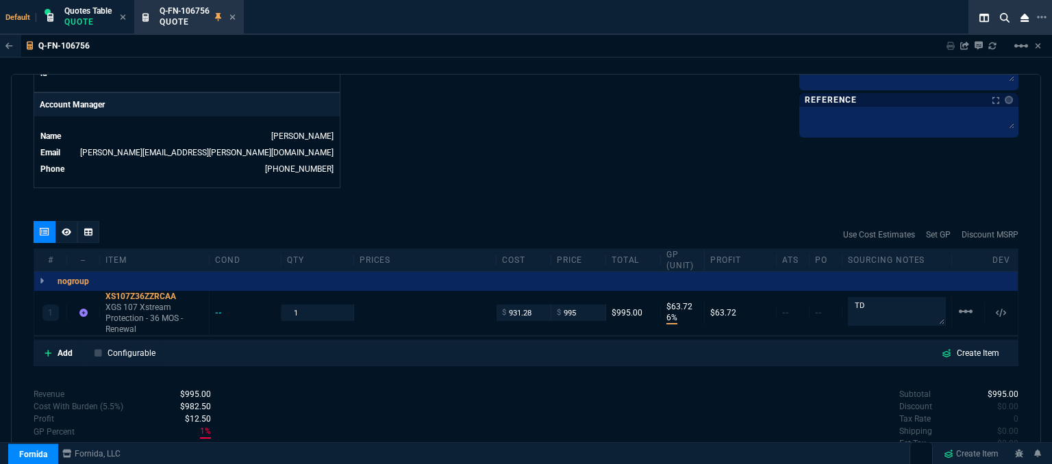
scroll to position [701, 0]
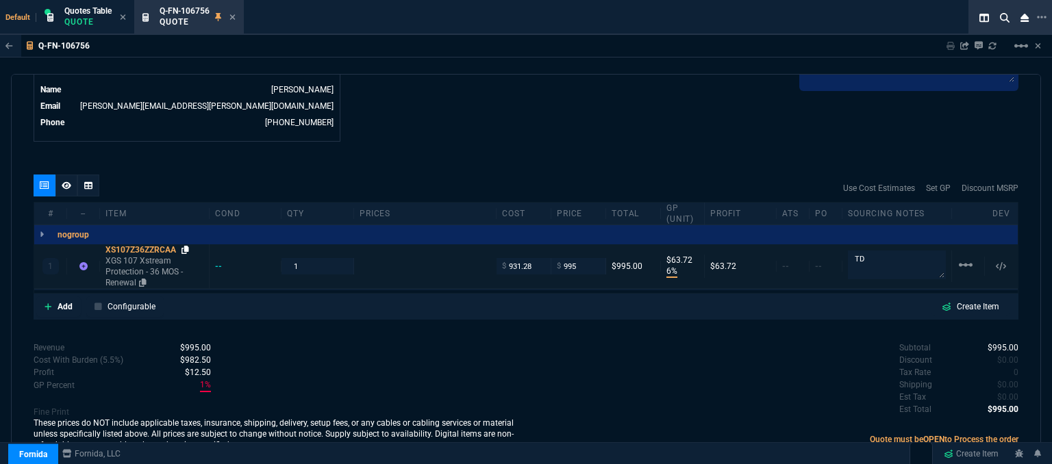
click at [186, 246] on icon at bounding box center [185, 250] width 8 height 8
drag, startPoint x: 578, startPoint y: 256, endPoint x: 545, endPoint y: 260, distance: 33.1
click at [545, 260] on div "1 XS107Z36ZZRCAA XGS 107 Xstream Protection - 36 MOS - Renewal -- 1 $ 931.28 $ …" at bounding box center [525, 266] width 983 height 44
type input "1009"
click at [575, 38] on div "Q-FN-106756 Sharing Q-FN-106756 Link Dev Link Share on Teams linear_scale" at bounding box center [526, 46] width 1052 height 23
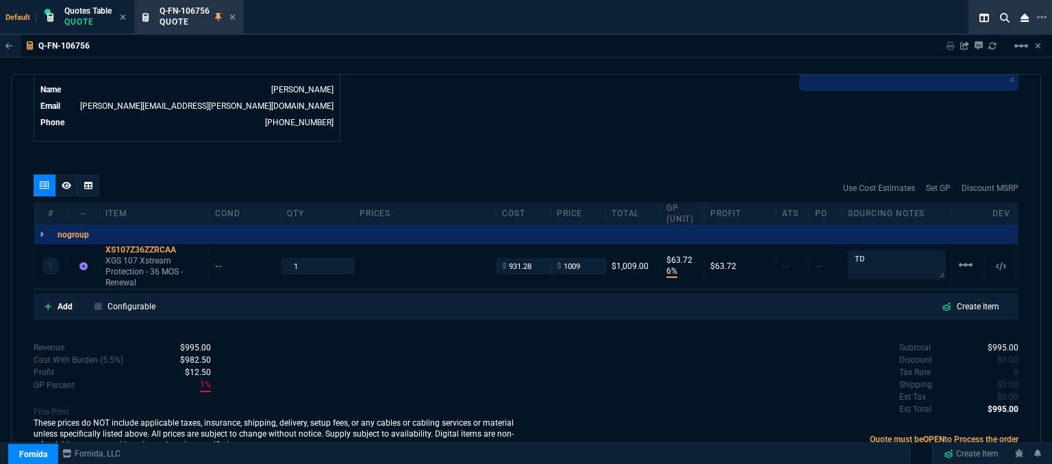
type input "1009"
type input "8"
type input "78"
drag, startPoint x: 582, startPoint y: 255, endPoint x: 548, endPoint y: 258, distance: 34.4
click at [551, 258] on div "$ 1009" at bounding box center [578, 266] width 55 height 16
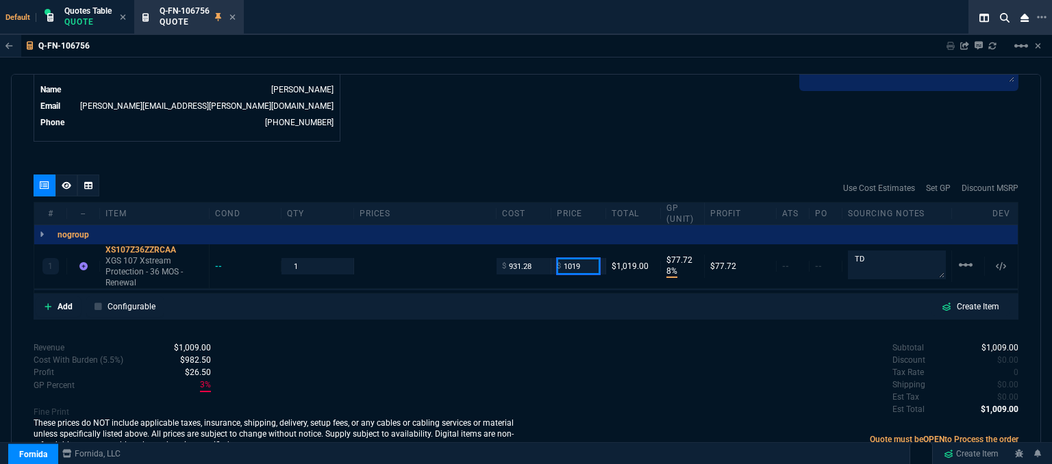
type input "1019"
type input "9"
type input "88"
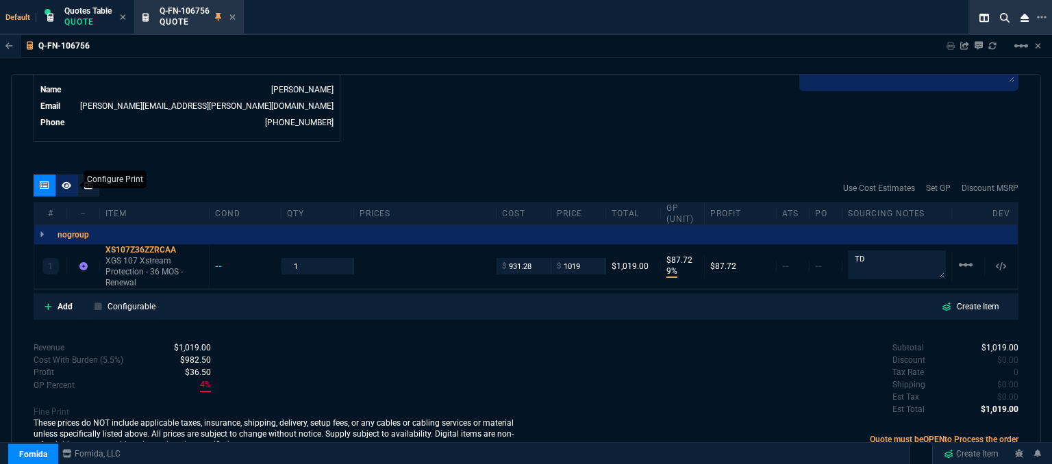
click at [69, 181] on icon at bounding box center [67, 185] width 10 height 8
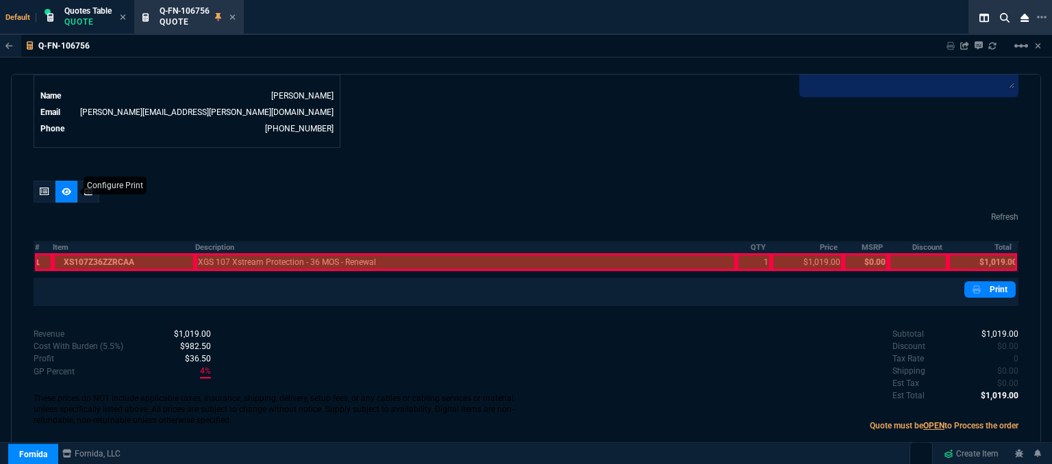
scroll to position [660, 0]
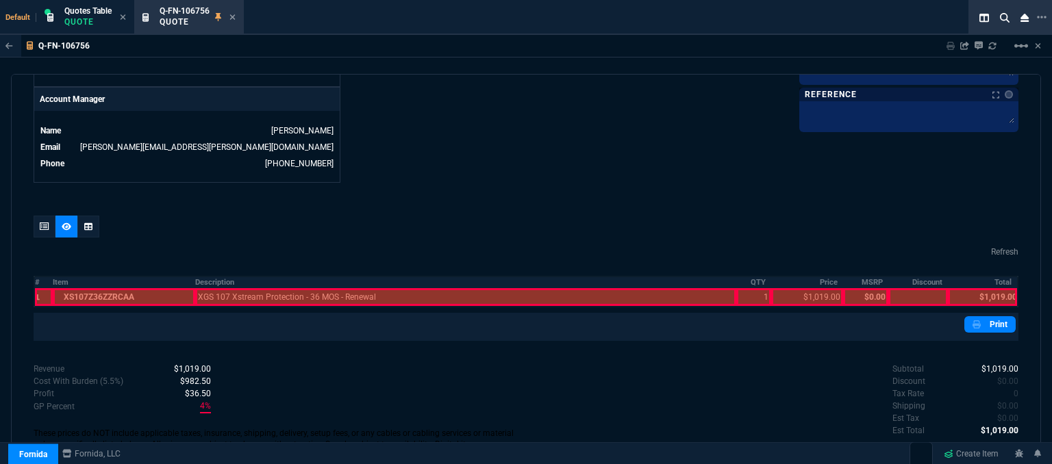
click at [118, 288] on div at bounding box center [124, 297] width 142 height 18
click at [244, 288] on div at bounding box center [465, 297] width 541 height 18
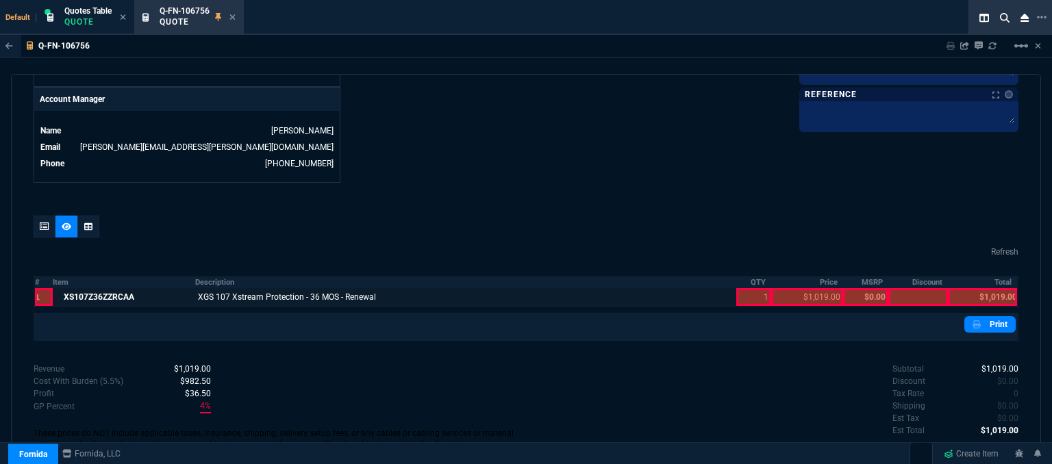
click at [736, 288] on div at bounding box center [753, 297] width 35 height 18
click at [791, 288] on div at bounding box center [807, 297] width 72 height 18
click at [986, 288] on div at bounding box center [981, 297] width 69 height 18
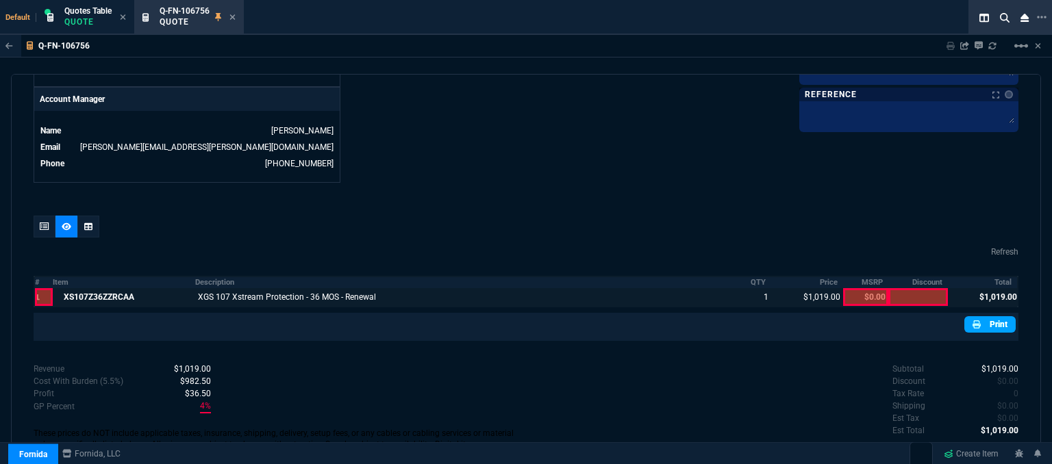
click at [989, 316] on link "Print" at bounding box center [989, 324] width 51 height 16
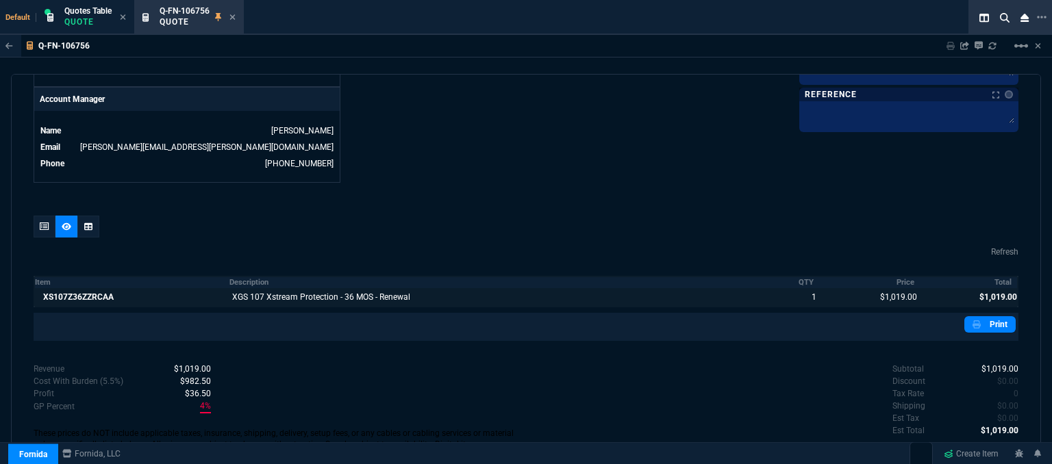
scroll to position [683, 0]
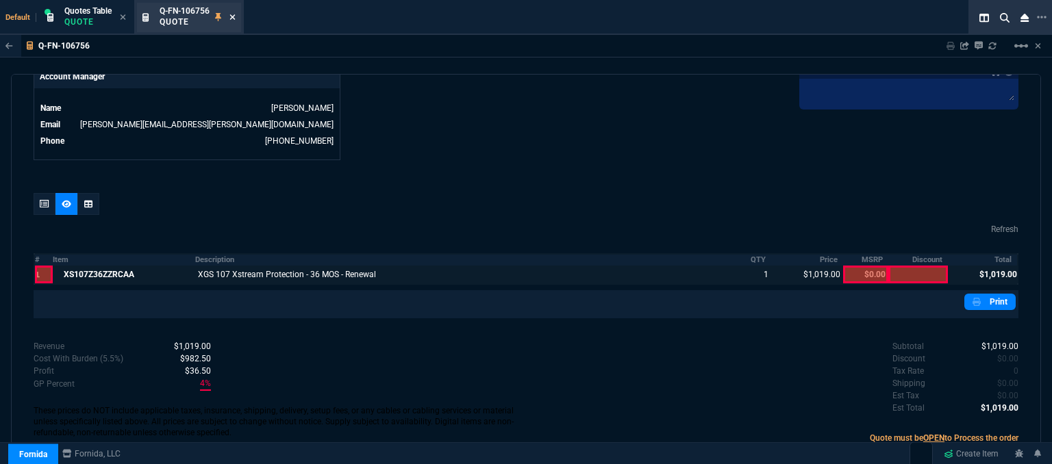
click at [234, 17] on icon at bounding box center [232, 16] width 5 height 5
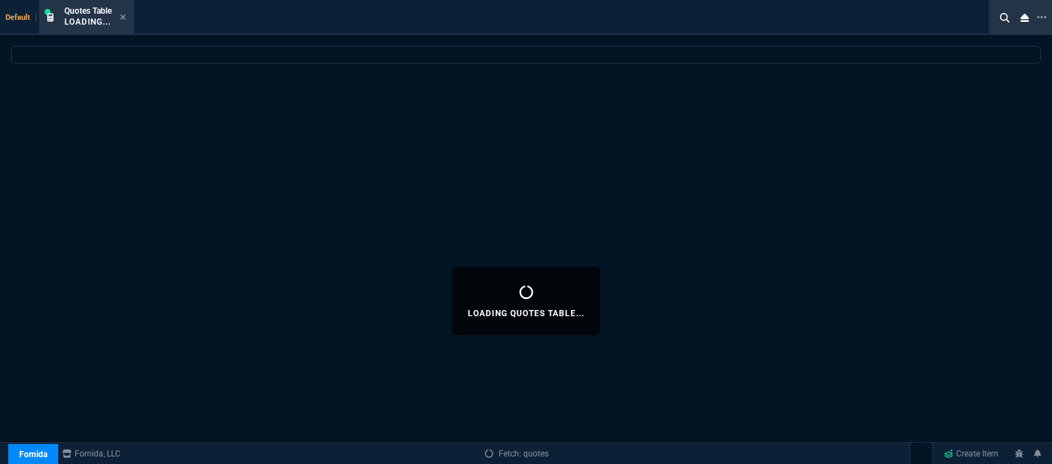
click at [123, 17] on icon at bounding box center [122, 16] width 5 height 5
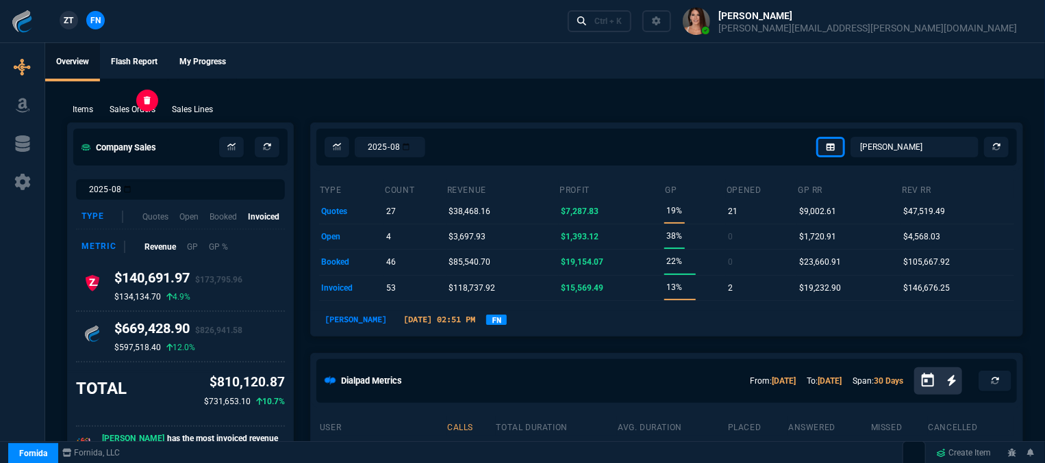
click at [118, 113] on p "Sales Orders" at bounding box center [133, 109] width 46 height 12
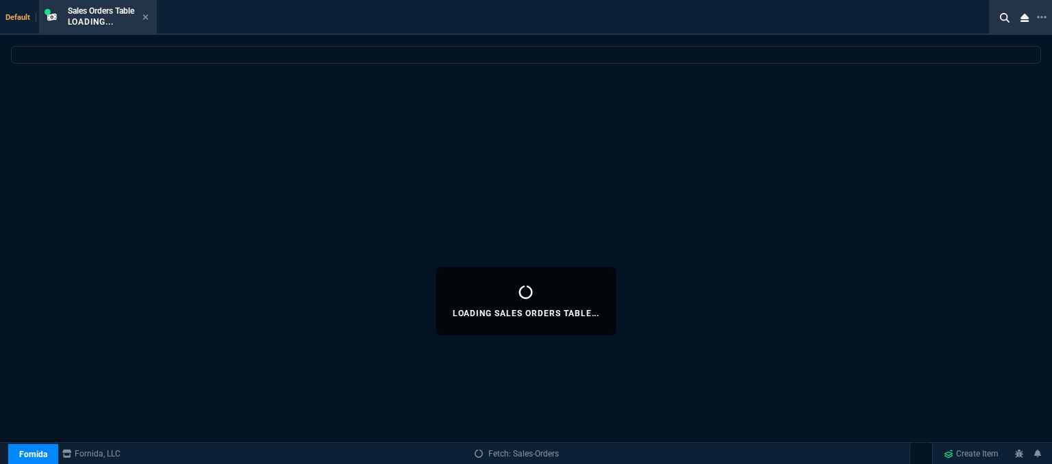
select select
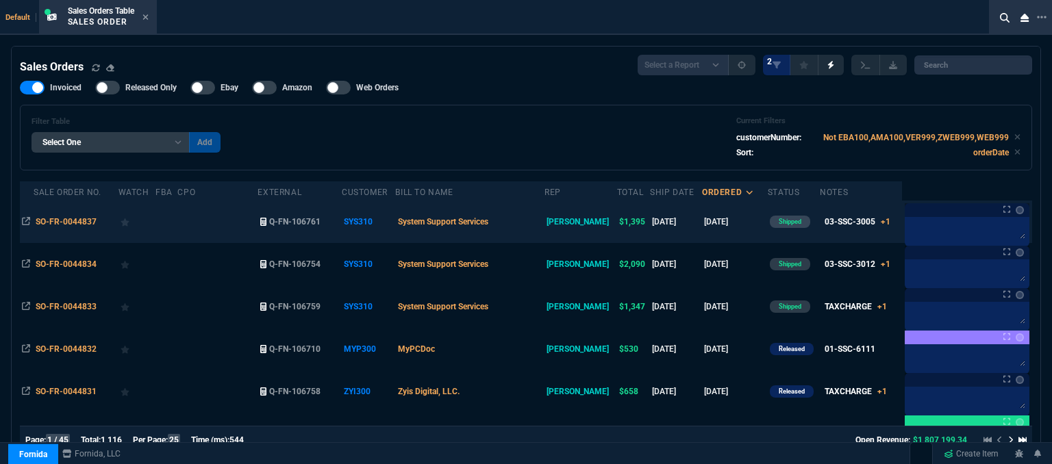
click at [527, 222] on td "System Support Services" at bounding box center [469, 222] width 149 height 42
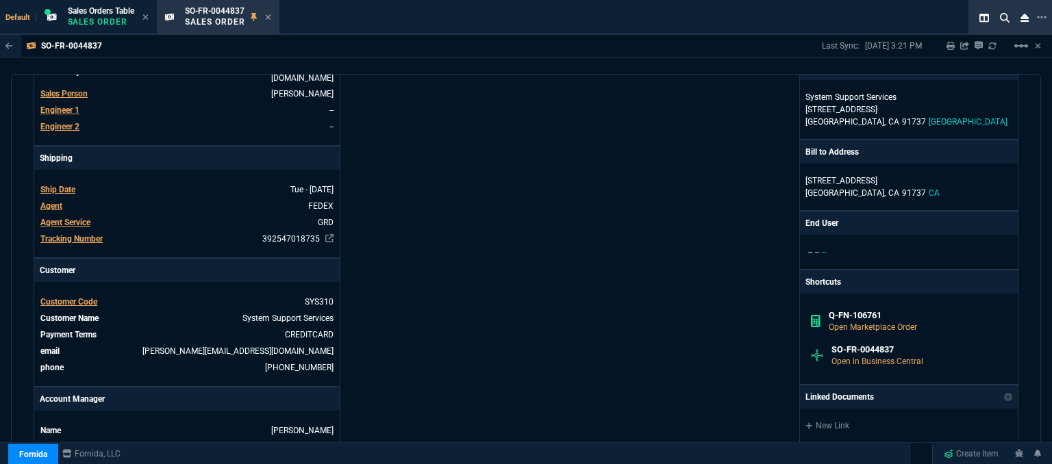
scroll to position [342, 0]
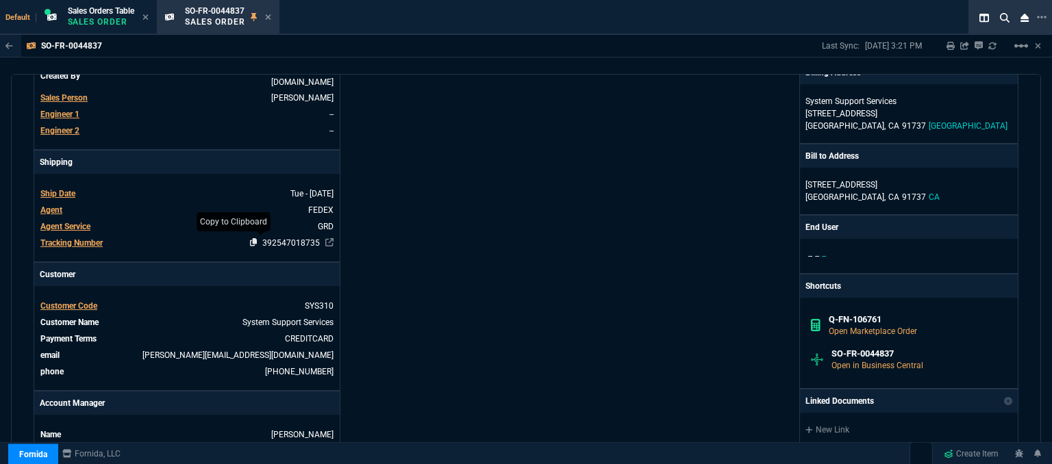
click at [250, 238] on icon at bounding box center [254, 242] width 8 height 8
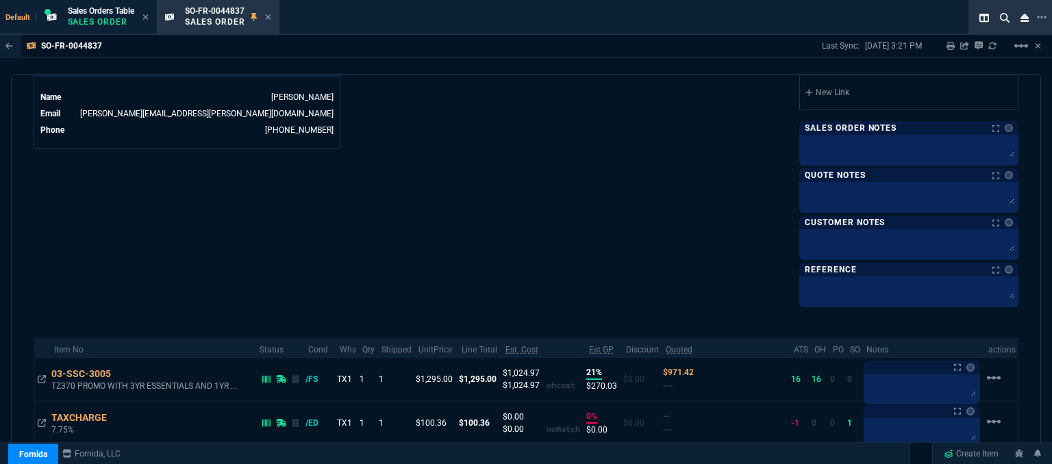
scroll to position [753, 0]
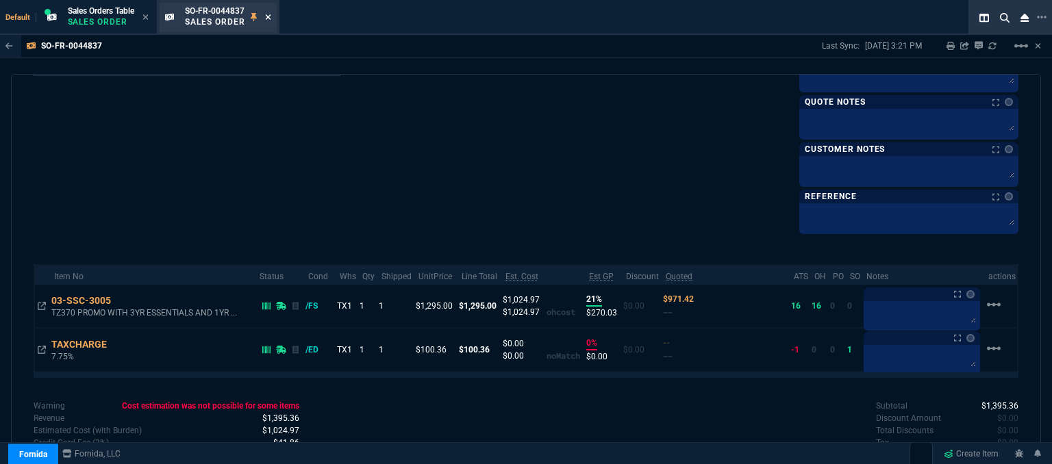
click at [268, 15] on icon at bounding box center [267, 16] width 5 height 5
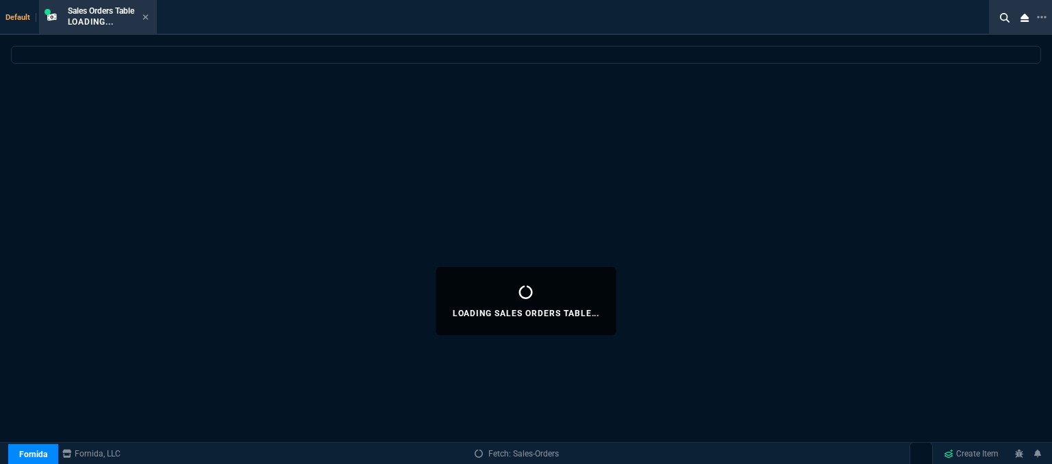
select select
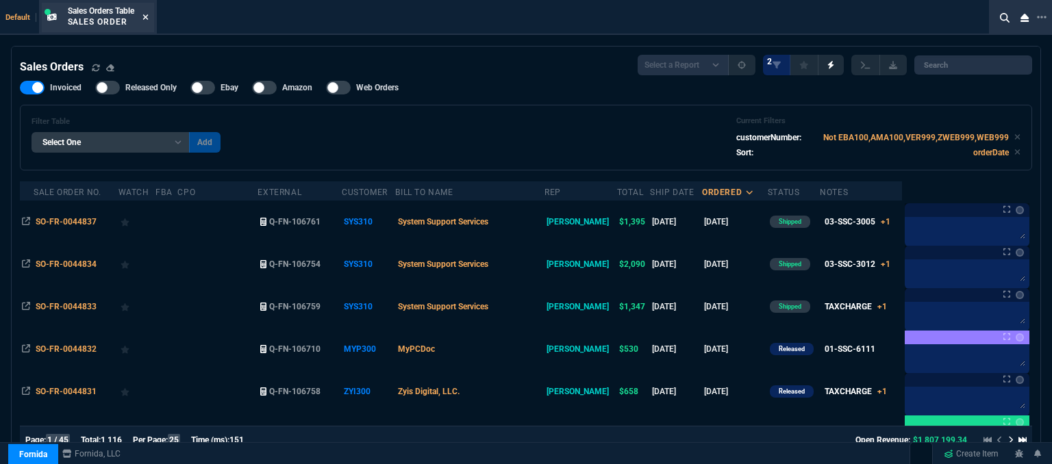
click at [148, 13] on fa-icon at bounding box center [145, 18] width 6 height 10
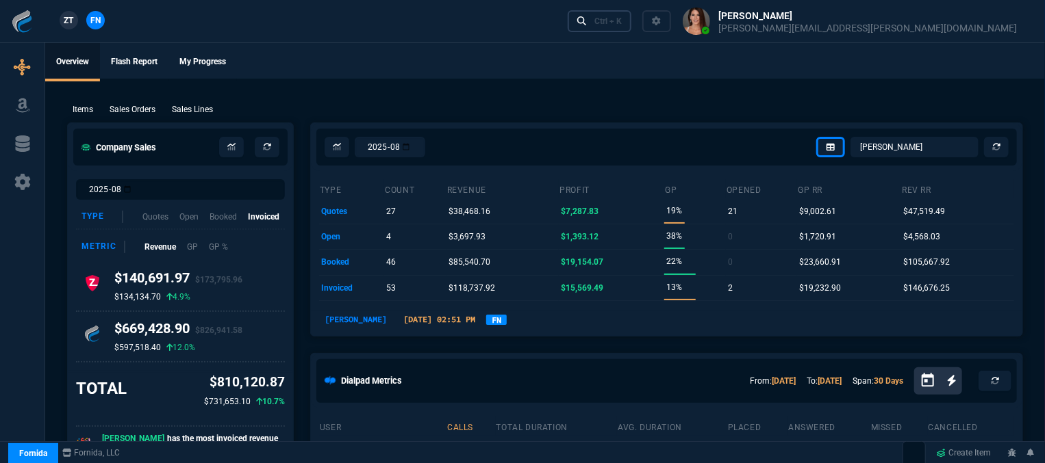
click at [622, 20] on div "Ctrl + K" at bounding box center [607, 21] width 27 height 11
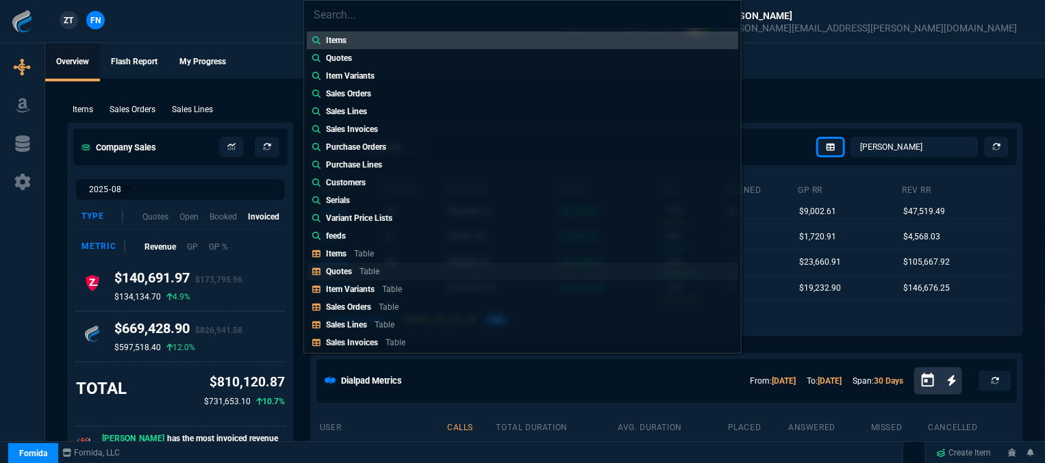
click at [426, 263] on link "Quotes Table" at bounding box center [522, 272] width 431 height 18
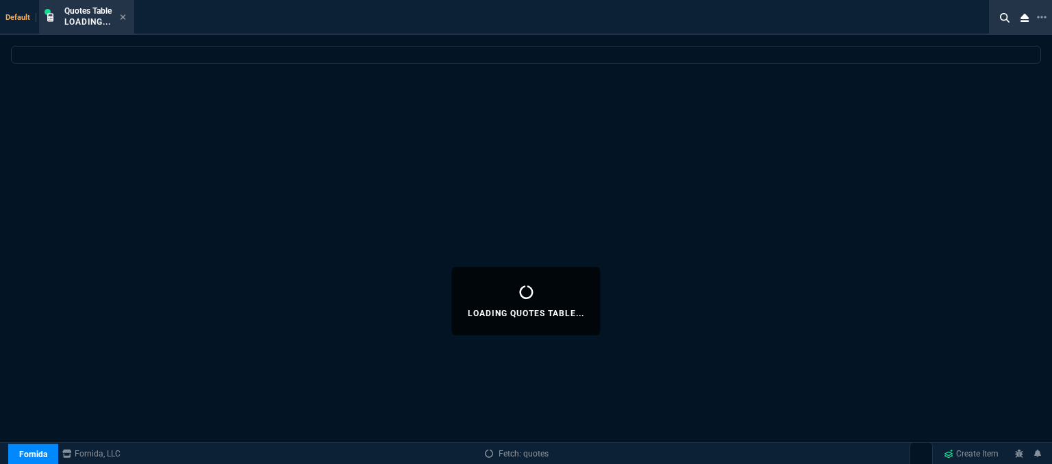
select select
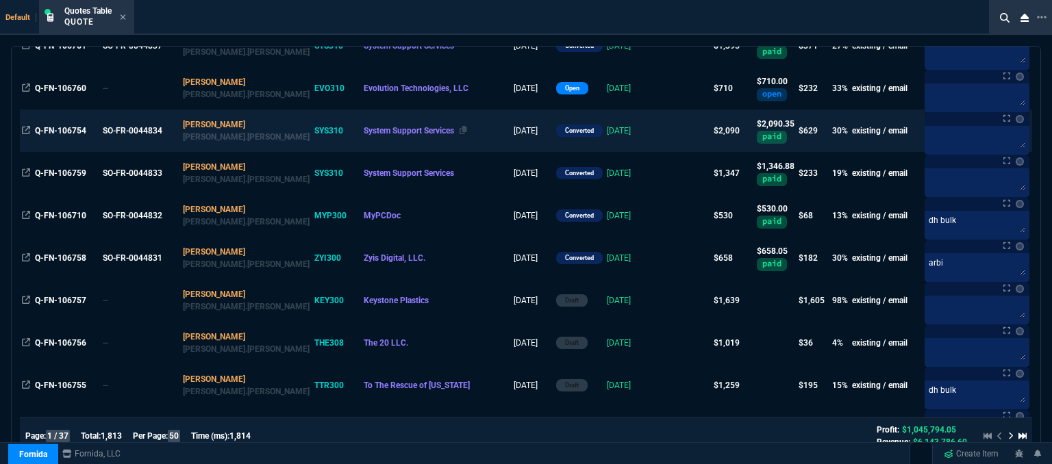
scroll to position [205, 0]
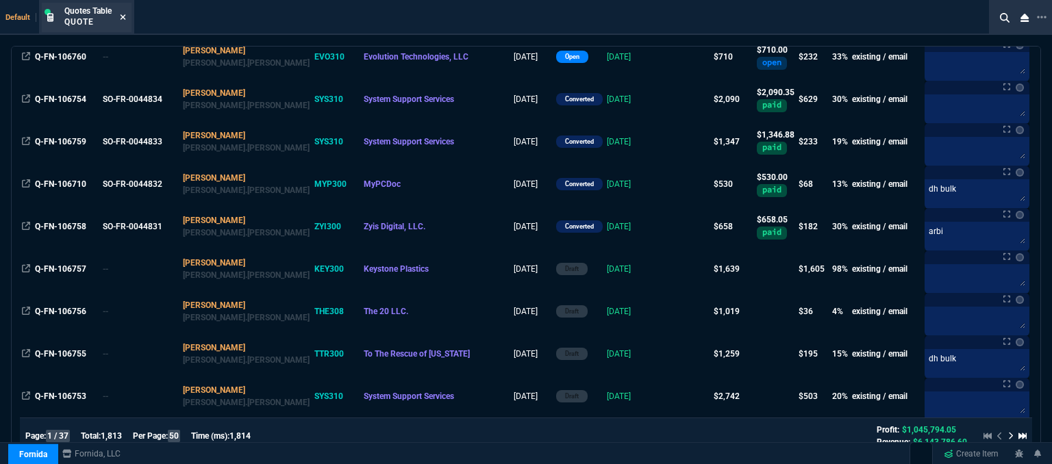
click at [120, 18] on icon at bounding box center [123, 17] width 6 height 8
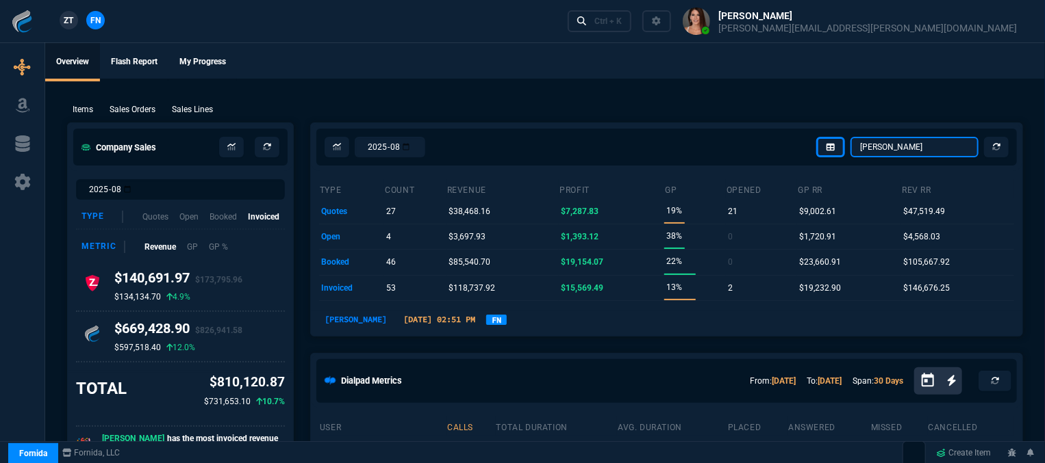
click at [914, 148] on select "[PERSON_NAME] Over [PERSON_NAME] [PERSON_NAME] Seti [PERSON_NAME] Wafek [PERSON…" at bounding box center [914, 147] width 128 height 21
click at [852, 137] on select "[PERSON_NAME] Over [PERSON_NAME] [PERSON_NAME] Seti [PERSON_NAME] Wafek [PERSON…" at bounding box center [914, 147] width 128 height 21
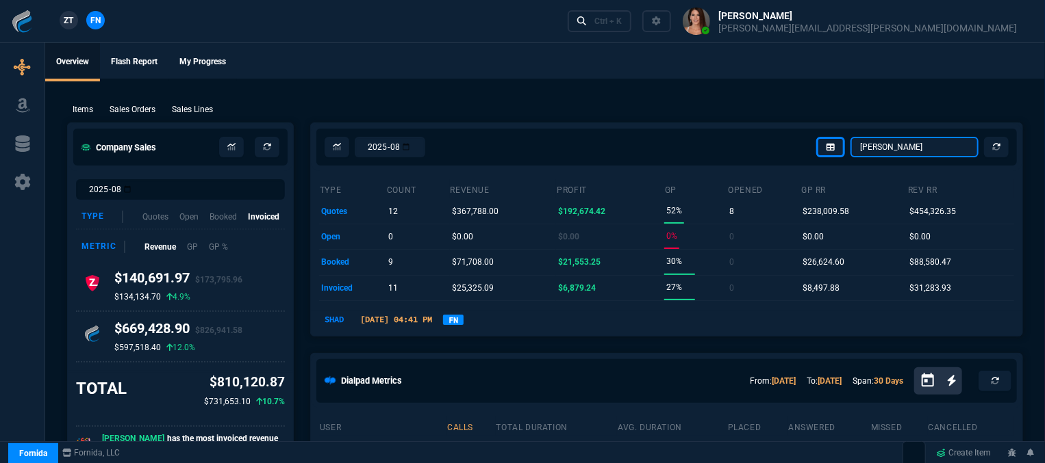
click at [917, 143] on select "[PERSON_NAME] Over [PERSON_NAME] [PERSON_NAME] Seti [PERSON_NAME] Wafek [PERSON…" at bounding box center [914, 147] width 128 height 21
select select "32: [PERSON_NAME]"
click at [852, 137] on select "[PERSON_NAME] Over [PERSON_NAME] [PERSON_NAME] Seti [PERSON_NAME] Wafek [PERSON…" at bounding box center [914, 147] width 128 height 21
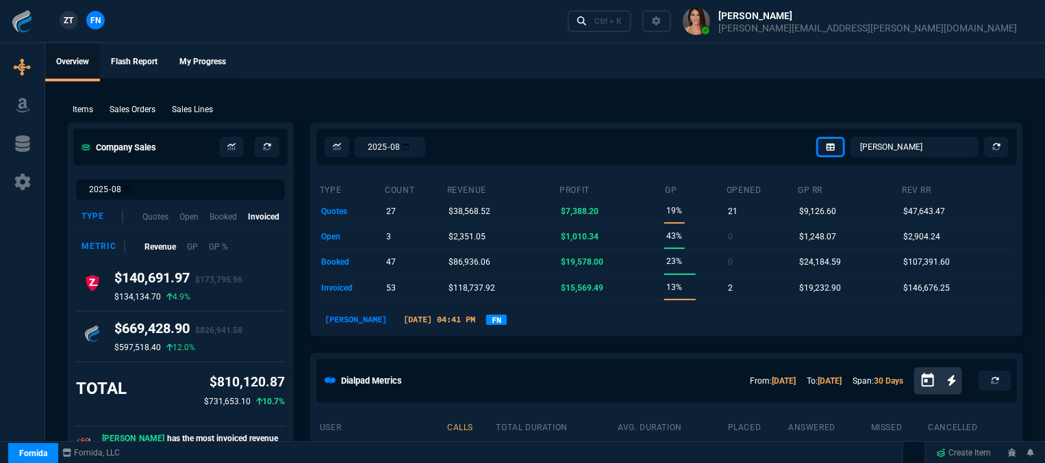
click at [126, 103] on div "Items Sales Orders Sales Lines Add Link" at bounding box center [545, 109] width 956 height 16
click at [123, 110] on p "Sales Orders" at bounding box center [133, 109] width 46 height 12
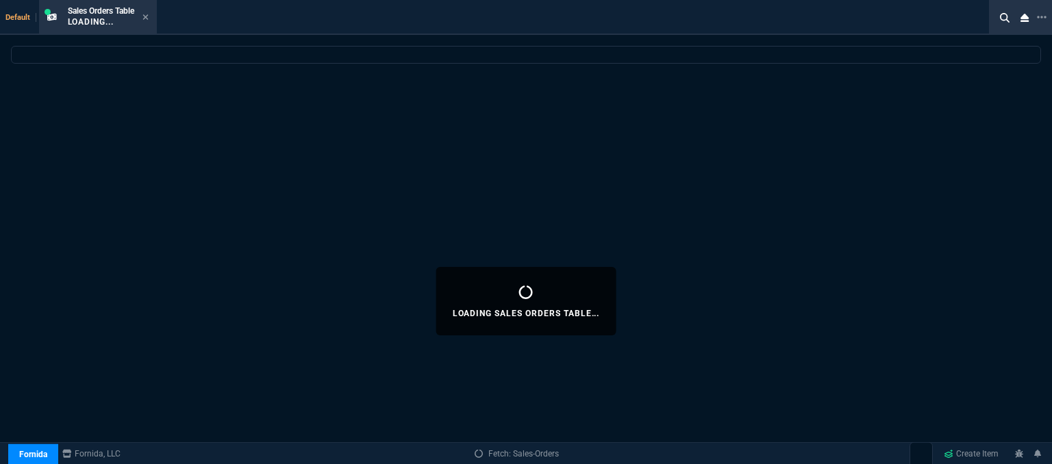
select select
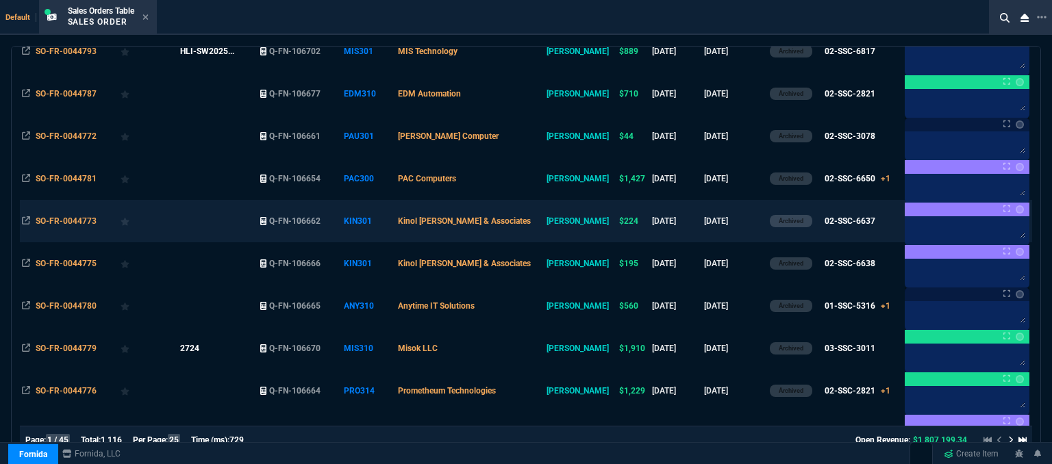
scroll to position [852, 0]
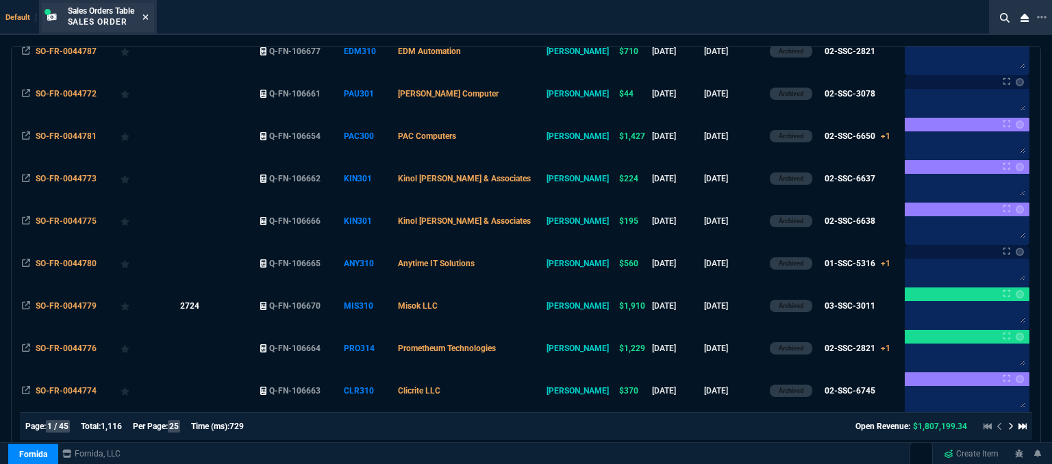
click at [144, 14] on icon at bounding box center [145, 17] width 6 height 8
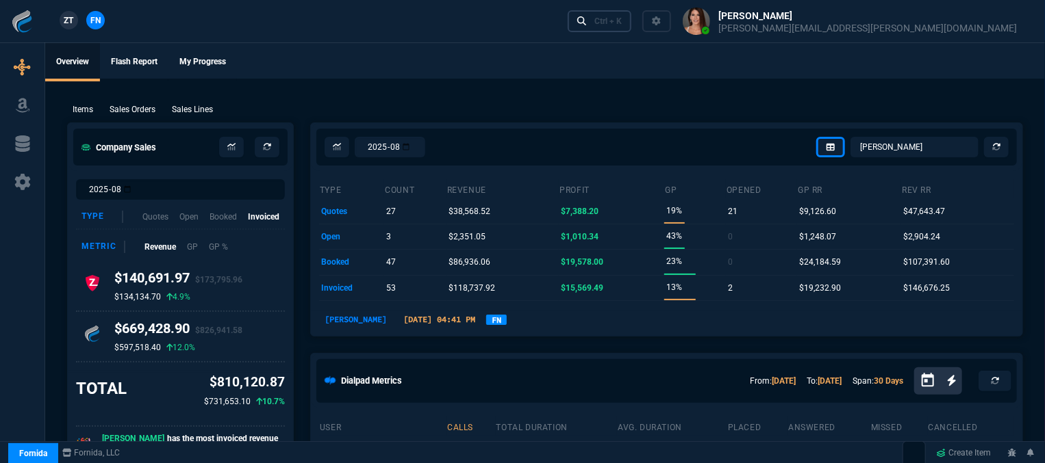
click at [622, 23] on div "Ctrl + K" at bounding box center [607, 21] width 27 height 11
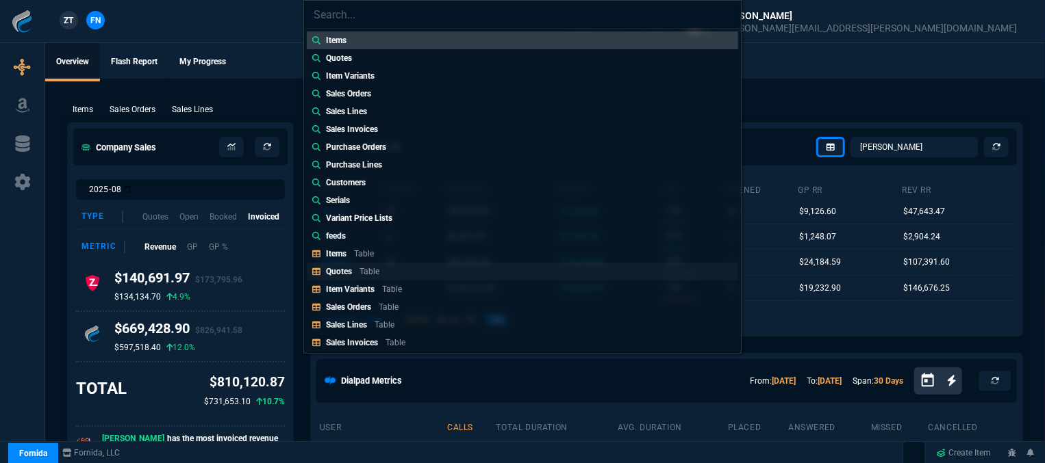
click at [385, 275] on link "Quotes Table" at bounding box center [522, 272] width 431 height 18
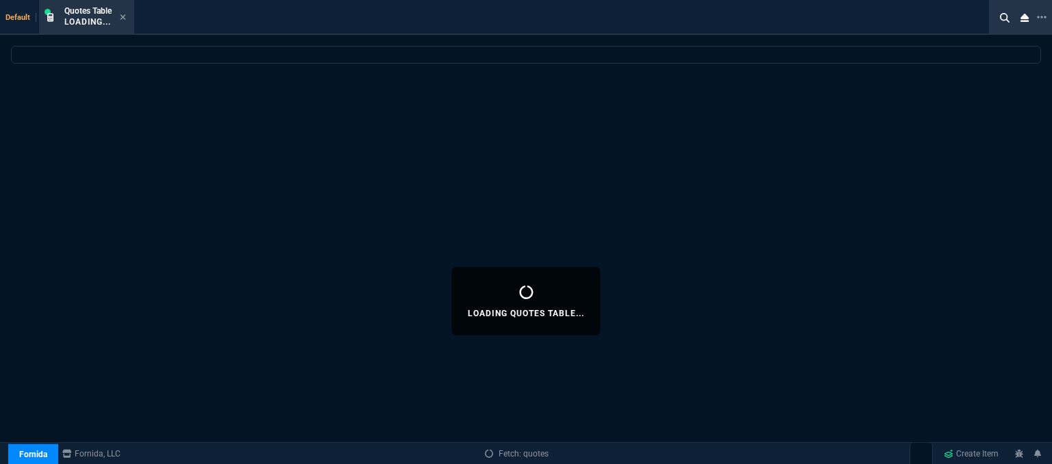
select select
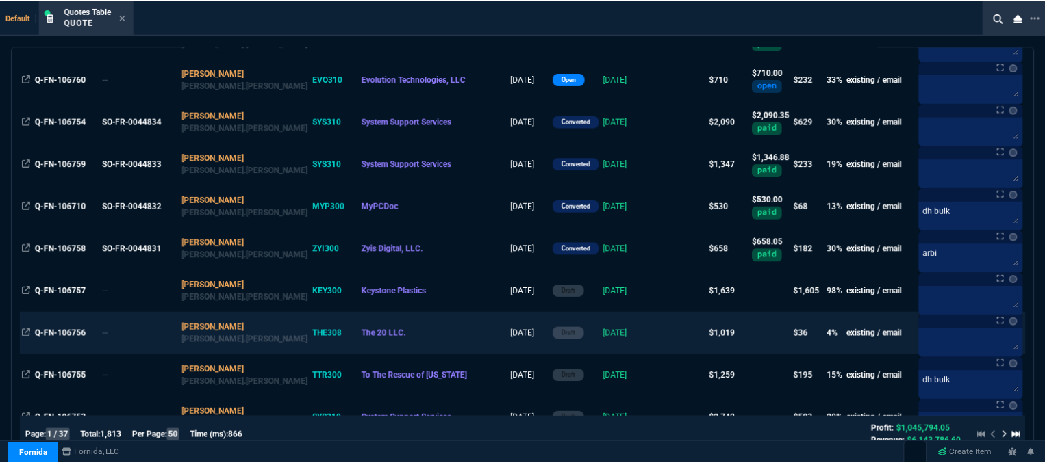
scroll to position [205, 0]
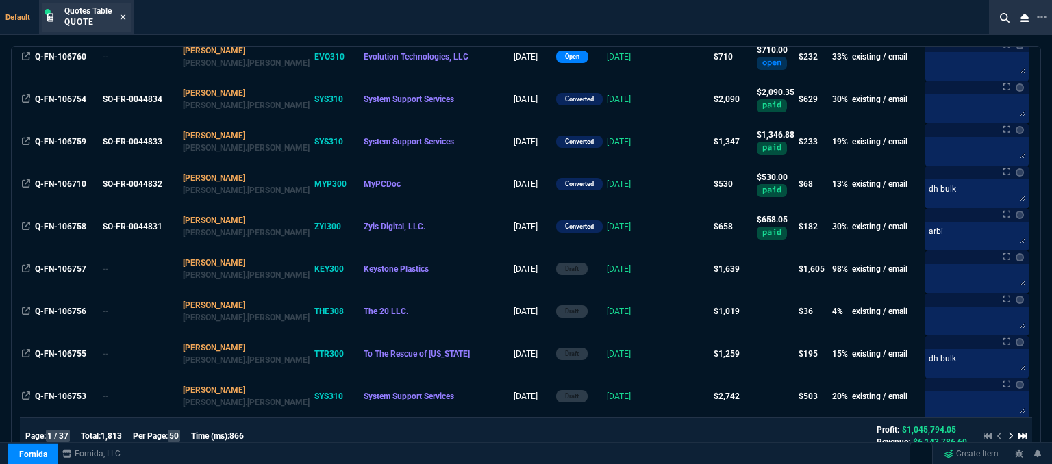
click at [120, 14] on icon at bounding box center [123, 17] width 6 height 8
